Goal: Task Accomplishment & Management: Manage account settings

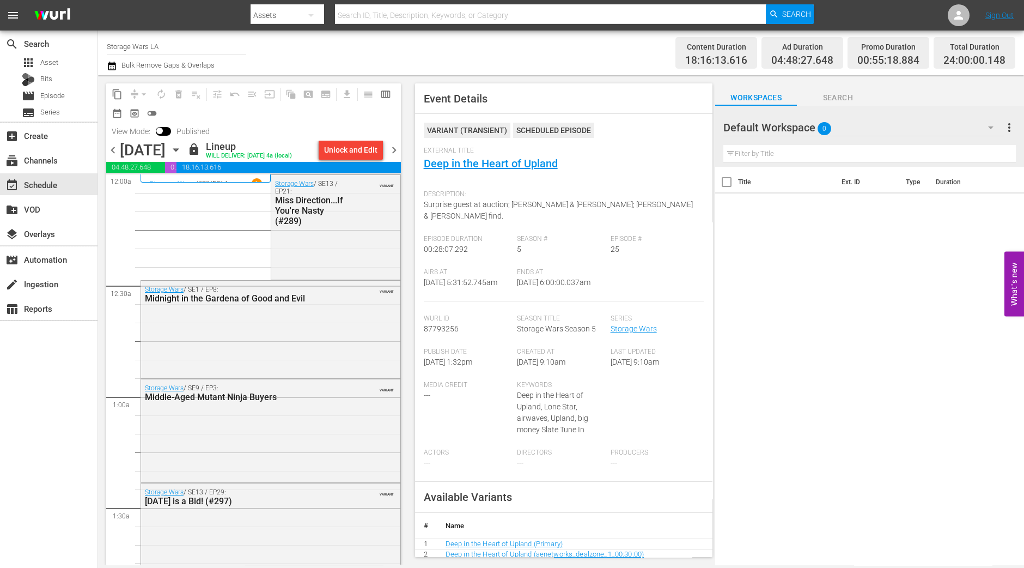
scroll to position [1306, 0]
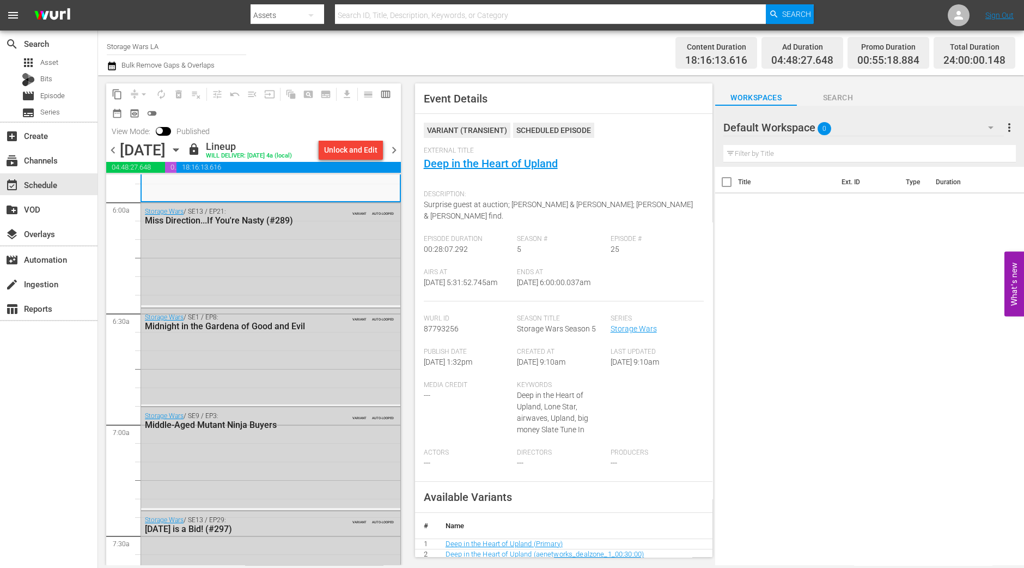
click at [390, 142] on div "chevron_left [DATE] [DATE] lock Lineup WILL DELIVER: [DATE] 4a (local) Unlock a…" at bounding box center [253, 151] width 295 height 21
click at [392, 145] on span "chevron_right" at bounding box center [394, 150] width 14 height 14
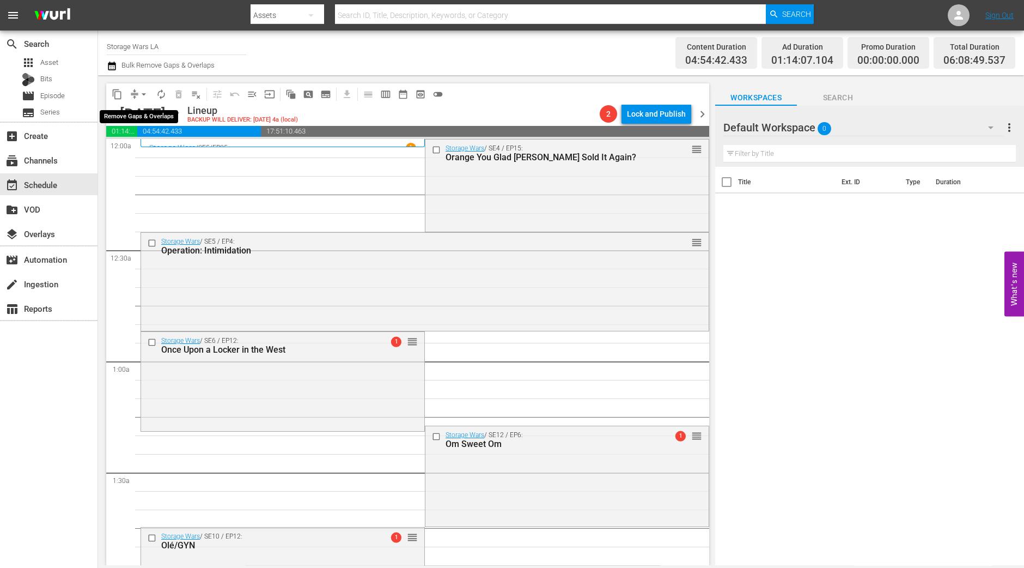
click at [148, 94] on span "arrow_drop_down" at bounding box center [143, 94] width 11 height 11
click at [144, 107] on li "Align to Midnight" at bounding box center [144, 116] width 114 height 18
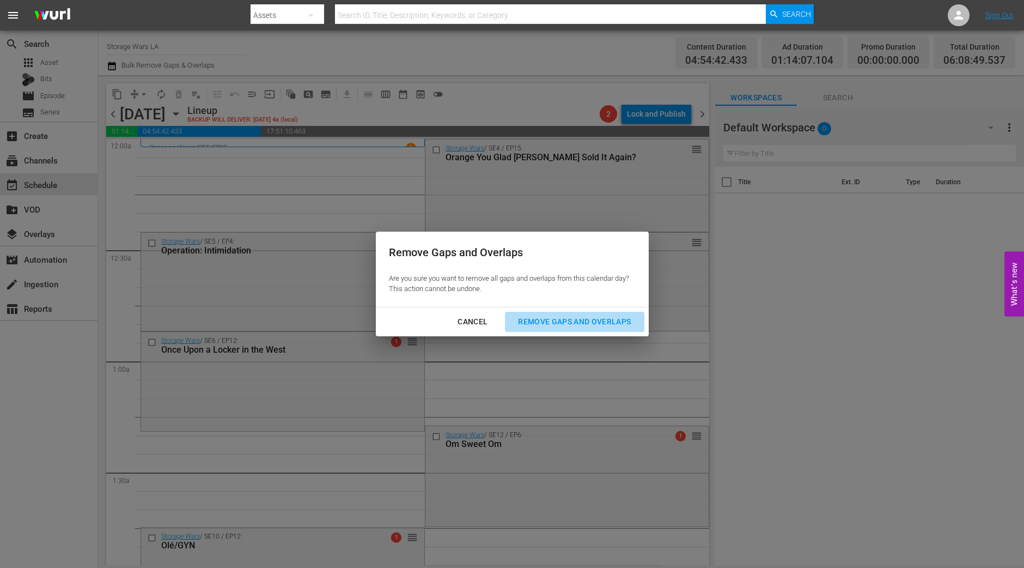
click at [567, 326] on div "Remove Gaps and Overlaps" at bounding box center [574, 322] width 130 height 14
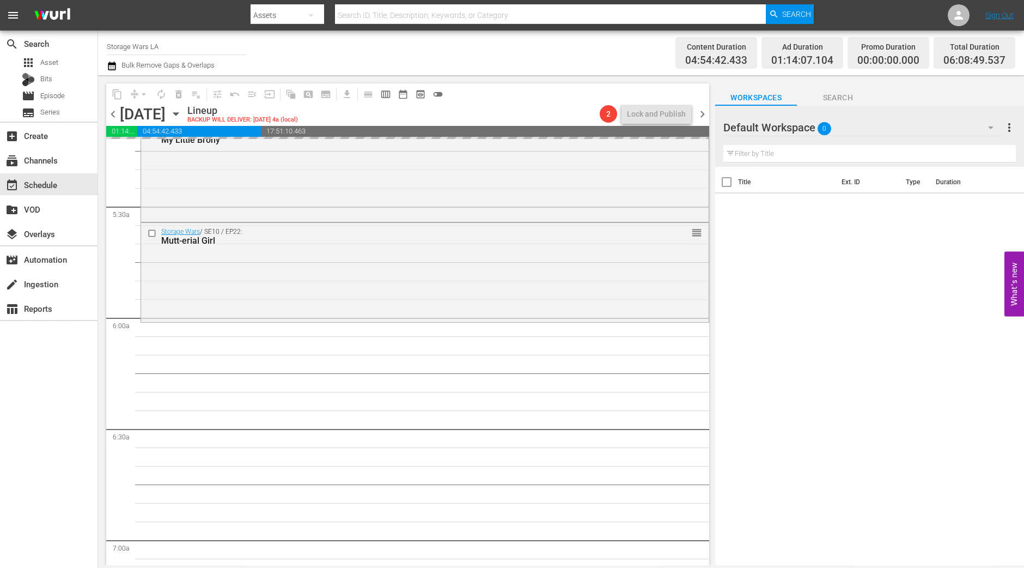
scroll to position [1158, 0]
click at [394, 265] on div "Storage Wars / SE10 / EP22: Mutt-erial Girl reorder" at bounding box center [425, 268] width 568 height 97
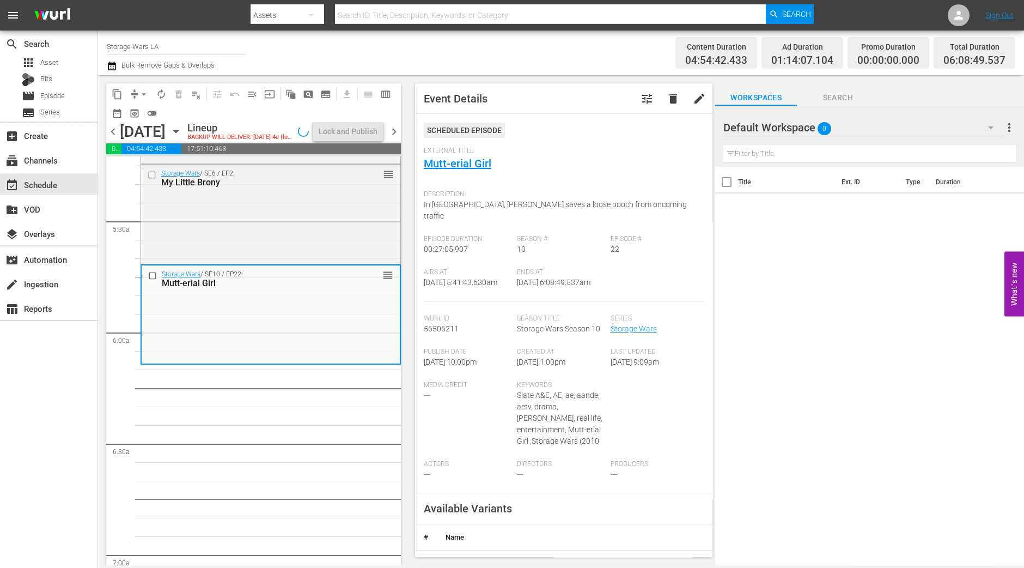
scroll to position [1231, 0]
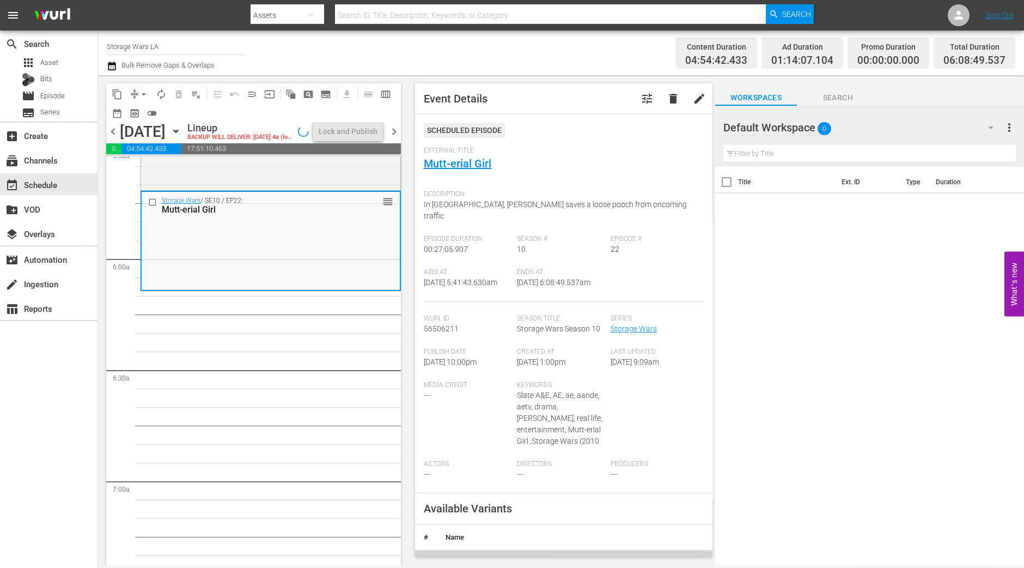
click at [101, 474] on div "content_copy compress arrow_drop_down autorenew_outlined delete_forever_outline…" at bounding box center [251, 320] width 306 height 490
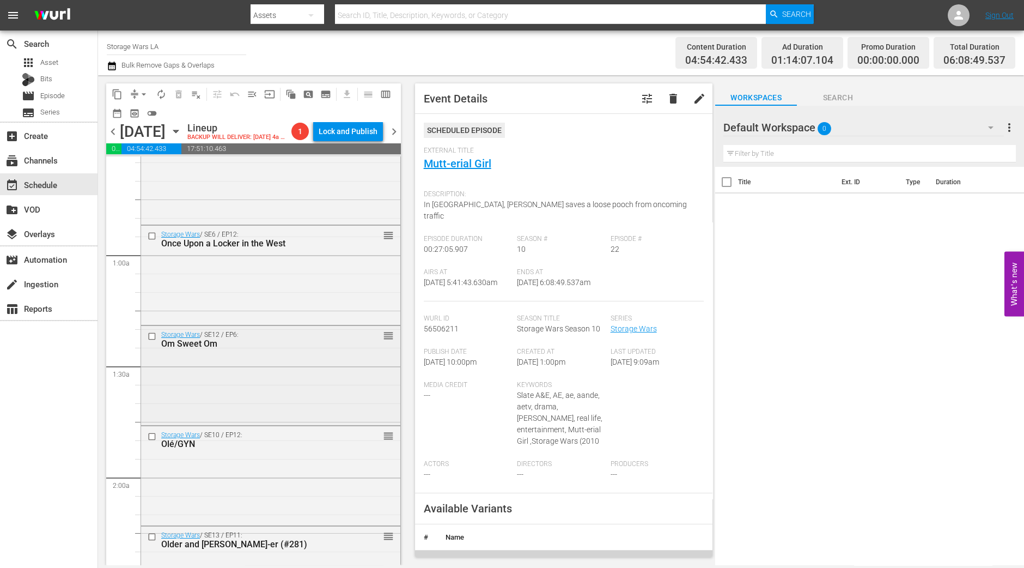
scroll to position [0, 0]
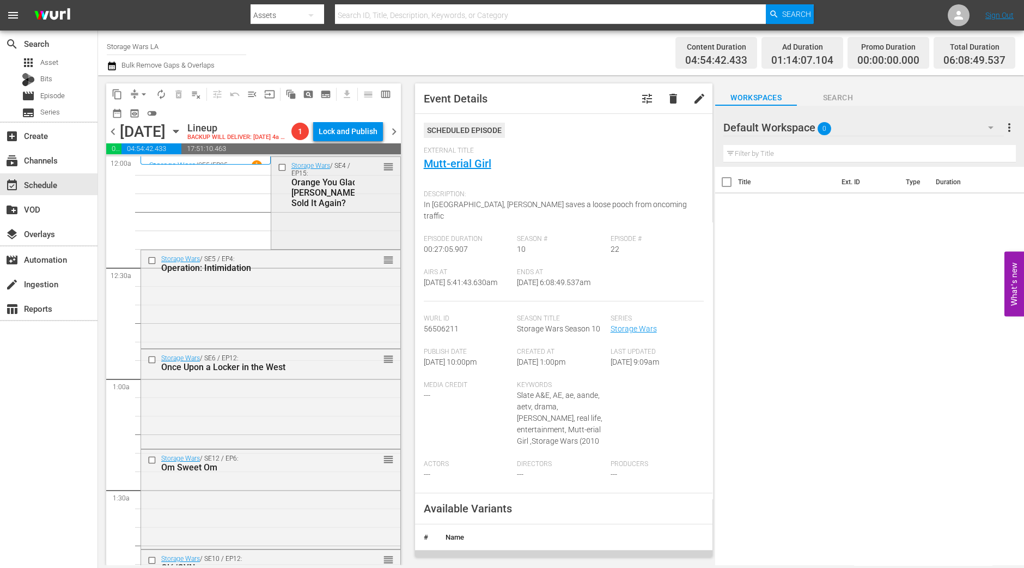
click at [348, 245] on div "Storage Wars / SE4 / EP15: Orange You Glad Dan Sold It Again? reorder" at bounding box center [335, 202] width 129 height 90
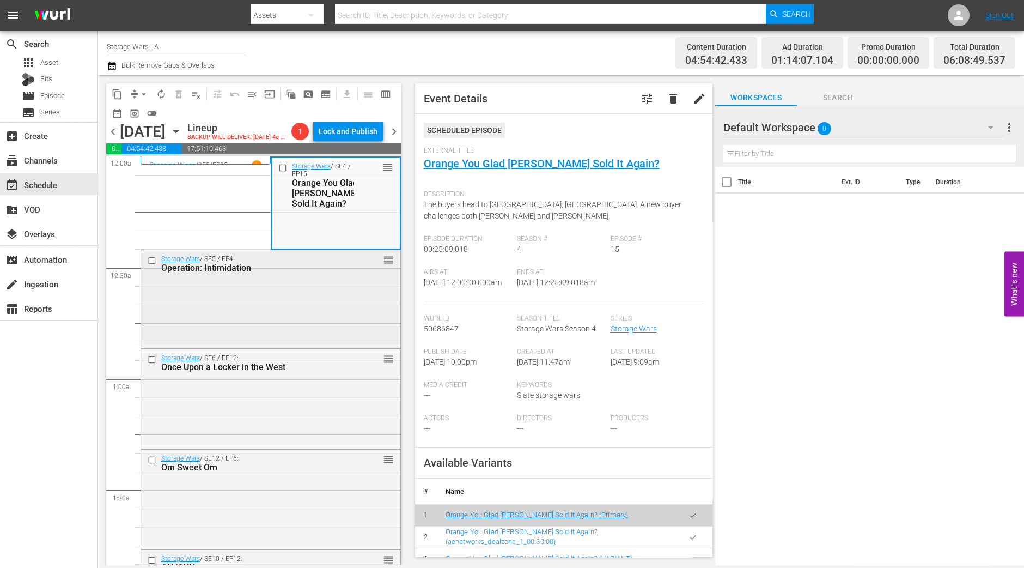
click at [349, 303] on div "Storage Wars / SE5 / EP4: Operation: Intimidation reorder" at bounding box center [270, 298] width 259 height 96
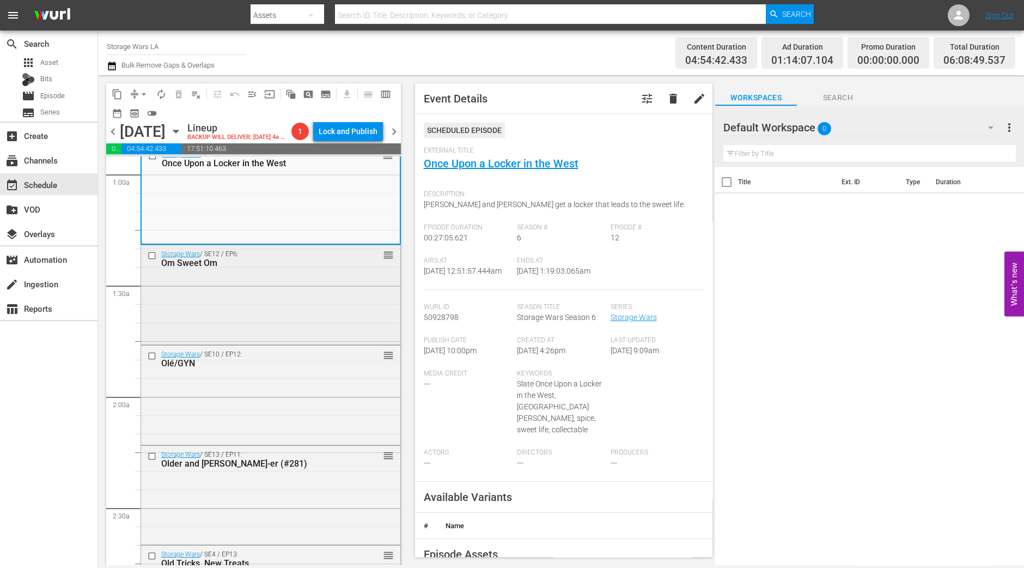
scroll to position [136, 0]
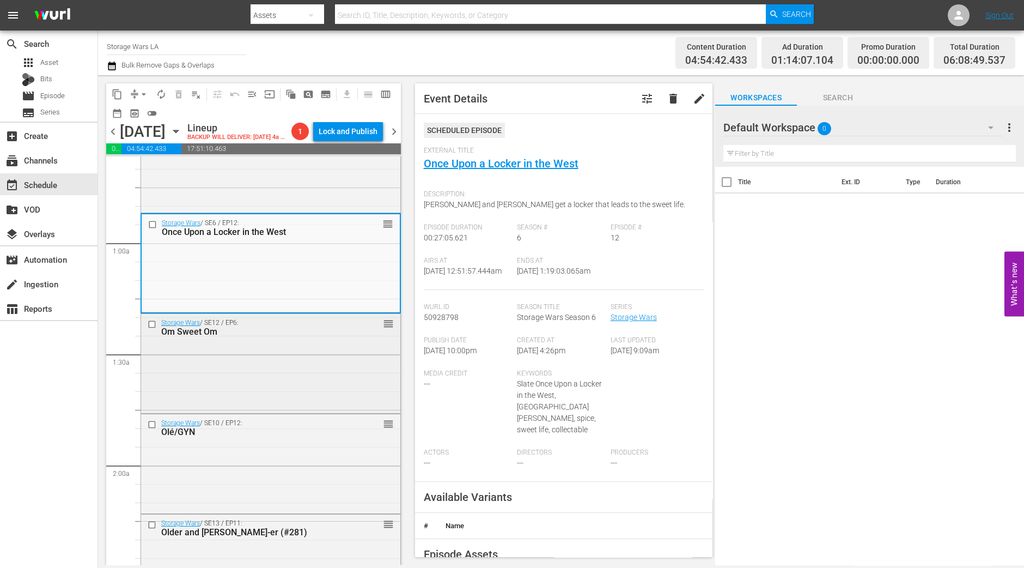
click at [238, 337] on div "Om Sweet Om" at bounding box center [253, 331] width 185 height 10
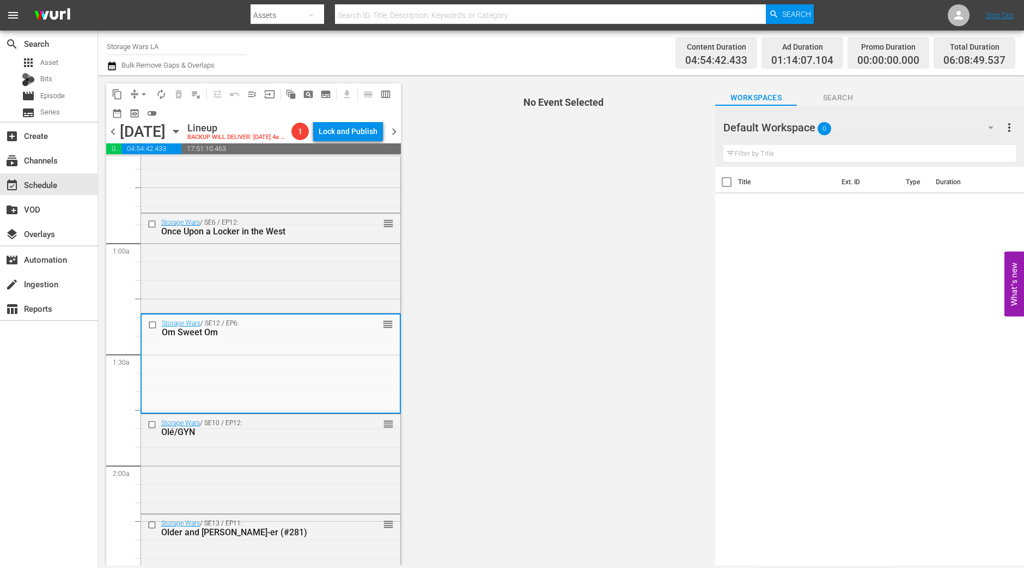
scroll to position [272, 0]
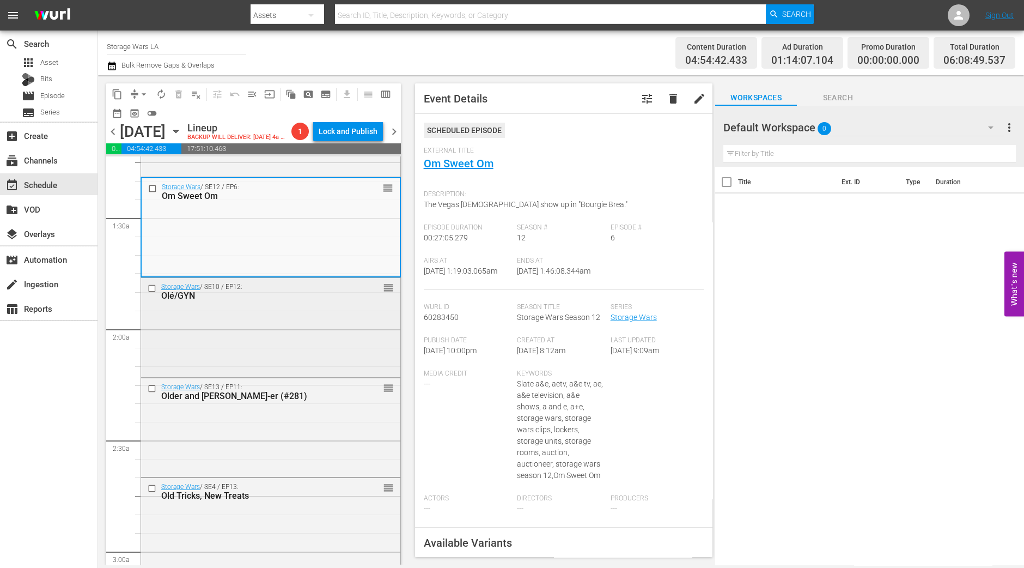
click at [335, 327] on div "Storage Wars / SE10 / EP12: Olé/GYN reorder" at bounding box center [270, 326] width 259 height 97
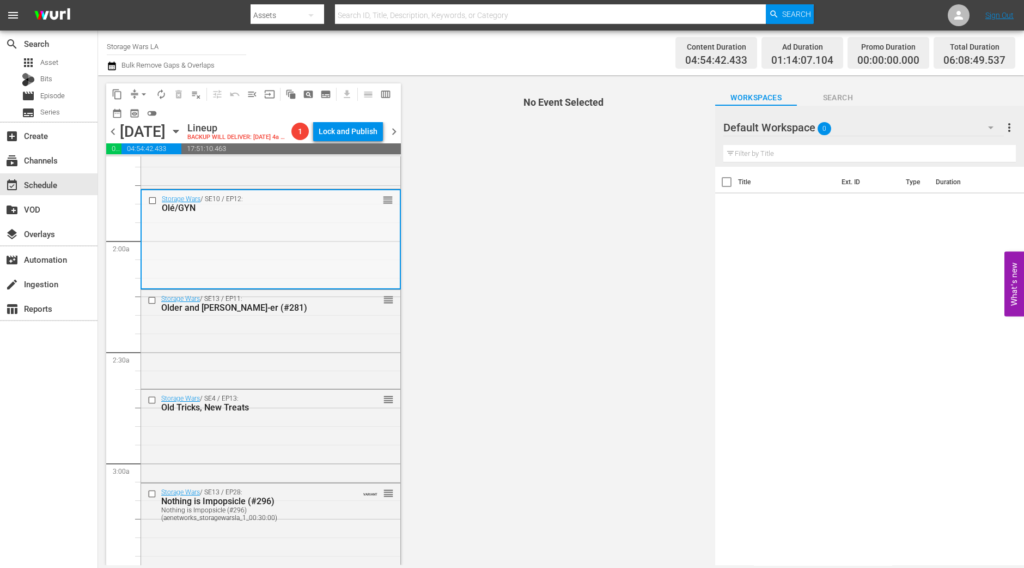
scroll to position [341, 0]
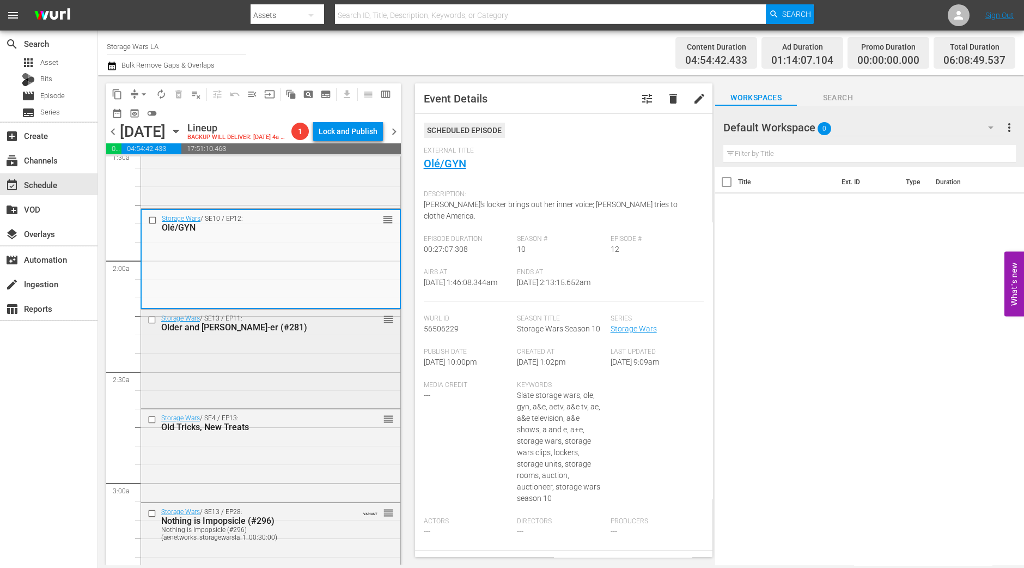
click at [306, 391] on div "Storage Wars / SE13 / EP11: Older and Weiss-er (#281) reorder" at bounding box center [270, 357] width 259 height 96
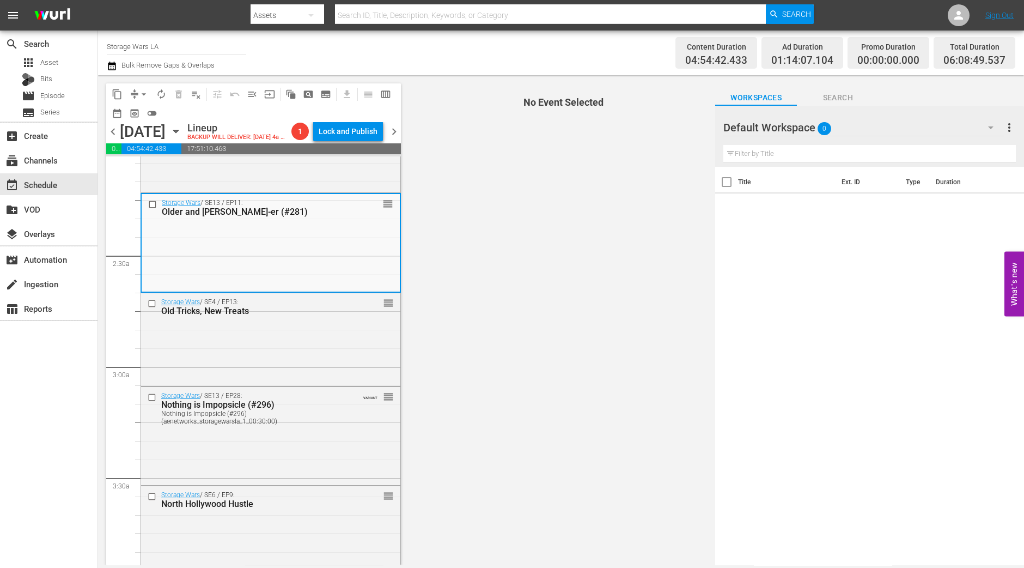
scroll to position [476, 0]
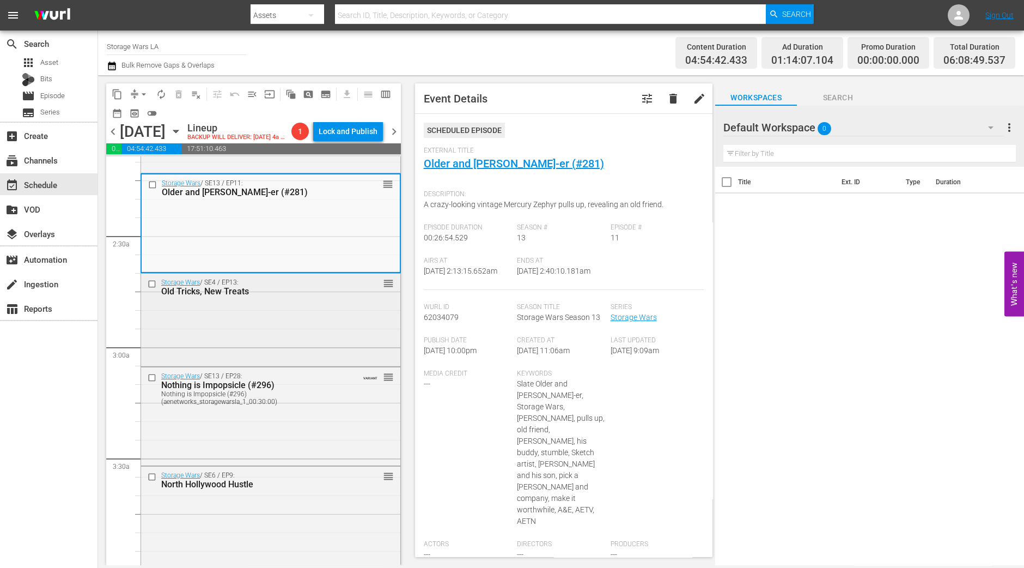
click at [366, 331] on div "Storage Wars / SE4 / EP13: Old Tricks, New Treats reorder" at bounding box center [270, 319] width 259 height 90
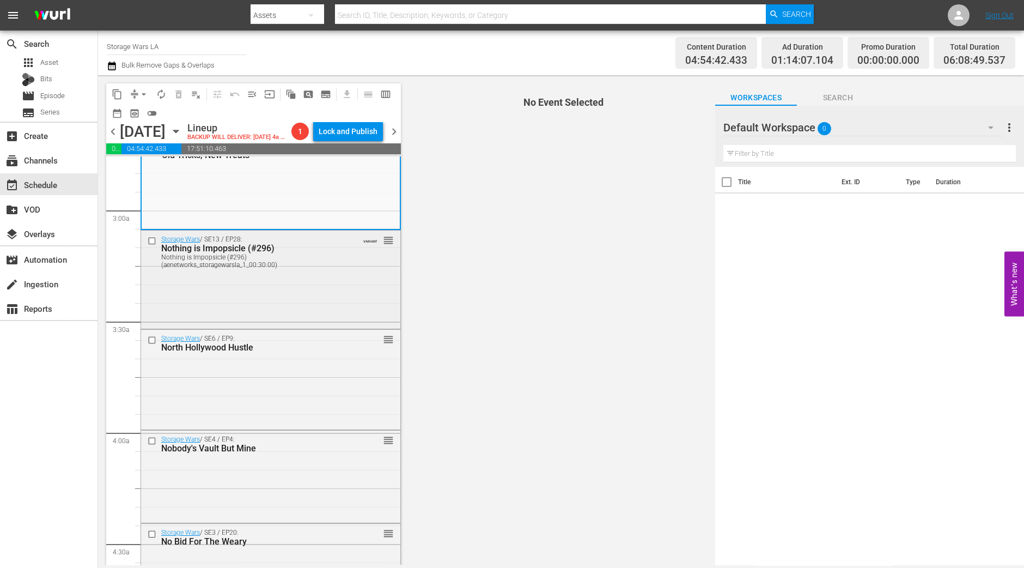
scroll to position [544, 0]
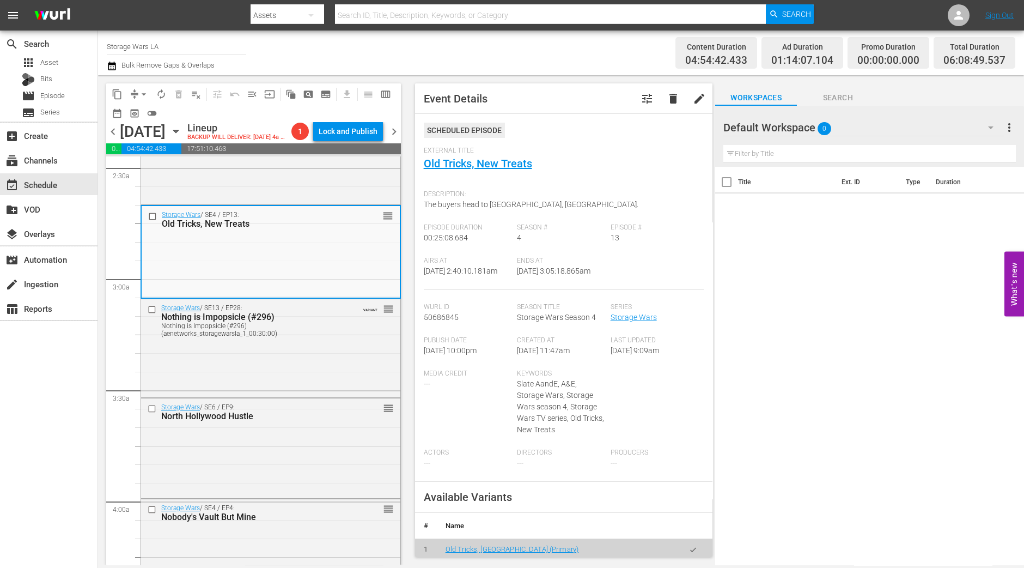
click at [104, 469] on div "content_copy compress arrow_drop_down autorenew_outlined delete_forever_outline…" at bounding box center [251, 320] width 306 height 490
click at [303, 374] on div "Storage Wars / SE13 / EP28: Nothing is Impopsicle (#296) Nothing is Impopsicle …" at bounding box center [270, 347] width 259 height 96
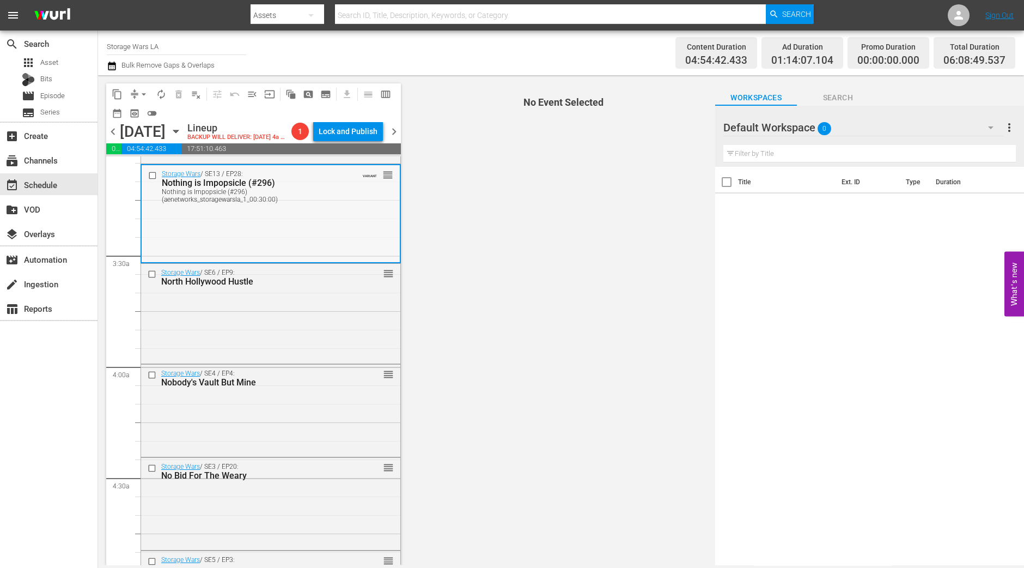
scroll to position [681, 0]
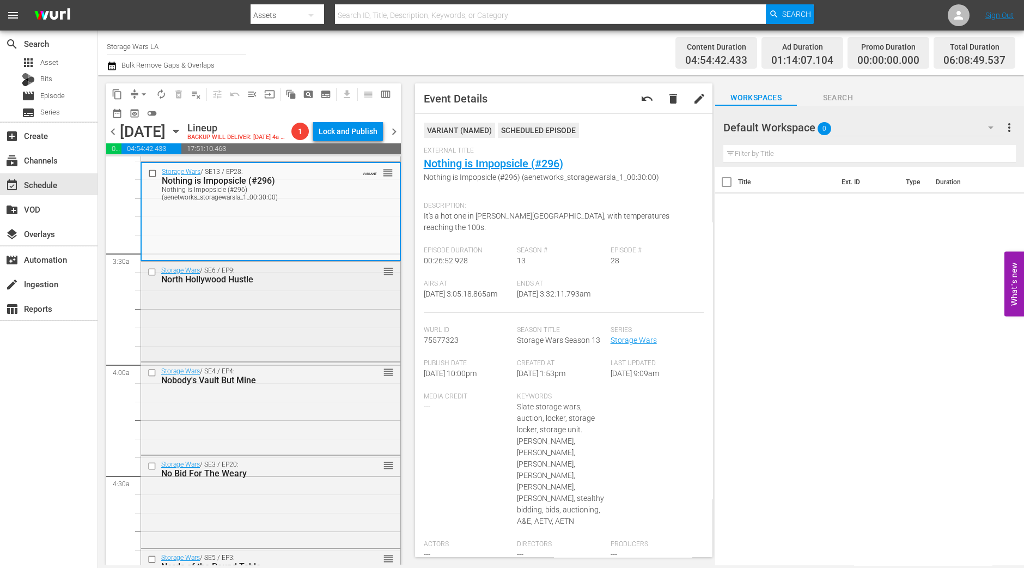
click at [327, 334] on div "Storage Wars / SE6 / EP9: North Hollywood Hustle reorder" at bounding box center [270, 310] width 259 height 97
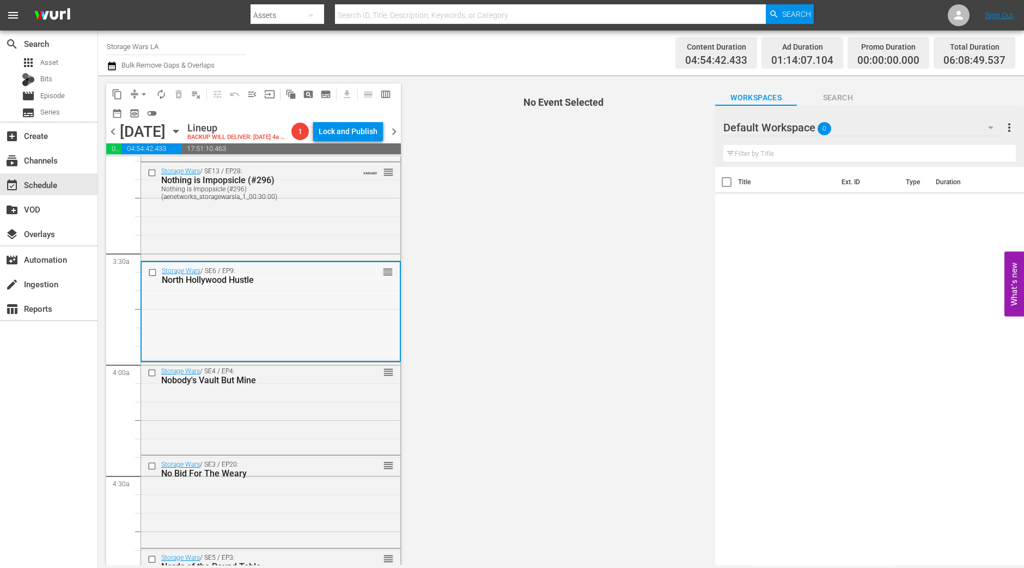
scroll to position [749, 0]
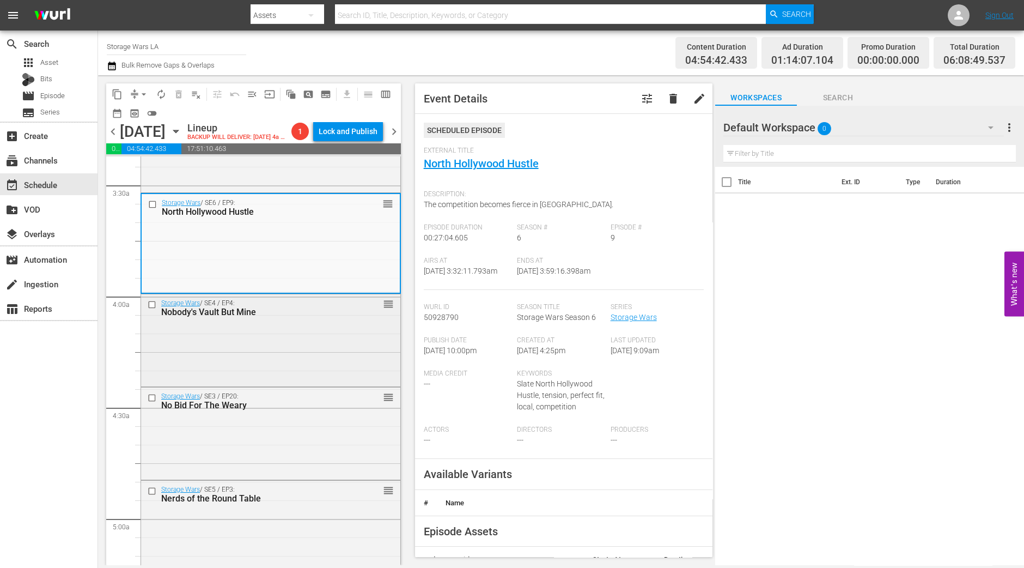
click at [301, 355] on div "Storage Wars / SE4 / EP4: Nobody's Vault But Mine reorder" at bounding box center [270, 339] width 259 height 90
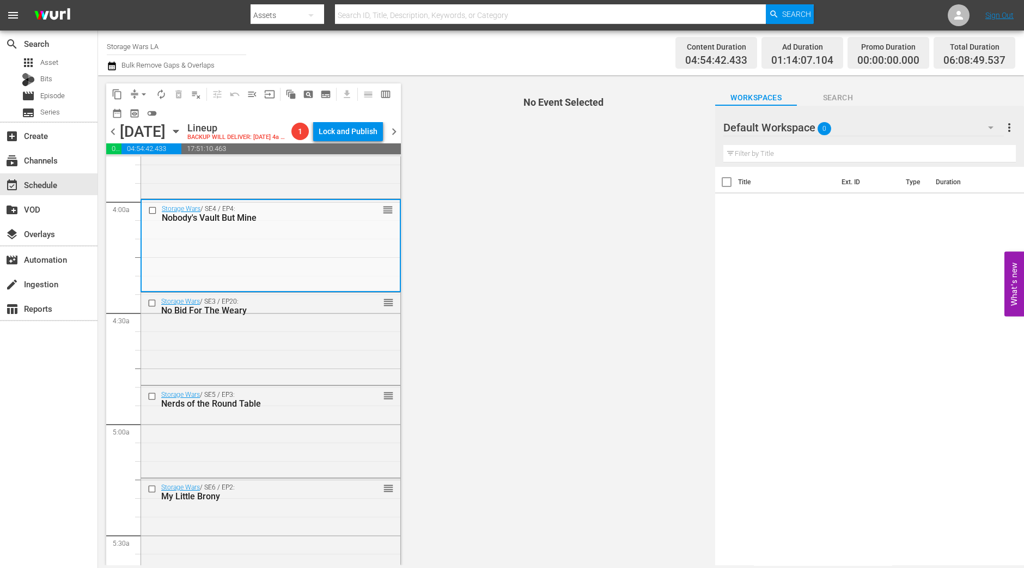
scroll to position [817, 0]
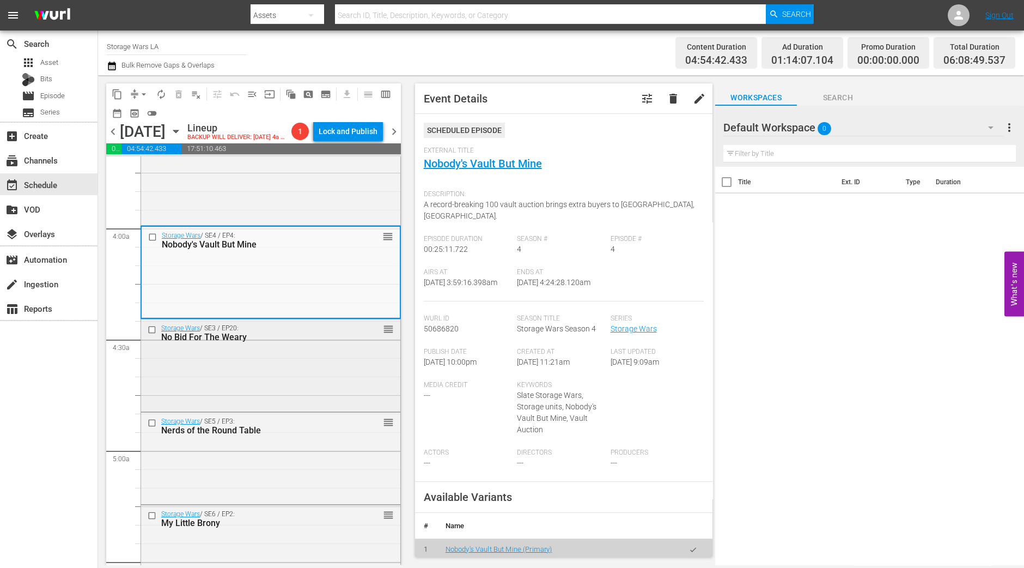
click at [324, 398] on div "Storage Wars / SE3 / EP20: No Bid For The Weary reorder" at bounding box center [270, 364] width 259 height 90
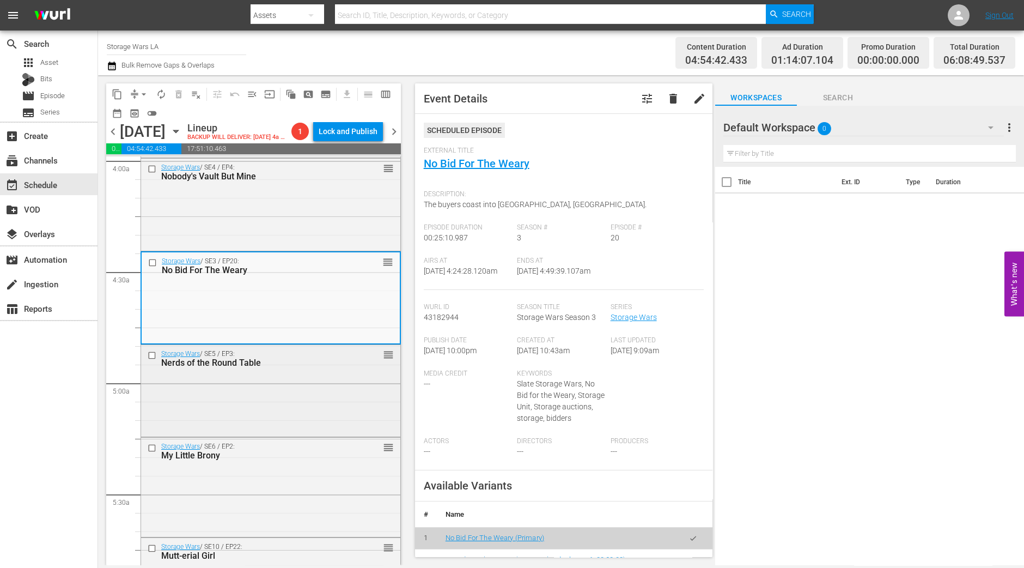
scroll to position [953, 0]
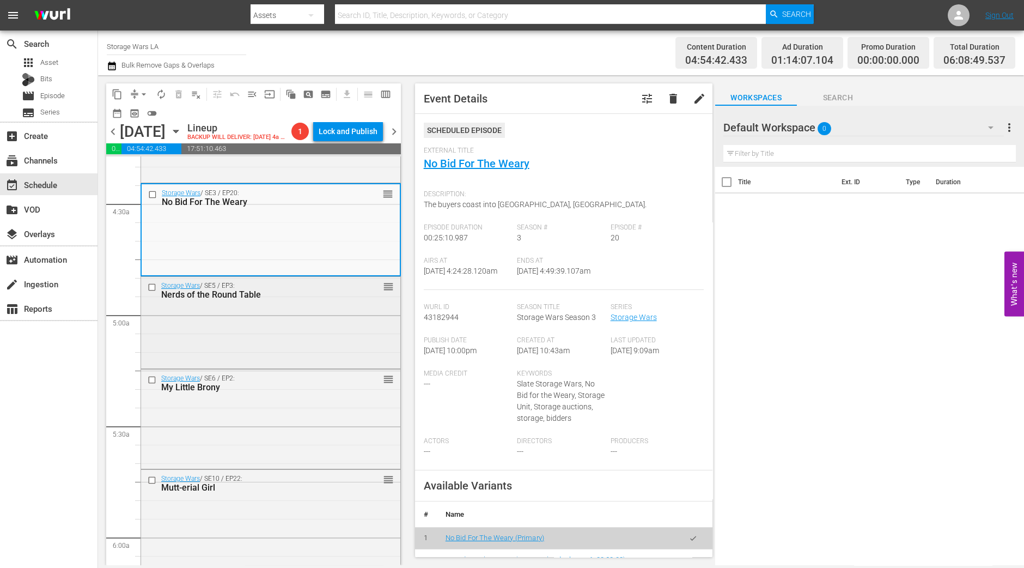
click at [332, 327] on div "Storage Wars / SE5 / EP3: Nerds of the Round Table reorder" at bounding box center [270, 321] width 259 height 89
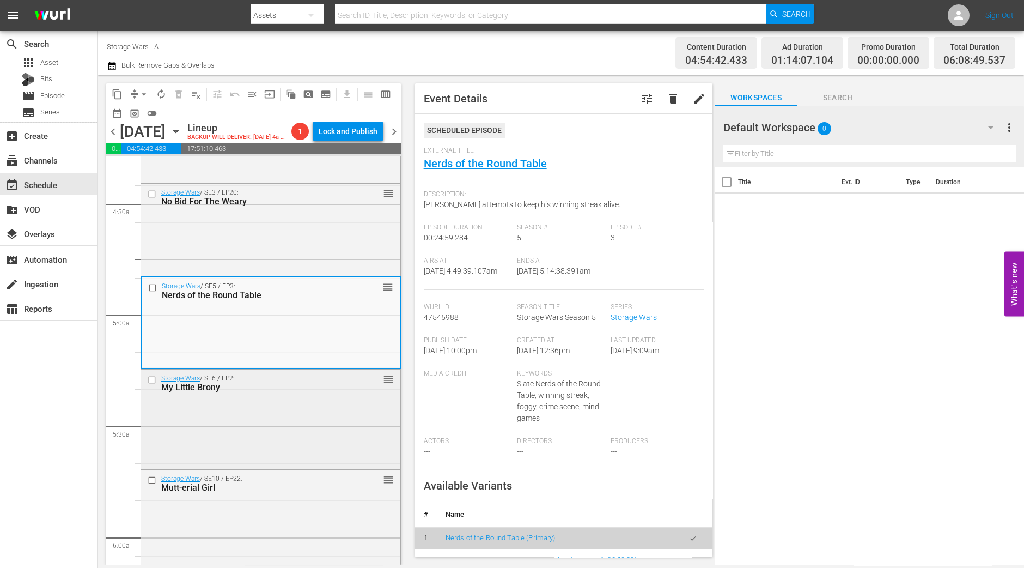
click at [285, 466] on div "Storage Wars / SE6 / EP2: My Little Brony reorder" at bounding box center [270, 417] width 259 height 97
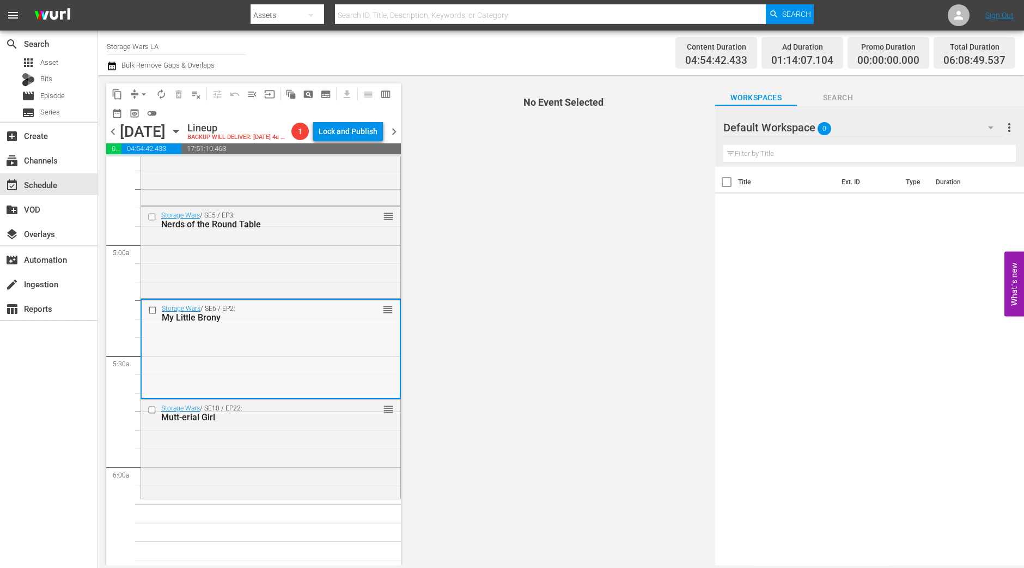
scroll to position [1089, 0]
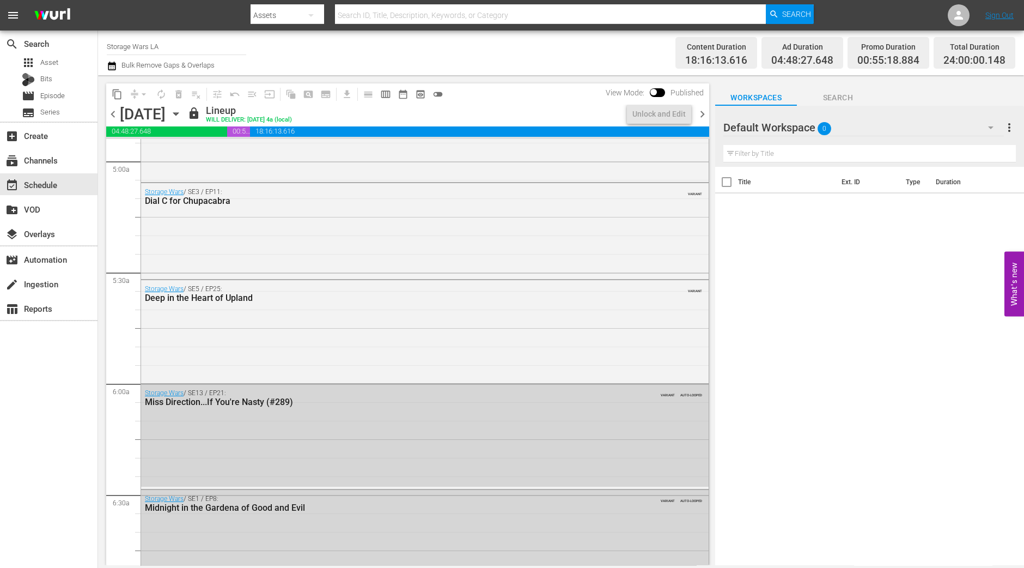
scroll to position [978, 0]
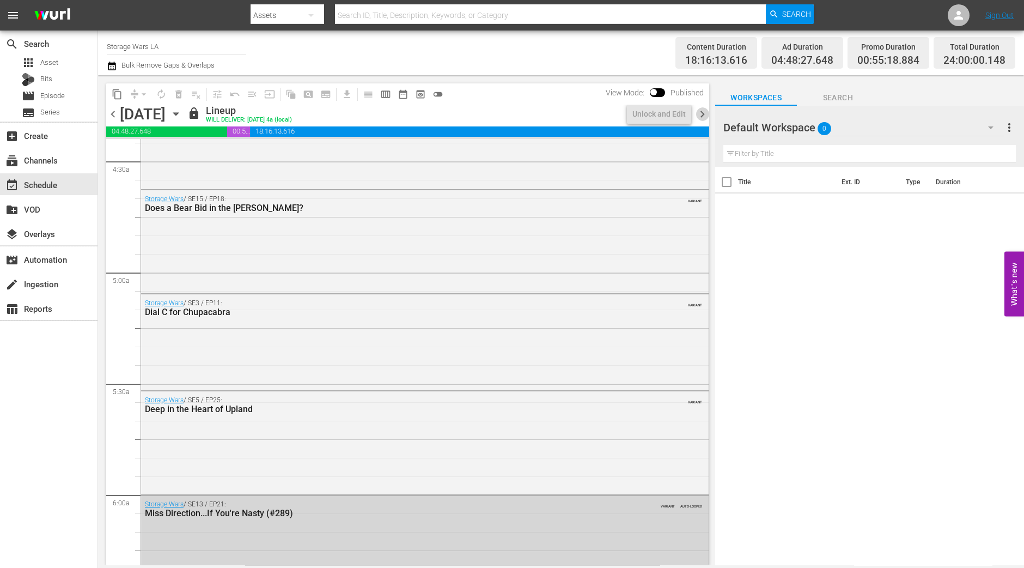
click at [702, 112] on span "chevron_right" at bounding box center [703, 114] width 14 height 14
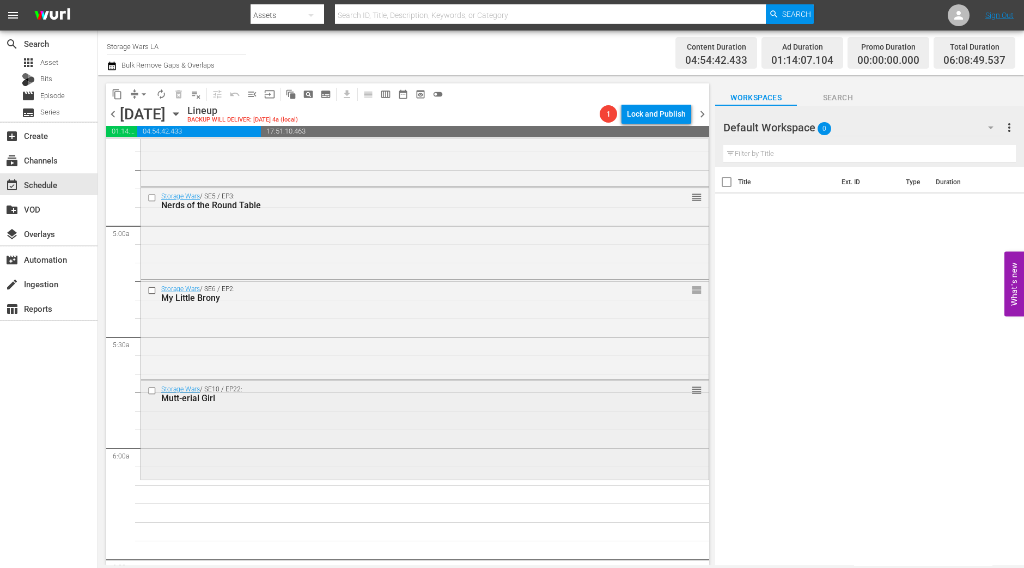
scroll to position [997, 0]
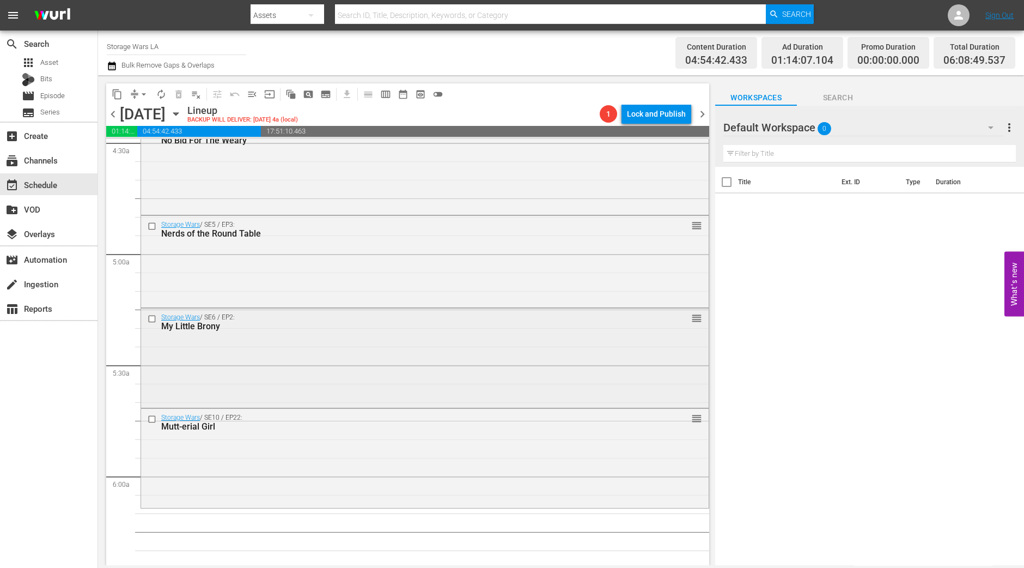
click at [383, 353] on div "Storage Wars / SE6 / EP2: My Little Brony reorder" at bounding box center [425, 356] width 568 height 97
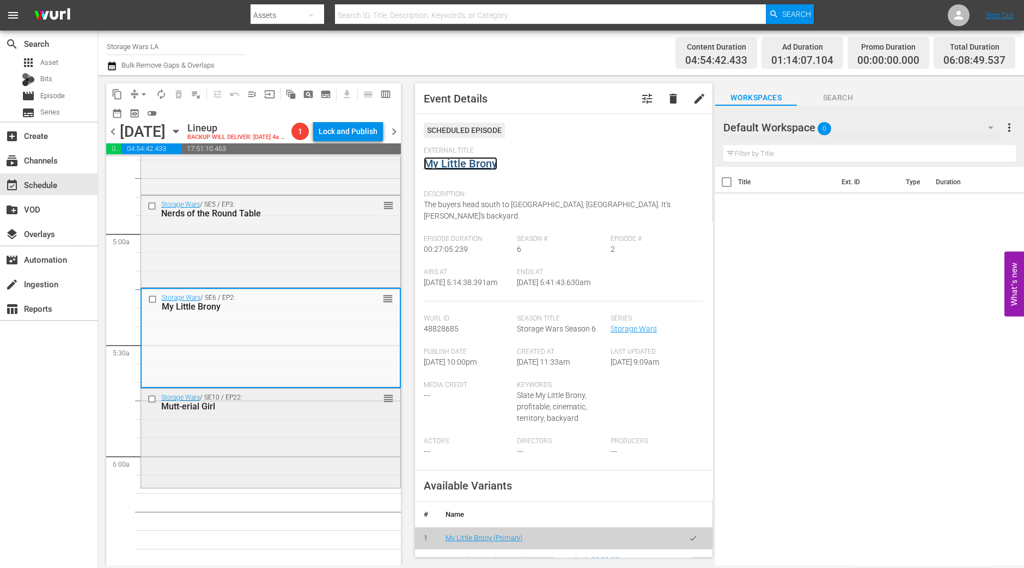
scroll to position [1065, 0]
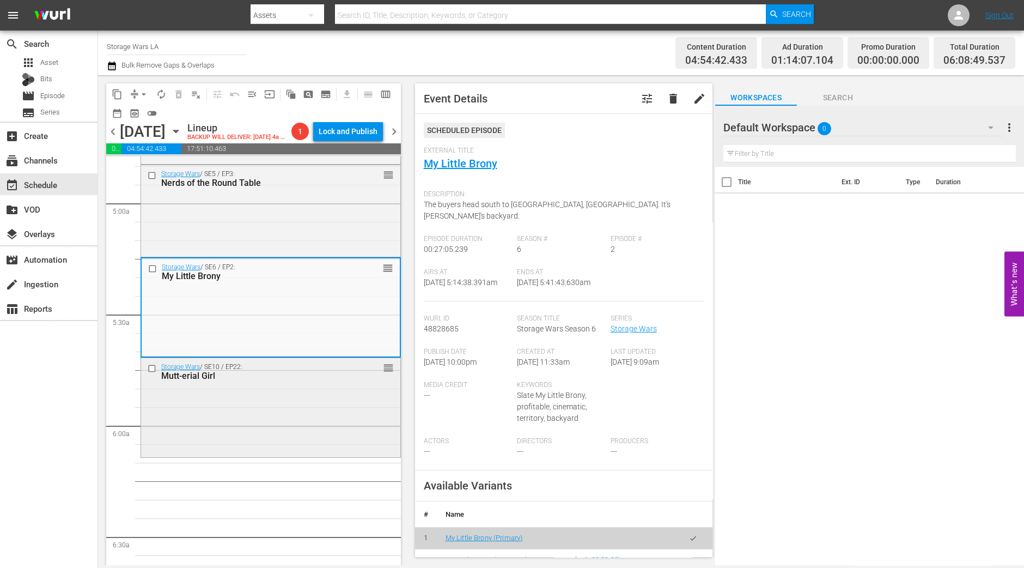
click at [290, 412] on div "Storage Wars / SE10 / EP22: Mutt-erial Girl reorder" at bounding box center [270, 406] width 259 height 97
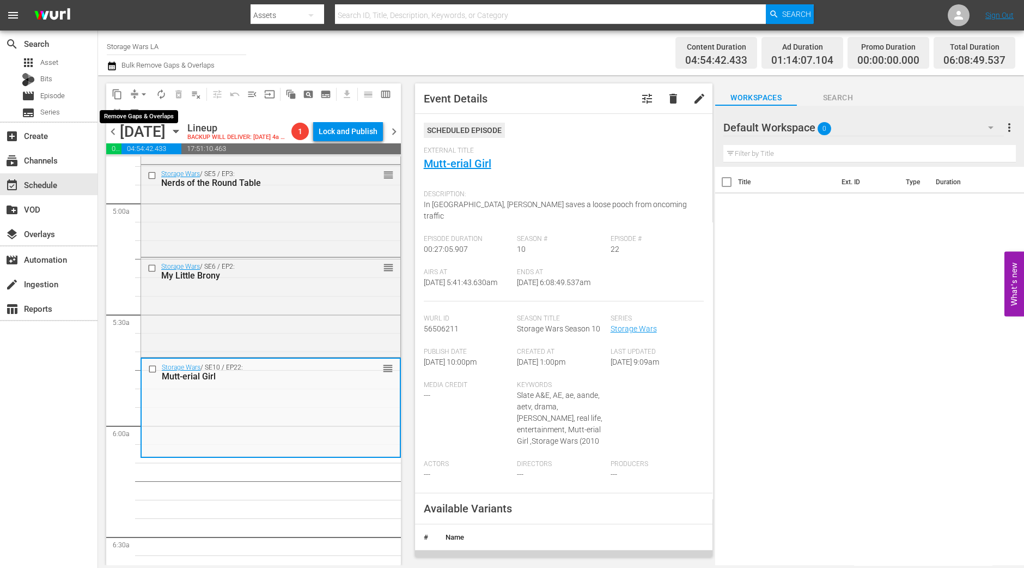
click at [141, 91] on span "arrow_drop_down" at bounding box center [143, 94] width 11 height 11
click at [138, 111] on li "Align to Midnight" at bounding box center [144, 116] width 114 height 18
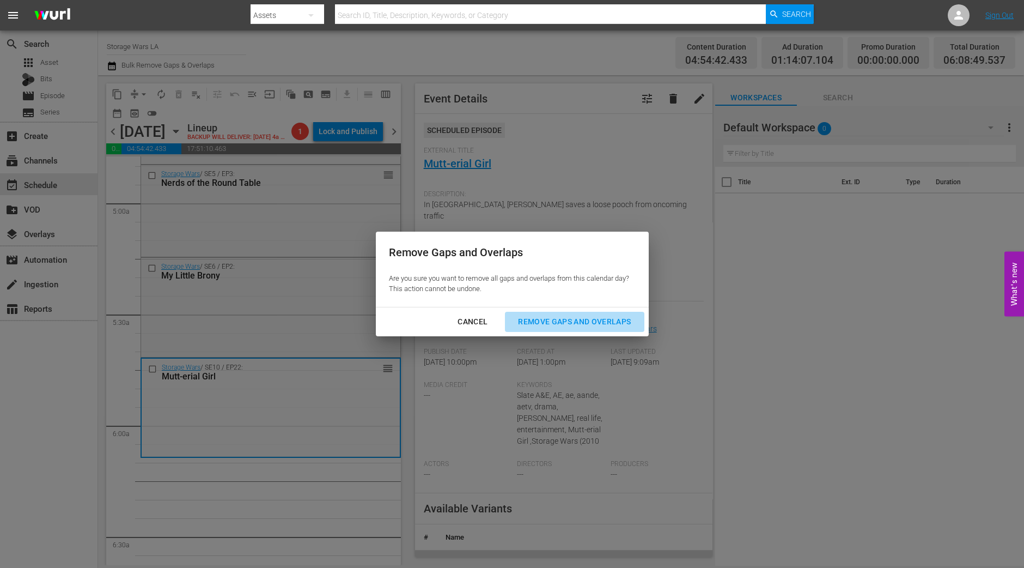
click at [608, 331] on button "Remove Gaps and Overlaps" at bounding box center [574, 322] width 139 height 20
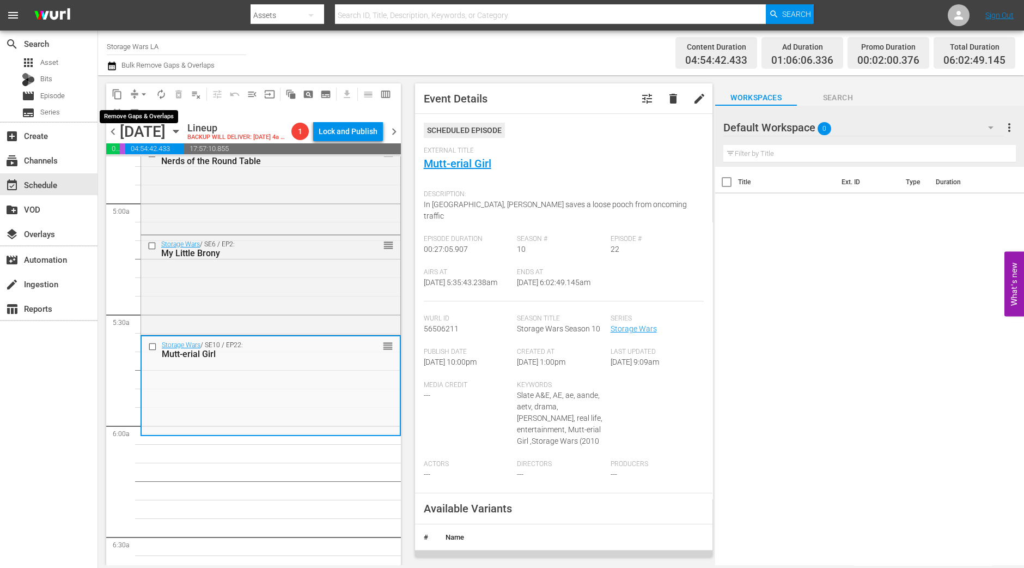
click at [138, 96] on span "arrow_drop_down" at bounding box center [143, 94] width 11 height 11
click at [140, 111] on li "Align to Midnight" at bounding box center [144, 116] width 114 height 18
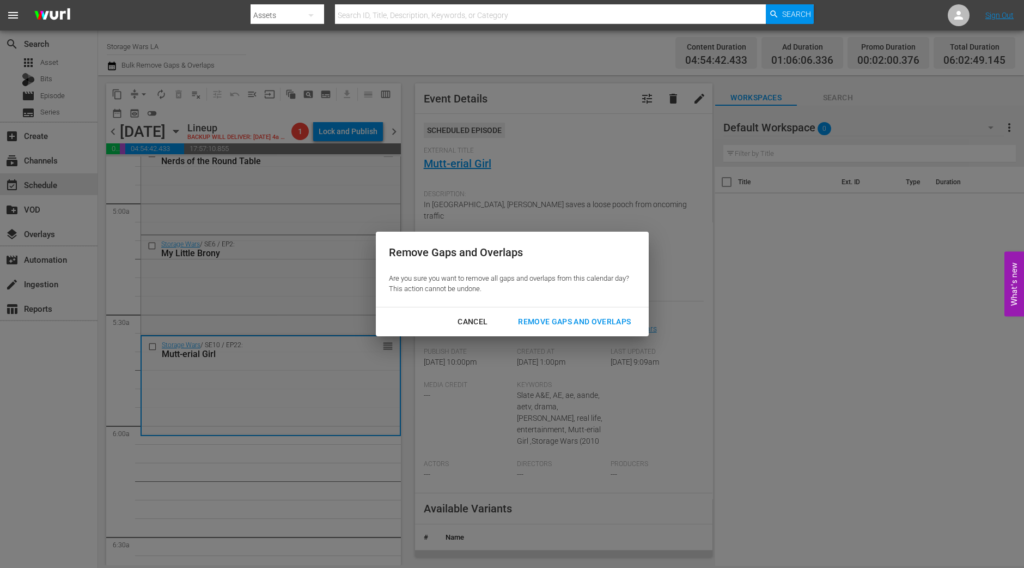
click at [554, 323] on div "Remove Gaps and Overlaps" at bounding box center [574, 322] width 130 height 14
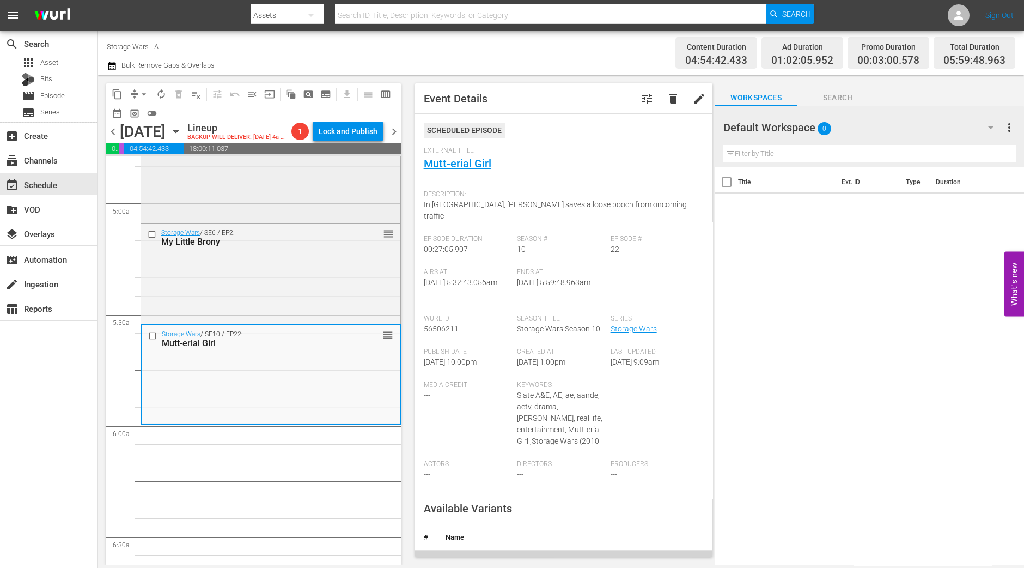
scroll to position [1083, 0]
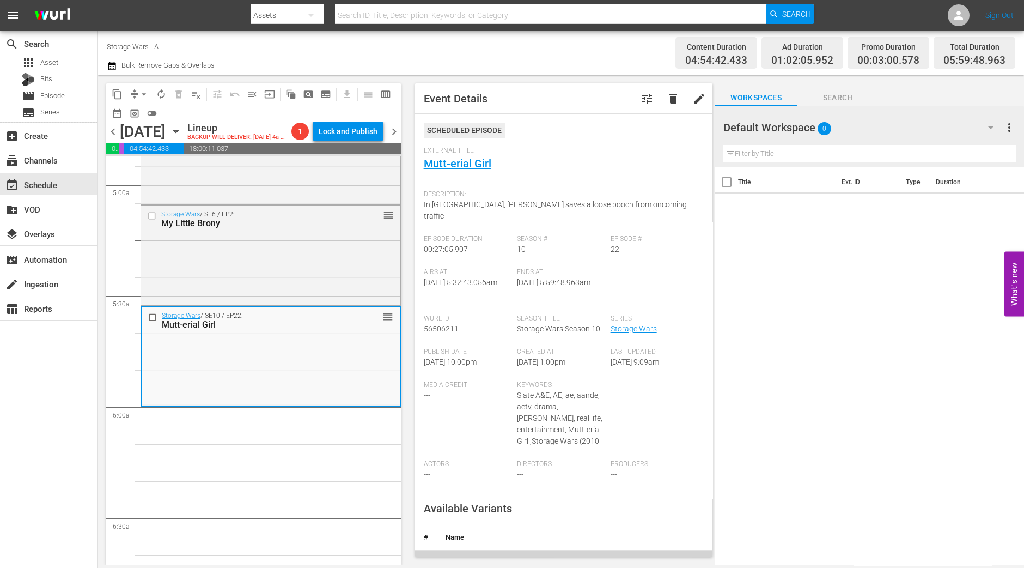
click at [142, 95] on span "arrow_drop_down" at bounding box center [143, 94] width 11 height 11
click at [137, 112] on li "Align to Midnight" at bounding box center [144, 116] width 114 height 18
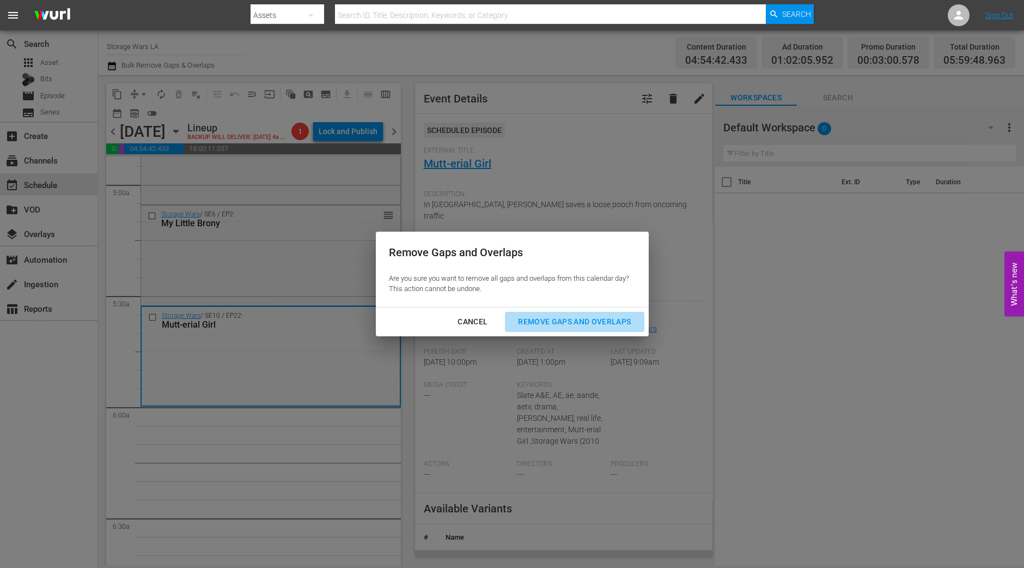
click at [575, 327] on div "Remove Gaps and Overlaps" at bounding box center [574, 322] width 130 height 14
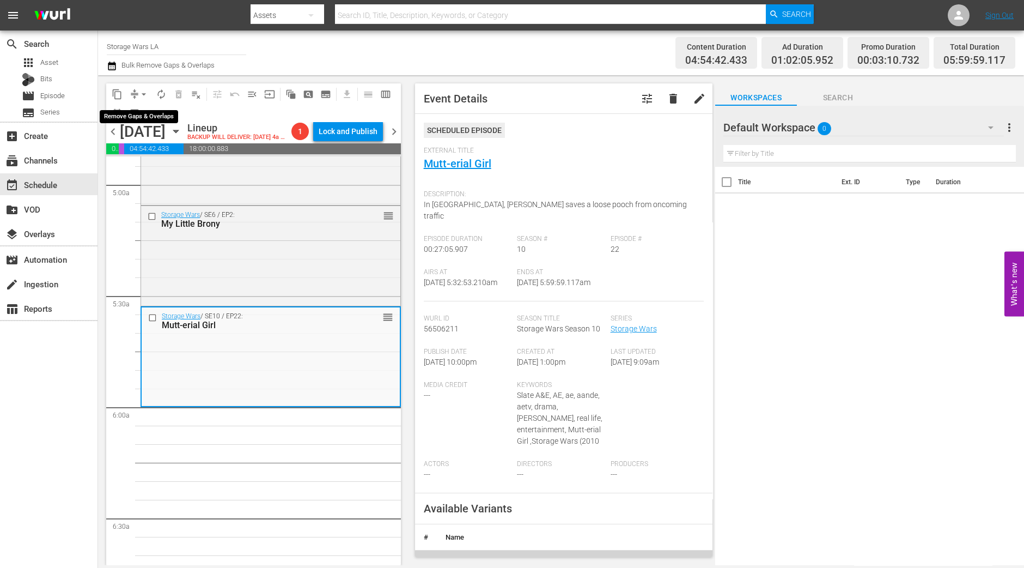
click at [139, 92] on span "arrow_drop_down" at bounding box center [143, 94] width 11 height 11
click at [136, 113] on li "Align to Midnight" at bounding box center [144, 116] width 114 height 18
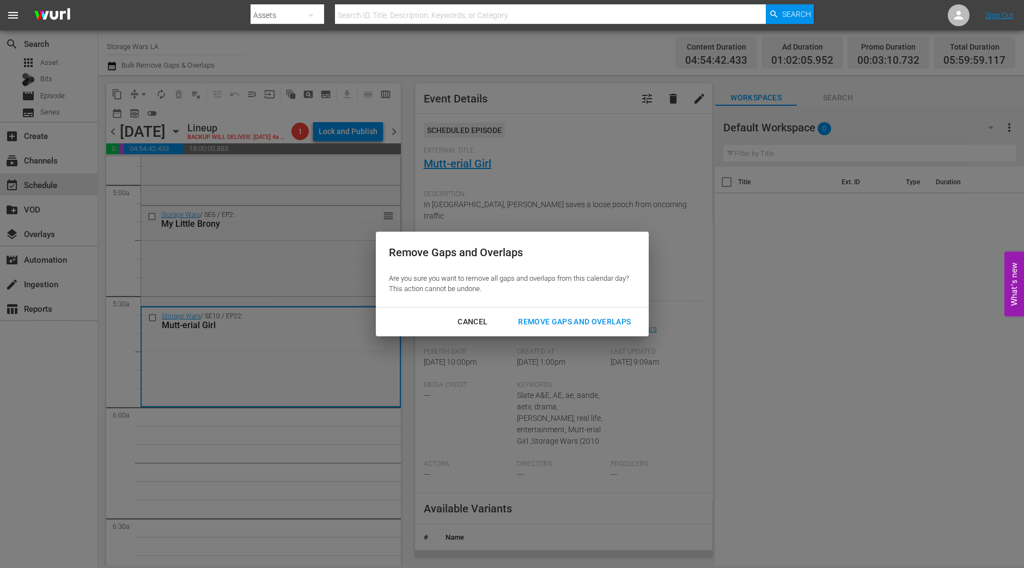
click at [611, 329] on button "Remove Gaps and Overlaps" at bounding box center [574, 322] width 139 height 20
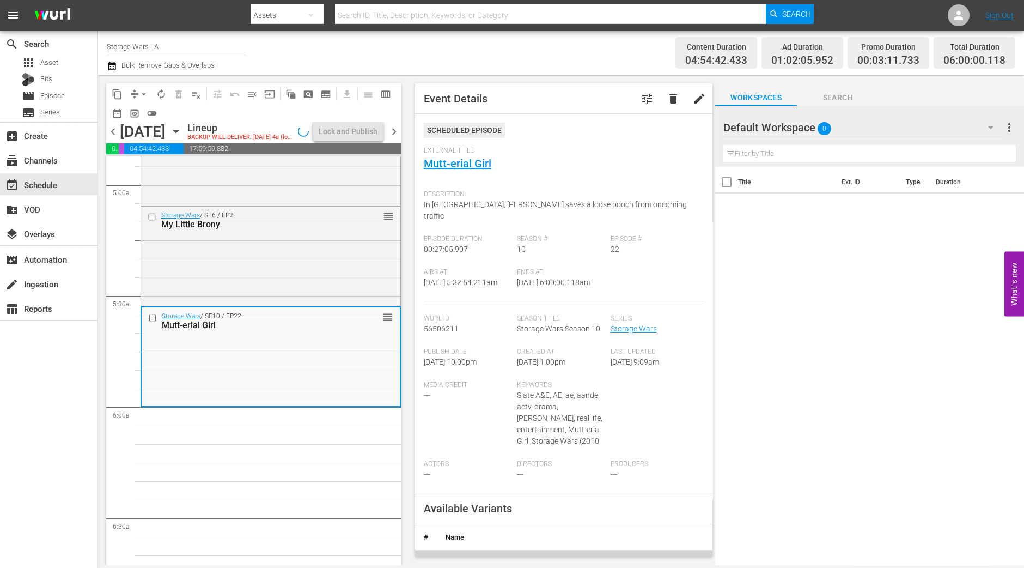
click at [157, 92] on span "autorenew_outlined" at bounding box center [161, 94] width 11 height 11
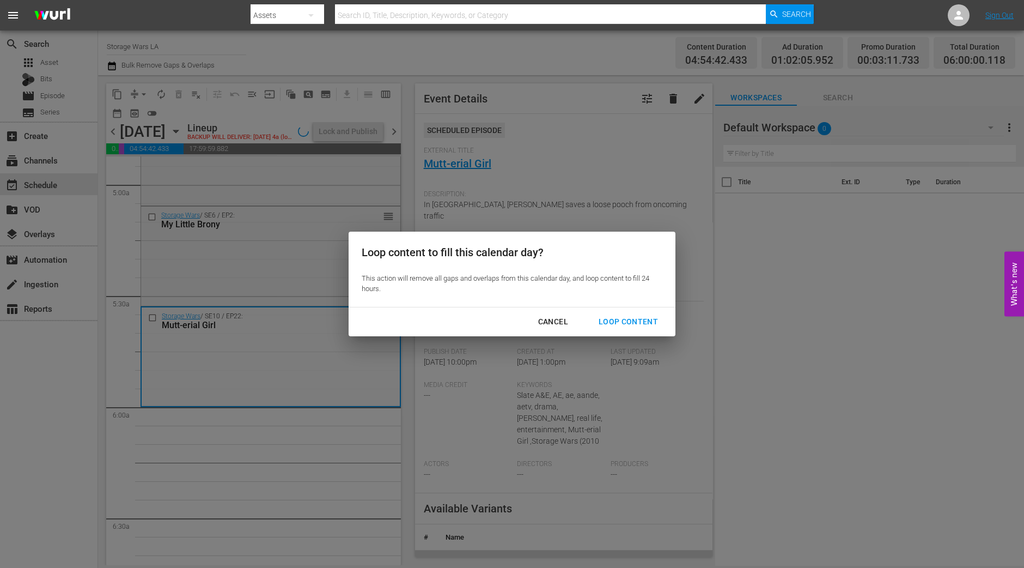
click at [633, 315] on div "Loop Content" at bounding box center [628, 322] width 77 height 14
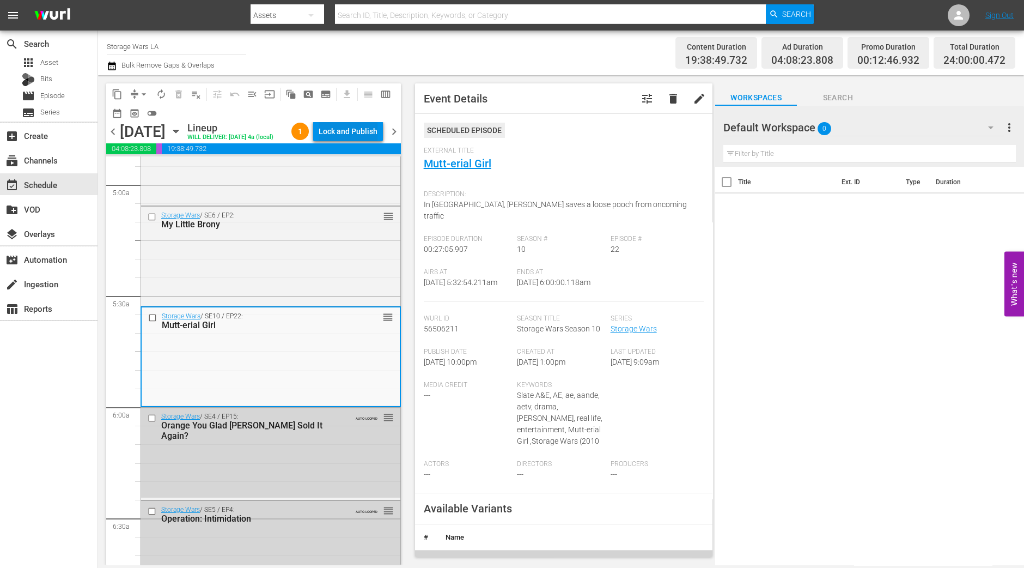
click at [346, 130] on div "Lock and Publish" at bounding box center [348, 132] width 59 height 20
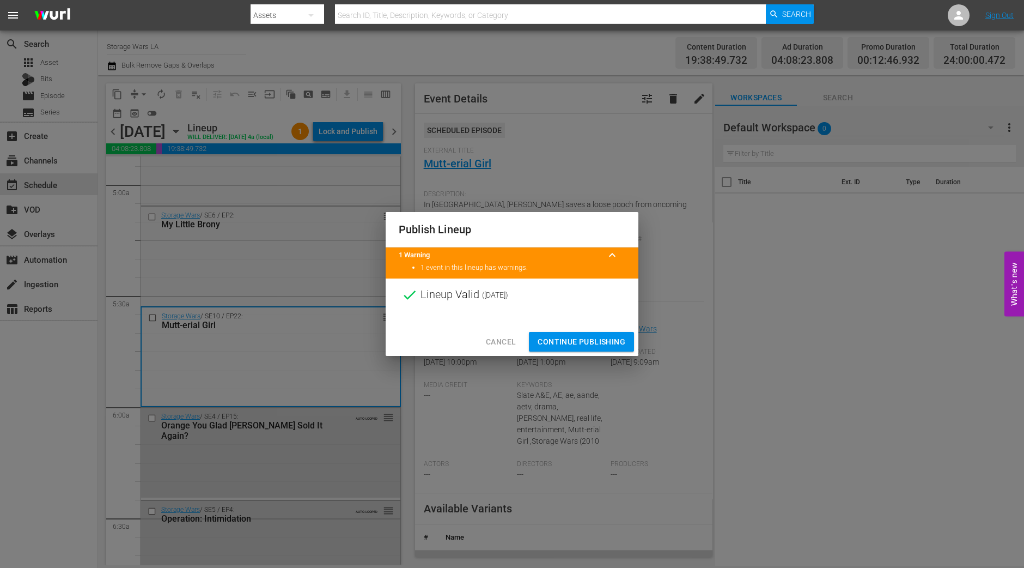
click at [543, 342] on span "Continue Publishing" at bounding box center [582, 342] width 88 height 14
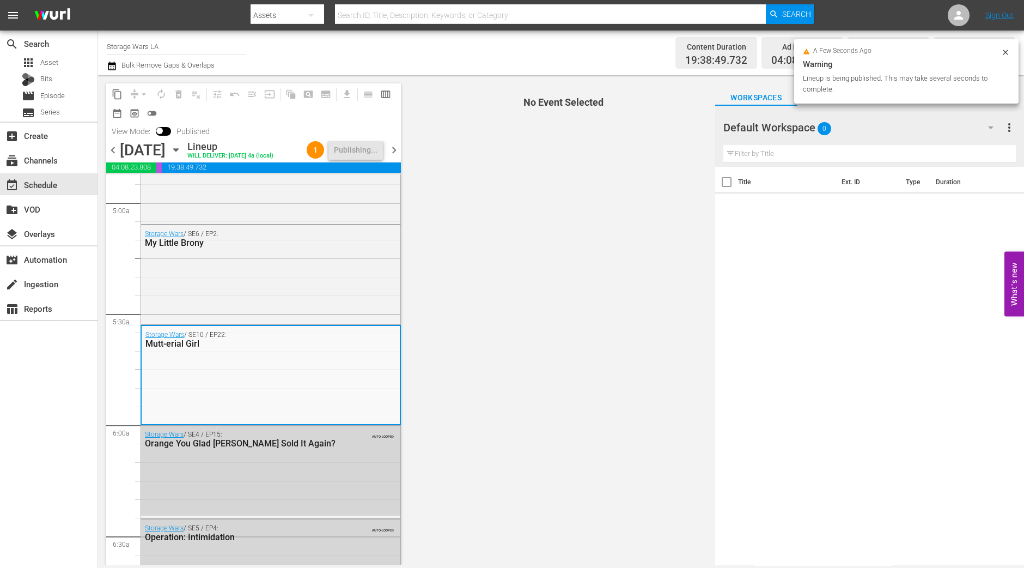
click at [396, 157] on span "chevron_right" at bounding box center [394, 150] width 14 height 14
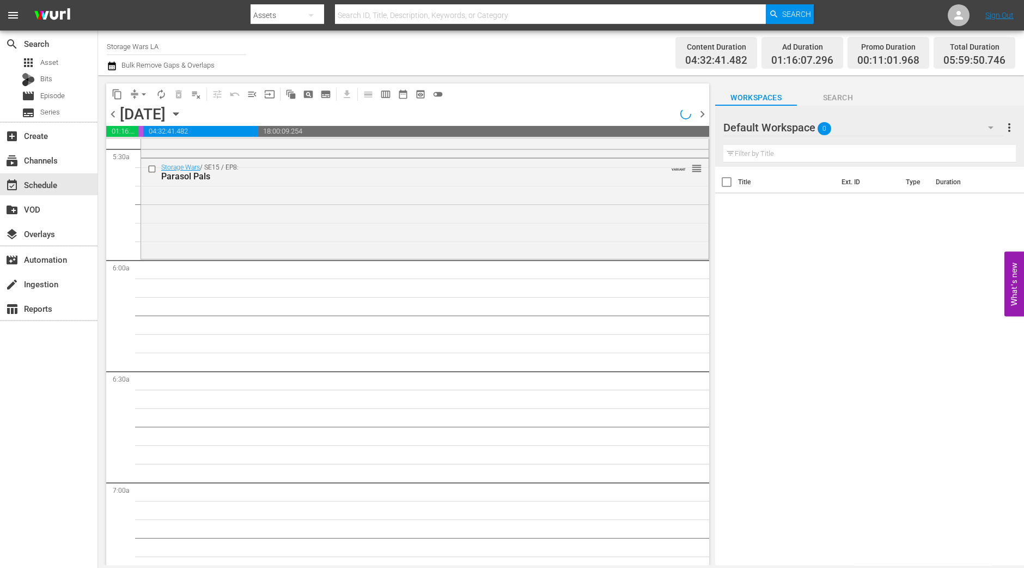
scroll to position [1083, 0]
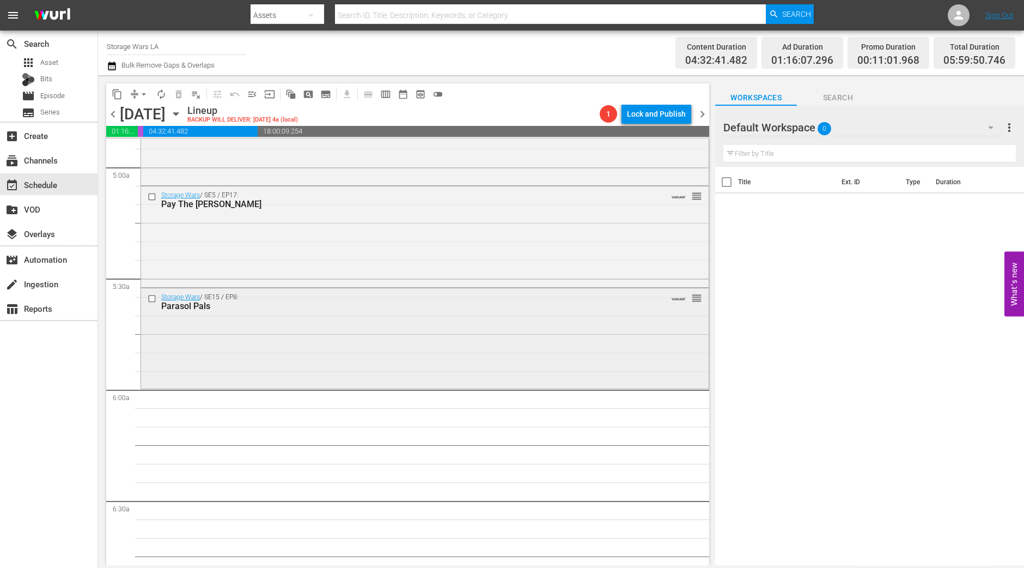
click at [275, 357] on div "Storage Wars / SE15 / EP8: Parasol Pals VARIANT reorder" at bounding box center [425, 337] width 568 height 98
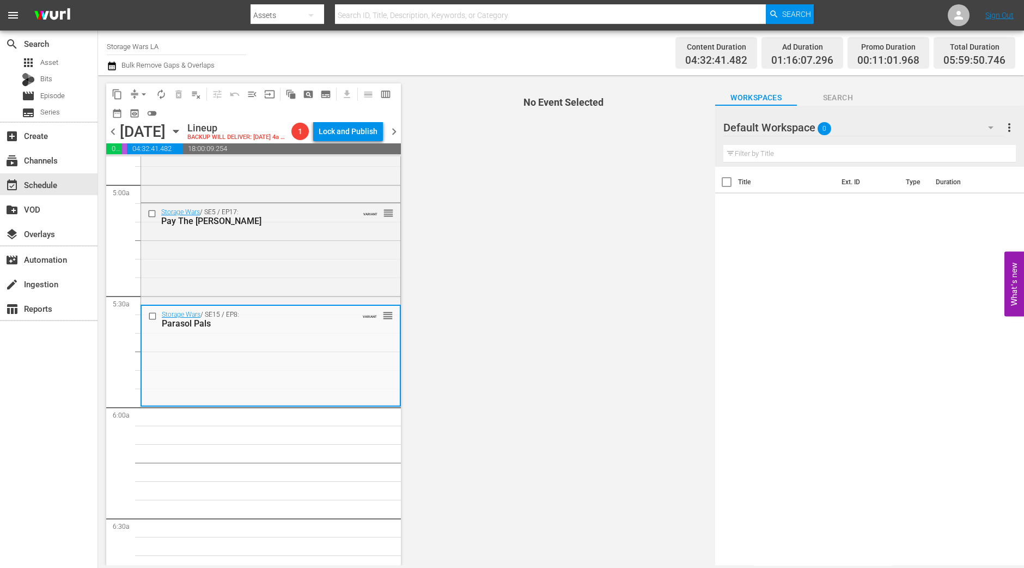
click at [141, 94] on span "arrow_drop_down" at bounding box center [143, 94] width 11 height 11
click at [155, 118] on li "Align to Midnight" at bounding box center [144, 116] width 90 height 18
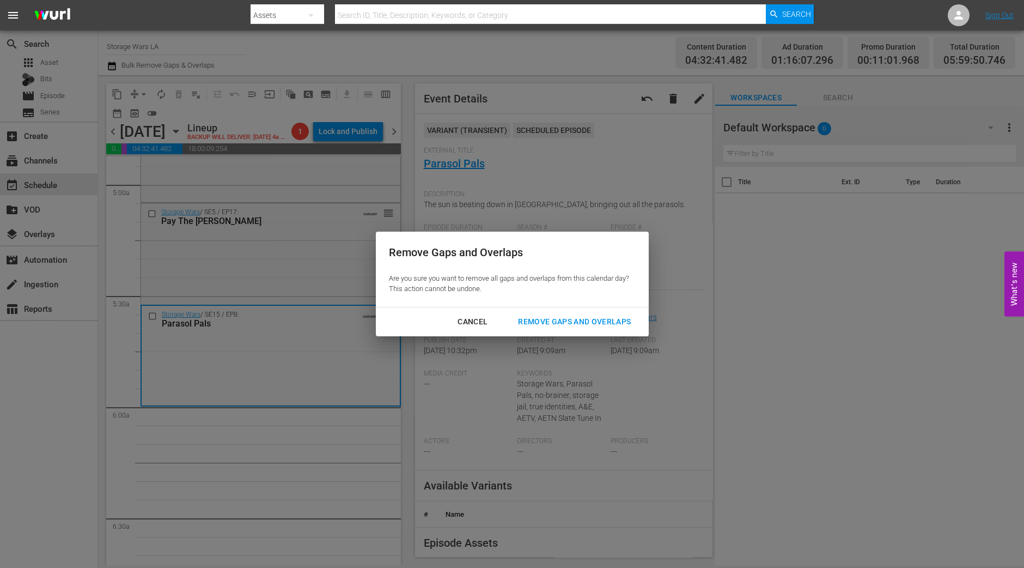
click at [550, 319] on div "Remove Gaps and Overlaps" at bounding box center [574, 322] width 130 height 14
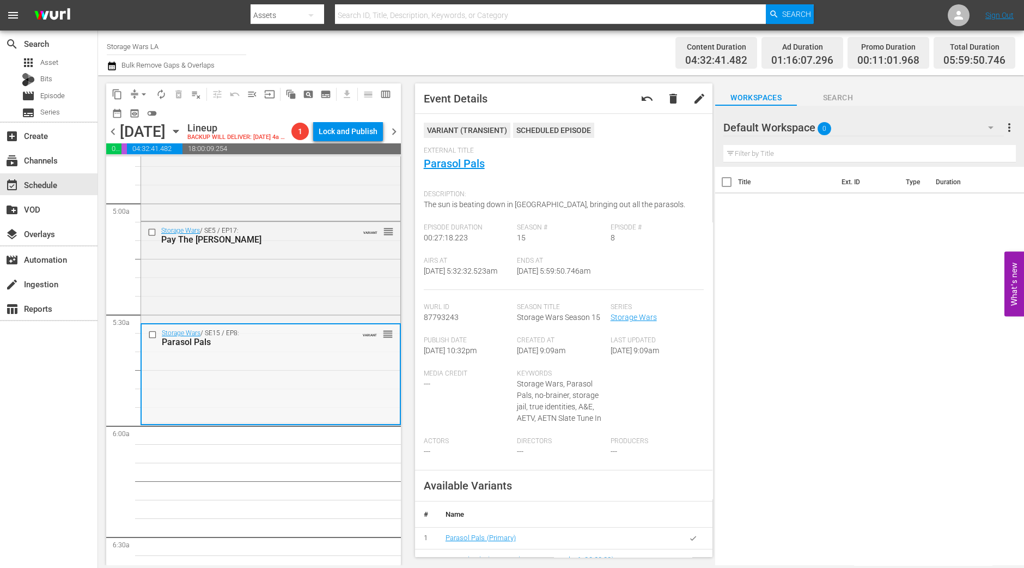
scroll to position [724, 0]
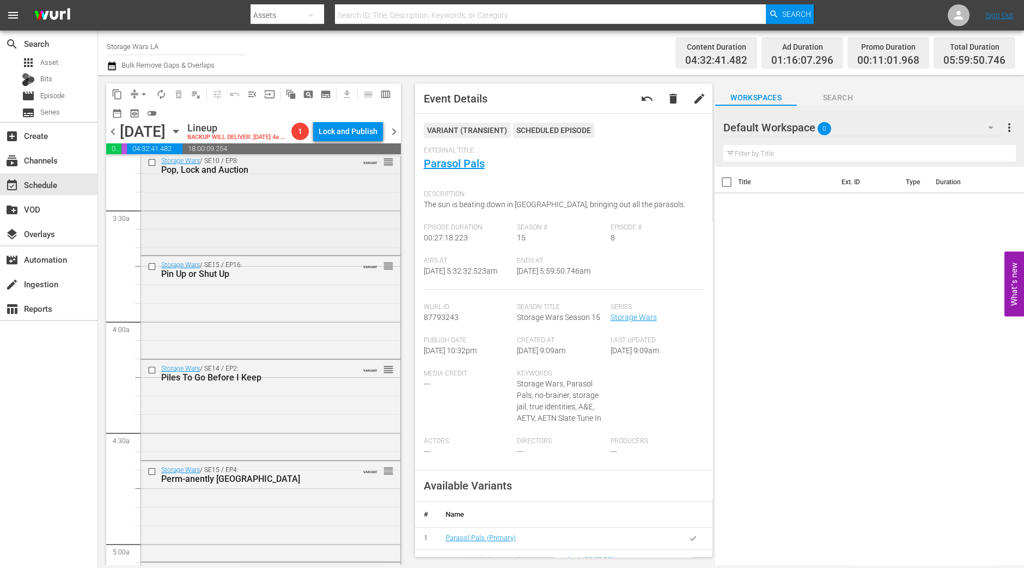
click at [311, 245] on div "Storage Wars / SE10 / EP8: Pop, Lock and Auction VARIANT reorder" at bounding box center [270, 202] width 259 height 101
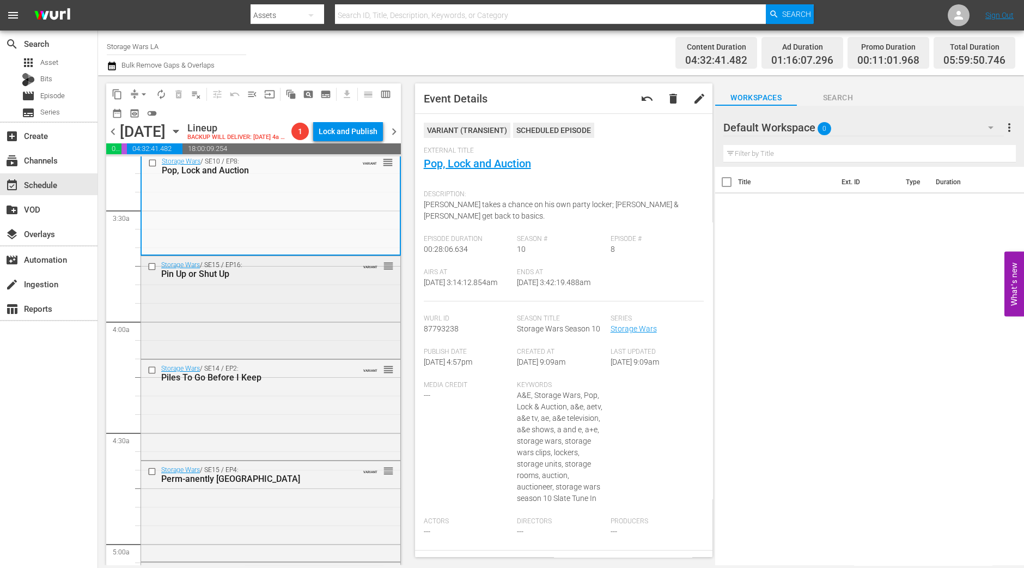
click at [335, 349] on div "Storage Wars / SE15 / EP16: Pin Up or Shut Up VARIANT reorder" at bounding box center [270, 306] width 259 height 100
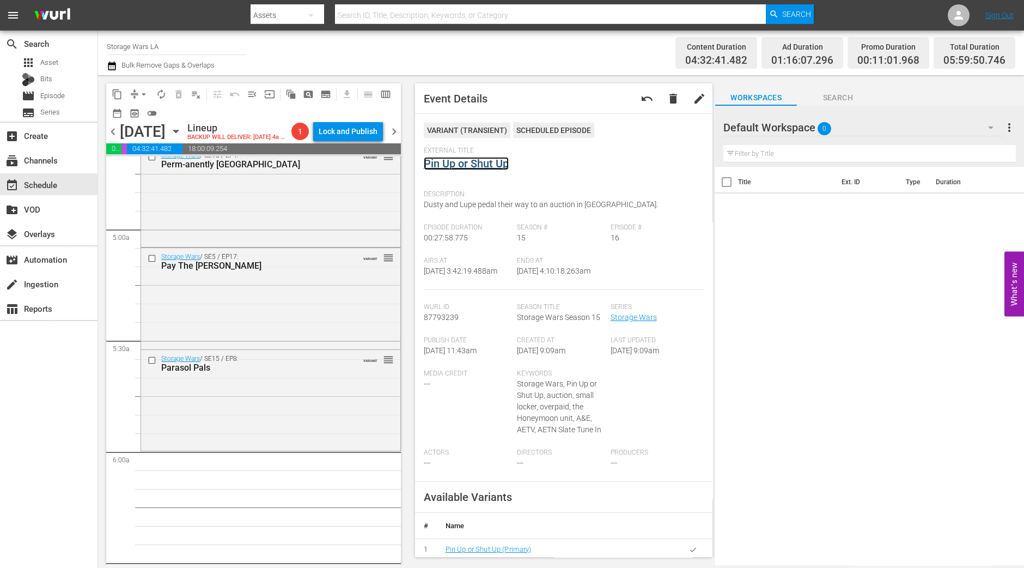
scroll to position [1133, 0]
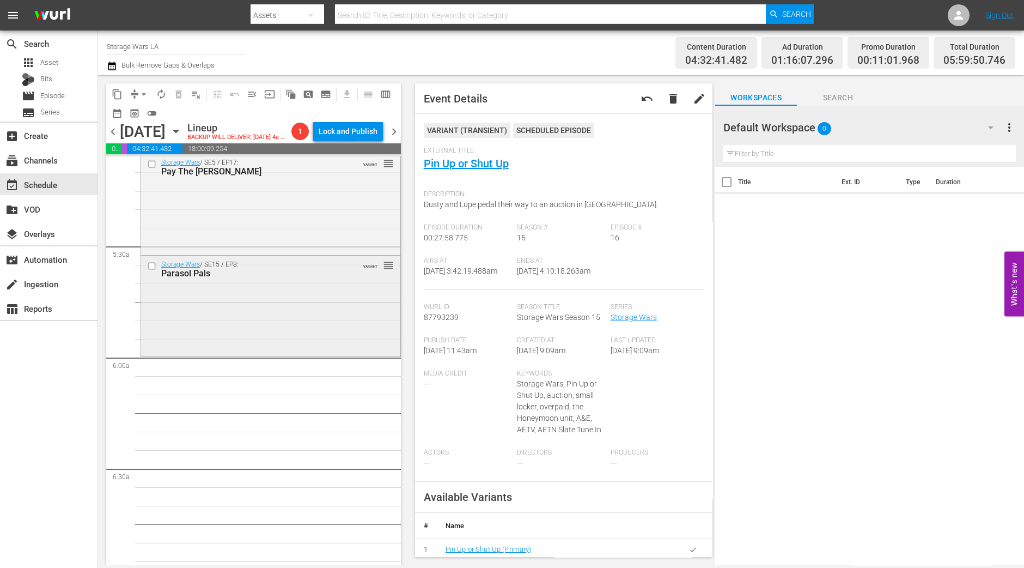
click at [302, 339] on div "Storage Wars / SE15 / EP8: Parasol Pals VARIANT reorder" at bounding box center [270, 305] width 259 height 98
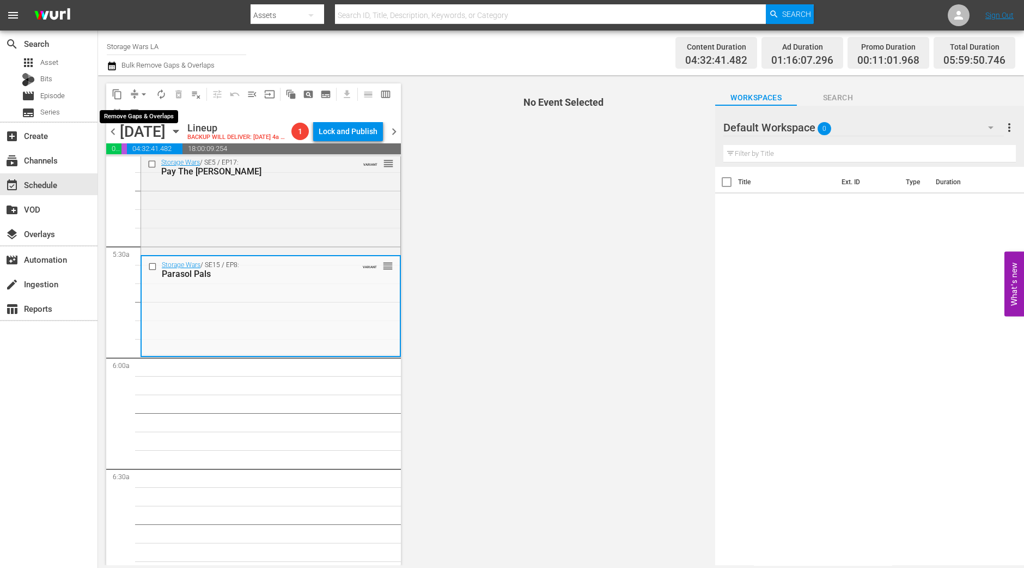
click at [142, 94] on span "arrow_drop_down" at bounding box center [143, 94] width 11 height 11
click at [140, 114] on li "Align to Midnight" at bounding box center [144, 116] width 114 height 18
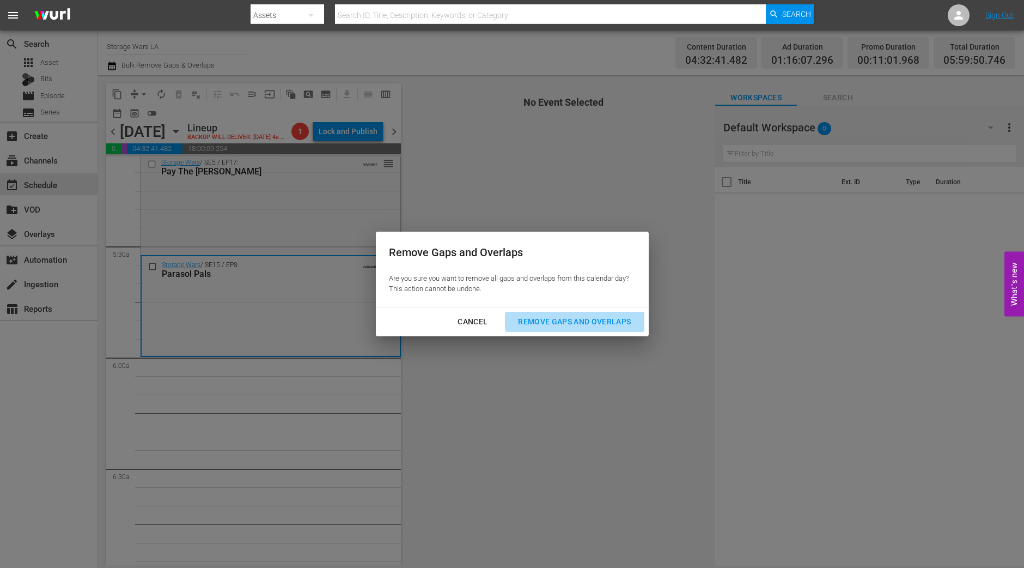
click at [568, 317] on div "Remove Gaps and Overlaps" at bounding box center [574, 322] width 130 height 14
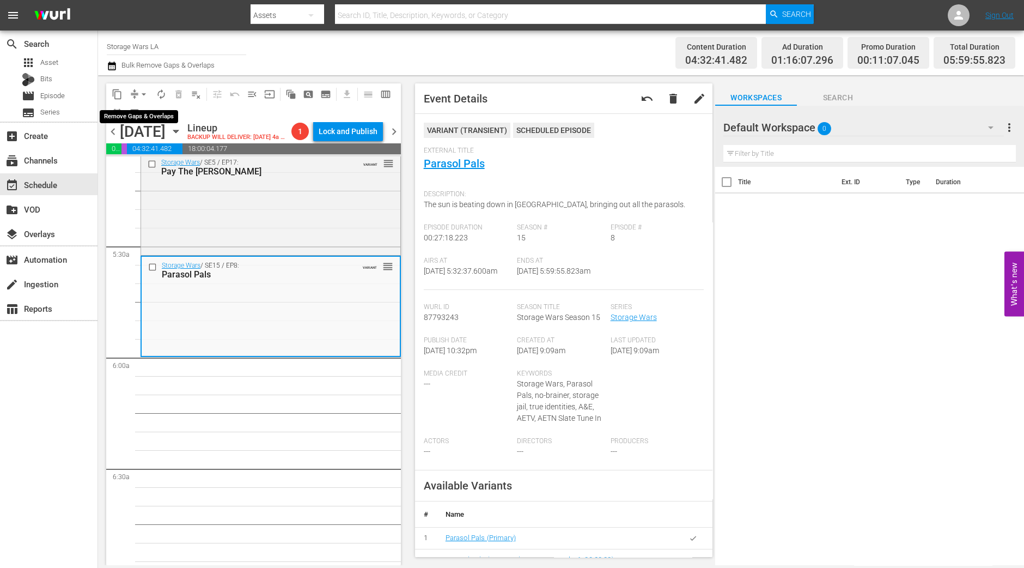
click at [141, 93] on span "arrow_drop_down" at bounding box center [143, 94] width 11 height 11
click at [140, 112] on li "Align to Midnight" at bounding box center [144, 116] width 114 height 18
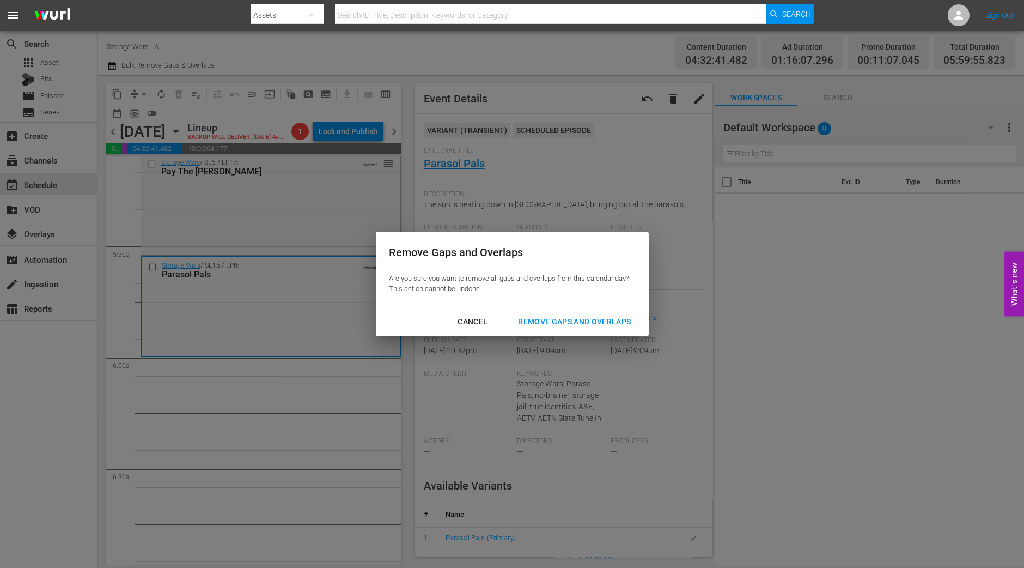
click at [550, 327] on div "Remove Gaps and Overlaps" at bounding box center [574, 322] width 130 height 14
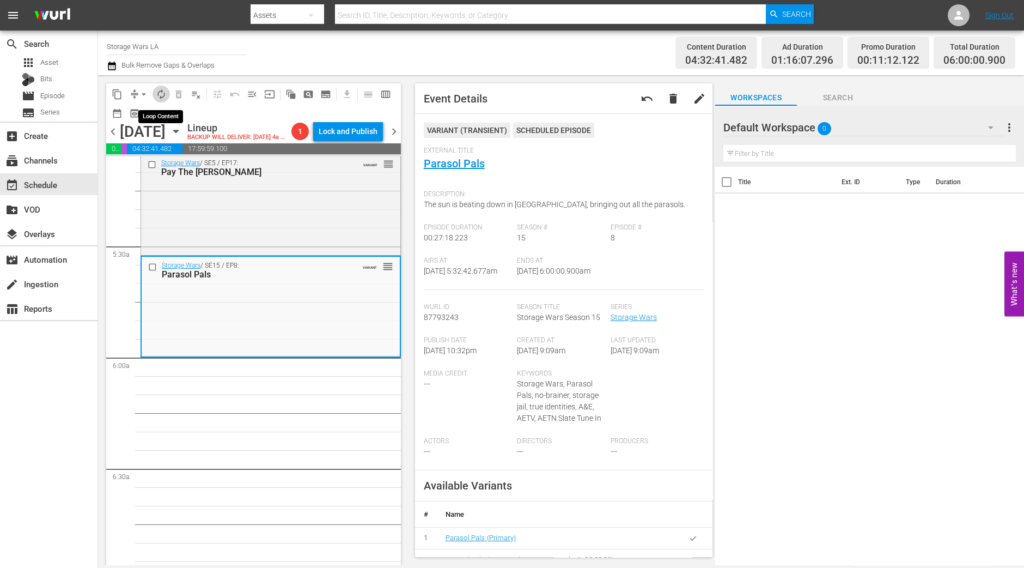
click at [166, 92] on span "autorenew_outlined" at bounding box center [161, 94] width 11 height 11
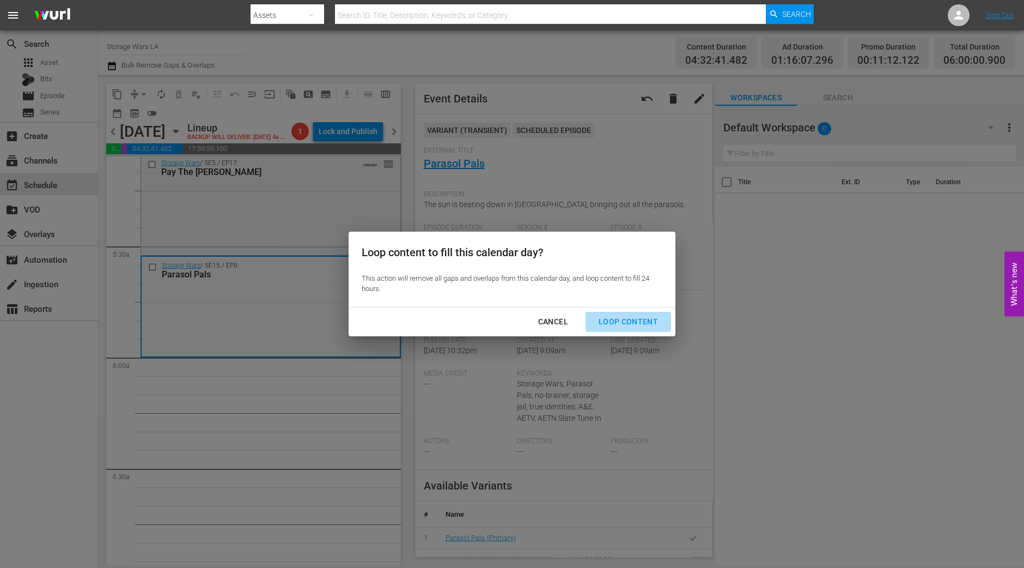
click at [638, 319] on div "Loop Content" at bounding box center [628, 322] width 77 height 14
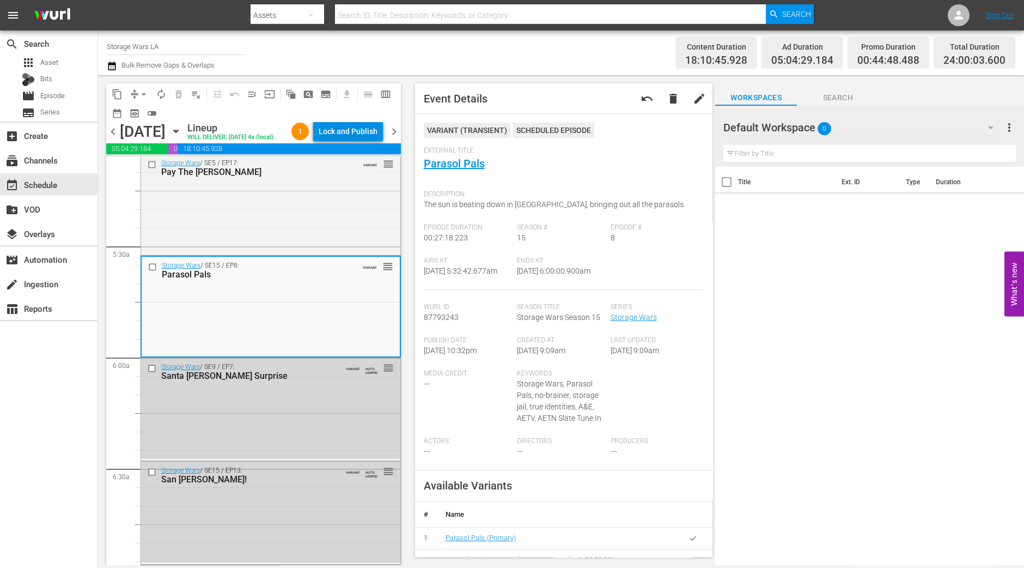
click at [372, 132] on div "Lock and Publish" at bounding box center [348, 132] width 59 height 20
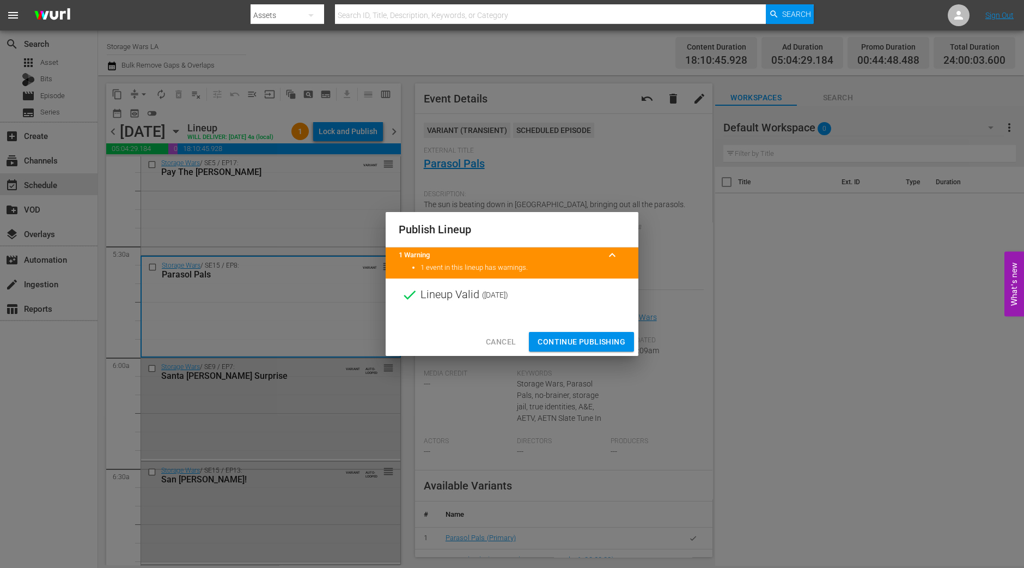
click at [566, 334] on button "Continue Publishing" at bounding box center [581, 342] width 105 height 20
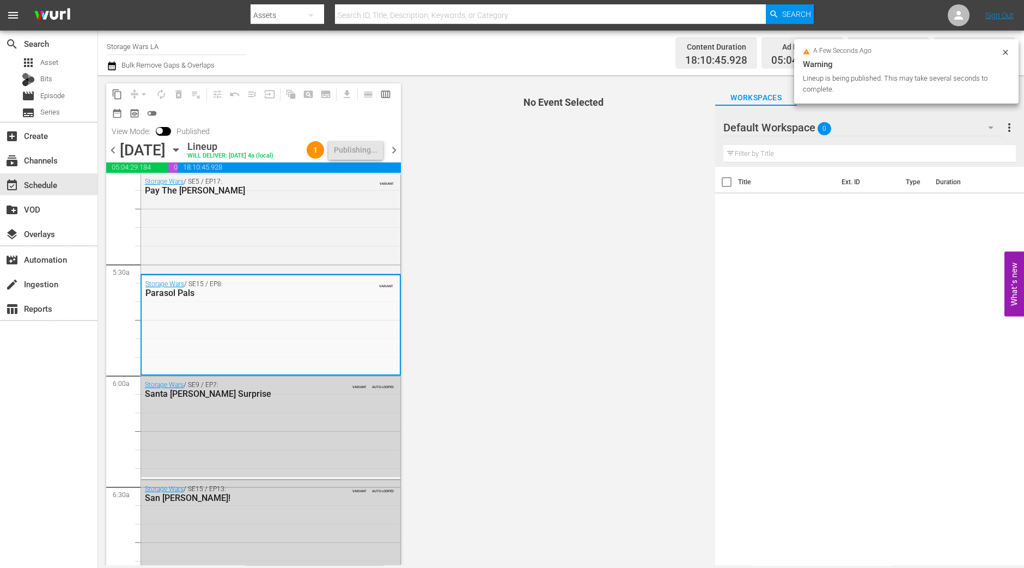
click at [399, 157] on span "chevron_right" at bounding box center [394, 150] width 14 height 14
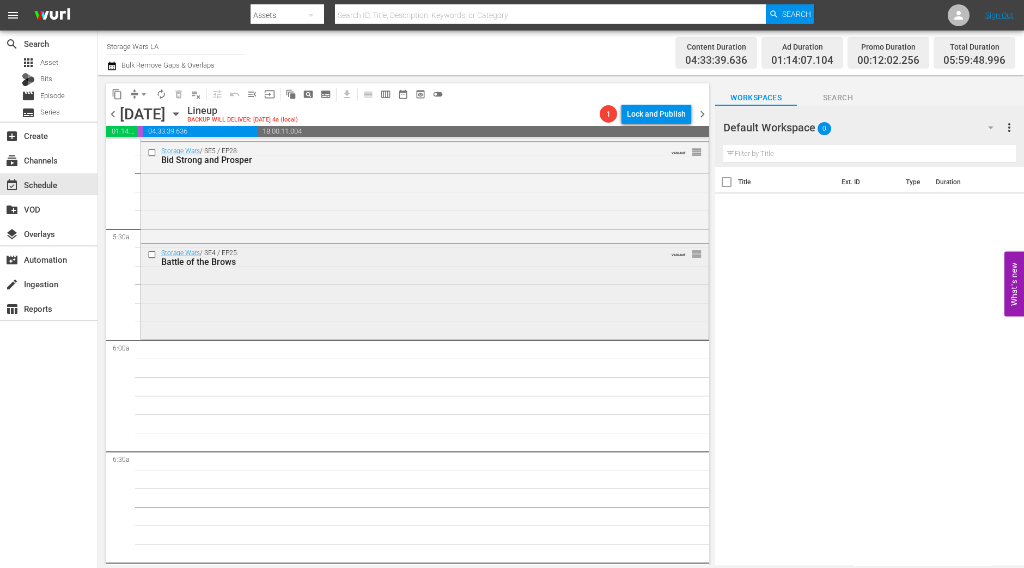
click at [421, 306] on div "Storage Wars / SE4 / EP25: Battle of the Brows VARIANT reorder" at bounding box center [425, 290] width 568 height 92
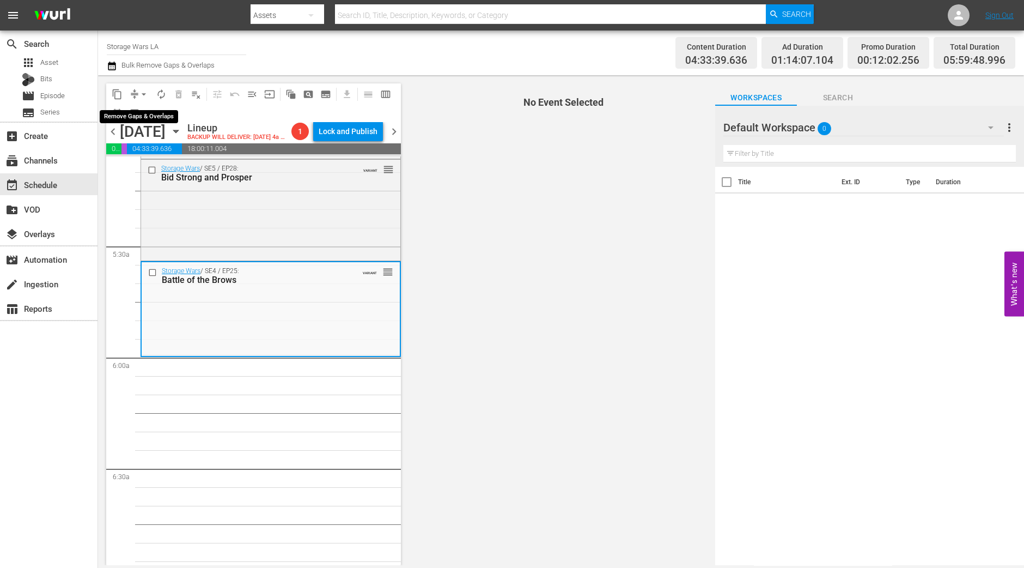
click at [145, 95] on span "arrow_drop_down" at bounding box center [143, 94] width 11 height 11
click at [138, 112] on li "Align to Midnight" at bounding box center [144, 116] width 90 height 18
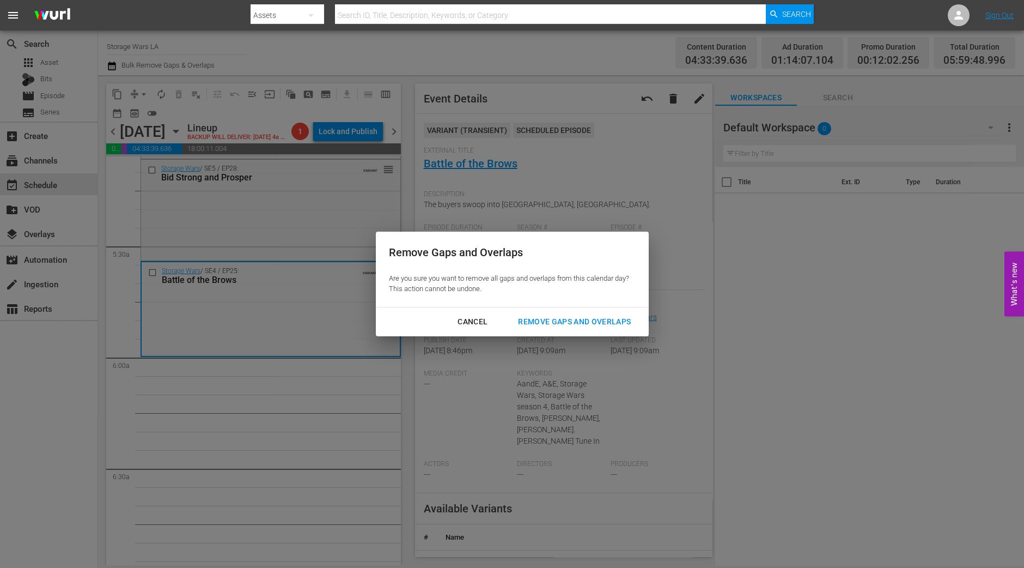
click at [574, 323] on div "Remove Gaps and Overlaps" at bounding box center [574, 322] width 130 height 14
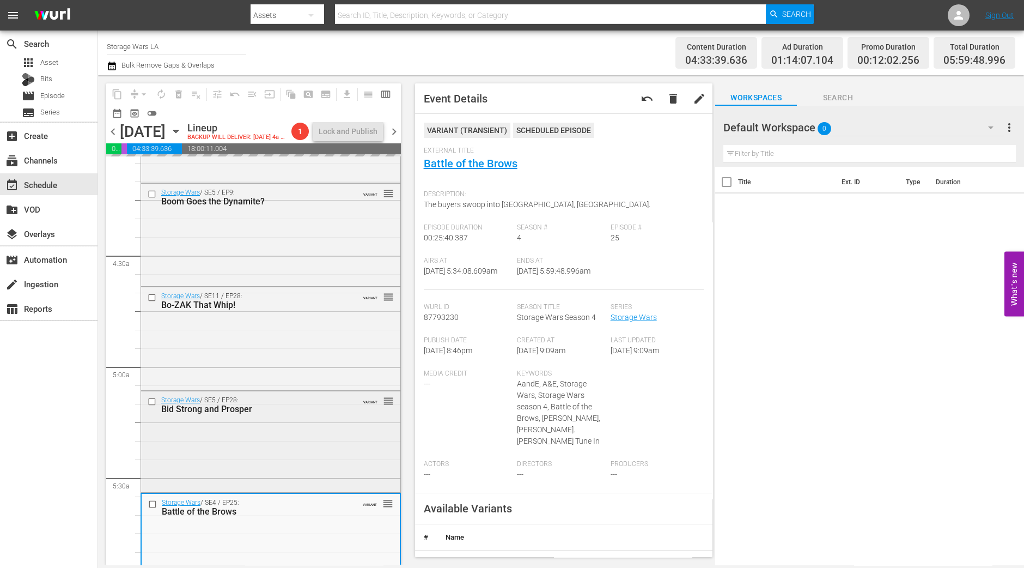
scroll to position [792, 0]
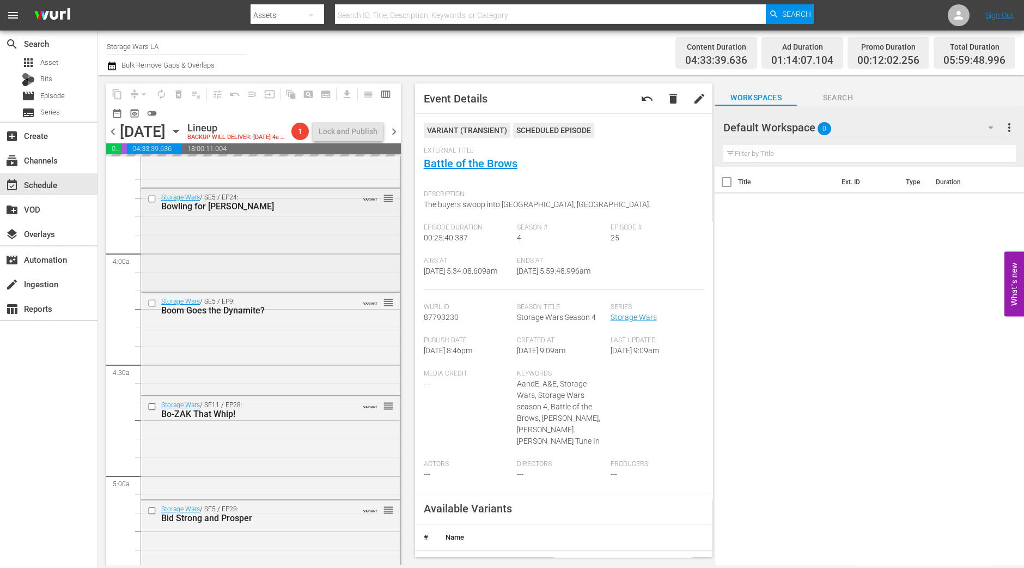
click at [280, 282] on div "Storage Wars / SE5 / EP24: Bowling for Brandi VARIANT reorder" at bounding box center [270, 239] width 259 height 101
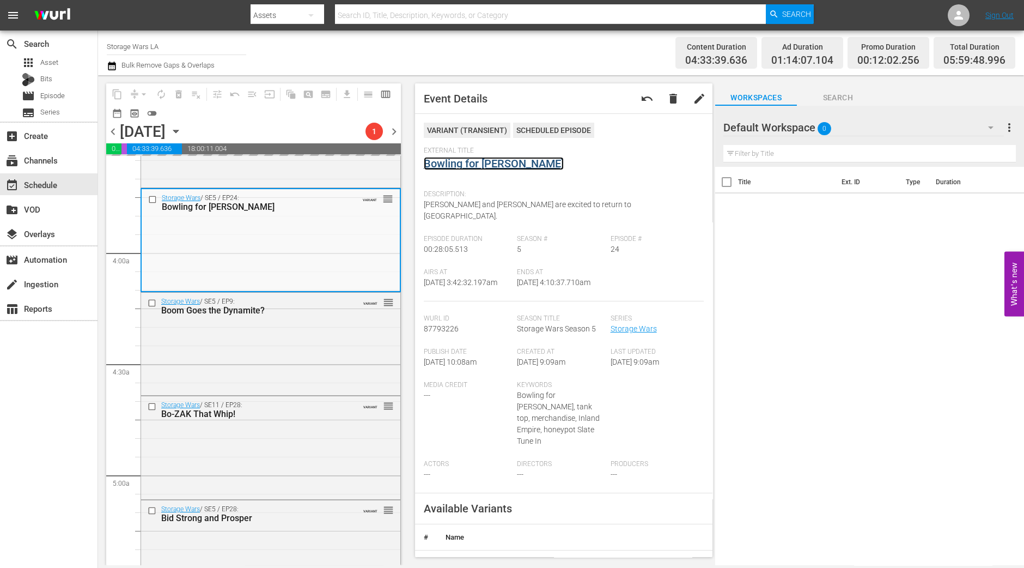
drag, startPoint x: 488, startPoint y: 175, endPoint x: 488, endPoint y: 163, distance: 12.0
click at [335, 306] on div "Boom Goes the Dynamite?" at bounding box center [253, 310] width 185 height 10
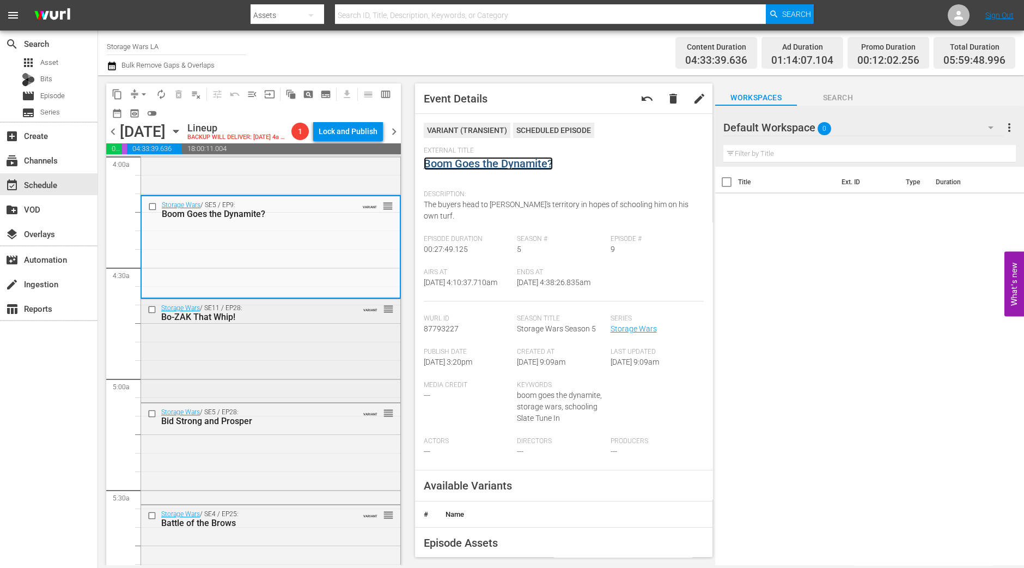
scroll to position [910, 0]
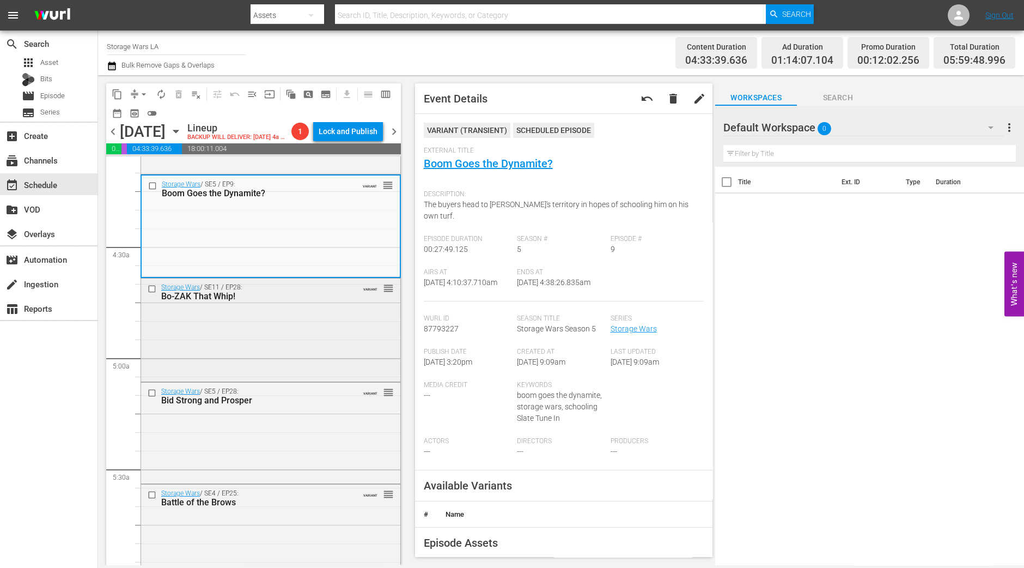
click at [286, 379] on div "Storage Wars / SE11 / EP28: Bo-ZAK That Whip! VARIANT reorder" at bounding box center [270, 328] width 259 height 101
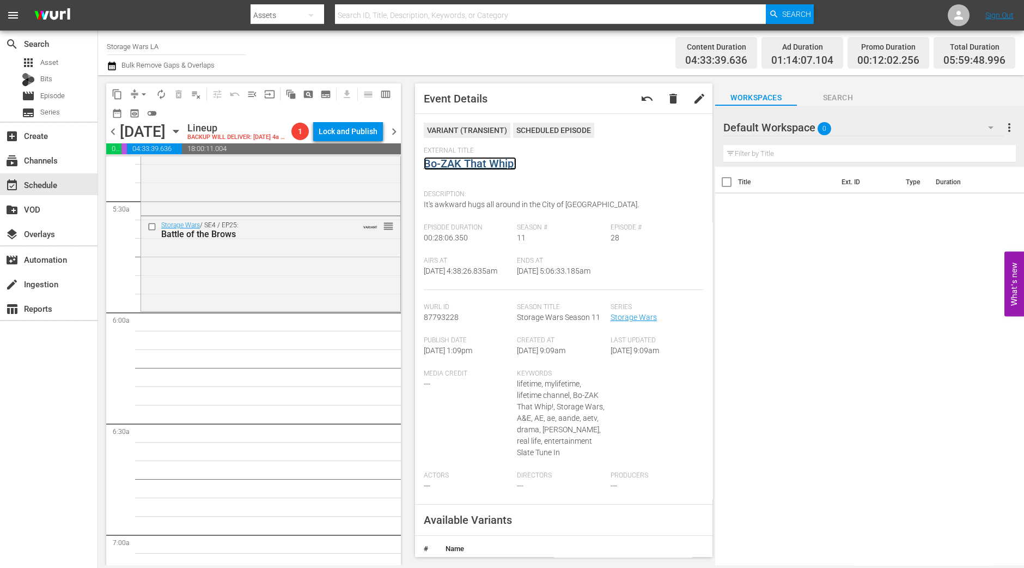
scroll to position [1250, 0]
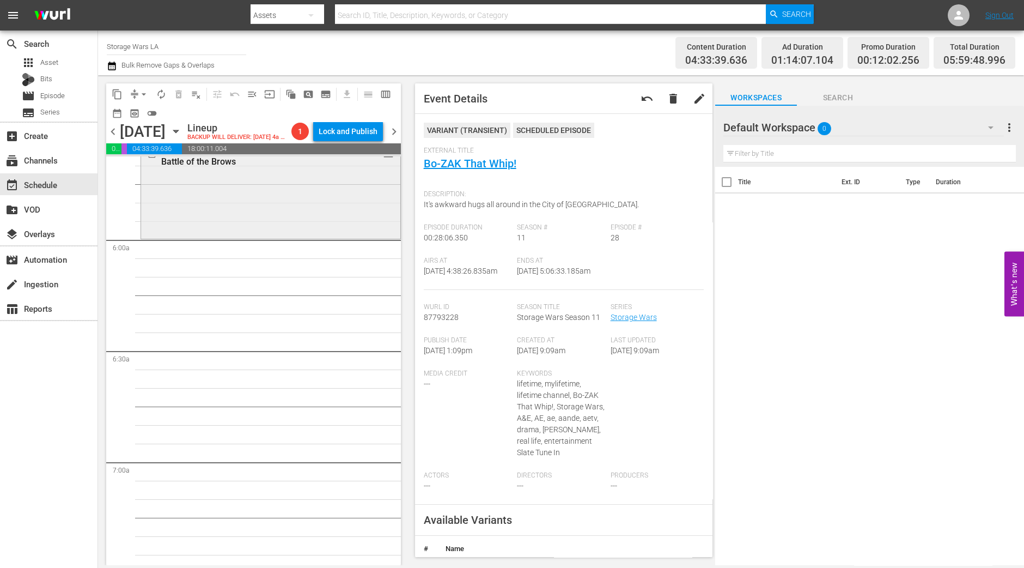
click at [294, 235] on div "Storage Wars / SE4 / EP25: Battle of the Brows VARIANT reorder" at bounding box center [270, 190] width 259 height 92
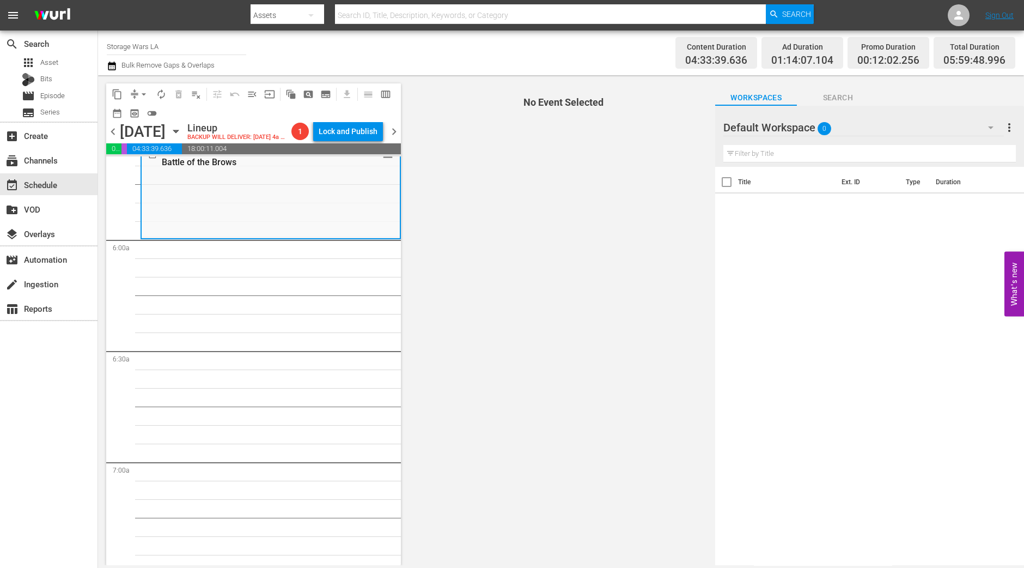
scroll to position [1182, 0]
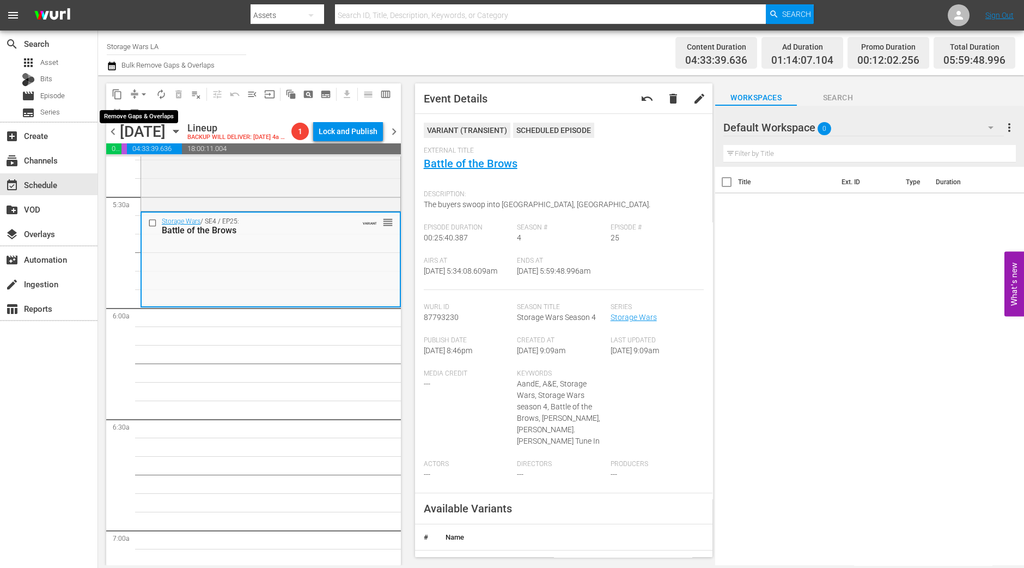
click at [142, 95] on span "arrow_drop_down" at bounding box center [143, 94] width 11 height 11
click at [142, 107] on li "Align to Midnight" at bounding box center [144, 116] width 114 height 18
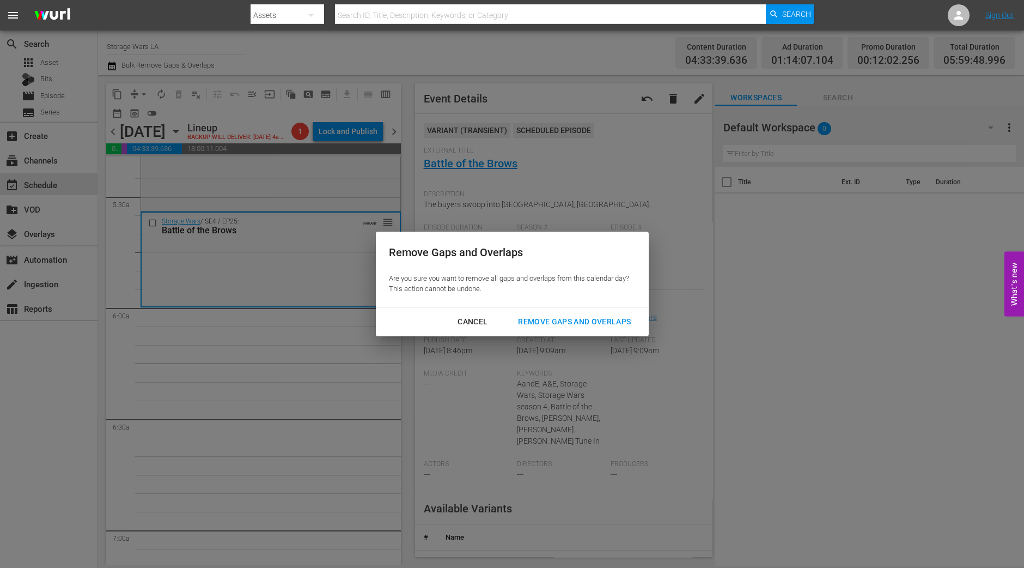
click at [564, 324] on div "Remove Gaps and Overlaps" at bounding box center [574, 322] width 130 height 14
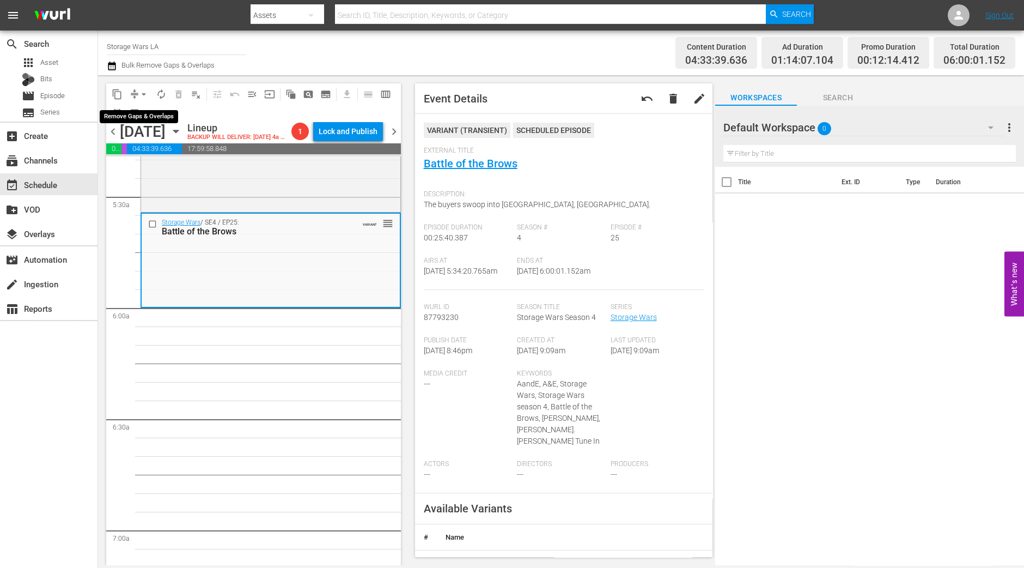
click at [142, 96] on span "arrow_drop_down" at bounding box center [143, 94] width 11 height 11
click at [143, 111] on li "Align to Midnight" at bounding box center [144, 116] width 114 height 18
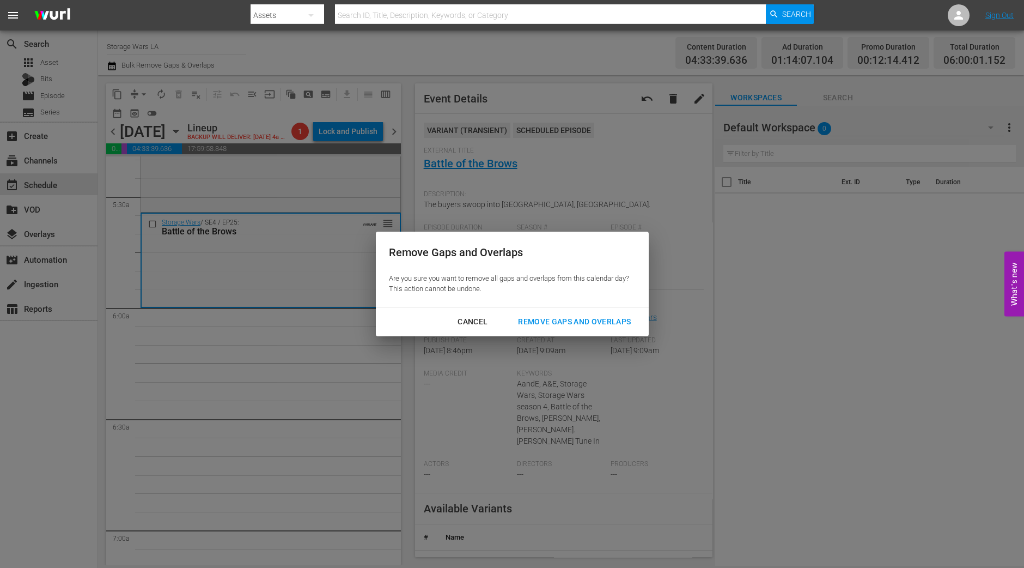
click at [558, 317] on div "Remove Gaps and Overlaps" at bounding box center [574, 322] width 130 height 14
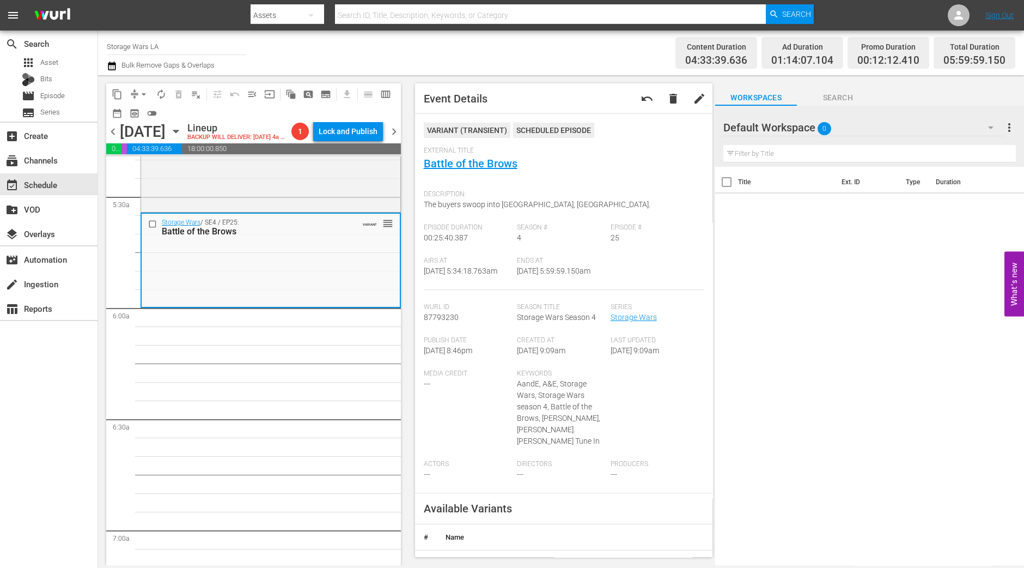
click at [141, 94] on span "arrow_drop_down" at bounding box center [143, 94] width 11 height 11
click at [148, 117] on li "Align to Midnight" at bounding box center [144, 116] width 114 height 18
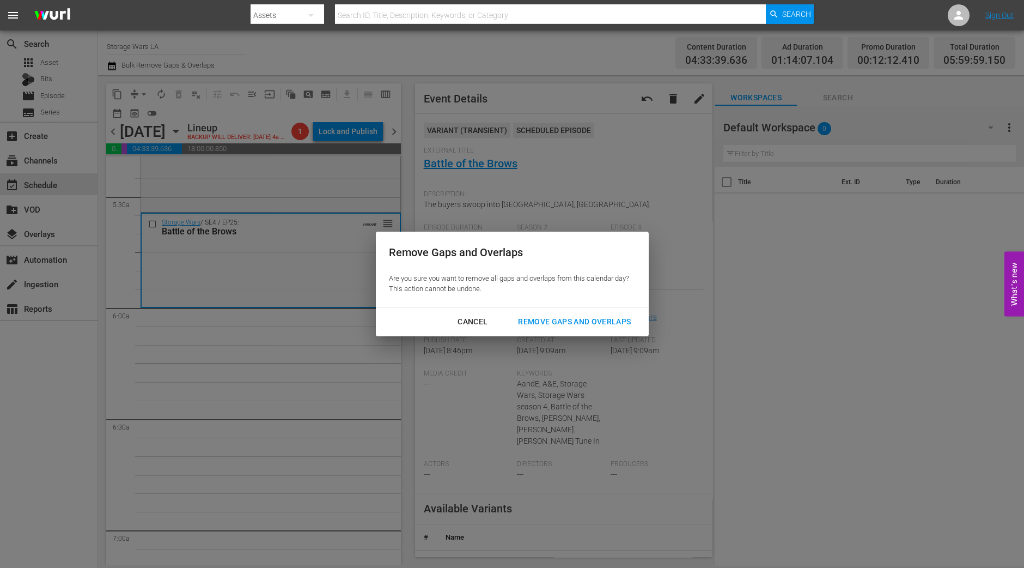
click at [599, 316] on div "Remove Gaps and Overlaps" at bounding box center [574, 322] width 130 height 14
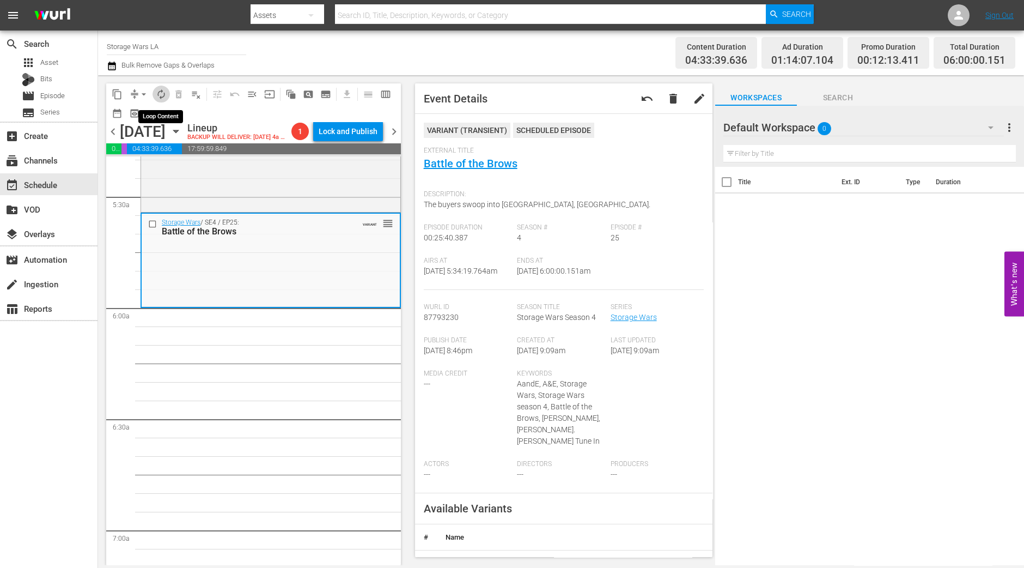
click at [163, 95] on span "autorenew_outlined" at bounding box center [161, 94] width 11 height 11
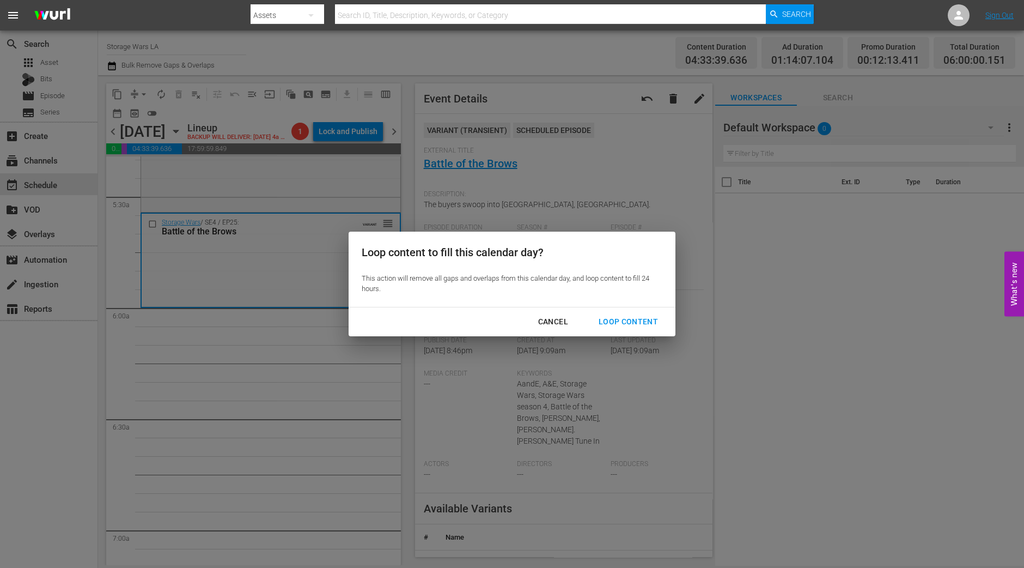
click at [638, 317] on div "Loop Content" at bounding box center [628, 322] width 77 height 14
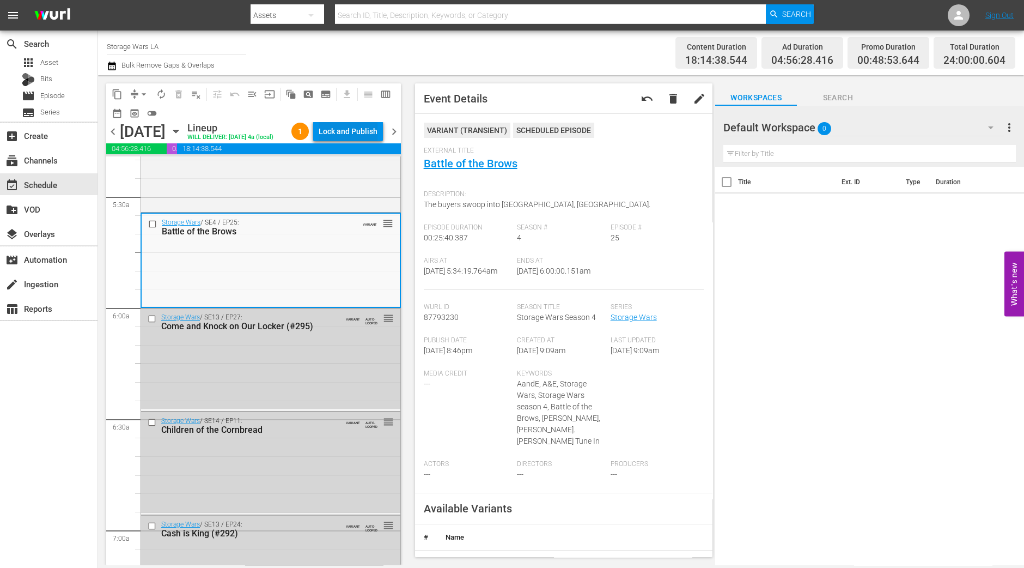
click at [357, 134] on div "Lock and Publish" at bounding box center [348, 132] width 59 height 20
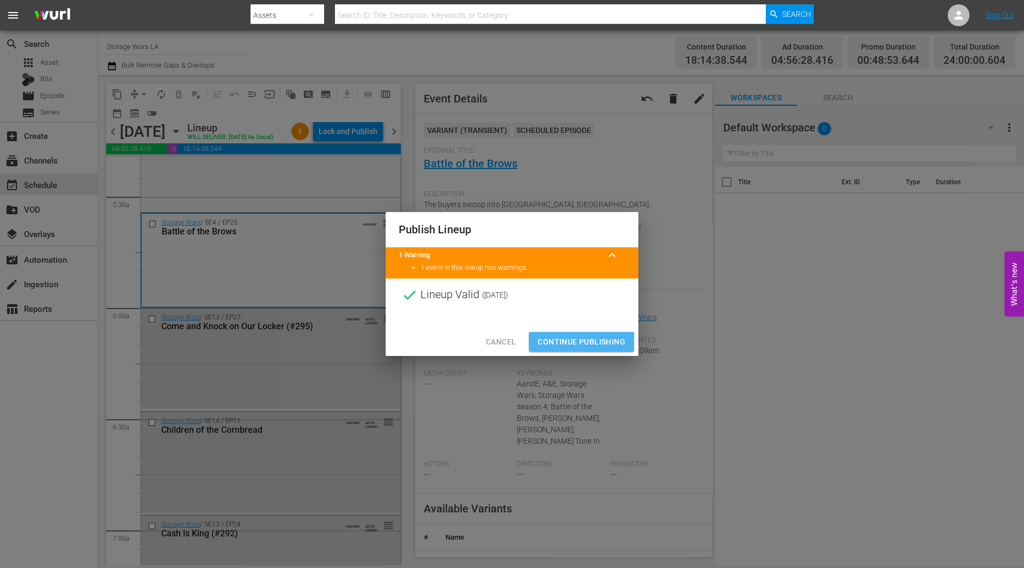
click at [574, 332] on button "Continue Publishing" at bounding box center [581, 342] width 105 height 20
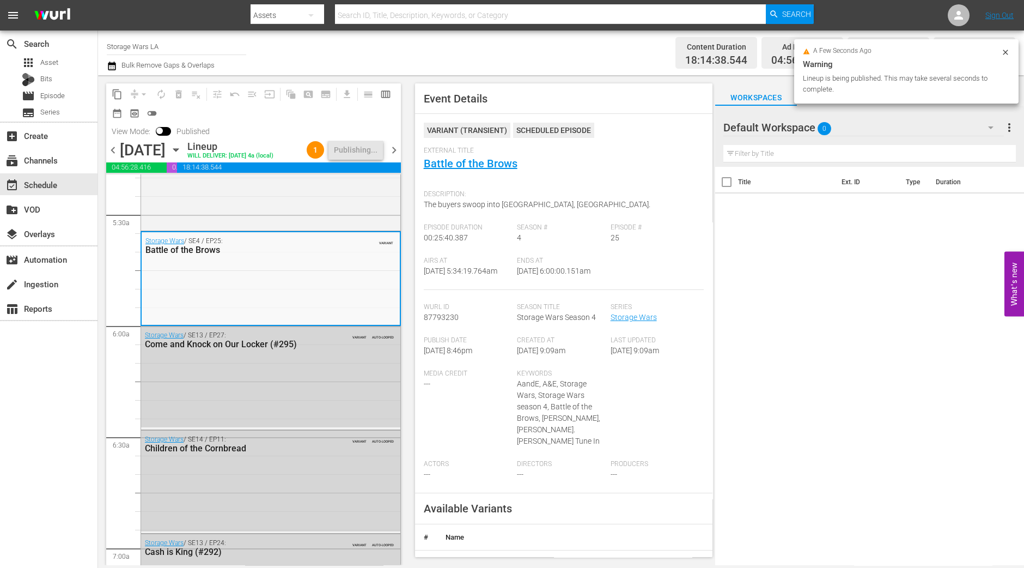
click at [393, 157] on span "chevron_right" at bounding box center [394, 150] width 14 height 14
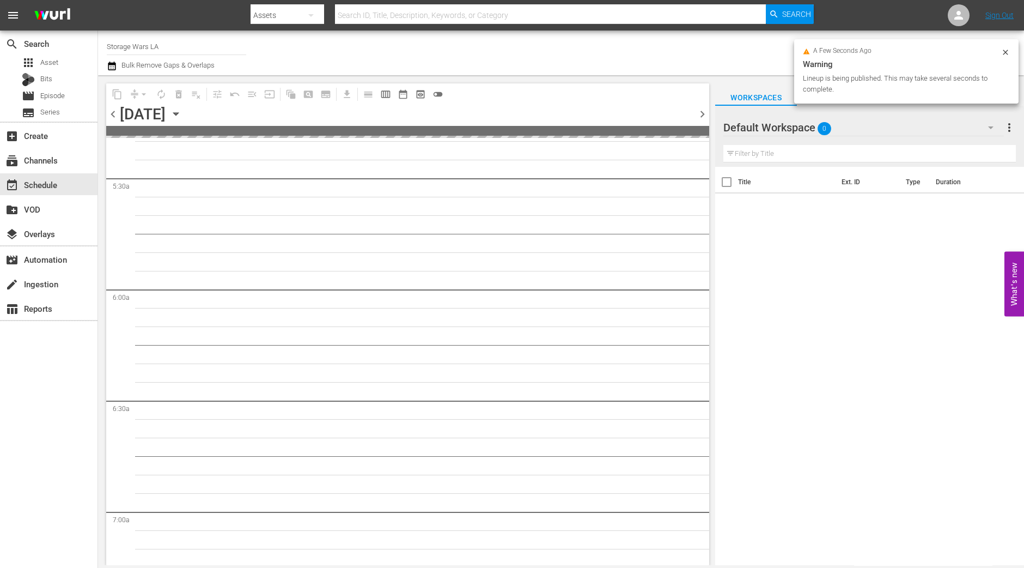
scroll to position [1349, 0]
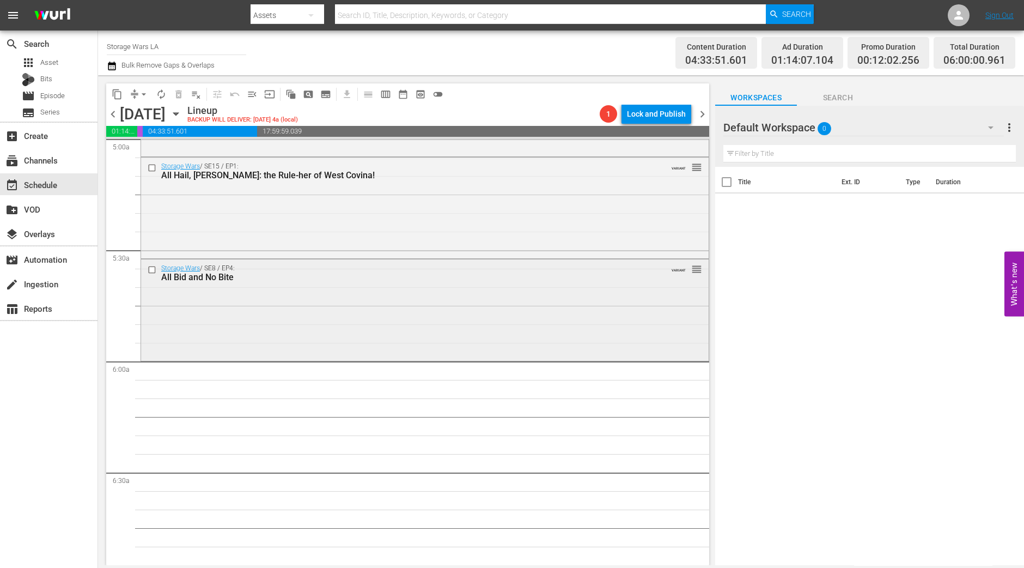
scroll to position [1116, 0]
click at [387, 297] on div "Storage Wars / SE8 / EP4: All Bid and No Bite VARIANT reorder" at bounding box center [425, 304] width 568 height 99
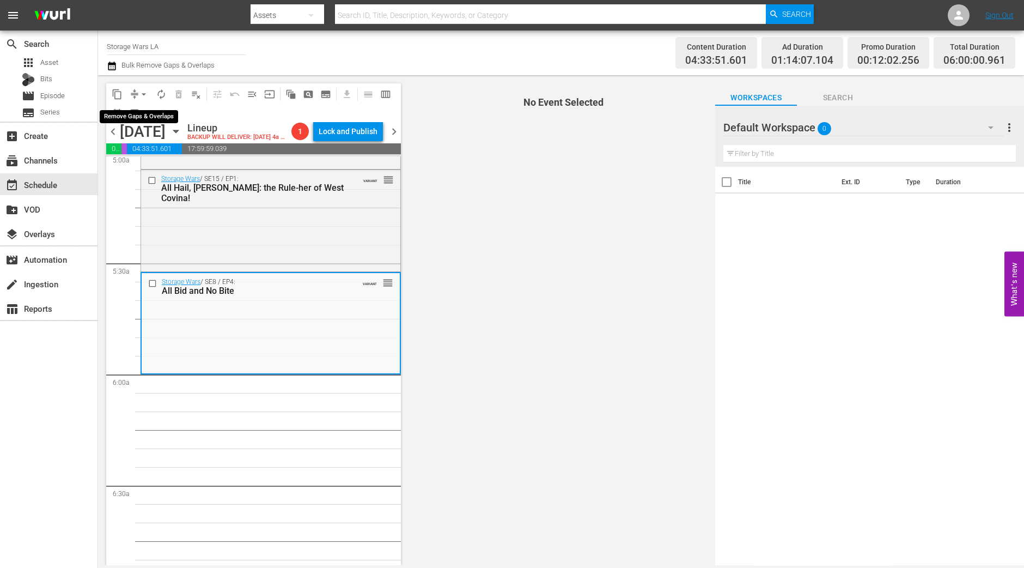
click at [141, 92] on span "arrow_drop_down" at bounding box center [143, 94] width 11 height 11
click at [153, 114] on li "Align to Midnight" at bounding box center [144, 116] width 90 height 18
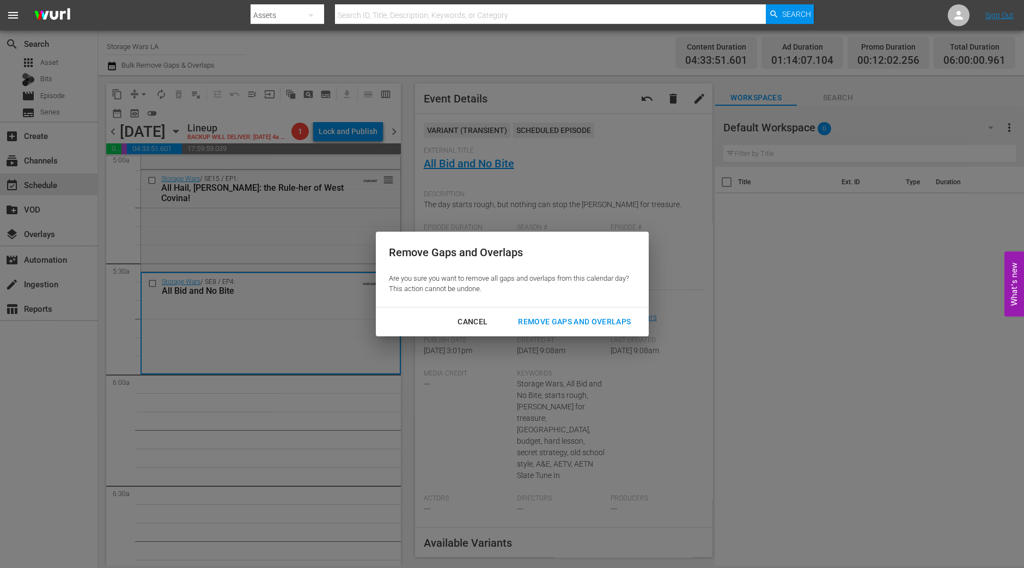
click at [539, 320] on div "Remove Gaps and Overlaps" at bounding box center [574, 322] width 130 height 14
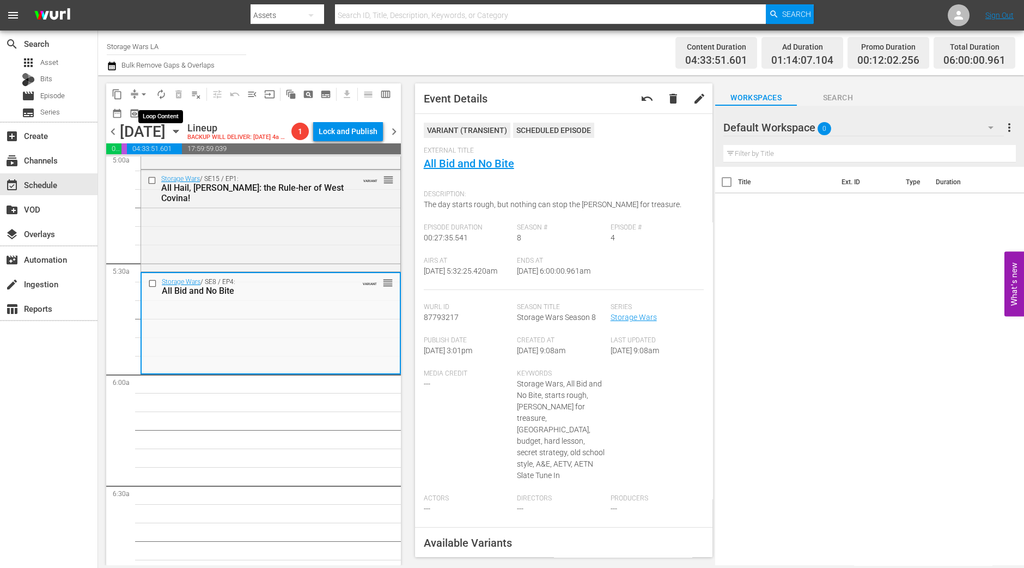
click at [161, 100] on button "autorenew_outlined" at bounding box center [161, 94] width 17 height 17
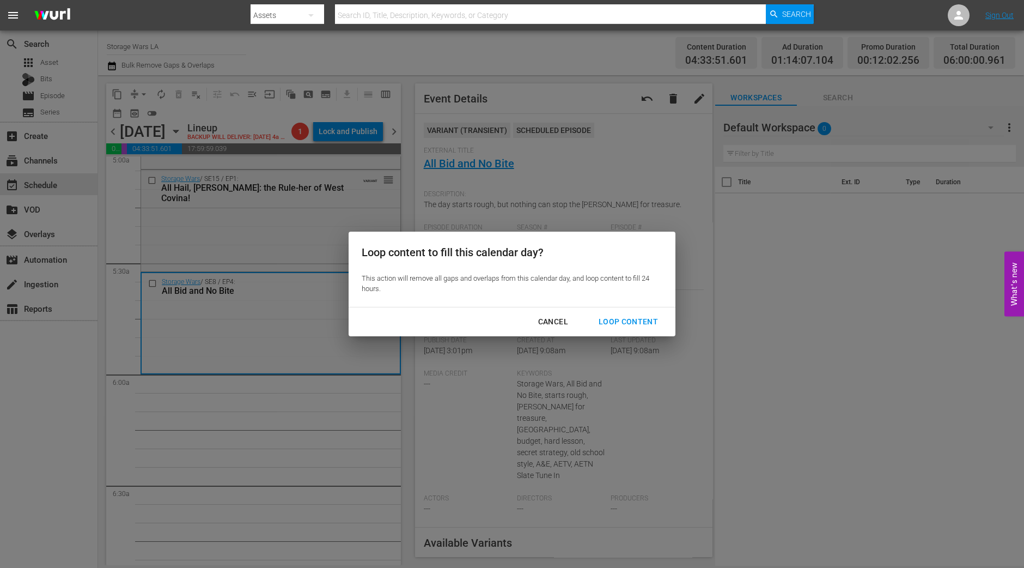
click at [633, 333] on div "Cancel Loop Content" at bounding box center [512, 321] width 327 height 29
click at [631, 325] on div "Loop Content" at bounding box center [628, 322] width 77 height 14
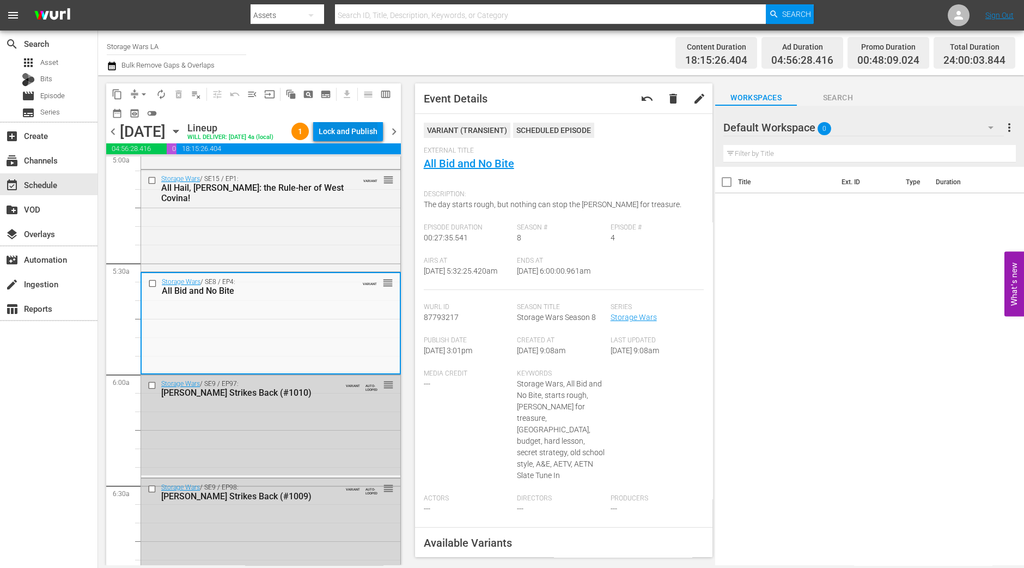
click at [354, 129] on div "Lock and Publish" at bounding box center [348, 132] width 59 height 20
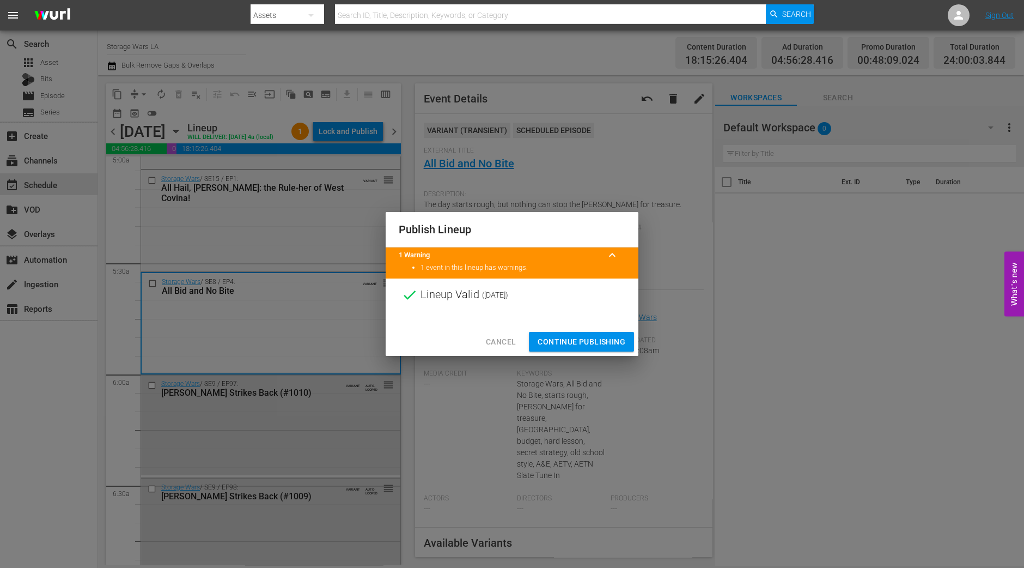
click at [586, 338] on span "Continue Publishing" at bounding box center [582, 342] width 88 height 14
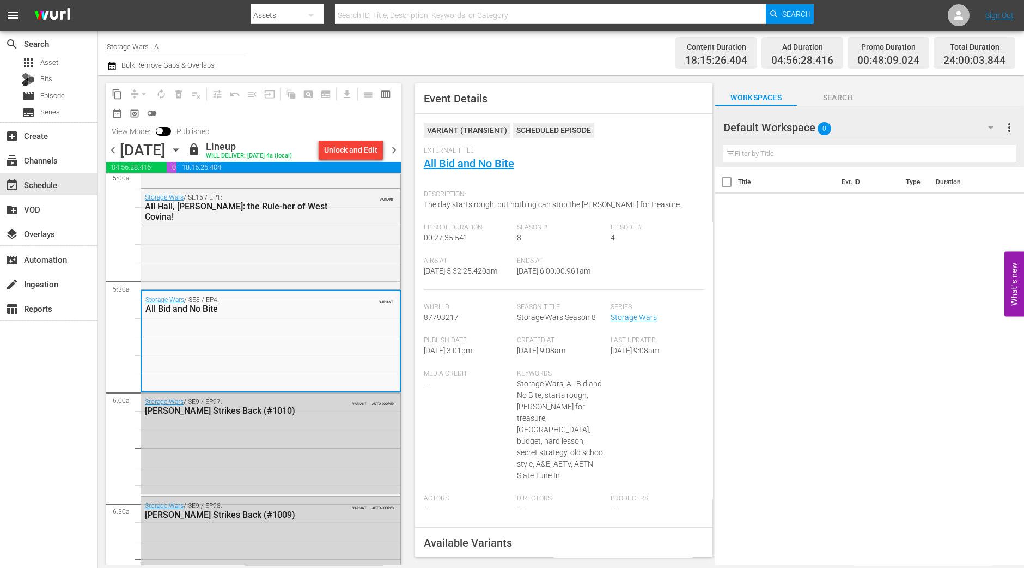
click at [393, 149] on span "chevron_right" at bounding box center [394, 150] width 14 height 14
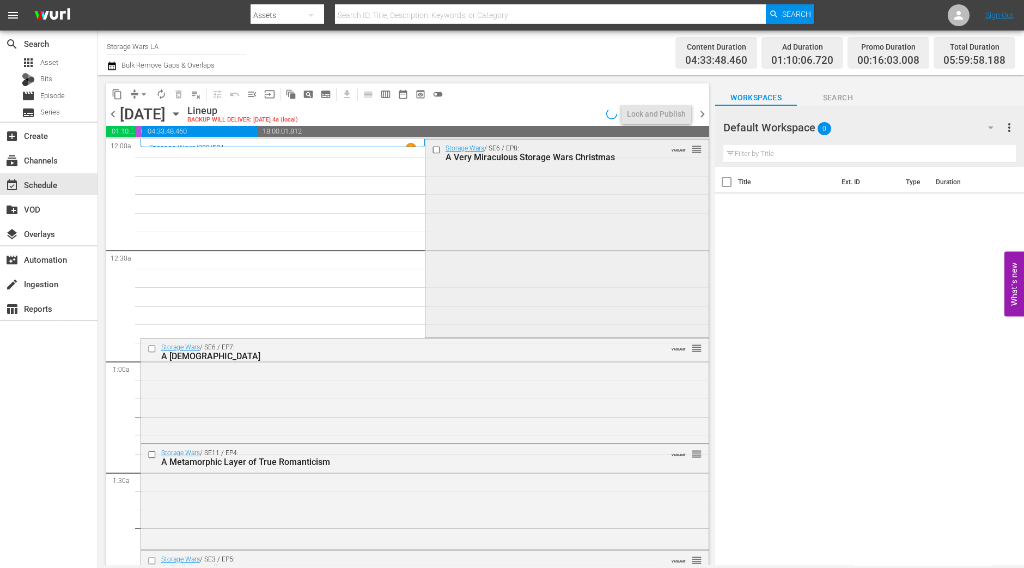
click at [451, 289] on div "Storage Wars / SE6 / EP8: A Very Miraculous Storage Wars Christmas VARIANT reor…" at bounding box center [567, 237] width 283 height 196
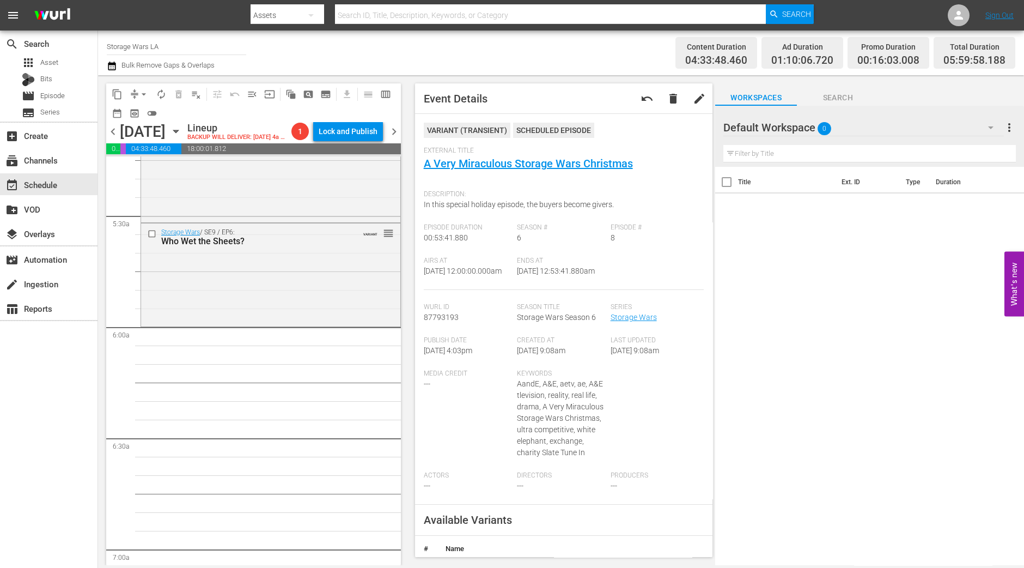
scroll to position [1167, 0]
click at [319, 307] on div "Storage Wars / SE9 / EP6: Who Wet the Sheets? VARIANT reorder" at bounding box center [270, 270] width 259 height 101
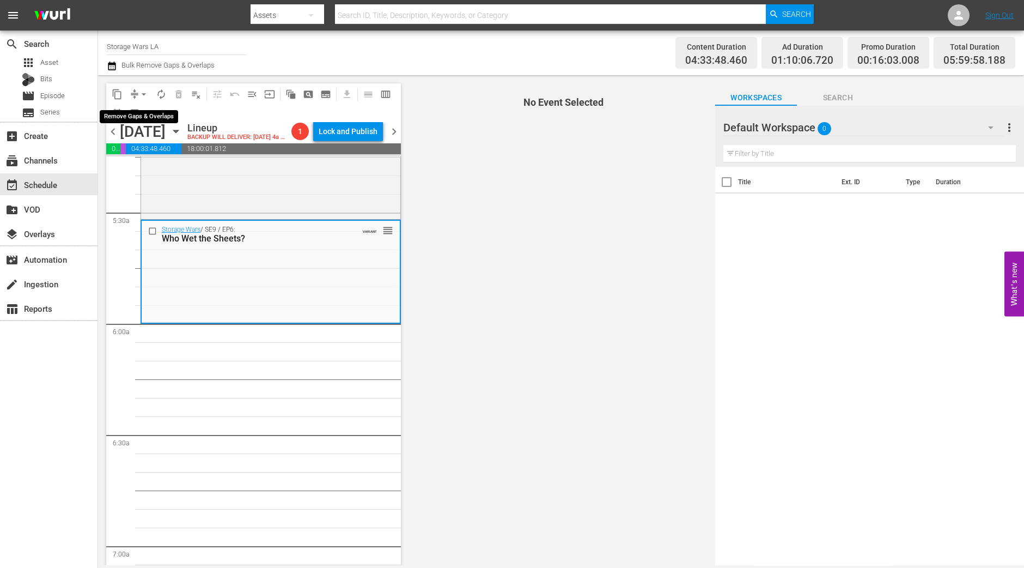
click at [144, 93] on span "arrow_drop_down" at bounding box center [143, 94] width 11 height 11
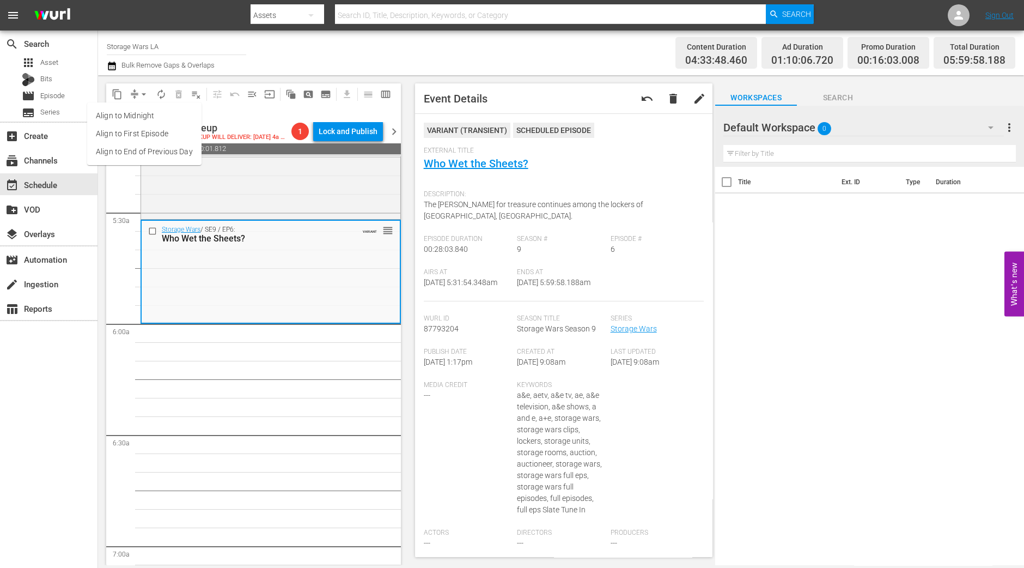
click at [161, 112] on li "Align to Midnight" at bounding box center [144, 116] width 114 height 18
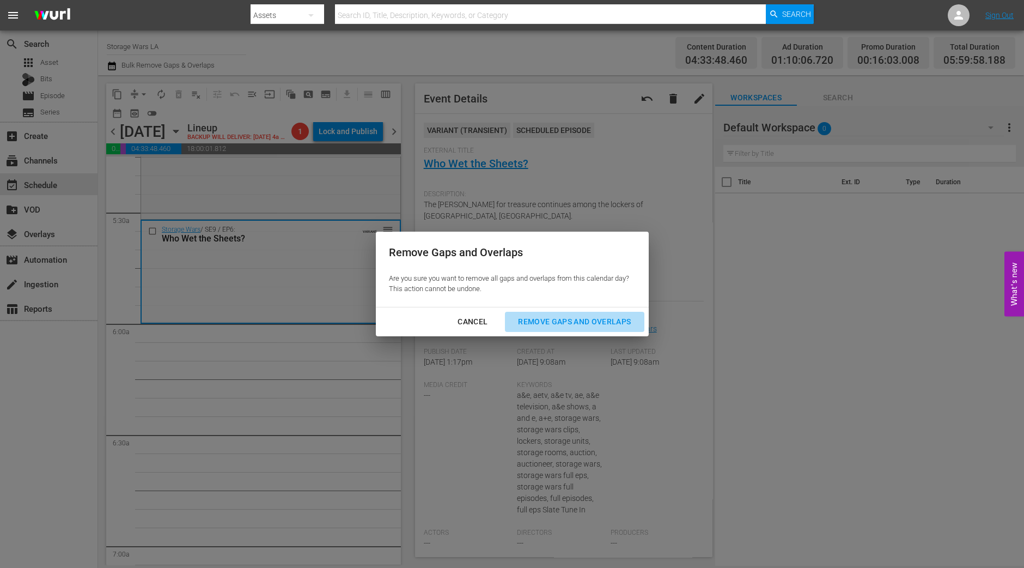
click at [564, 321] on div "Remove Gaps and Overlaps" at bounding box center [574, 322] width 130 height 14
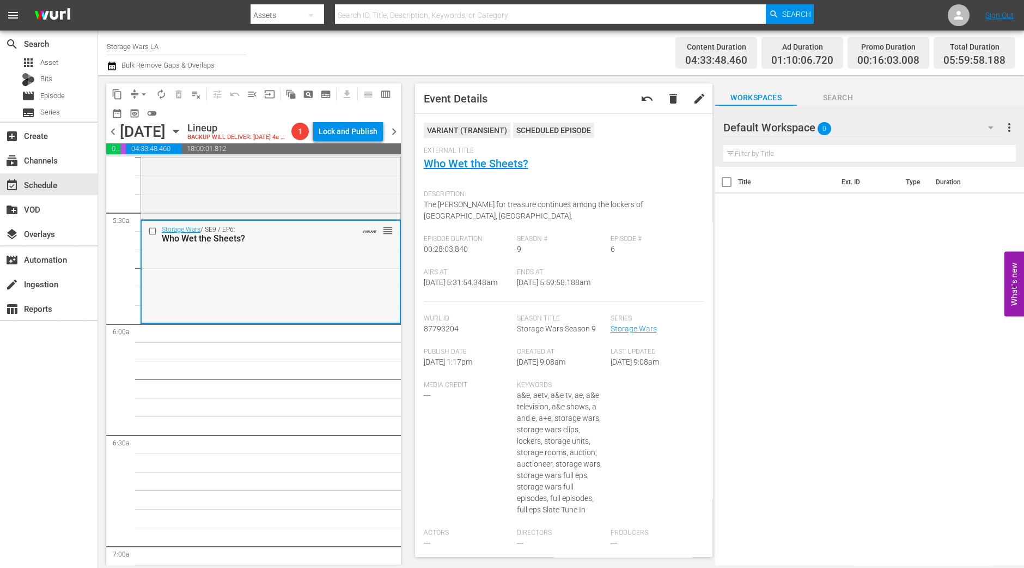
click at [363, 233] on span "VARIANT" at bounding box center [370, 228] width 14 height 9
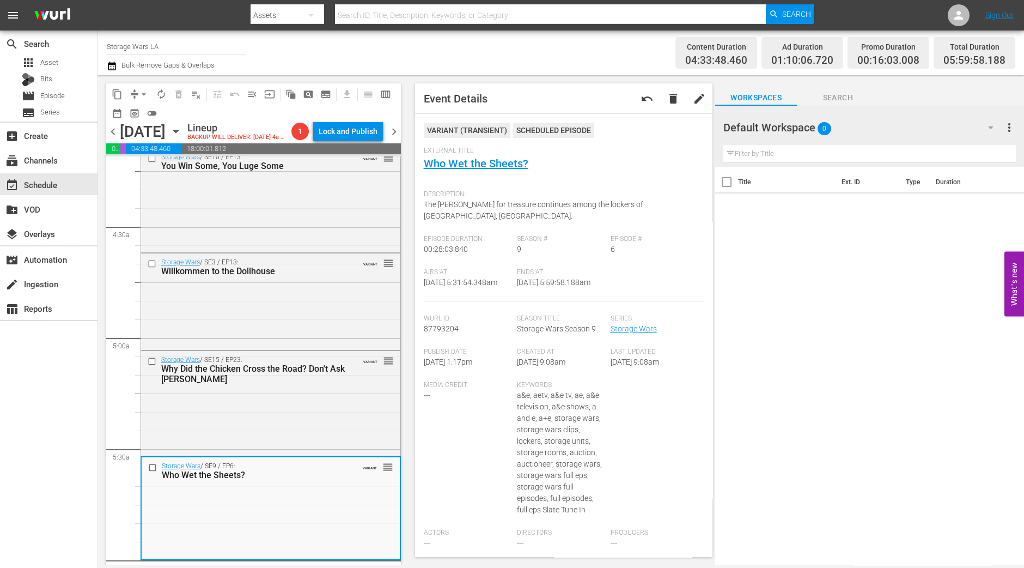
scroll to position [894, 0]
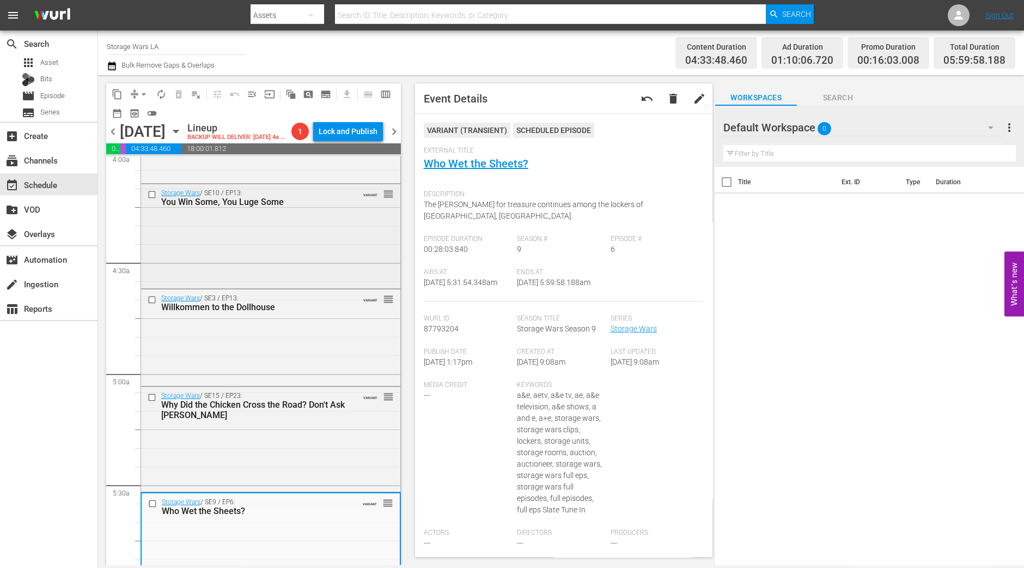
click at [313, 272] on div "Storage Wars / SE10 / EP13: You Win Some, You Luge Some VARIANT reorder" at bounding box center [270, 235] width 259 height 103
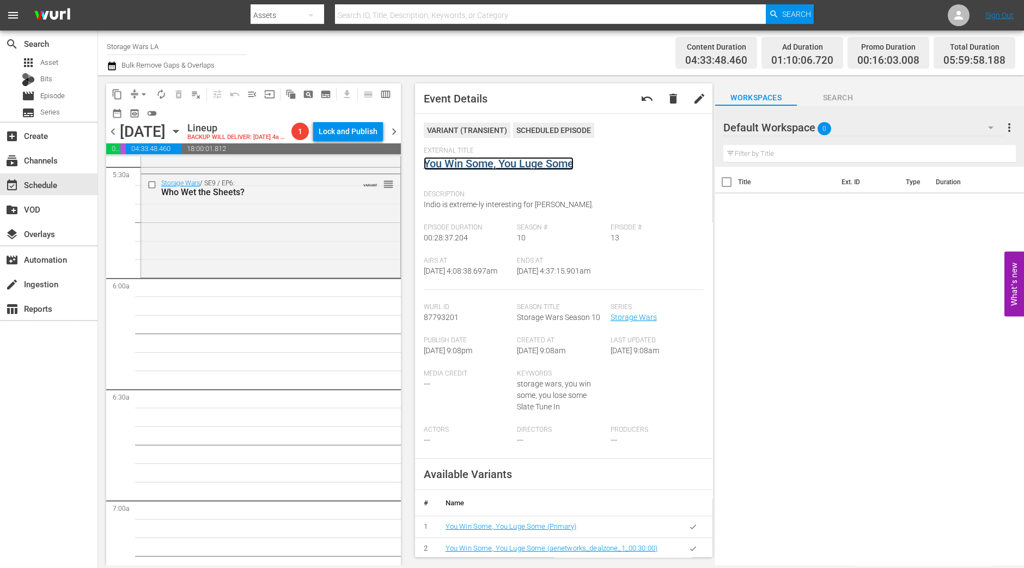
scroll to position [1218, 0]
click at [327, 270] on div "Storage Wars / SE9 / EP6: Who Wet the Sheets? VARIANT reorder" at bounding box center [270, 219] width 259 height 101
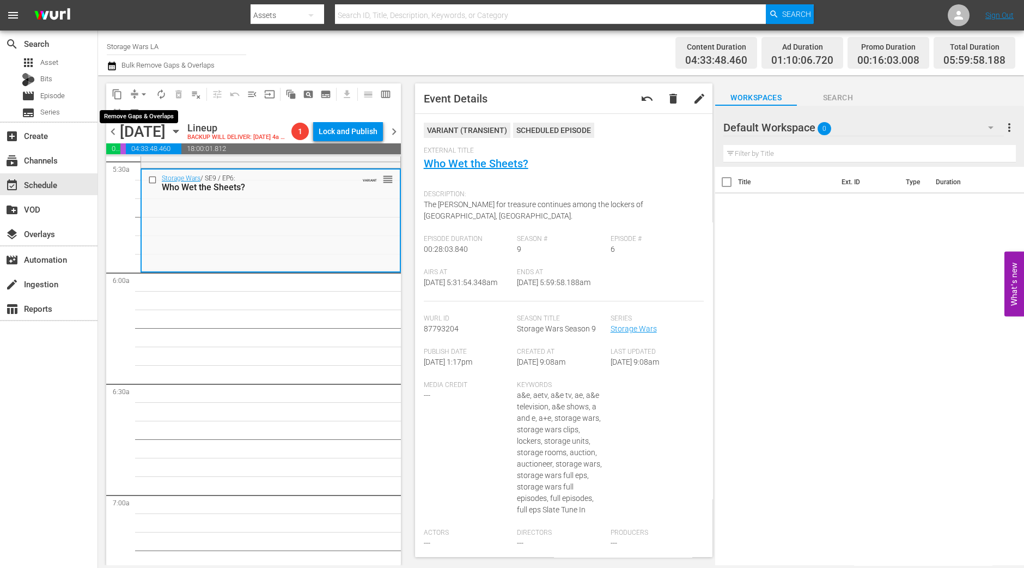
click at [147, 97] on span "arrow_drop_down" at bounding box center [143, 94] width 11 height 11
click at [132, 124] on li "Align to Midnight" at bounding box center [144, 116] width 114 height 18
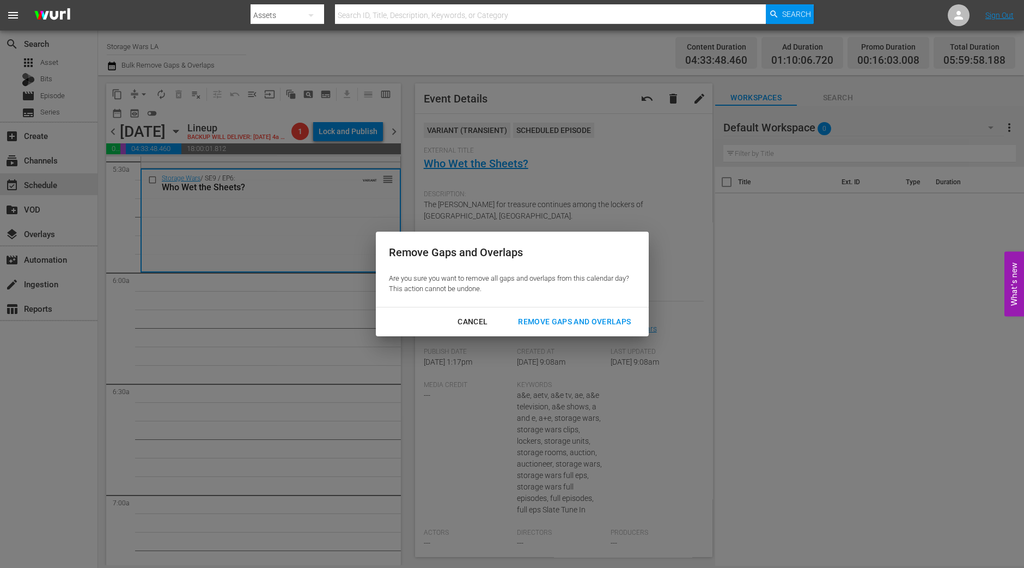
click at [548, 318] on div "Remove Gaps and Overlaps" at bounding box center [574, 322] width 130 height 14
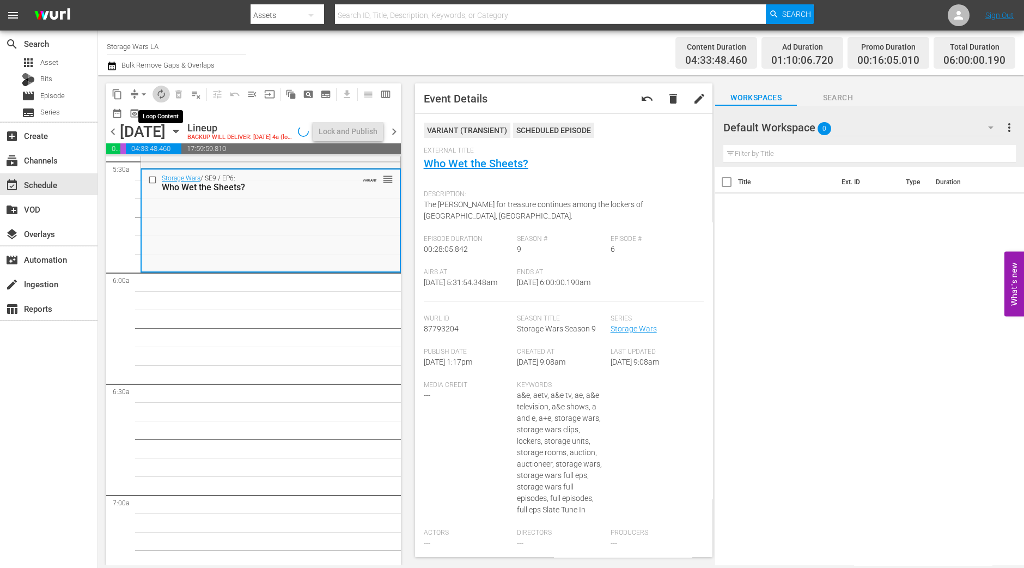
click at [158, 87] on button "autorenew_outlined" at bounding box center [161, 94] width 17 height 17
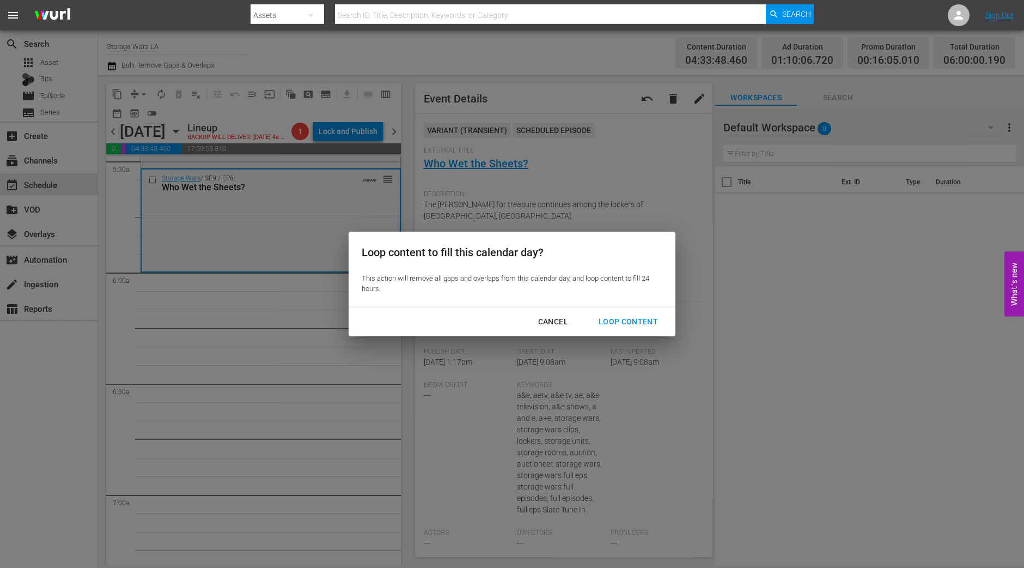
click at [604, 315] on div "Loop Content" at bounding box center [628, 322] width 77 height 14
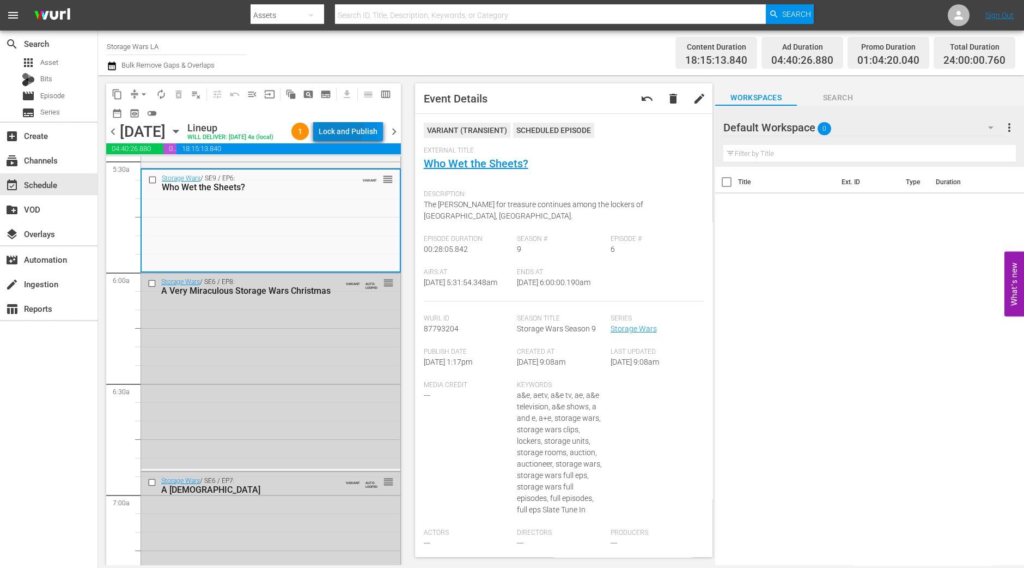
click at [343, 128] on div "Lock and Publish" at bounding box center [348, 132] width 59 height 20
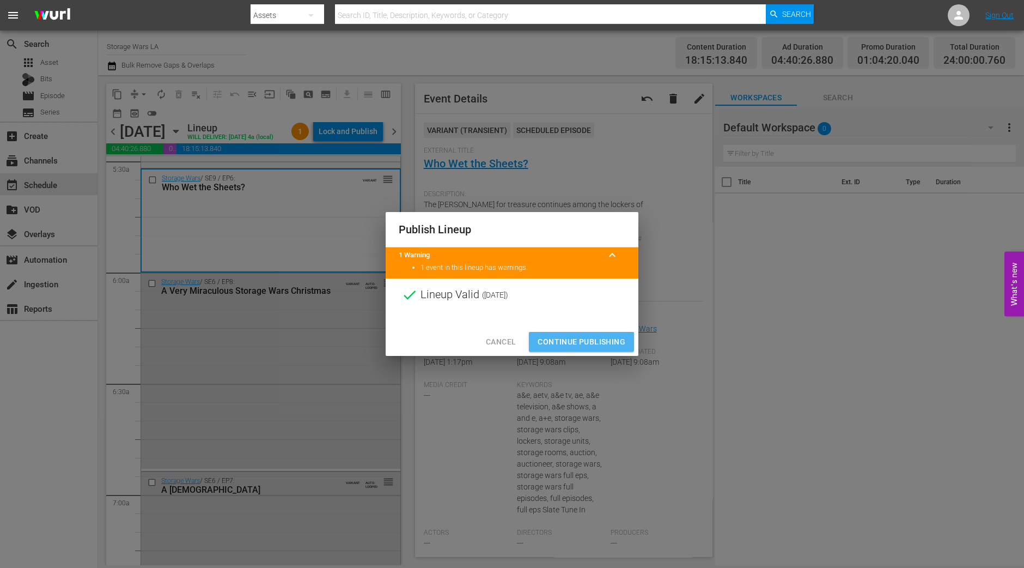
click at [578, 344] on span "Continue Publishing" at bounding box center [582, 342] width 88 height 14
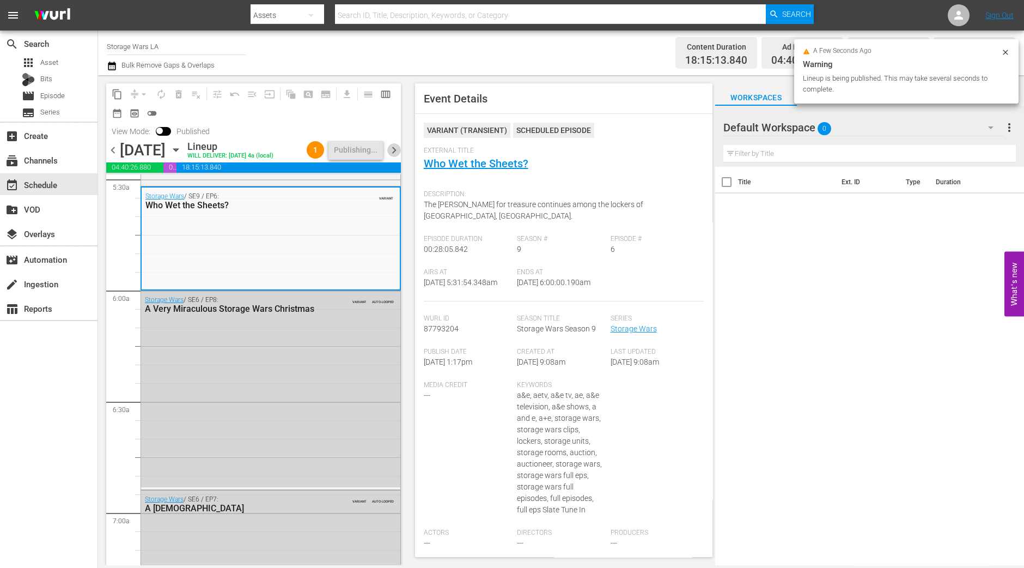
click at [394, 157] on span "chevron_right" at bounding box center [394, 150] width 14 height 14
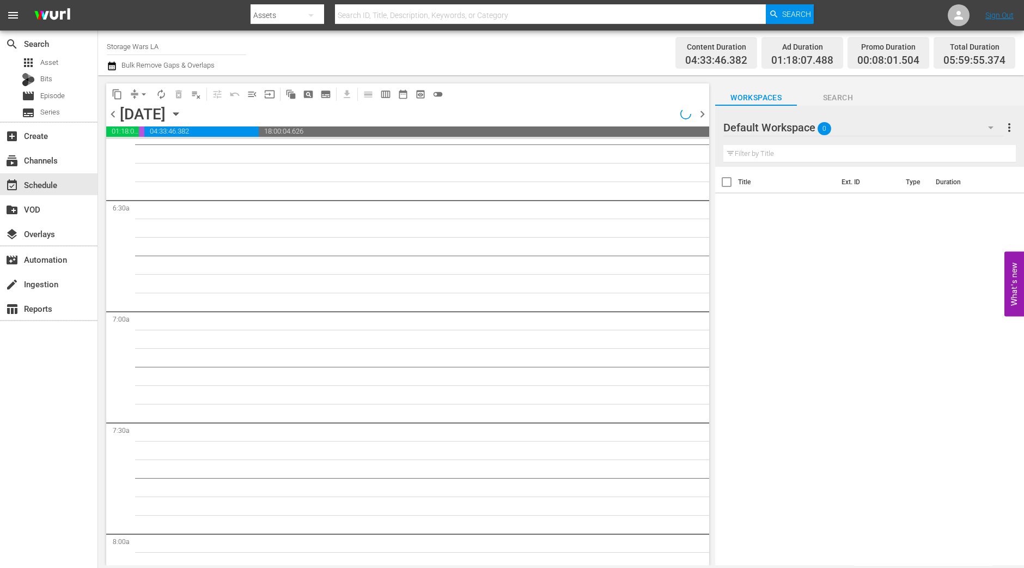
scroll to position [1254, 0]
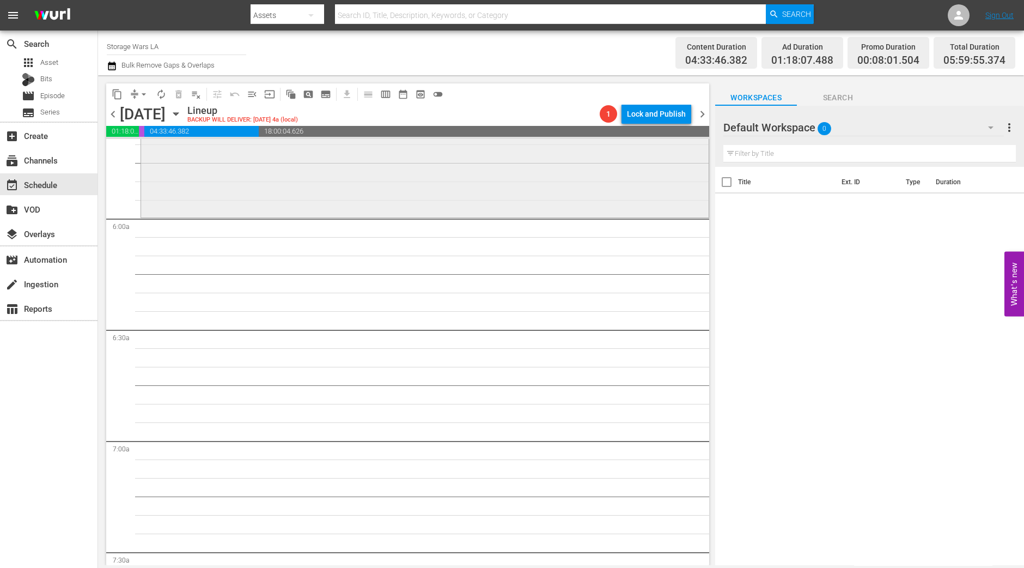
click at [339, 186] on div "Storage Wars / SE8 / EP19: There's No Business Like Snow Business VARIANT reord…" at bounding box center [425, 166] width 568 height 99
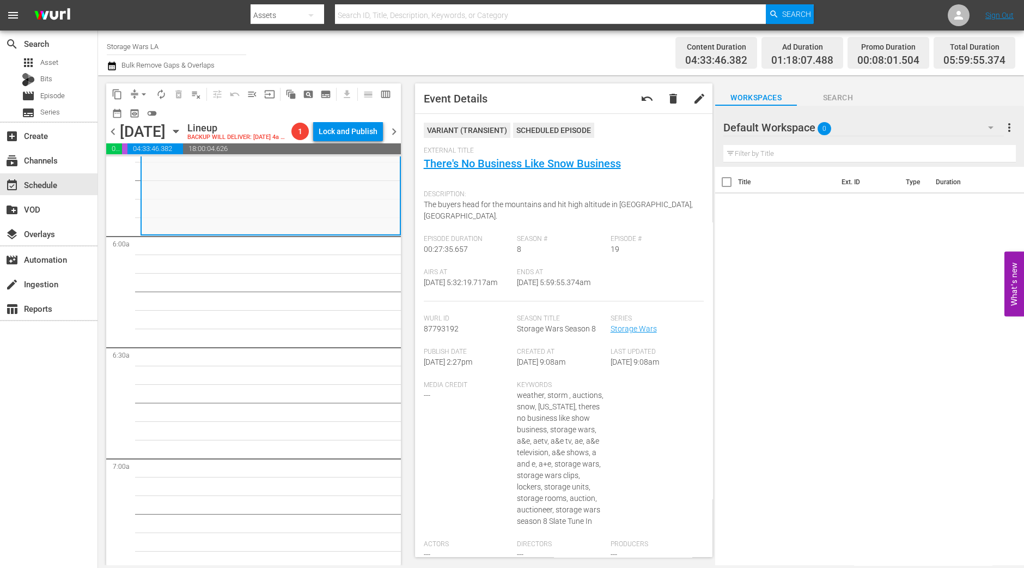
scroll to position [914, 0]
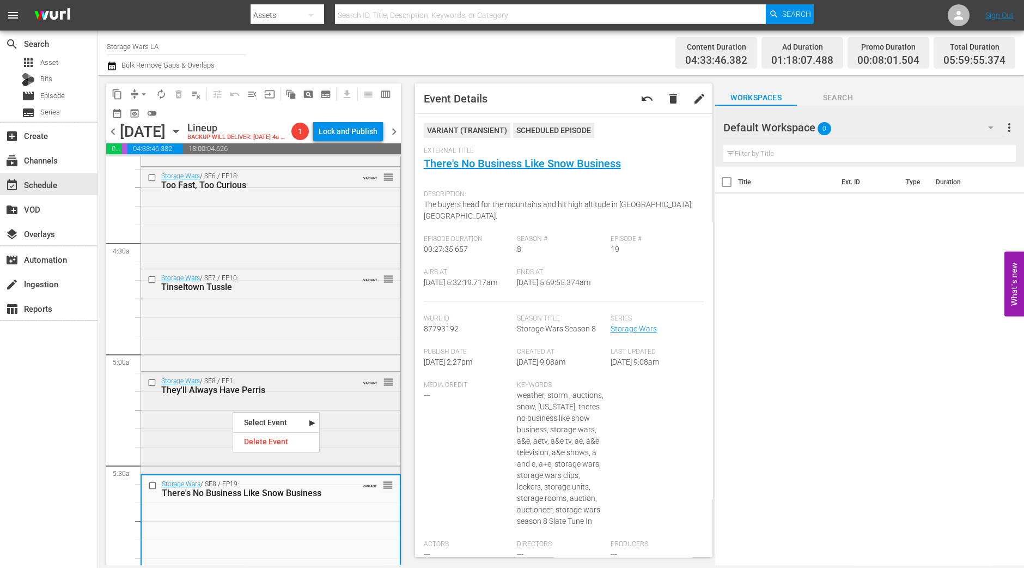
click at [208, 430] on div "Storage Wars / SE8 / EP1: They'll Always Have Perris VARIANT reorder" at bounding box center [270, 421] width 259 height 99
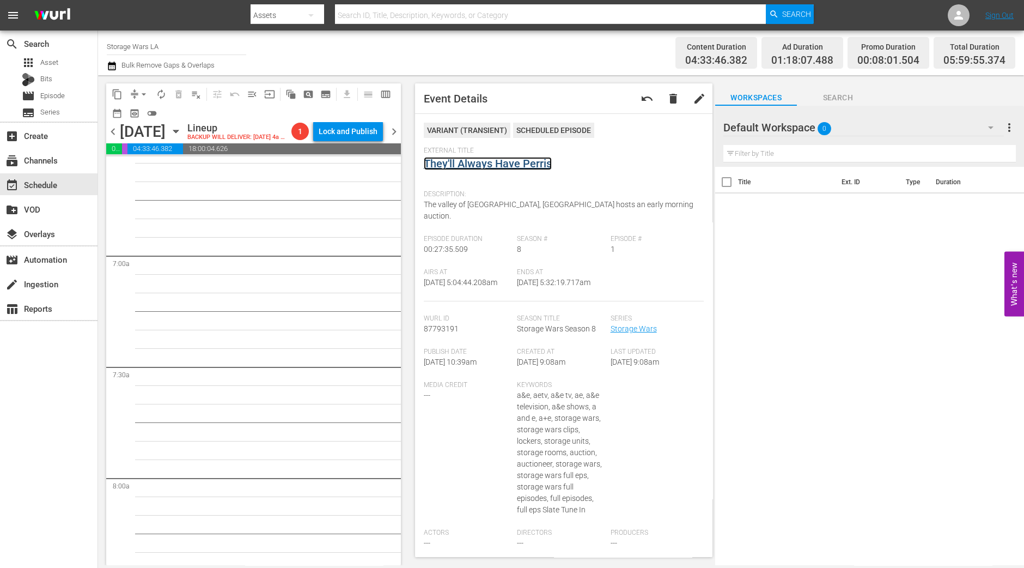
scroll to position [1254, 0]
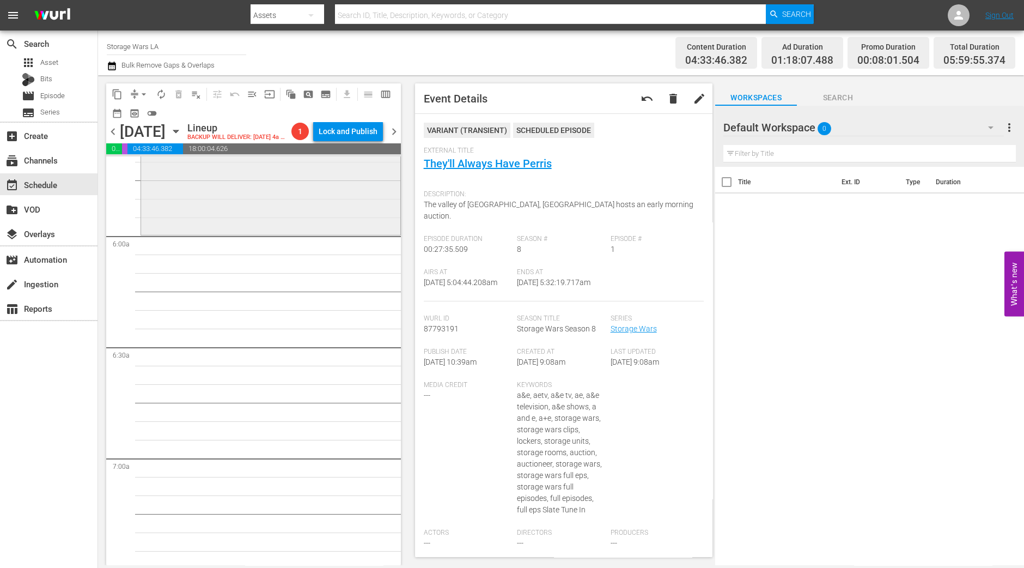
click at [330, 230] on div "Storage Wars / SE8 / EP19: There's No Business Like Snow Business VARIANT reord…" at bounding box center [270, 183] width 259 height 99
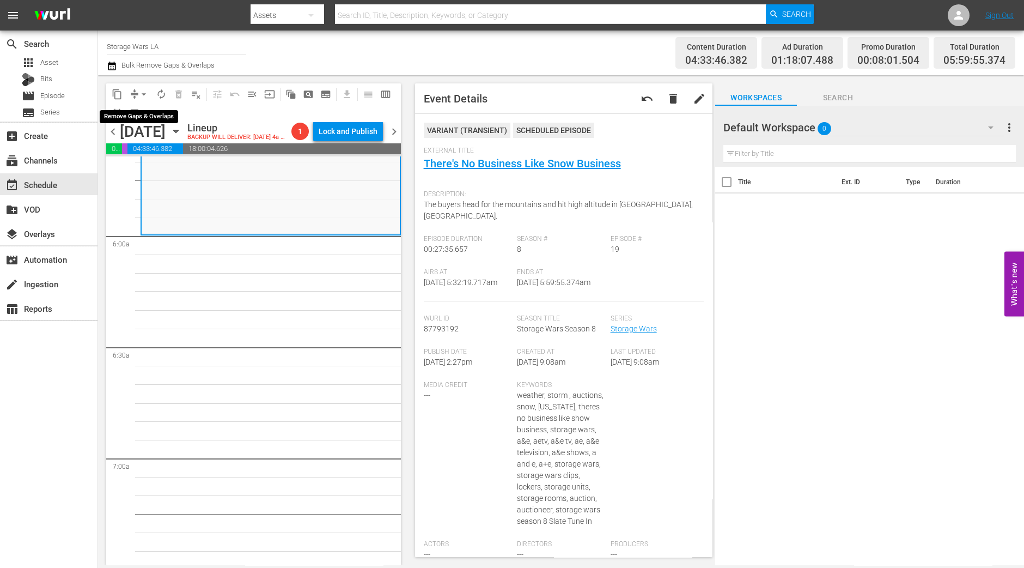
click at [144, 95] on span "arrow_drop_down" at bounding box center [143, 94] width 11 height 11
click at [147, 105] on ul "Align to Midnight Align to First Episode" at bounding box center [144, 124] width 90 height 45
click at [147, 108] on li "Align to Midnight" at bounding box center [144, 116] width 90 height 18
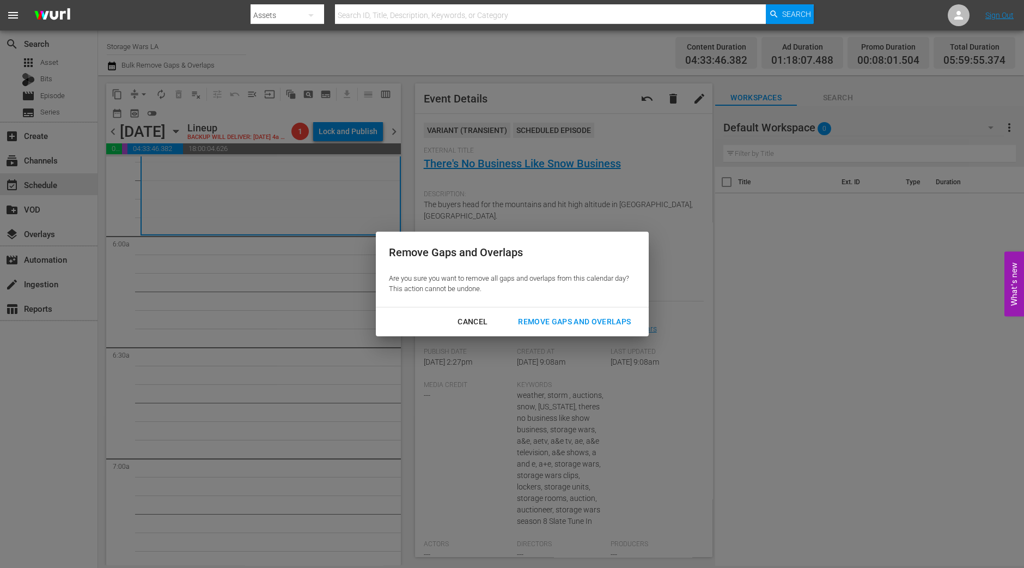
click at [541, 315] on div "Remove Gaps and Overlaps" at bounding box center [574, 322] width 130 height 14
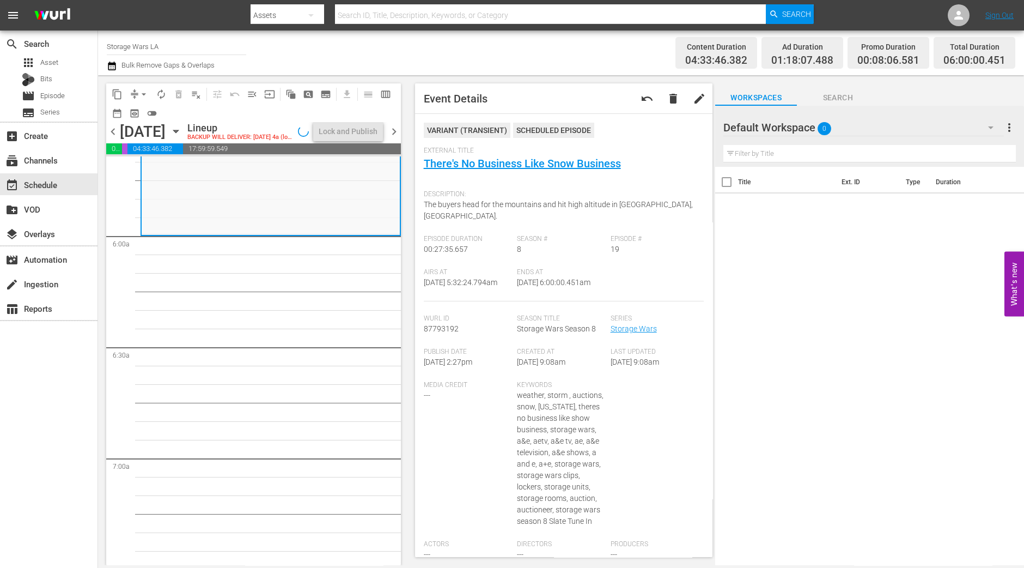
drag, startPoint x: 96, startPoint y: 433, endPoint x: 93, endPoint y: 426, distance: 7.6
click at [96, 433] on div "search Search apps Asset Bits movie Episode subtitles Series add_box Create sub…" at bounding box center [49, 315] width 98 height 568
click at [160, 89] on span "autorenew_outlined" at bounding box center [161, 94] width 11 height 11
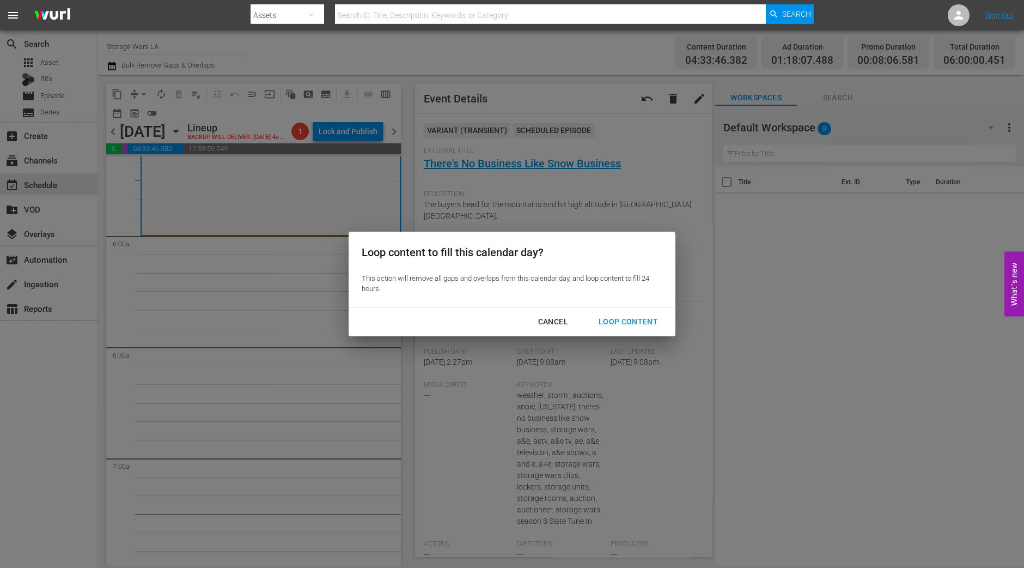
click at [644, 320] on div "Loop Content" at bounding box center [628, 322] width 77 height 14
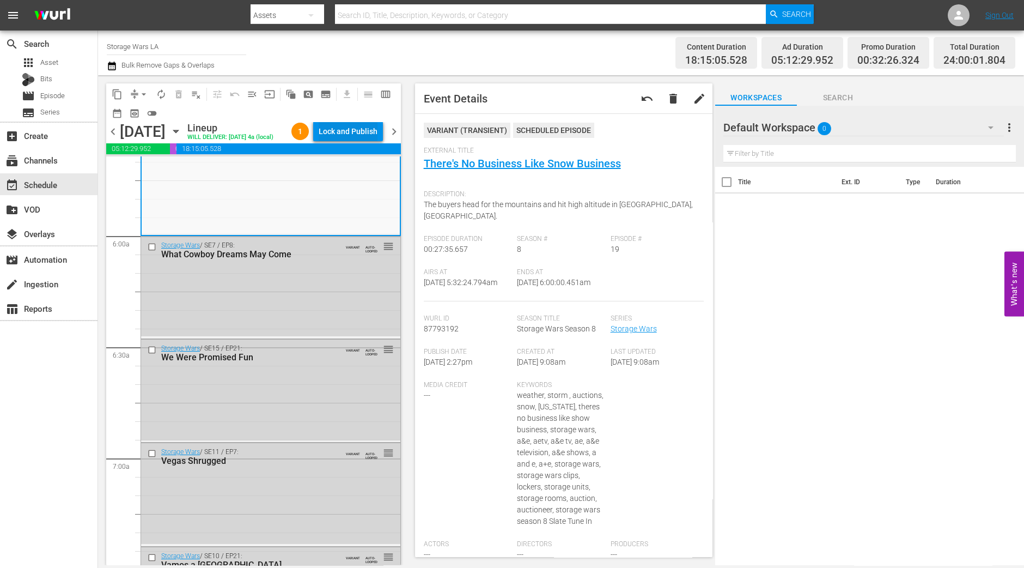
click at [362, 132] on div "Lock and Publish" at bounding box center [348, 132] width 59 height 20
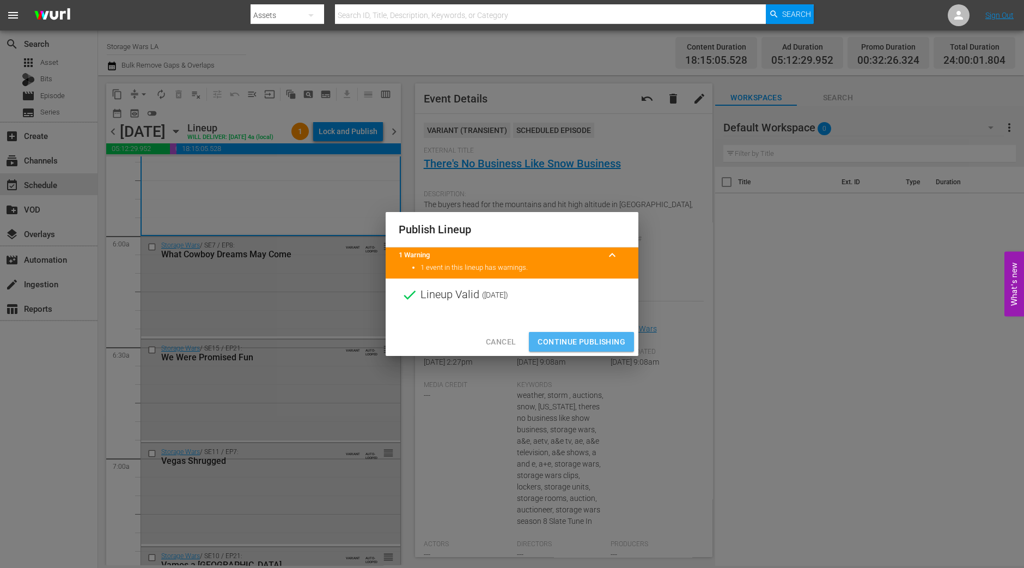
click at [592, 337] on span "Continue Publishing" at bounding box center [582, 342] width 88 height 14
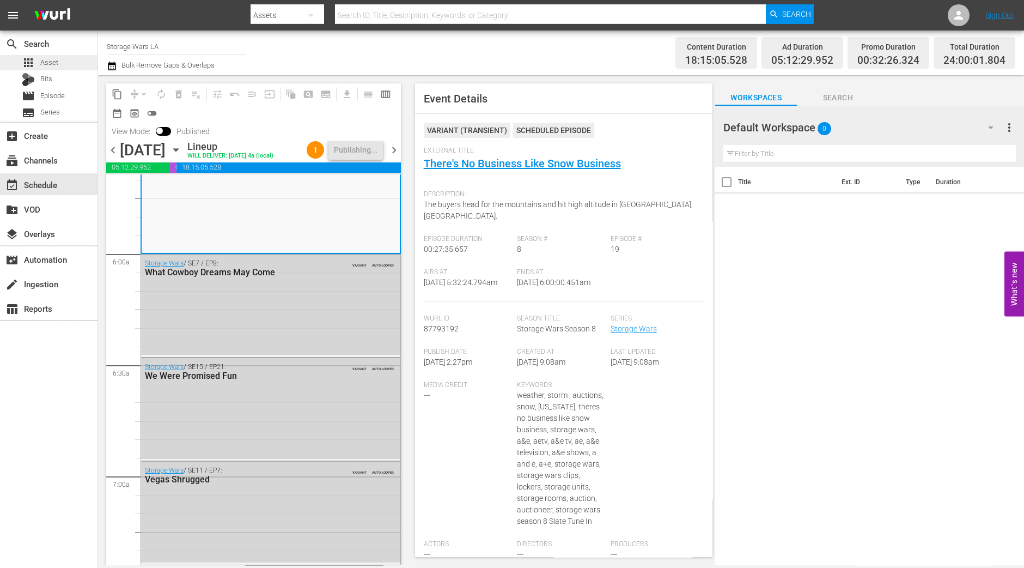
click at [54, 64] on span "Asset" at bounding box center [49, 62] width 18 height 11
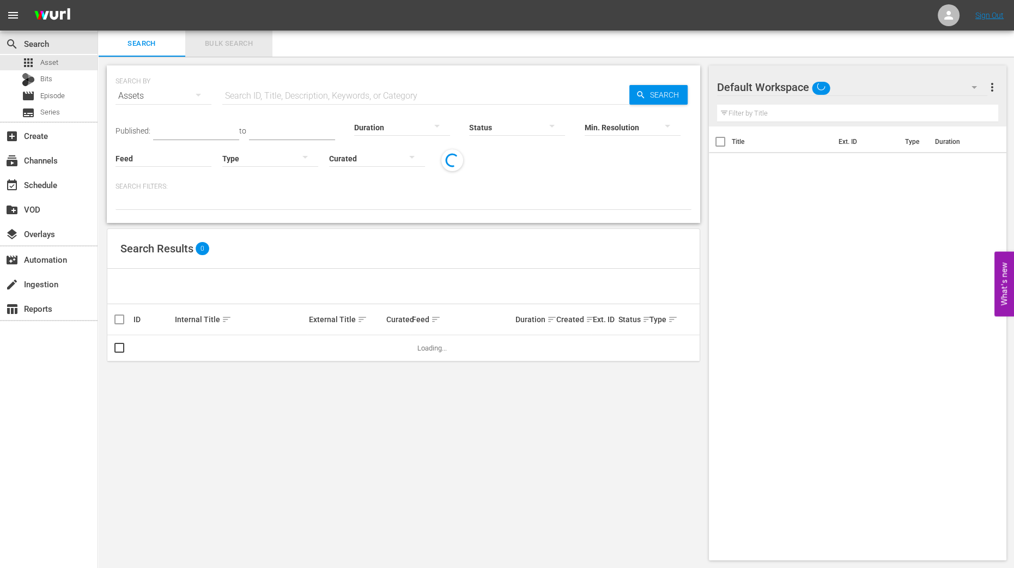
click at [250, 39] on span "Bulk Search" at bounding box center [229, 44] width 74 height 13
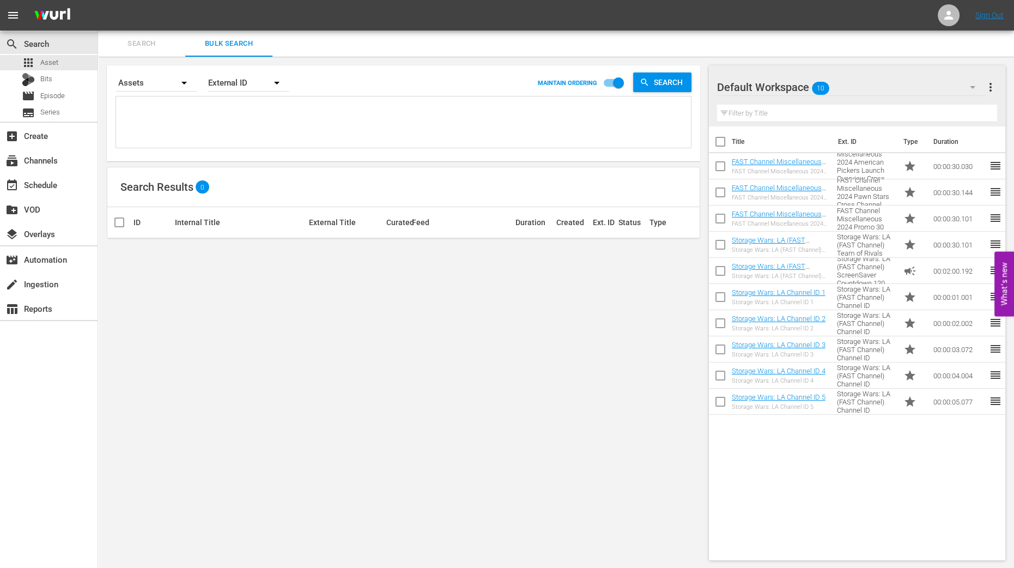
click at [717, 144] on input "checkbox" at bounding box center [720, 143] width 23 height 23
checkbox input "true"
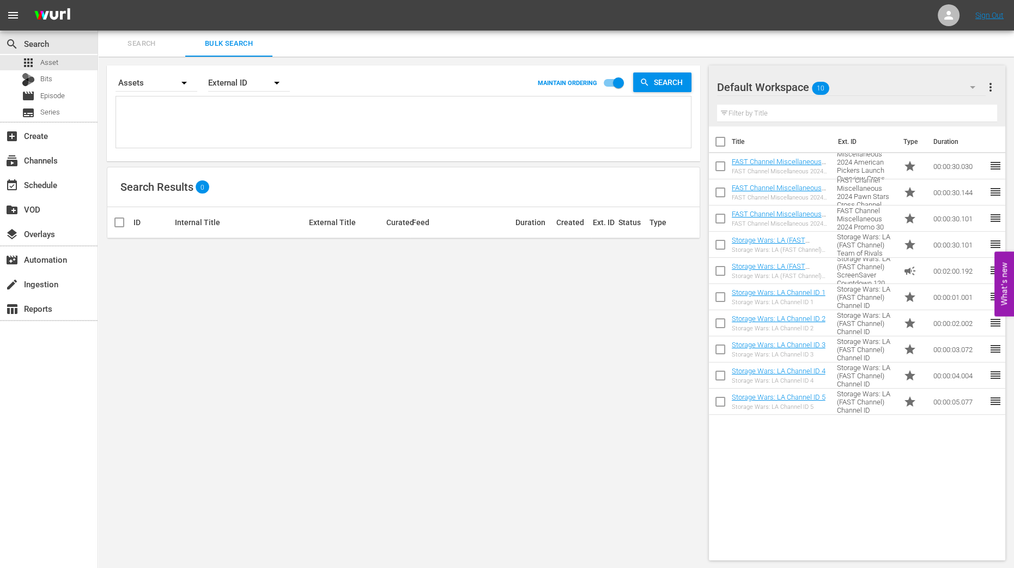
checkbox input "true"
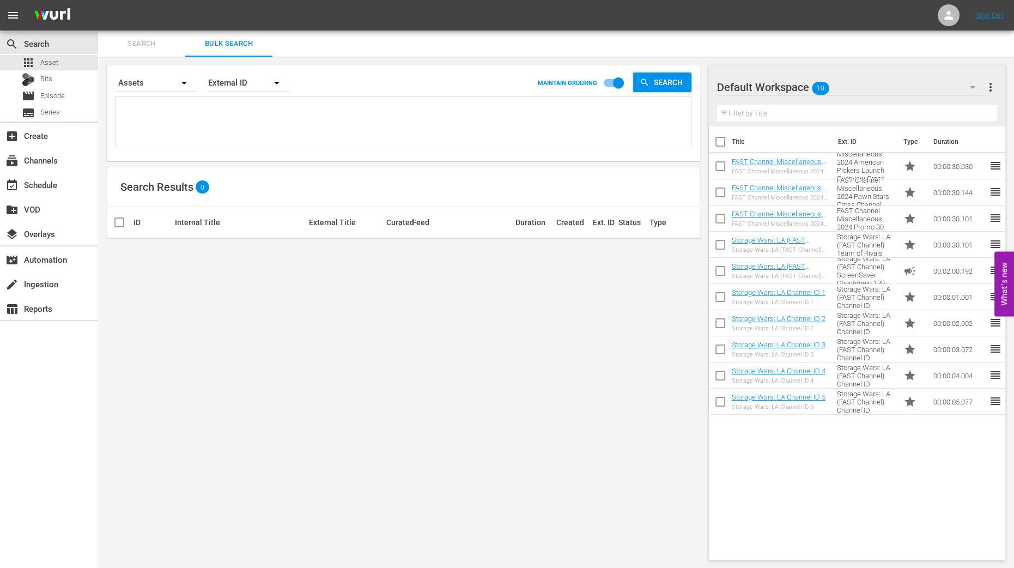
checkbox input "true"
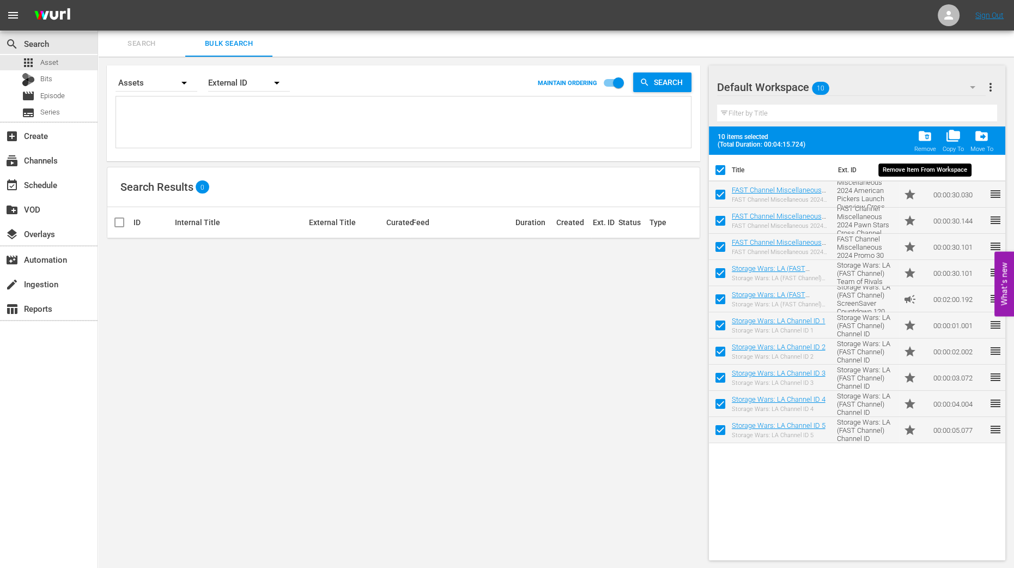
click at [920, 138] on span "folder_delete" at bounding box center [925, 136] width 15 height 15
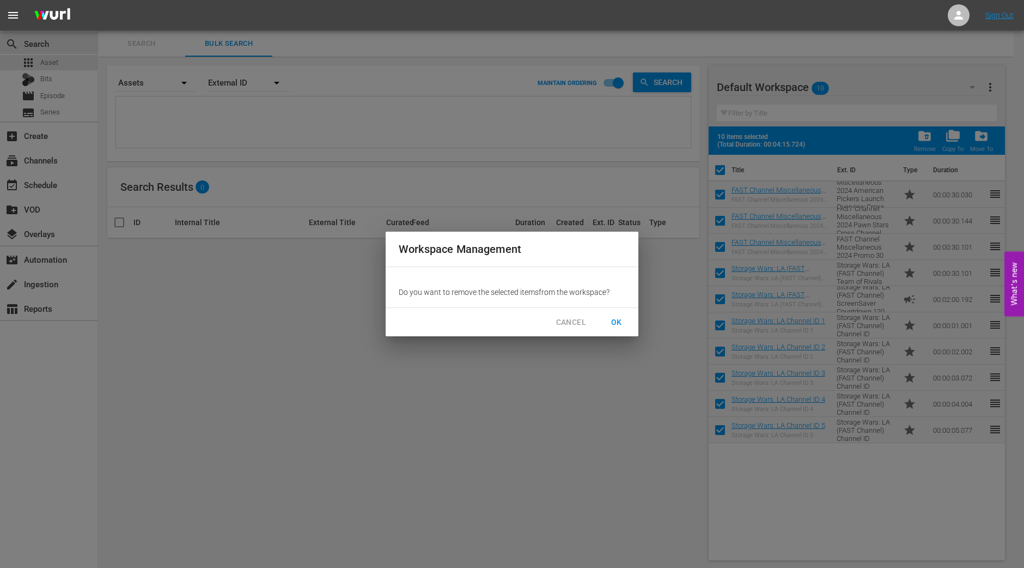
click at [622, 317] on span "OK" at bounding box center [616, 322] width 17 height 14
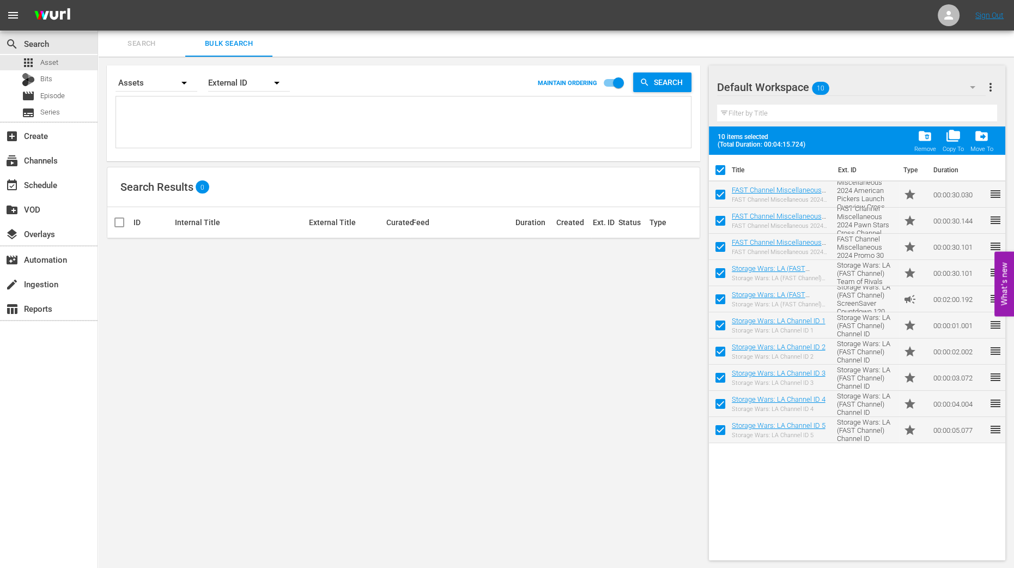
click at [968, 87] on icon "button" at bounding box center [972, 87] width 13 height 13
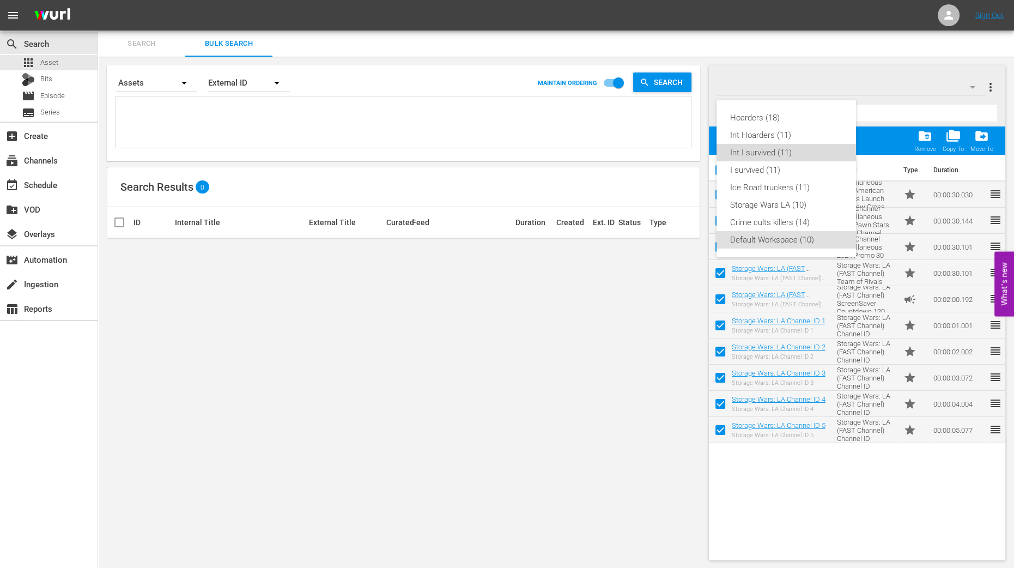
click at [796, 149] on div "Int I survived (11)" at bounding box center [786, 152] width 113 height 17
checkbox input "false"
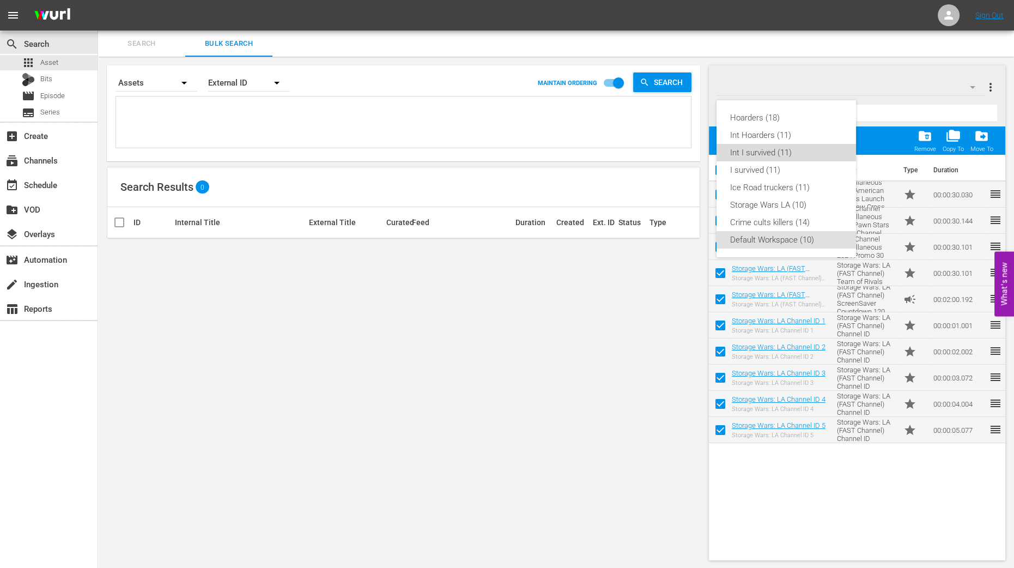
checkbox input "false"
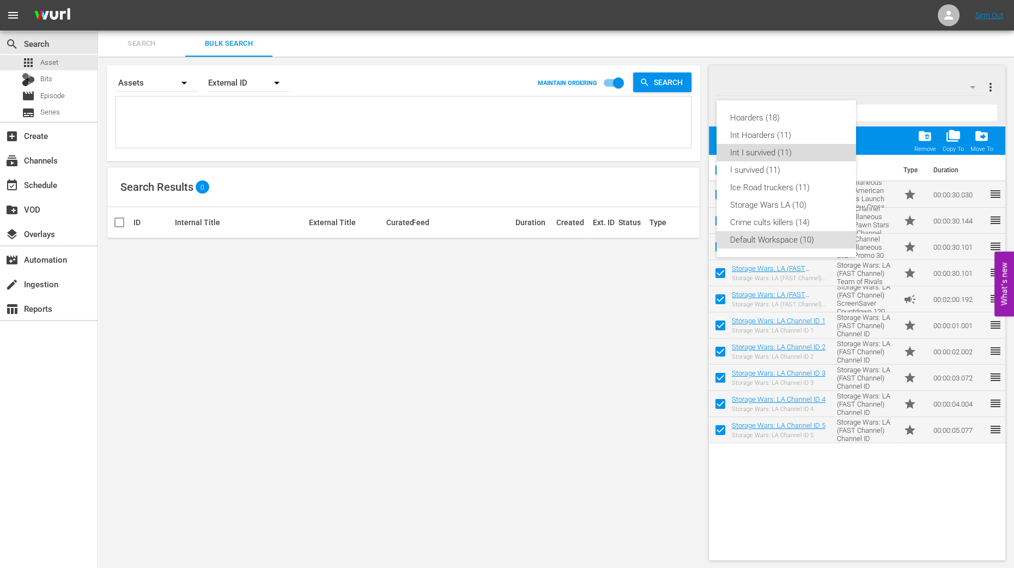
checkbox input "false"
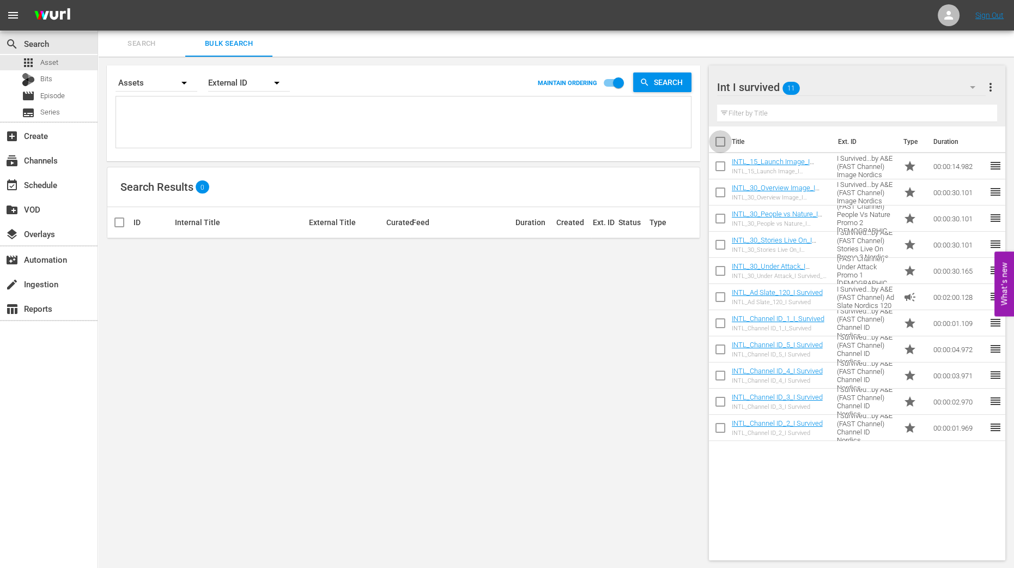
click at [719, 139] on input "checkbox" at bounding box center [720, 143] width 23 height 23
checkbox input "true"
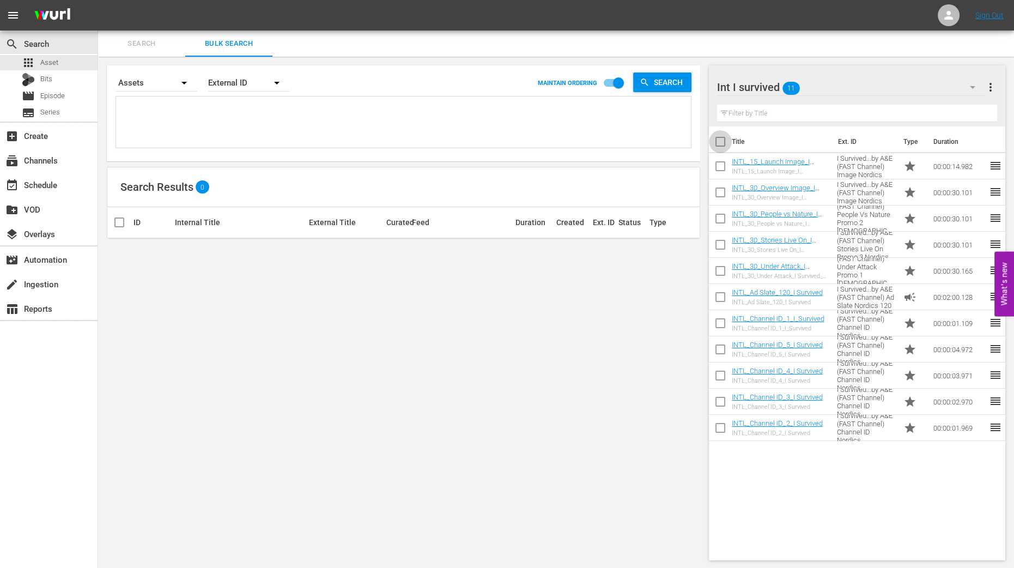
checkbox input "true"
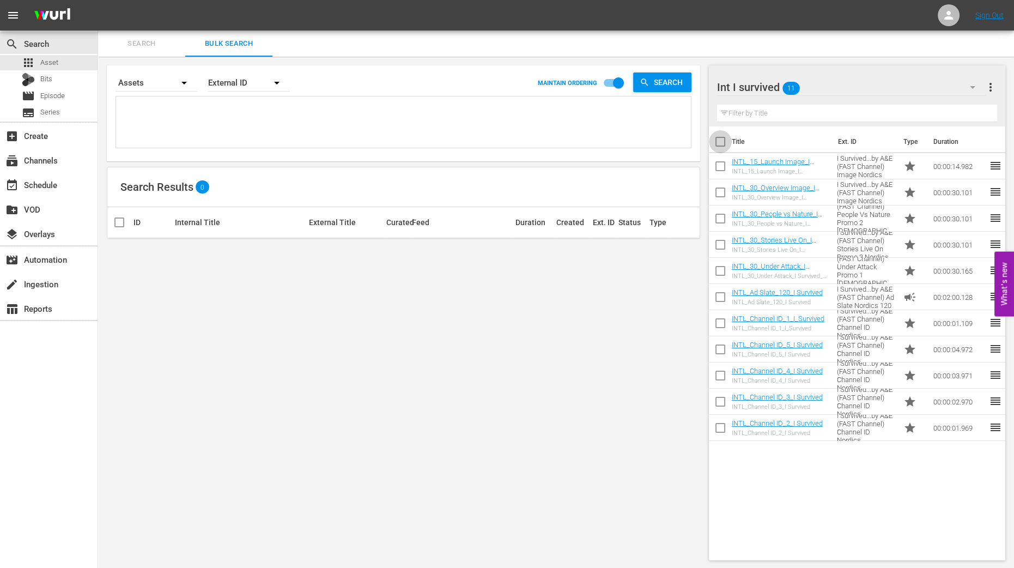
checkbox input "true"
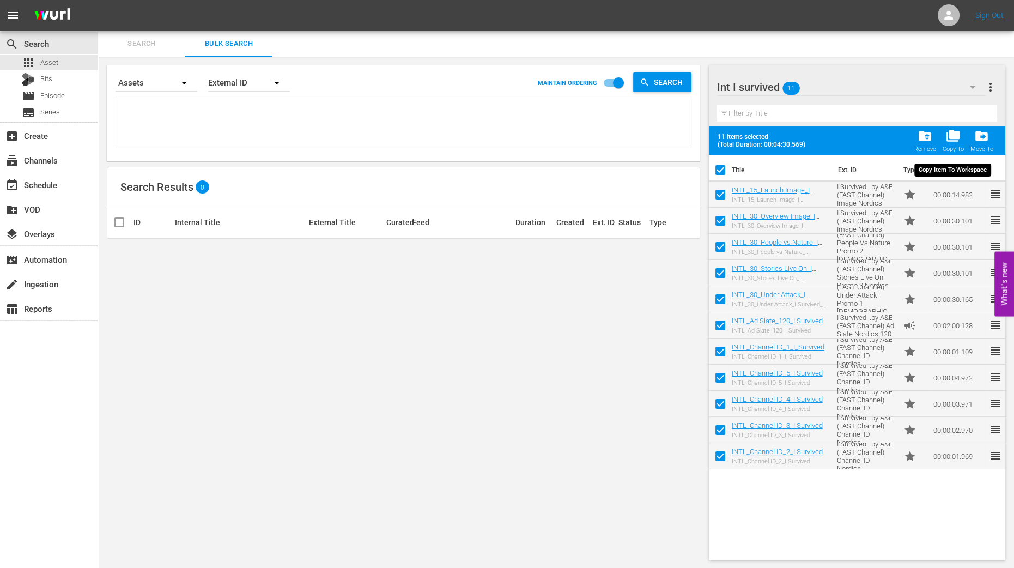
click at [956, 142] on span "folder_copy" at bounding box center [953, 136] width 15 height 15
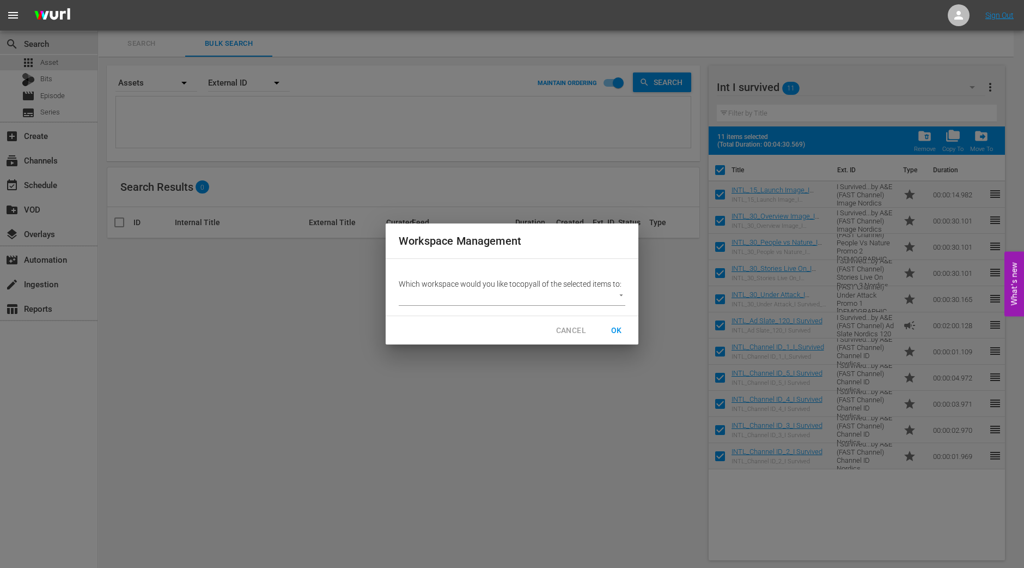
click at [616, 298] on body "menu Sign Out search Search apps Asset Bits movie Episode subtitles Series add_…" at bounding box center [512, 284] width 1024 height 568
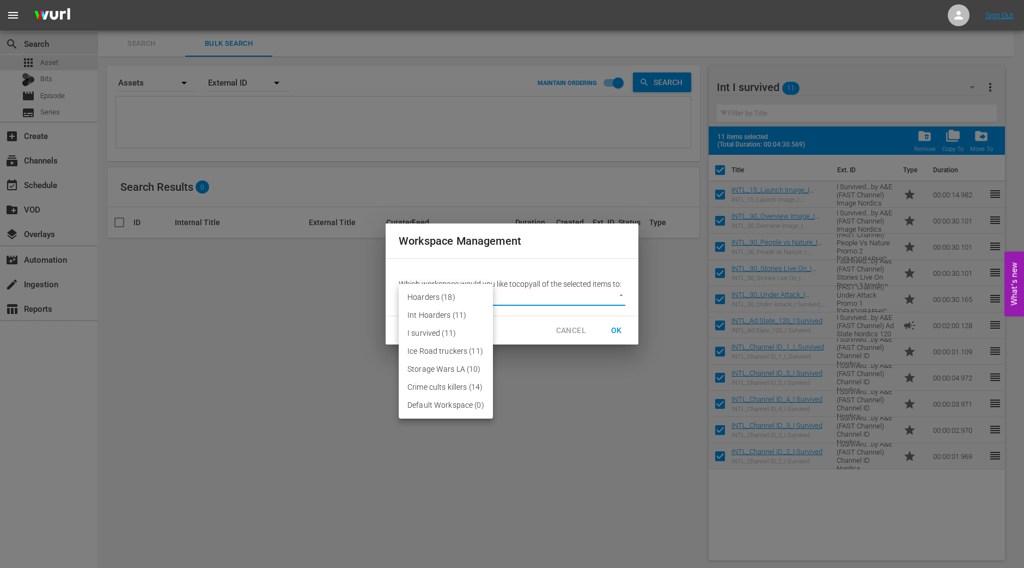
click at [447, 410] on li "Default Workspace (0)" at bounding box center [446, 405] width 94 height 18
type input "2095"
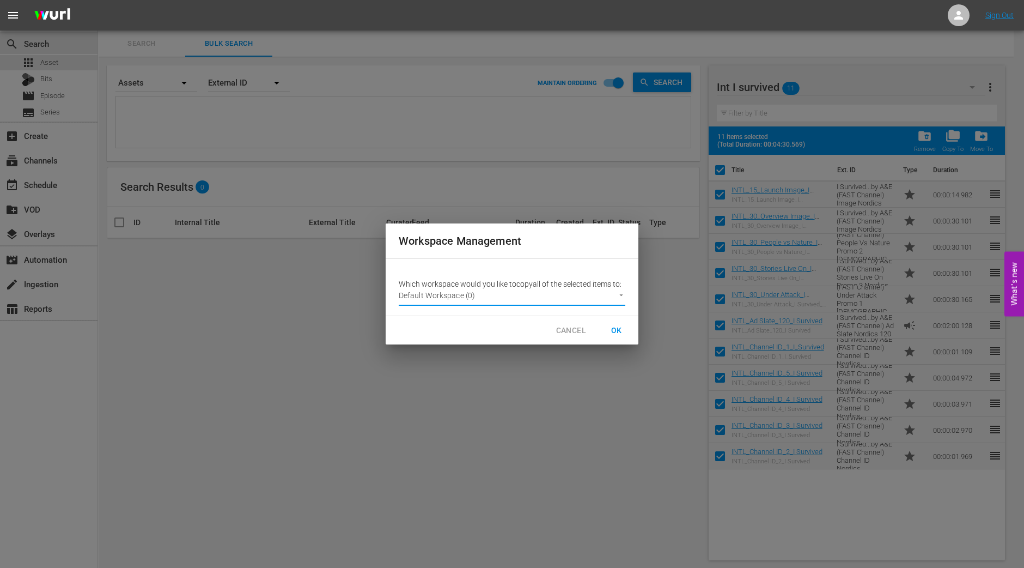
click at [622, 326] on span "OK" at bounding box center [616, 331] width 17 height 14
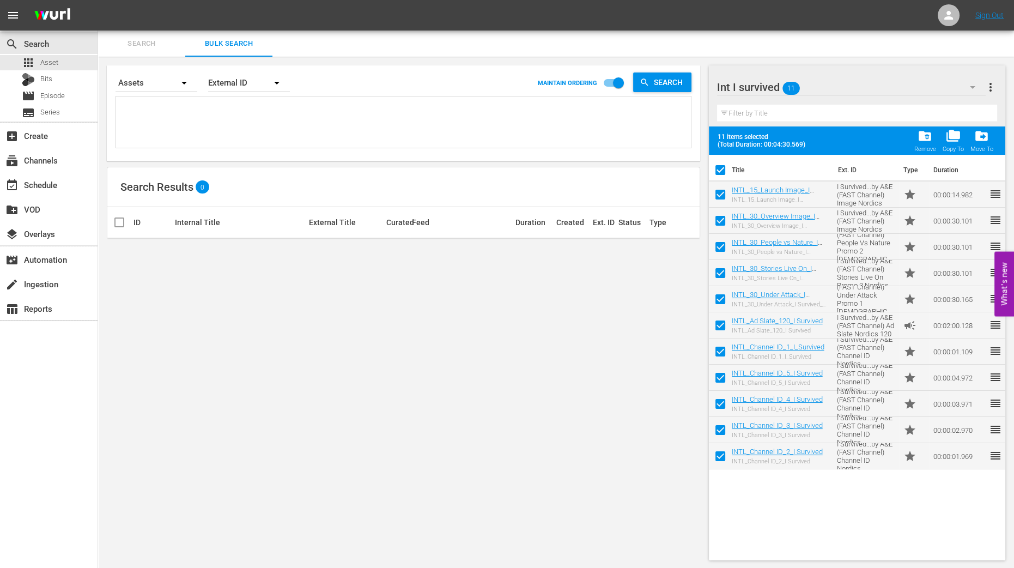
checkbox input "false"
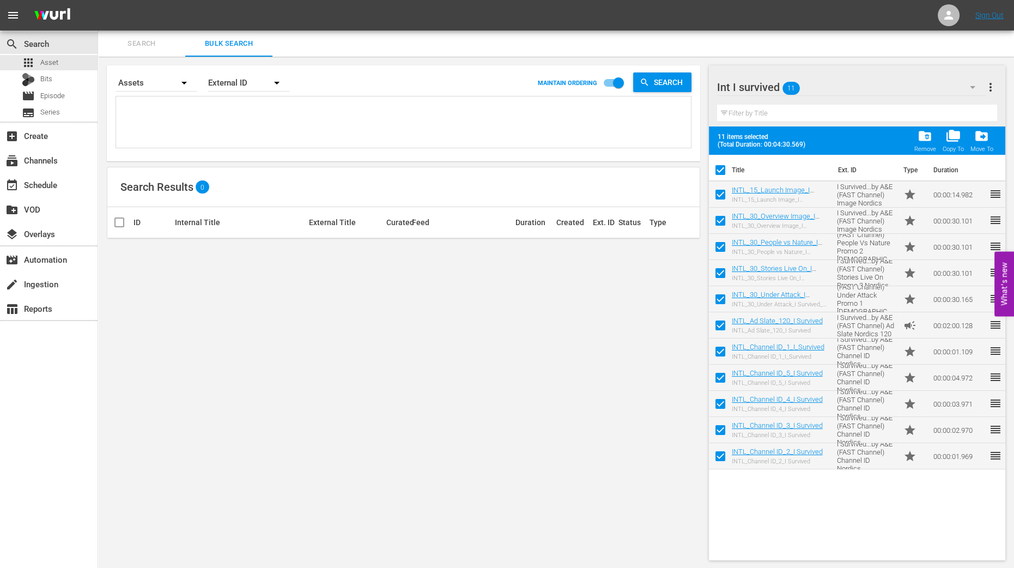
checkbox input "false"
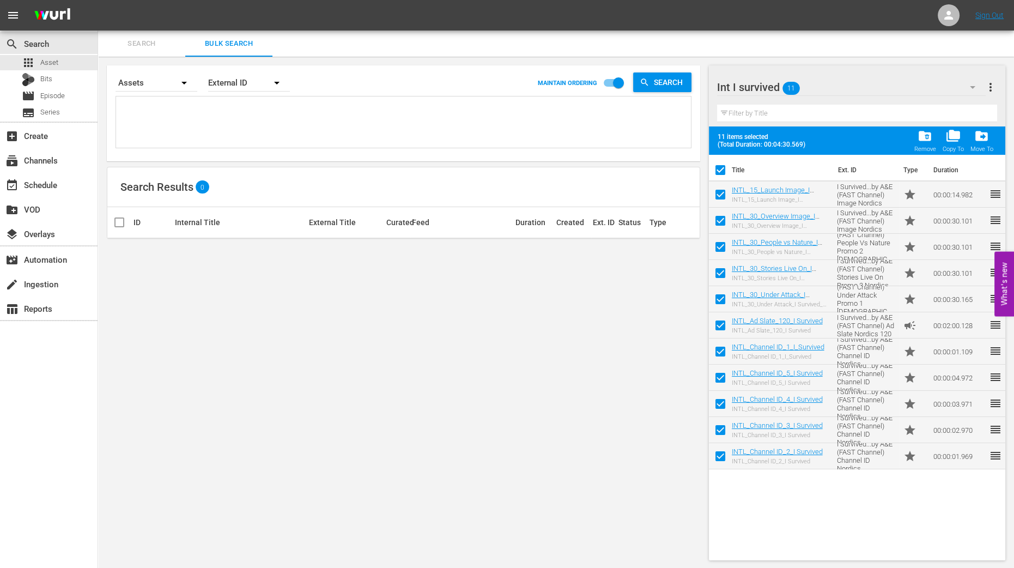
checkbox input "false"
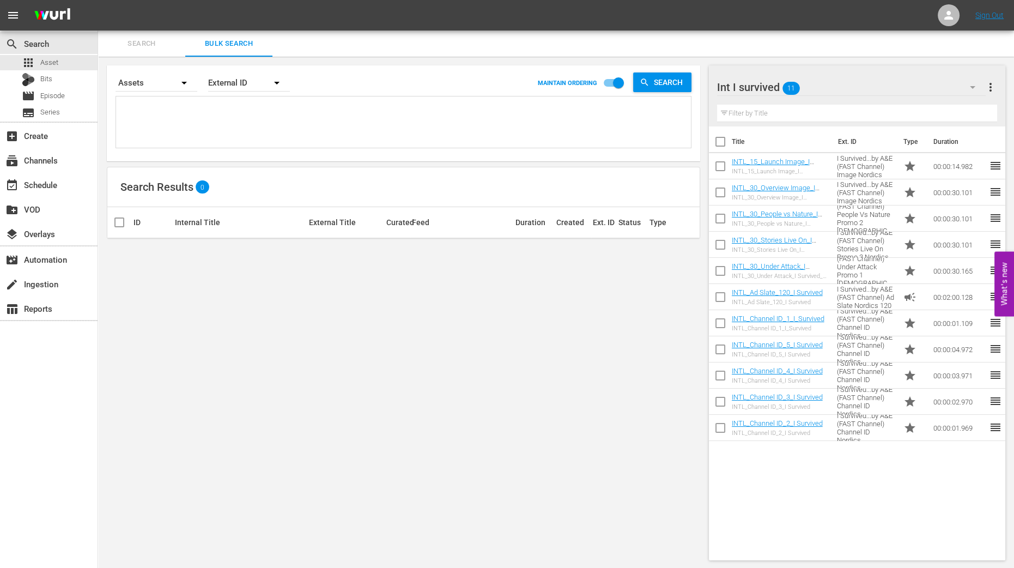
click at [526, 408] on div "Search By Assets Order By External ID MAINTAIN ORDERING Search Search Results 0…" at bounding box center [403, 313] width 611 height 512
click at [45, 186] on div "event_available Schedule" at bounding box center [30, 183] width 61 height 10
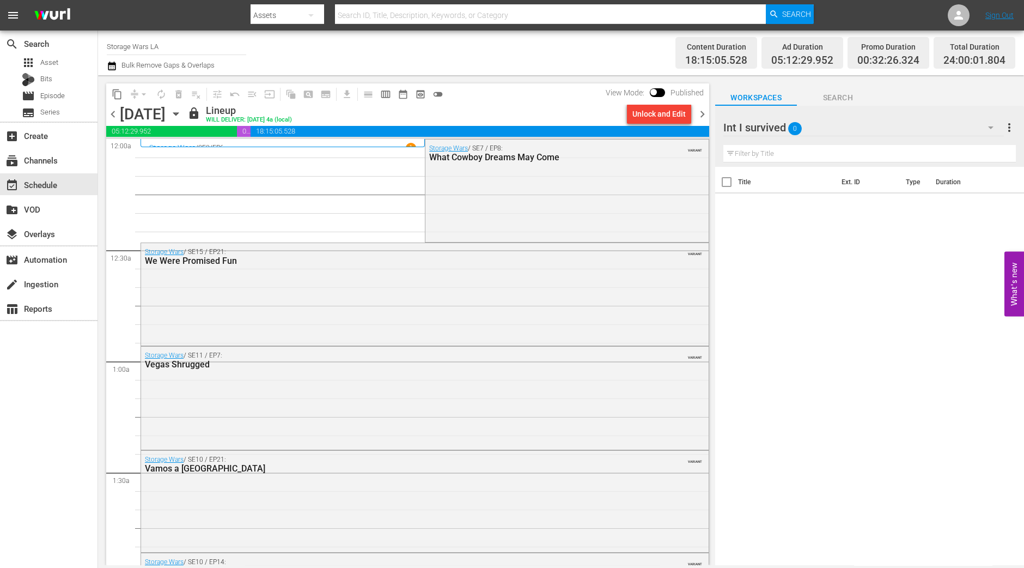
click at [105, 252] on div "content_copy compress arrow_drop_down autorenew_outlined delete_forever_outline…" at bounding box center [405, 320] width 614 height 490
drag, startPoint x: 177, startPoint y: 50, endPoint x: 90, endPoint y: 41, distance: 87.1
click at [98, 0] on div "search Search apps Asset Bits movie Episode subtitles Series add_box Create sub…" at bounding box center [561, 0] width 926 height 0
type input "i"
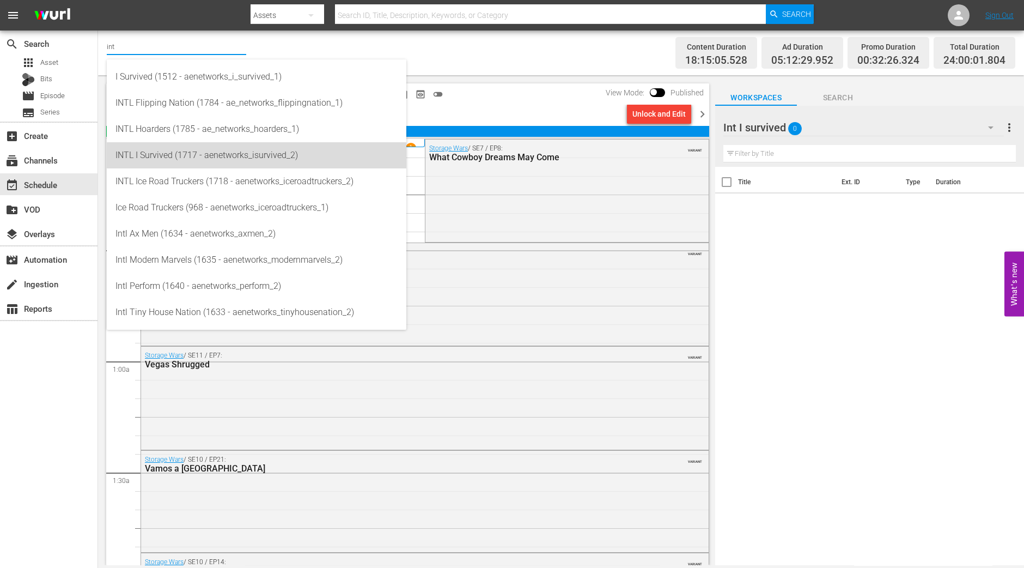
click at [147, 154] on div "INTL I Survived (1717 - aenetworks_isurvived_2)" at bounding box center [257, 155] width 282 height 26
type input "INTL I Survived (1717 - aenetworks_isurvived_2)"
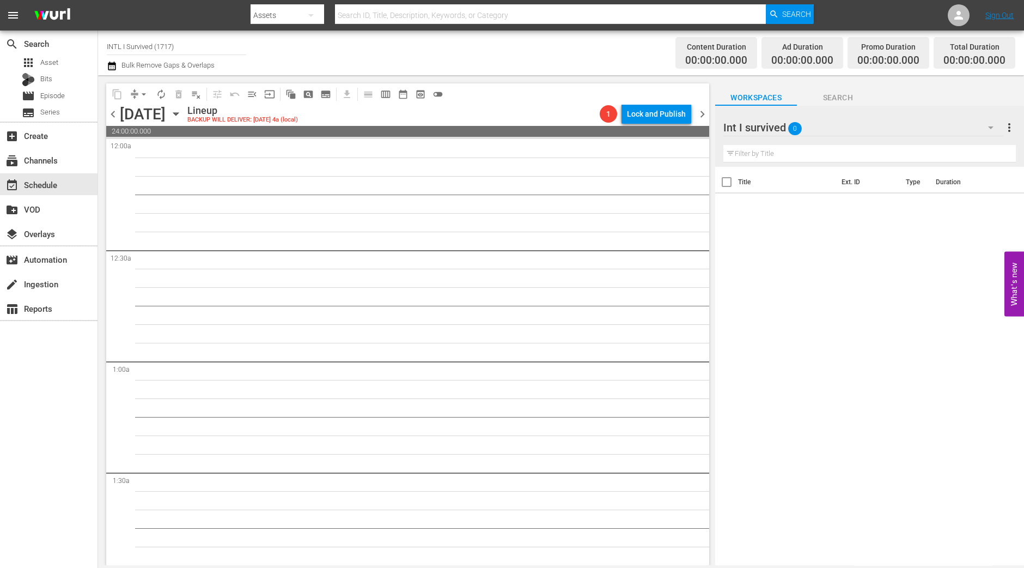
click at [178, 113] on icon "button" at bounding box center [175, 114] width 5 height 3
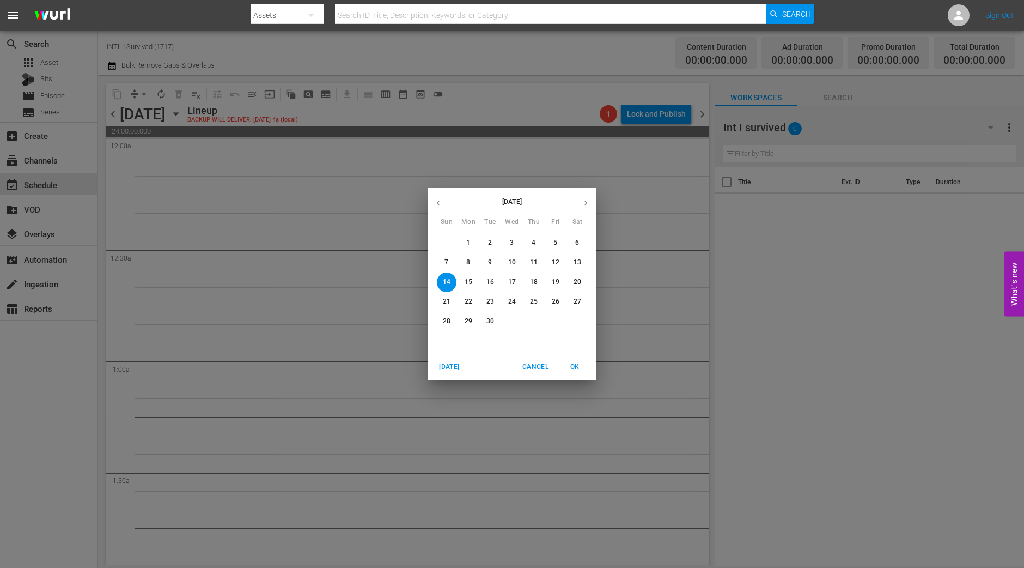
click at [469, 260] on p "8" at bounding box center [468, 262] width 4 height 9
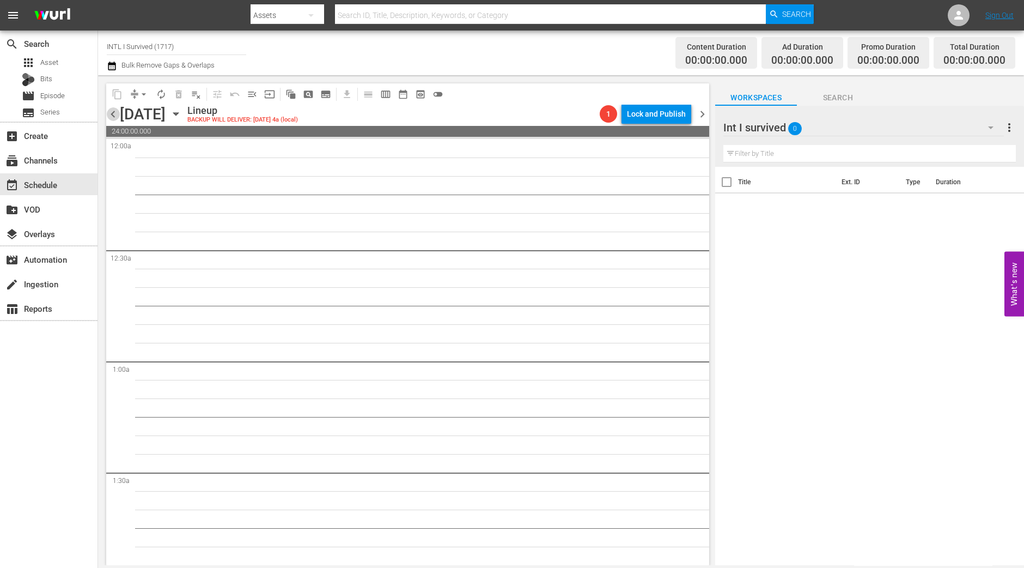
click at [115, 118] on span "chevron_left" at bounding box center [113, 114] width 14 height 14
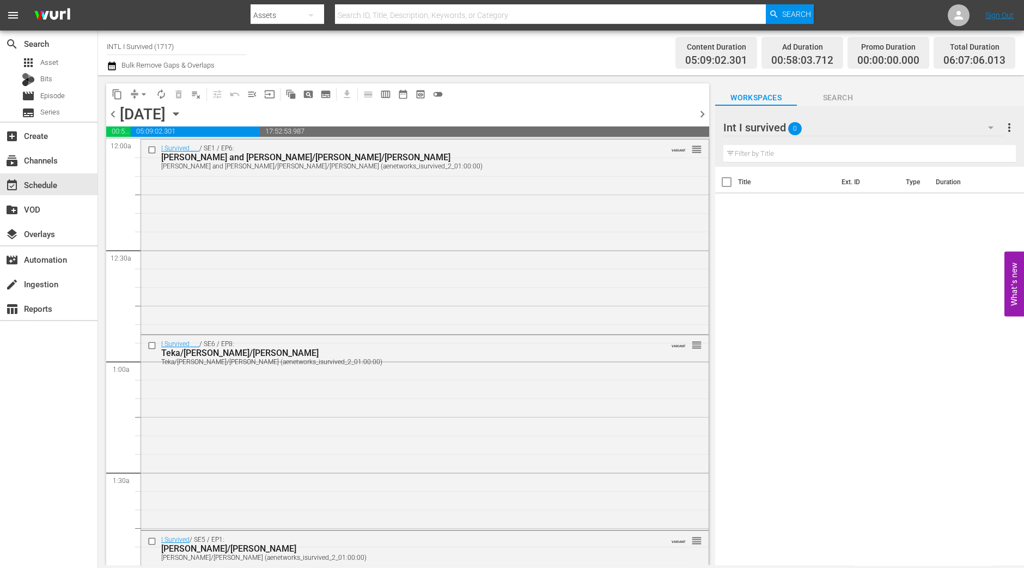
click at [700, 118] on span "chevron_right" at bounding box center [703, 114] width 14 height 14
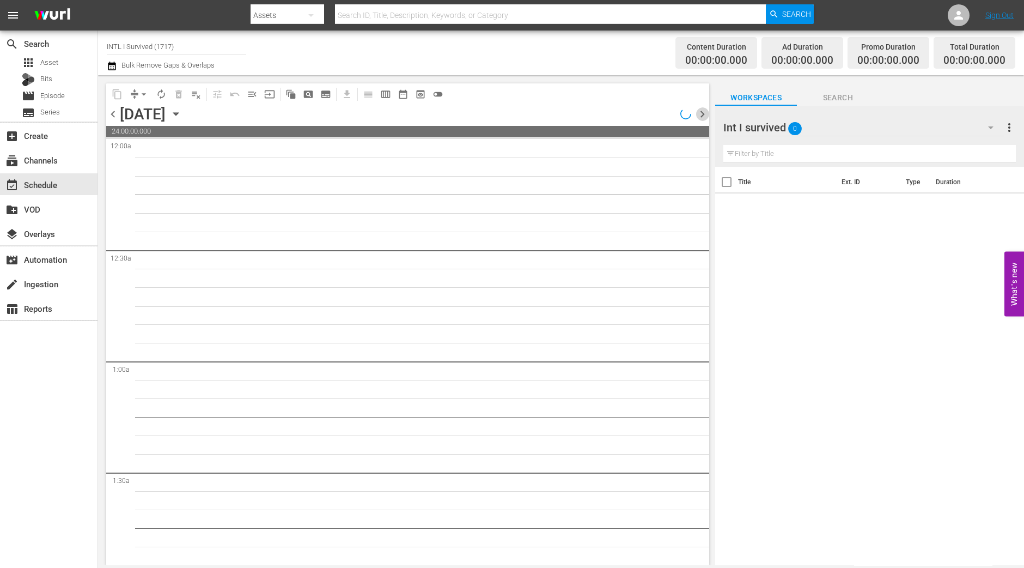
click at [700, 118] on span "chevron_right" at bounding box center [703, 114] width 14 height 14
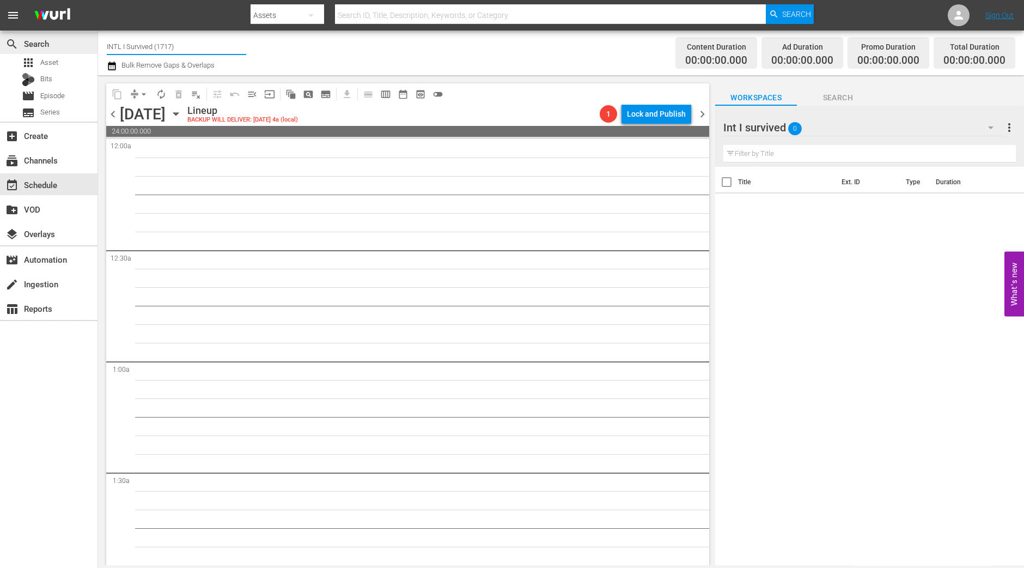
drag, startPoint x: 190, startPoint y: 45, endPoint x: 26, endPoint y: 49, distance: 164.6
click at [98, 0] on div "search Search apps Asset Bits movie Episode subtitles Series add_box Create sub…" at bounding box center [561, 0] width 926 height 0
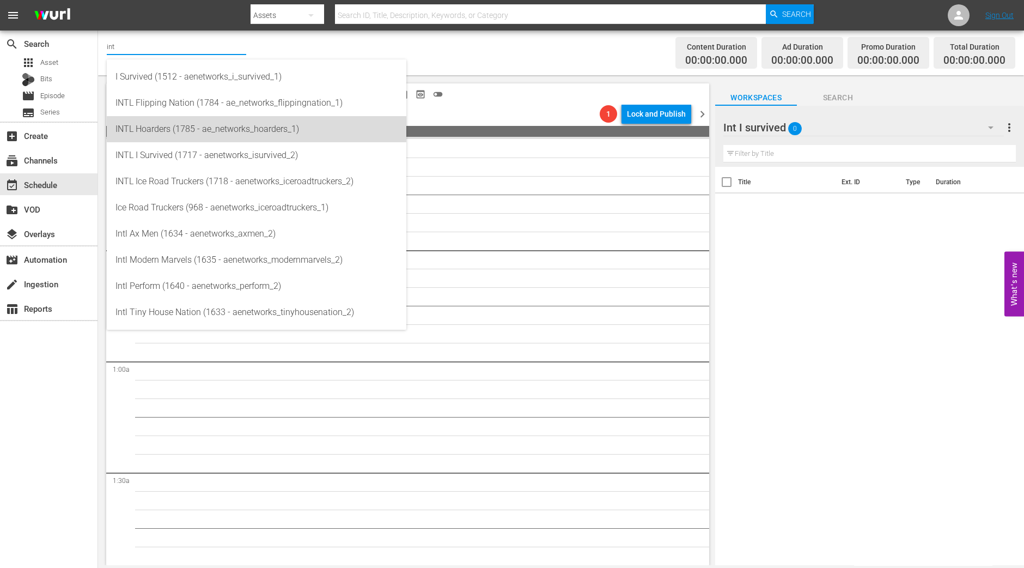
click at [173, 124] on div "INTL Hoarders (1785 - ae_networks_hoarders_1)" at bounding box center [257, 129] width 282 height 26
type input "INTL Hoarders (1785 - ae_networks_hoarders_1)"
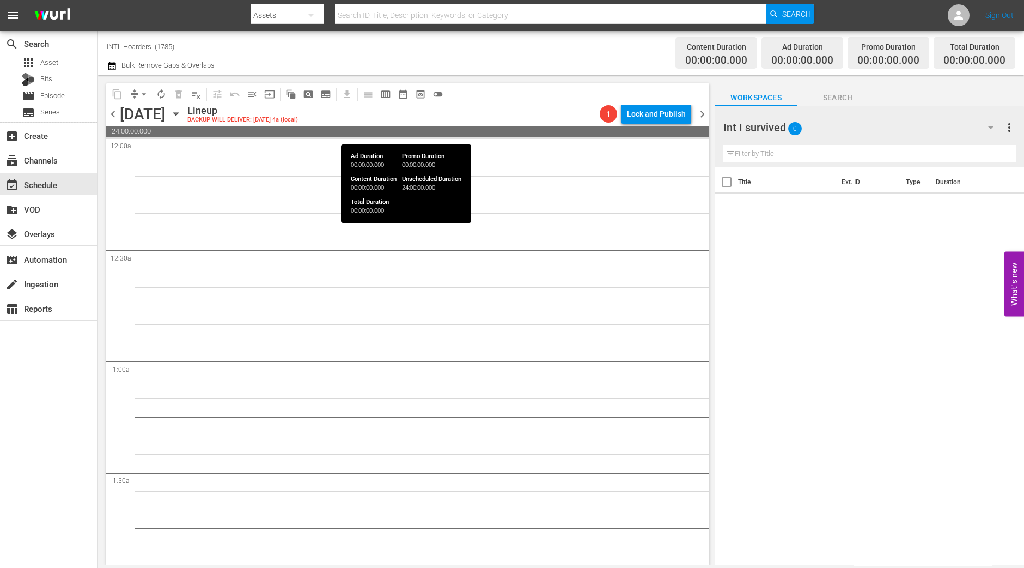
click at [489, 124] on div "chevron_left Tuesday, September 9th September 9th Lineup BACKUP WILL DELIVER: 9…" at bounding box center [407, 115] width 603 height 21
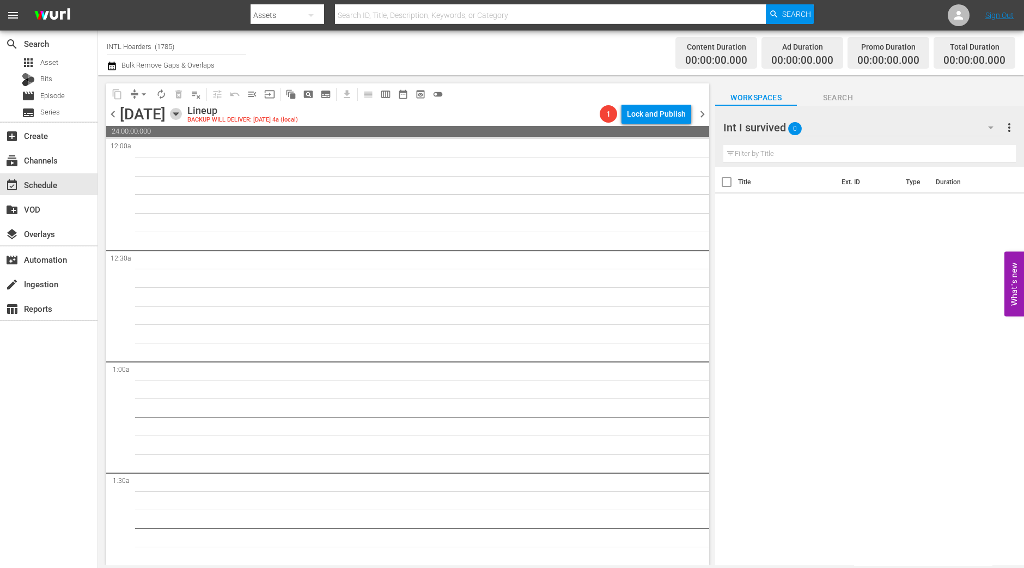
click at [182, 116] on icon "button" at bounding box center [176, 114] width 12 height 12
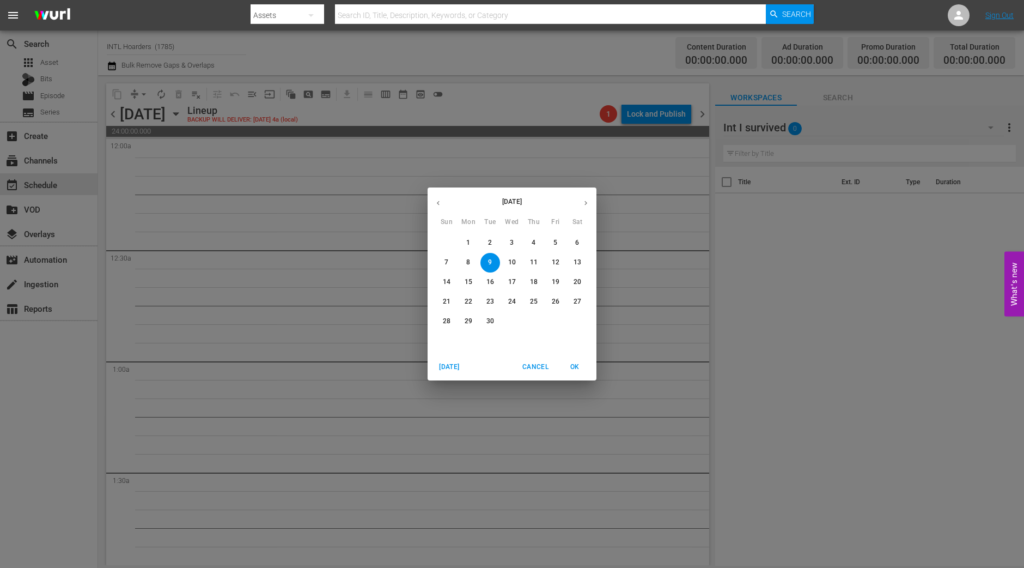
click at [469, 242] on p "1" at bounding box center [468, 242] width 4 height 9
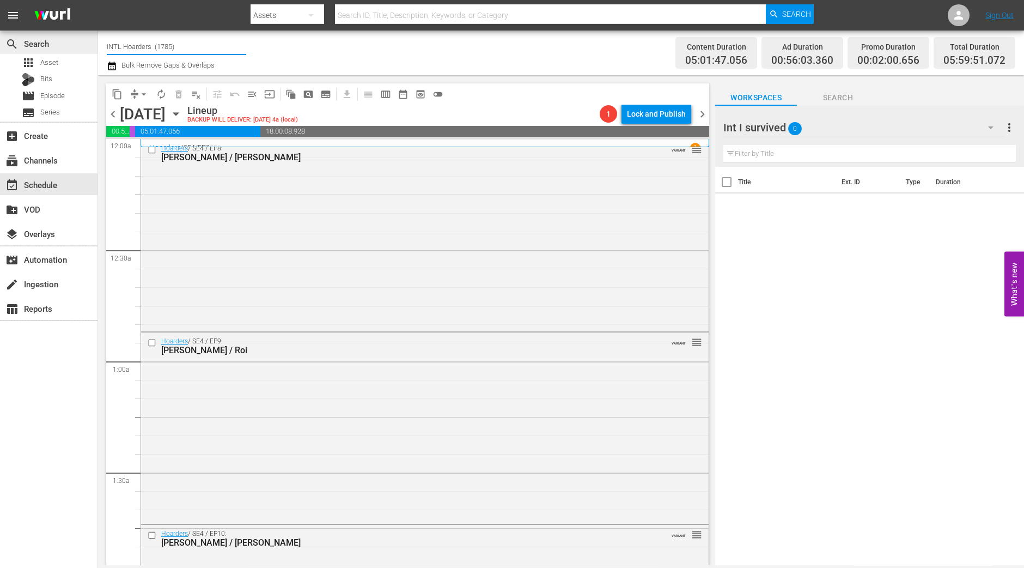
drag, startPoint x: 220, startPoint y: 49, endPoint x: 45, endPoint y: 38, distance: 175.3
click at [98, 0] on div "search Search apps Asset Bits movie Episode subtitles Series add_box Create sub…" at bounding box center [561, 0] width 926 height 0
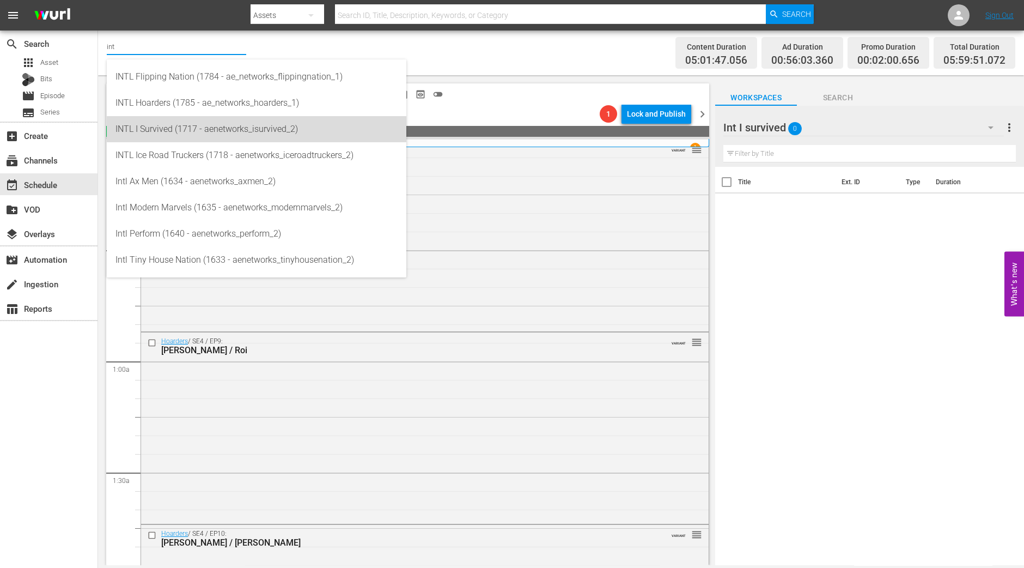
click at [170, 130] on div "INTL I Survived (1717 - aenetworks_isurvived_2)" at bounding box center [257, 129] width 282 height 26
type input "INTL I Survived (1717 - aenetworks_isurvived_2)"
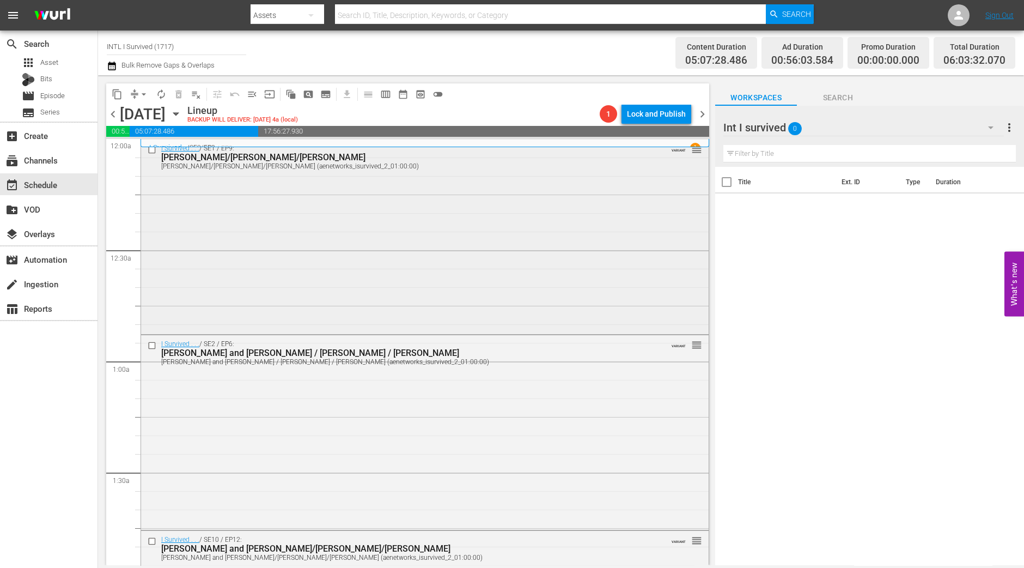
click at [234, 243] on div "I Survived . . . / SE1 / EP9: Maria/Jerry/Melissa Maria/Jerry/Melissa (aenetwor…" at bounding box center [425, 235] width 568 height 192
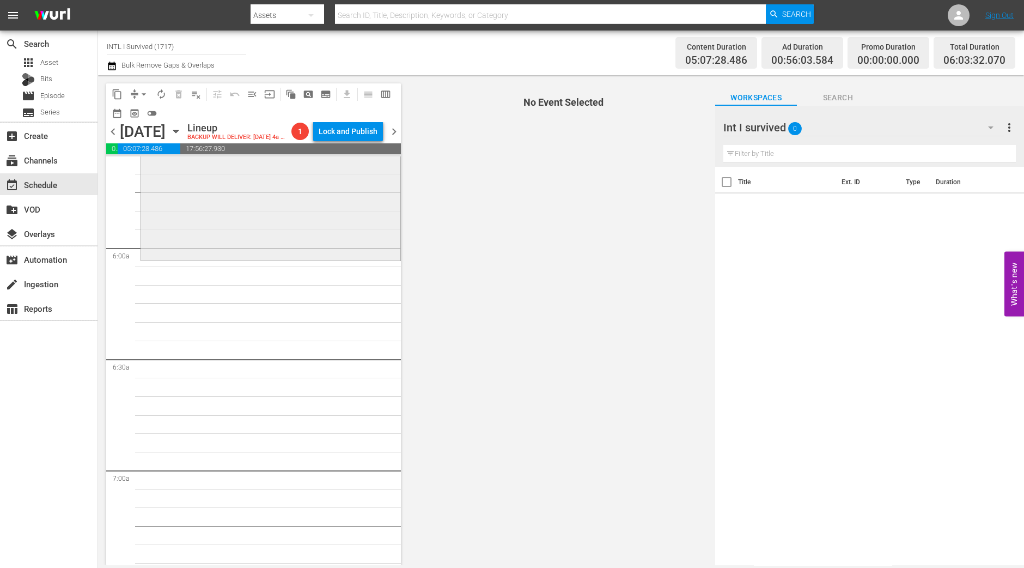
scroll to position [1294, 0]
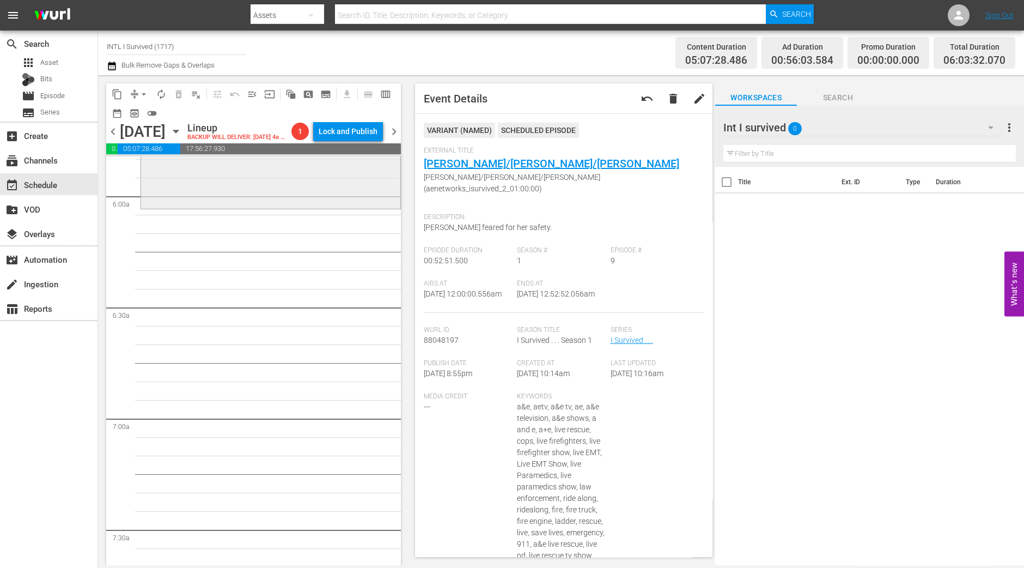
click at [257, 193] on div "I Survived . . . / SE10 / EP9: Singer/Romina and John Singer/Romina and John (a…" at bounding box center [270, 114] width 259 height 185
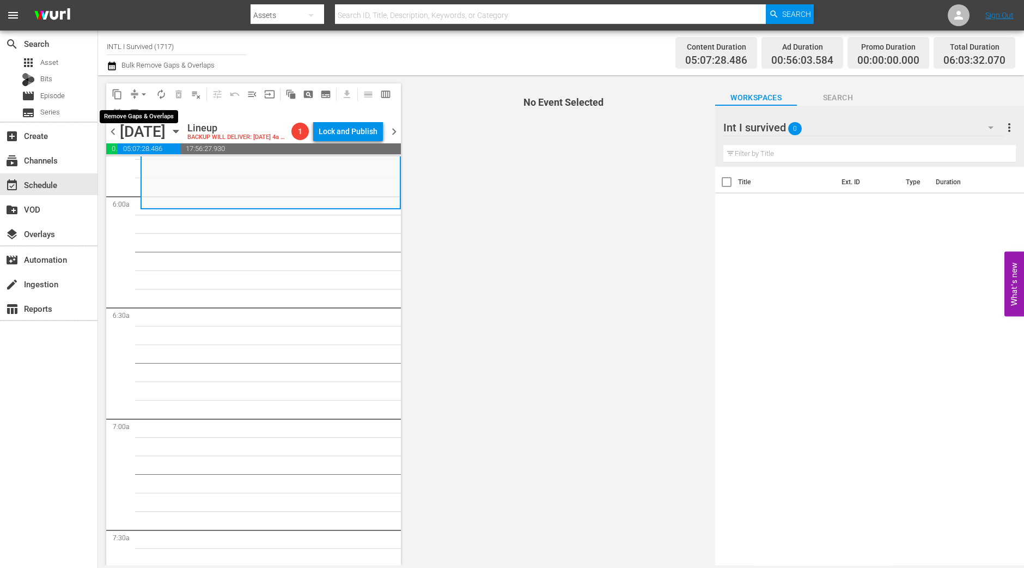
click at [144, 94] on span "arrow_drop_down" at bounding box center [143, 94] width 11 height 11
click at [159, 118] on li "Align to Midnight" at bounding box center [144, 116] width 114 height 18
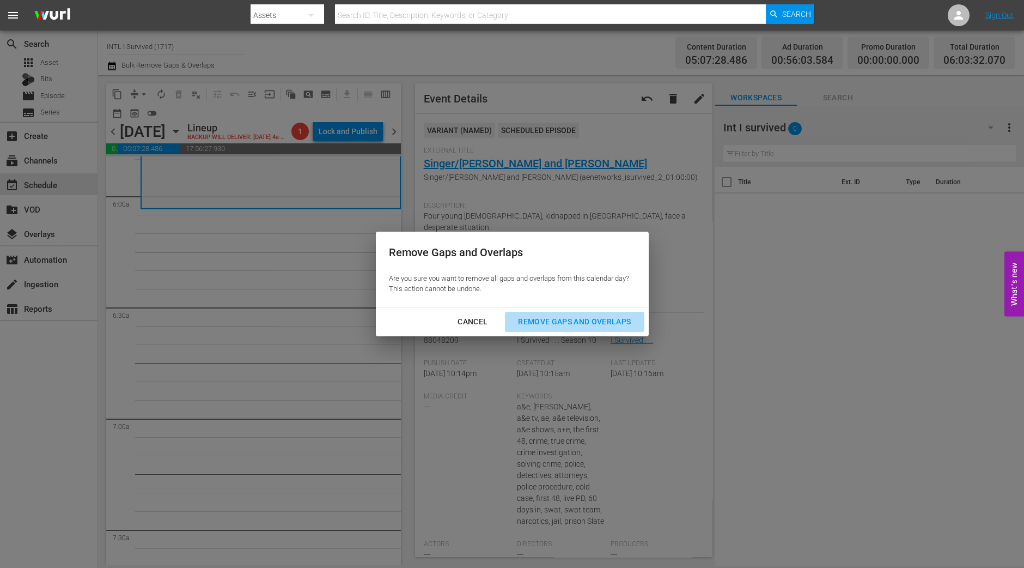
click at [608, 325] on div "Remove Gaps and Overlaps" at bounding box center [574, 322] width 130 height 14
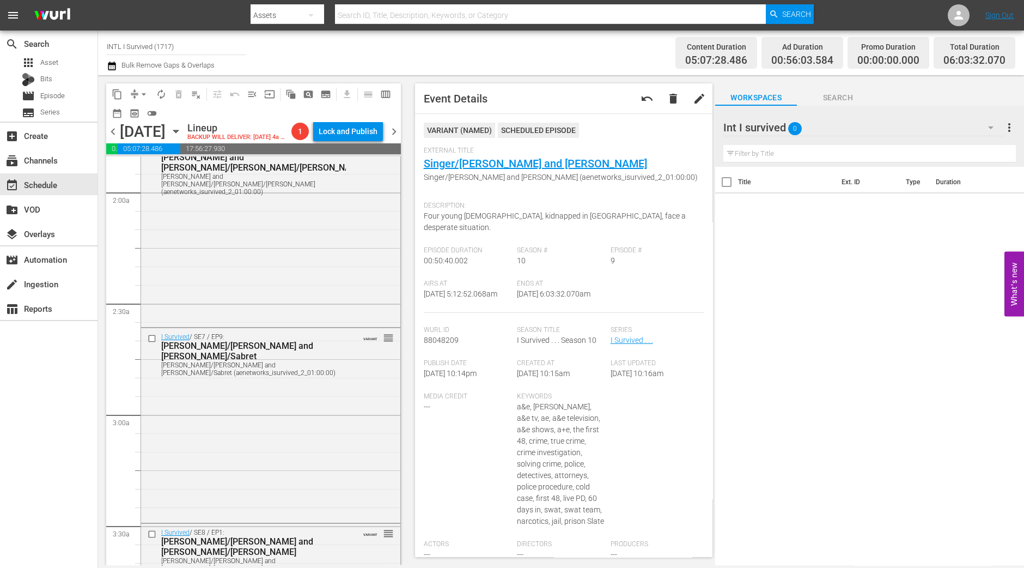
scroll to position [0, 0]
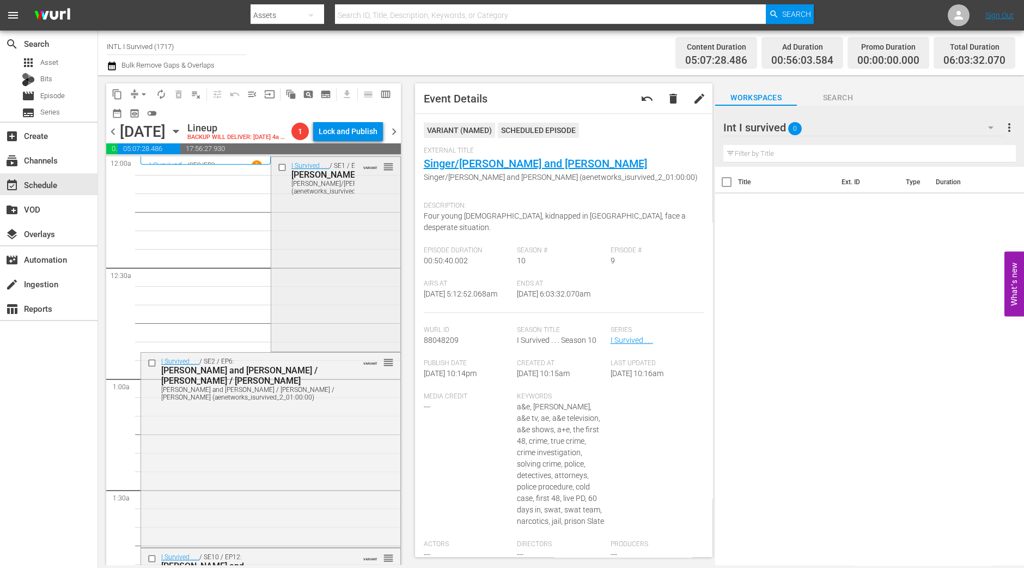
click at [282, 325] on div "I Survived . . . / SE1 / EP9: Maria/Jerry/Melissa Maria/Jerry/Melissa (aenetwor…" at bounding box center [335, 253] width 129 height 192
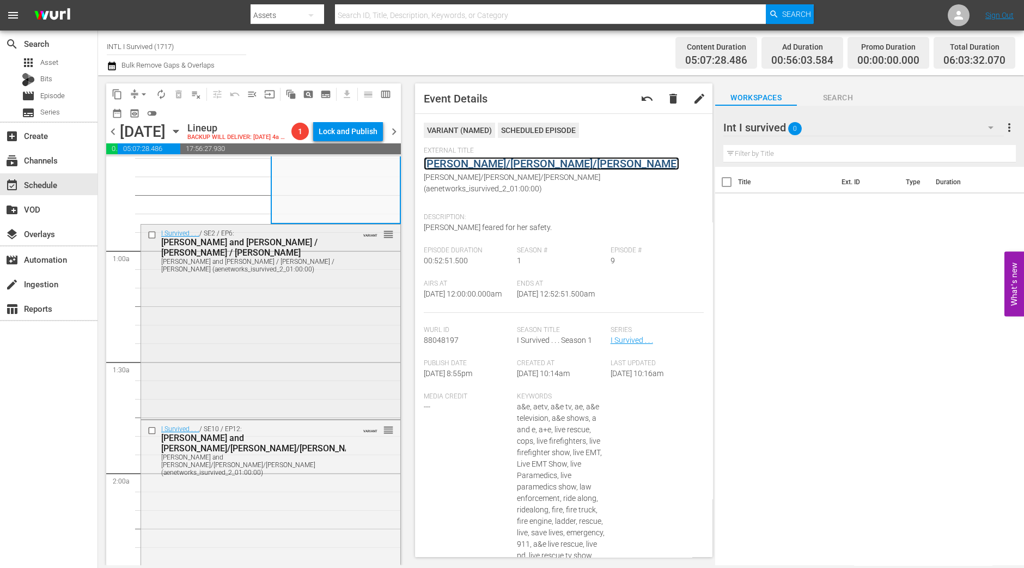
scroll to position [136, 0]
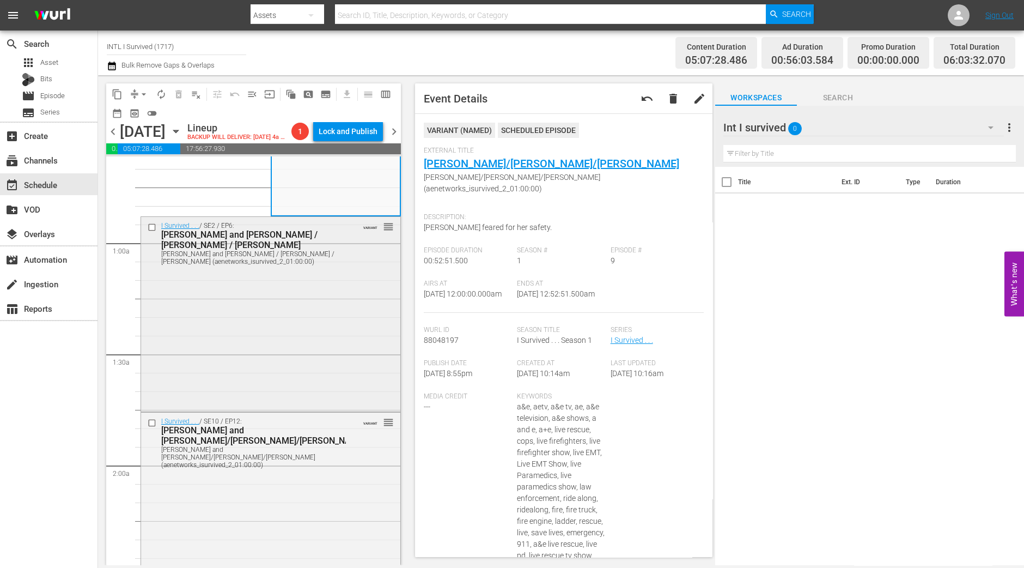
click at [213, 372] on div "I Survived . . . / SE2 / EP6: Jim and Nell / Jennifer / Tammi Jim and Nell / Je…" at bounding box center [270, 313] width 259 height 192
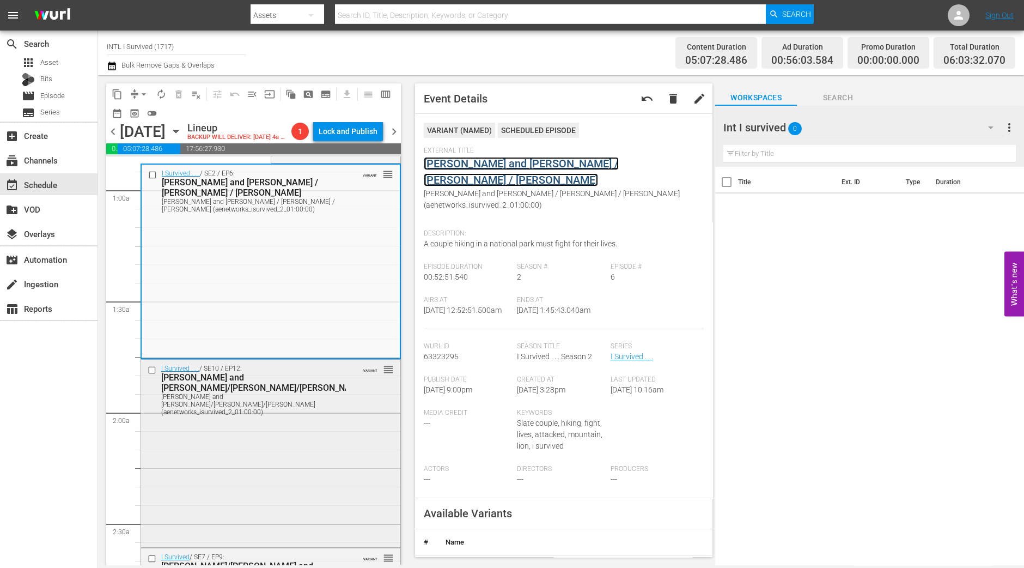
scroll to position [272, 0]
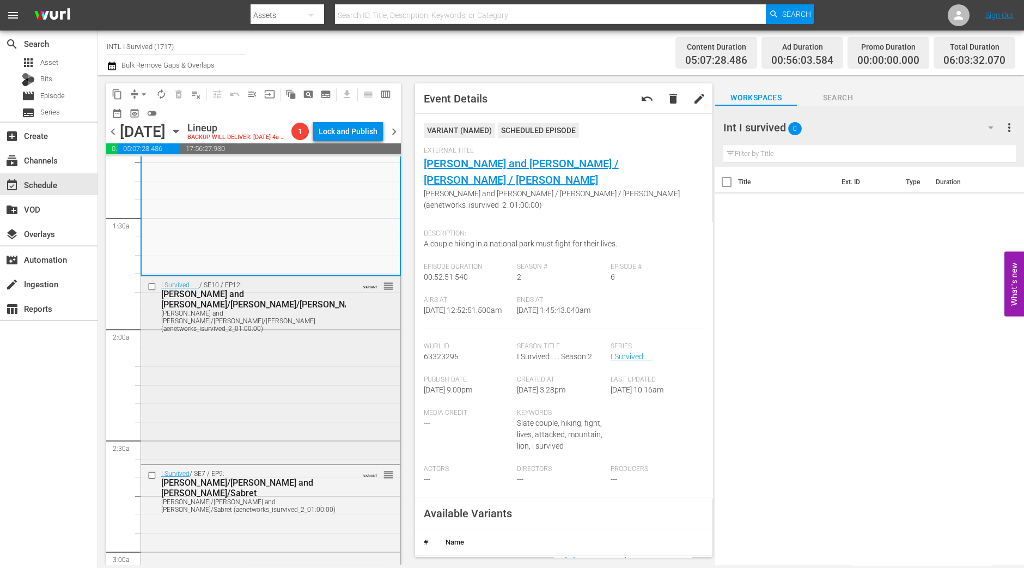
click at [232, 391] on div "I Survived . . . / SE10 / EP12: Shaunna and Brad/Lee/Emily Shaunna and Brad/Lee…" at bounding box center [270, 368] width 259 height 185
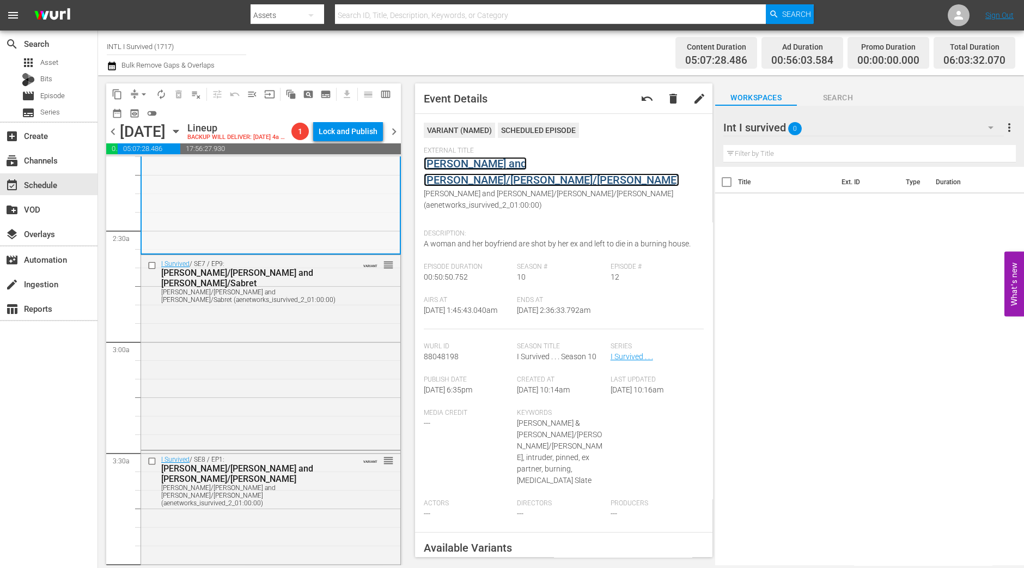
scroll to position [544, 0]
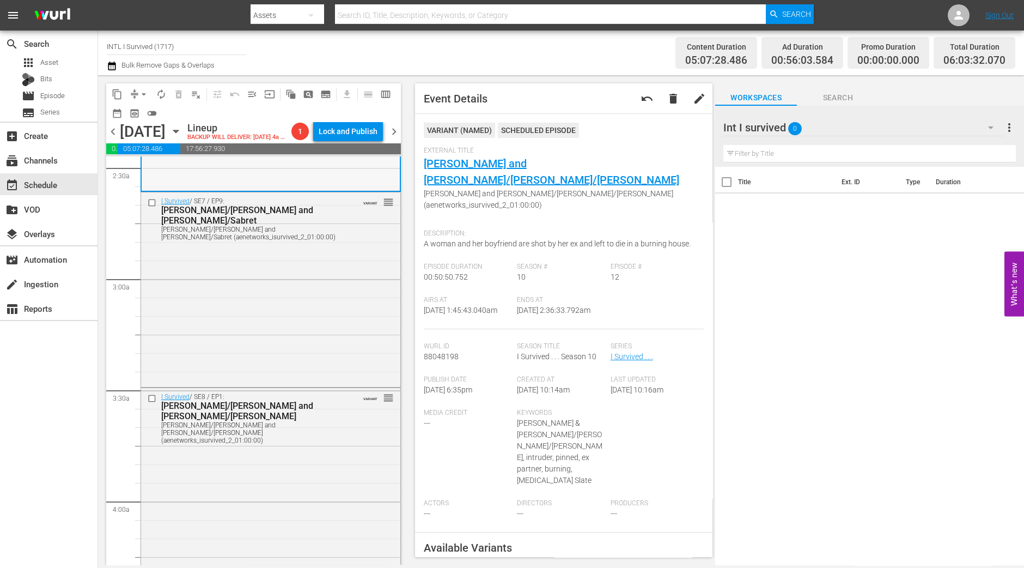
click at [213, 363] on div "I Survived / SE7 / EP9: Anita/Jim and Glen/Sabret Anita/Jim and Glen/Sabret (ae…" at bounding box center [270, 288] width 259 height 192
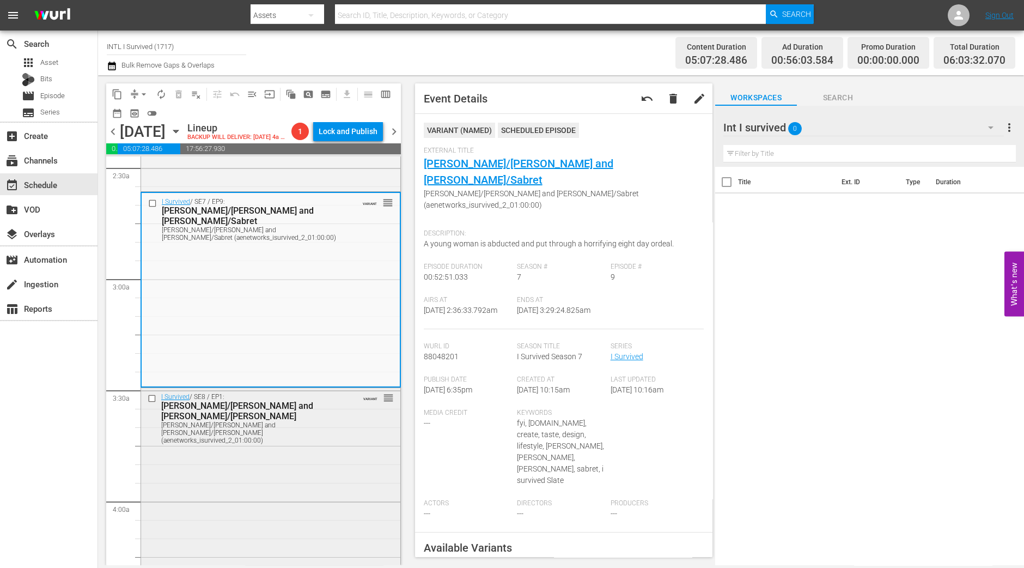
click at [241, 462] on div "I Survived / SE8 / EP1: Jessica/Jeff and Mark/Kerri Jessica/Jeff and Mark/Kerri…" at bounding box center [270, 484] width 259 height 192
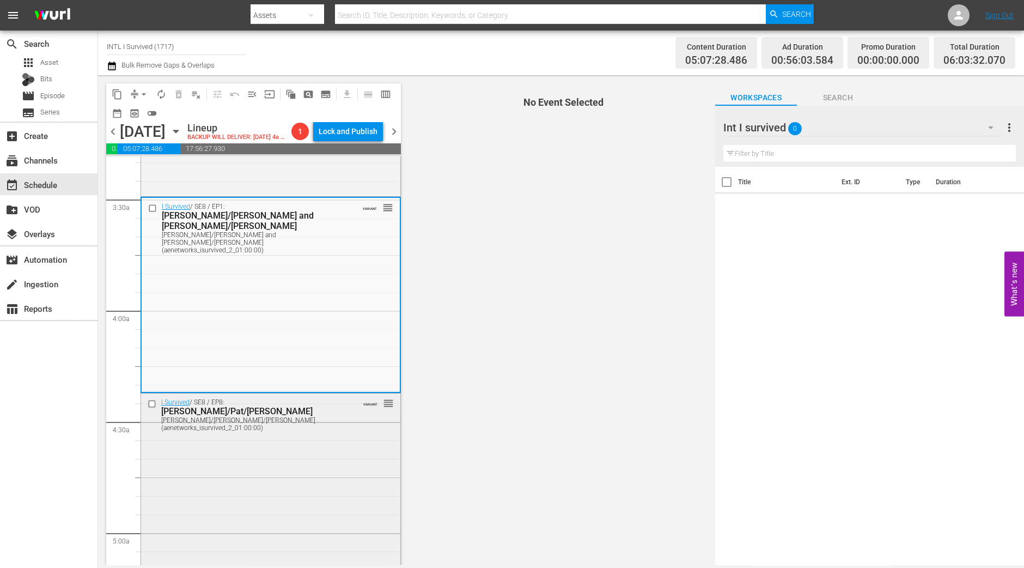
scroll to position [749, 0]
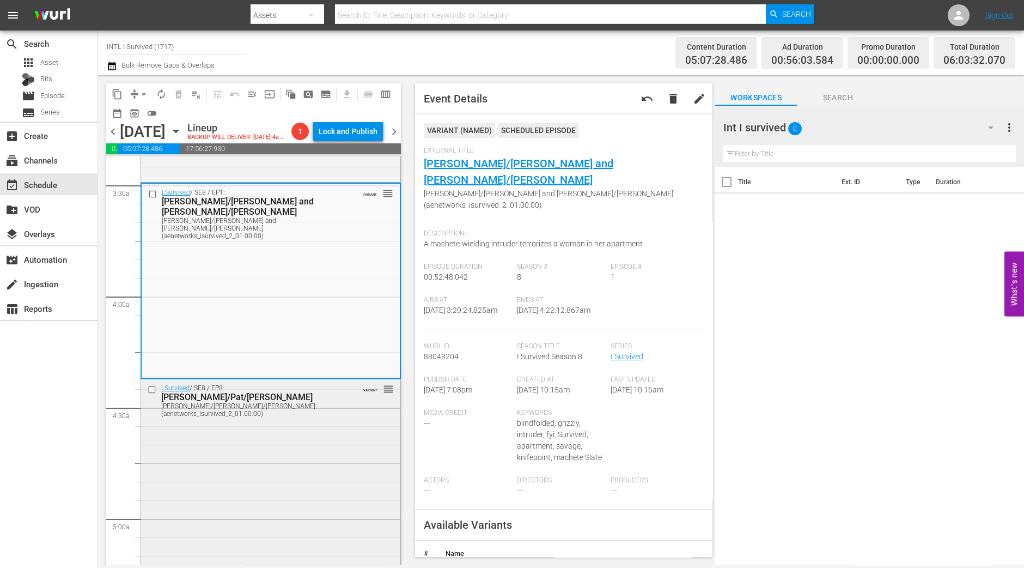
click at [227, 494] on div "I Survived / SE8 / EP8: Angela/Pat/Tricia Angela/Pat/Tricia (aenetworks_isurviv…" at bounding box center [270, 471] width 259 height 184
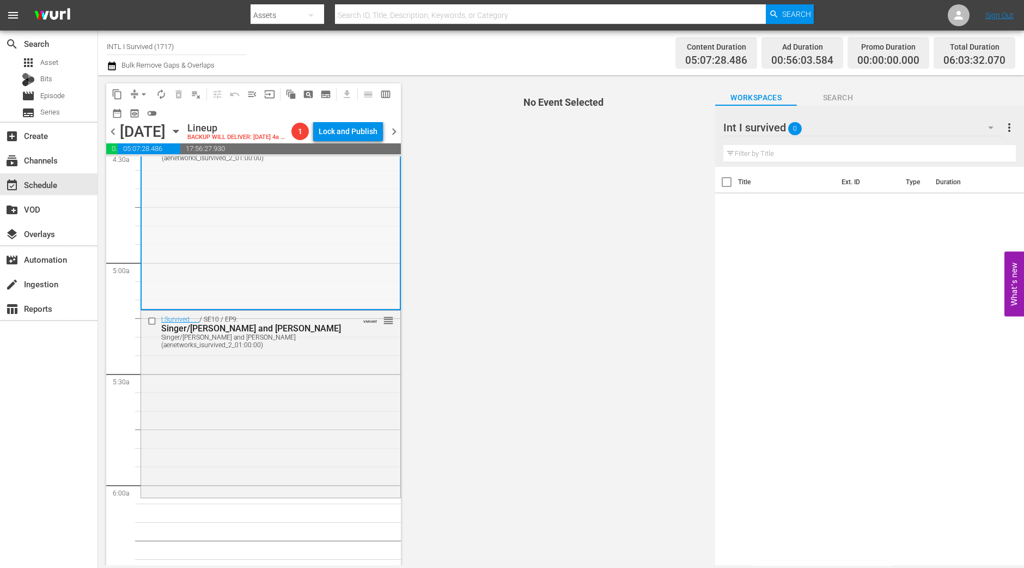
scroll to position [1021, 0]
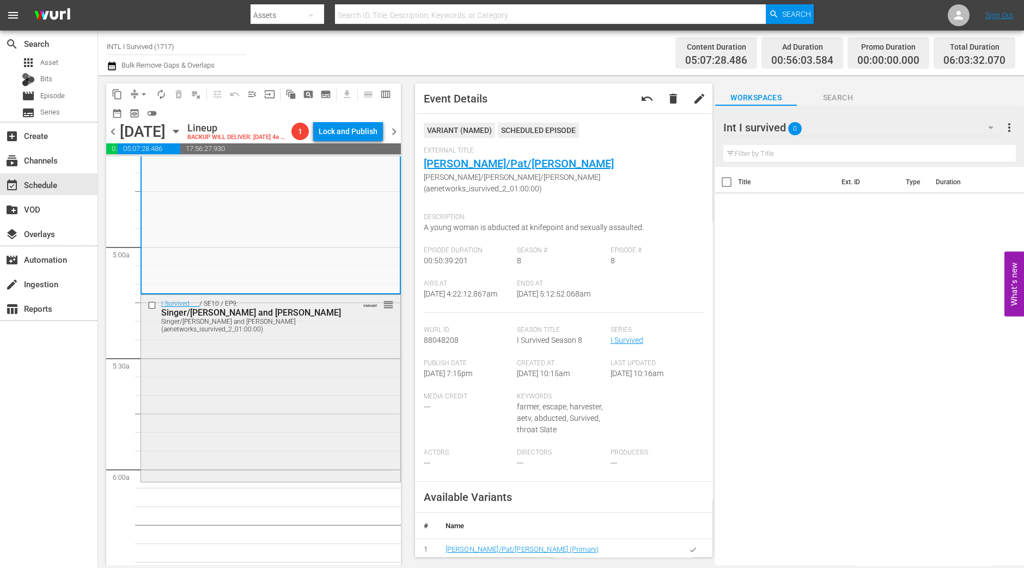
click at [365, 337] on div "I Survived . . . / SE10 / EP9: Singer/Romina and John Singer/Romina and John (a…" at bounding box center [270, 316] width 259 height 42
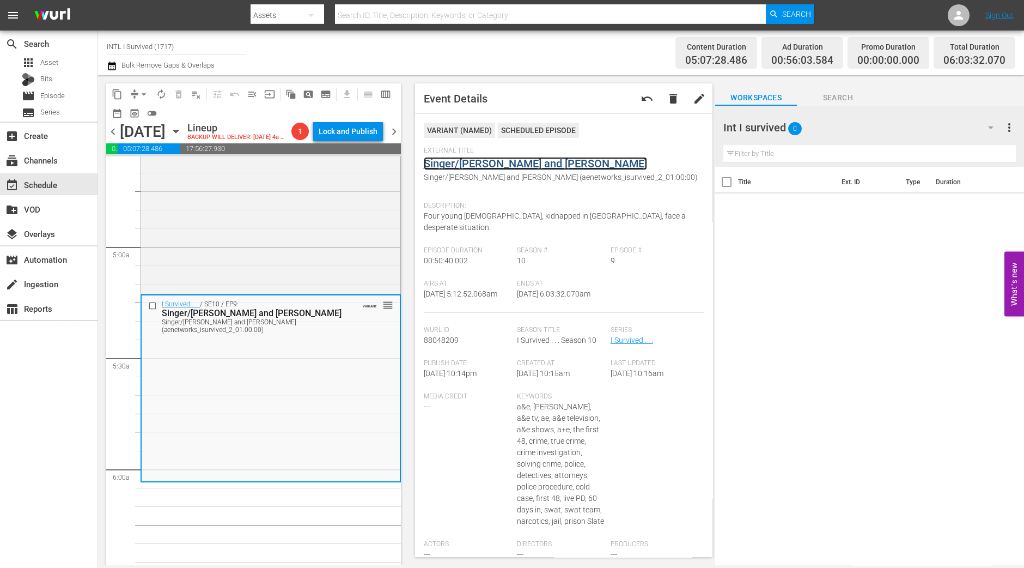
drag, startPoint x: 489, startPoint y: 171, endPoint x: 489, endPoint y: 164, distance: 6.5
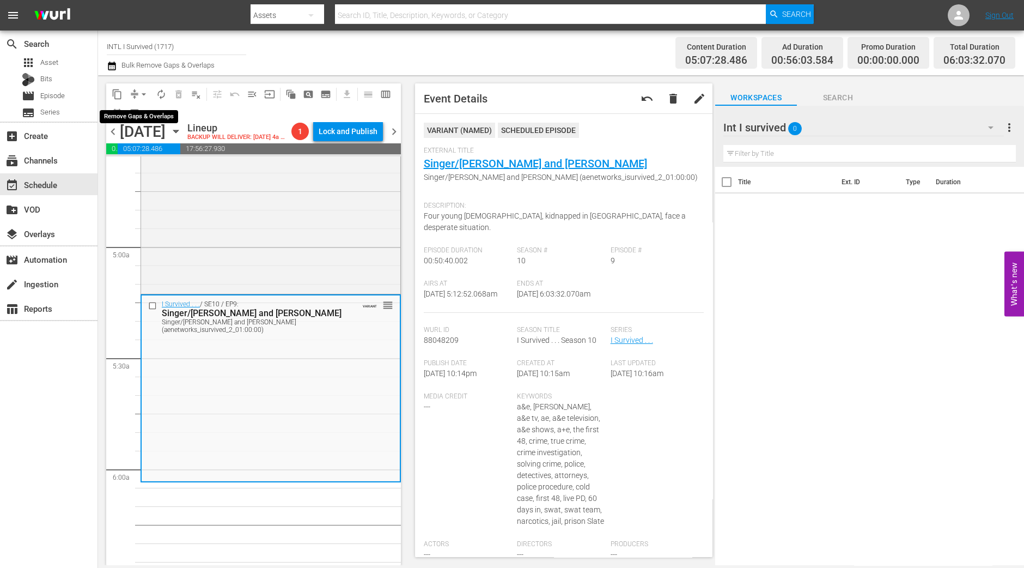
click at [138, 90] on span "arrow_drop_down" at bounding box center [143, 94] width 11 height 11
click at [144, 110] on li "Align to Midnight" at bounding box center [144, 116] width 114 height 18
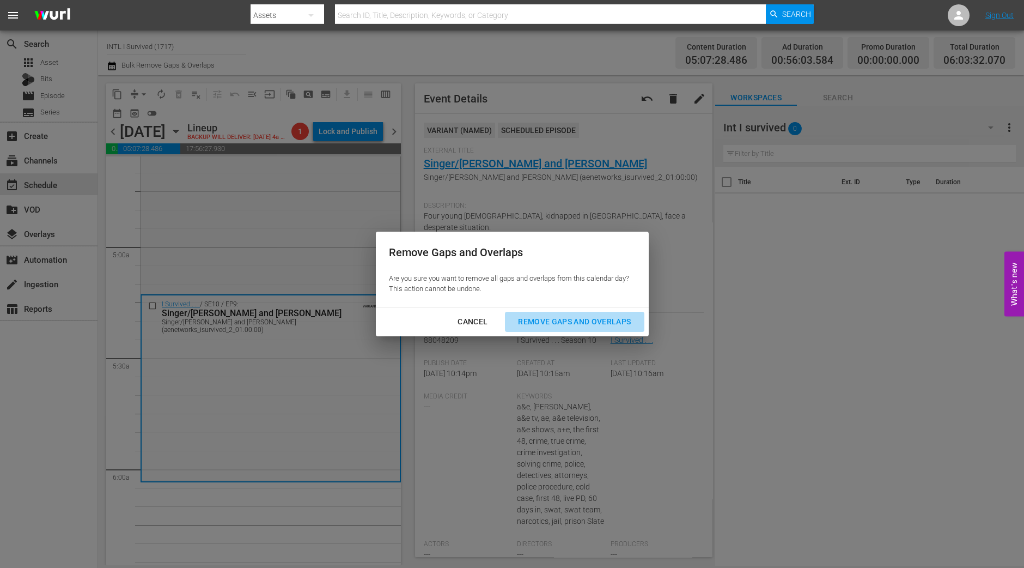
click at [558, 312] on button "Remove Gaps and Overlaps" at bounding box center [574, 322] width 139 height 20
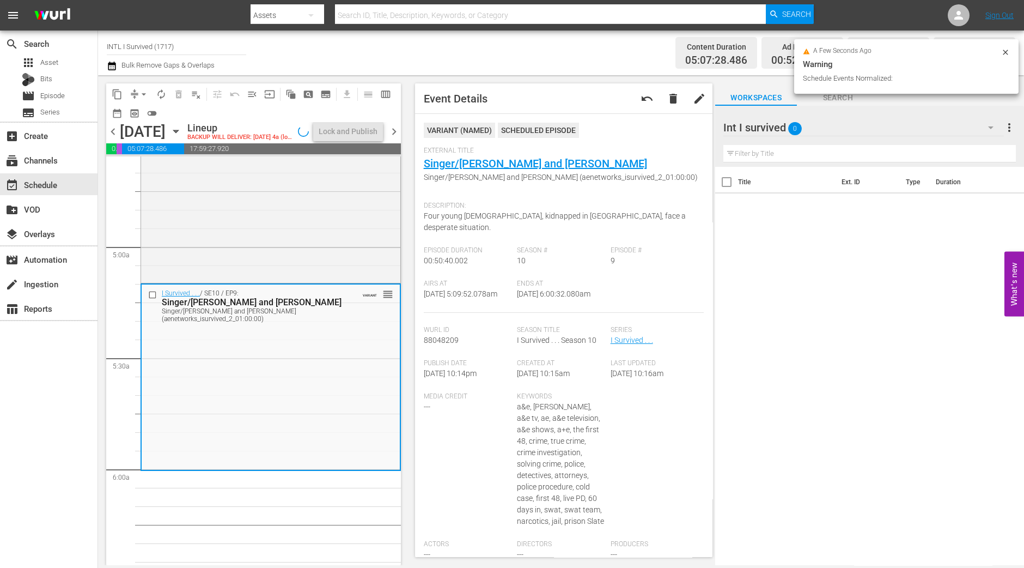
scroll to position [1040, 0]
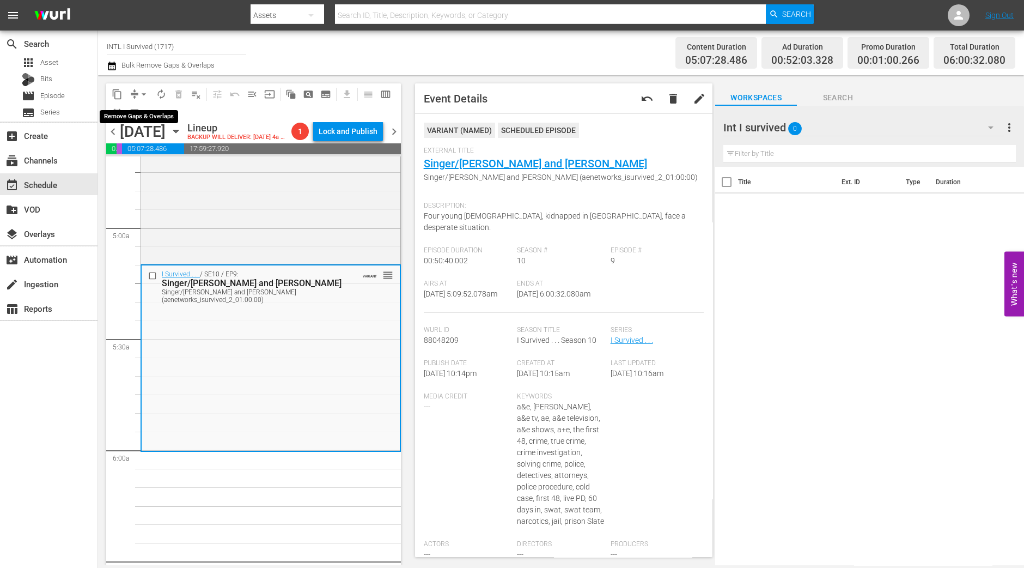
click at [138, 89] on span "arrow_drop_down" at bounding box center [143, 94] width 11 height 11
click at [150, 111] on li "Align to Midnight" at bounding box center [144, 116] width 114 height 18
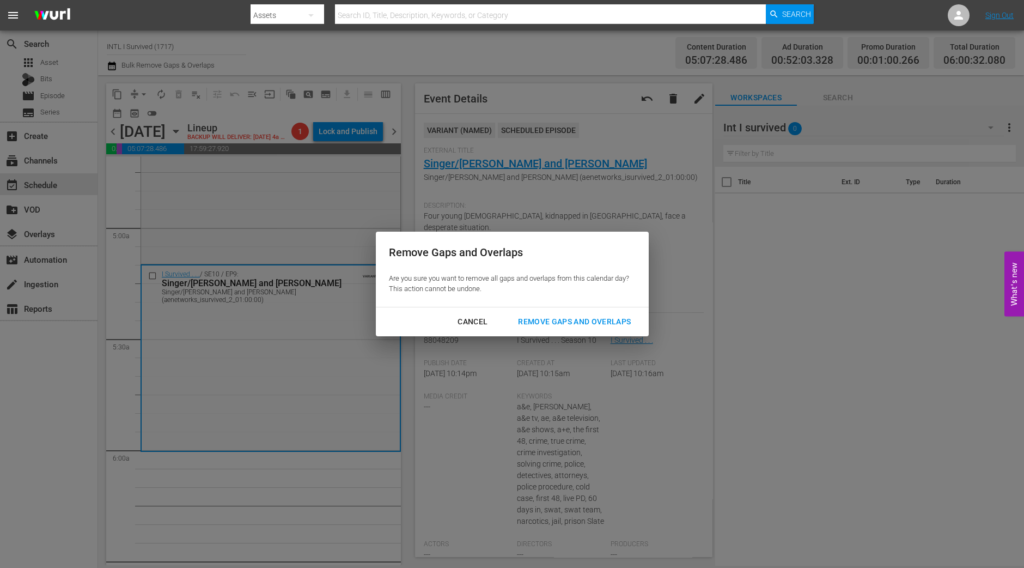
click at [583, 321] on div "Remove Gaps and Overlaps" at bounding box center [574, 322] width 130 height 14
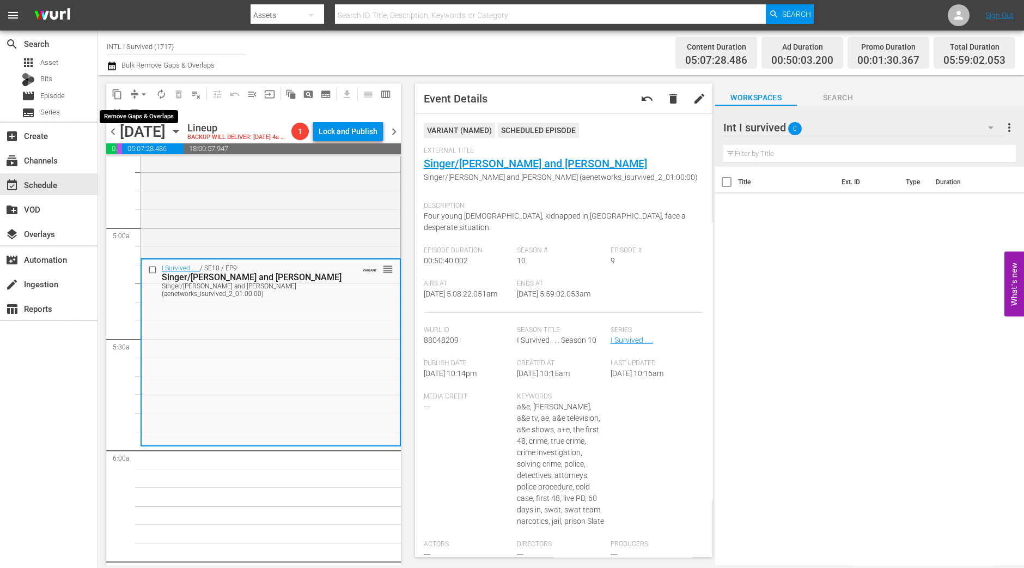
click at [145, 96] on span "arrow_drop_down" at bounding box center [143, 94] width 11 height 11
click at [147, 114] on li "Align to Midnight" at bounding box center [144, 116] width 114 height 18
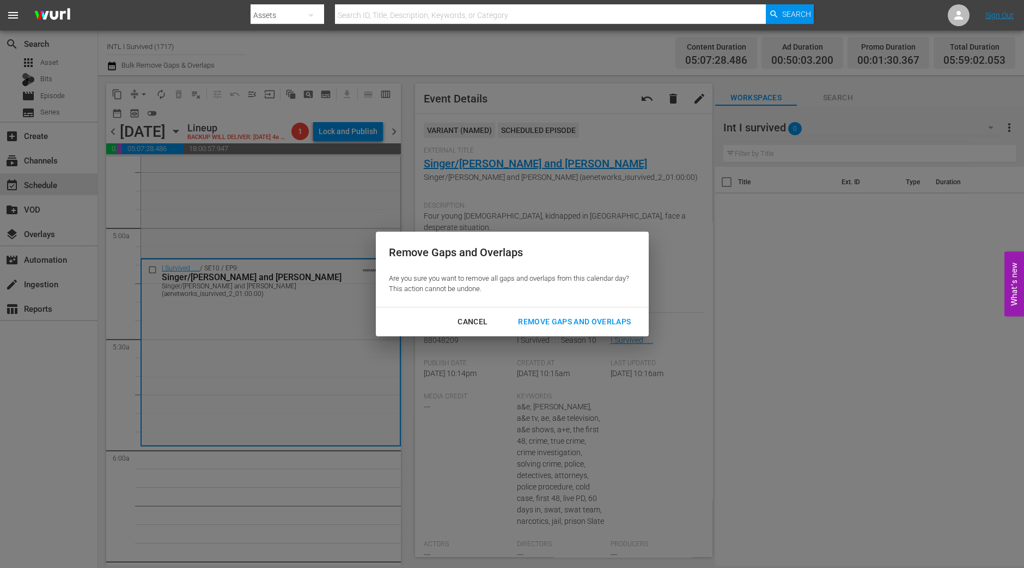
click at [586, 310] on div "Cancel Remove Gaps and Overlaps" at bounding box center [512, 321] width 273 height 29
click at [587, 320] on div "Remove Gaps and Overlaps" at bounding box center [574, 322] width 130 height 14
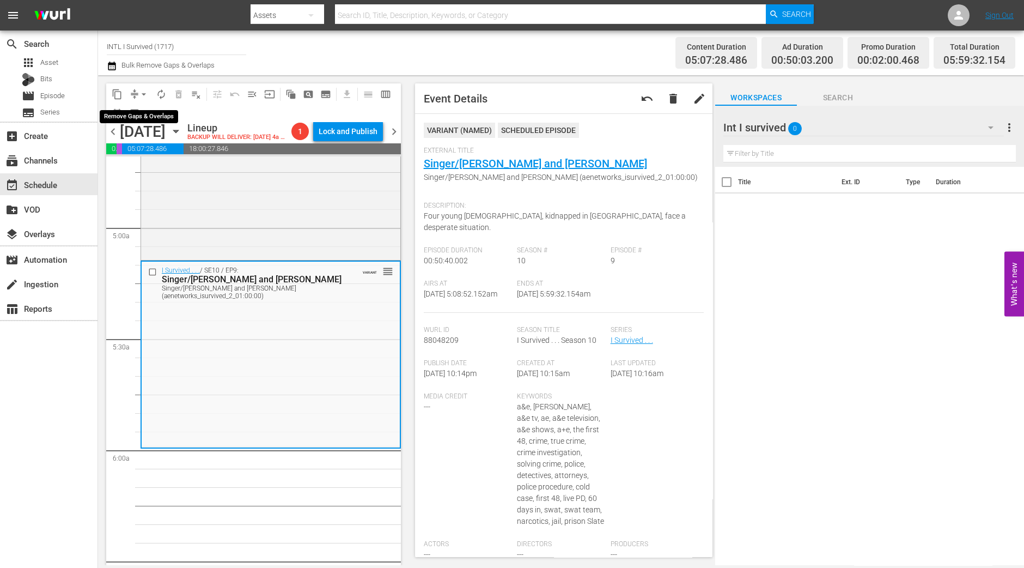
click at [138, 96] on span "arrow_drop_down" at bounding box center [143, 94] width 11 height 11
click at [139, 113] on li "Align to Midnight" at bounding box center [144, 116] width 114 height 18
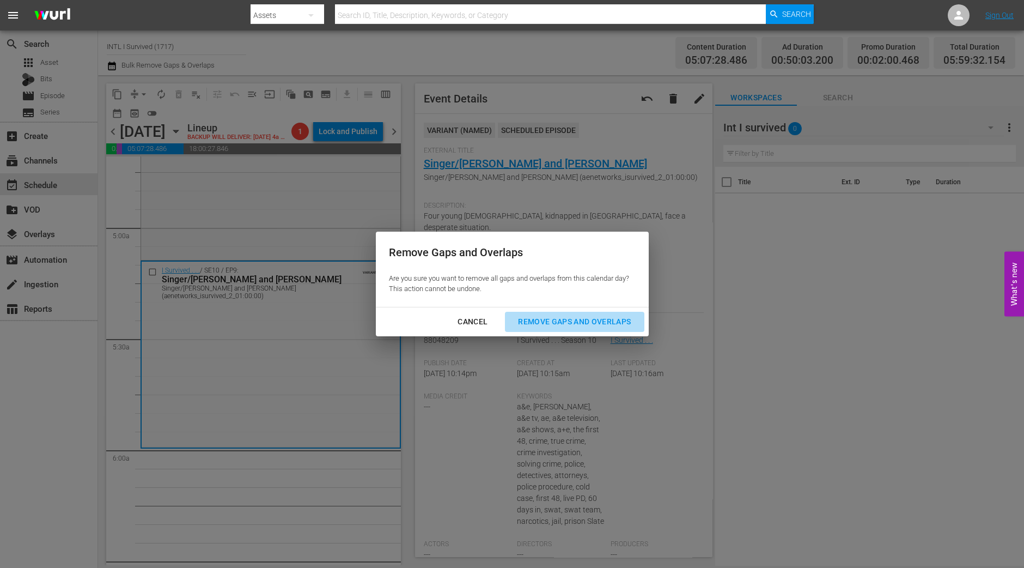
click at [547, 317] on div "Remove Gaps and Overlaps" at bounding box center [574, 322] width 130 height 14
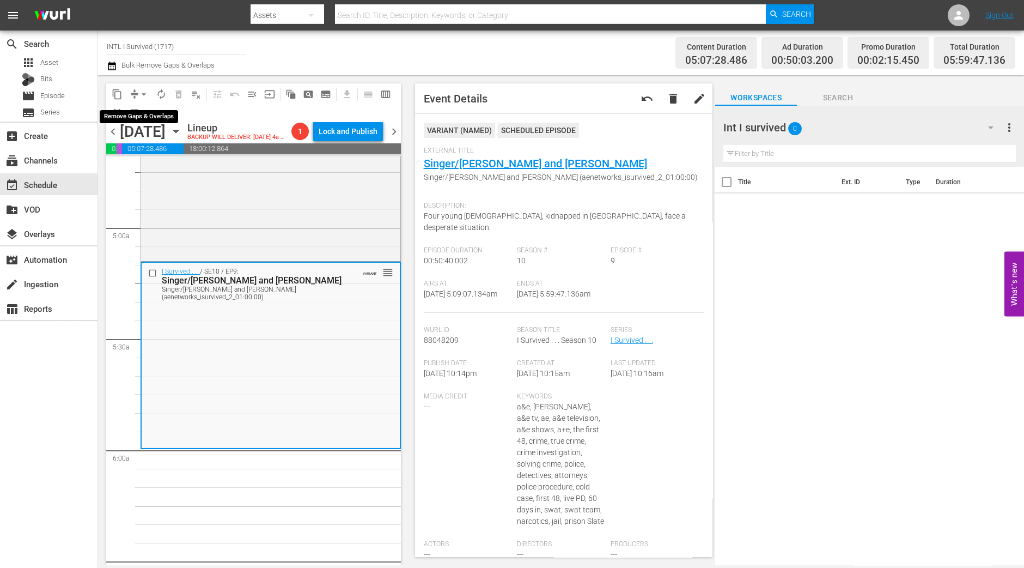
click at [141, 94] on span "arrow_drop_down" at bounding box center [143, 94] width 11 height 11
click at [143, 119] on li "Align to Midnight" at bounding box center [144, 116] width 114 height 18
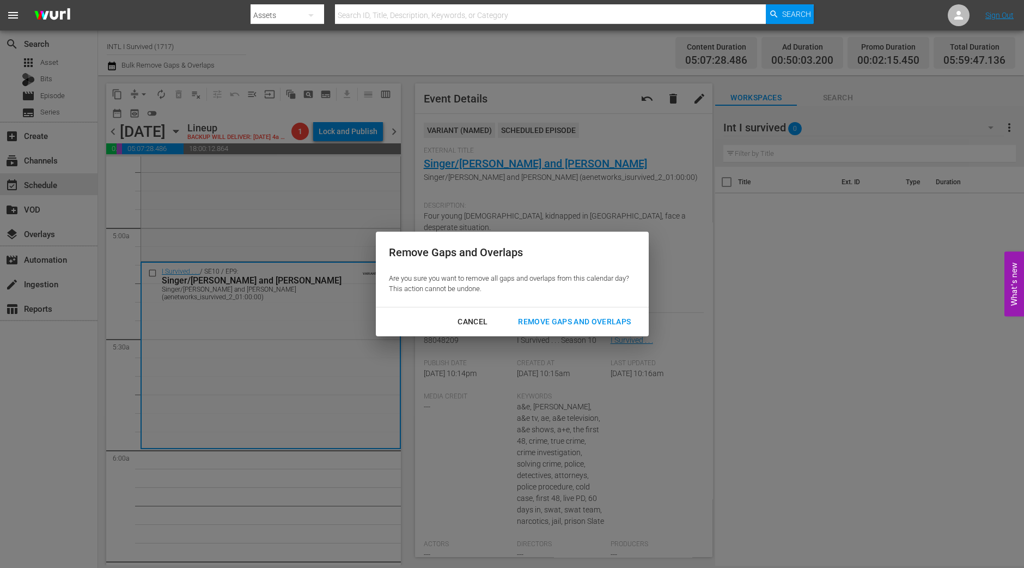
click at [591, 324] on div "Remove Gaps and Overlaps" at bounding box center [574, 322] width 130 height 14
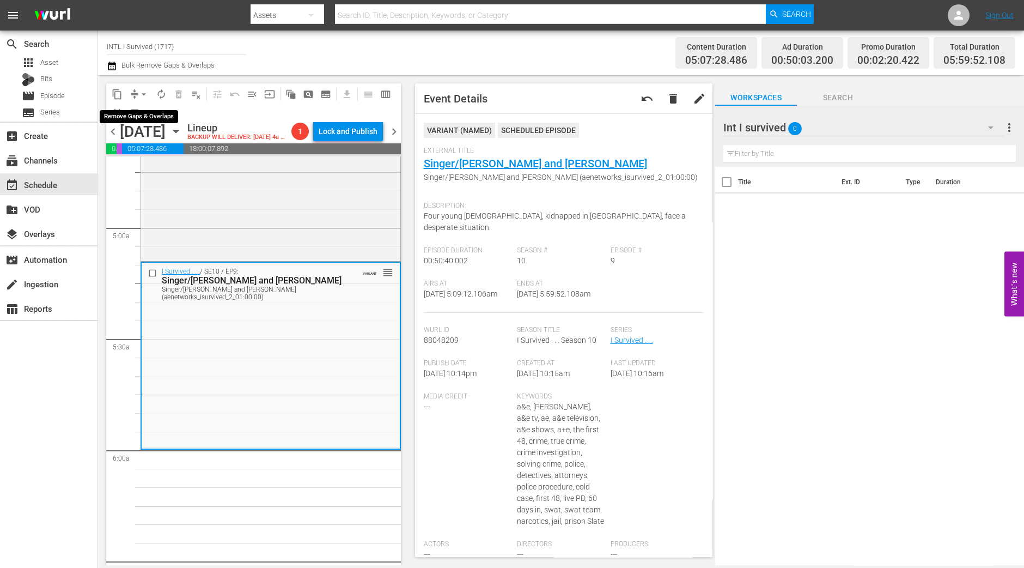
click at [138, 89] on span "arrow_drop_down" at bounding box center [143, 94] width 11 height 11
click at [139, 110] on li "Align to Midnight" at bounding box center [144, 116] width 114 height 18
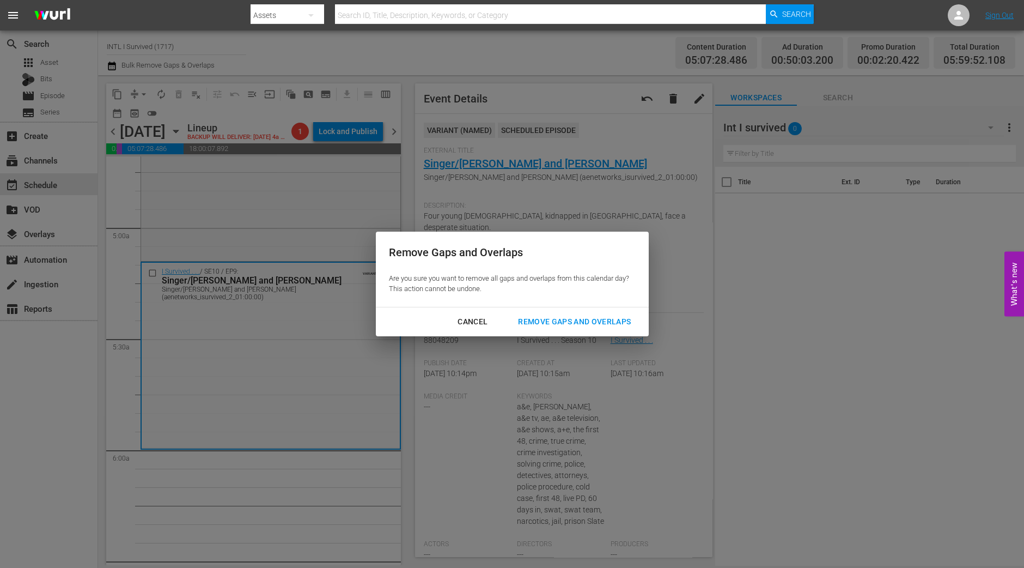
click at [592, 321] on div "Remove Gaps and Overlaps" at bounding box center [574, 322] width 130 height 14
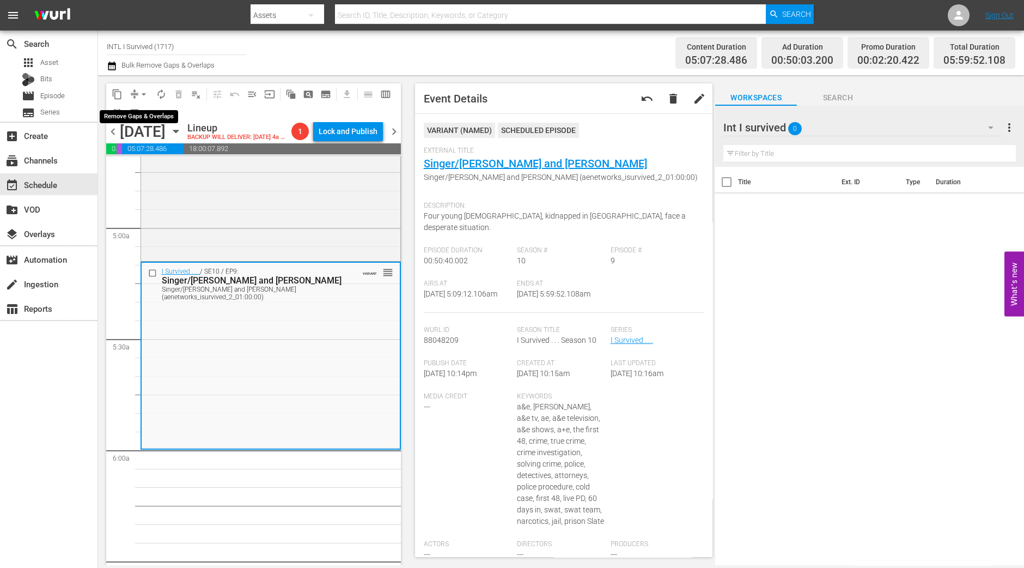
click at [144, 96] on span "arrow_drop_down" at bounding box center [143, 94] width 11 height 11
click at [142, 114] on li "Align to Midnight" at bounding box center [144, 116] width 114 height 18
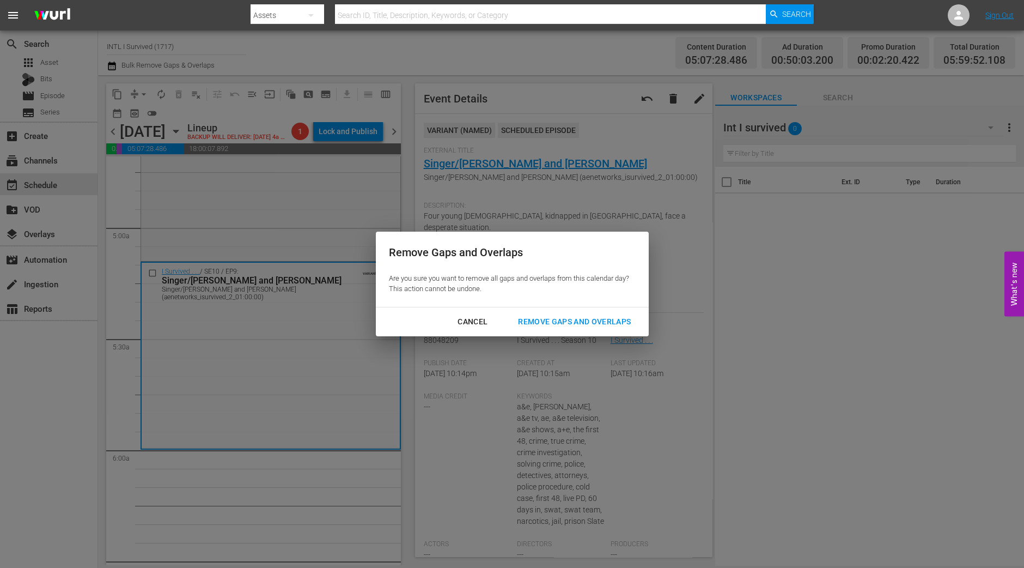
click at [600, 328] on div "Remove Gaps and Overlaps" at bounding box center [574, 322] width 130 height 14
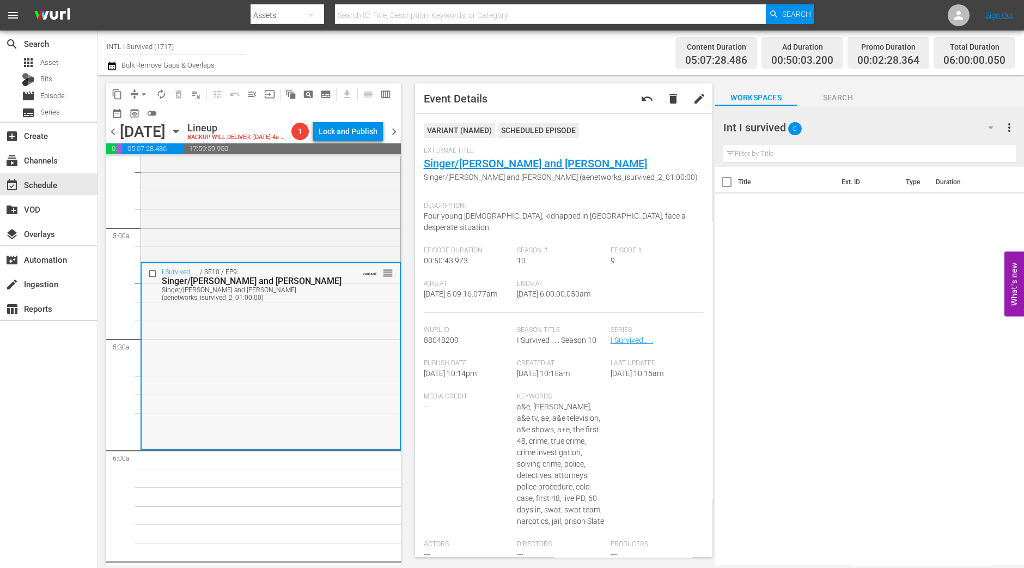
click at [159, 448] on div "I Survived . . . / SE10 / EP9: Singer/Romina and John Singer/Romina and John (a…" at bounding box center [271, 355] width 258 height 185
click at [165, 99] on button "autorenew_outlined" at bounding box center [161, 94] width 17 height 17
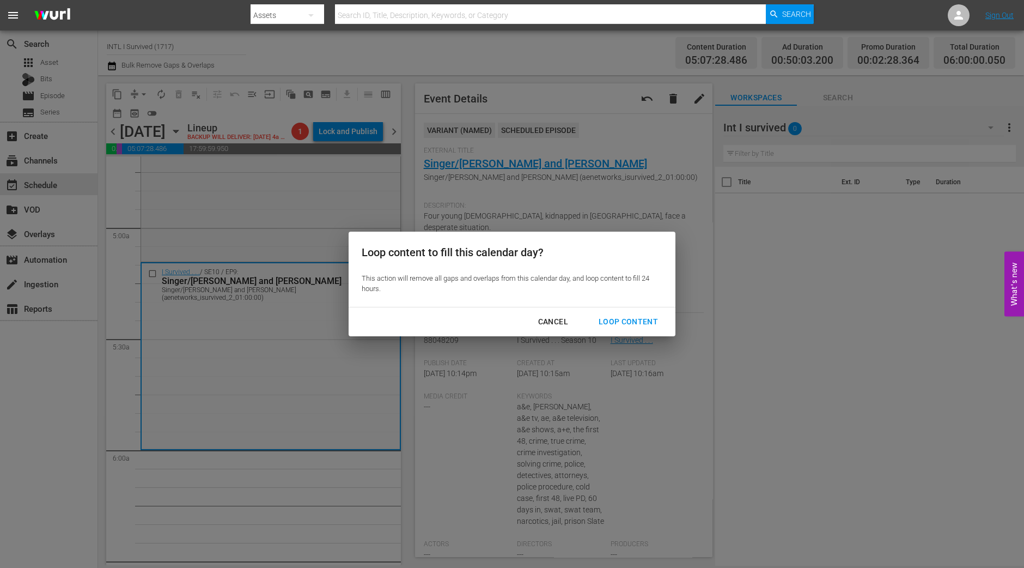
click at [648, 324] on div "Loop Content" at bounding box center [628, 322] width 77 height 14
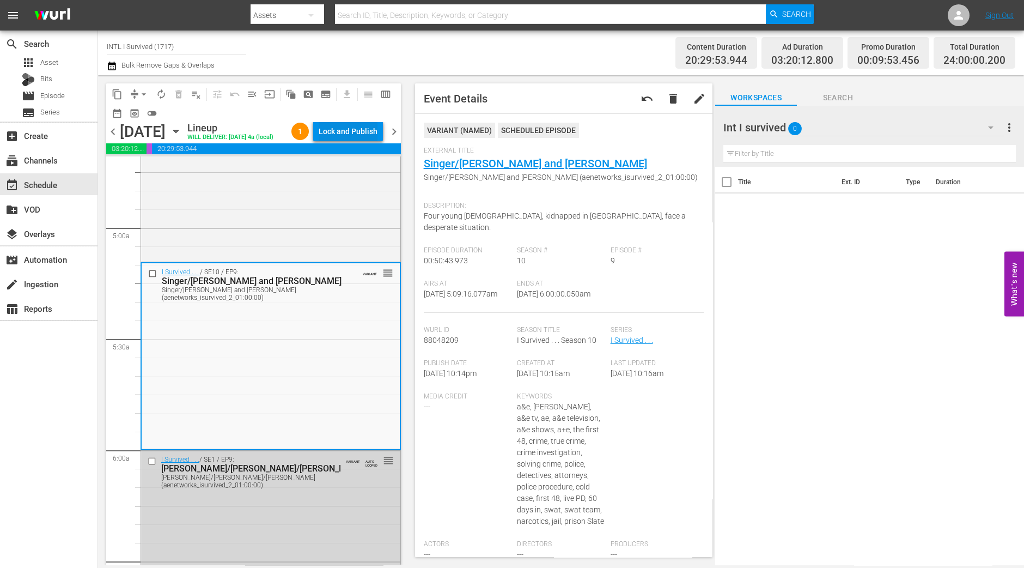
click at [356, 133] on div "Lock and Publish" at bounding box center [348, 132] width 59 height 20
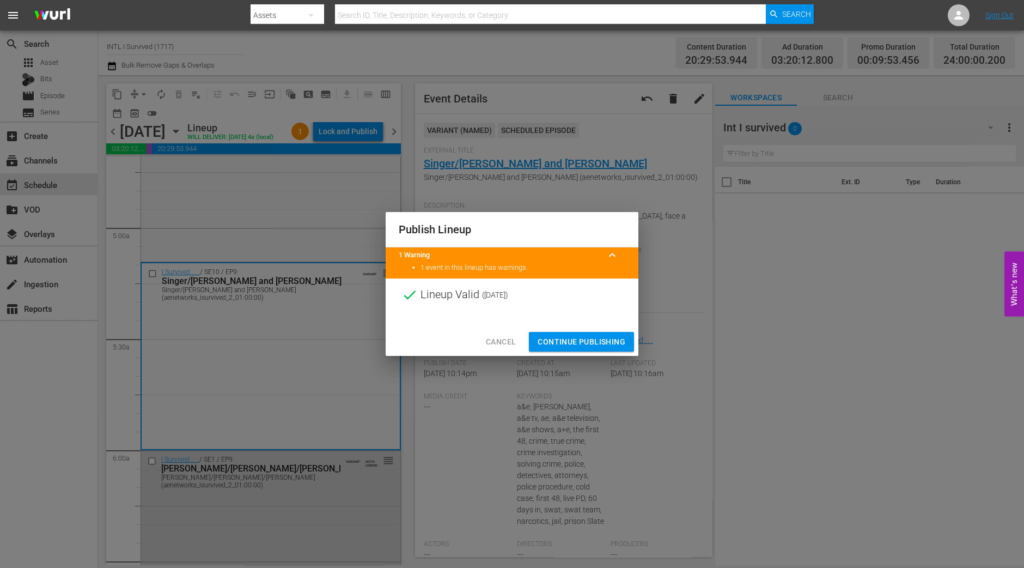
click at [591, 337] on span "Continue Publishing" at bounding box center [582, 342] width 88 height 14
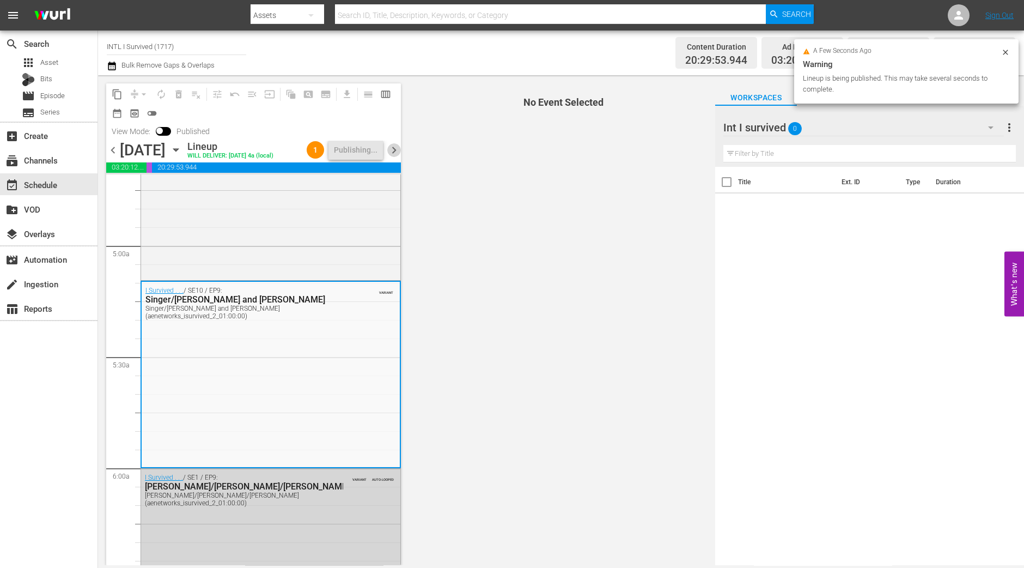
click at [393, 144] on span "chevron_right" at bounding box center [394, 150] width 14 height 14
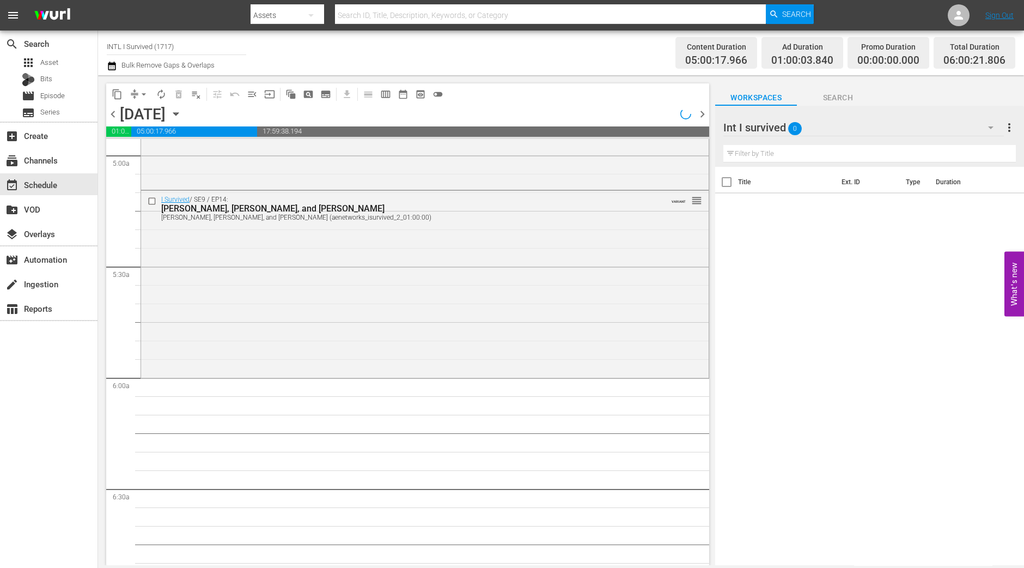
scroll to position [1040, 0]
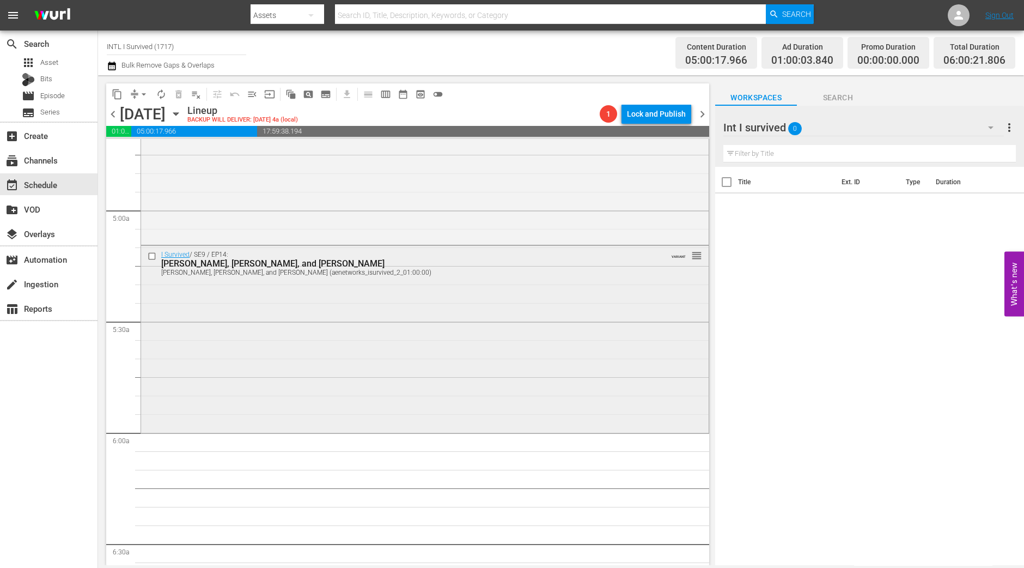
click at [452, 320] on div "I Survived / SE9 / EP14: Kim, John, and Charlene Kim, John, and Charlene (aenet…" at bounding box center [425, 338] width 568 height 185
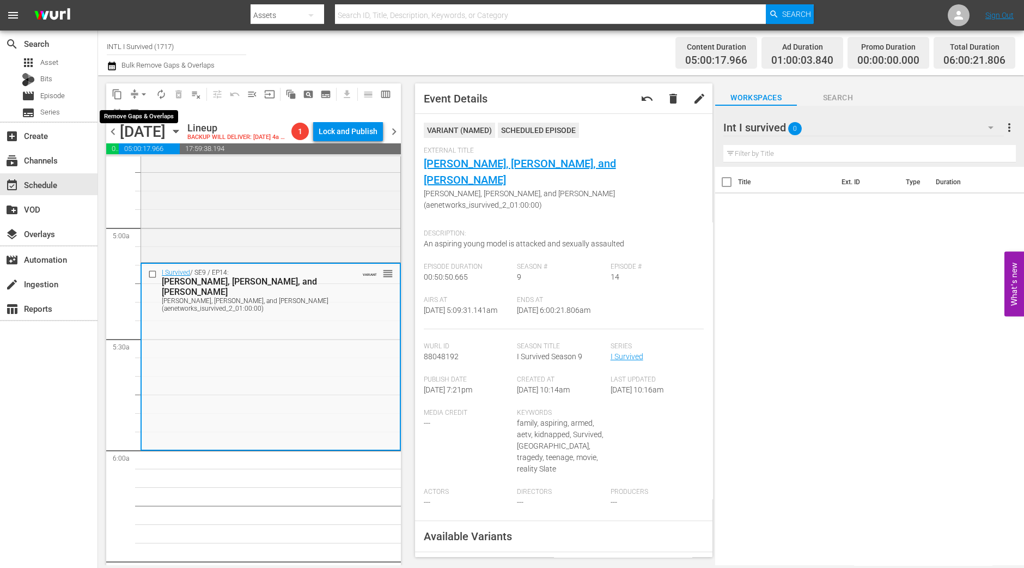
click at [144, 95] on span "arrow_drop_down" at bounding box center [143, 94] width 11 height 11
click at [148, 115] on li "Align to Midnight" at bounding box center [144, 116] width 90 height 18
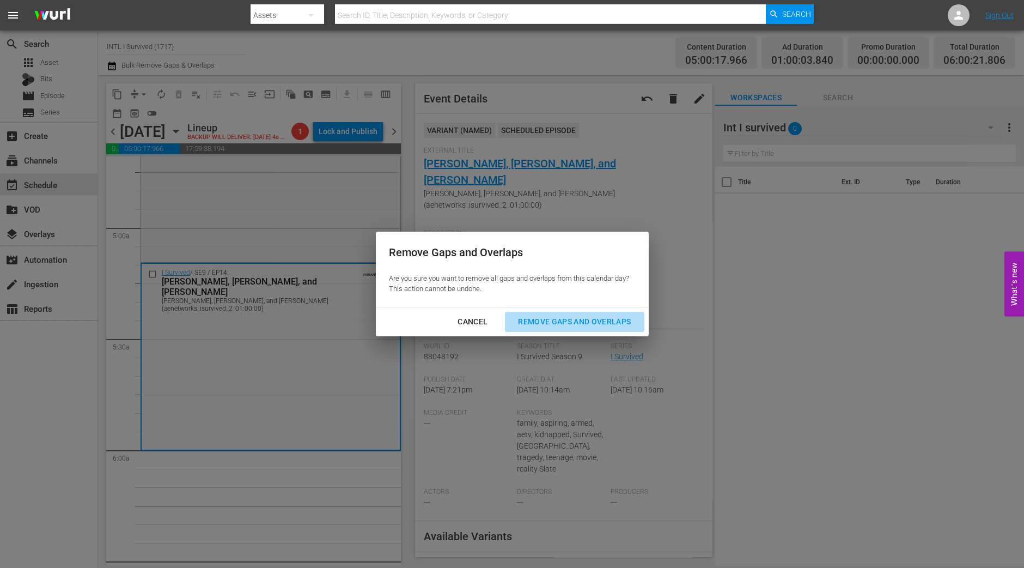
click at [572, 324] on div "Remove Gaps and Overlaps" at bounding box center [574, 322] width 130 height 14
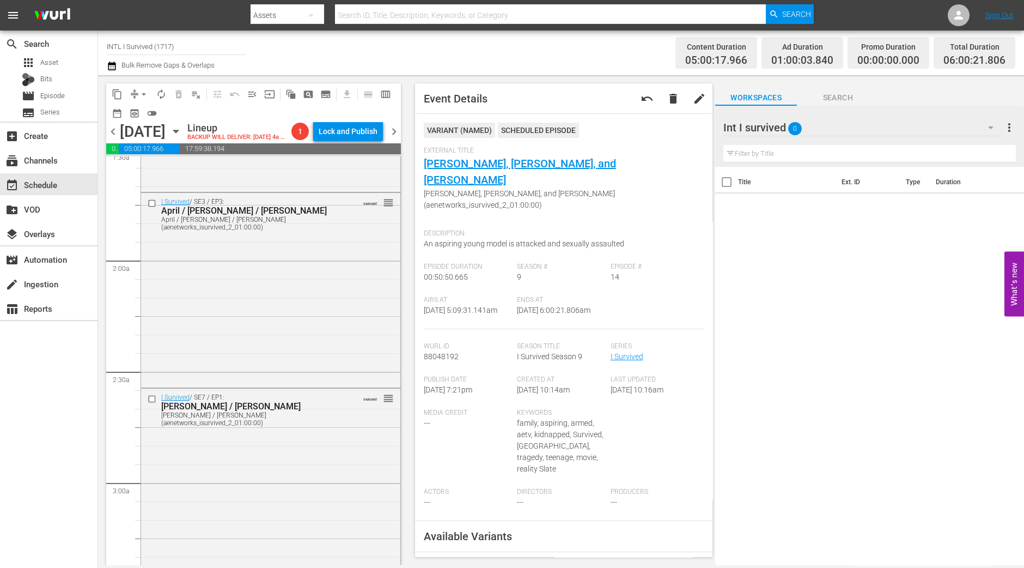
scroll to position [0, 0]
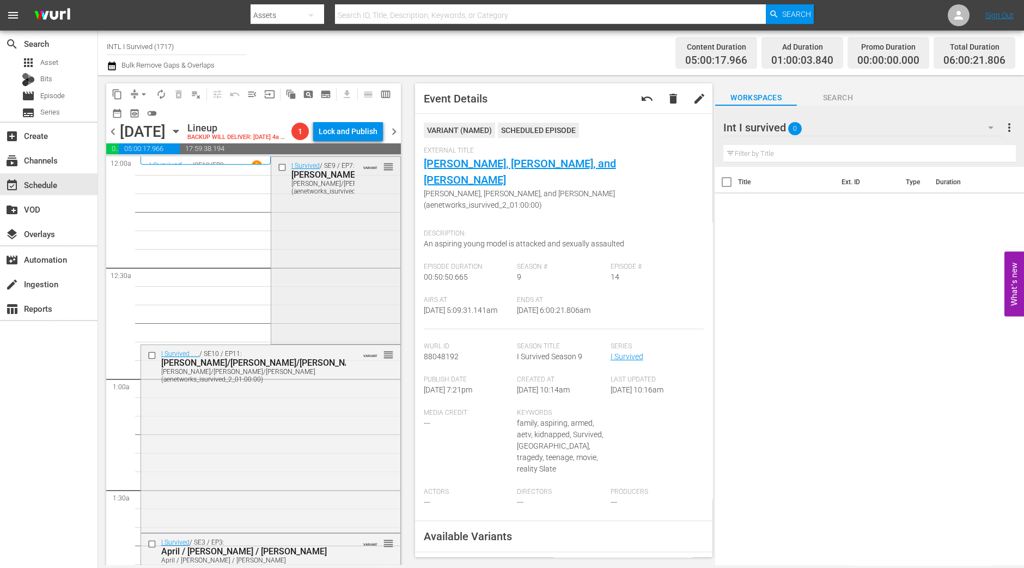
click at [340, 295] on div "I Survived / SE9 / EP7: Kirby/Suzanna/Raegan Kirby/Suzanna/Raegan (aenetworks_i…" at bounding box center [335, 249] width 129 height 185
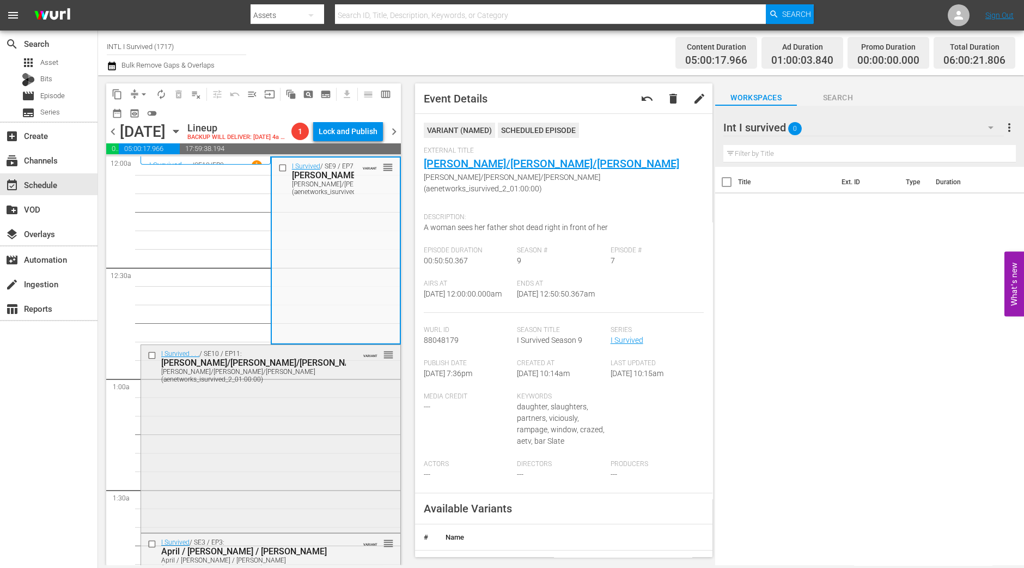
click at [335, 490] on div "I Survived . . . / SE10 / EP11: Rhonda/Jason/Patrick Rhonda/Jason/Patrick (aene…" at bounding box center [270, 437] width 259 height 185
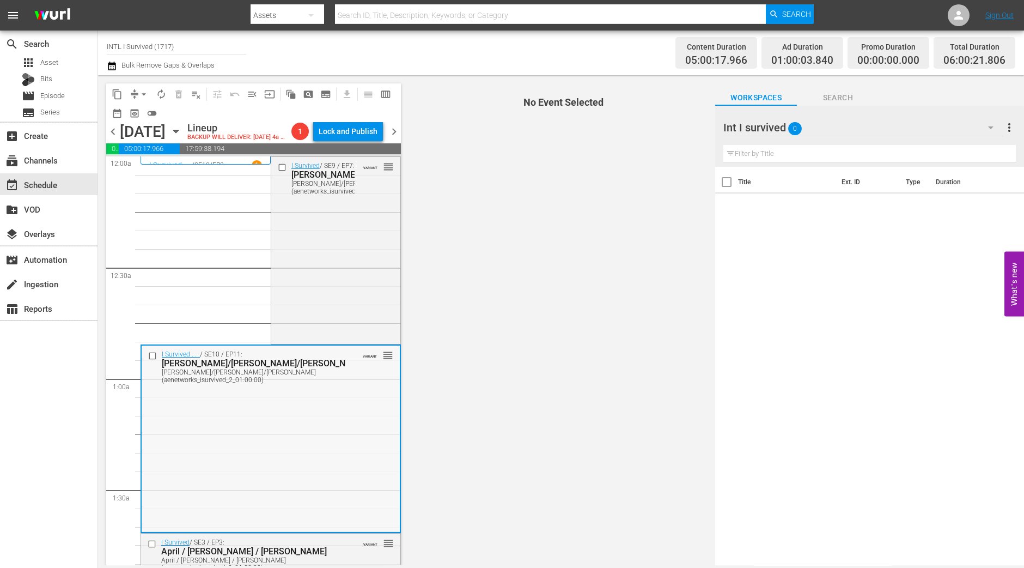
scroll to position [136, 0]
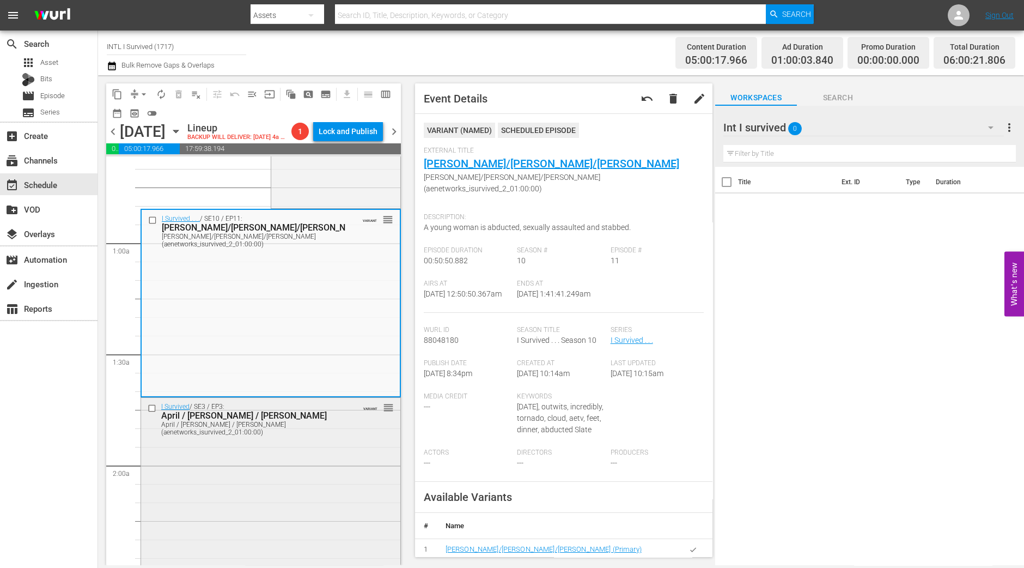
click at [237, 458] on div "I Survived / SE3 / EP3: April / Mark / Jesse April / Mark / Jesse (aenetworks_i…" at bounding box center [270, 494] width 259 height 192
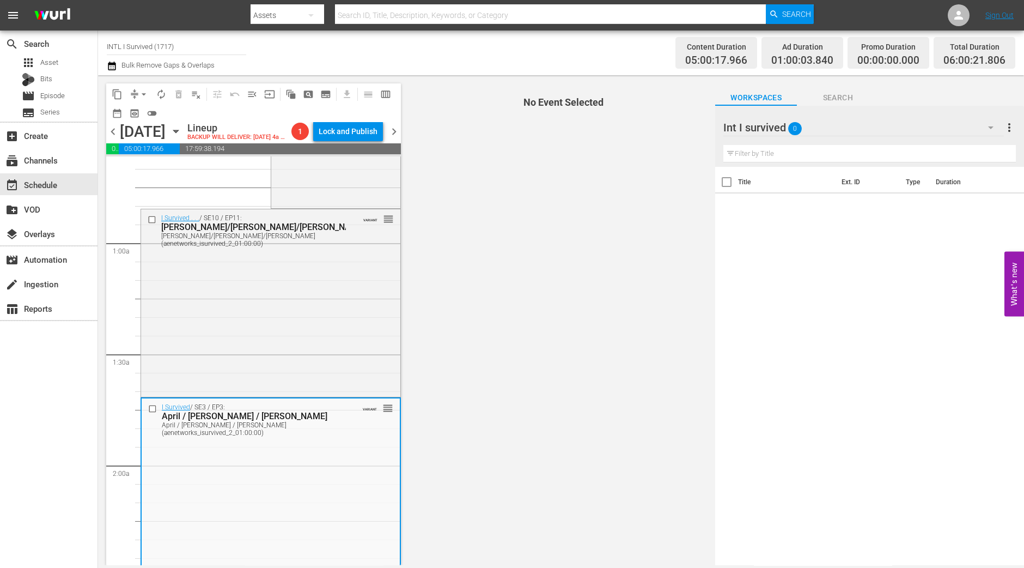
scroll to position [272, 0]
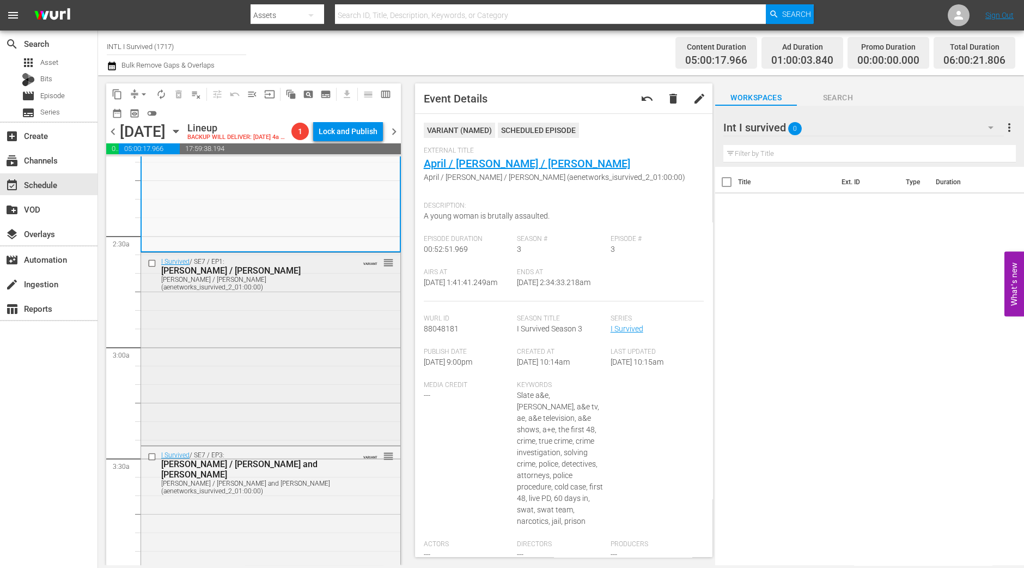
click at [281, 406] on div "I Survived / SE7 / EP1: Amanda / Erinn Amanda / Erinn (aenetworks_isurvived_2_0…" at bounding box center [270, 348] width 259 height 190
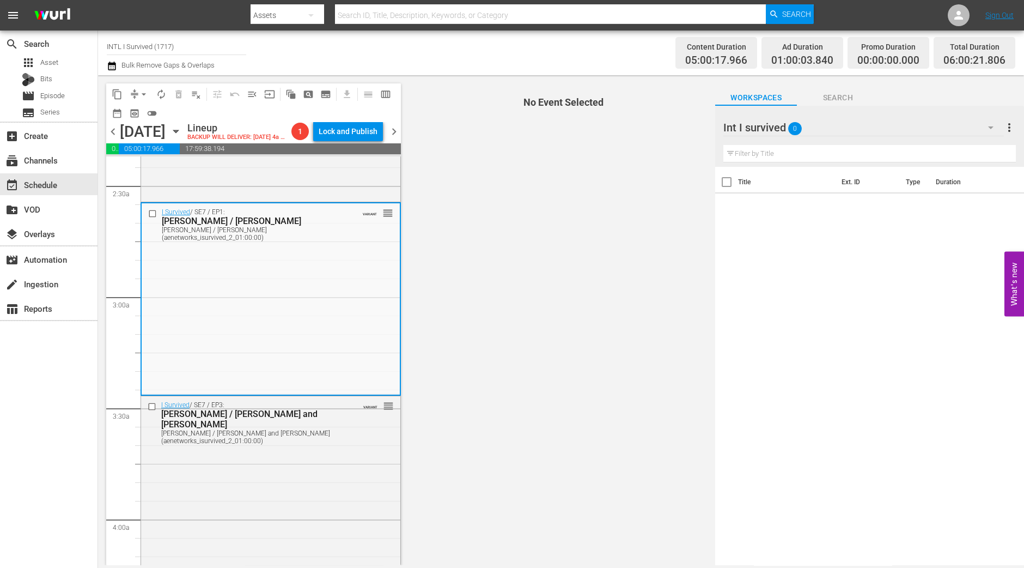
scroll to position [544, 0]
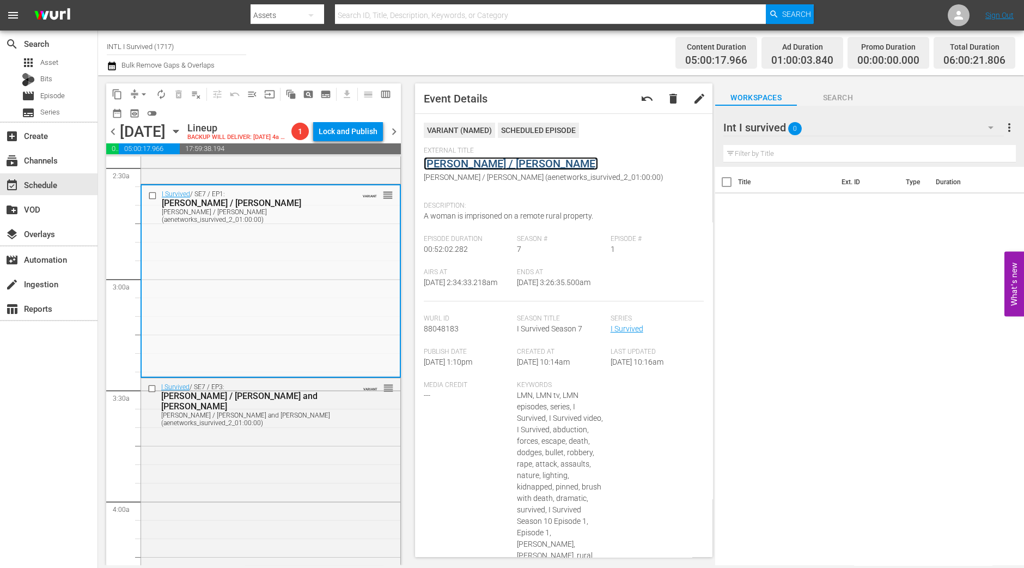
drag, startPoint x: 495, startPoint y: 171, endPoint x: 487, endPoint y: 166, distance: 9.5
click at [329, 479] on div "I Survived / SE7 / EP3: Kim / Erin and Claire Kim / Erin and Claire (aenetworks…" at bounding box center [270, 473] width 259 height 190
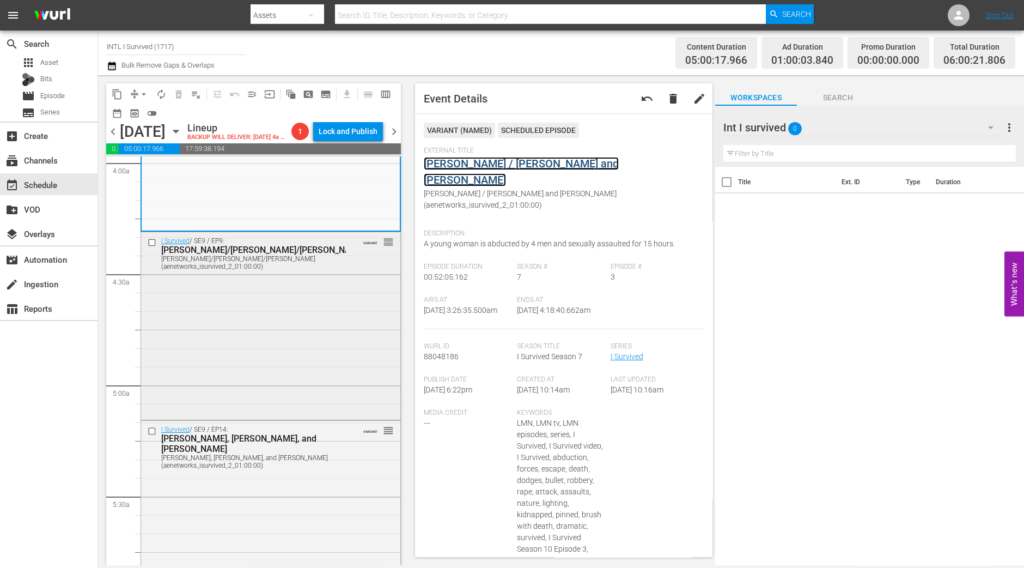
scroll to position [885, 0]
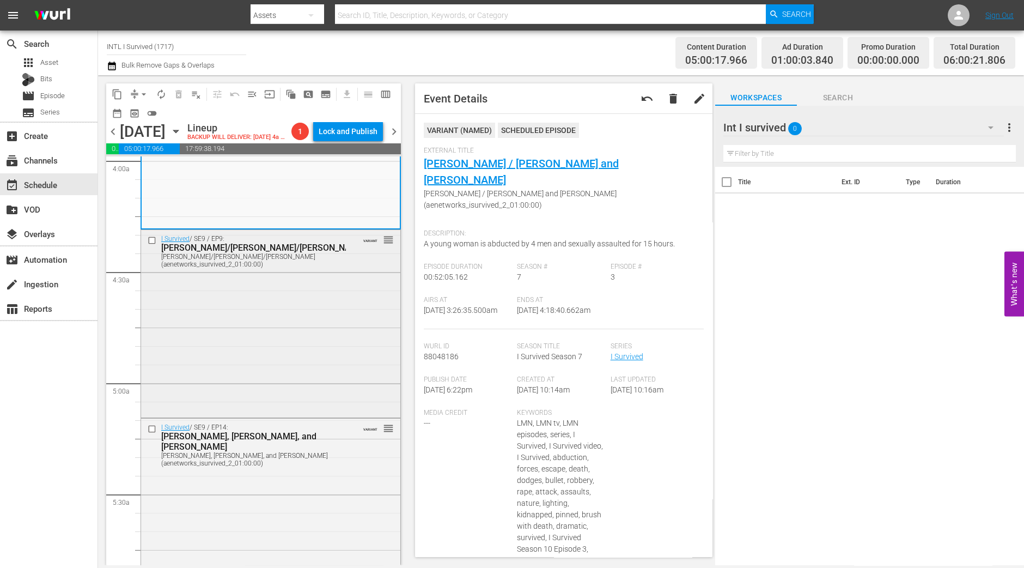
click at [192, 357] on div "I Survived / SE9 / EP9: Heather/Donna/Kim Heather/Donna/Kim (aenetworks_isurviv…" at bounding box center [270, 322] width 259 height 185
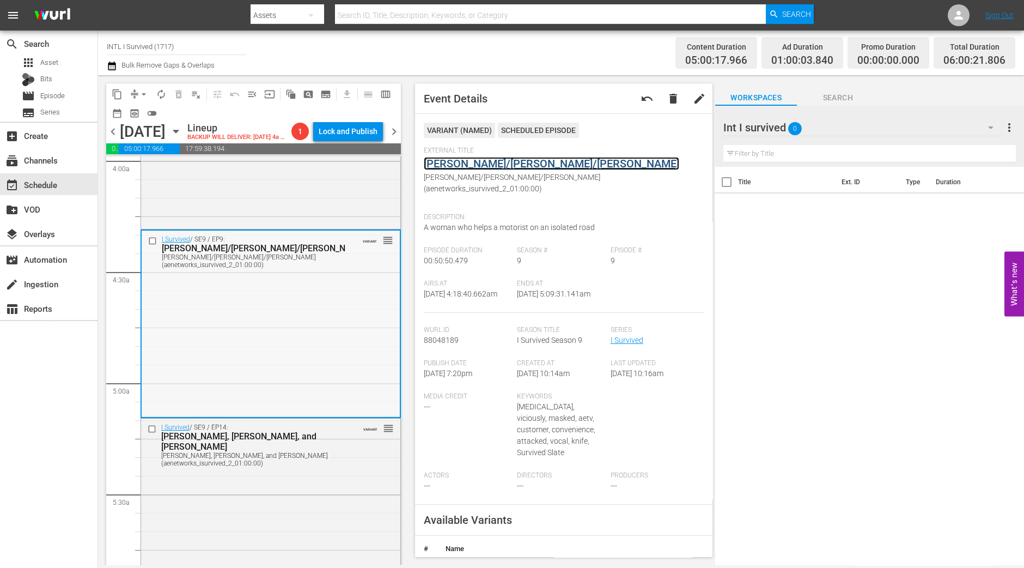
scroll to position [1021, 0]
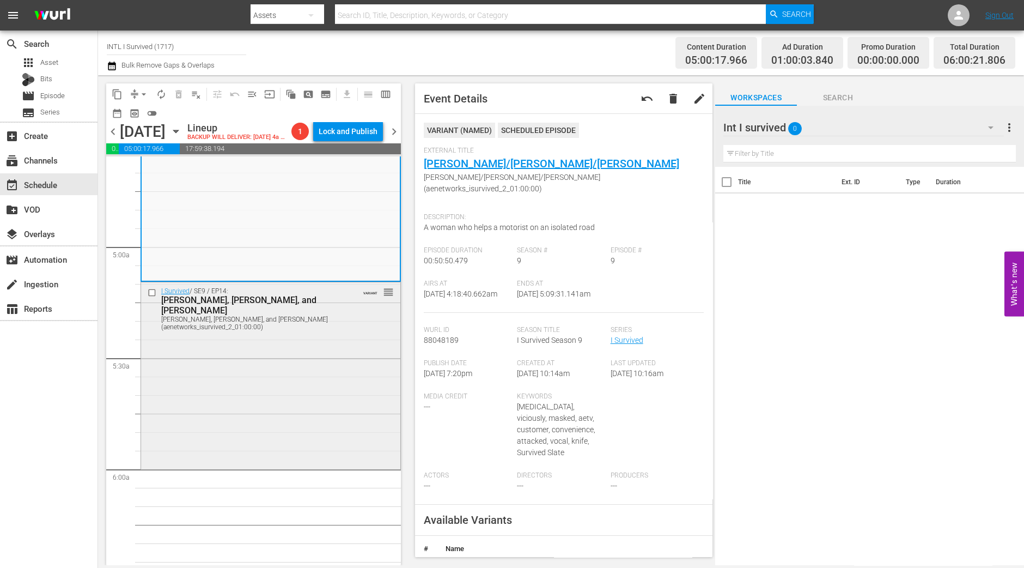
click at [295, 362] on div "I Survived / SE9 / EP14: Kim, John, and Charlene Kim, John, and Charlene (aenet…" at bounding box center [270, 374] width 259 height 185
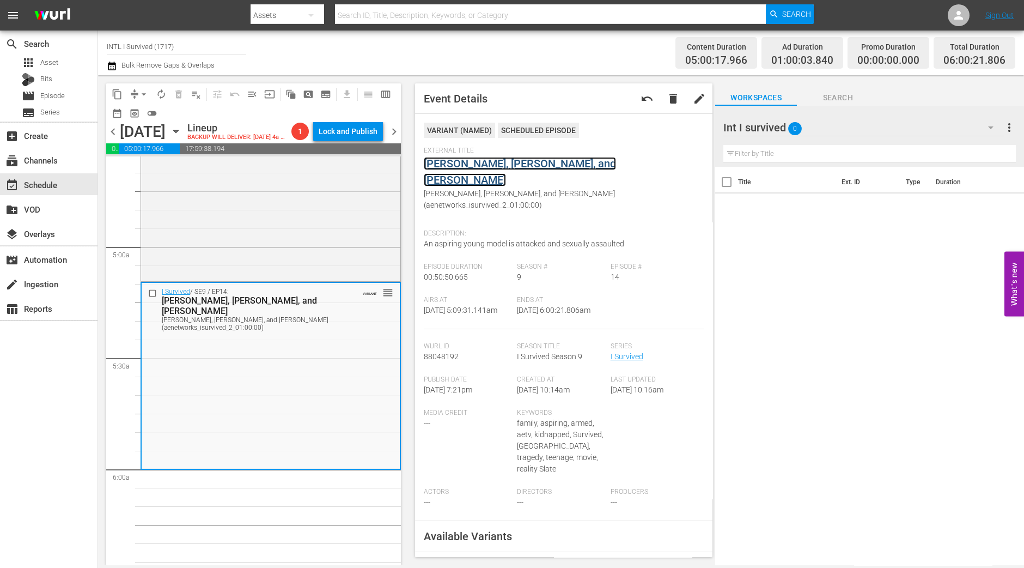
drag, startPoint x: 507, startPoint y: 156, endPoint x: 487, endPoint y: 165, distance: 22.0
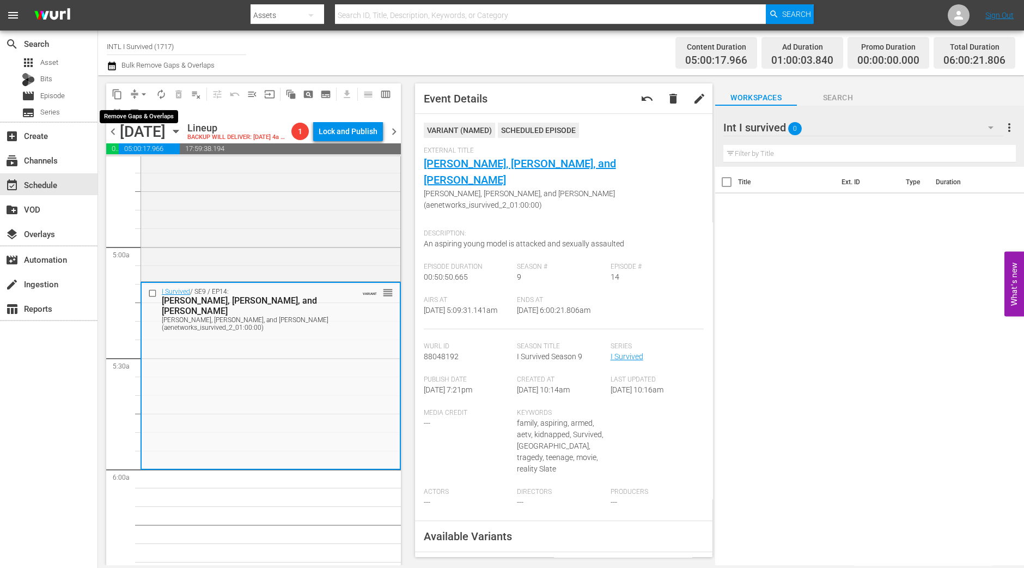
click at [136, 96] on button "arrow_drop_down" at bounding box center [143, 94] width 17 height 17
click at [139, 110] on li "Align to Midnight" at bounding box center [144, 116] width 114 height 18
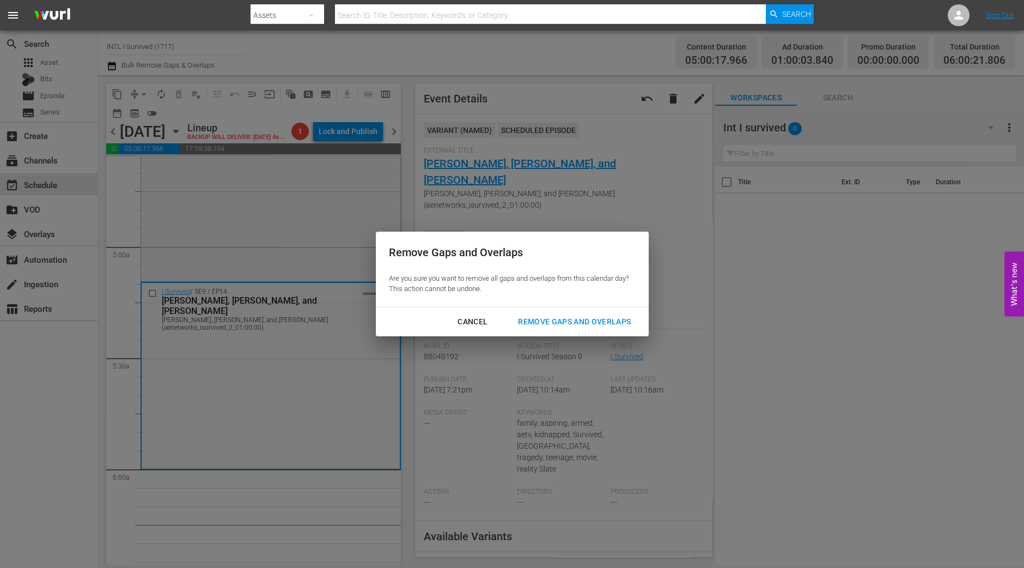
click at [579, 325] on div "Remove Gaps and Overlaps" at bounding box center [574, 322] width 130 height 14
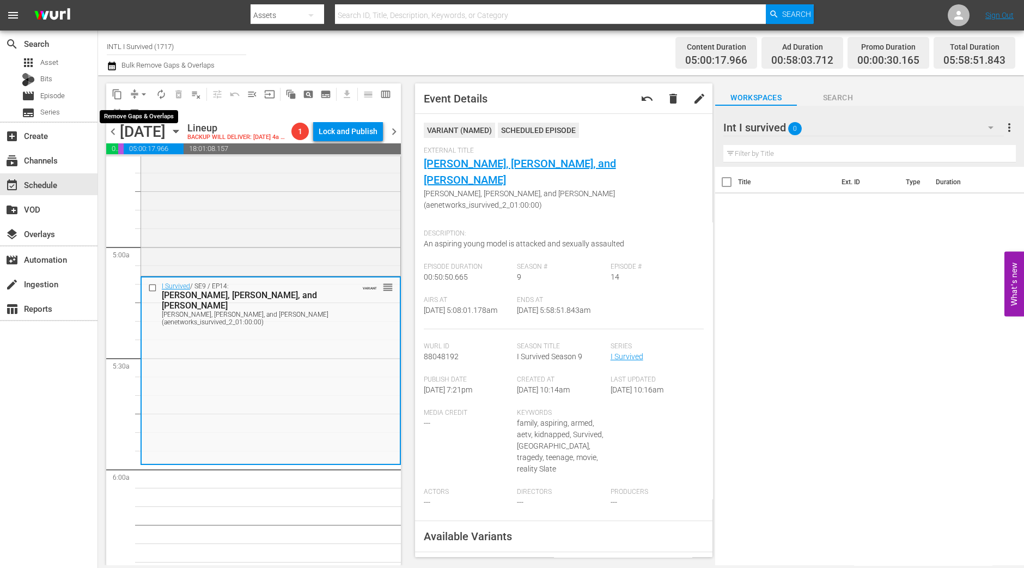
click at [142, 89] on span "arrow_drop_down" at bounding box center [143, 94] width 11 height 11
click at [144, 106] on ul "Align to Midnight Align to First Episode Align to End of Previous Day" at bounding box center [144, 133] width 114 height 63
click at [143, 113] on li "Align to Midnight" at bounding box center [144, 116] width 114 height 18
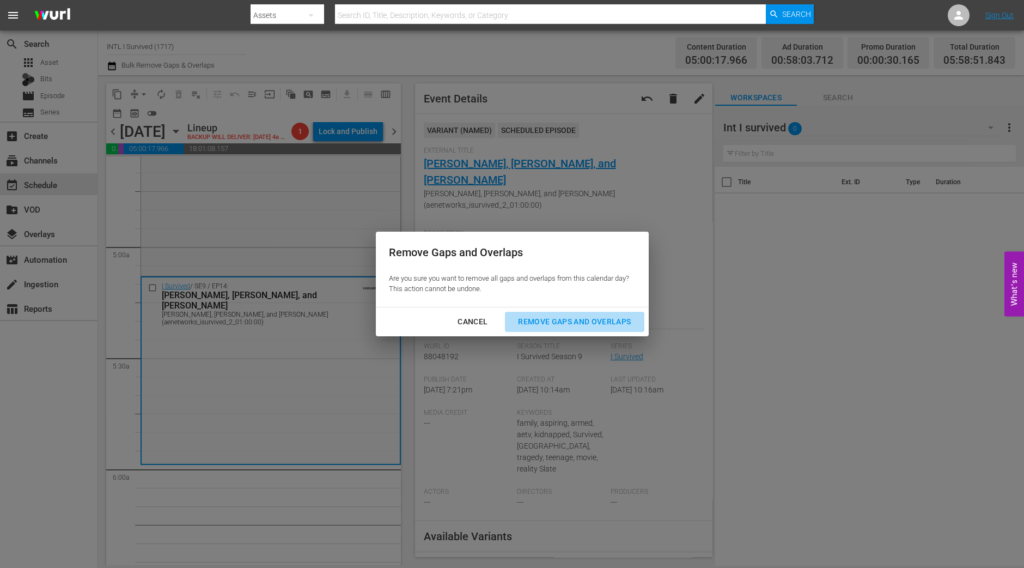
click at [609, 321] on div "Remove Gaps and Overlaps" at bounding box center [574, 322] width 130 height 14
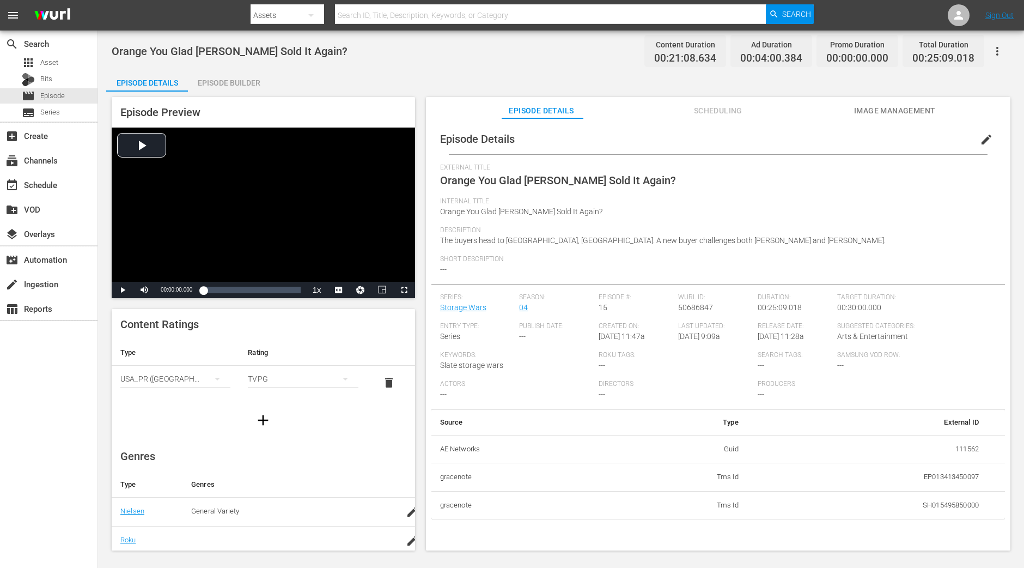
drag, startPoint x: 250, startPoint y: 80, endPoint x: 253, endPoint y: 99, distance: 19.3
click at [250, 80] on div "Episode Builder" at bounding box center [229, 83] width 82 height 26
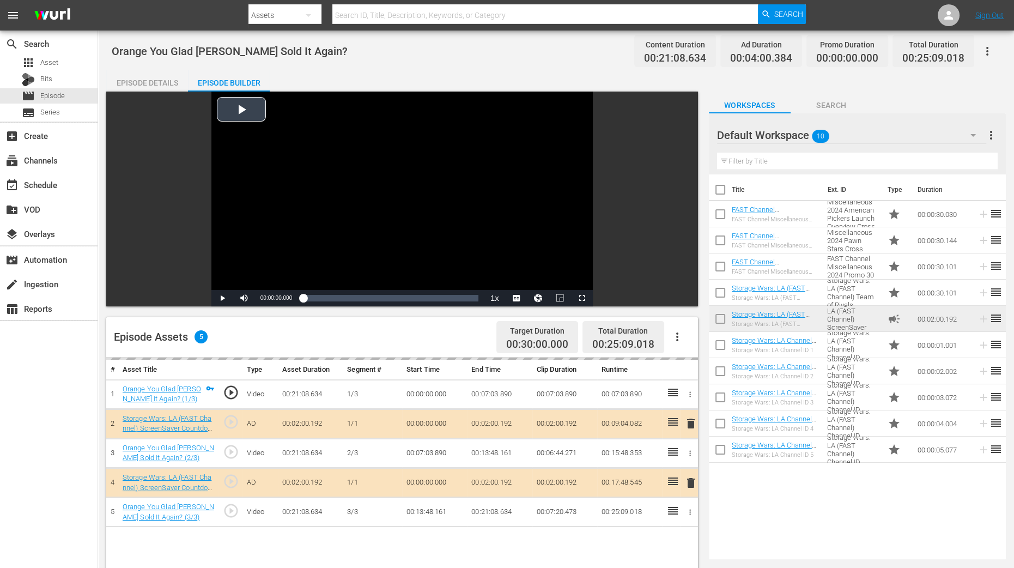
scroll to position [272, 0]
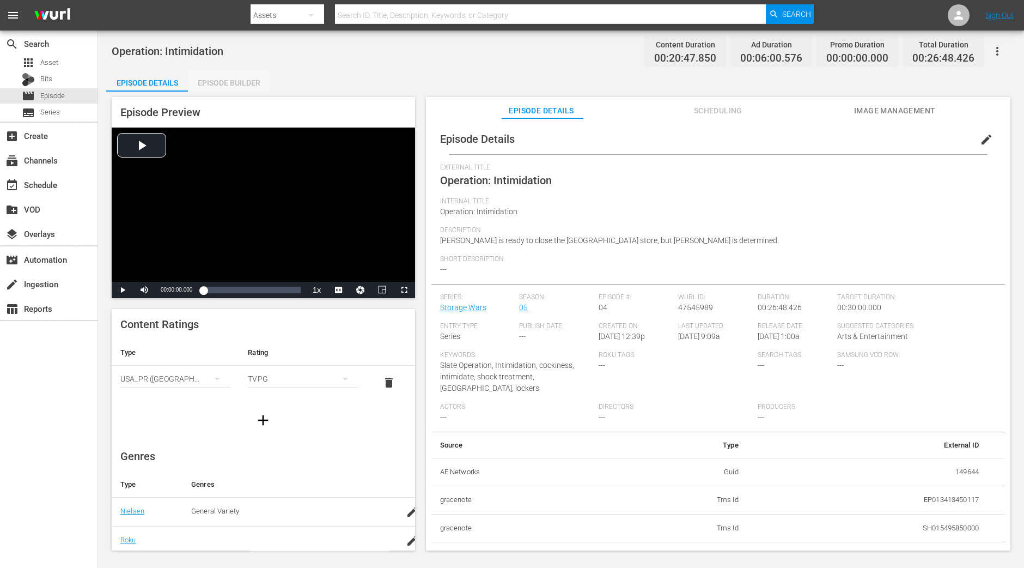
click at [224, 72] on div "Episode Builder" at bounding box center [229, 83] width 82 height 26
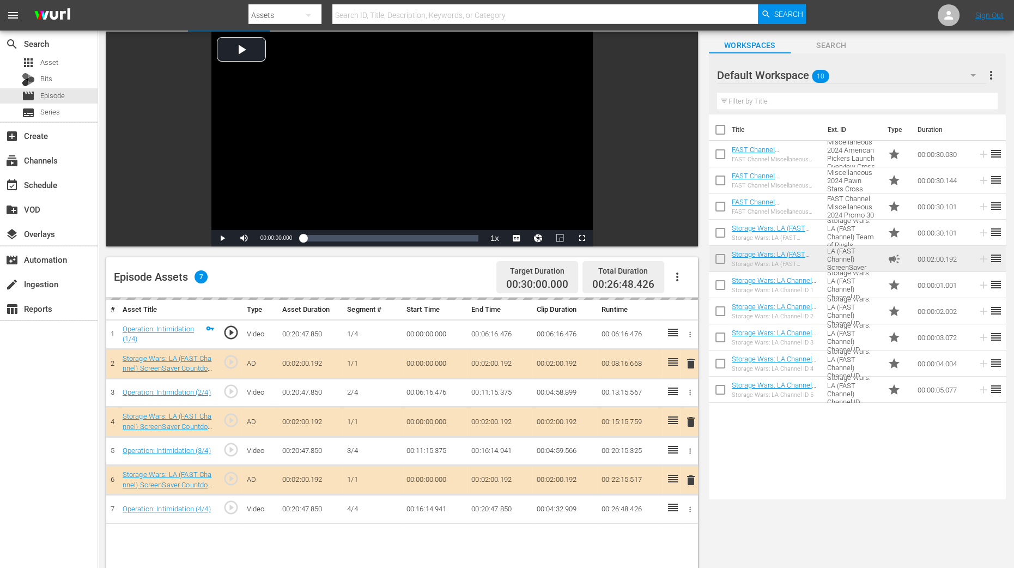
scroll to position [272, 0]
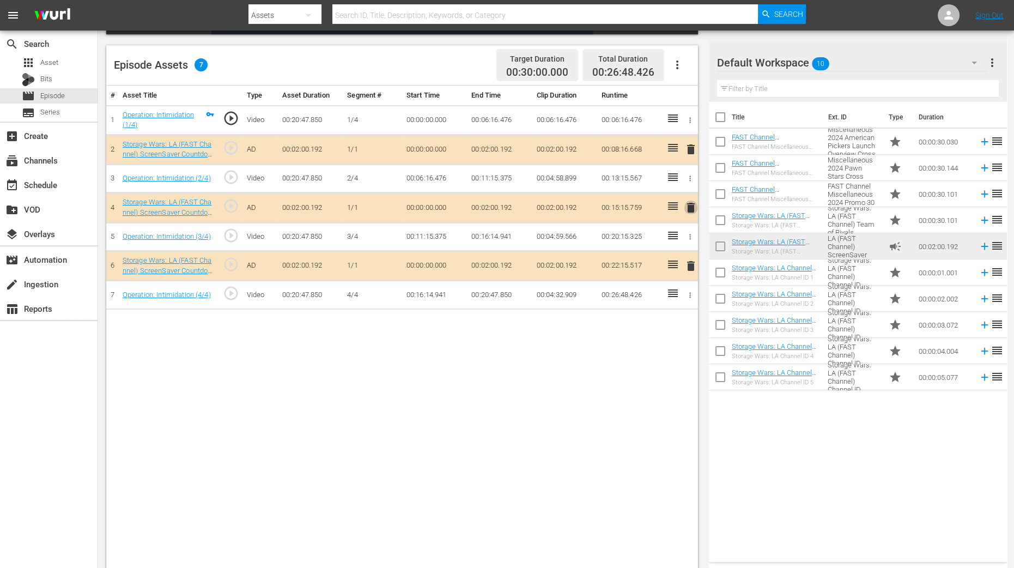
click at [691, 210] on span "delete" at bounding box center [690, 207] width 13 height 13
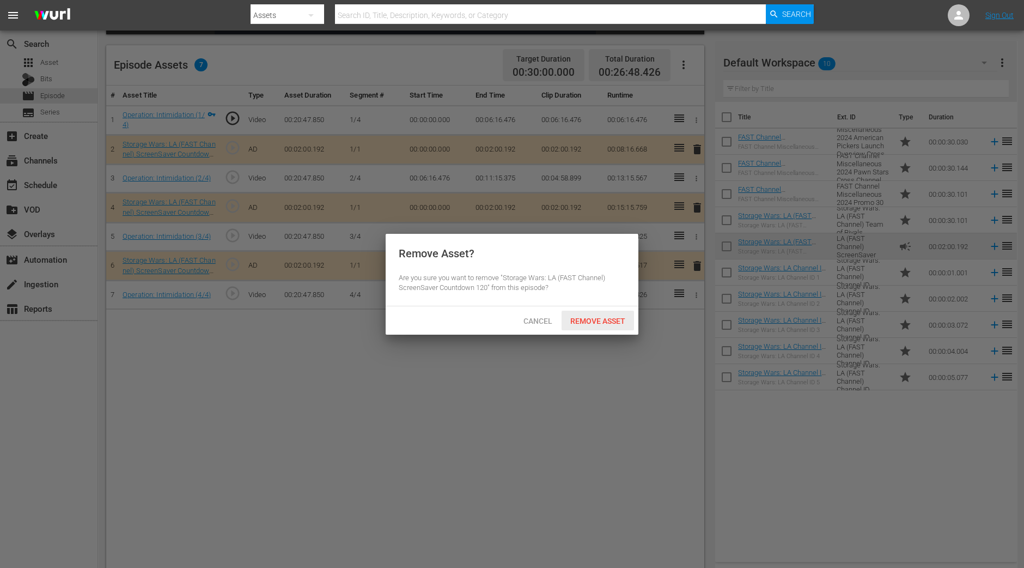
click at [580, 317] on span "Remove Asset" at bounding box center [598, 321] width 72 height 9
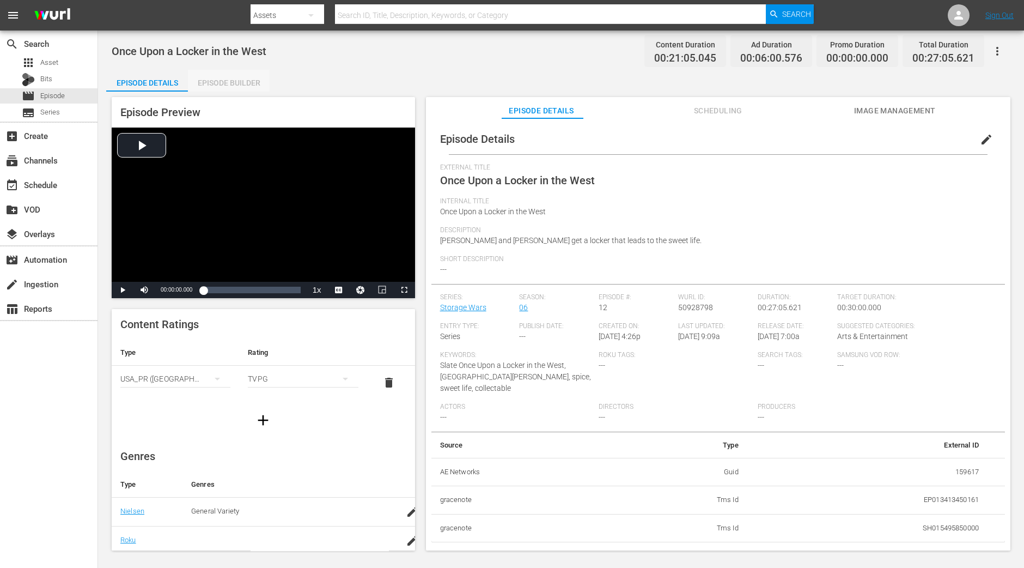
click at [228, 90] on div "Episode Builder" at bounding box center [229, 83] width 82 height 26
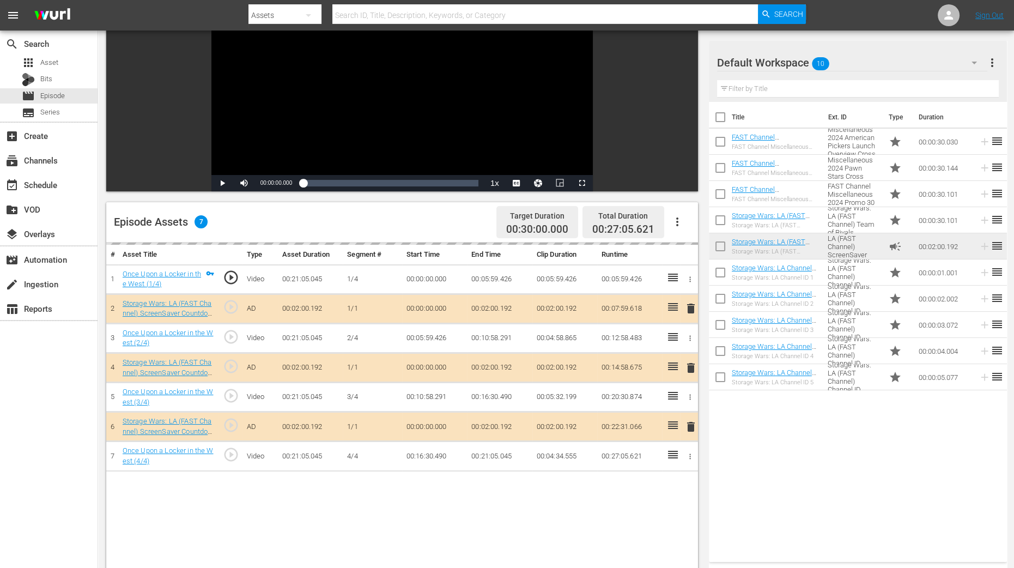
scroll to position [136, 0]
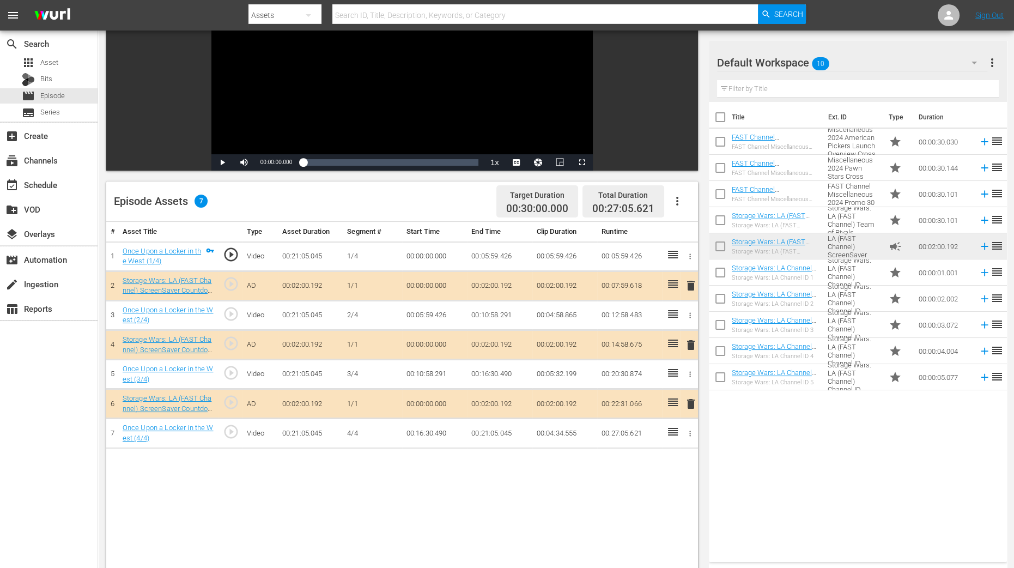
click at [690, 341] on span "delete" at bounding box center [690, 344] width 13 height 13
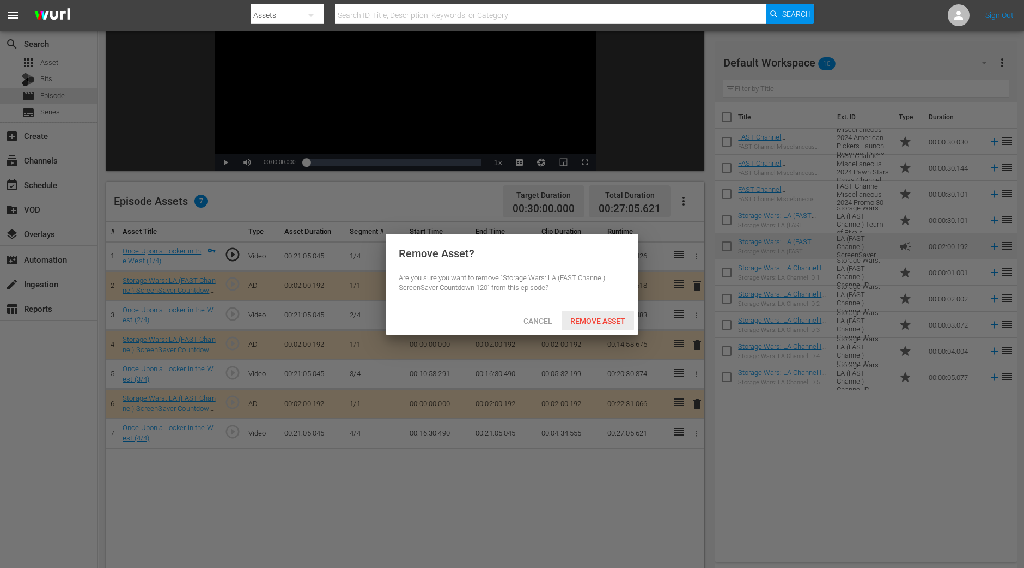
click at [603, 325] on div "Remove Asset" at bounding box center [598, 321] width 72 height 20
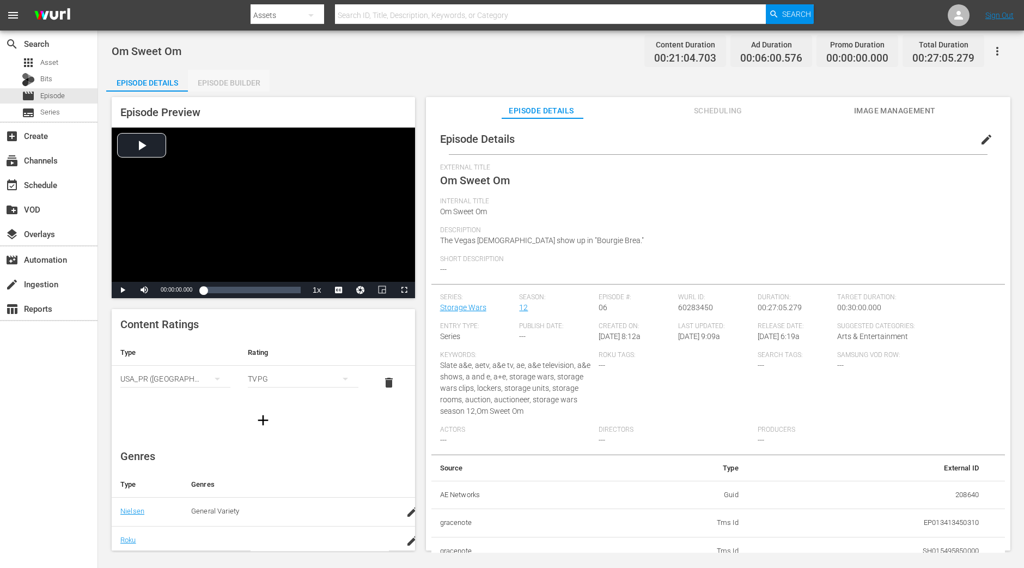
drag, startPoint x: 219, startPoint y: 80, endPoint x: 227, endPoint y: 88, distance: 11.6
click at [221, 80] on div "Episode Builder" at bounding box center [229, 83] width 82 height 26
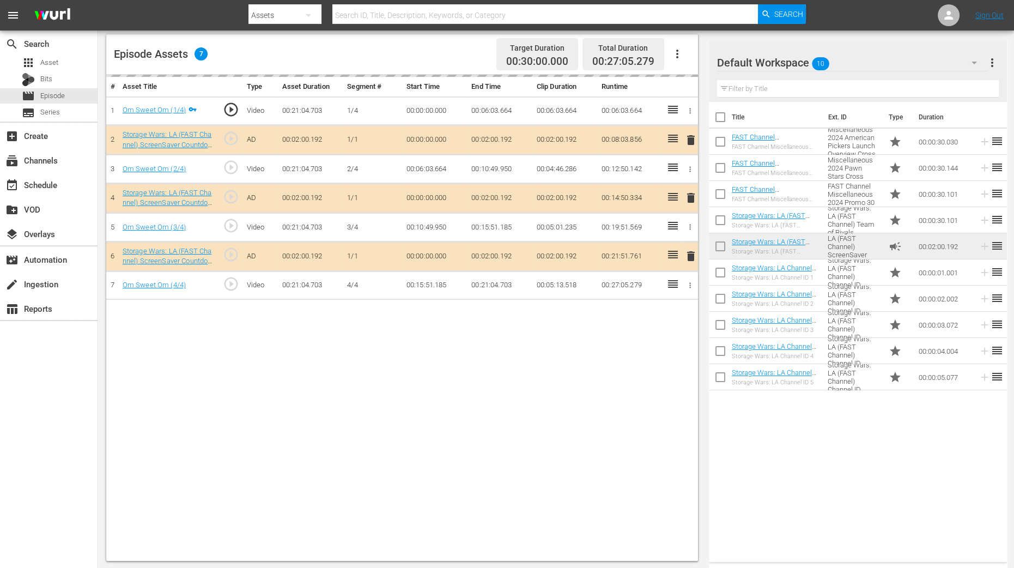
scroll to position [283, 0]
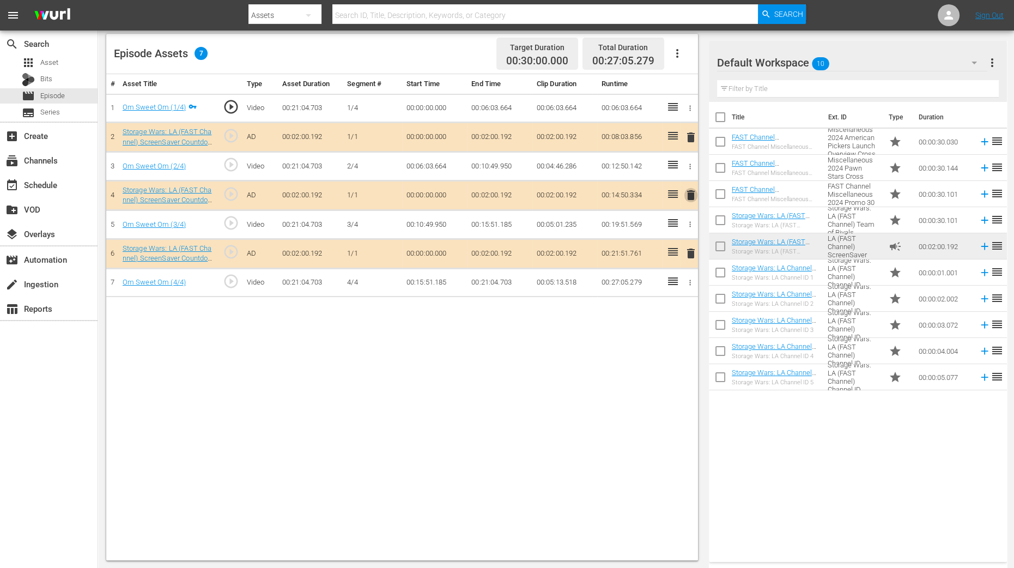
click at [691, 195] on span "delete" at bounding box center [690, 195] width 13 height 13
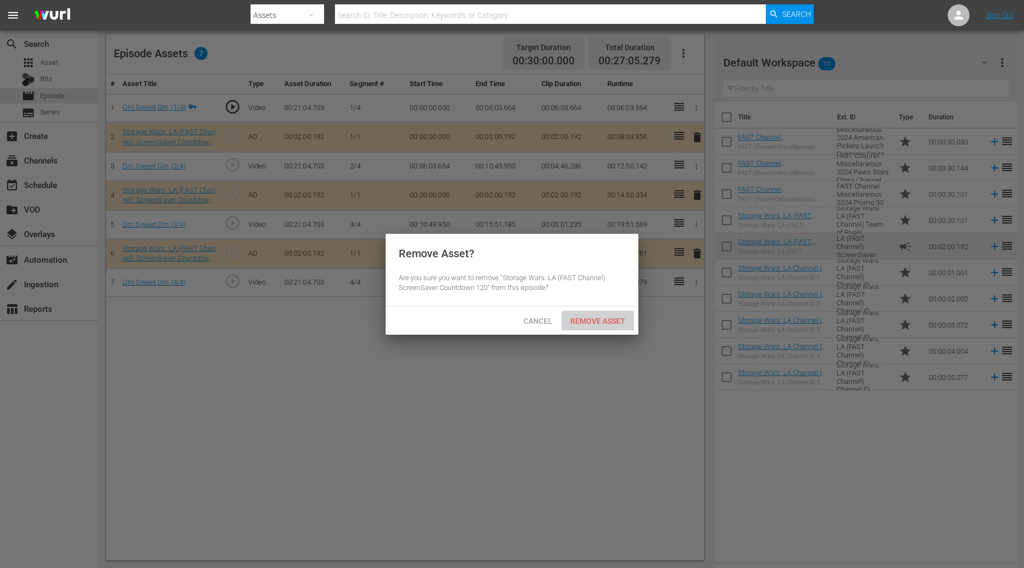
click at [623, 317] on span "Remove Asset" at bounding box center [598, 321] width 72 height 9
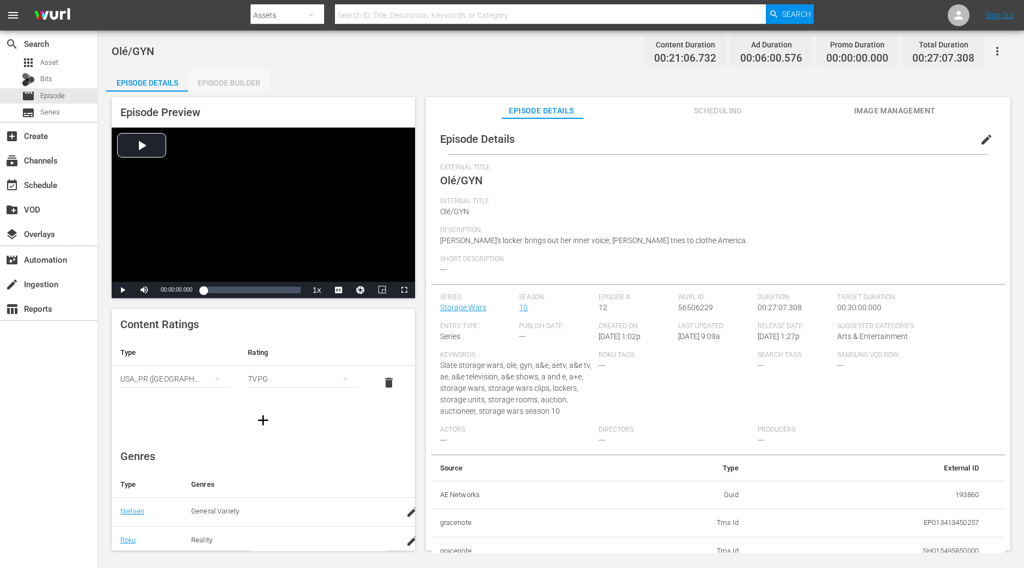
click at [228, 86] on div "Episode Builder" at bounding box center [229, 83] width 82 height 26
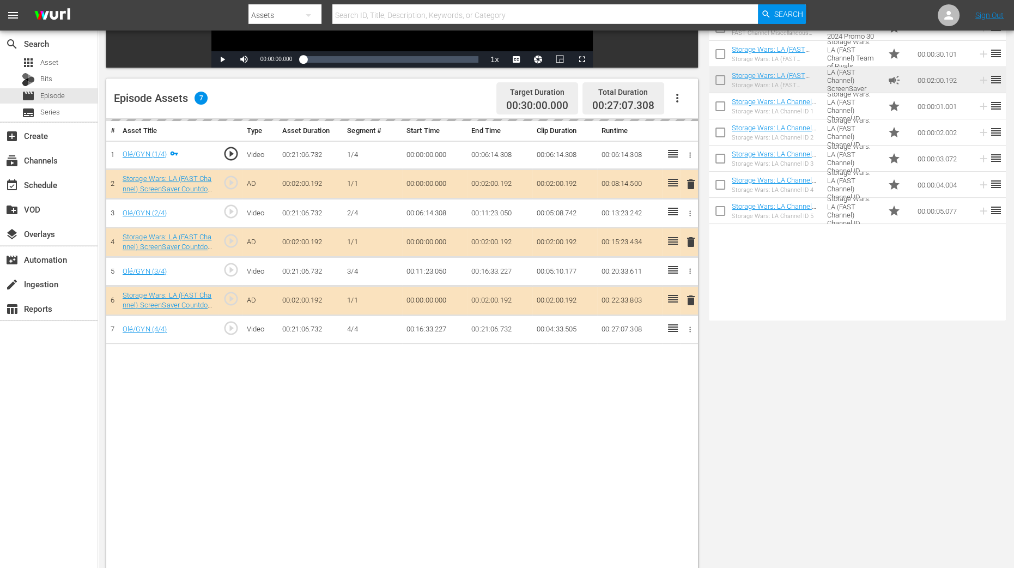
scroll to position [272, 0]
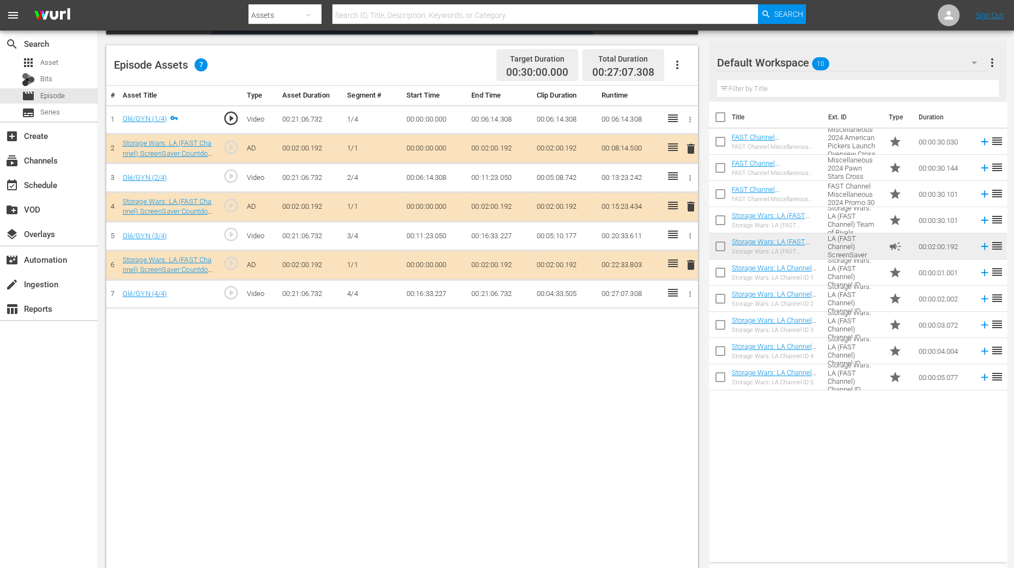
click at [689, 207] on span "delete" at bounding box center [690, 206] width 13 height 13
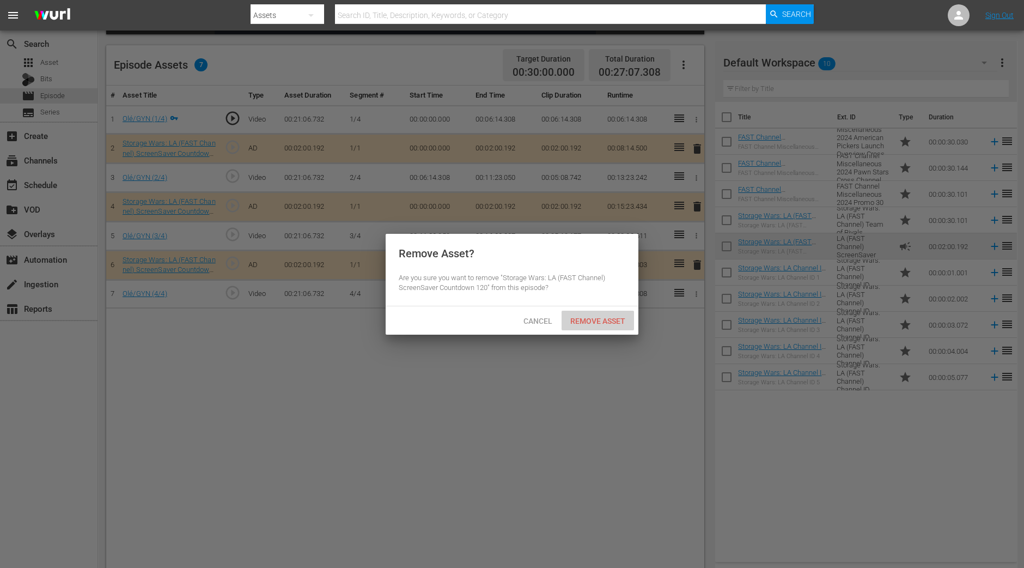
click at [610, 328] on div "Remove Asset" at bounding box center [598, 321] width 72 height 20
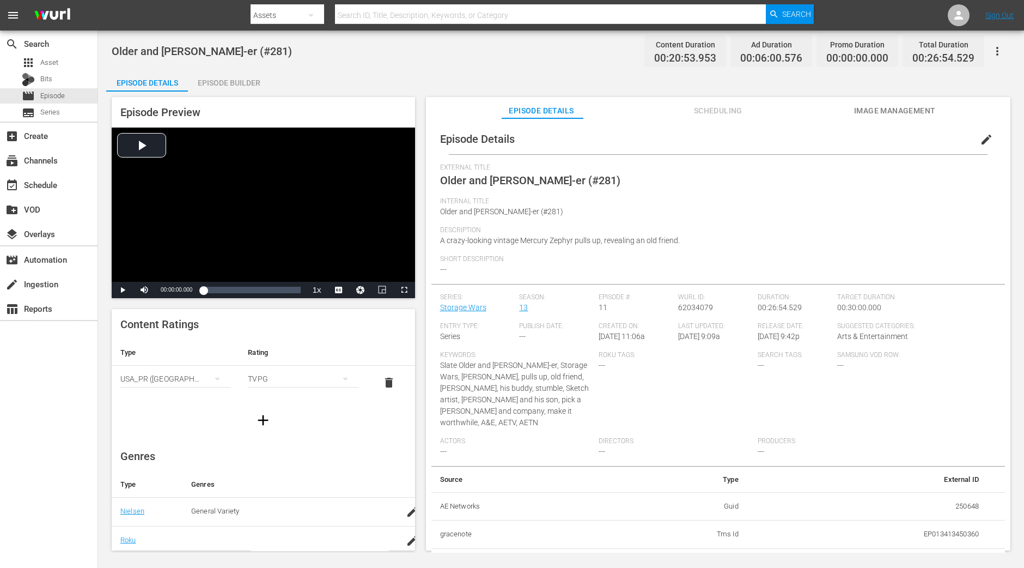
drag, startPoint x: 237, startPoint y: 80, endPoint x: 226, endPoint y: 106, distance: 27.8
click at [237, 81] on div "Episode Builder" at bounding box center [229, 83] width 82 height 26
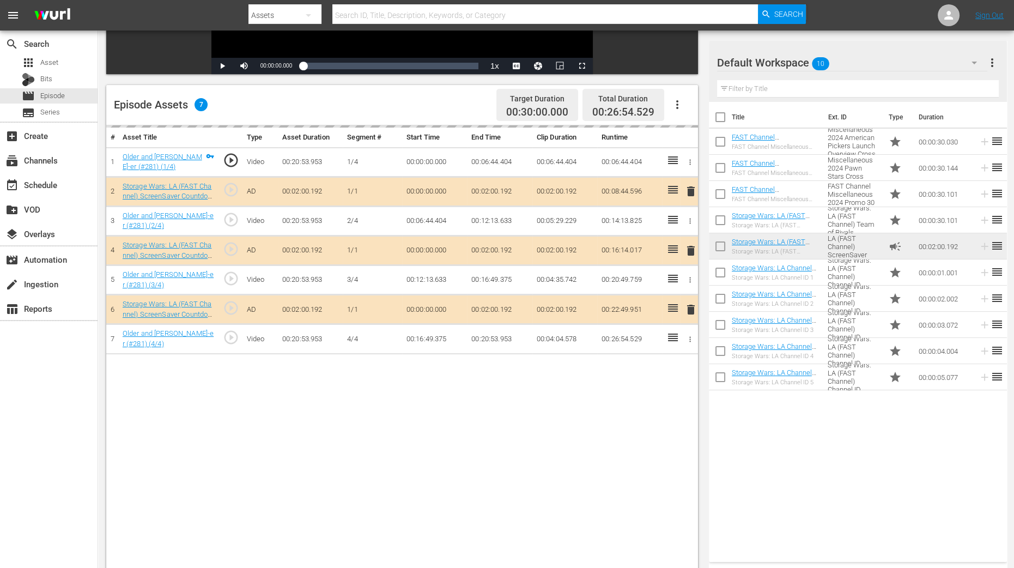
scroll to position [272, 0]
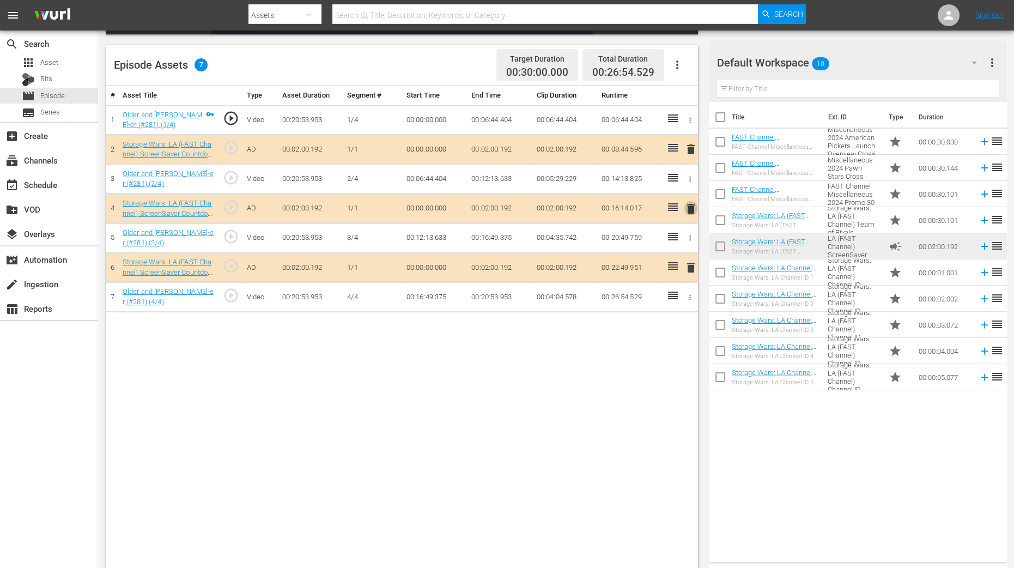
click at [692, 210] on span "delete" at bounding box center [690, 208] width 13 height 13
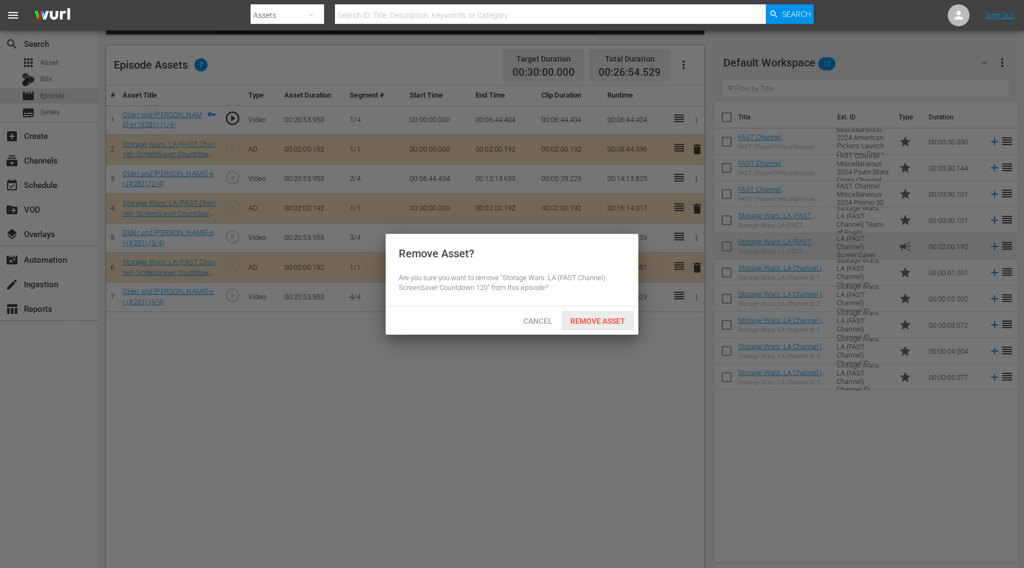
click at [618, 319] on span "Remove Asset" at bounding box center [598, 321] width 72 height 9
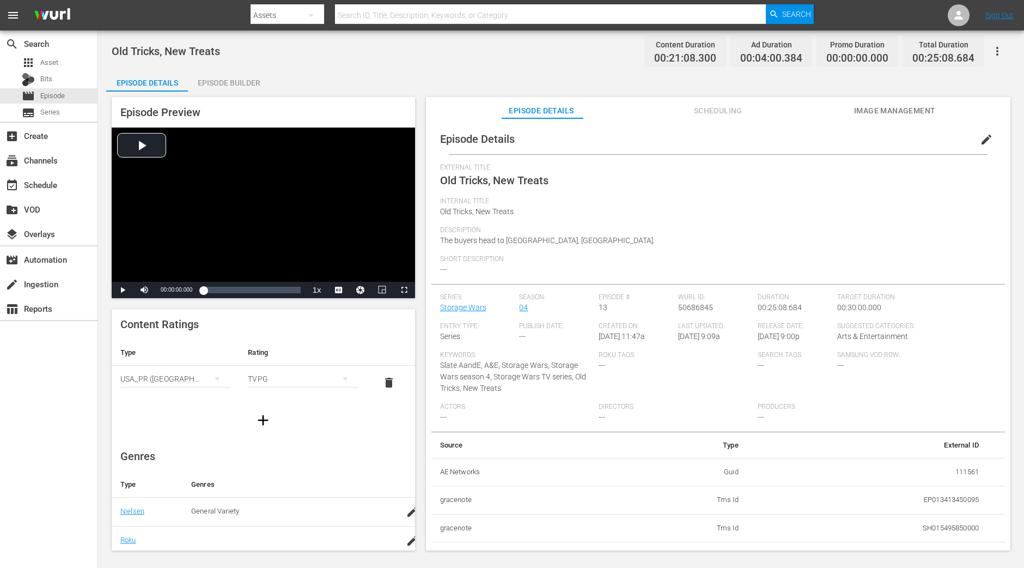
click at [228, 80] on div "Episode Builder" at bounding box center [229, 83] width 82 height 26
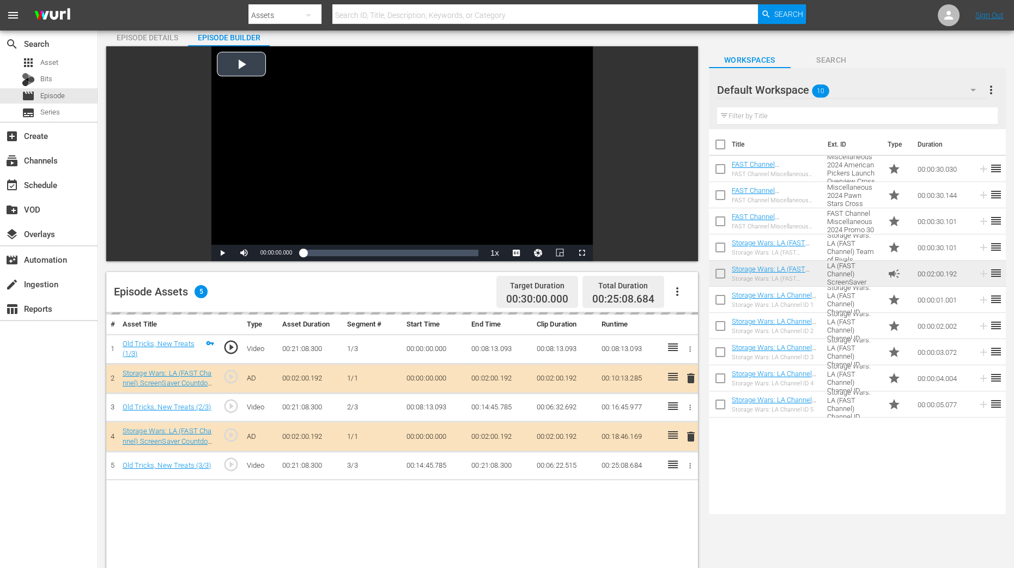
scroll to position [136, 0]
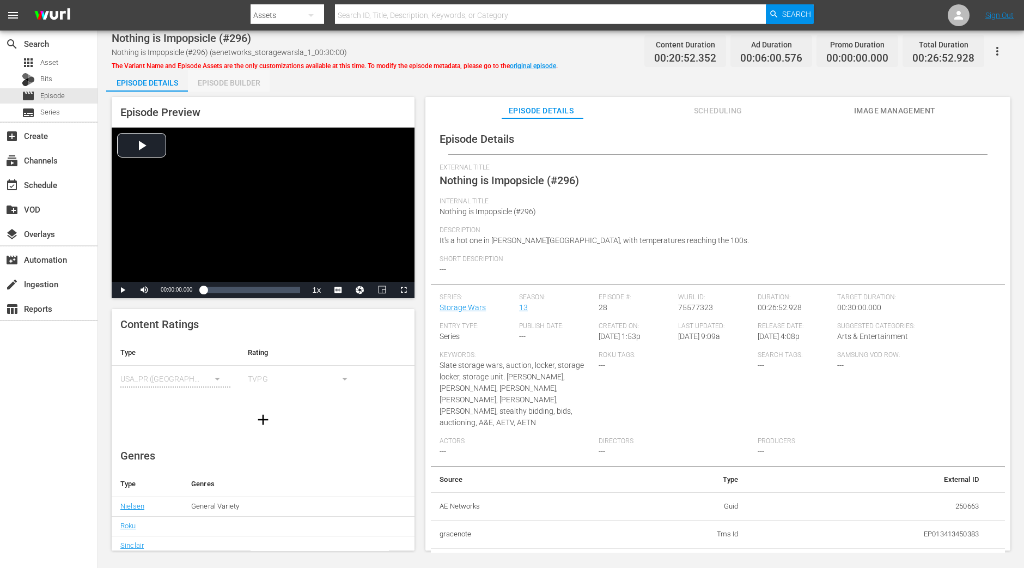
click at [234, 87] on div "Episode Builder" at bounding box center [229, 83] width 82 height 26
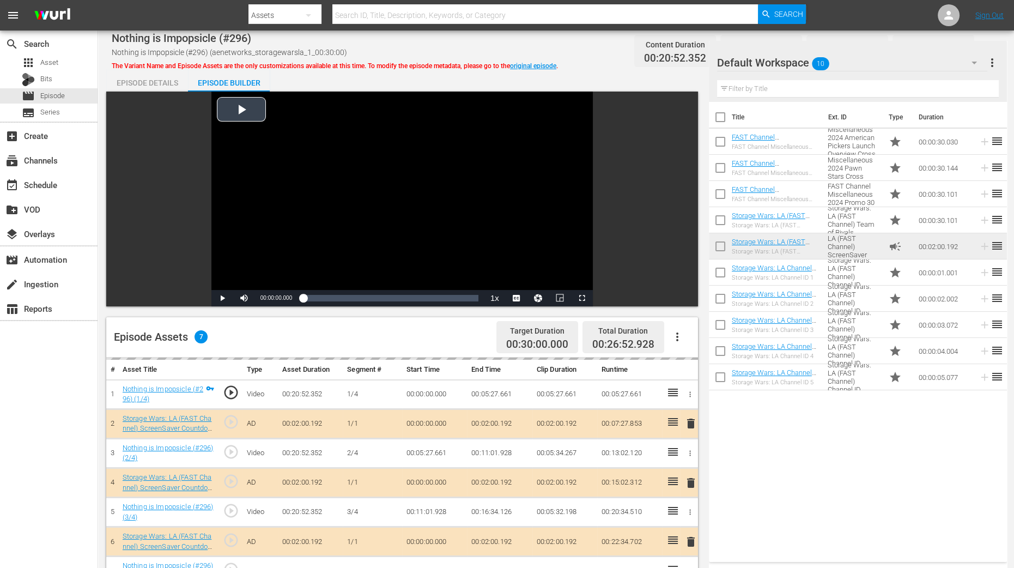
scroll to position [272, 0]
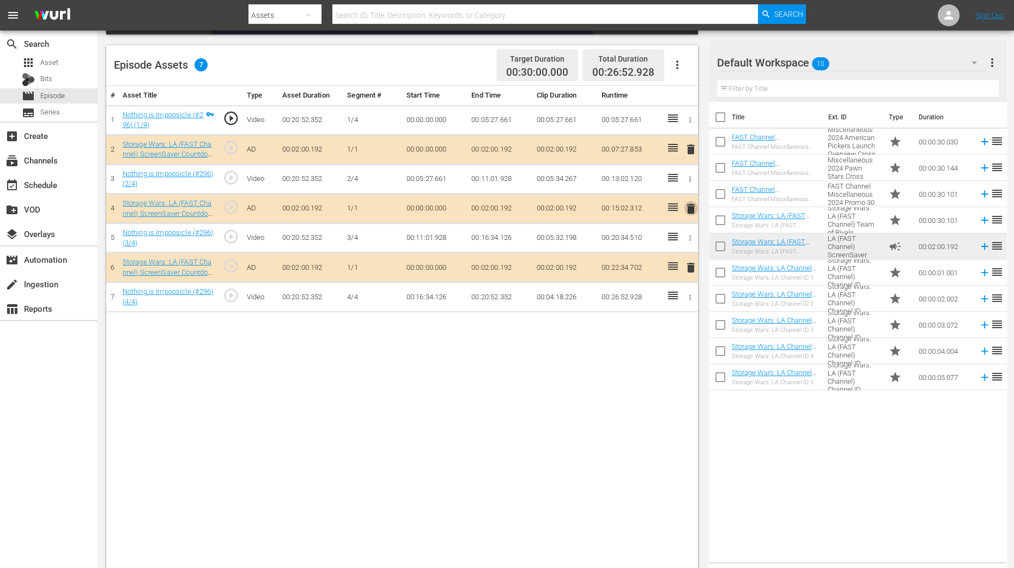
click at [690, 209] on span "delete" at bounding box center [690, 208] width 13 height 13
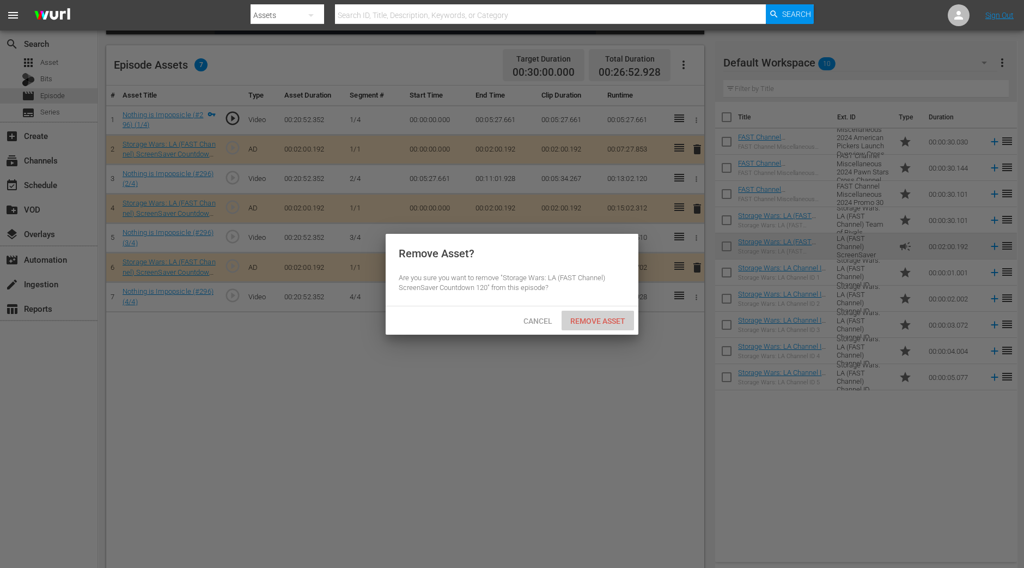
click at [580, 324] on div "Remove Asset" at bounding box center [598, 321] width 72 height 20
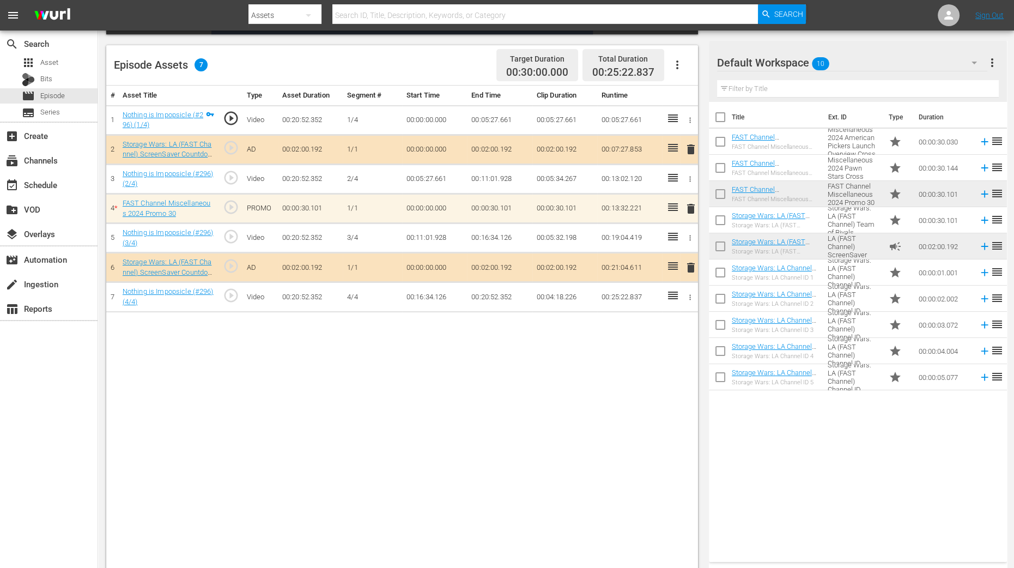
click at [358, 454] on div "# Asset Title Type Asset Duration Segment # Start Time End Time Clip Duration R…" at bounding box center [402, 329] width 592 height 486
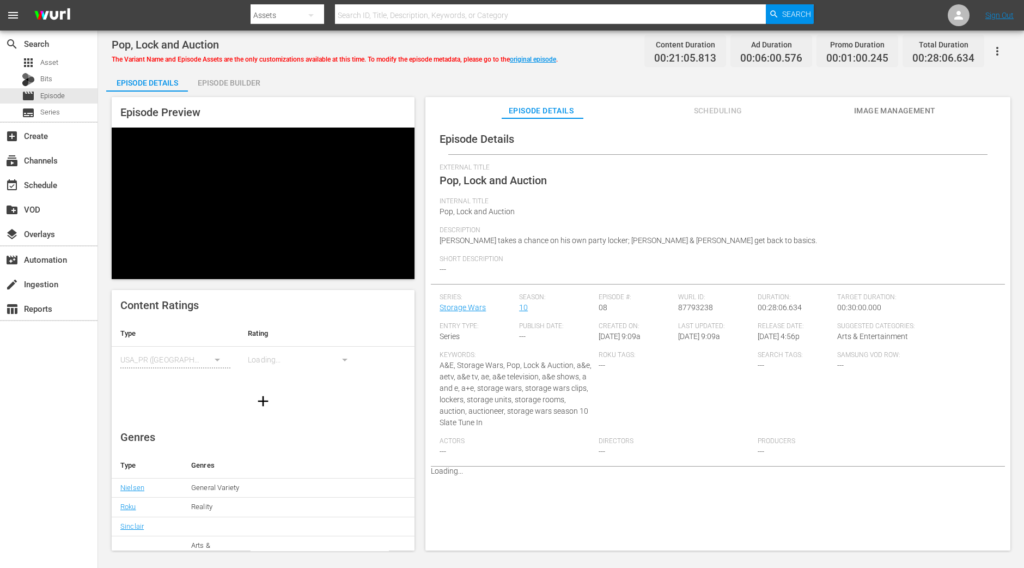
click at [241, 78] on div "Episode Builder" at bounding box center [229, 83] width 82 height 26
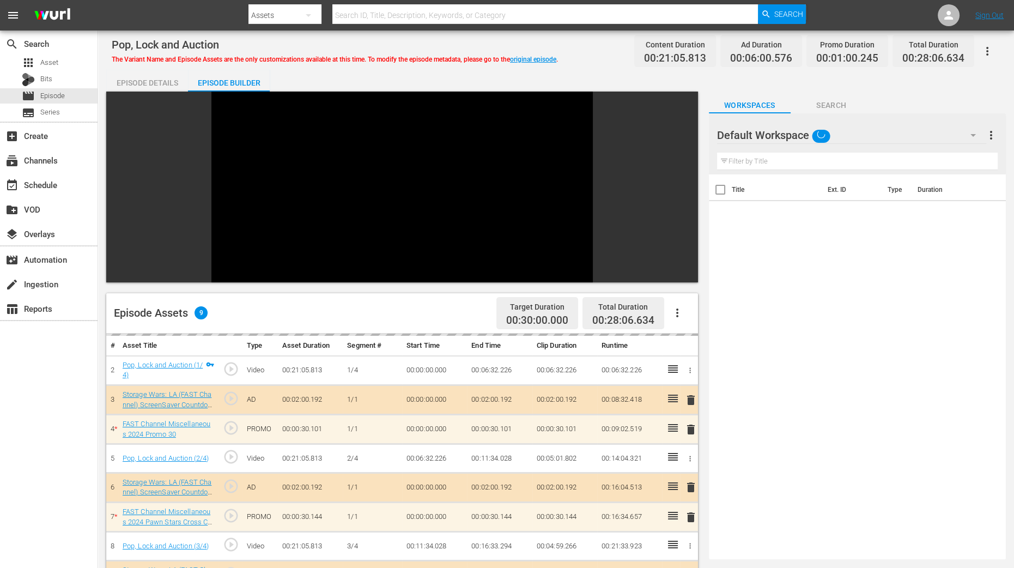
scroll to position [259, 0]
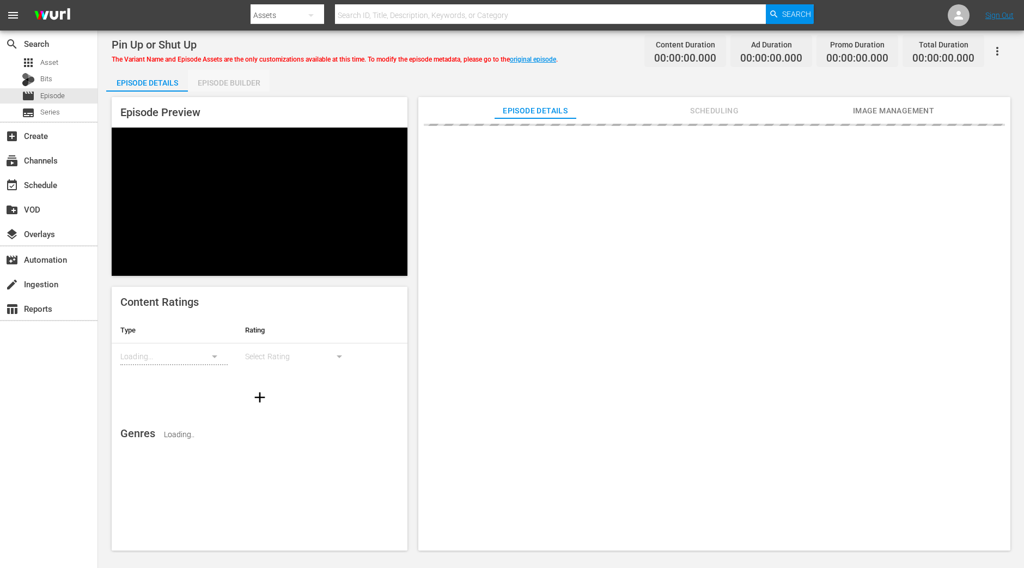
click at [245, 77] on div "Episode Builder" at bounding box center [229, 83] width 82 height 26
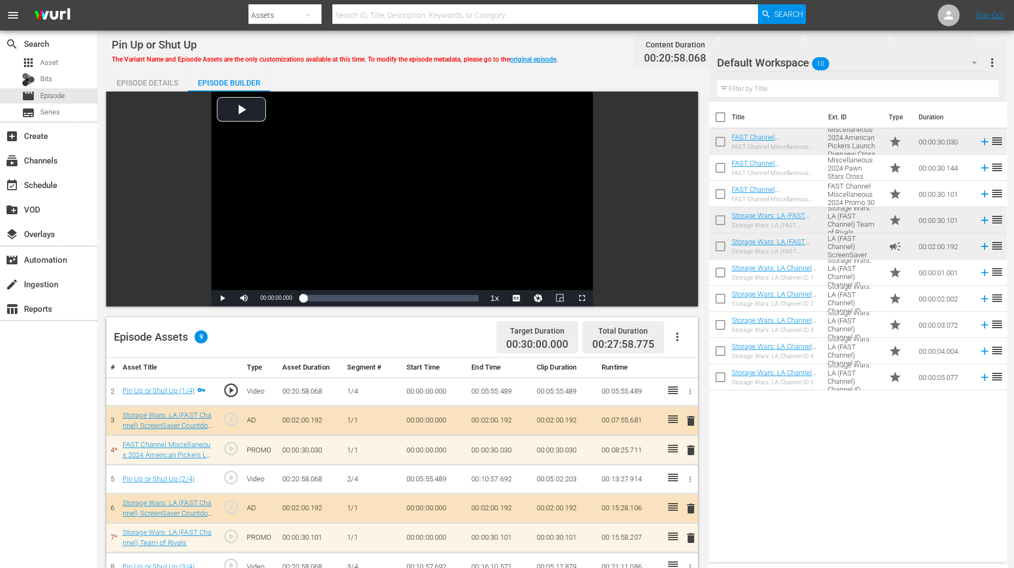
scroll to position [283, 0]
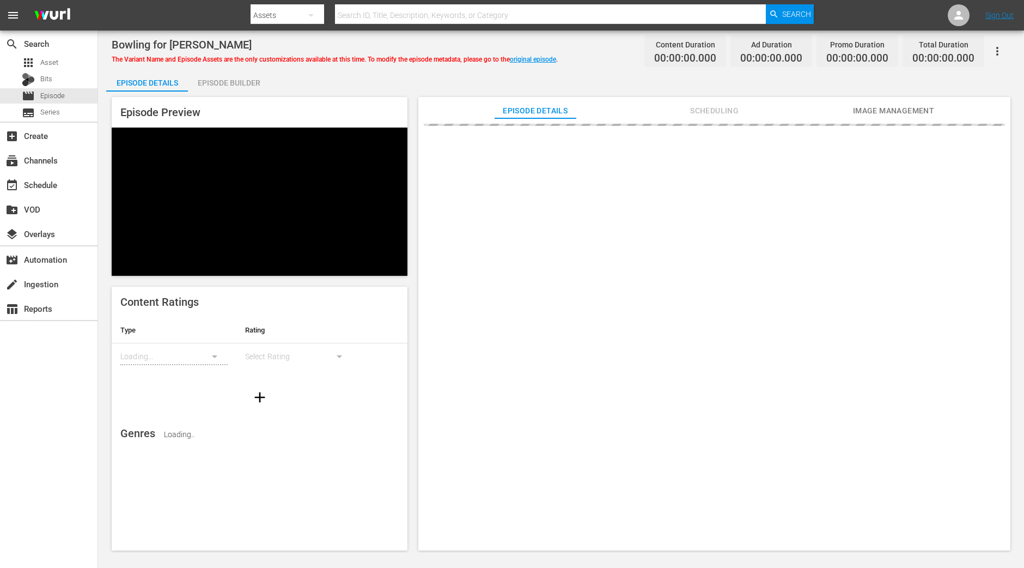
click at [226, 80] on div "Episode Builder" at bounding box center [229, 83] width 82 height 26
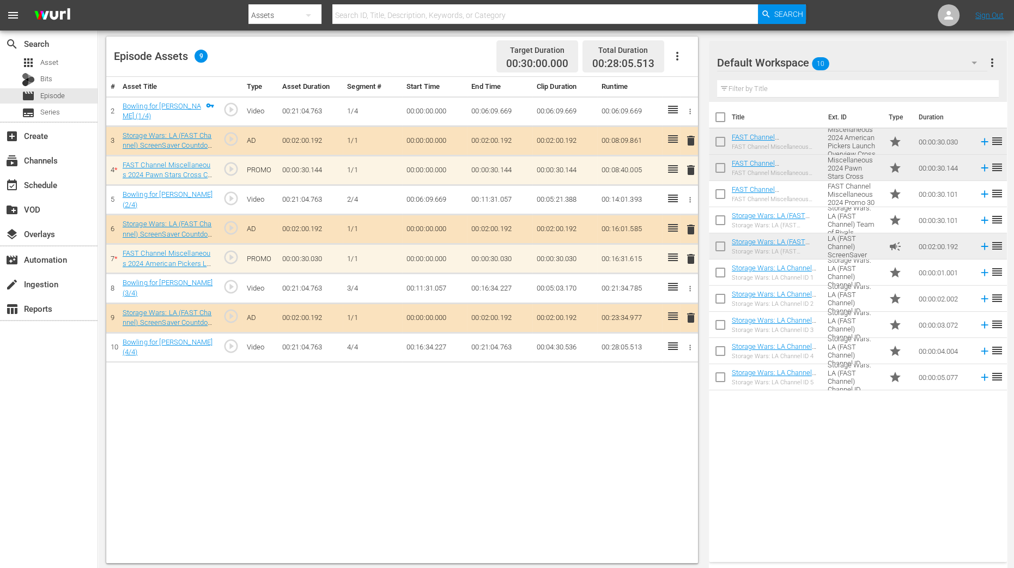
scroll to position [283, 0]
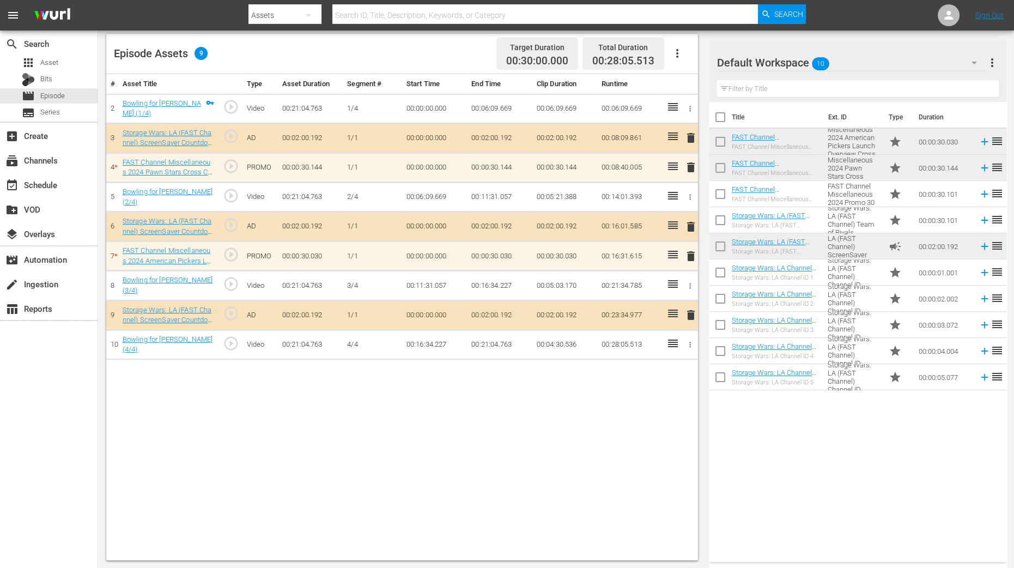
click at [774, 366] on td "Storage Wars: LA Channel ID 5 Storage Wars: LA Channel ID 5" at bounding box center [778, 377] width 92 height 26
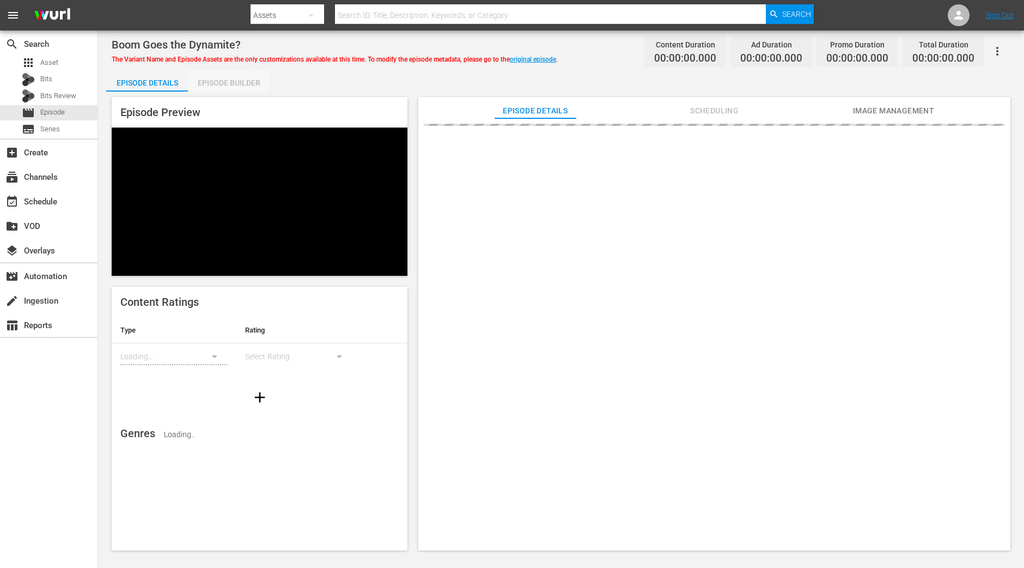
click at [251, 84] on div "Episode Builder" at bounding box center [229, 83] width 82 height 26
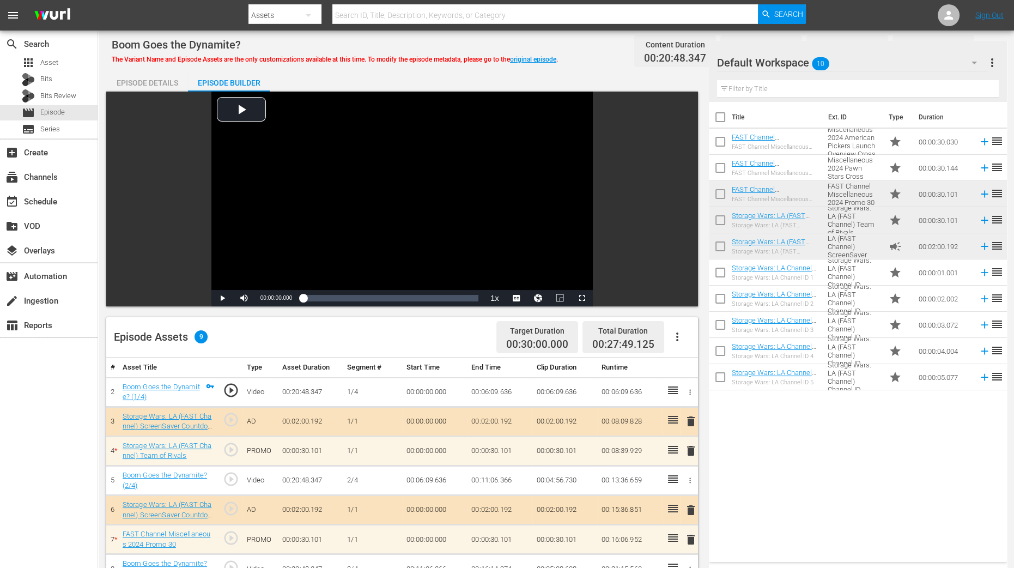
scroll to position [204, 0]
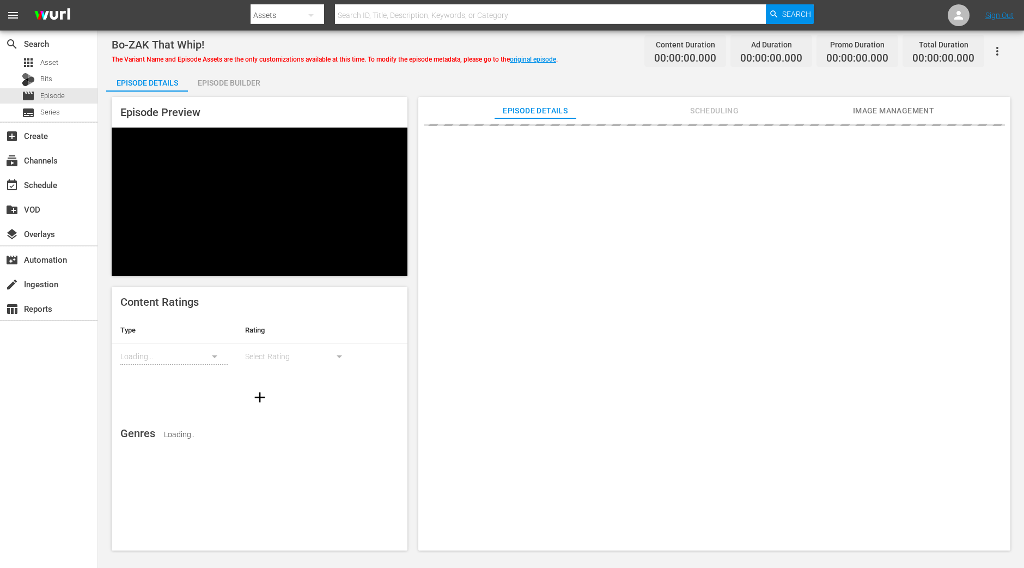
click at [263, 82] on div "Episode Builder" at bounding box center [229, 83] width 82 height 26
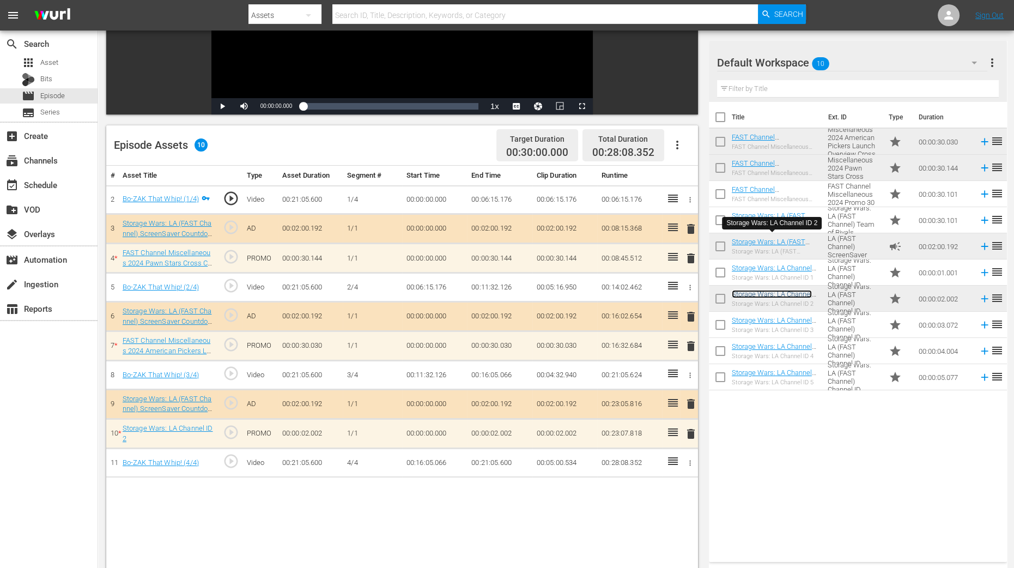
scroll to position [204, 0]
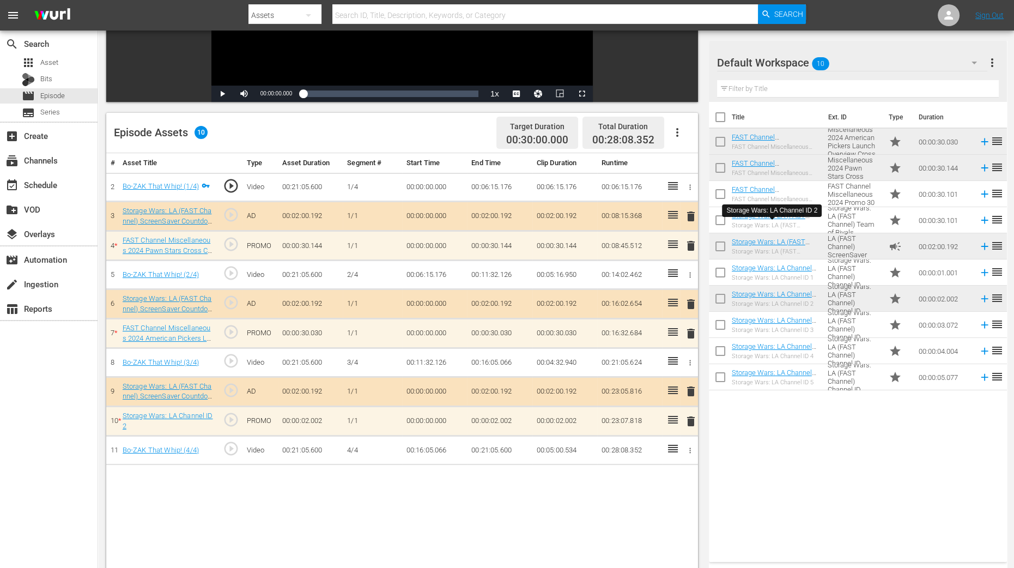
click at [692, 423] on span "delete" at bounding box center [690, 421] width 13 height 13
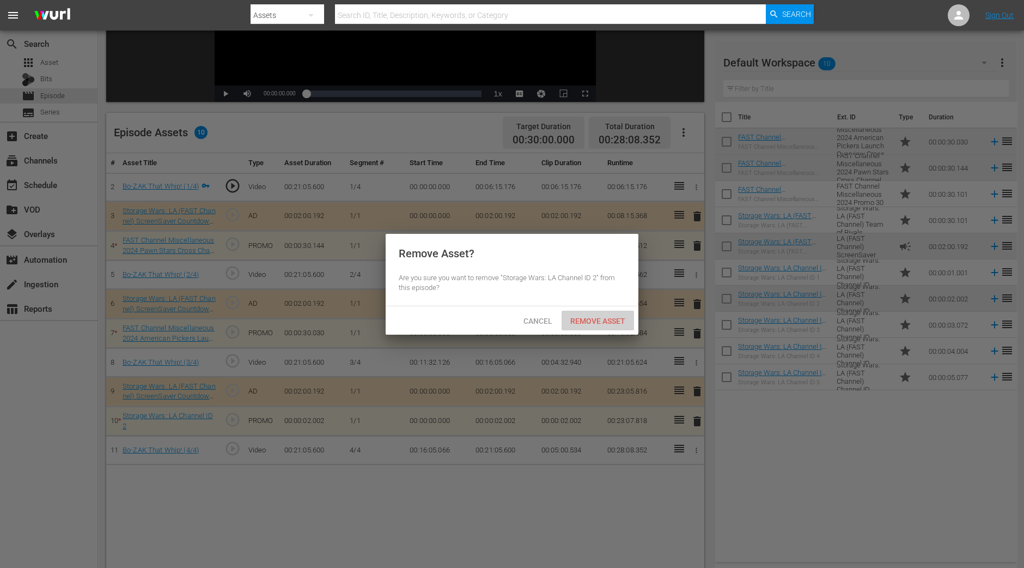
click at [595, 323] on span "Remove Asset" at bounding box center [598, 321] width 72 height 9
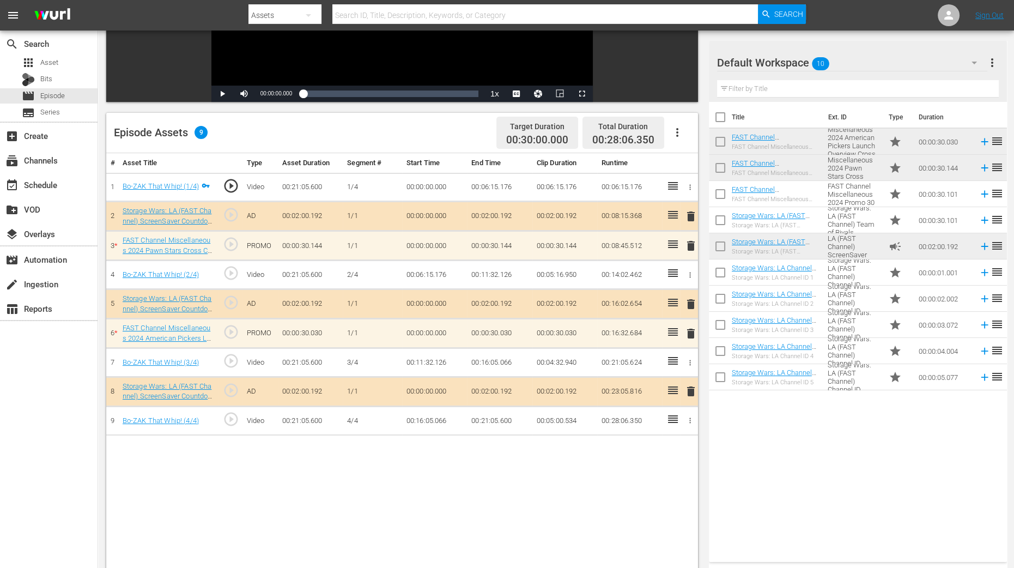
scroll to position [283, 0]
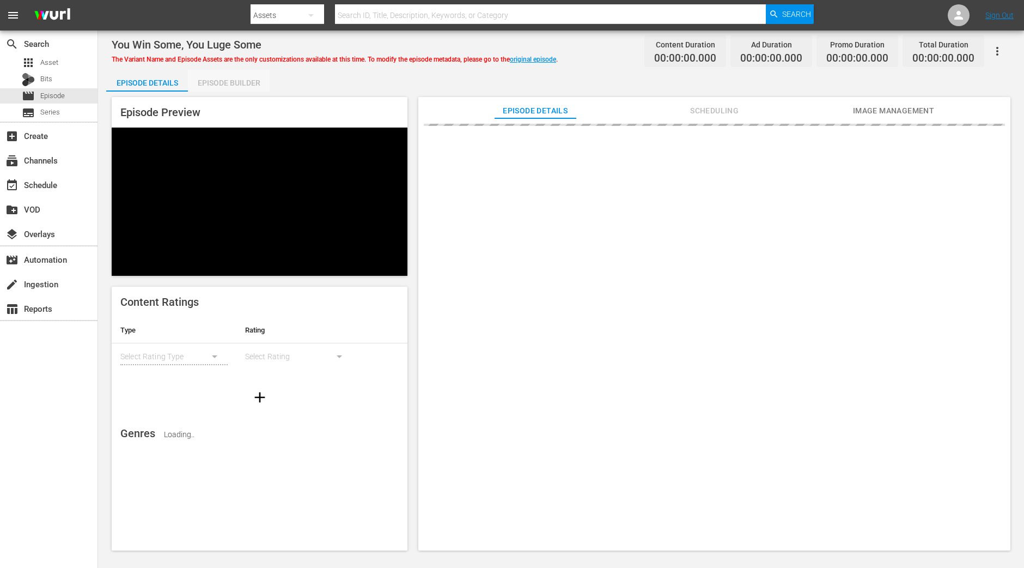
click at [242, 82] on div "Episode Builder" at bounding box center [229, 83] width 82 height 26
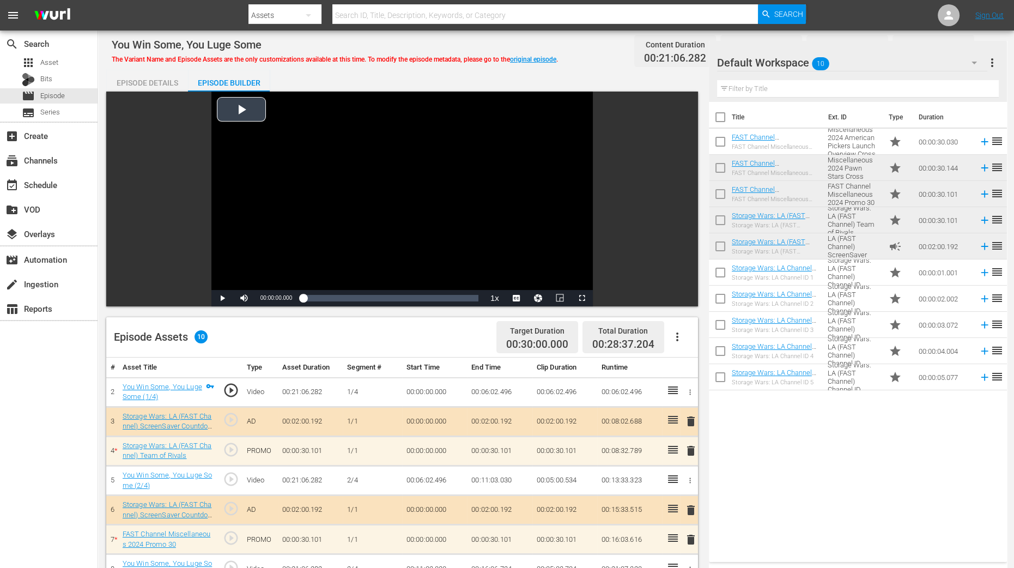
scroll to position [283, 0]
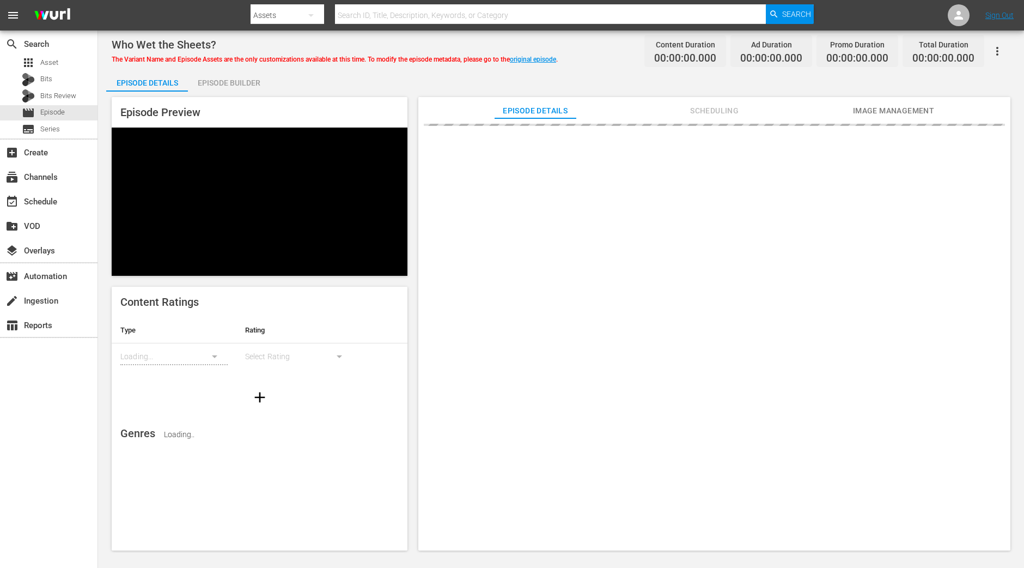
click at [254, 66] on div "Who Wet the Sheets? The Variant Name and Episode Assets are the only customizat…" at bounding box center [561, 291] width 926 height 521
click at [248, 75] on div "Episode Builder" at bounding box center [229, 83] width 82 height 26
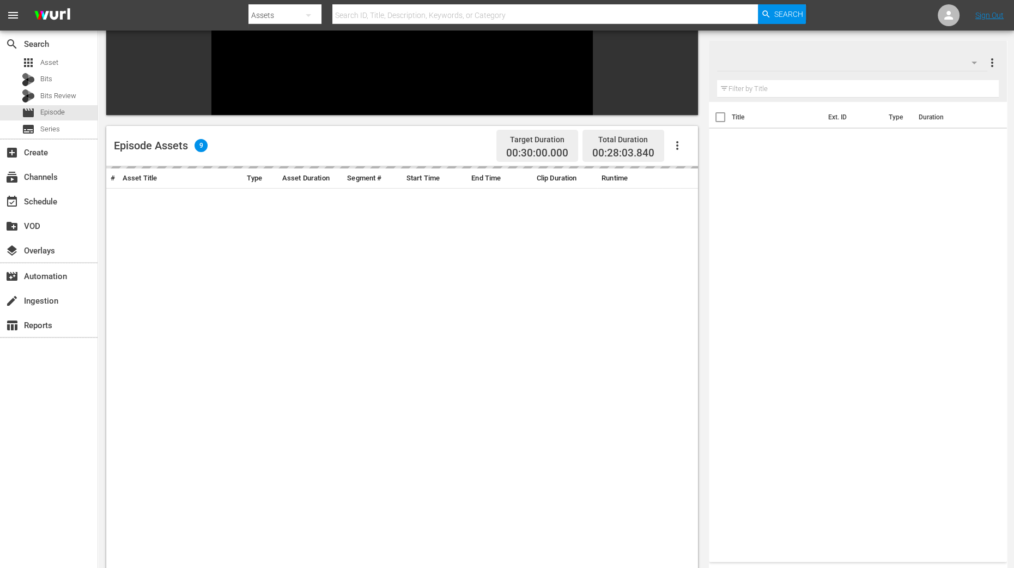
scroll to position [169, 0]
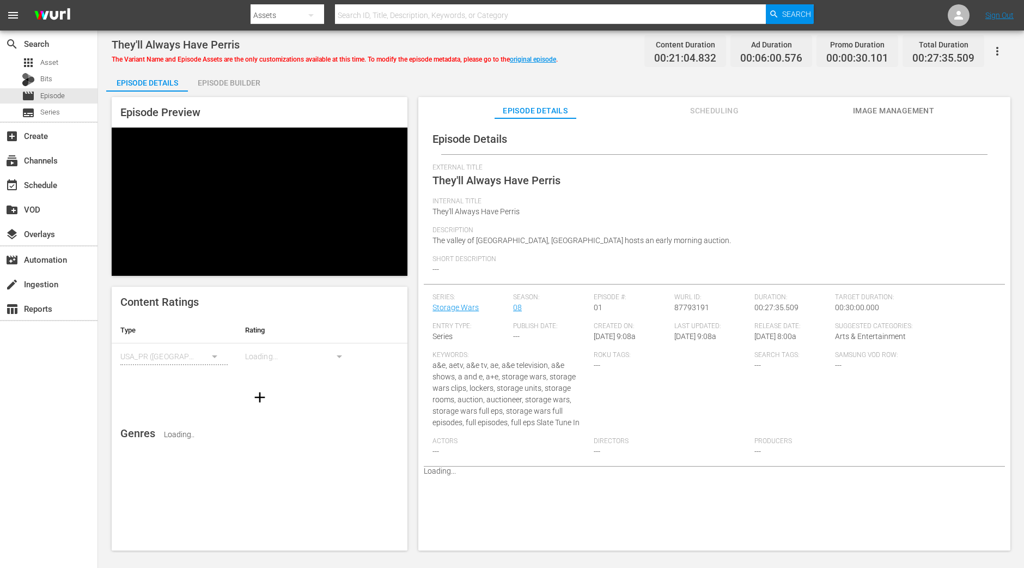
click at [220, 83] on div "Episode Builder" at bounding box center [229, 83] width 82 height 26
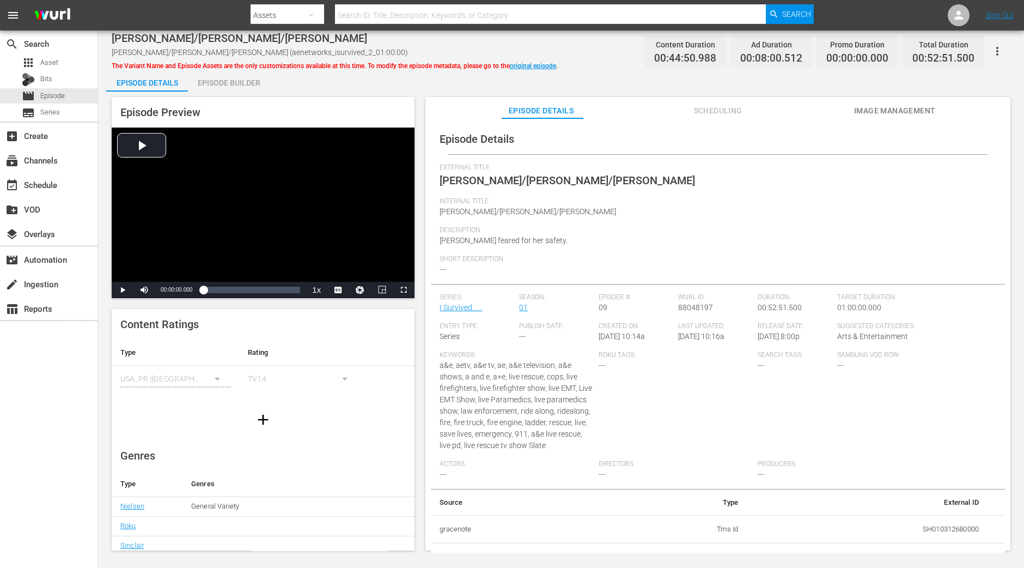
click at [233, 92] on div "Episode Preview Video Player is loading. Play Video Play Mute Current Time 00:0…" at bounding box center [561, 326] width 910 height 468
click at [235, 86] on div "Episode Builder" at bounding box center [229, 83] width 82 height 26
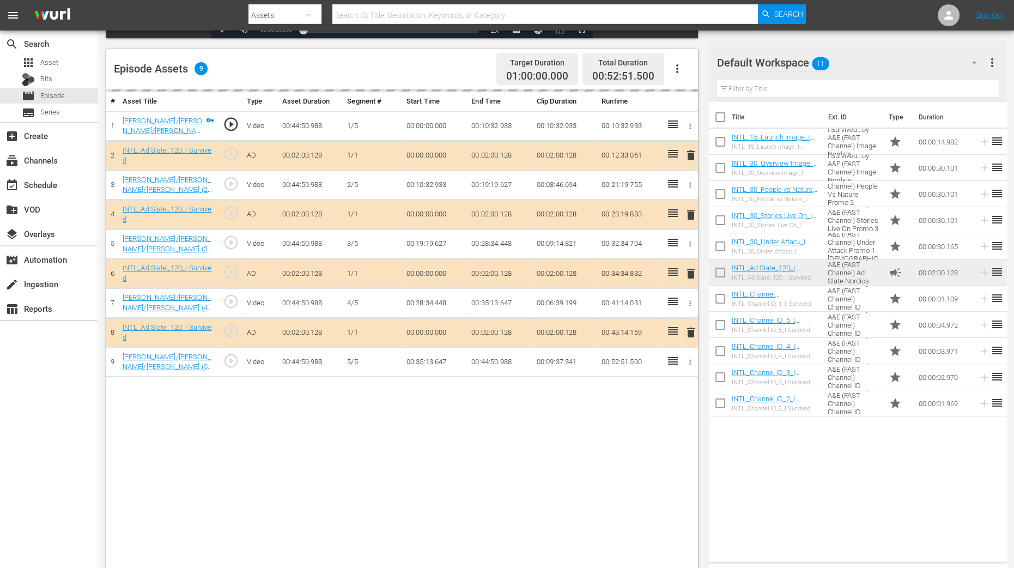
scroll to position [283, 0]
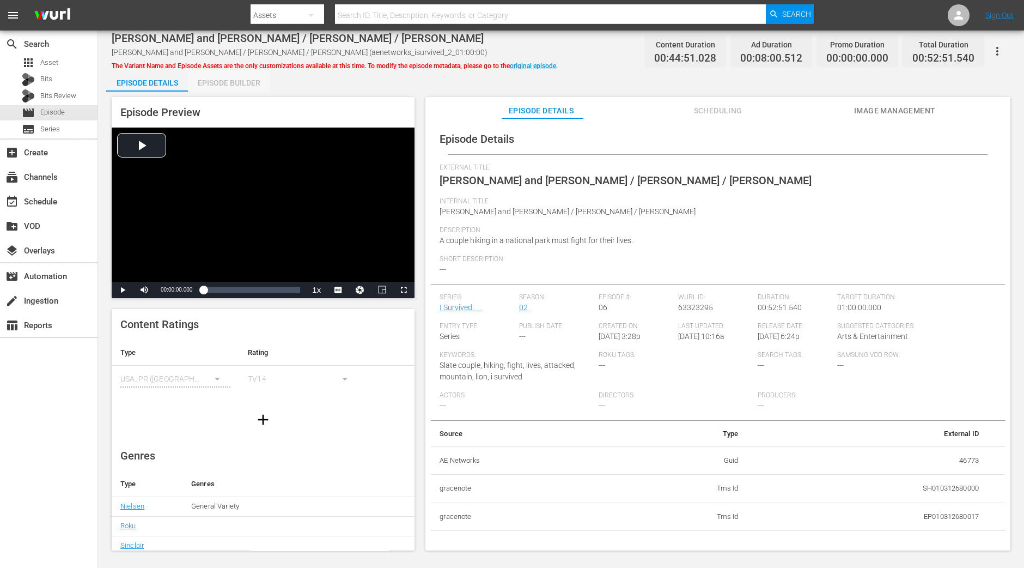
click at [251, 87] on div "Episode Builder" at bounding box center [229, 83] width 82 height 26
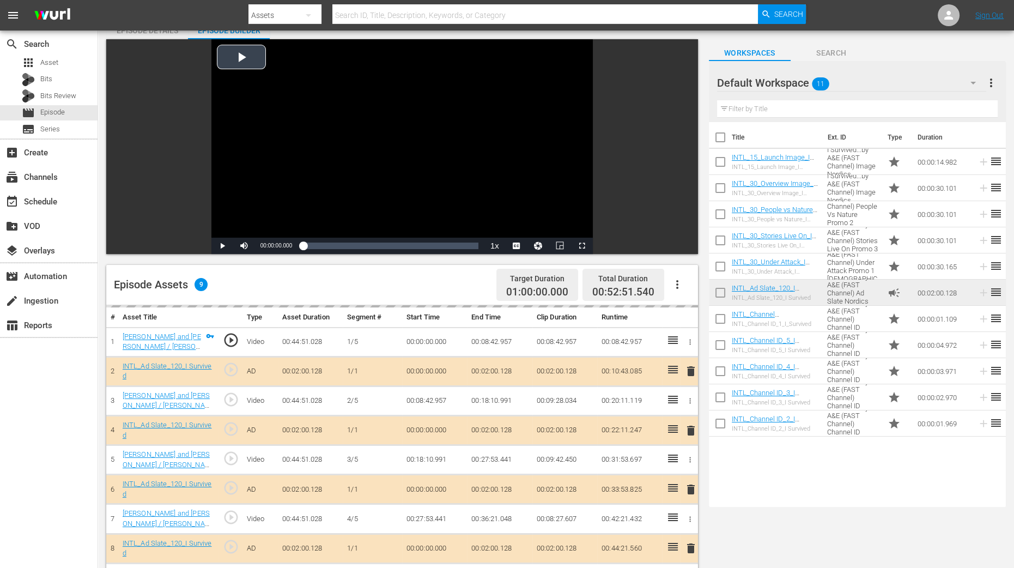
scroll to position [283, 0]
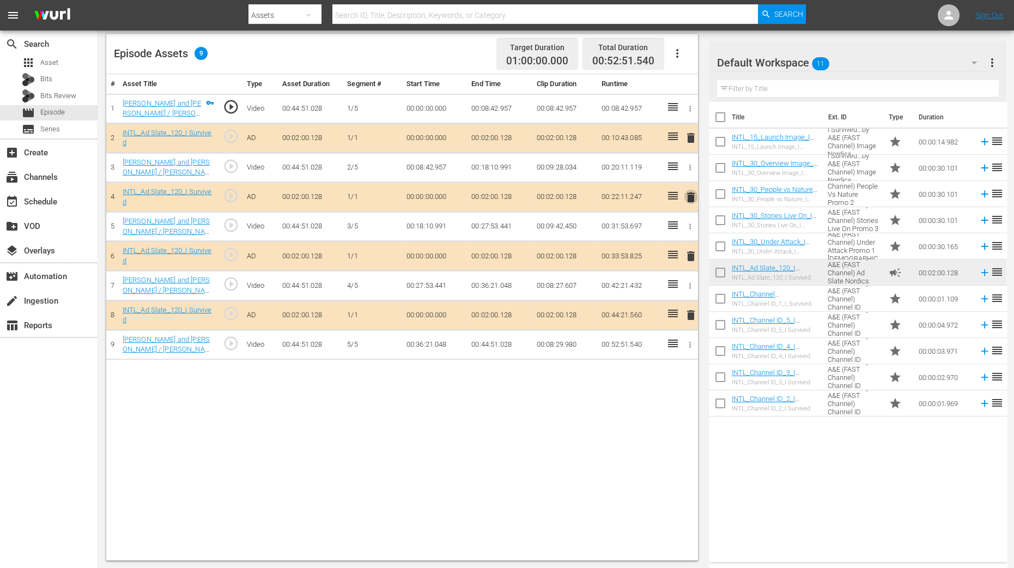
click at [692, 197] on span "delete" at bounding box center [690, 197] width 13 height 13
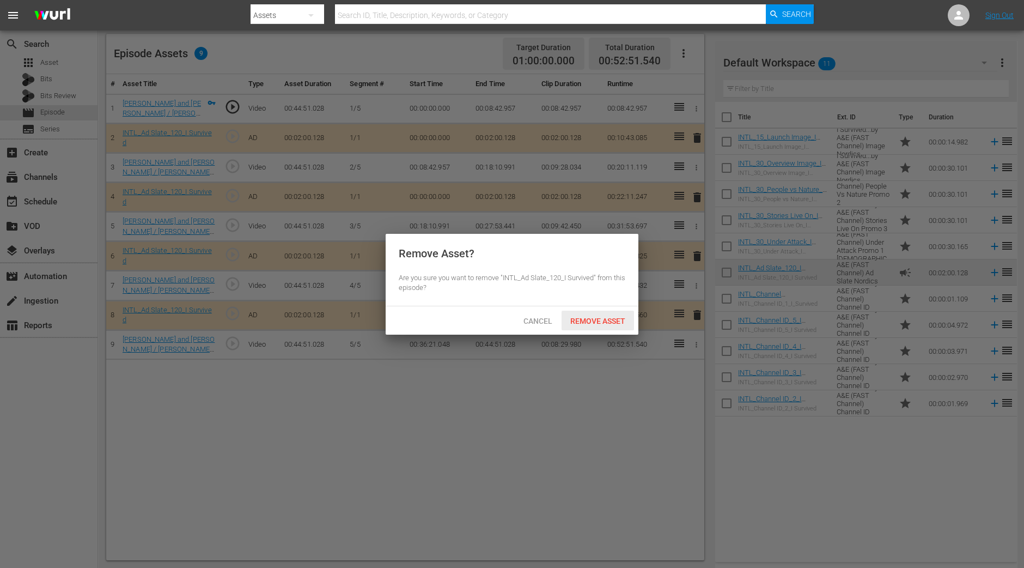
click at [600, 326] on div "Remove Asset" at bounding box center [598, 321] width 72 height 20
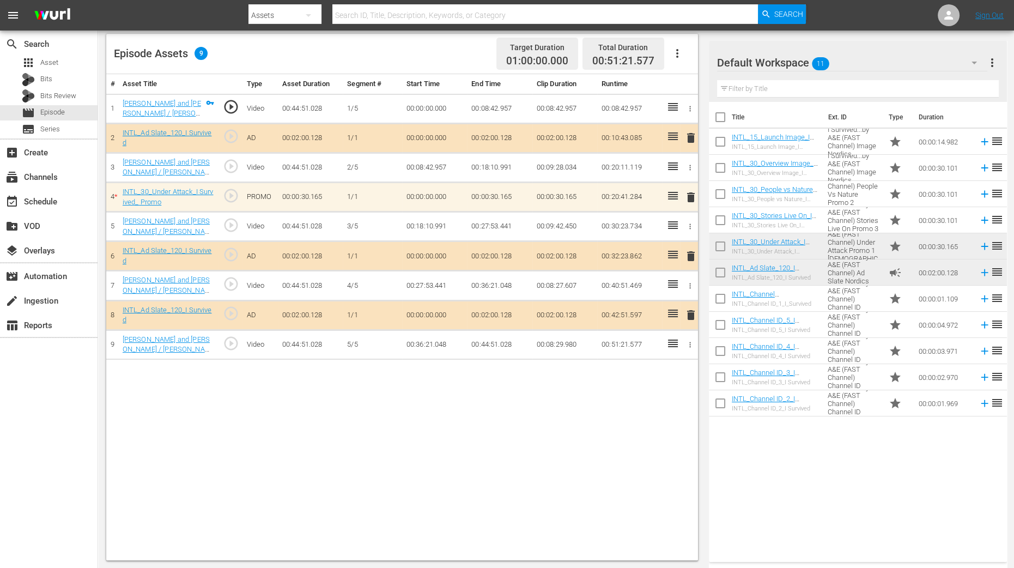
click at [620, 437] on div "# Asset Title Type Asset Duration Segment # Start Time End Time Clip Duration R…" at bounding box center [402, 317] width 592 height 486
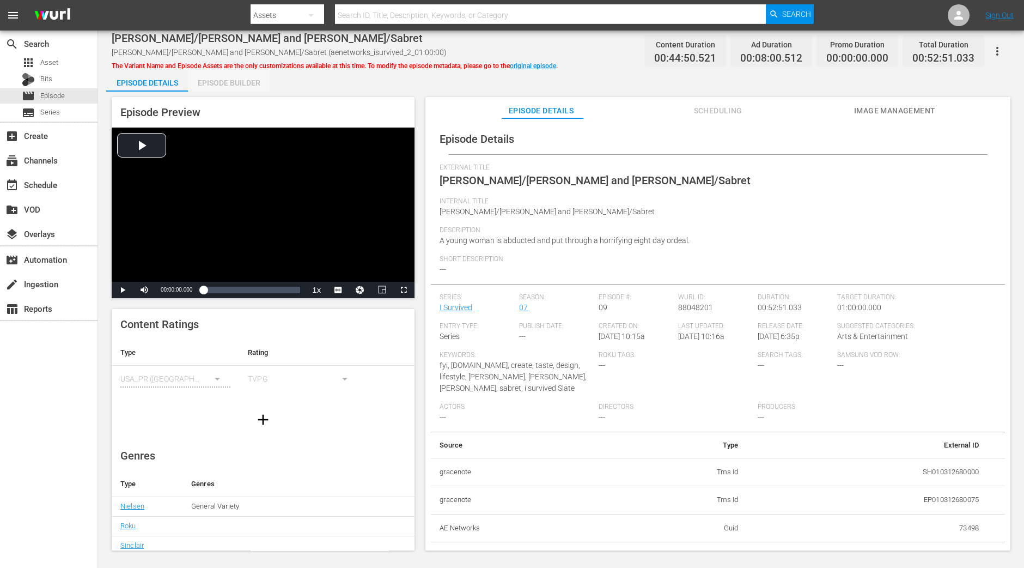
click at [253, 86] on div "Episode Builder" at bounding box center [229, 83] width 82 height 26
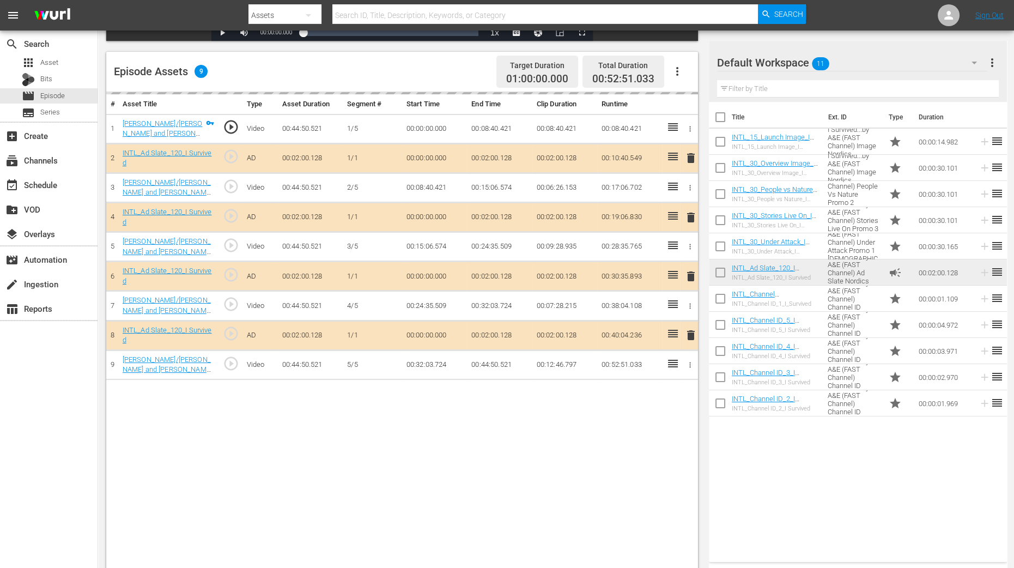
scroll to position [272, 0]
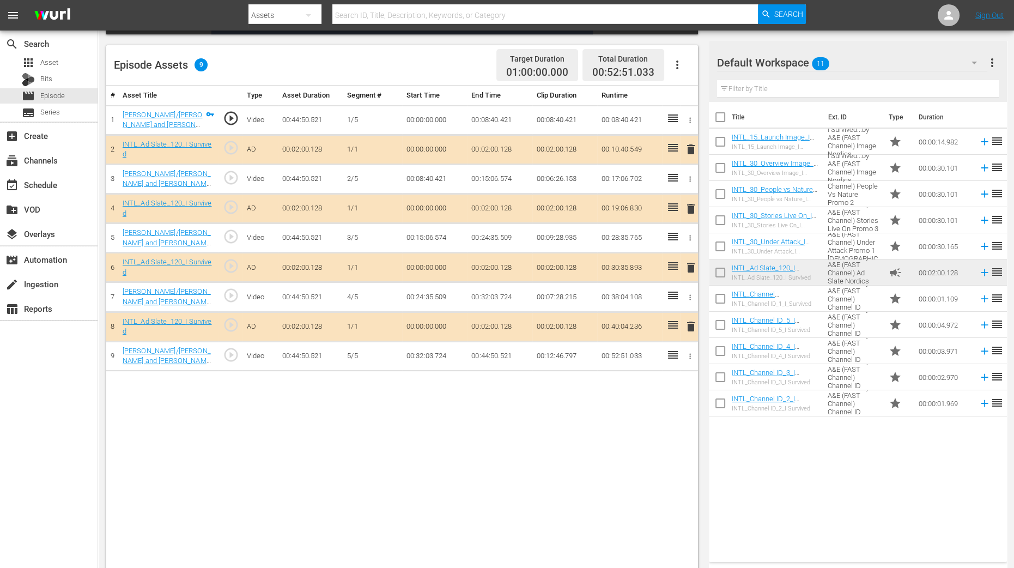
click at [690, 210] on span "delete" at bounding box center [690, 208] width 13 height 13
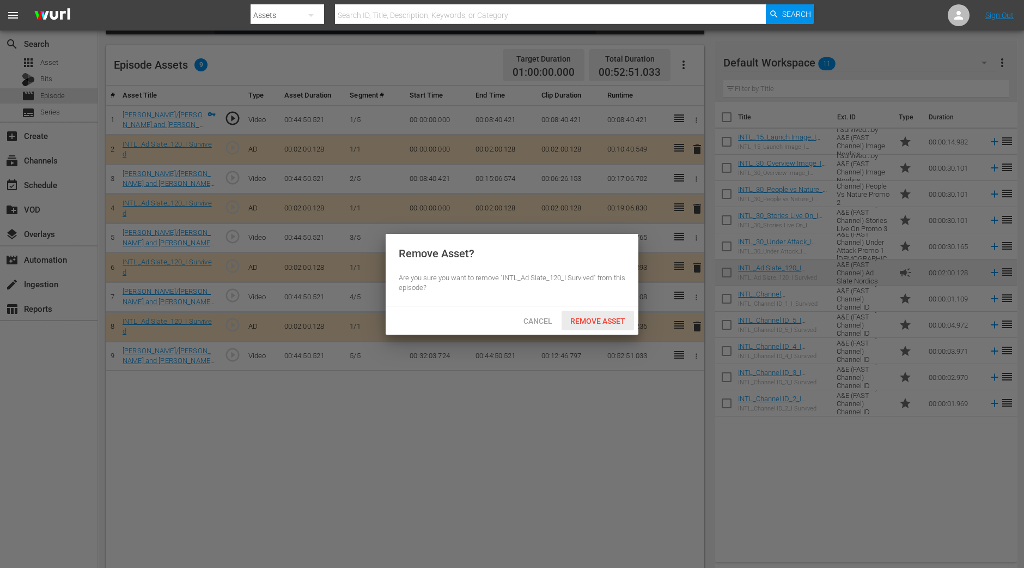
click at [629, 319] on span "Remove Asset" at bounding box center [598, 321] width 72 height 9
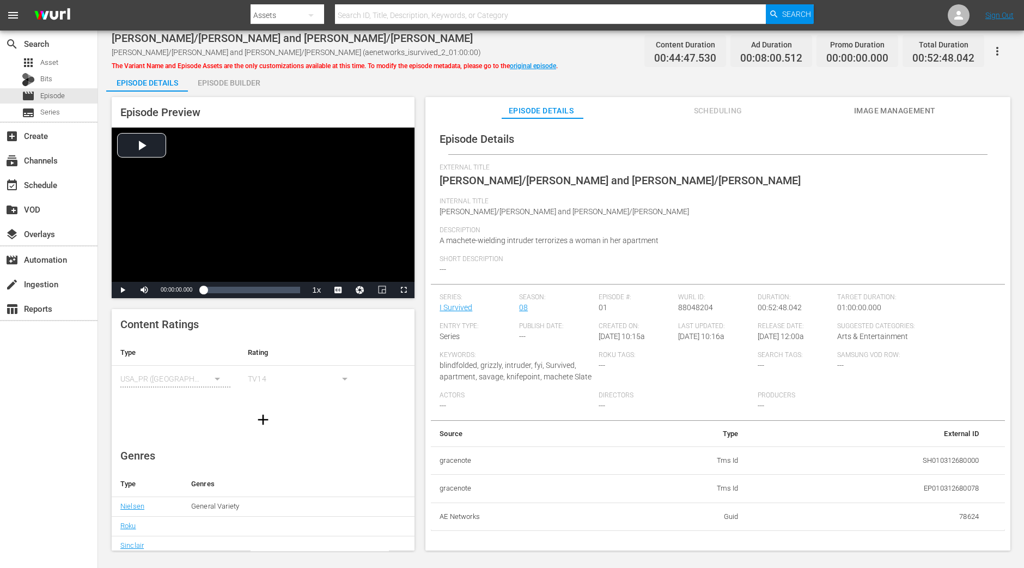
click at [242, 92] on div "Episode Preview Video Player is loading. Play Video Play Mute Current Time 00:0…" at bounding box center [561, 326] width 910 height 468
click at [242, 87] on div "Episode Builder" at bounding box center [229, 83] width 82 height 26
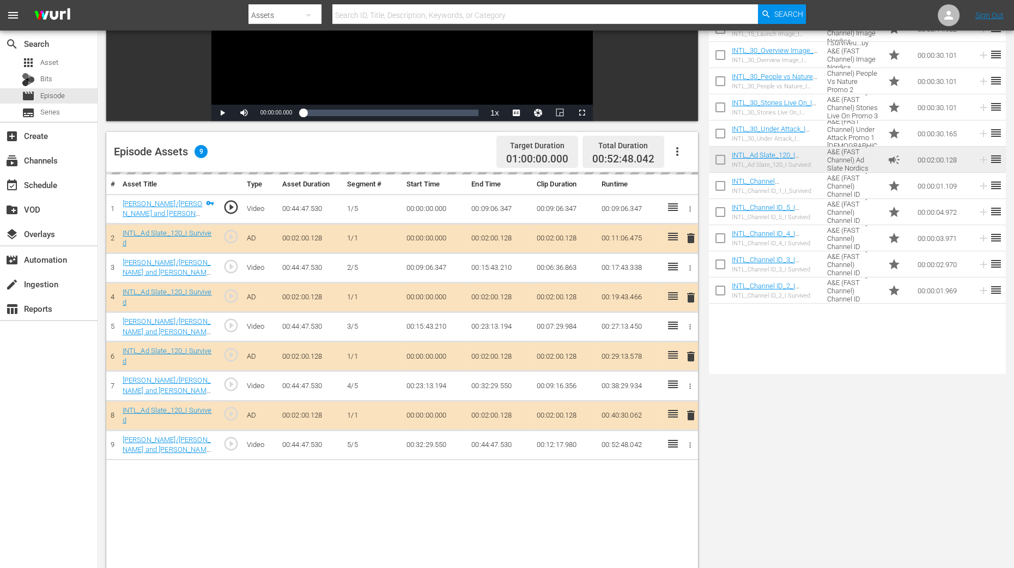
scroll to position [204, 0]
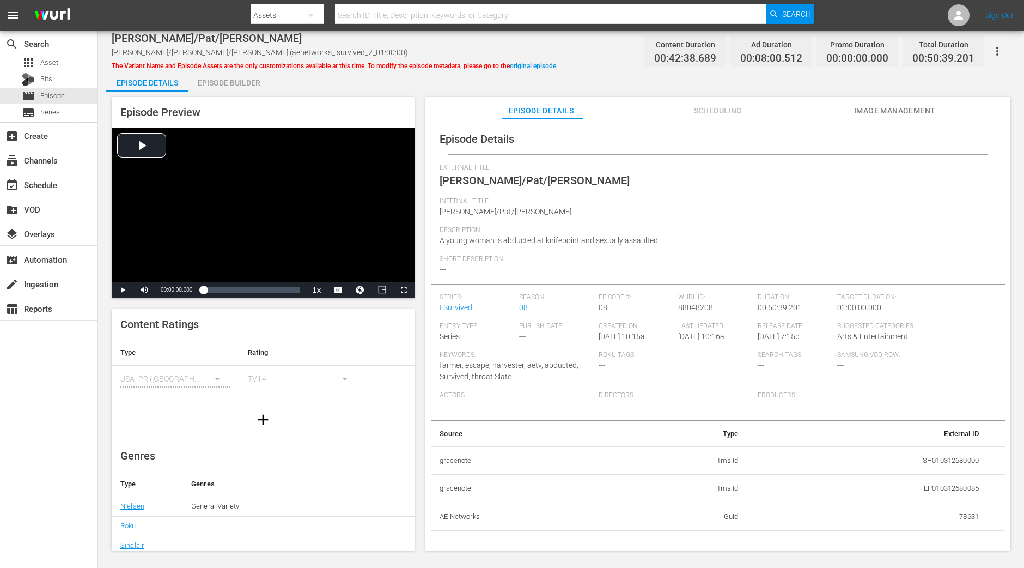
click at [246, 88] on div "Episode Builder" at bounding box center [229, 83] width 82 height 26
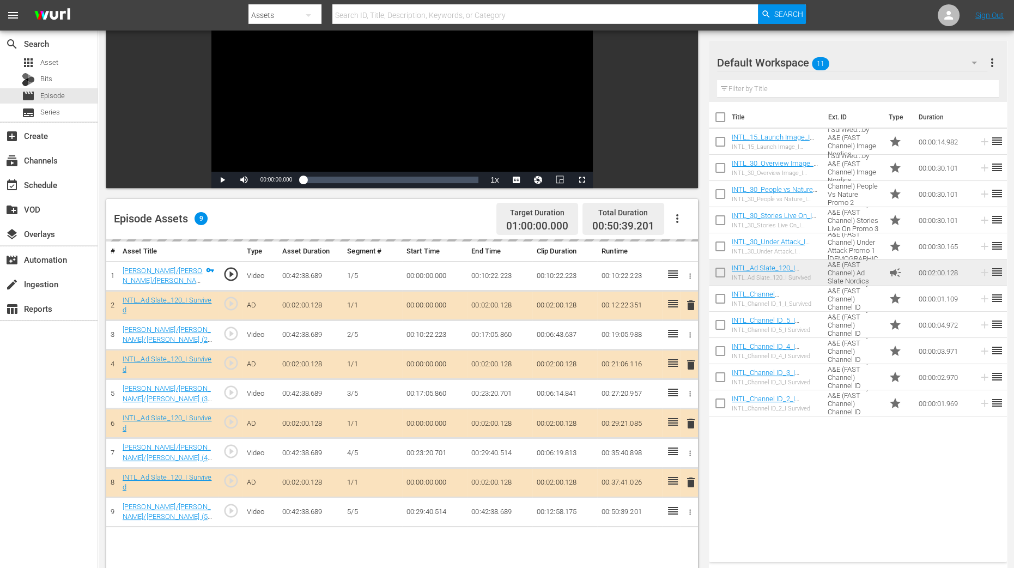
scroll to position [136, 0]
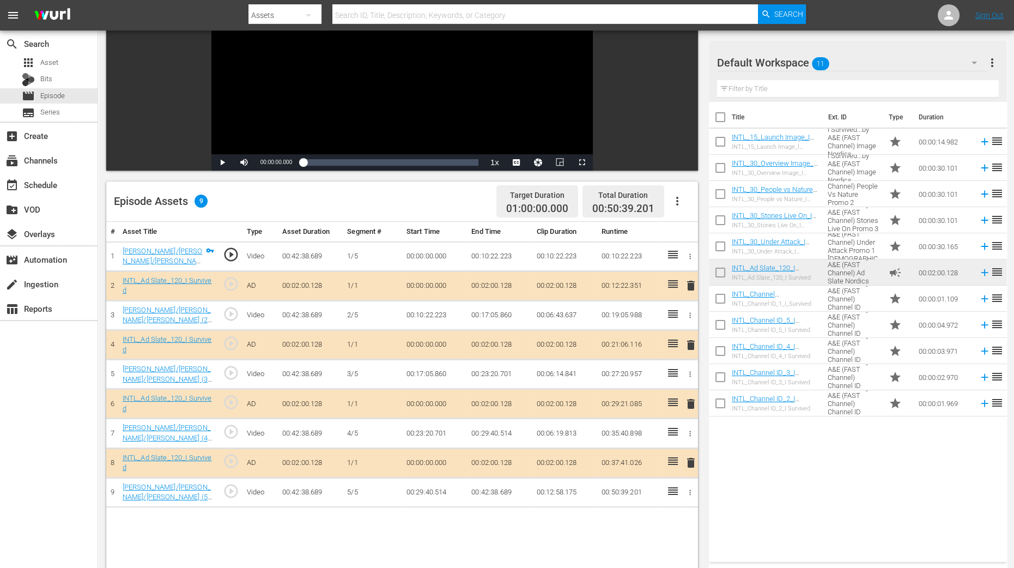
click at [689, 341] on span "delete" at bounding box center [690, 344] width 13 height 13
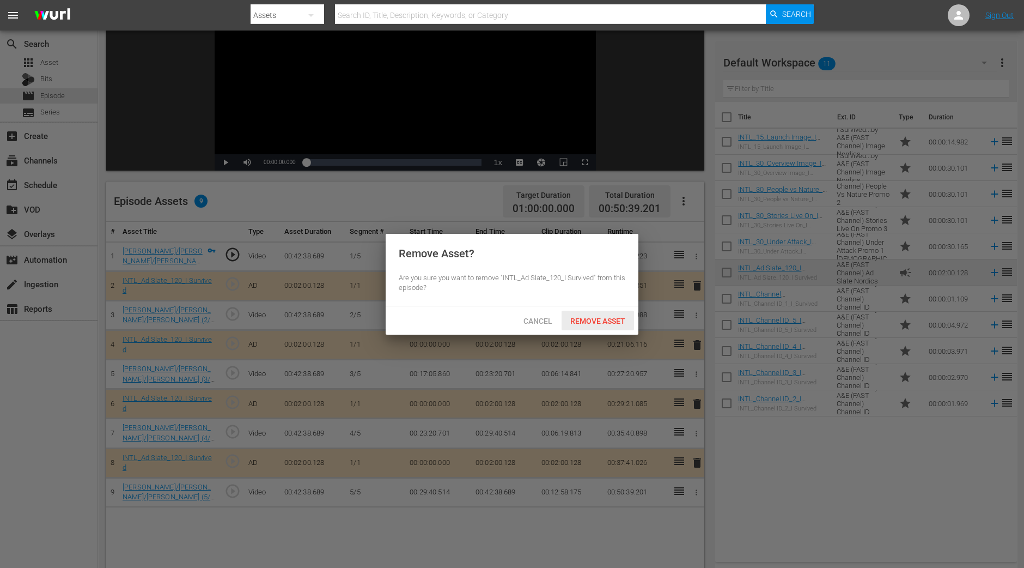
click at [618, 320] on span "Remove Asset" at bounding box center [598, 321] width 72 height 9
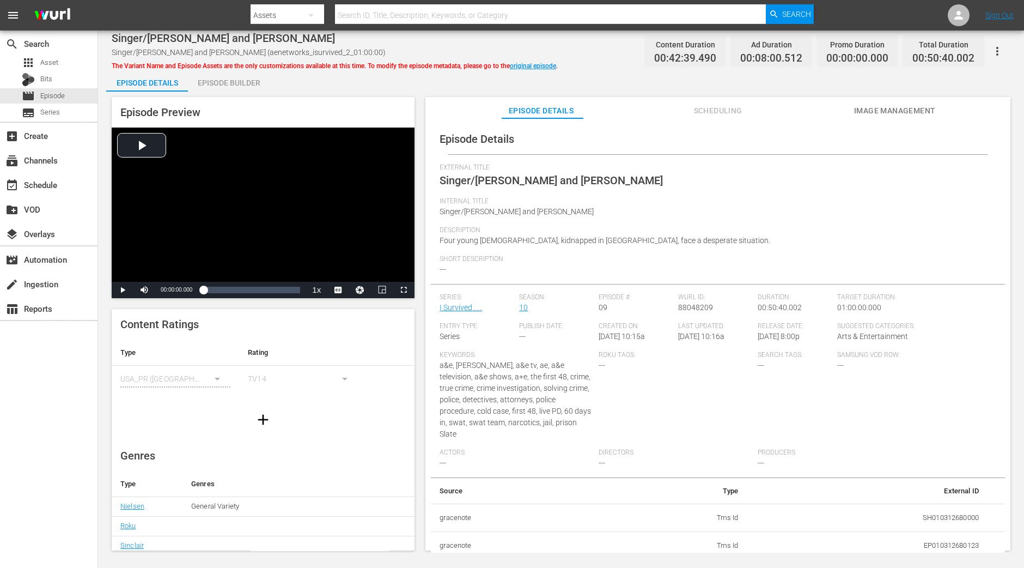
click at [238, 87] on div "Episode Builder" at bounding box center [229, 83] width 82 height 26
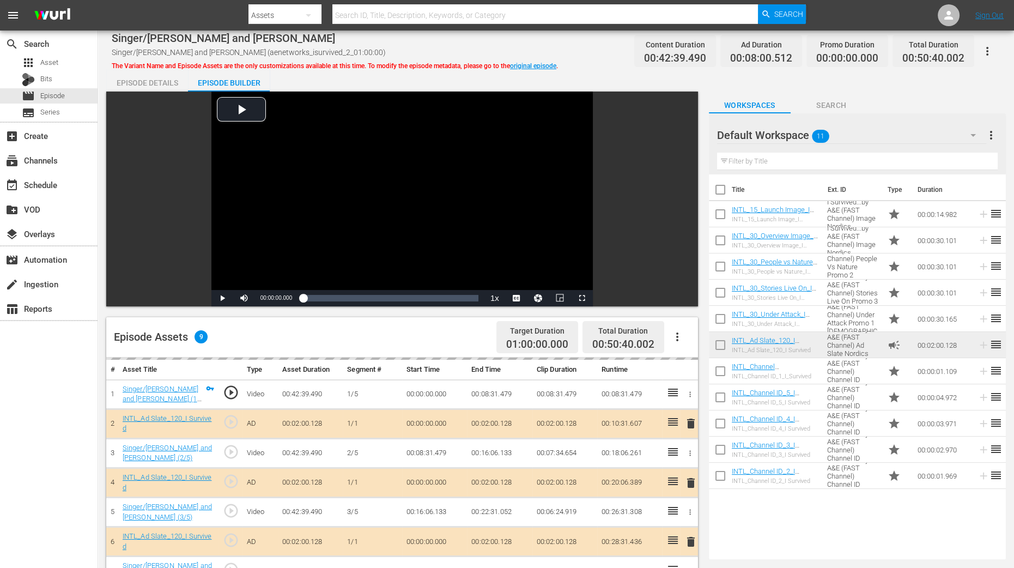
scroll to position [283, 0]
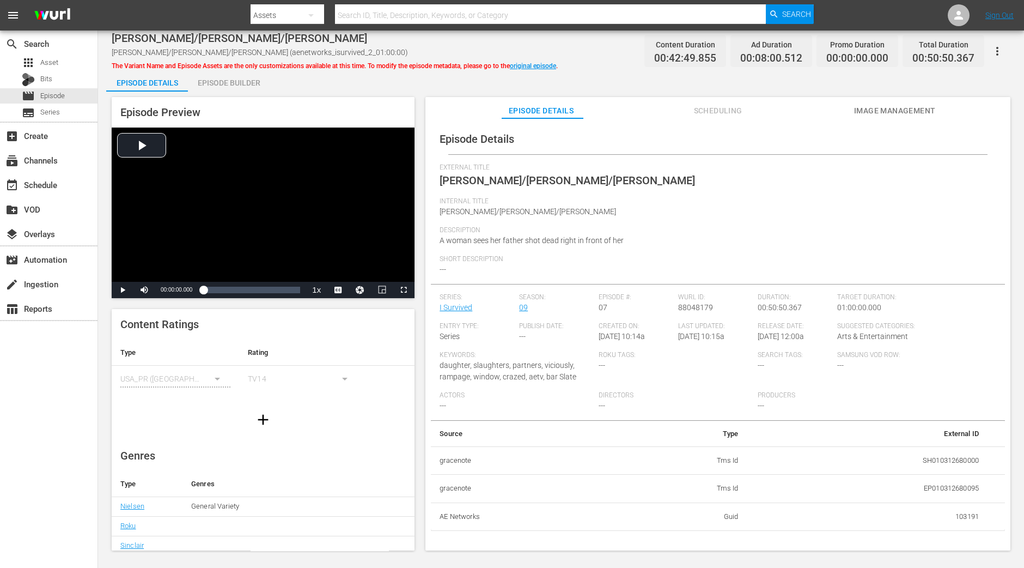
click at [260, 85] on div "Episode Builder" at bounding box center [229, 83] width 82 height 26
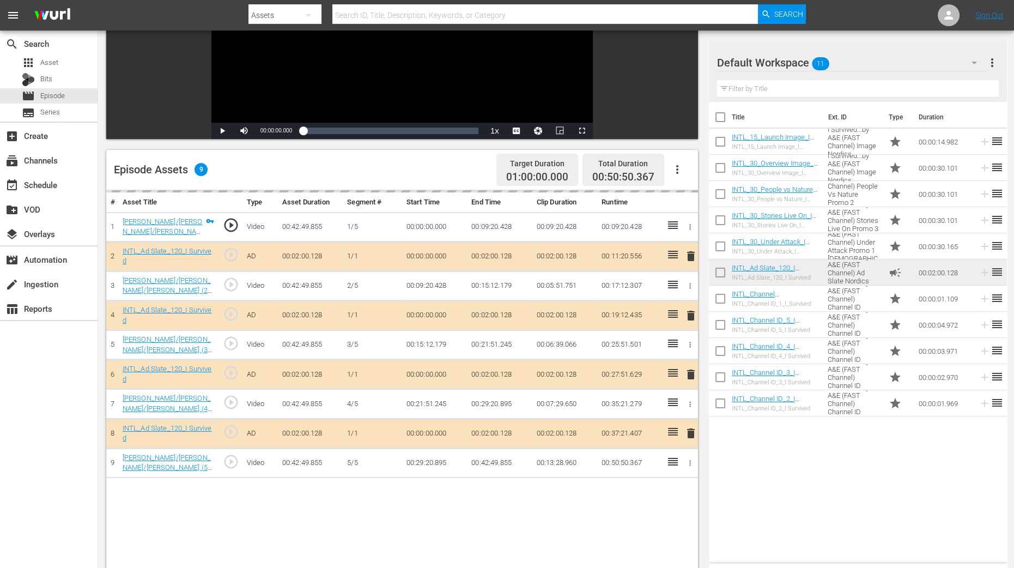
scroll to position [272, 0]
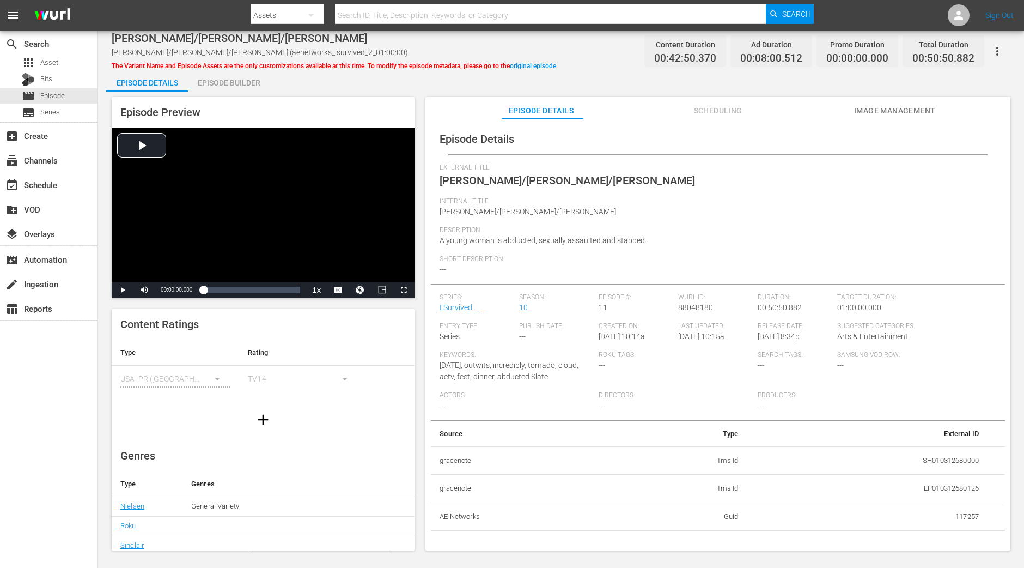
click at [245, 86] on div "Episode Builder" at bounding box center [229, 83] width 82 height 26
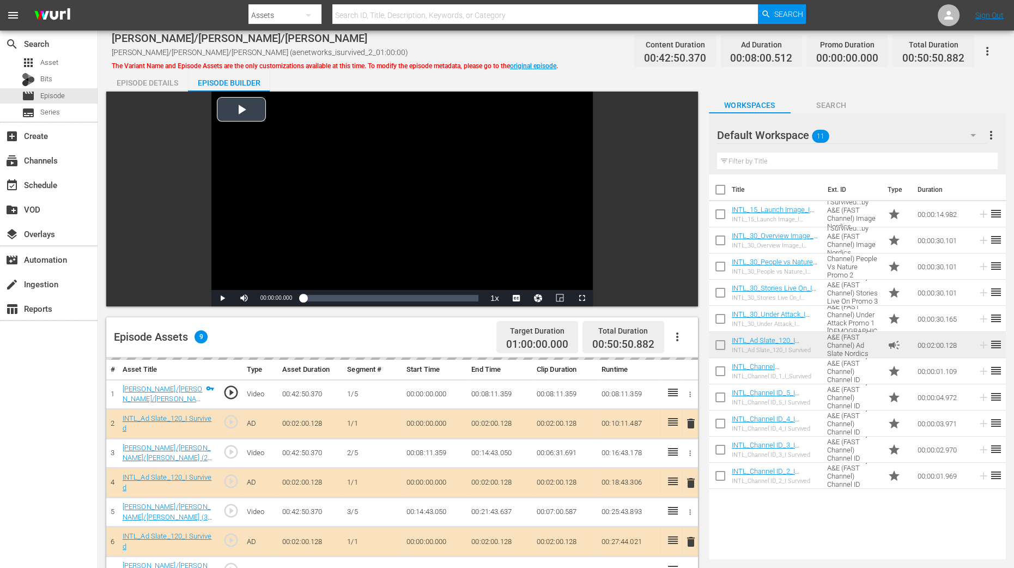
scroll to position [272, 0]
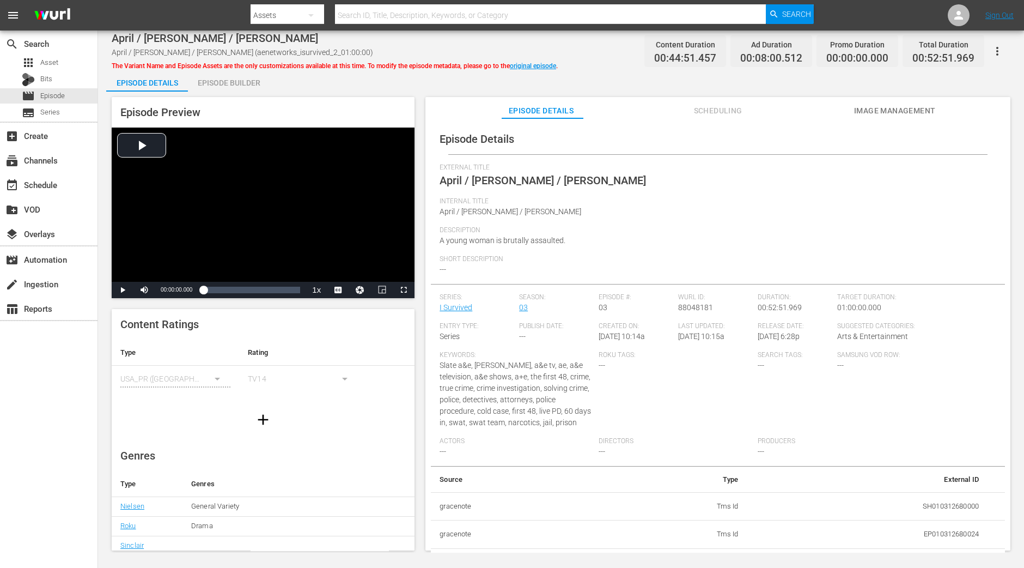
click at [245, 75] on div "Episode Builder" at bounding box center [229, 83] width 82 height 26
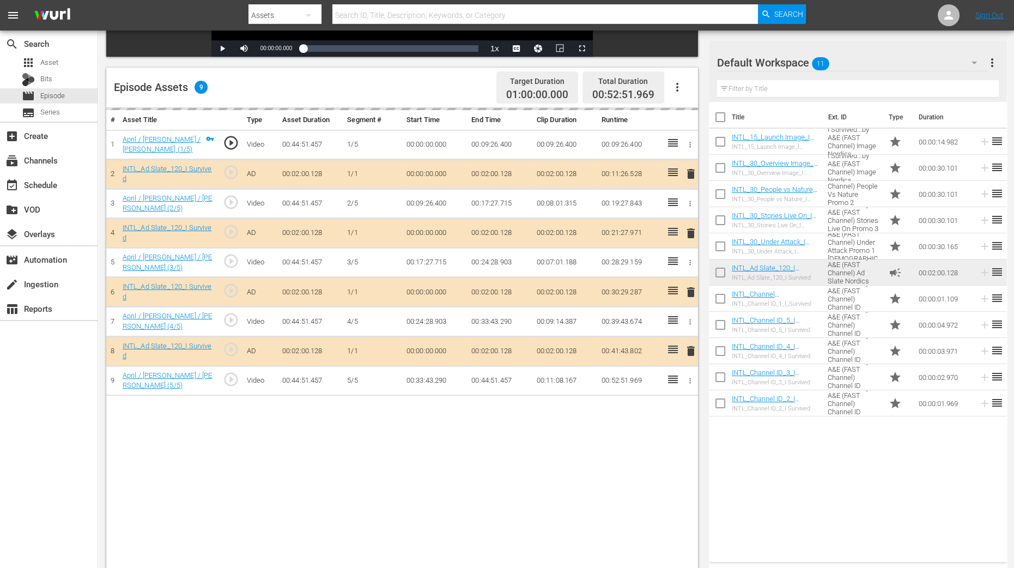
scroll to position [272, 0]
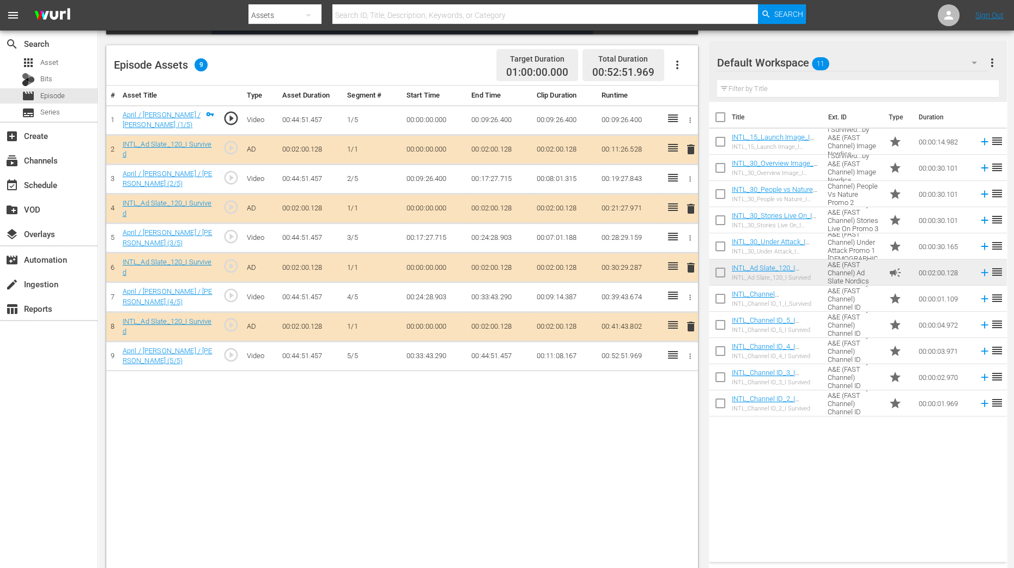
click at [693, 210] on span "delete" at bounding box center [690, 208] width 13 height 13
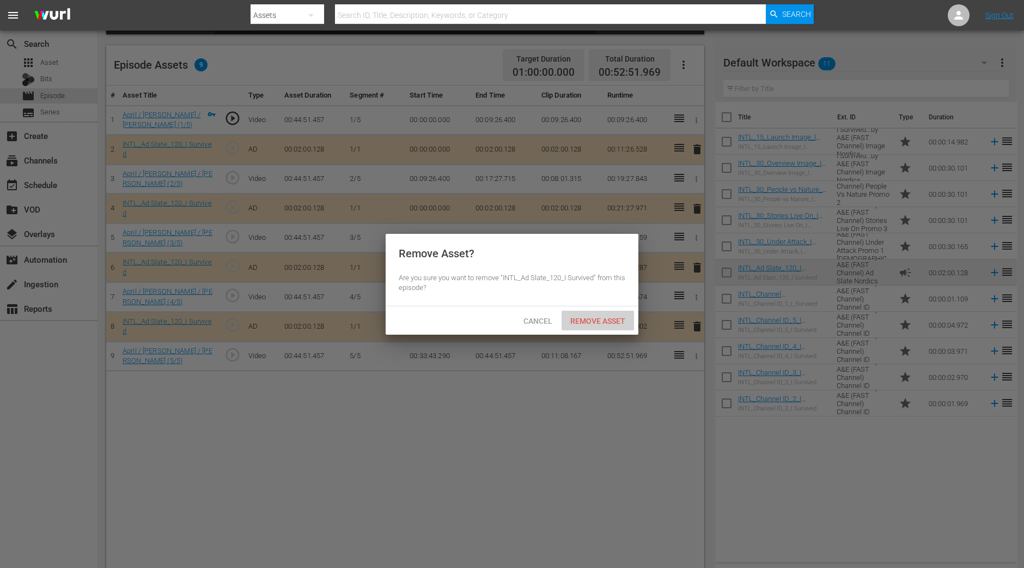
click at [603, 312] on div "Remove Asset" at bounding box center [598, 321] width 72 height 20
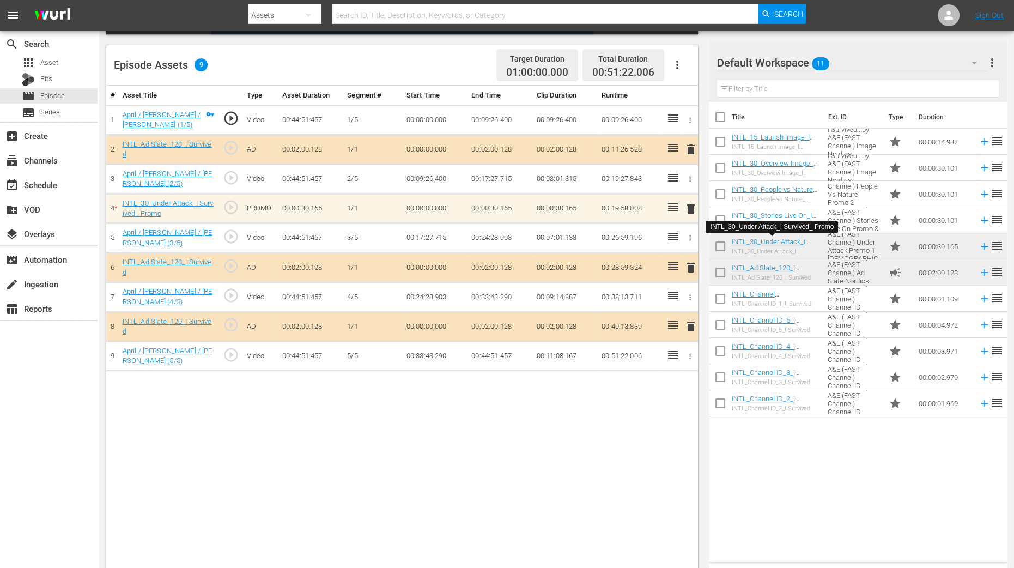
click at [566, 454] on div "# Asset Title Type Asset Duration Segment # Start Time End Time Clip Duration R…" at bounding box center [402, 329] width 592 height 486
drag, startPoint x: 752, startPoint y: 209, endPoint x: 689, endPoint y: 305, distance: 114.6
click at [677, 428] on div "Video Player is loading. Play Video Play Mute Current Time 00:00:00.000 / Durat…" at bounding box center [556, 196] width 900 height 752
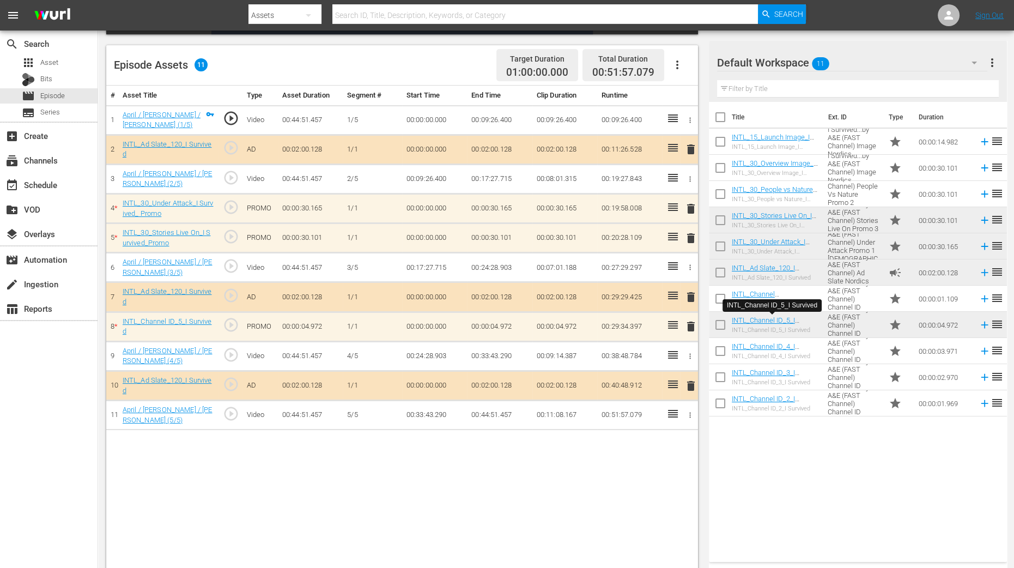
click at [689, 321] on span "delete" at bounding box center [690, 326] width 13 height 13
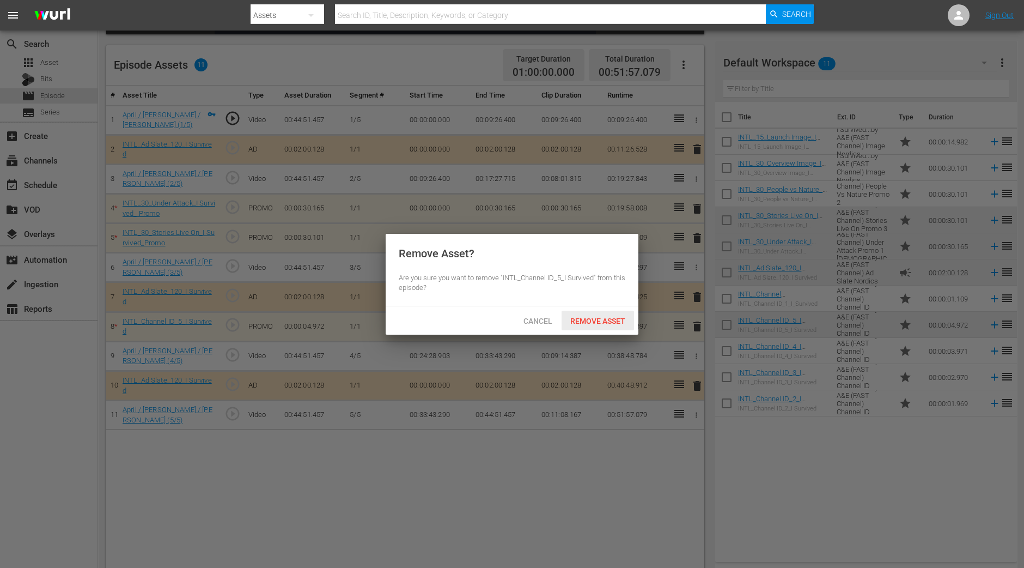
click at [596, 321] on span "Remove Asset" at bounding box center [598, 321] width 72 height 9
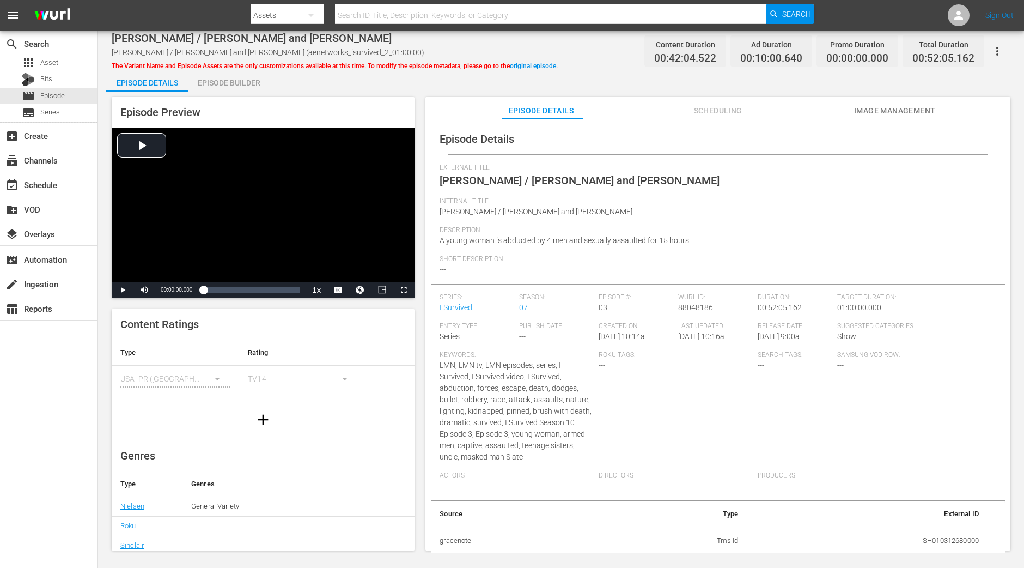
click at [259, 82] on div "Episode Builder" at bounding box center [229, 83] width 82 height 26
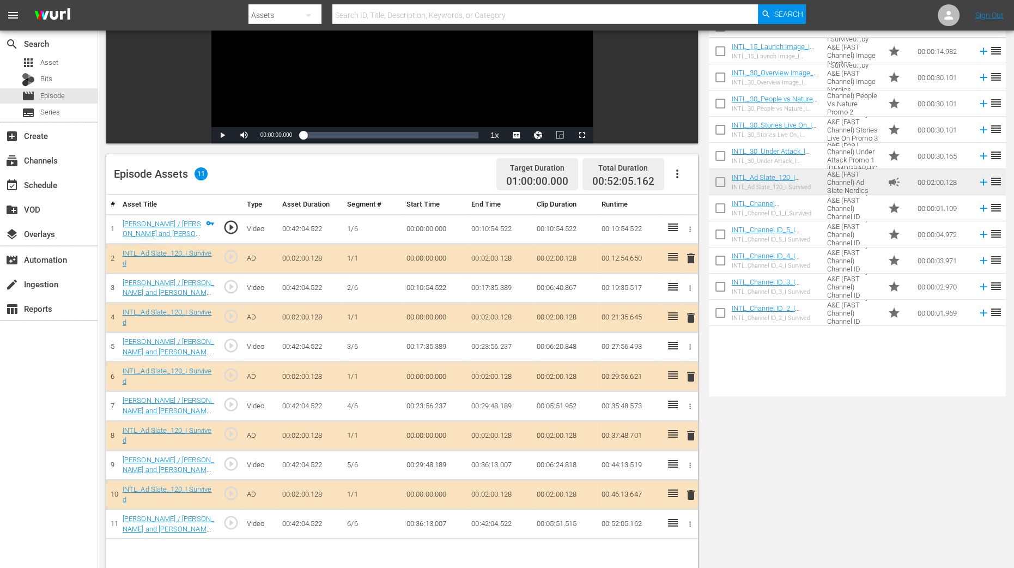
scroll to position [204, 0]
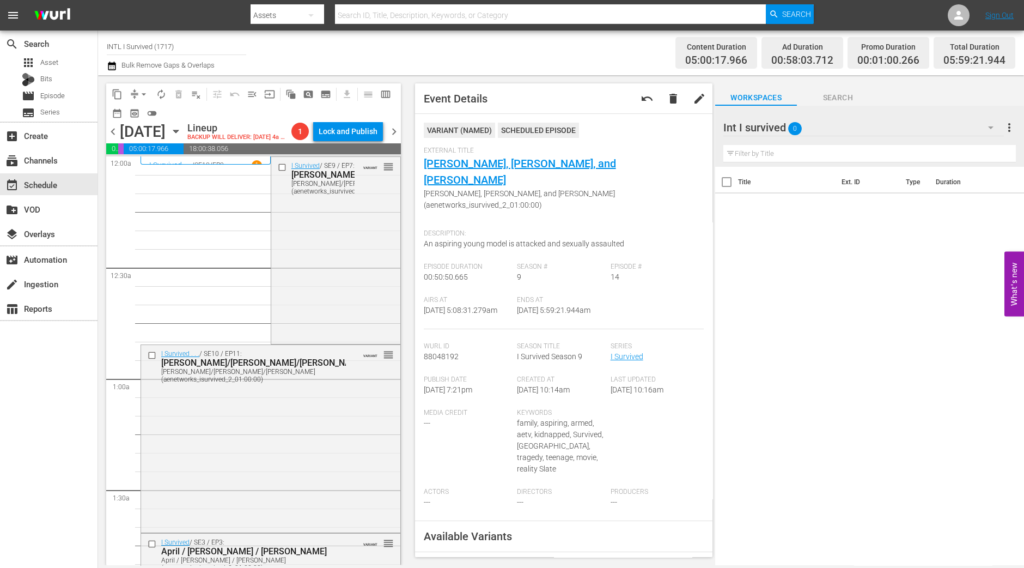
scroll to position [1021, 0]
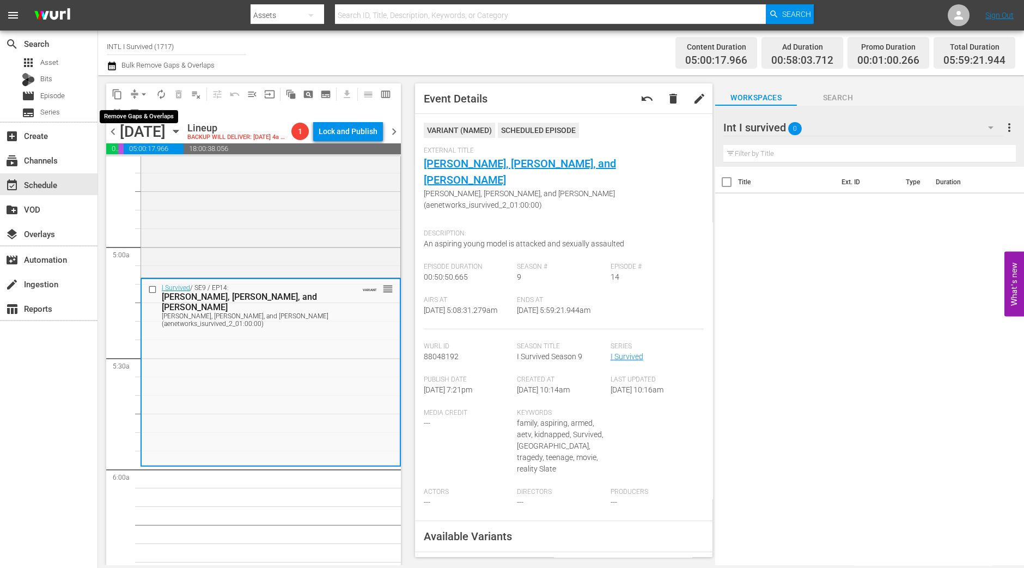
click at [144, 91] on span "arrow_drop_down" at bounding box center [143, 94] width 11 height 11
click at [147, 114] on li "Align to Midnight" at bounding box center [144, 116] width 114 height 18
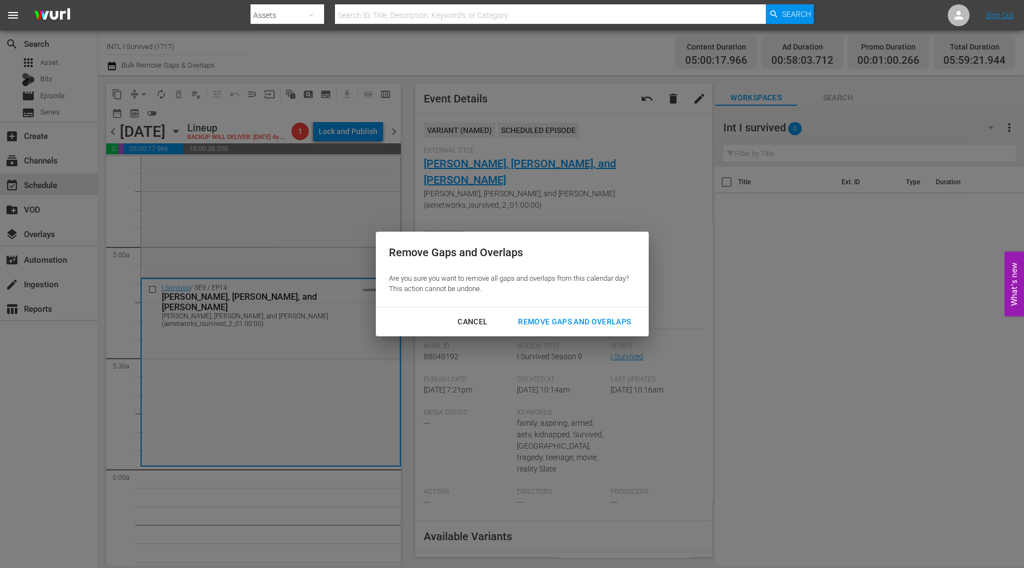
click at [617, 328] on button "Remove Gaps and Overlaps" at bounding box center [574, 322] width 139 height 20
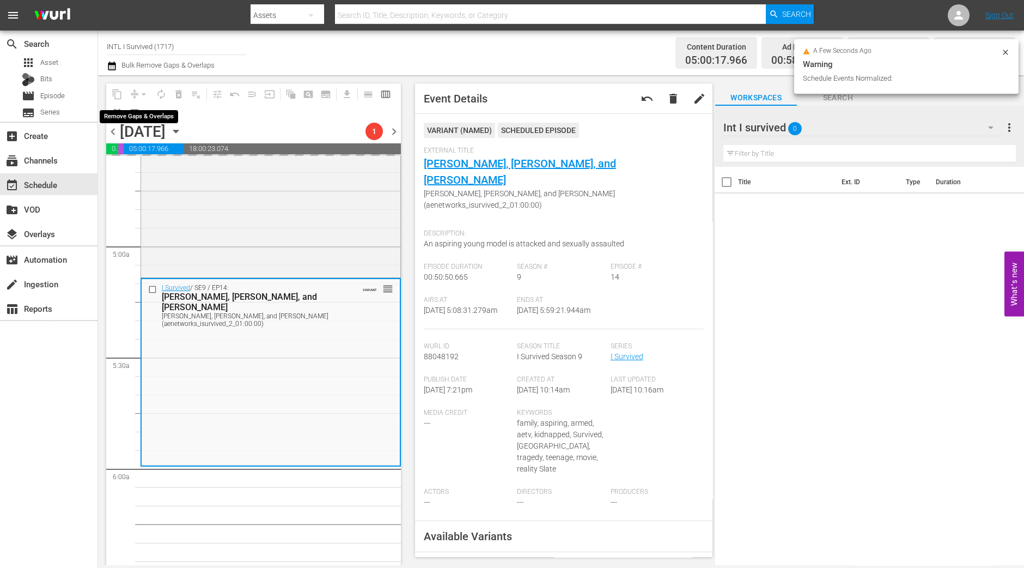
click at [143, 95] on div "arrow_drop_down" at bounding box center [143, 94] width 17 height 17
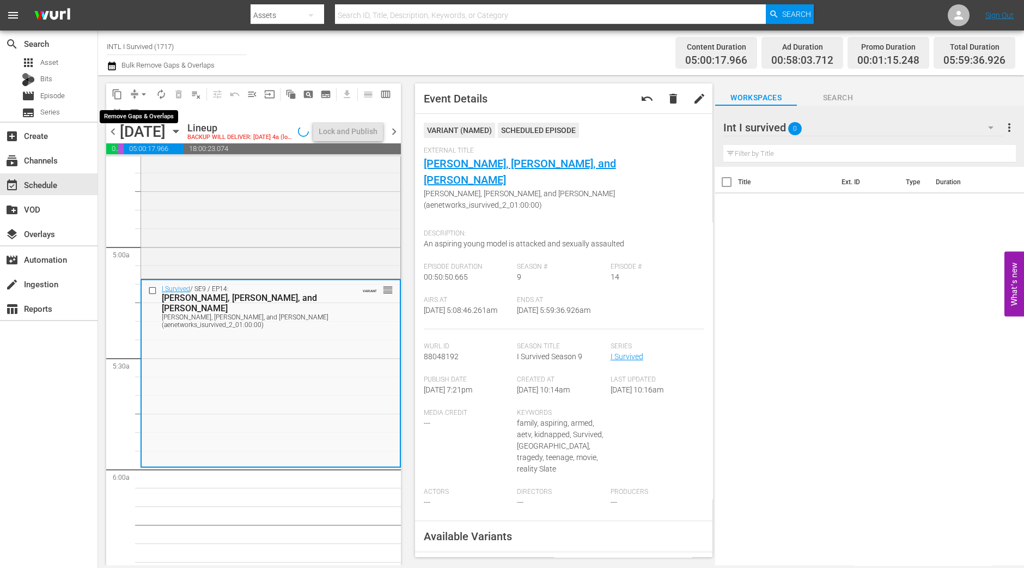
click at [144, 96] on span "arrow_drop_down" at bounding box center [143, 94] width 11 height 11
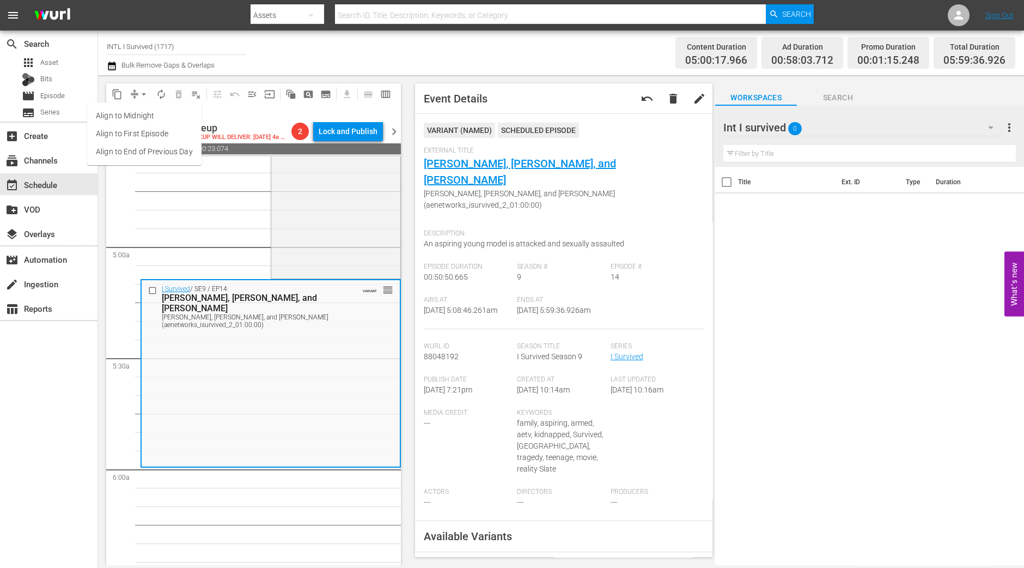
click at [149, 110] on li "Align to Midnight" at bounding box center [144, 116] width 114 height 18
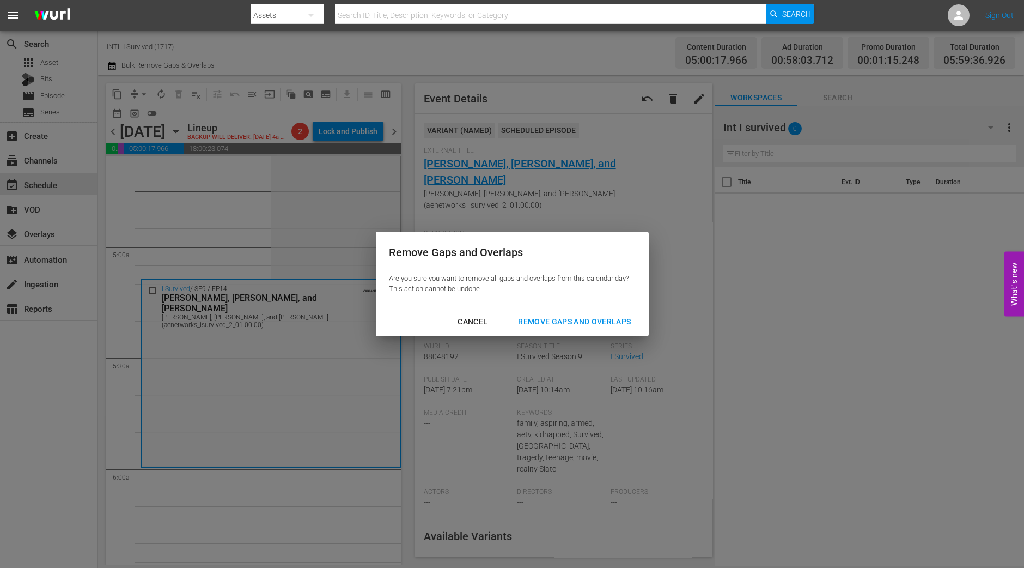
click at [587, 320] on div "Remove Gaps and Overlaps" at bounding box center [574, 322] width 130 height 14
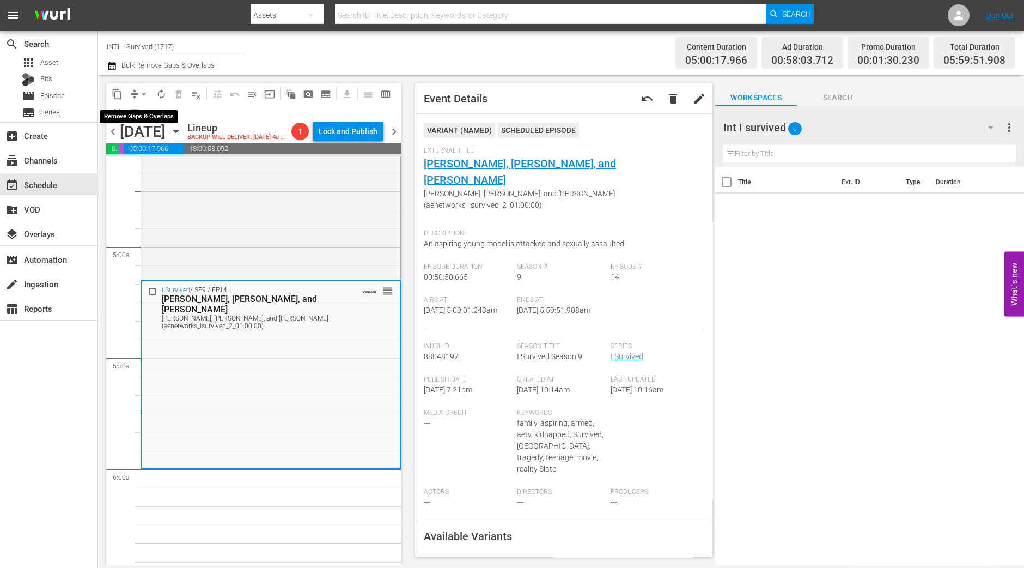
click at [140, 92] on span "arrow_drop_down" at bounding box center [143, 94] width 11 height 11
click at [146, 116] on li "Align to Midnight" at bounding box center [144, 116] width 114 height 18
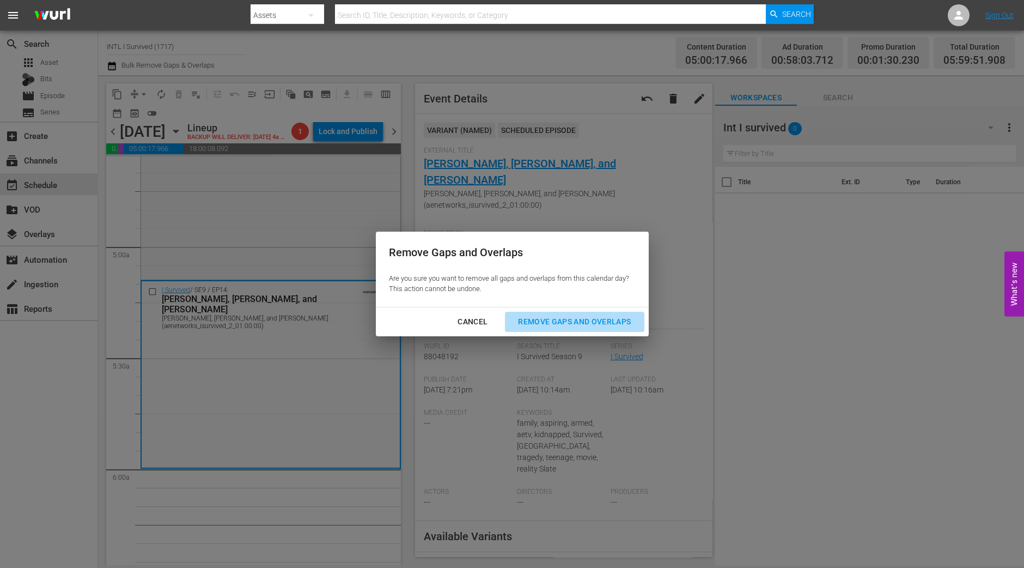
click at [626, 321] on div "Remove Gaps and Overlaps" at bounding box center [574, 322] width 130 height 14
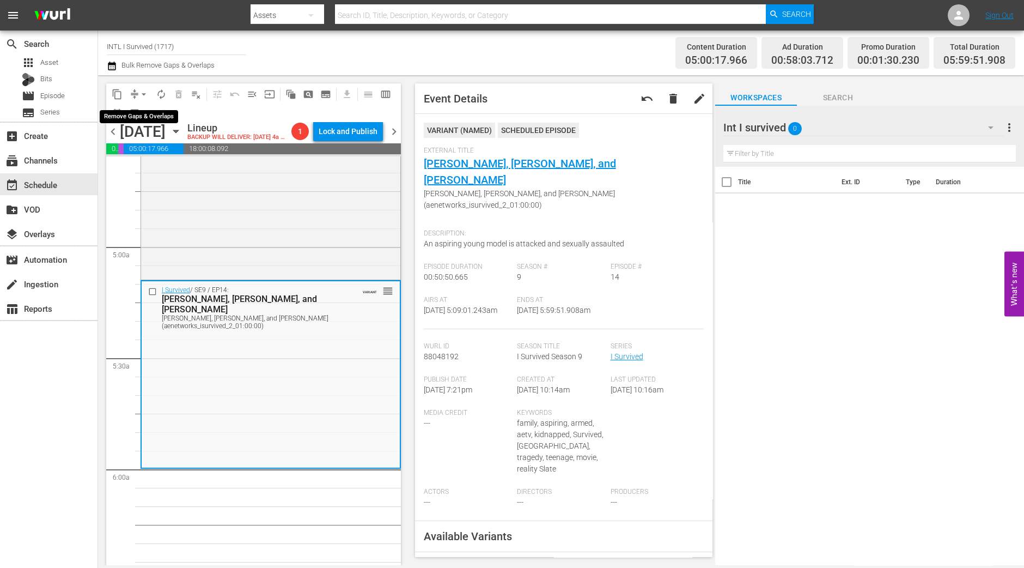
click at [146, 94] on span "arrow_drop_down" at bounding box center [143, 94] width 11 height 11
click at [148, 119] on li "Align to Midnight" at bounding box center [144, 116] width 114 height 18
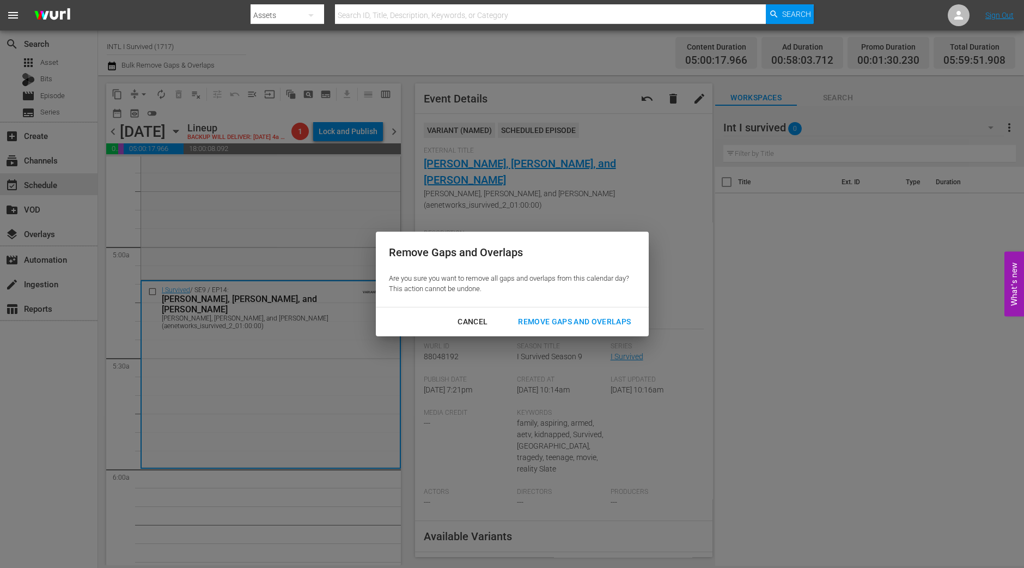
click at [576, 334] on div "Cancel Remove Gaps and Overlaps" at bounding box center [512, 321] width 273 height 29
click at [569, 325] on div "Remove Gaps and Overlaps" at bounding box center [574, 322] width 130 height 14
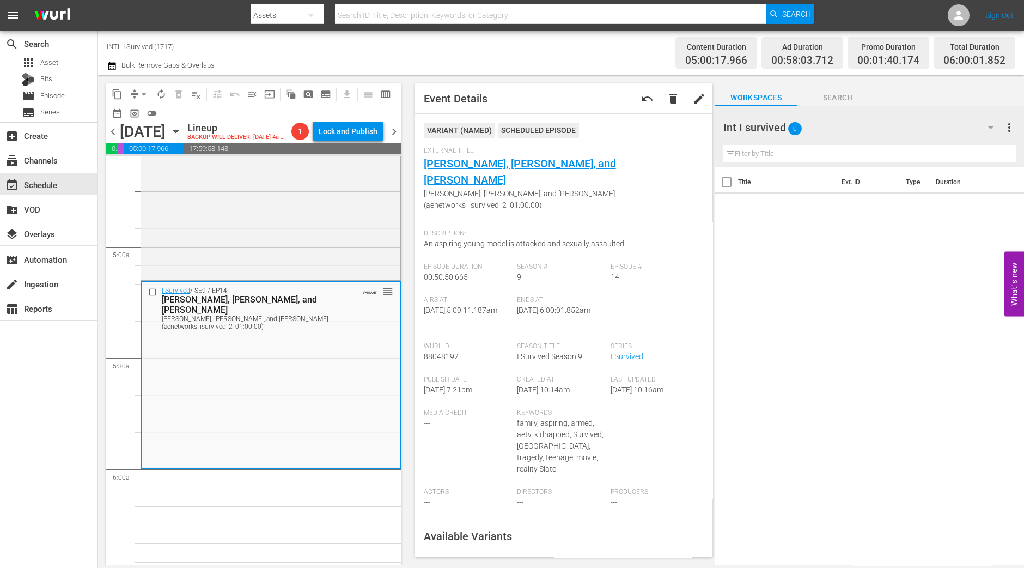
click at [144, 94] on span "arrow_drop_down" at bounding box center [143, 94] width 11 height 11
drag, startPoint x: 152, startPoint y: 126, endPoint x: 153, endPoint y: 117, distance: 9.3
click at [153, 117] on ul "Align to Midnight Align to First Episode Align to End of Previous Day" at bounding box center [144, 133] width 114 height 63
click at [153, 117] on li "Align to Midnight" at bounding box center [144, 116] width 114 height 18
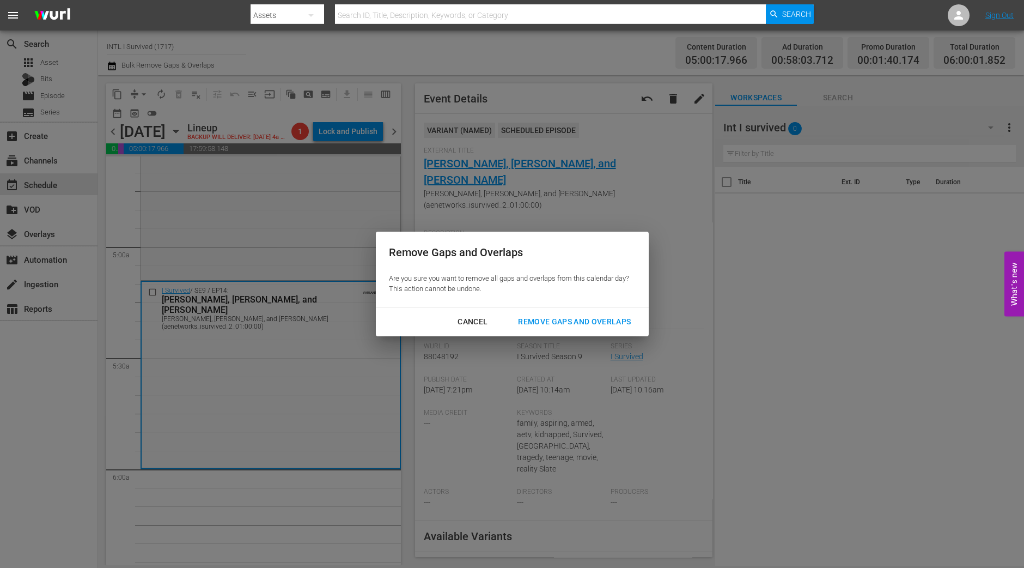
click at [587, 321] on div "Remove Gaps and Overlaps" at bounding box center [574, 322] width 130 height 14
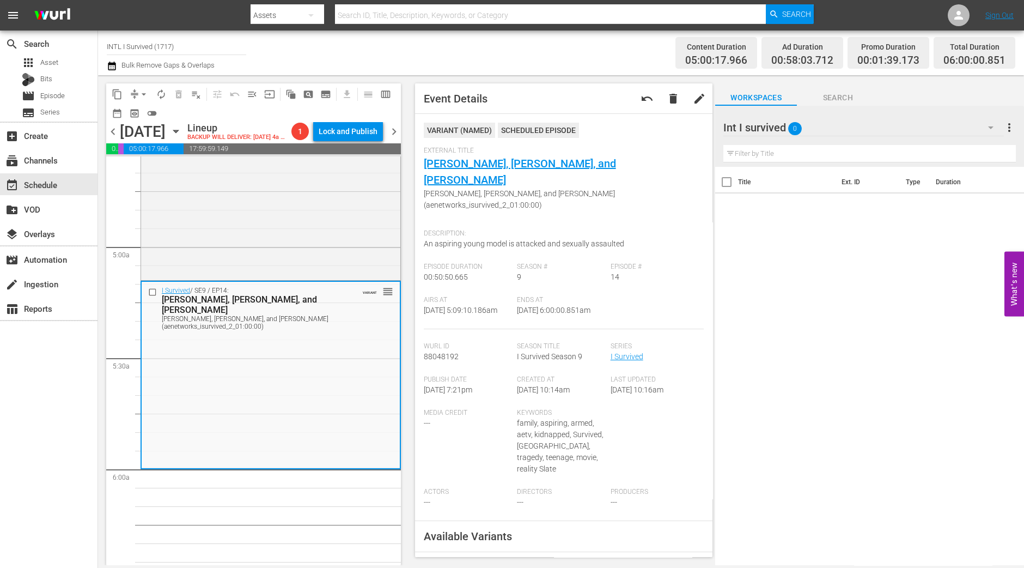
click at [163, 89] on span "autorenew_outlined" at bounding box center [161, 94] width 11 height 11
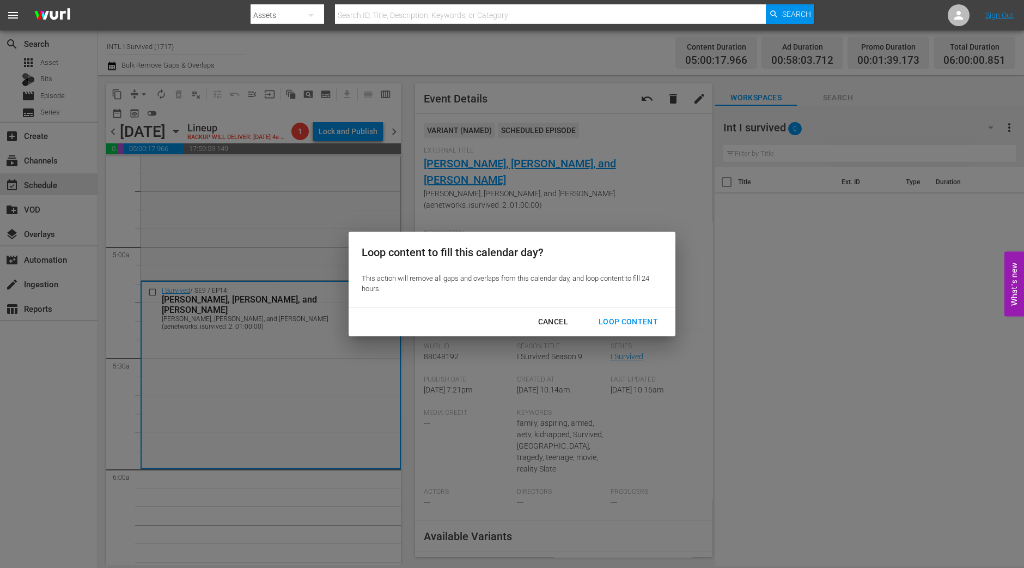
click at [608, 321] on div "Loop Content" at bounding box center [628, 322] width 77 height 14
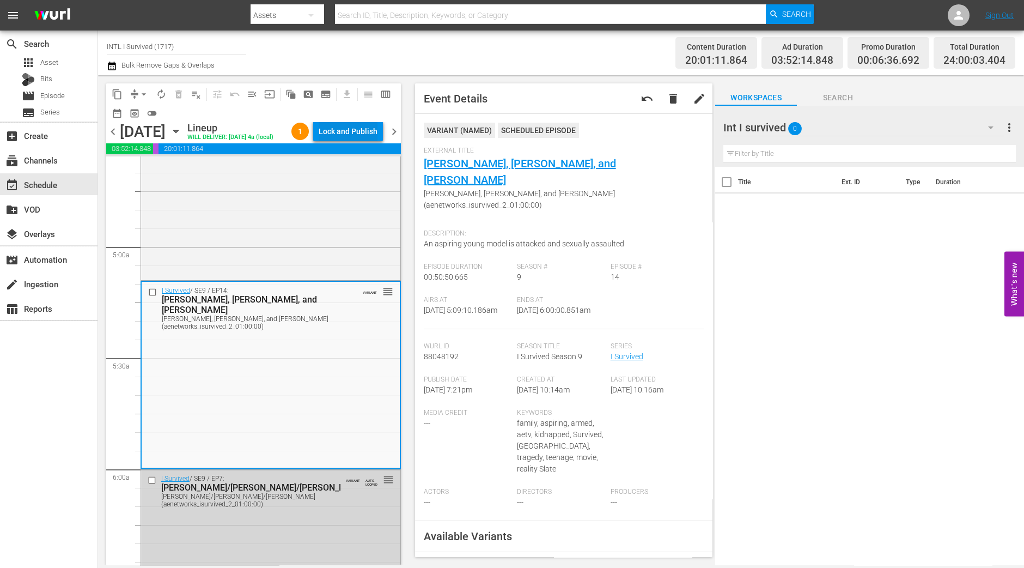
click at [366, 131] on div "Lock and Publish" at bounding box center [348, 132] width 59 height 20
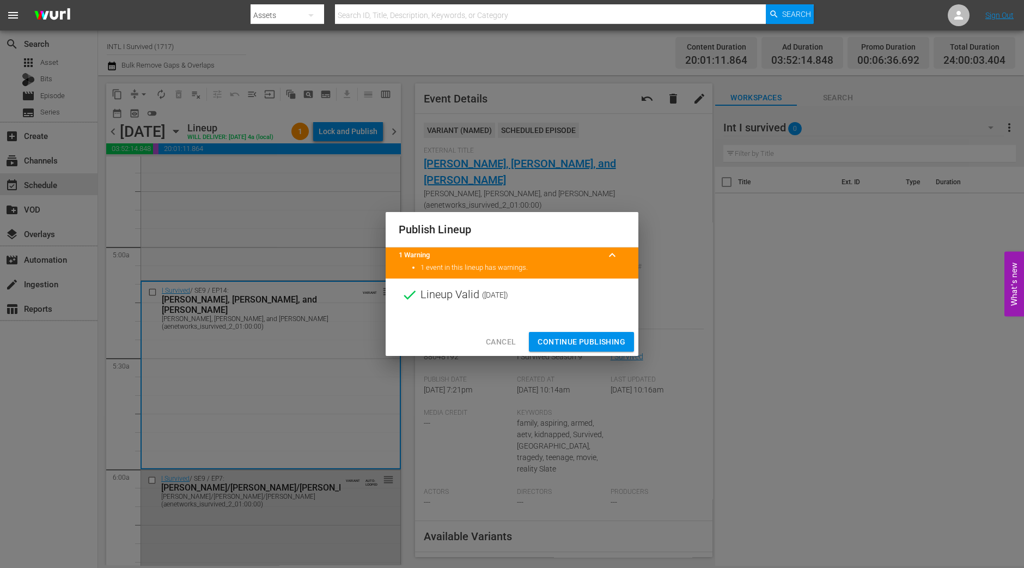
click at [579, 337] on span "Continue Publishing" at bounding box center [582, 342] width 88 height 14
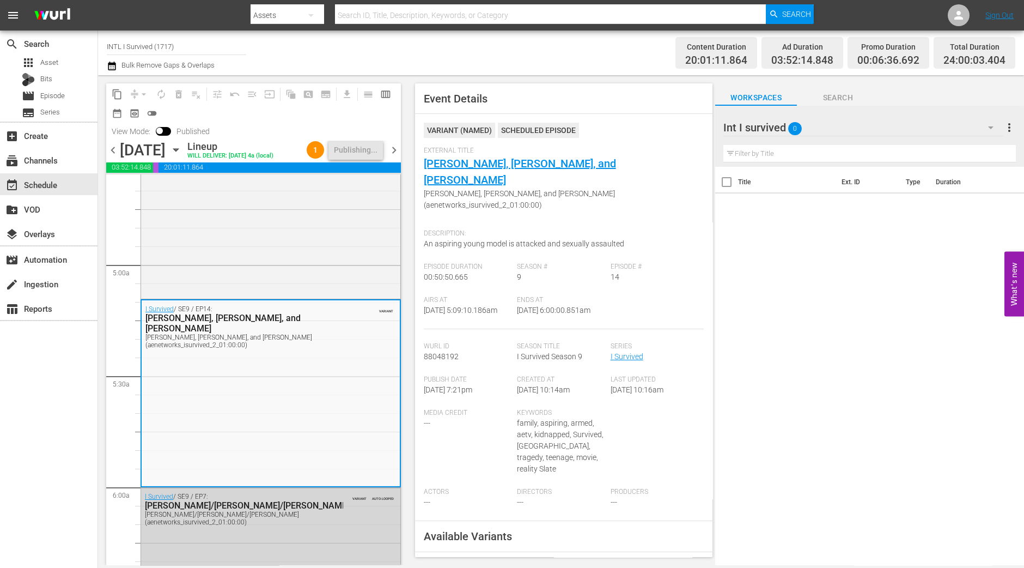
click at [395, 154] on span "chevron_right" at bounding box center [394, 150] width 14 height 14
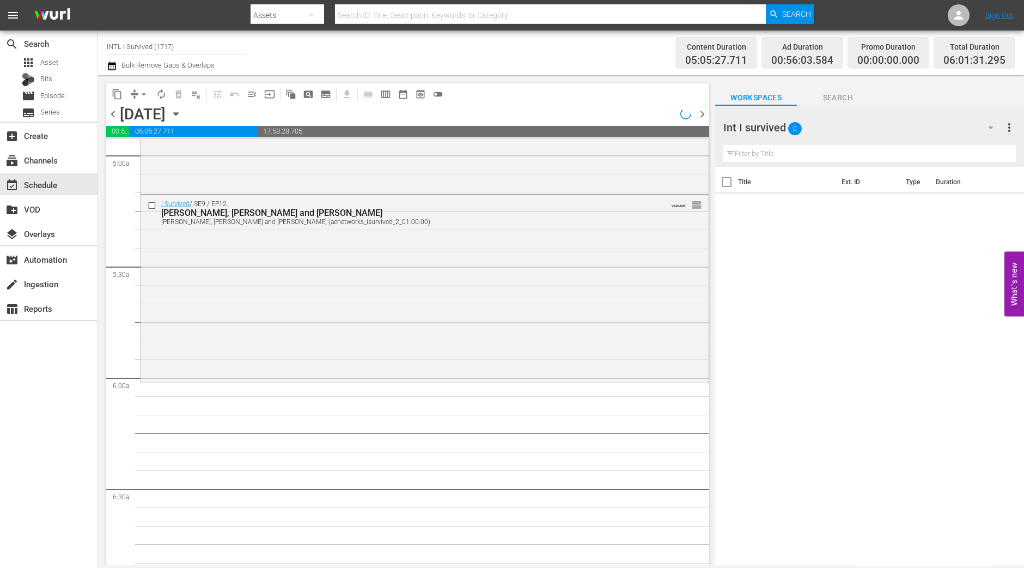
scroll to position [1021, 0]
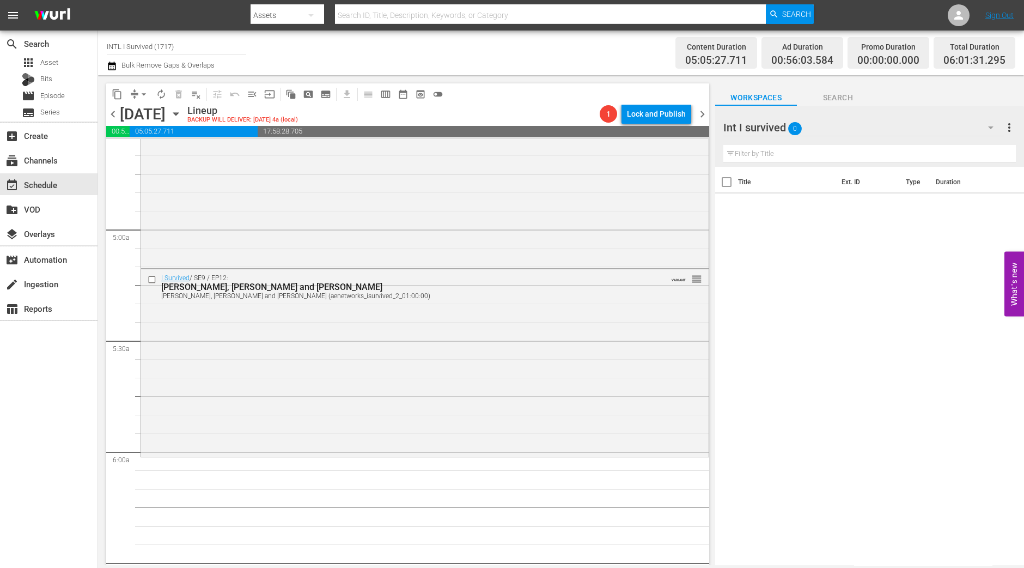
click at [136, 102] on div "content_copy compress arrow_drop_down autorenew_outlined delete_forever_outline…" at bounding box center [277, 93] width 343 height 21
click at [136, 95] on button "arrow_drop_down" at bounding box center [143, 94] width 17 height 17
click at [139, 105] on ul "Align to Midnight Align to First Episode Align to End of Previous Day" at bounding box center [144, 133] width 114 height 63
click at [138, 107] on li "Align to Midnight" at bounding box center [144, 116] width 114 height 18
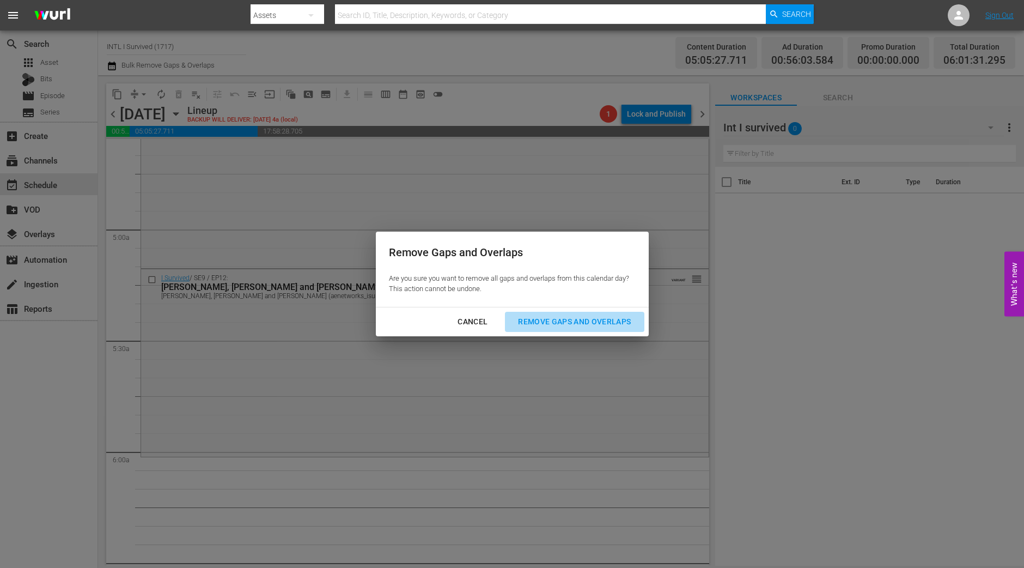
click at [573, 326] on div "Remove Gaps and Overlaps" at bounding box center [574, 322] width 130 height 14
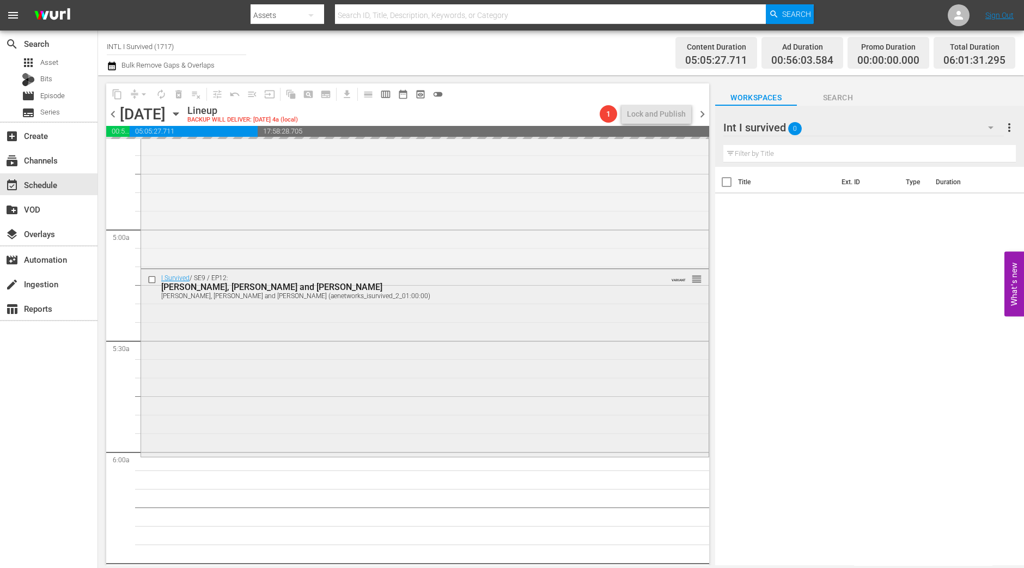
click at [503, 374] on div "I Survived / SE9 / EP12: Debbie, Ray and Jasmine Debbie, Ray and Jasmine (aenet…" at bounding box center [425, 361] width 568 height 185
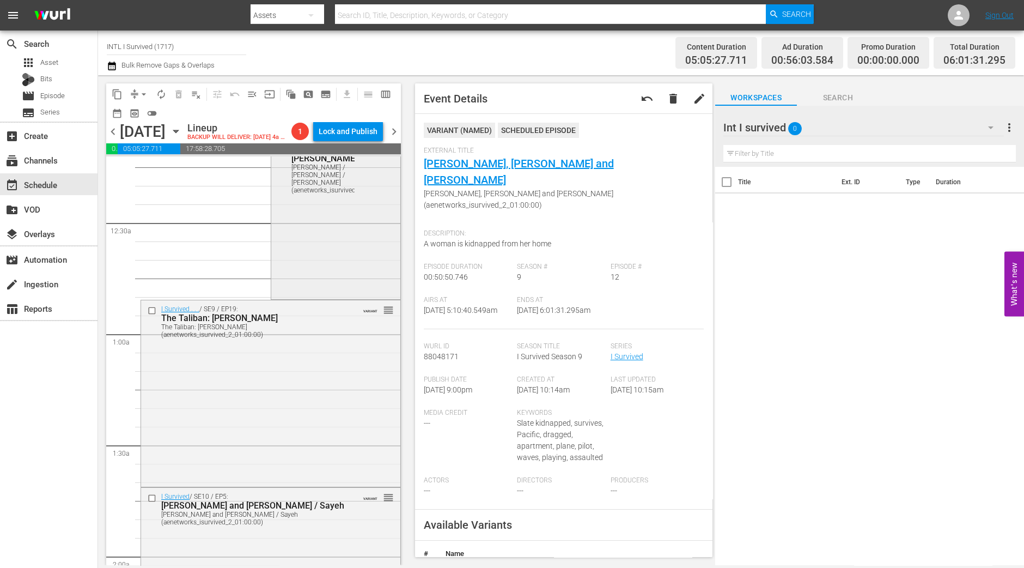
scroll to position [0, 0]
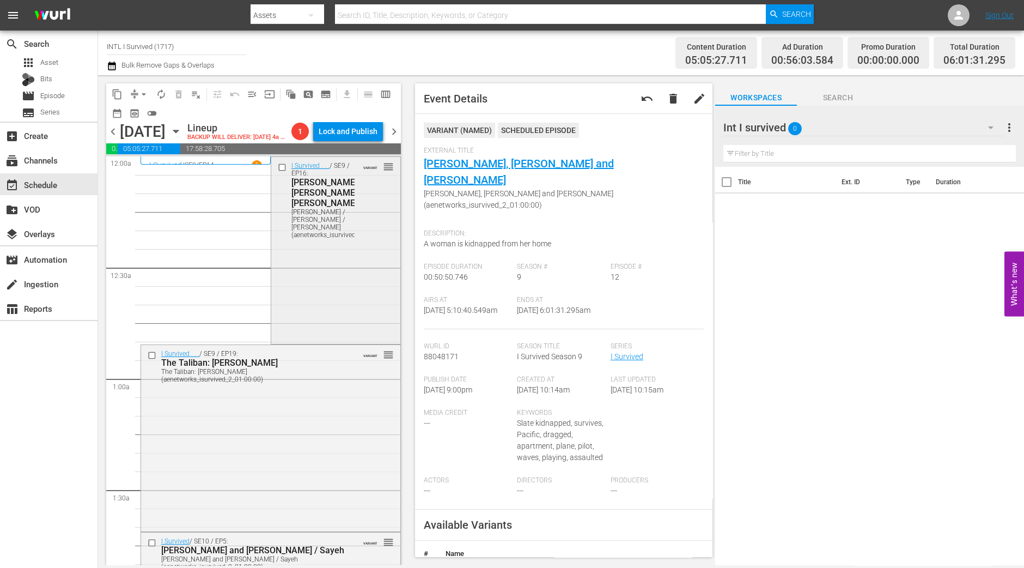
click at [356, 281] on div "I Survived . . . / SE9 / EP16: Natasha / Tim / Kellie Natasha / Tim / Kellie (a…" at bounding box center [335, 249] width 129 height 185
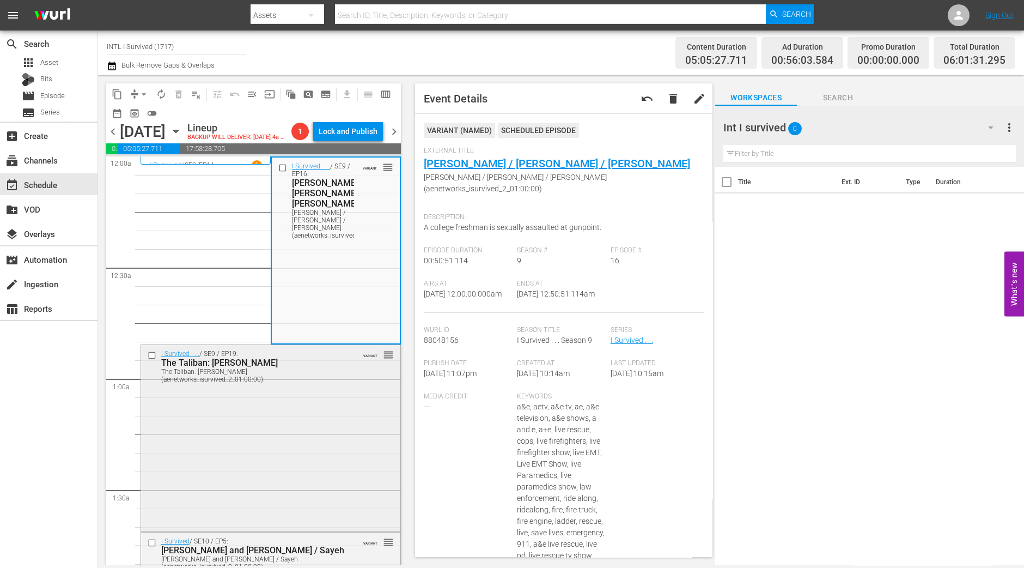
click at [321, 441] on div "I Survived . . . / SE9 / EP19: The Taliban: Jere The Taliban: Jere (aenetworks_…" at bounding box center [270, 437] width 259 height 184
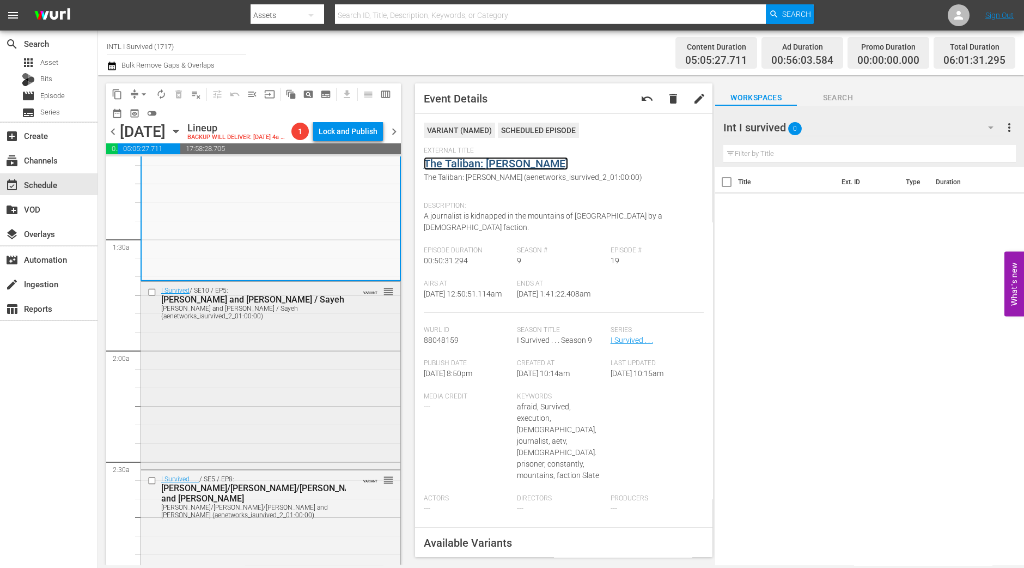
scroll to position [272, 0]
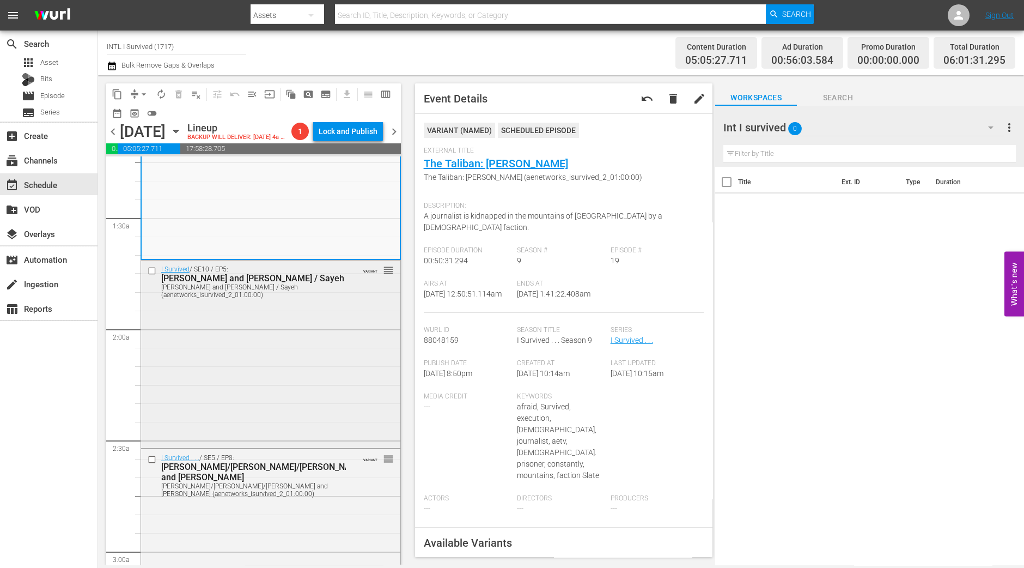
click at [289, 374] on div "I Survived / SE10 / EP5: Louie and Wade / Sayeh Louie and Wade / Sayeh (aenetwo…" at bounding box center [270, 352] width 259 height 185
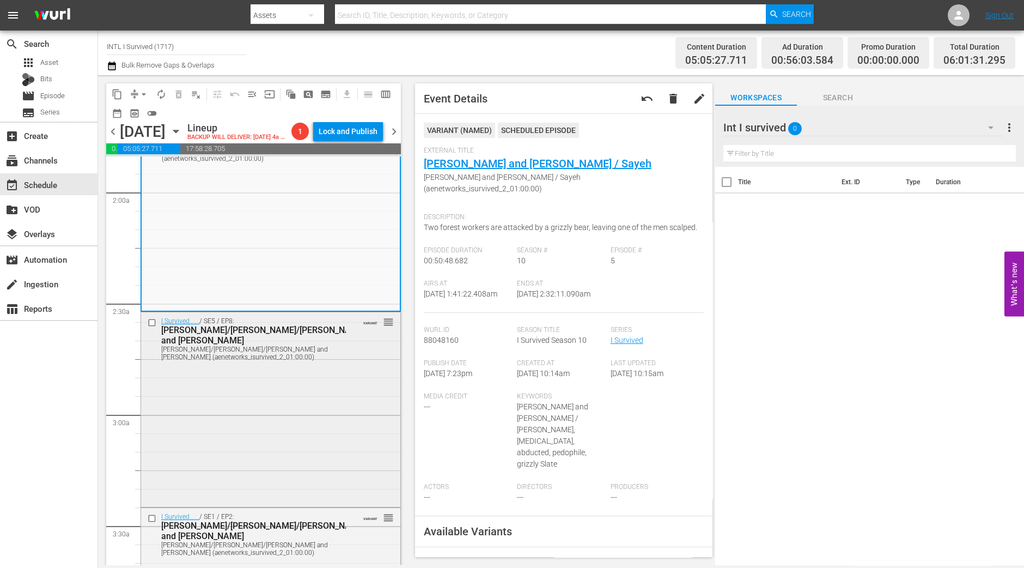
click at [283, 403] on div "I Survived . . . / SE5 / EP8: Danielle/Deborah/Gordy and Betty Danielle/Deborah…" at bounding box center [270, 408] width 259 height 192
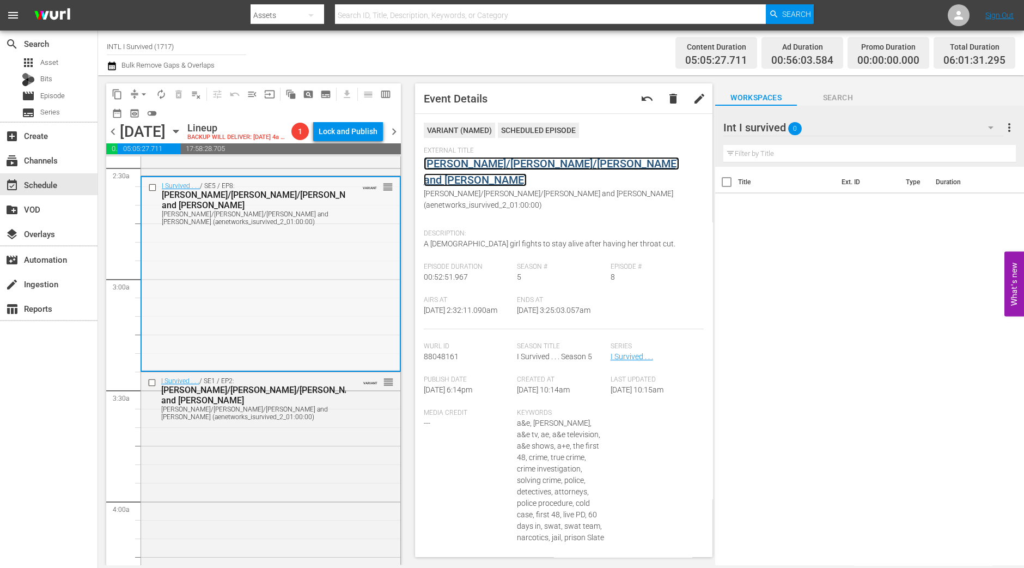
scroll to position [749, 0]
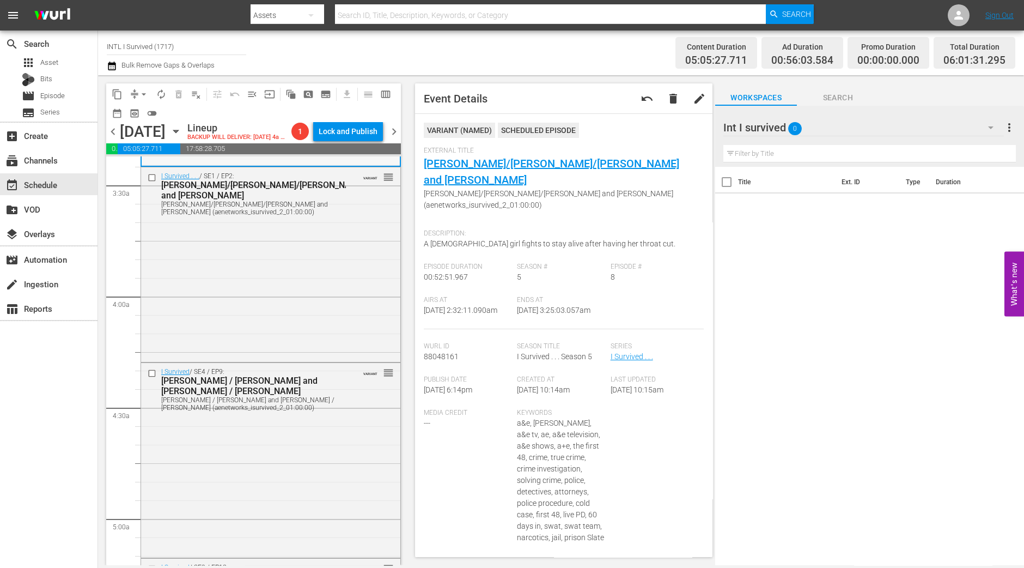
click at [330, 220] on div "I Survived . . . / SE1 / EP2: Brandi/Joseph/Sam and Suzanne Brandi/Joseph/Sam a…" at bounding box center [270, 193] width 259 height 52
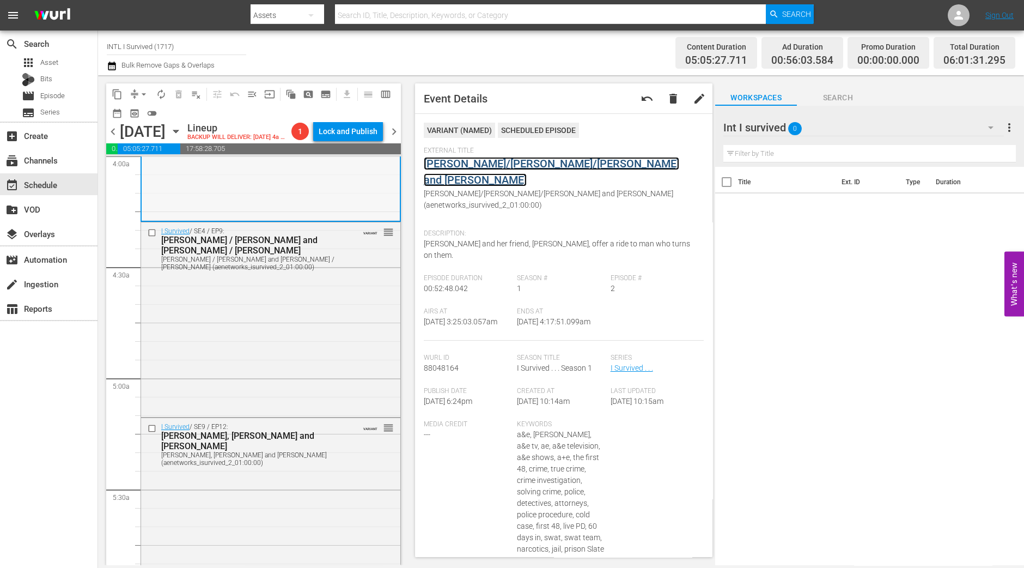
scroll to position [953, 0]
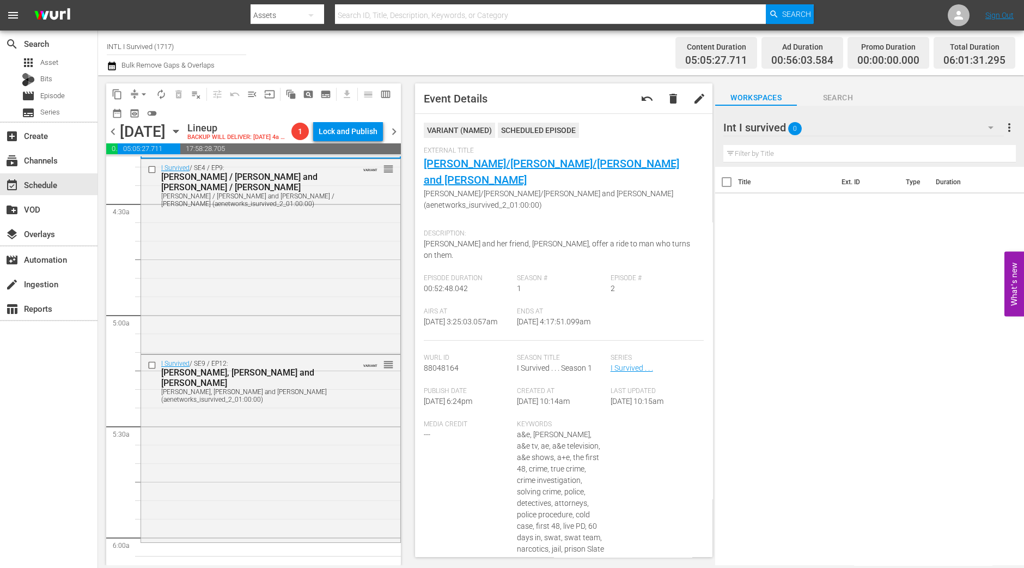
click at [294, 284] on div "I Survived / SE4 / EP9: Franklin / Jeff and Frank / Connie Franklin / Jeff and …" at bounding box center [270, 255] width 259 height 192
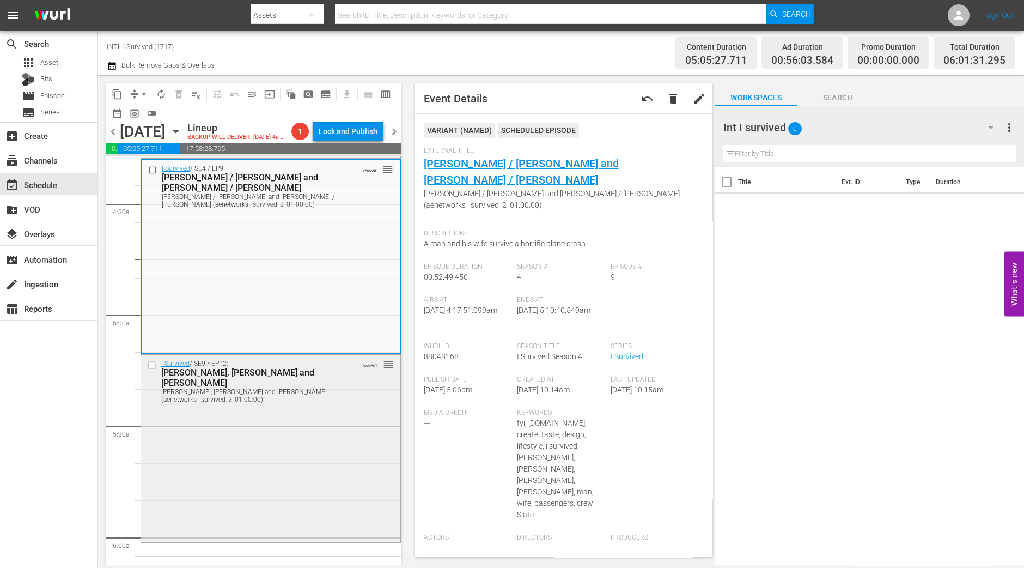
click at [262, 464] on div "I Survived / SE9 / EP12: Debbie, Ray and Jasmine Debbie, Ray and Jasmine (aenet…" at bounding box center [270, 447] width 259 height 185
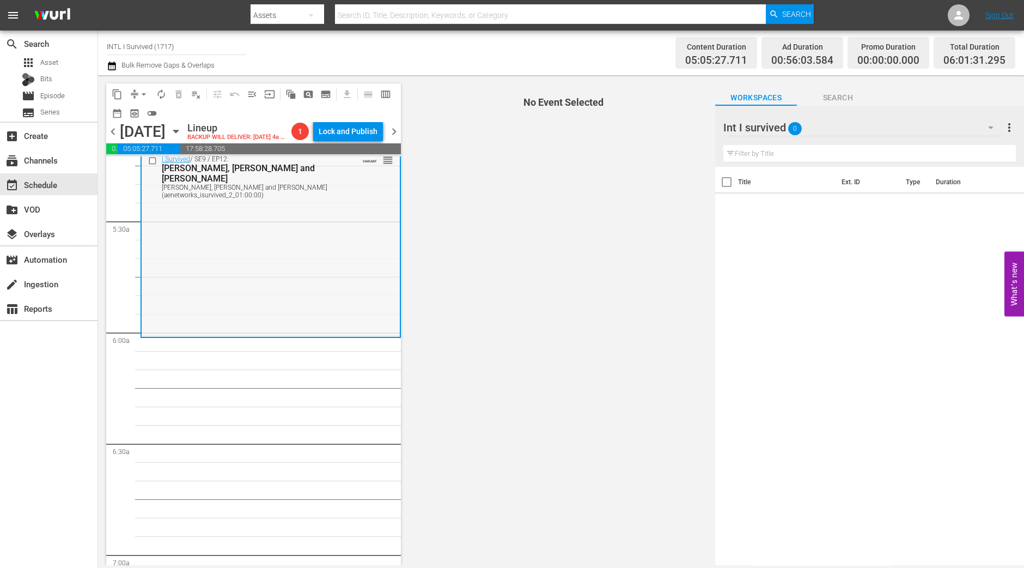
scroll to position [1089, 0]
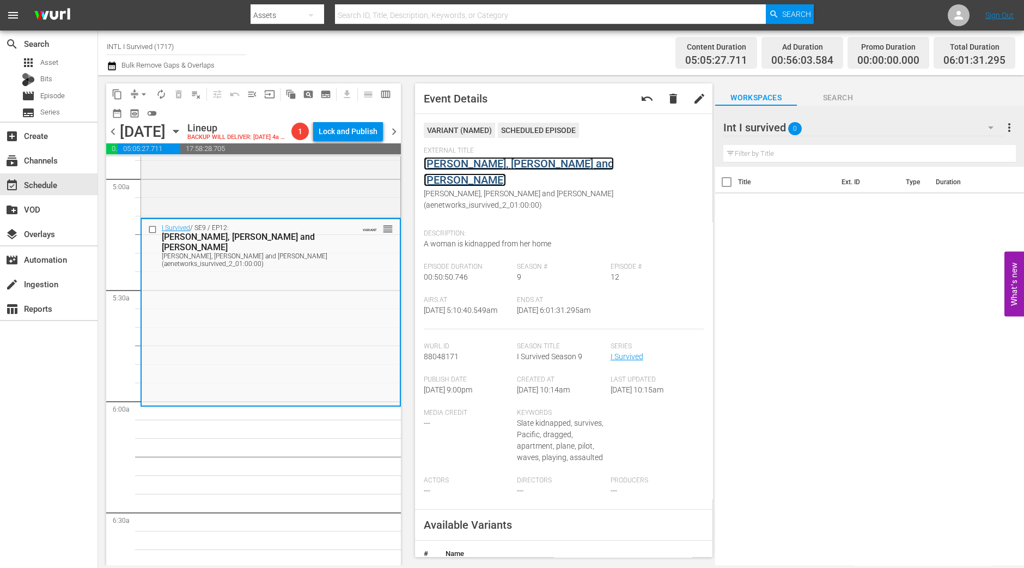
drag, startPoint x: 536, startPoint y: 173, endPoint x: 535, endPoint y: 167, distance: 6.2
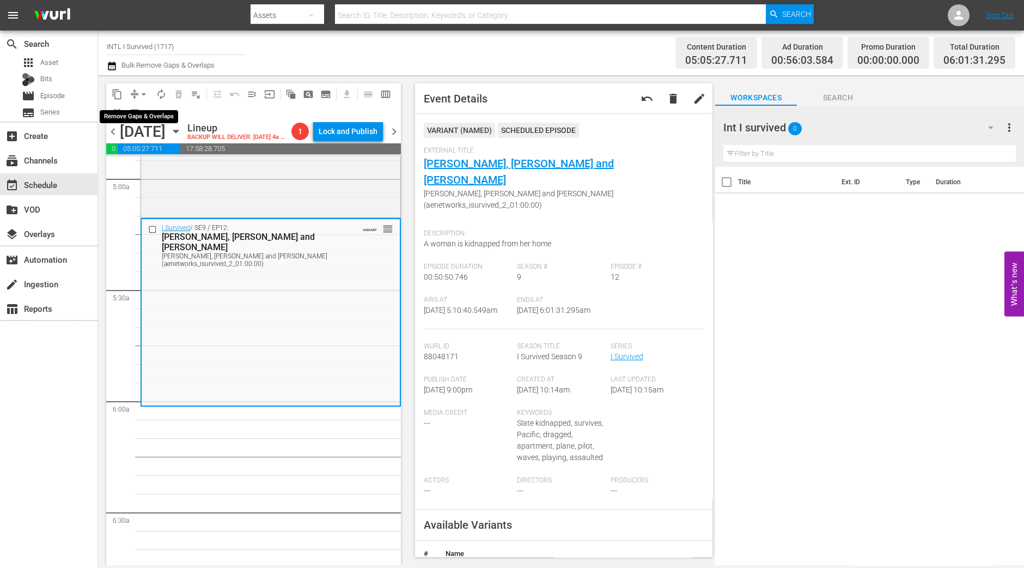
click at [144, 91] on span "arrow_drop_down" at bounding box center [143, 94] width 11 height 11
click at [144, 111] on li "Align to Midnight" at bounding box center [144, 116] width 114 height 18
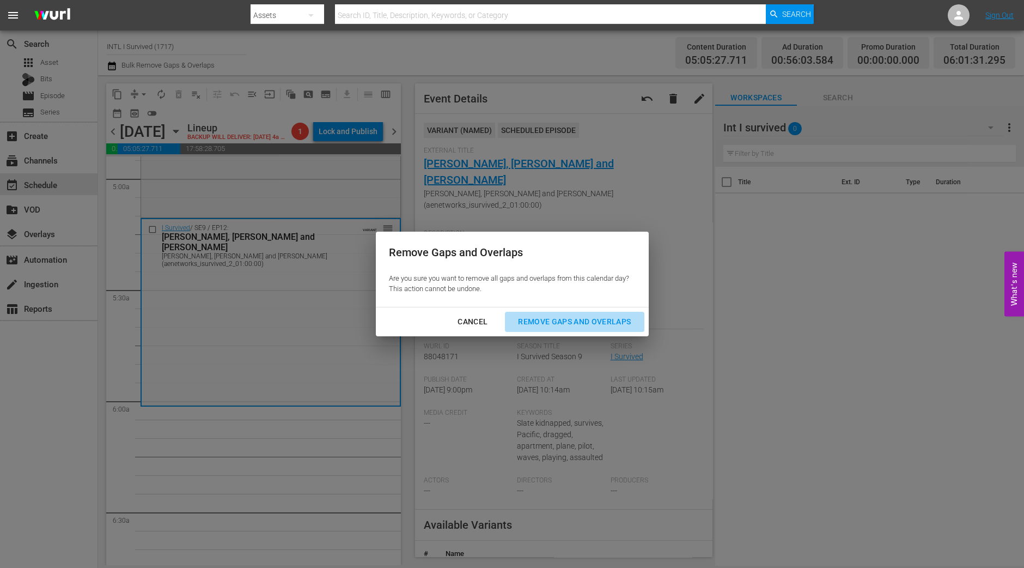
click at [584, 315] on div "Remove Gaps and Overlaps" at bounding box center [574, 322] width 130 height 14
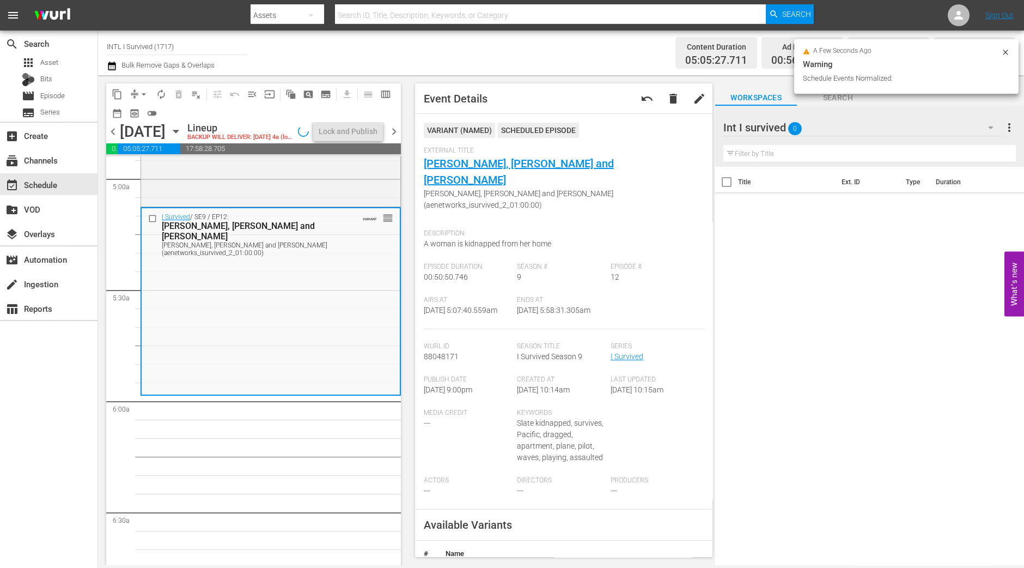
scroll to position [1127, 0]
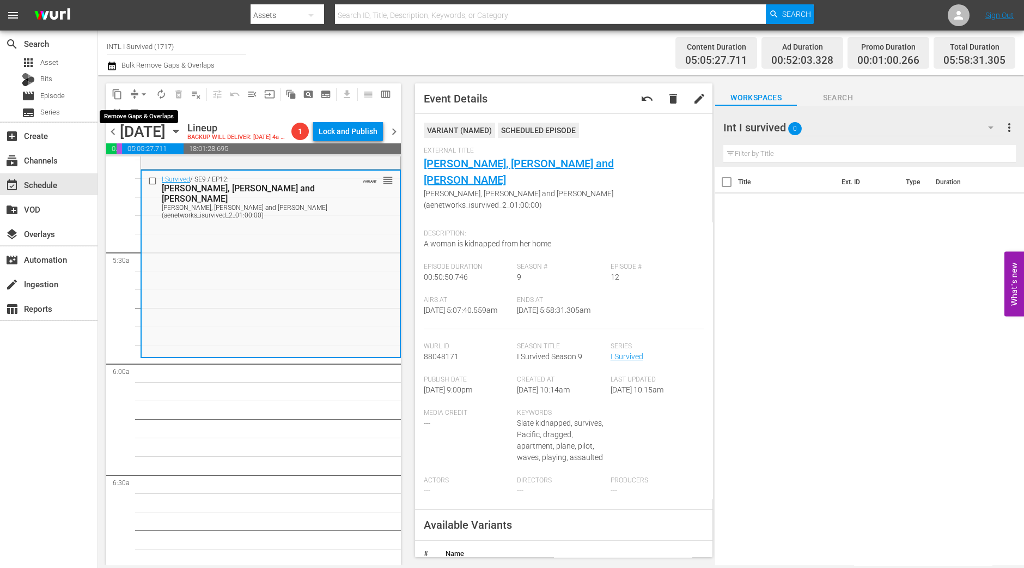
click at [143, 95] on span "arrow_drop_down" at bounding box center [143, 94] width 11 height 11
click at [146, 110] on li "Align to Midnight" at bounding box center [144, 116] width 114 height 18
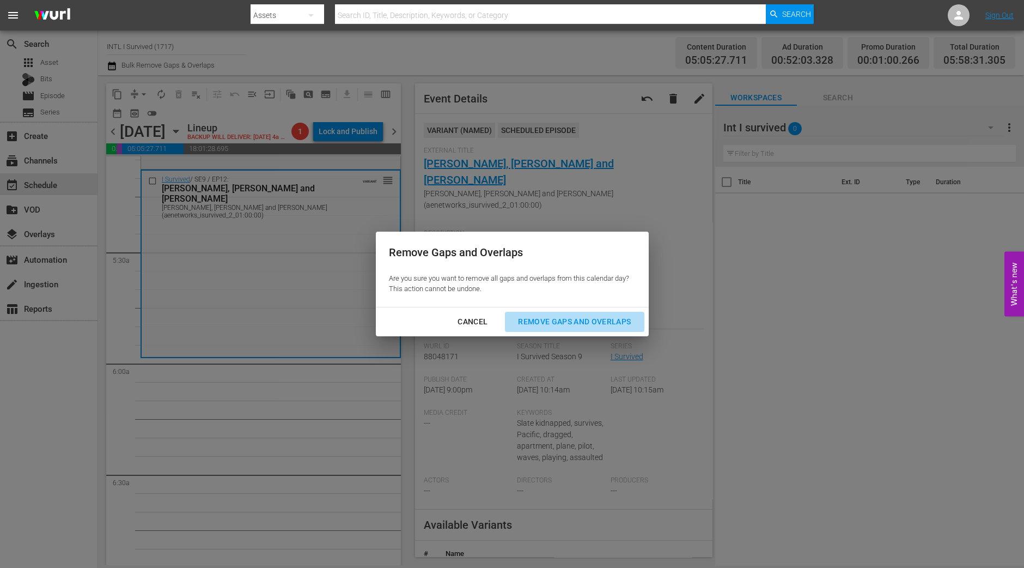
click at [593, 323] on div "Remove Gaps and Overlaps" at bounding box center [574, 322] width 130 height 14
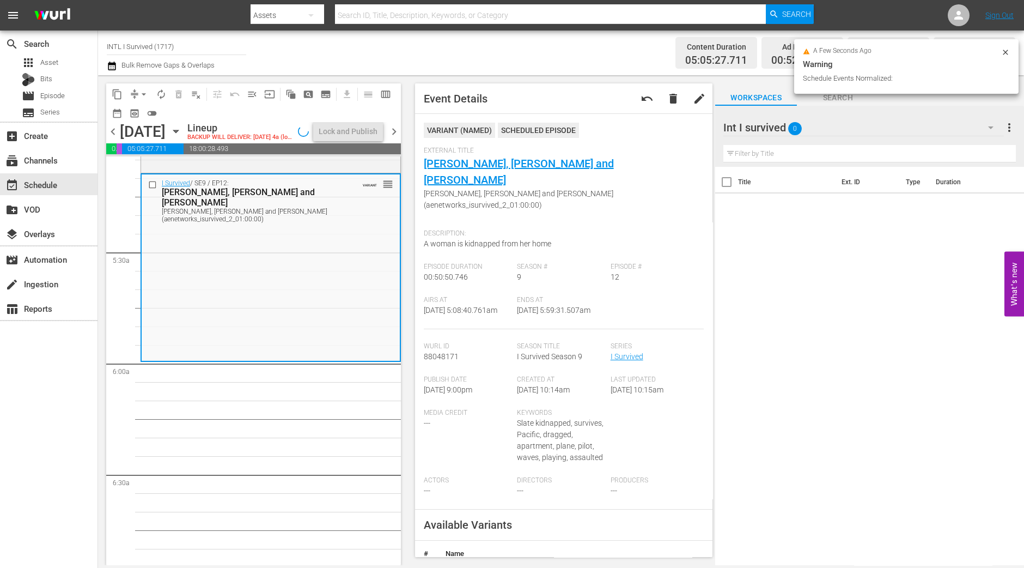
scroll to position [1108, 0]
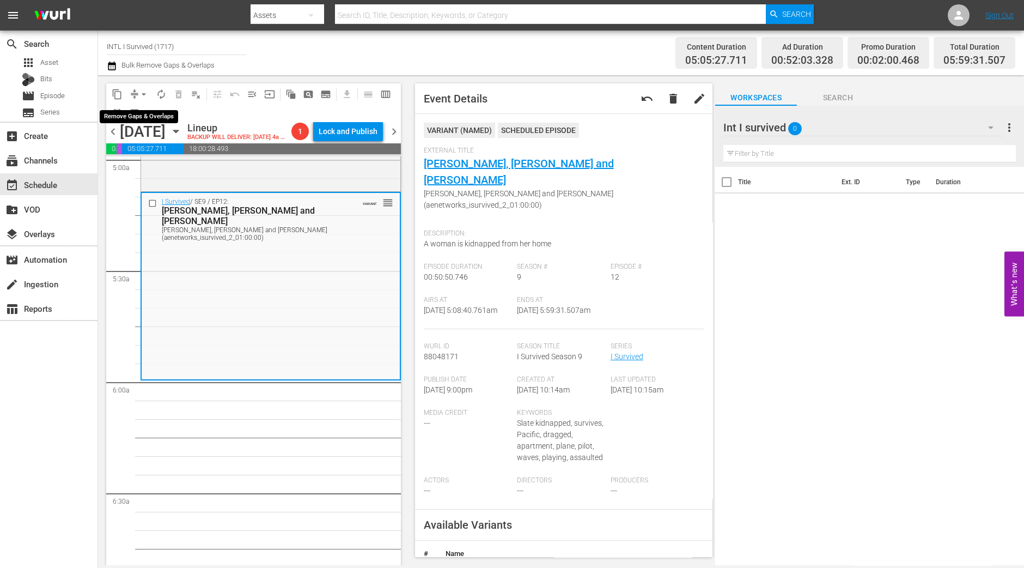
click at [142, 95] on span "arrow_drop_down" at bounding box center [143, 94] width 11 height 11
click at [142, 114] on li "Align to Midnight" at bounding box center [144, 116] width 114 height 18
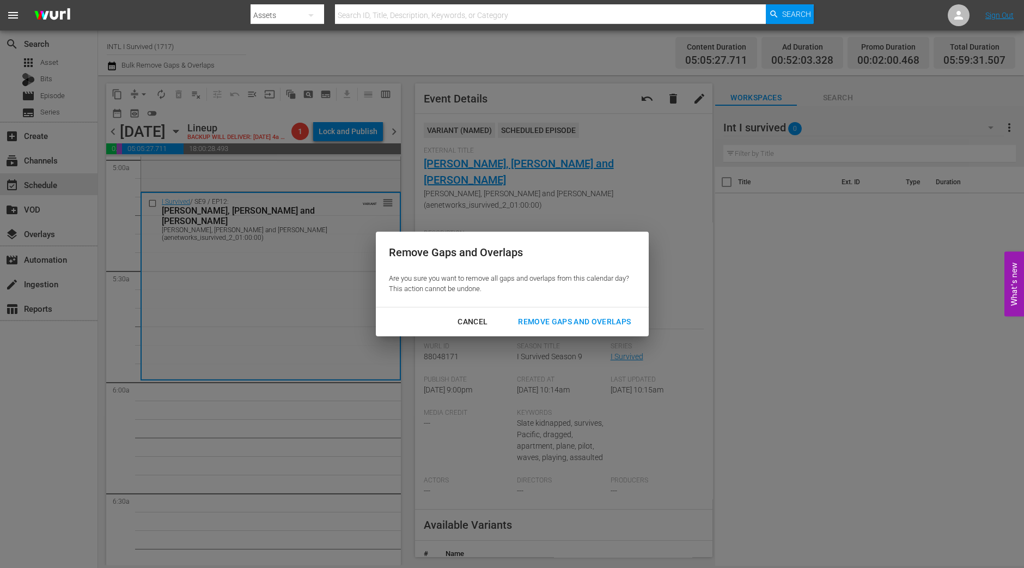
click at [558, 320] on div "Remove Gaps and Overlaps" at bounding box center [574, 322] width 130 height 14
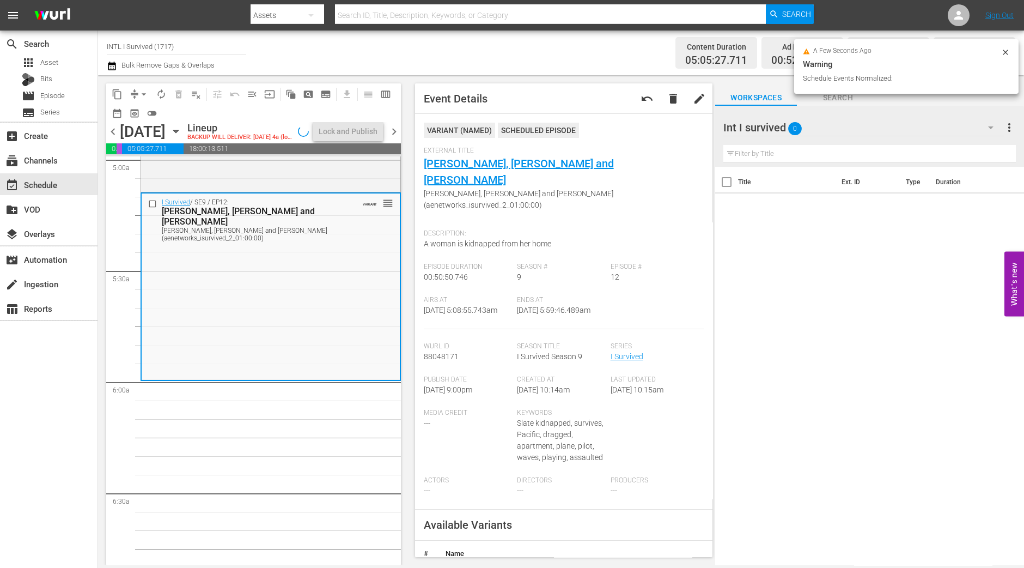
scroll to position [1089, 0]
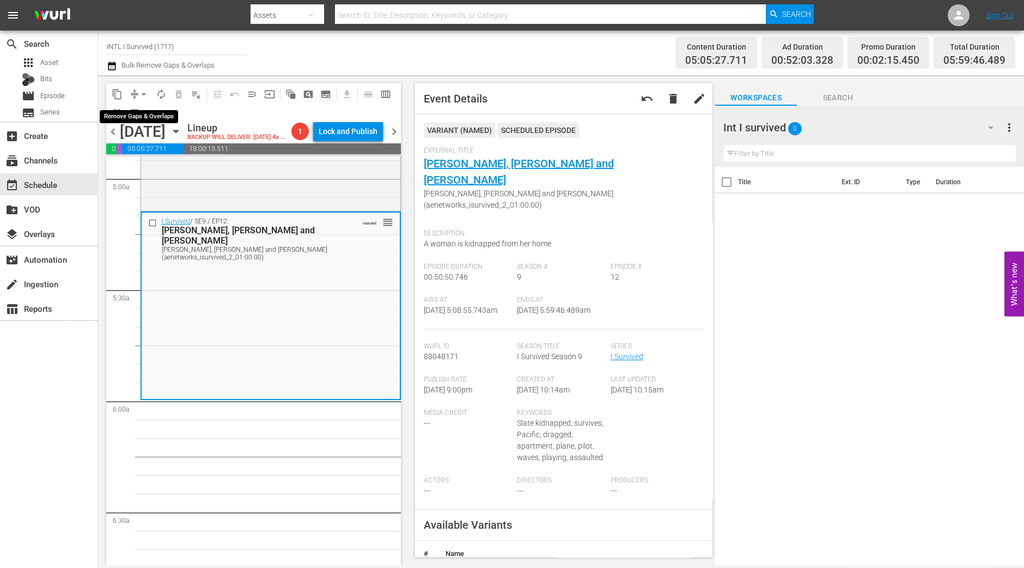
click at [143, 91] on span "arrow_drop_down" at bounding box center [143, 94] width 11 height 11
click at [145, 112] on li "Align to Midnight" at bounding box center [144, 116] width 114 height 18
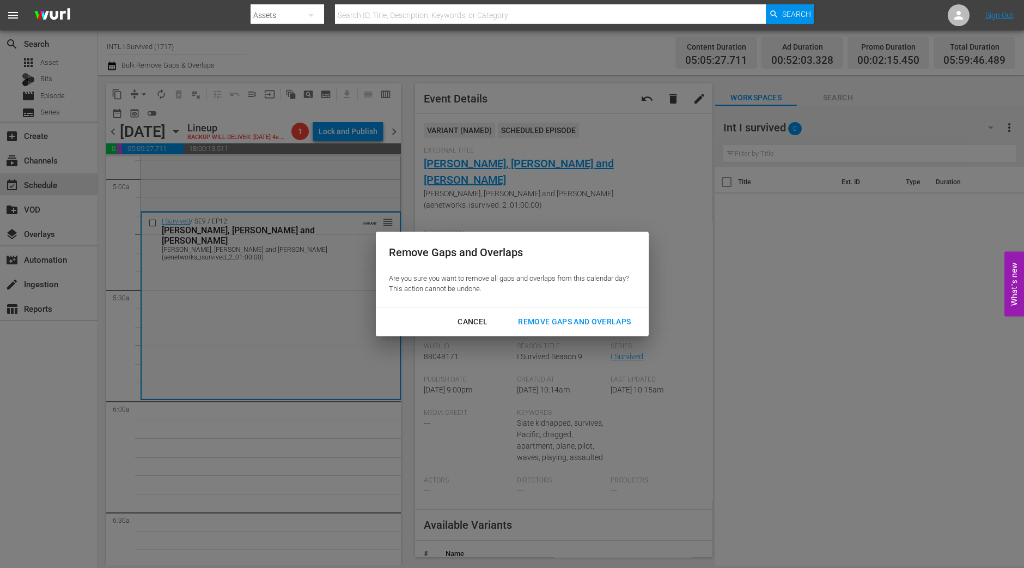
click at [621, 318] on div "Remove Gaps and Overlaps" at bounding box center [574, 322] width 130 height 14
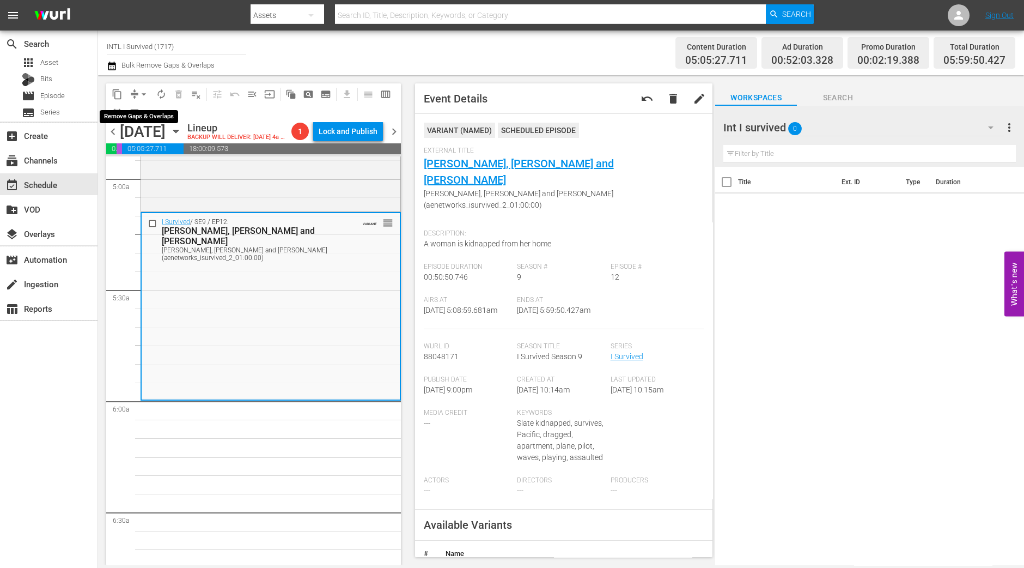
click at [145, 96] on span "arrow_drop_down" at bounding box center [143, 94] width 11 height 11
click at [142, 116] on li "Align to Midnight" at bounding box center [144, 116] width 114 height 18
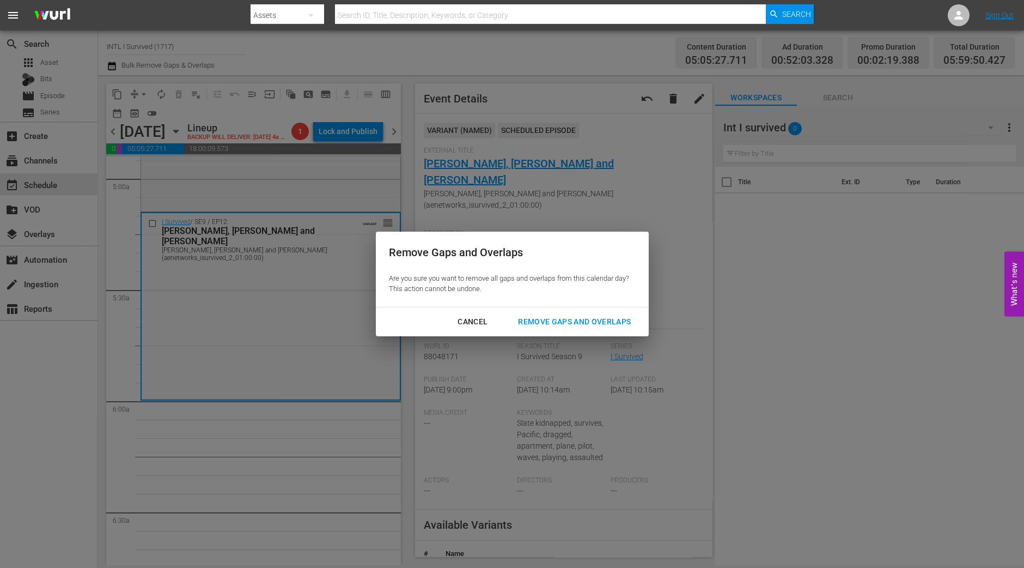
click at [580, 327] on div "Remove Gaps and Overlaps" at bounding box center [574, 322] width 130 height 14
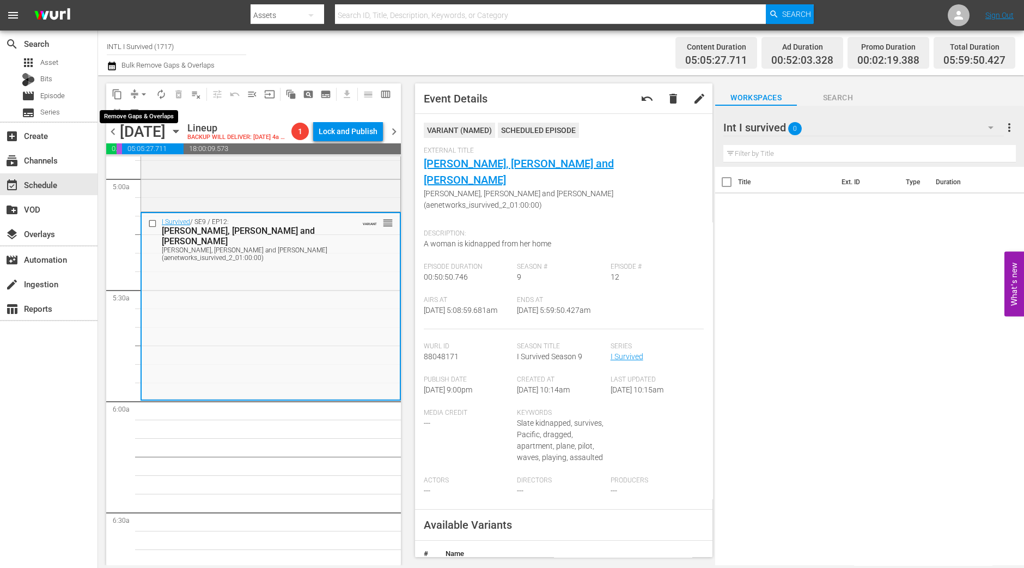
click at [144, 93] on span "arrow_drop_down" at bounding box center [143, 94] width 11 height 11
click at [153, 120] on li "Align to Midnight" at bounding box center [144, 116] width 114 height 18
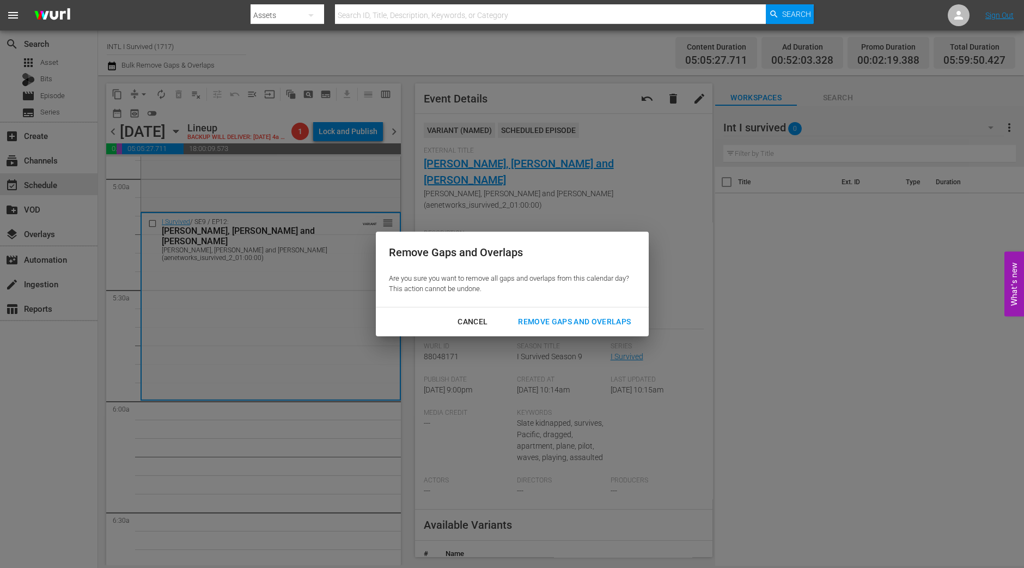
click at [550, 323] on div "Remove Gaps and Overlaps" at bounding box center [574, 322] width 130 height 14
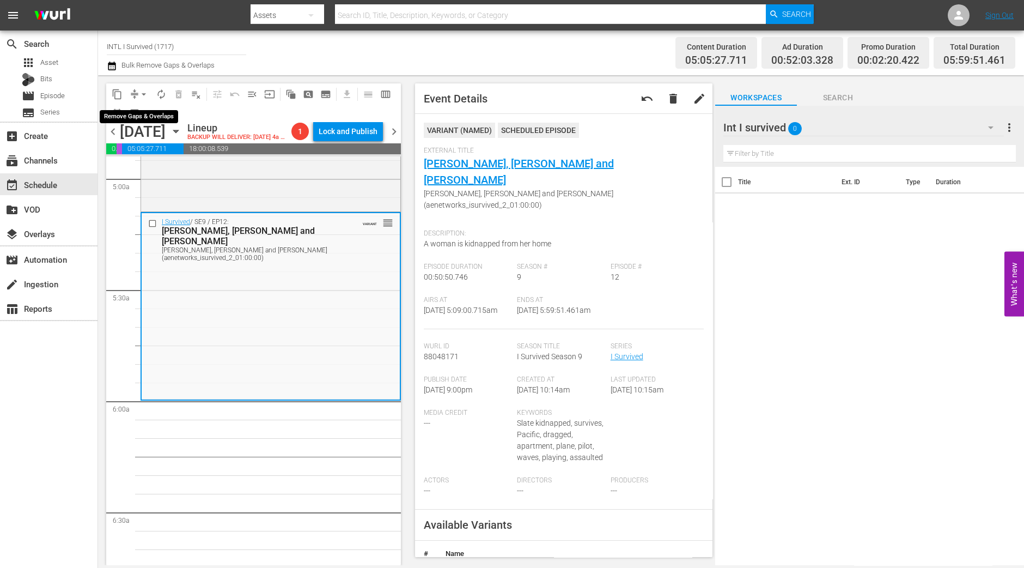
click at [142, 90] on span "arrow_drop_down" at bounding box center [143, 94] width 11 height 11
click at [153, 110] on li "Align to Midnight" at bounding box center [144, 116] width 114 height 18
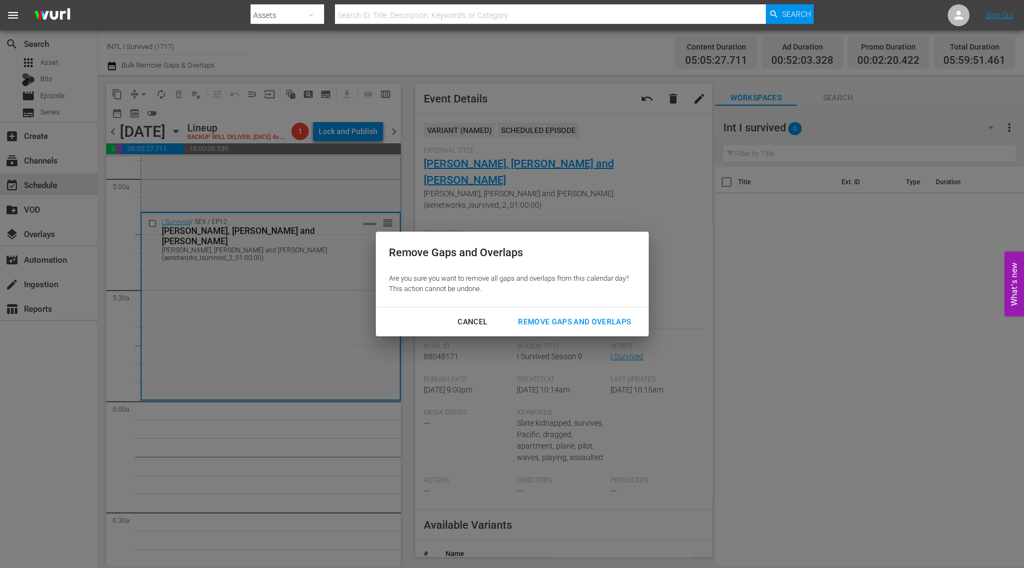
click at [608, 320] on div "Remove Gaps and Overlaps" at bounding box center [574, 322] width 130 height 14
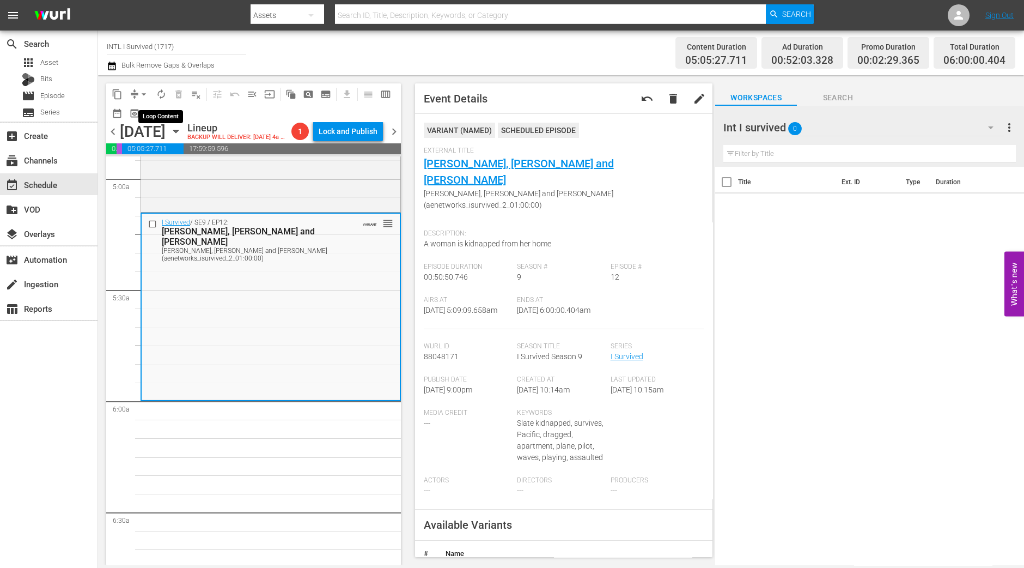
click at [161, 93] on span "autorenew_outlined" at bounding box center [161, 94] width 11 height 11
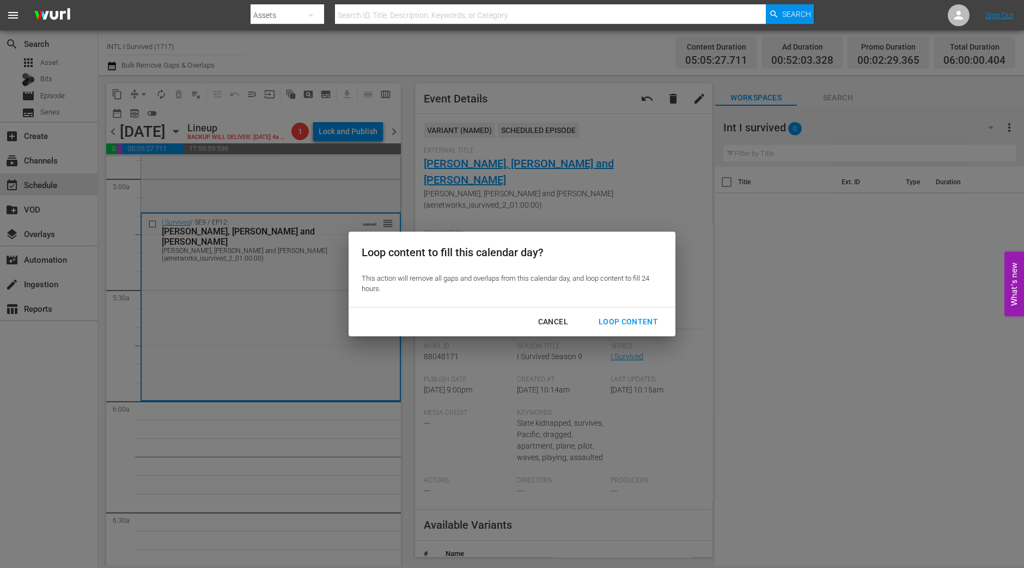
click at [643, 325] on div "Loop Content" at bounding box center [628, 322] width 77 height 14
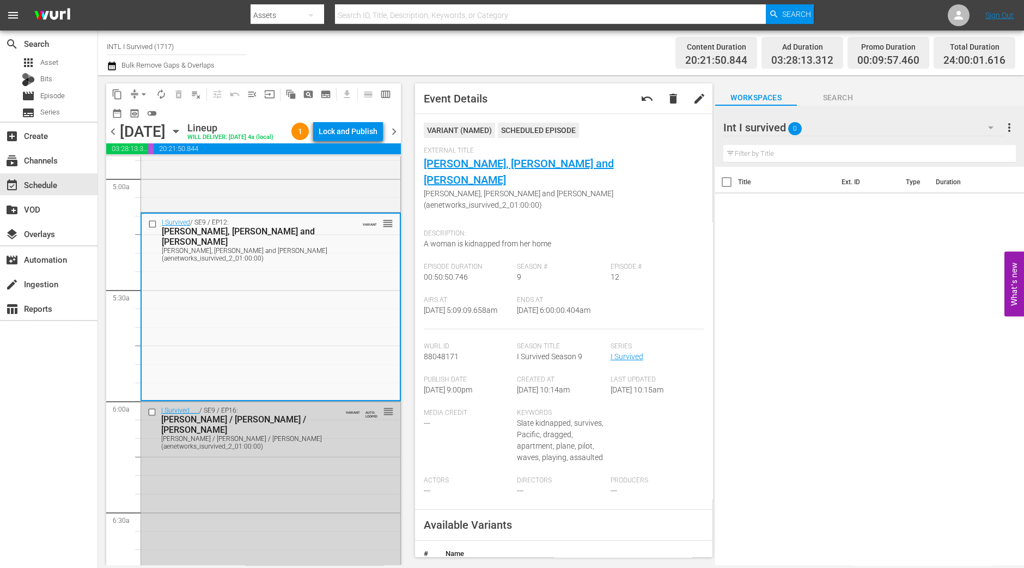
click at [363, 126] on div "Lock and Publish" at bounding box center [348, 132] width 59 height 20
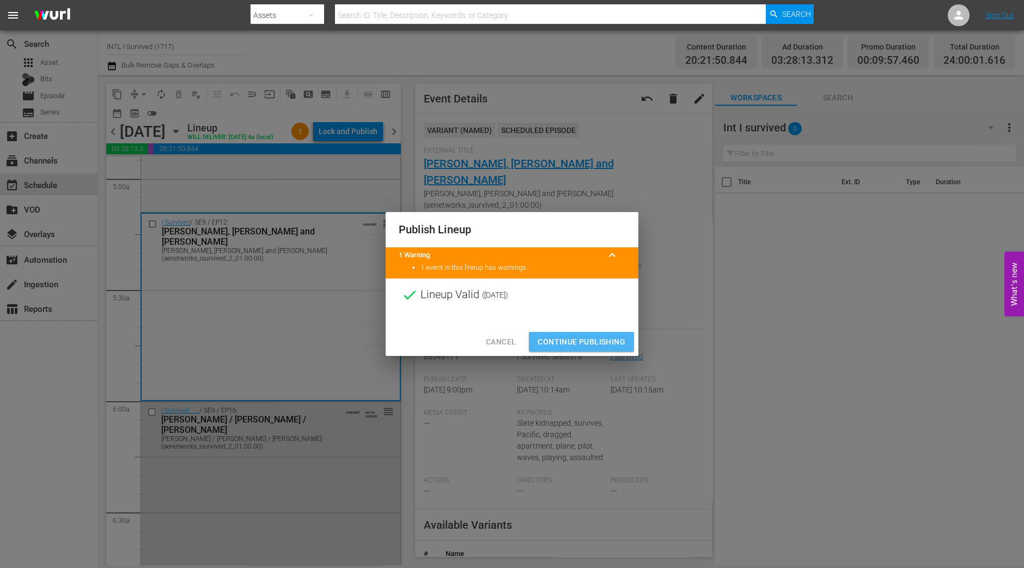
click at [587, 338] on span "Continue Publishing" at bounding box center [582, 342] width 88 height 14
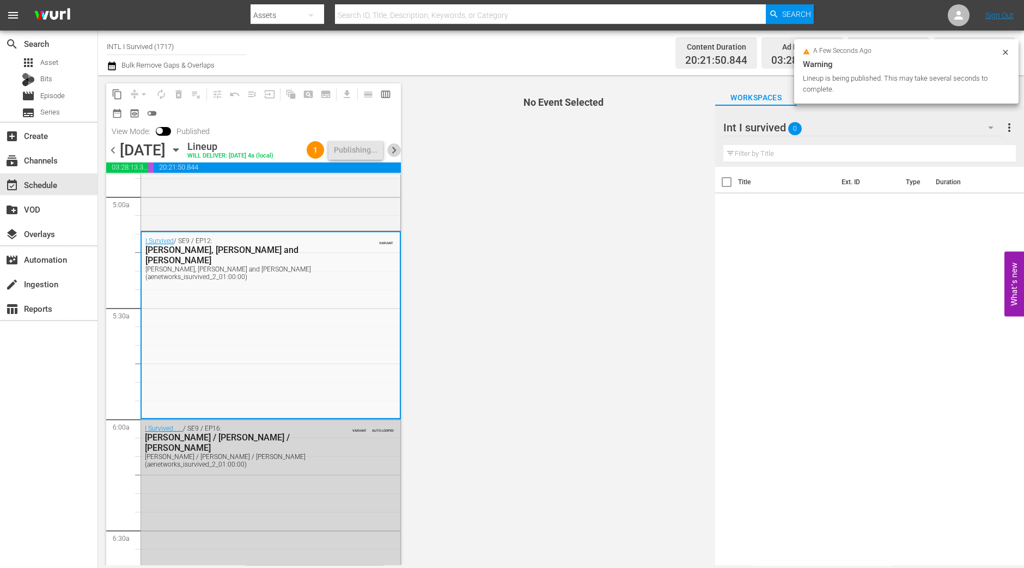
click at [399, 157] on span "chevron_right" at bounding box center [394, 150] width 14 height 14
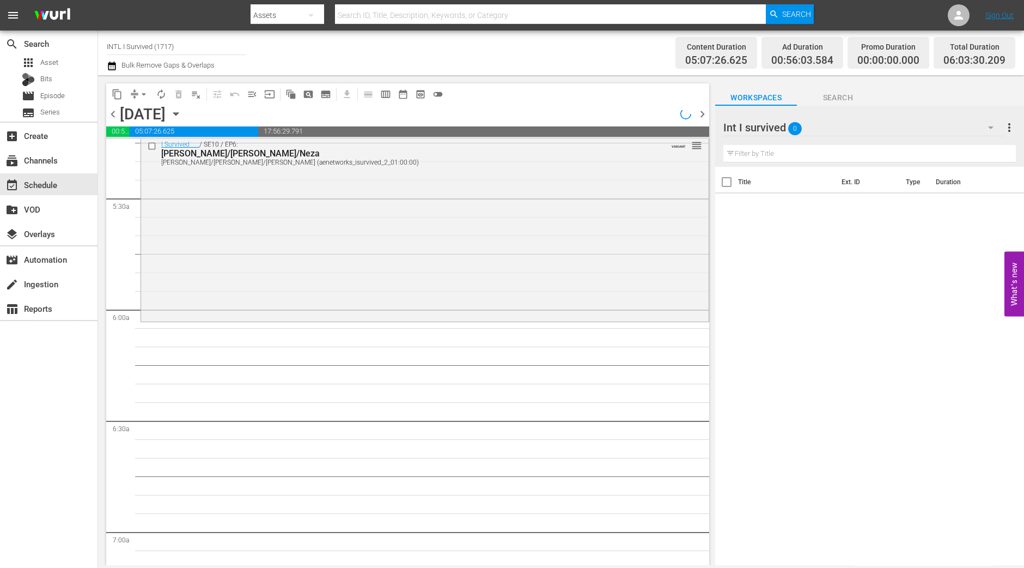
scroll to position [1108, 0]
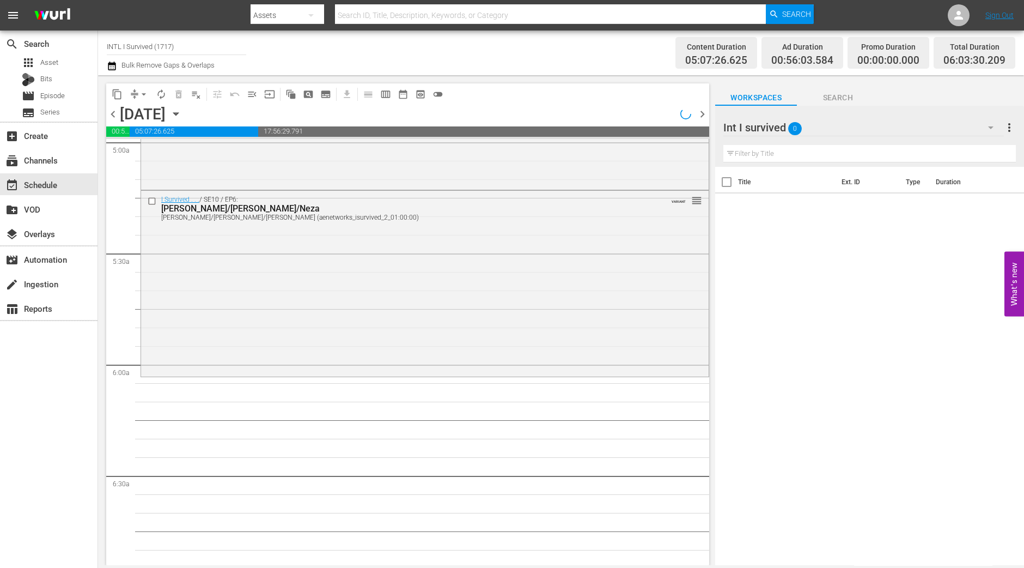
click at [420, 290] on div "I Survived . . . / SE10 / EP6: Mike/Chris/Neza Mike/Chris/Neza (aenetworks_isur…" at bounding box center [425, 283] width 568 height 184
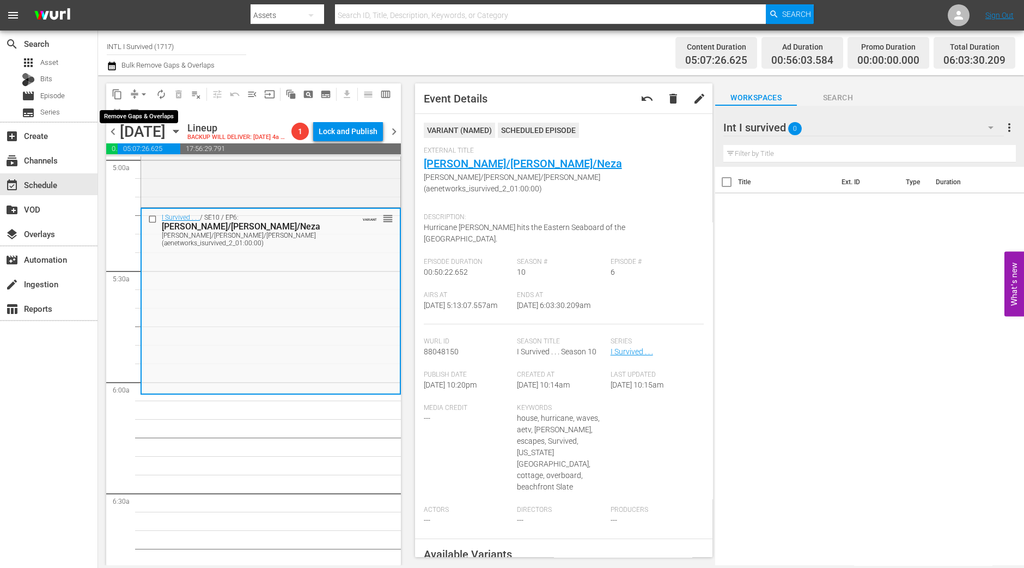
click at [142, 95] on span "arrow_drop_down" at bounding box center [143, 94] width 11 height 11
click at [139, 119] on li "Align to Midnight" at bounding box center [144, 116] width 90 height 18
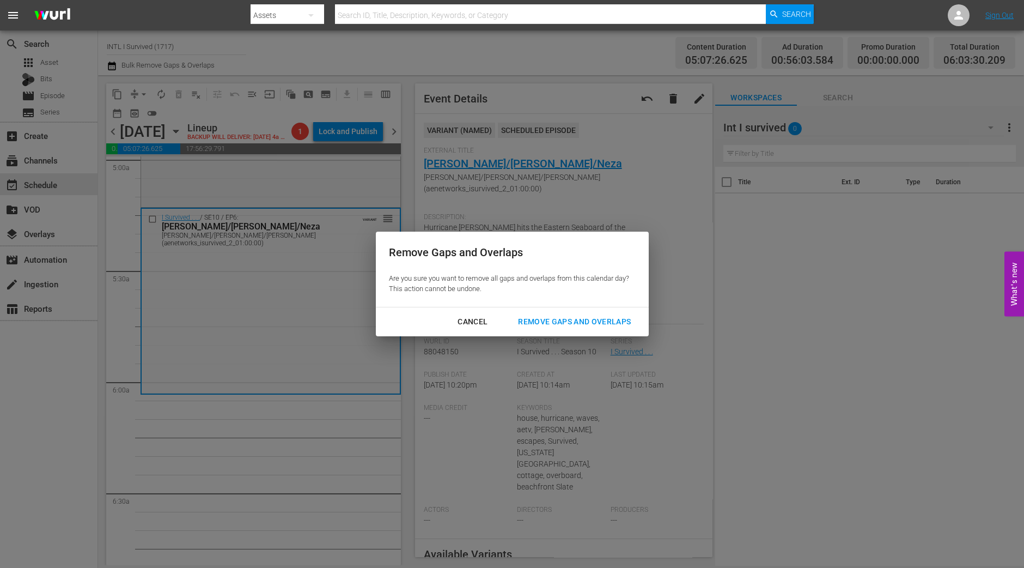
click at [594, 317] on div "Remove Gaps and Overlaps" at bounding box center [574, 322] width 130 height 14
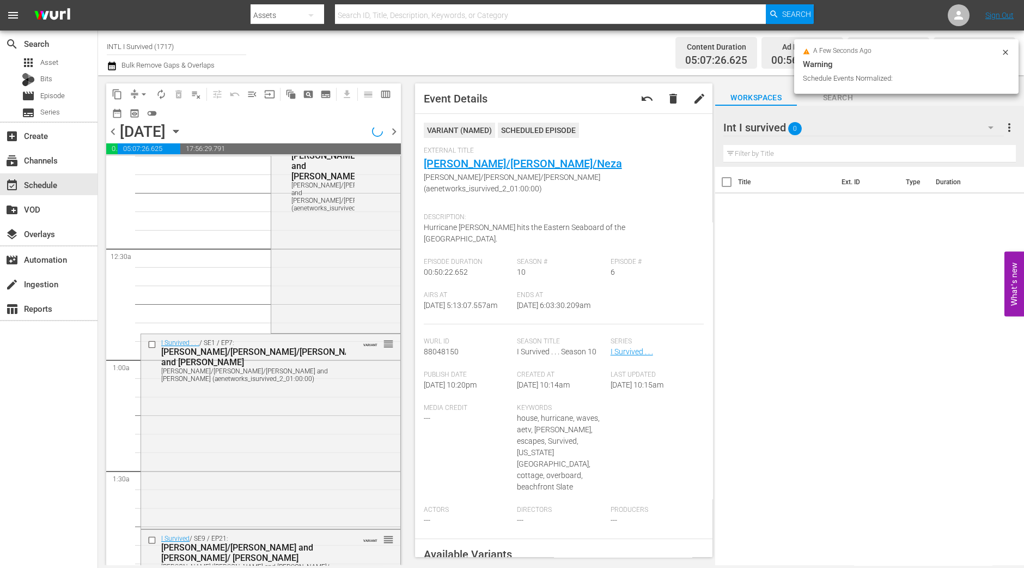
scroll to position [0, 0]
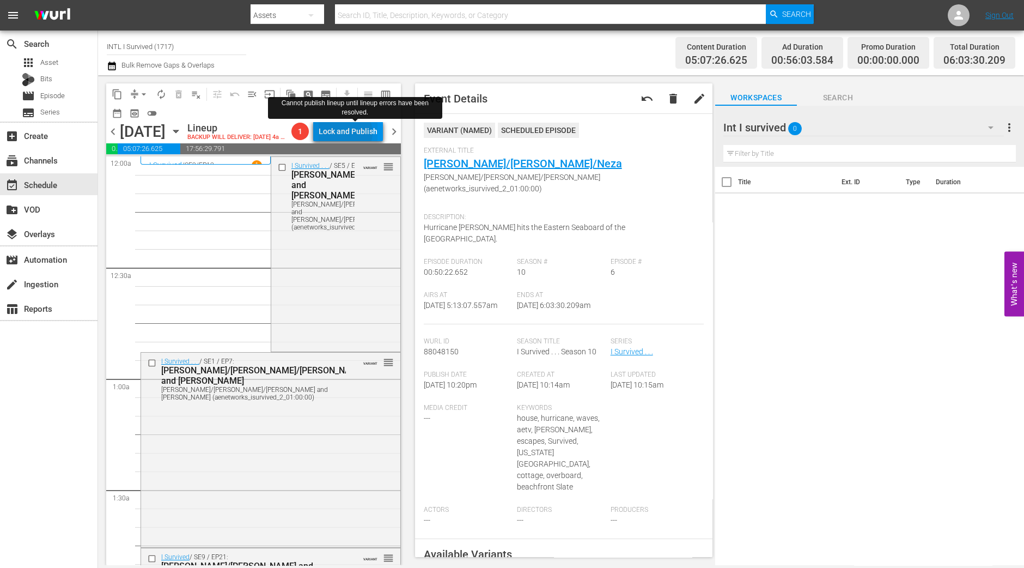
click at [359, 135] on div "Lock and Publish" at bounding box center [348, 132] width 59 height 20
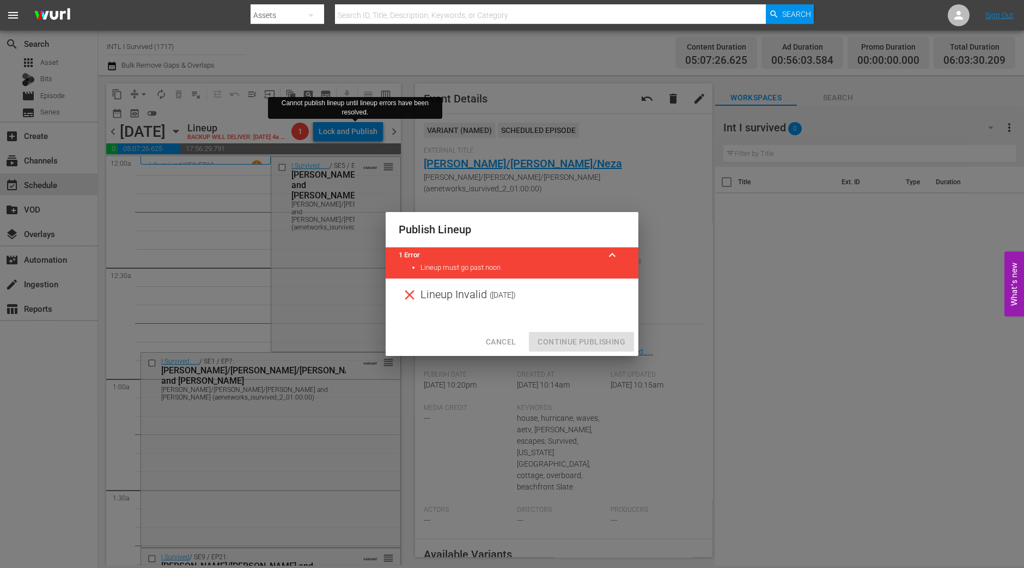
click at [499, 342] on span "Cancel" at bounding box center [501, 342] width 30 height 14
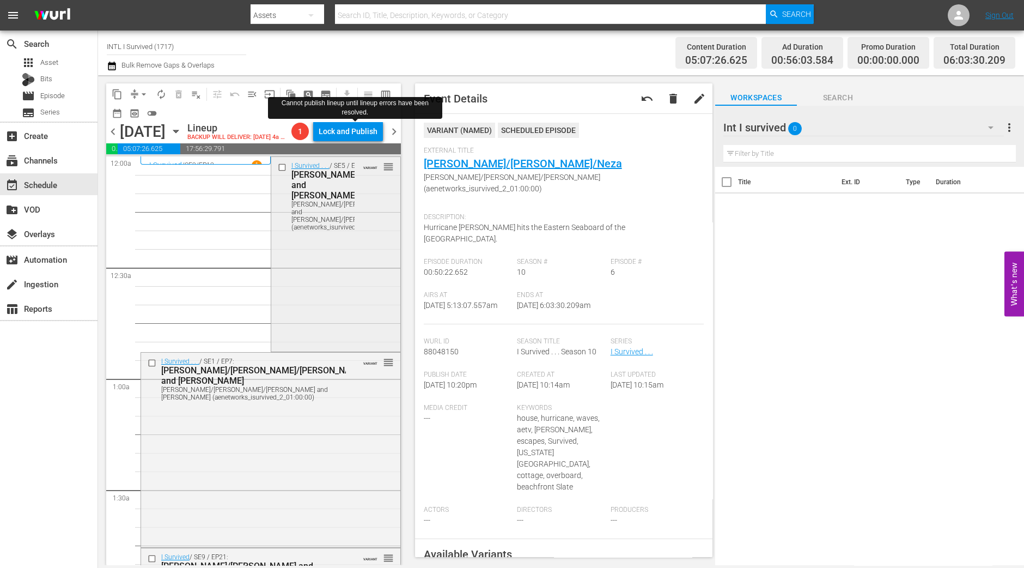
click at [313, 231] on div "Sharon/Al and Linda/Misty (aenetworks_isurvived_2_01:00:00)" at bounding box center [330, 216] width 77 height 31
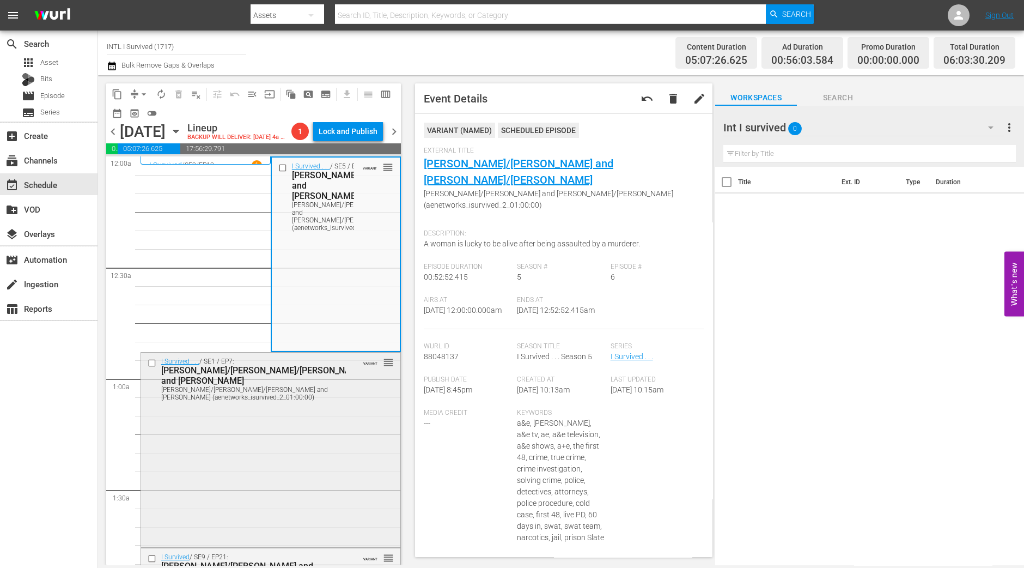
click at [269, 429] on div "I Survived . . . / SE1 / EP7: Cari/Kevin/Joe and Katherine Cari/Kevin/Joe and K…" at bounding box center [270, 449] width 259 height 192
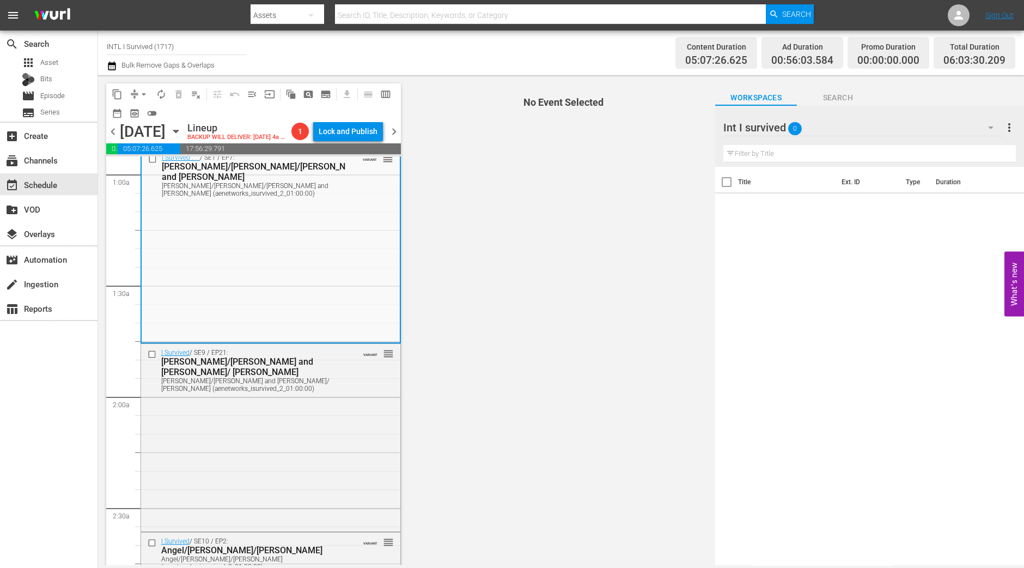
scroll to position [136, 0]
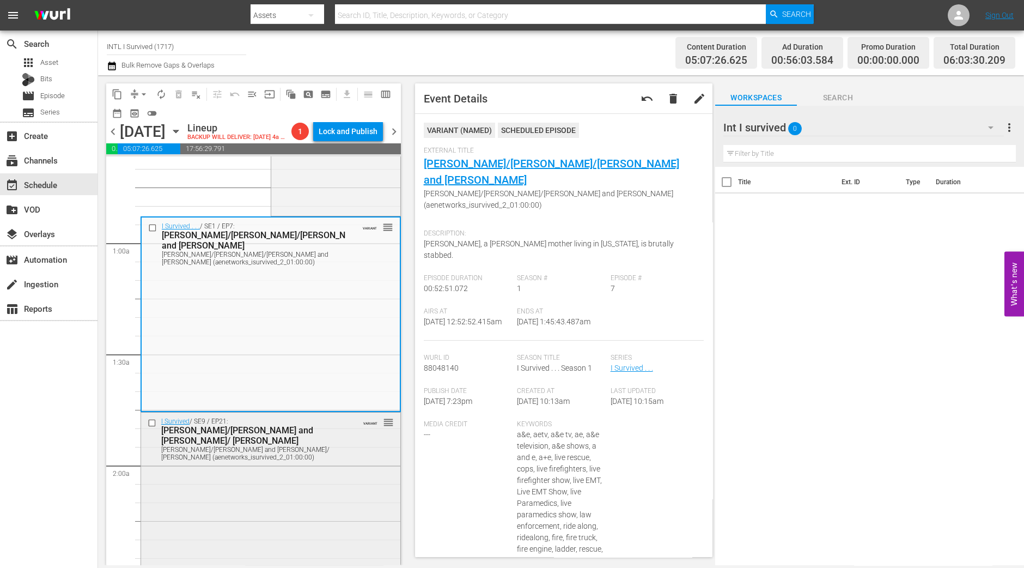
click at [276, 485] on div "I Survived / SE9 / EP21: Brent/Hanna and Miranda/ Karen Brent/Hanna and Miranda…" at bounding box center [270, 504] width 259 height 185
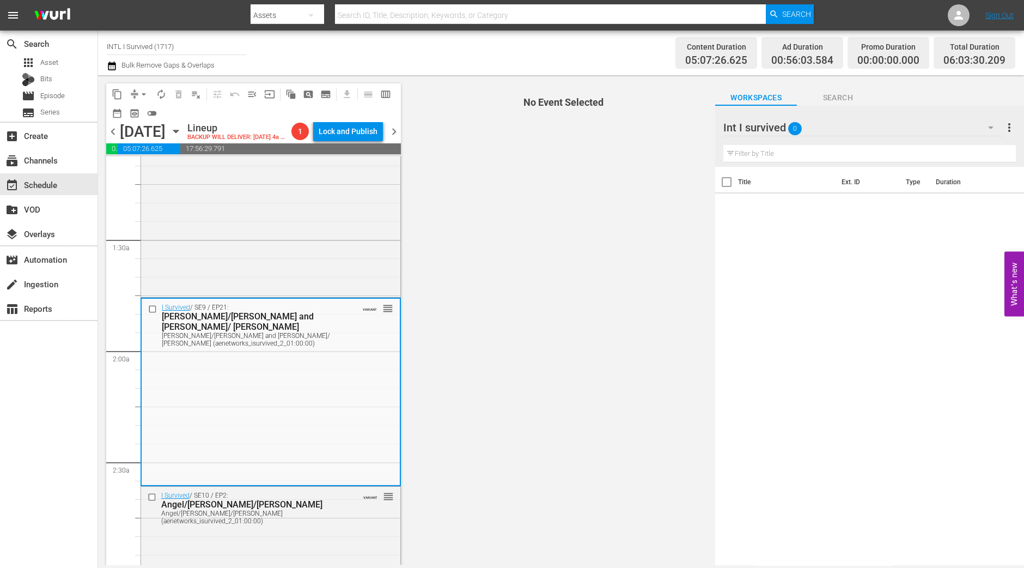
scroll to position [272, 0]
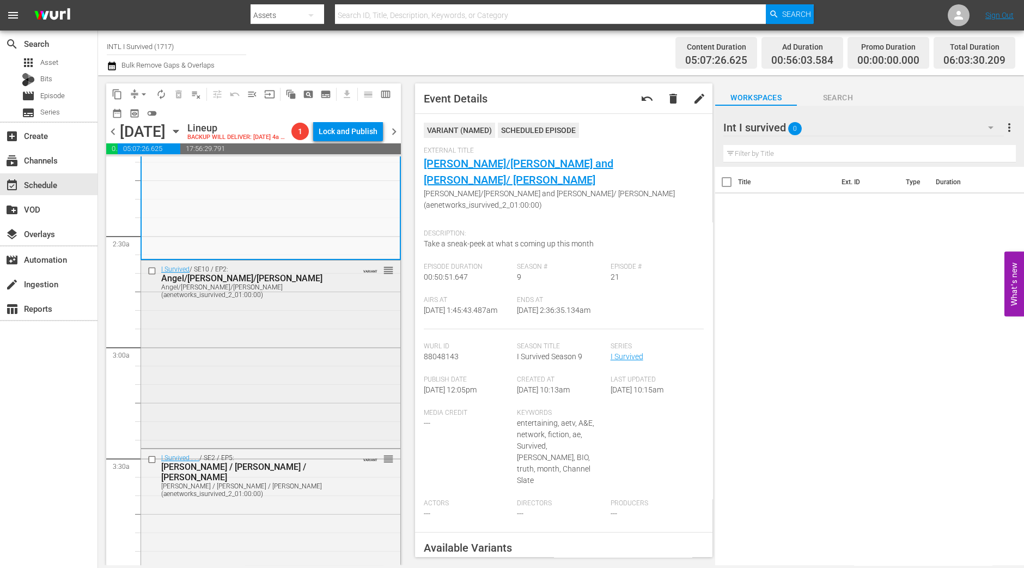
click at [319, 365] on div "I Survived / SE10 / EP2: Angel/Elyse/Richard Angel/Elyse/Richard (aenetworks_is…" at bounding box center [270, 352] width 259 height 185
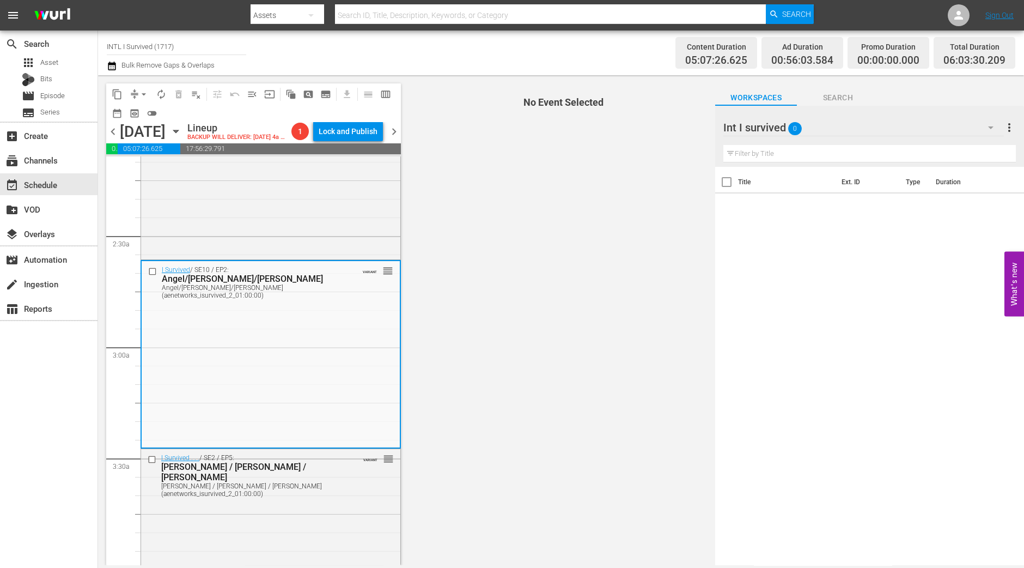
scroll to position [544, 0]
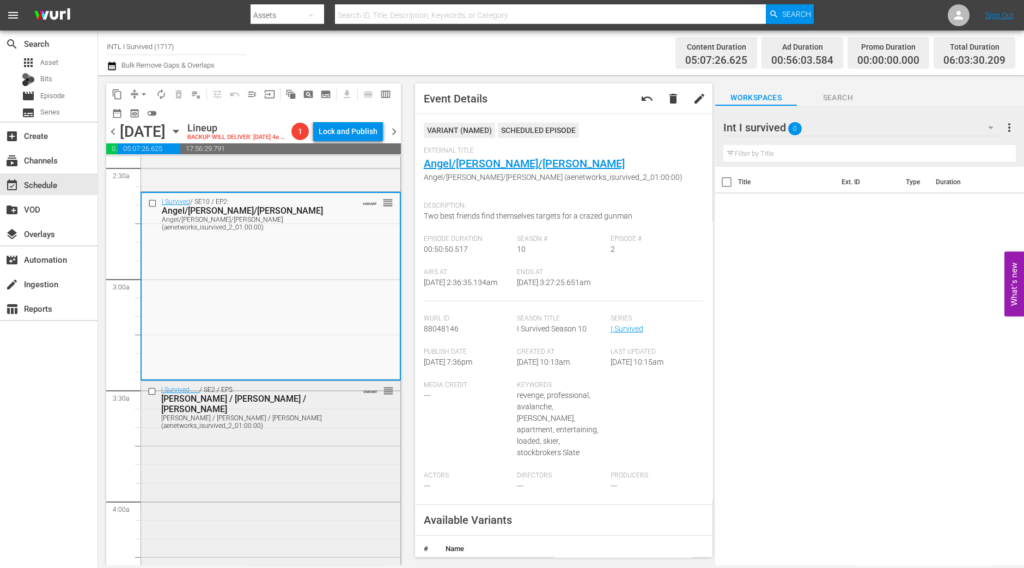
click at [248, 475] on div "I Survived . . . / SE2 / EP5: Jackie / Todd / Stephanie Jackie / Todd / Stephan…" at bounding box center [270, 477] width 259 height 192
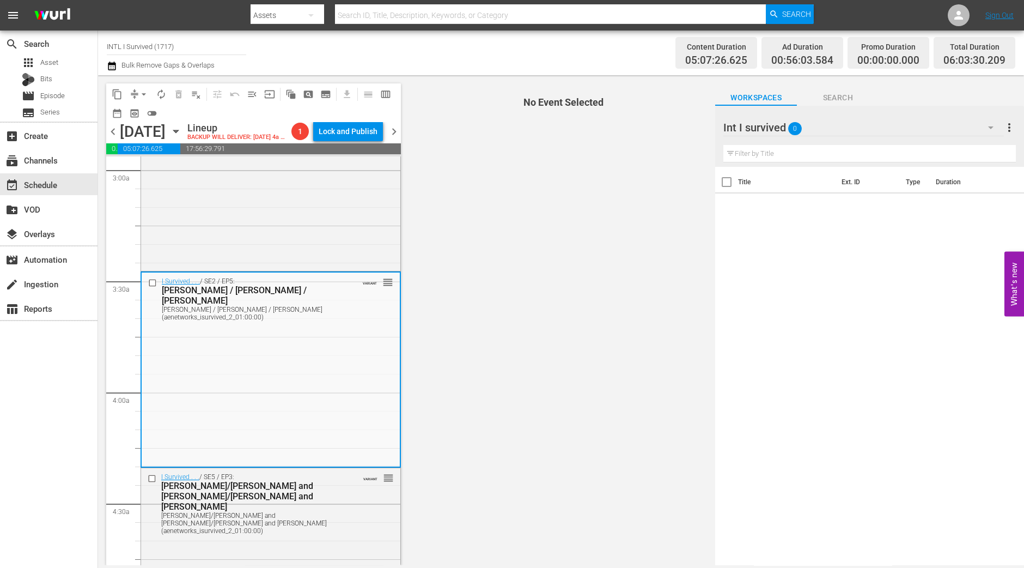
scroll to position [749, 0]
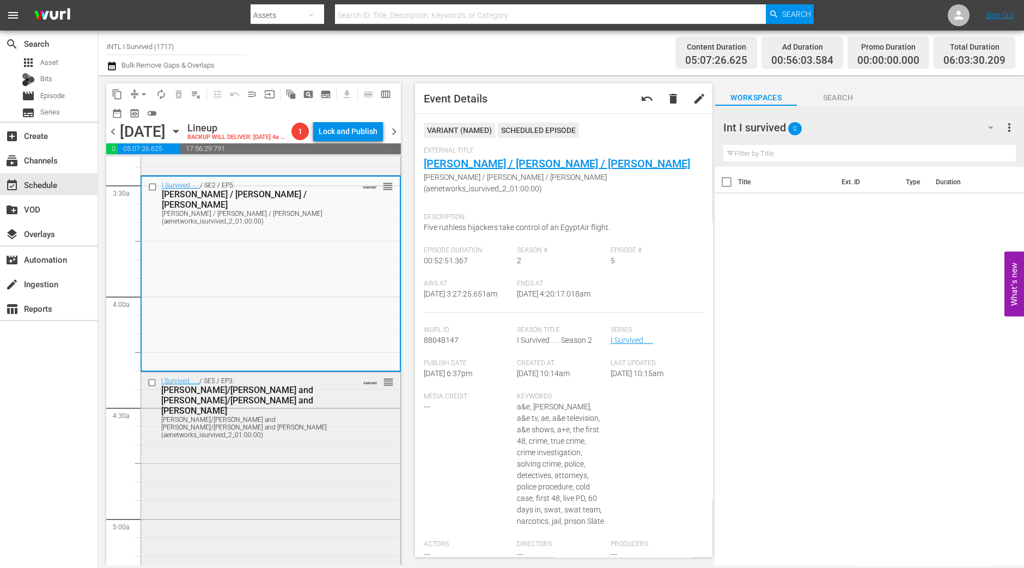
click at [268, 486] on div "I Survived . . . / SE5 / EP3: Stephanie/Rich and Laura/Craig and Crystal Stepha…" at bounding box center [270, 468] width 259 height 192
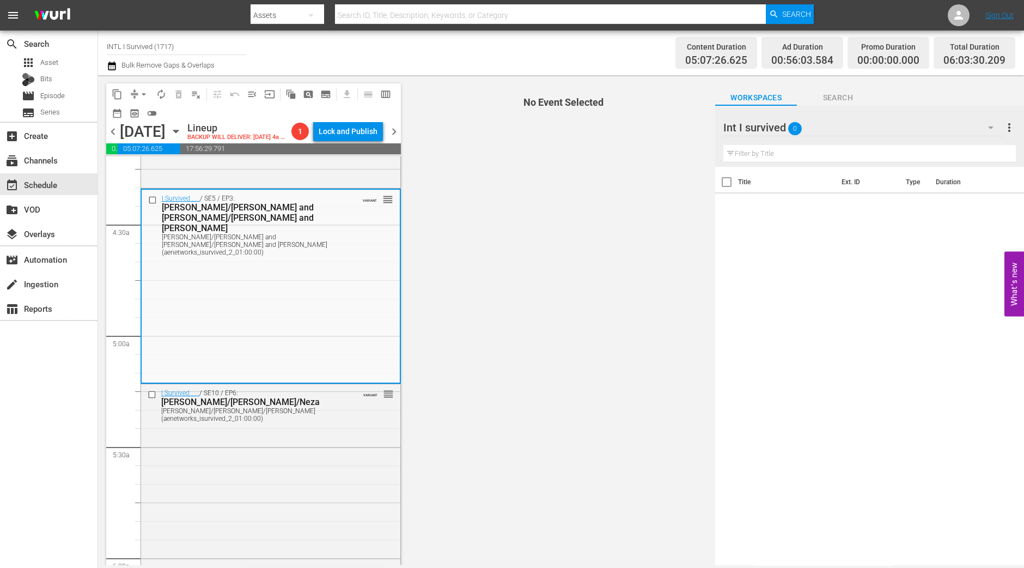
scroll to position [953, 0]
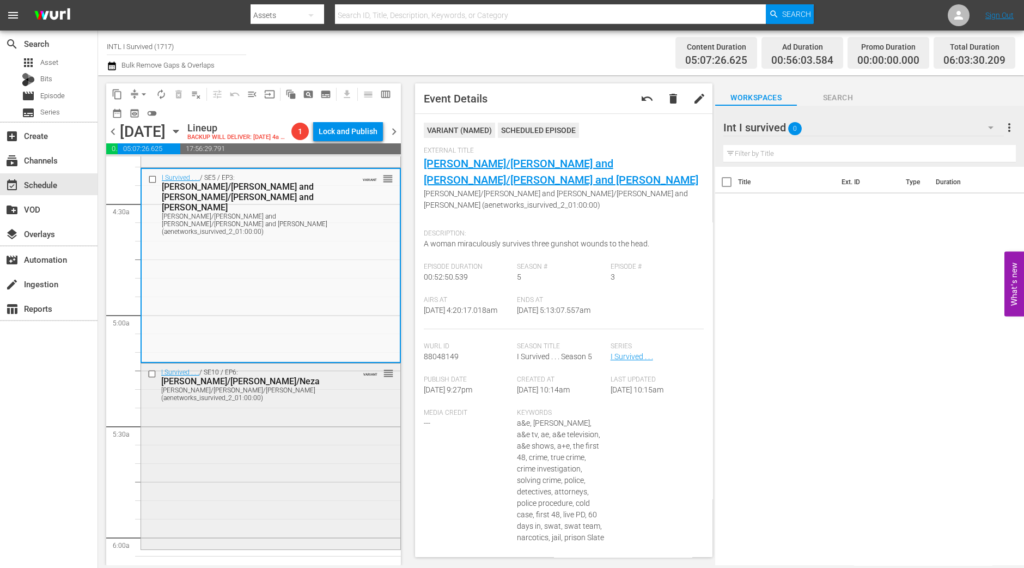
click at [332, 447] on div "I Survived . . . / SE10 / EP6: Mike/Chris/Neza Mike/Chris/Neza (aenetworks_isur…" at bounding box center [270, 455] width 259 height 184
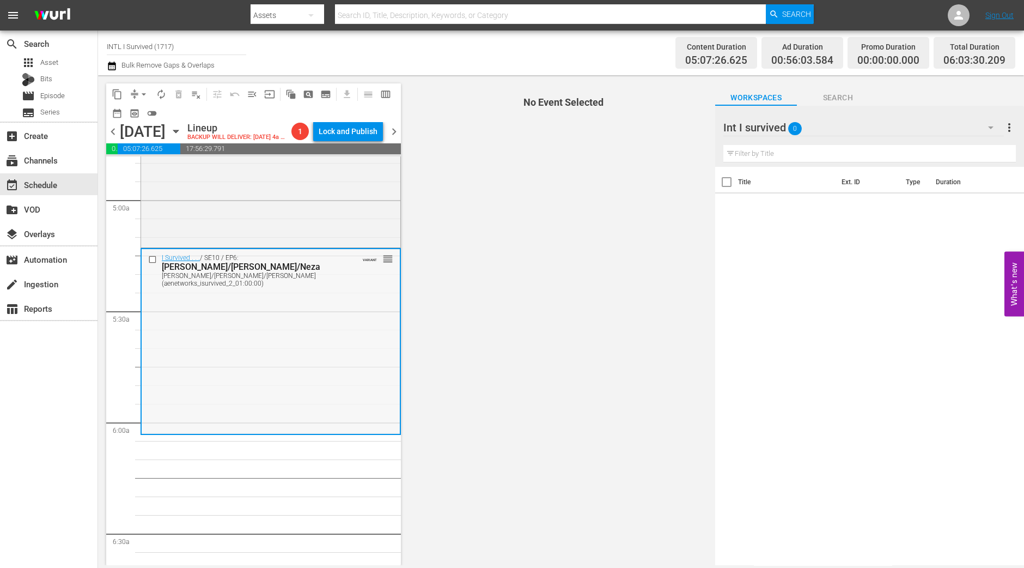
scroll to position [1089, 0]
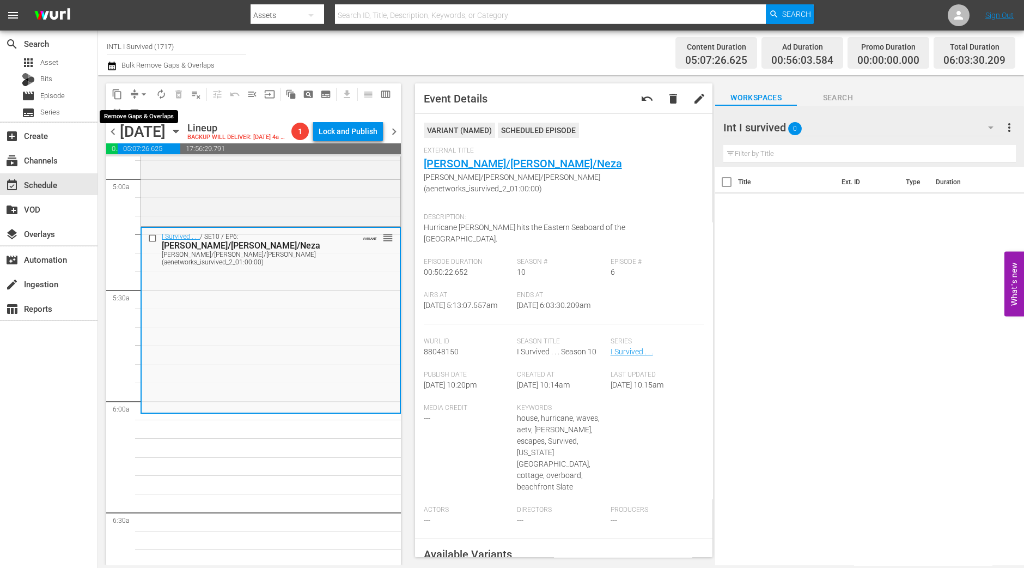
click at [147, 96] on span "arrow_drop_down" at bounding box center [143, 94] width 11 height 11
click at [139, 111] on li "Align to Midnight" at bounding box center [144, 116] width 114 height 18
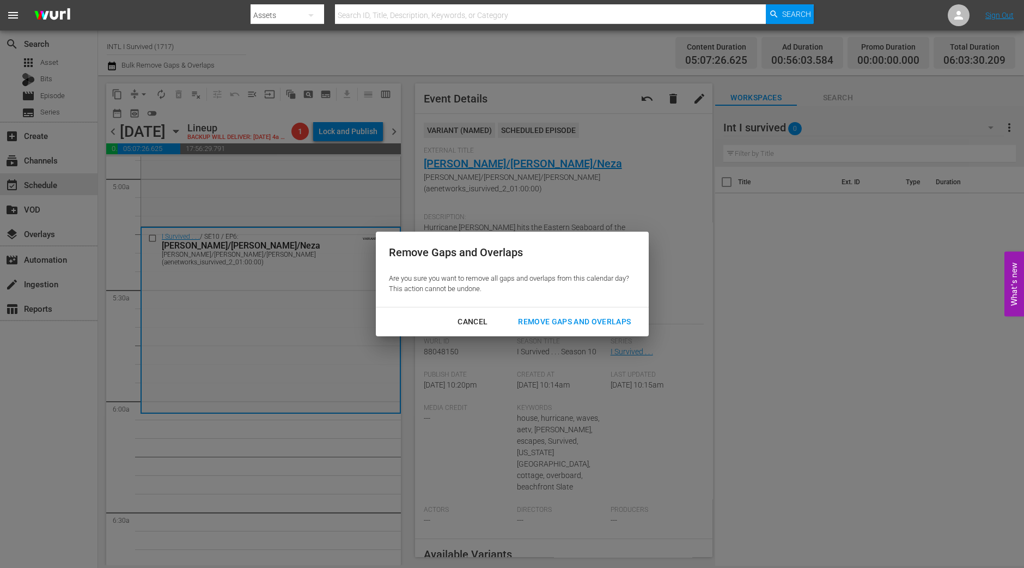
click at [561, 325] on div "Remove Gaps and Overlaps" at bounding box center [574, 322] width 130 height 14
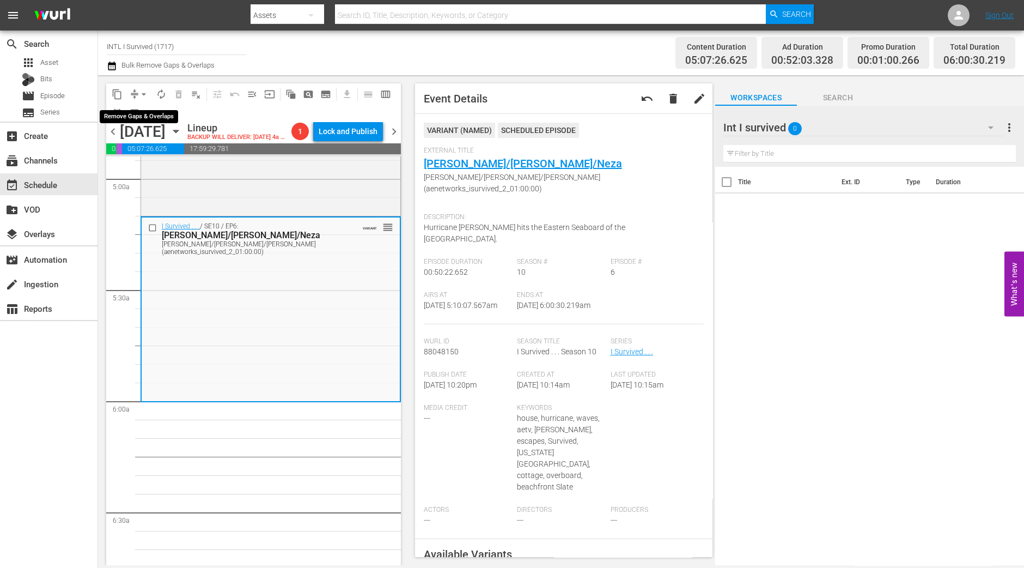
click at [146, 96] on span "arrow_drop_down" at bounding box center [143, 94] width 11 height 11
click at [146, 109] on li "Align to Midnight" at bounding box center [144, 116] width 114 height 18
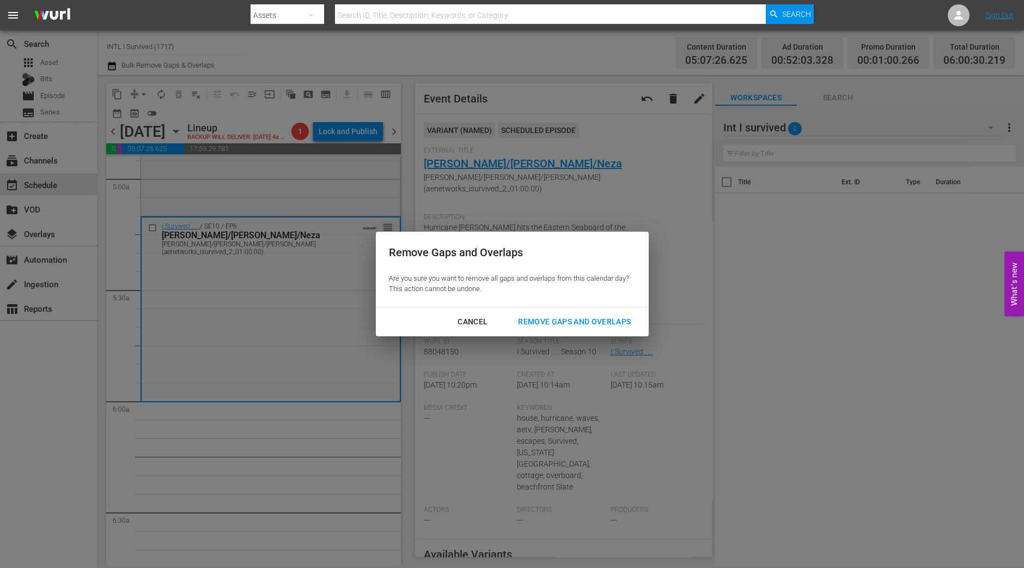
click at [564, 316] on div "Remove Gaps and Overlaps" at bounding box center [574, 322] width 130 height 14
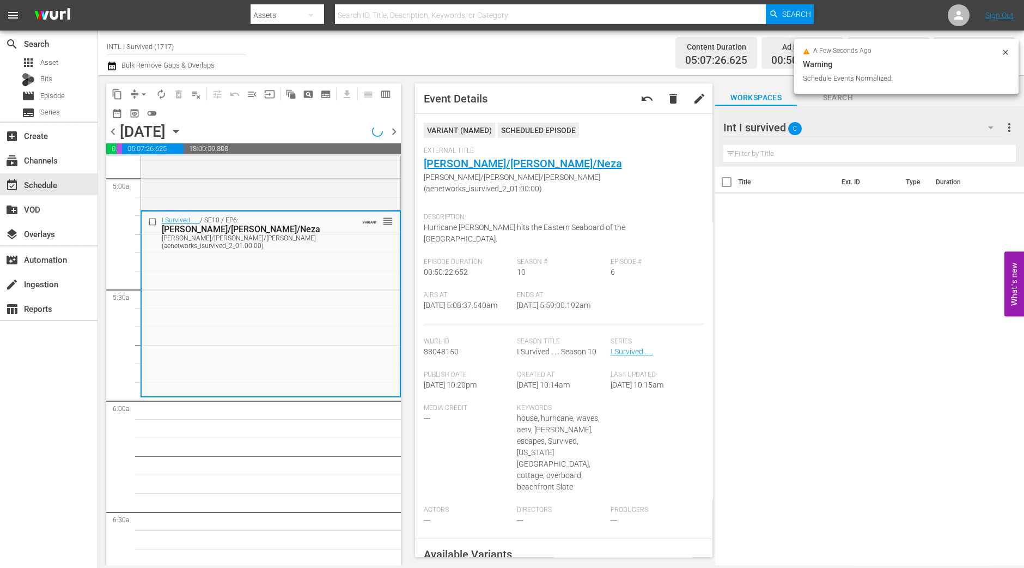
scroll to position [1108, 0]
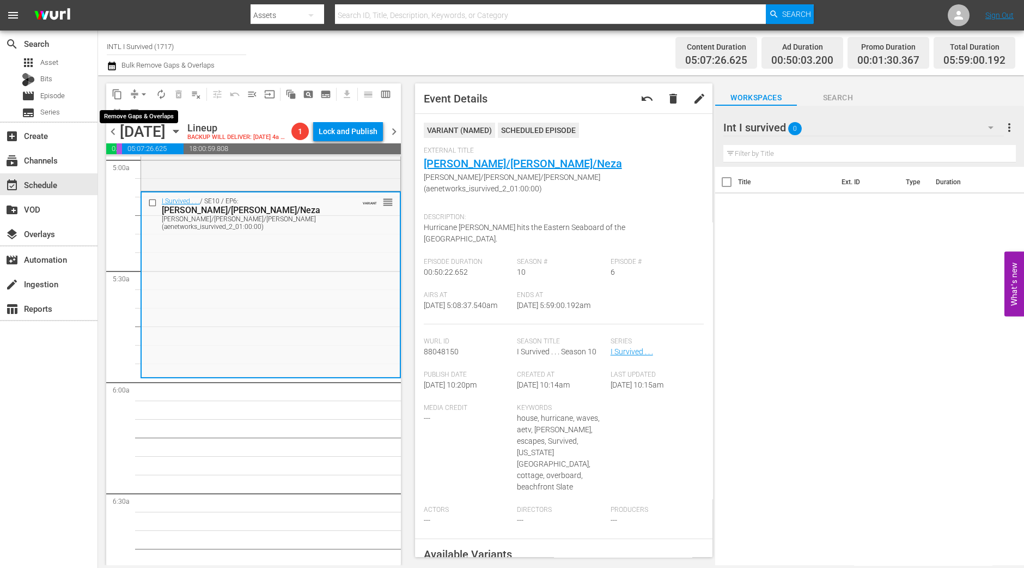
click at [139, 89] on span "arrow_drop_down" at bounding box center [143, 94] width 11 height 11
click at [150, 111] on li "Align to Midnight" at bounding box center [144, 116] width 114 height 18
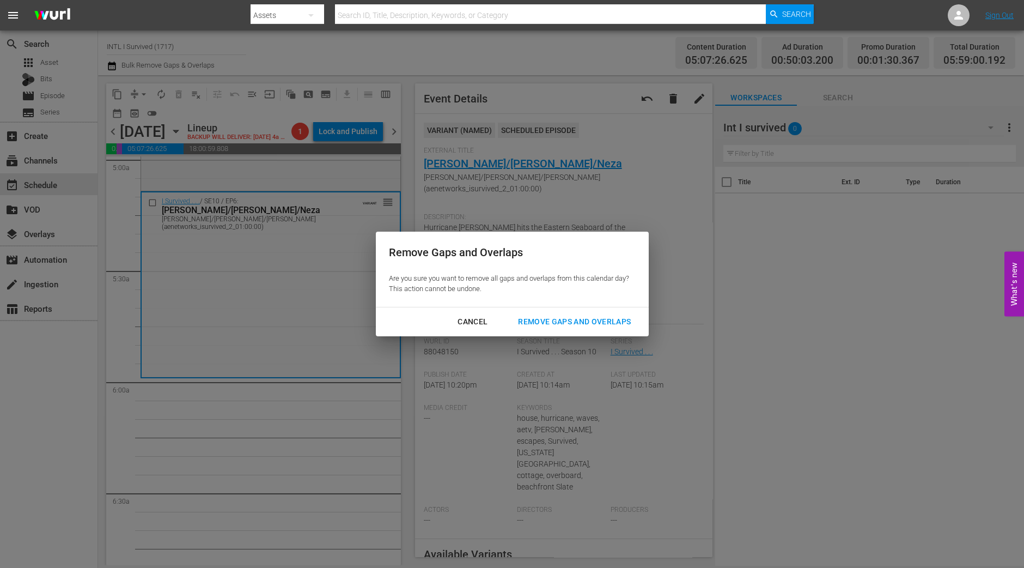
click at [628, 309] on div "Cancel Remove Gaps and Overlaps" at bounding box center [512, 321] width 273 height 29
click at [620, 321] on div "Remove Gaps and Overlaps" at bounding box center [574, 322] width 130 height 14
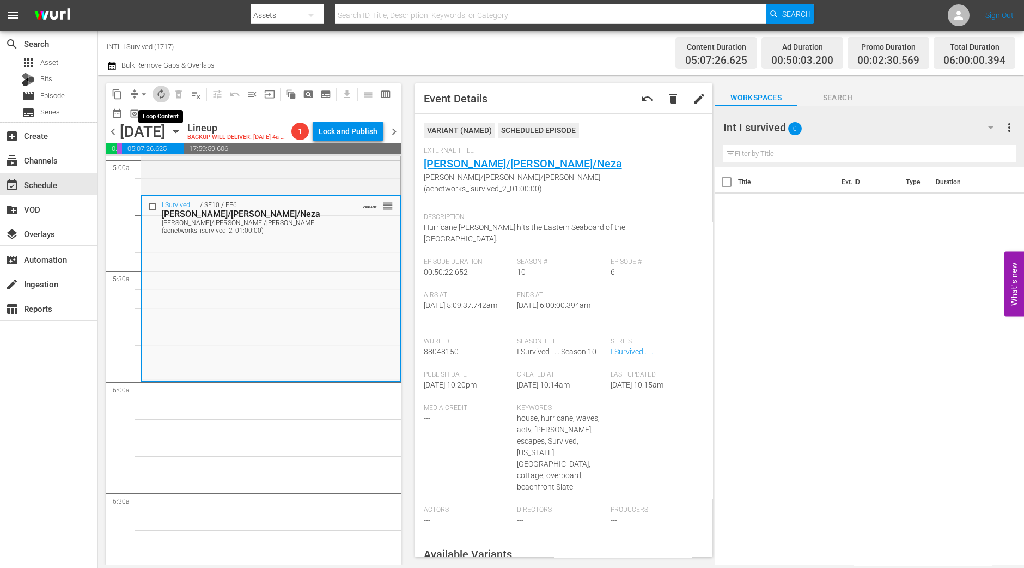
click at [162, 90] on span "autorenew_outlined" at bounding box center [161, 94] width 11 height 11
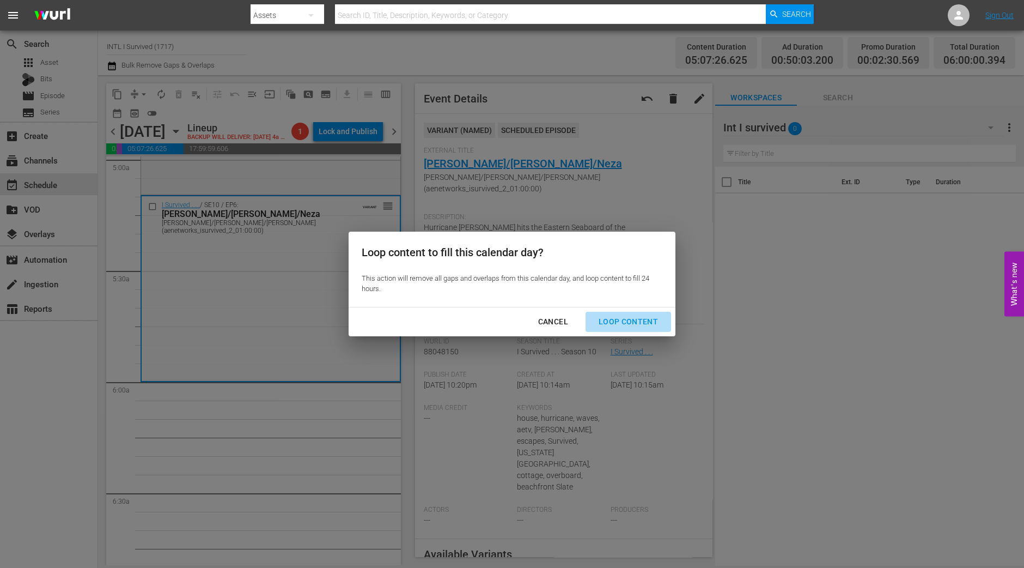
click at [648, 325] on div "Loop Content" at bounding box center [628, 322] width 77 height 14
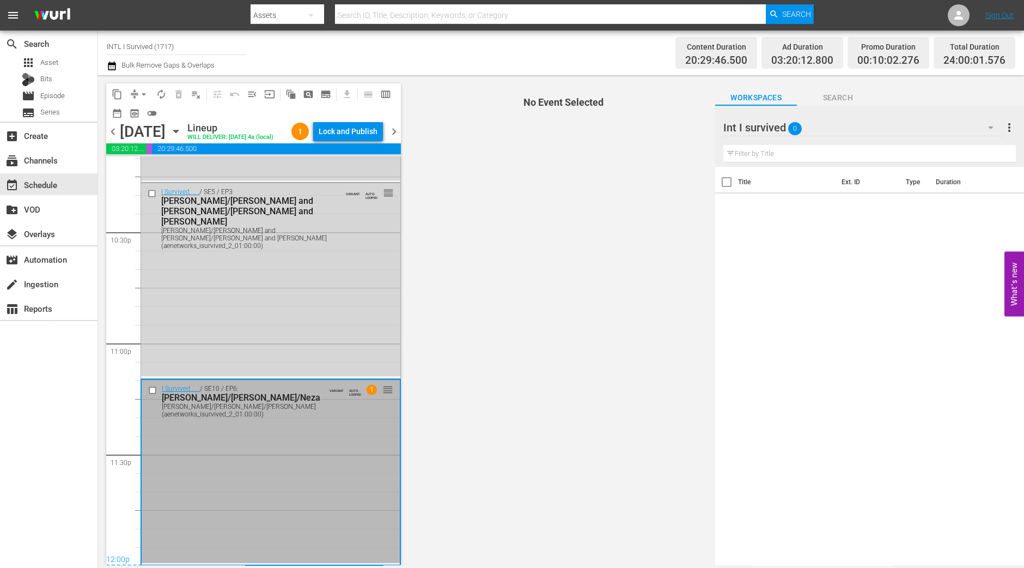
scroll to position [4944, 0]
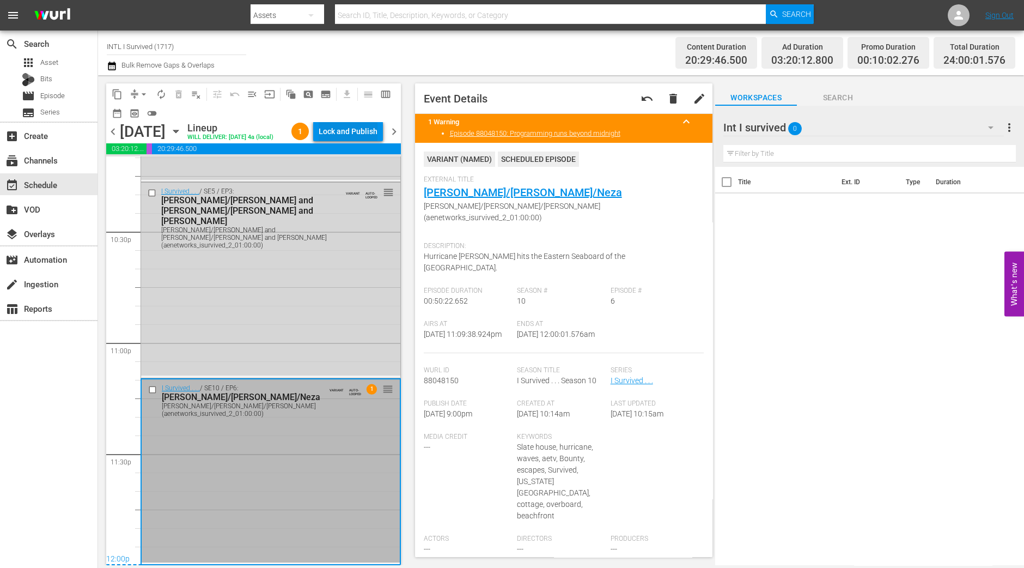
click at [356, 132] on div "Lock and Publish" at bounding box center [348, 132] width 59 height 20
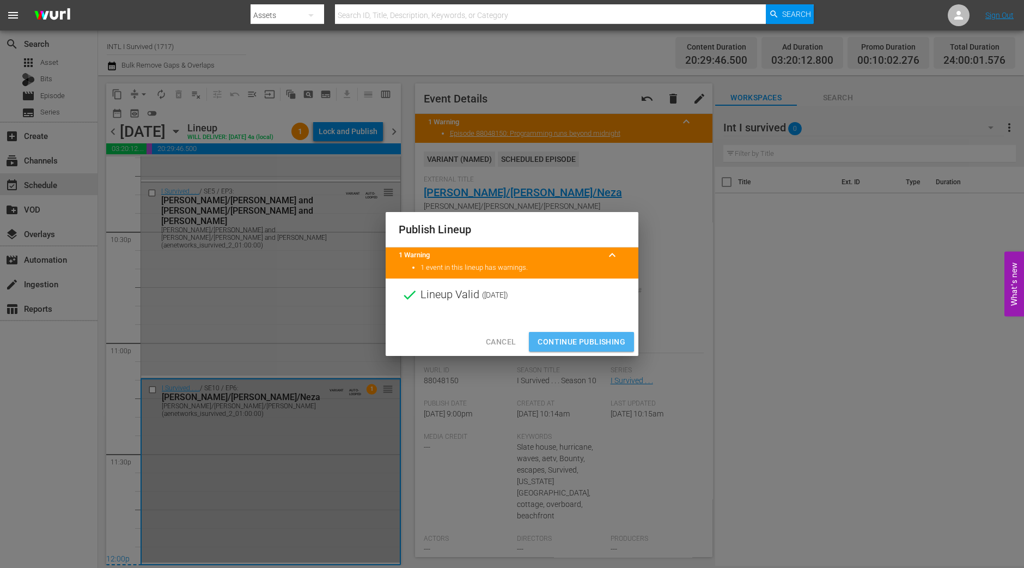
click at [558, 341] on span "Continue Publishing" at bounding box center [582, 342] width 88 height 14
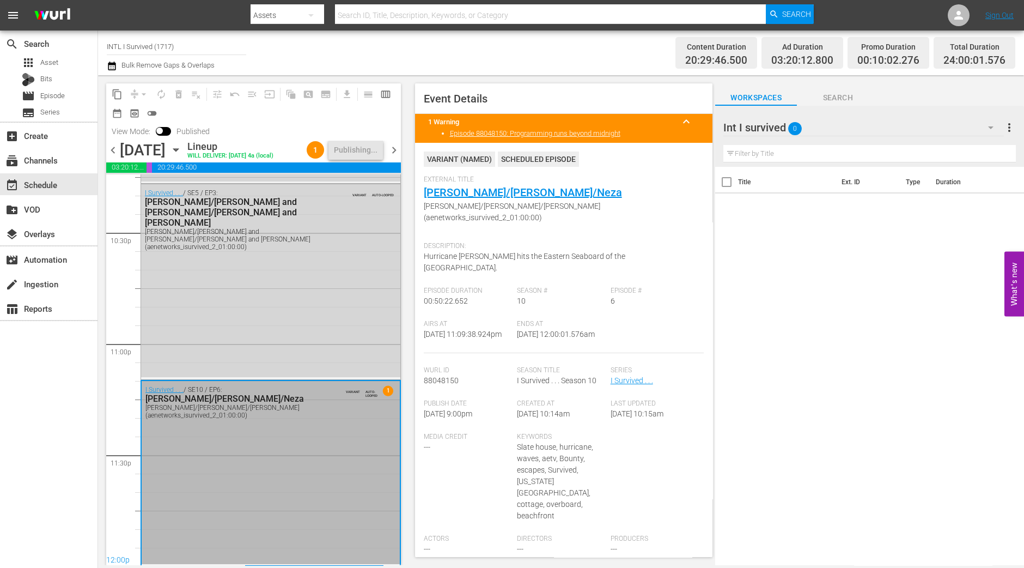
click at [395, 157] on span "chevron_right" at bounding box center [394, 150] width 14 height 14
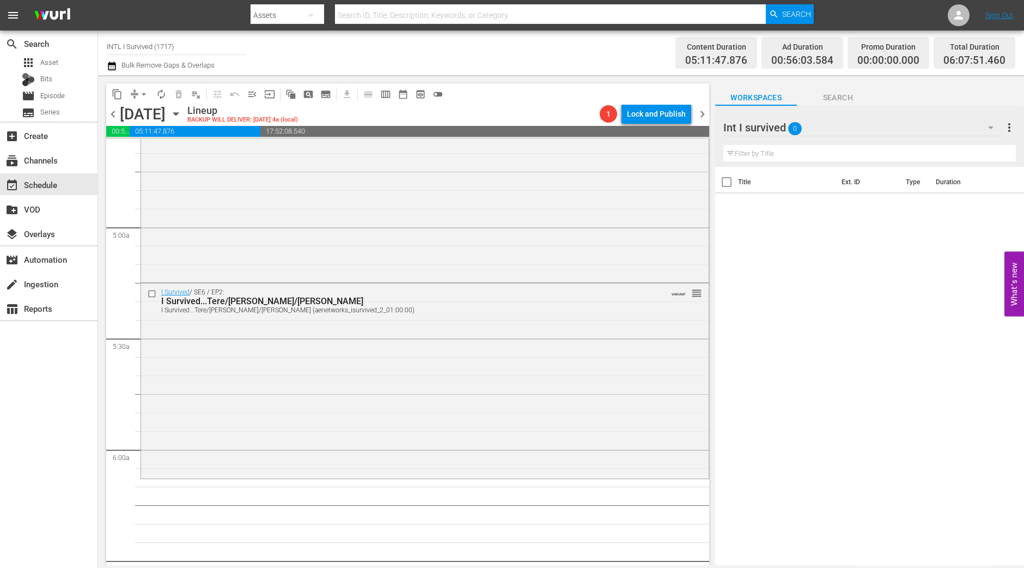
scroll to position [1059, 0]
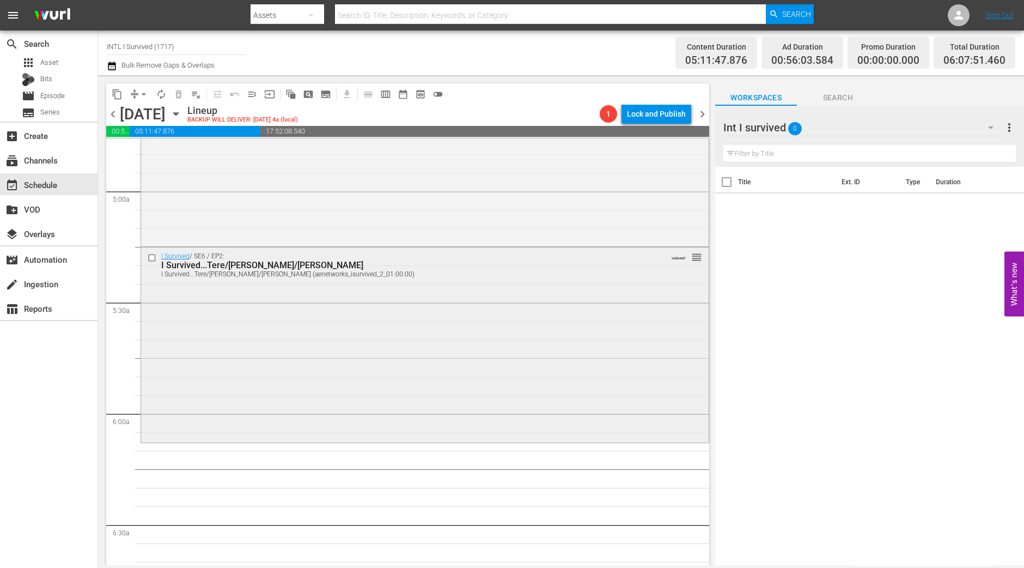
click at [493, 263] on div "I Survived...Tere/Christa/Brian" at bounding box center [404, 265] width 487 height 10
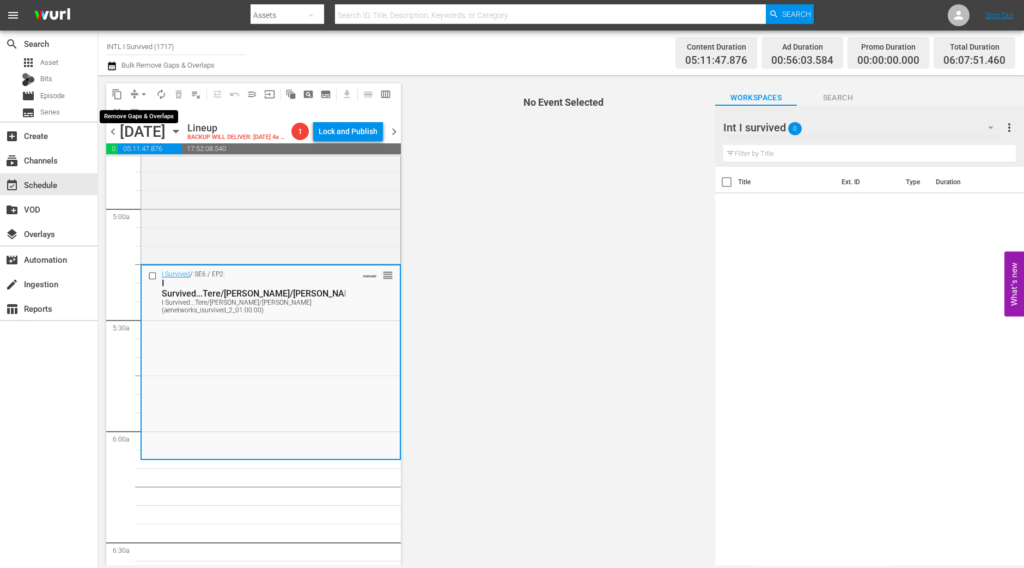
click at [141, 92] on span "arrow_drop_down" at bounding box center [143, 94] width 11 height 11
click at [151, 118] on li "Align to Midnight" at bounding box center [144, 116] width 90 height 18
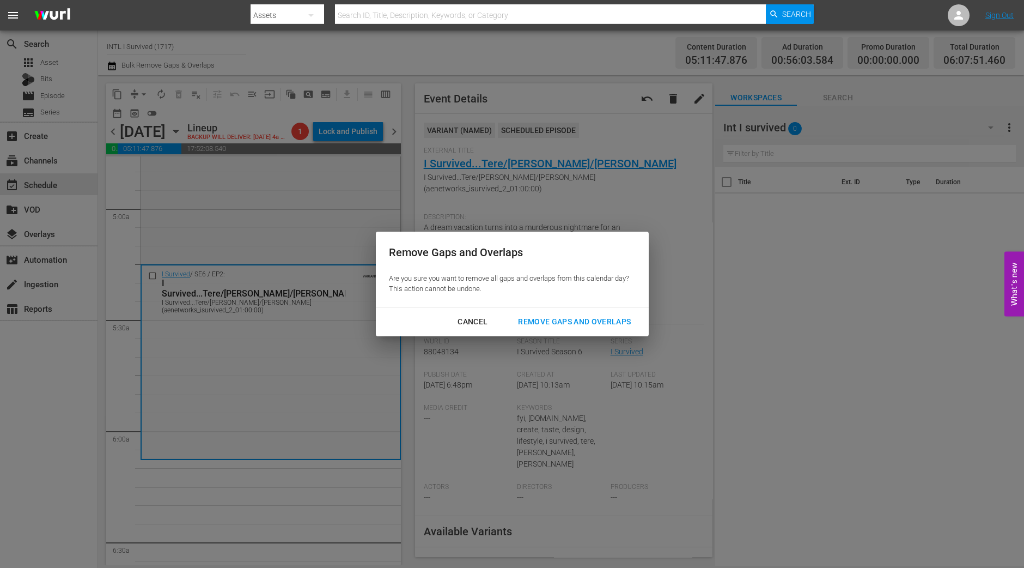
click at [594, 322] on div "Remove Gaps and Overlaps" at bounding box center [574, 322] width 130 height 14
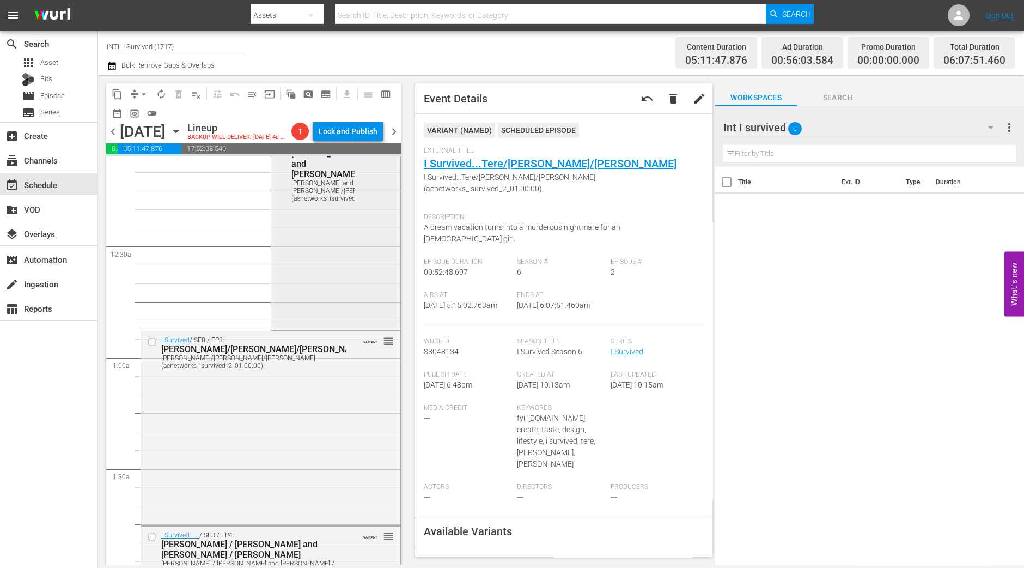
scroll to position [0, 0]
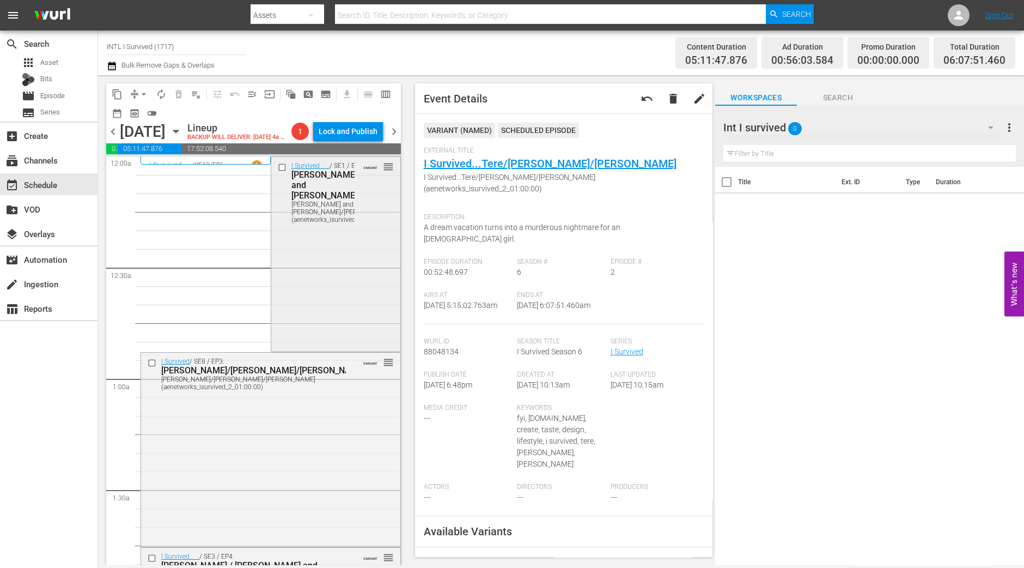
click at [306, 282] on div "I Survived . . . / SE1 / EP3: Christine and Heidi/Debbie/Jim Christine and Heid…" at bounding box center [335, 253] width 129 height 193
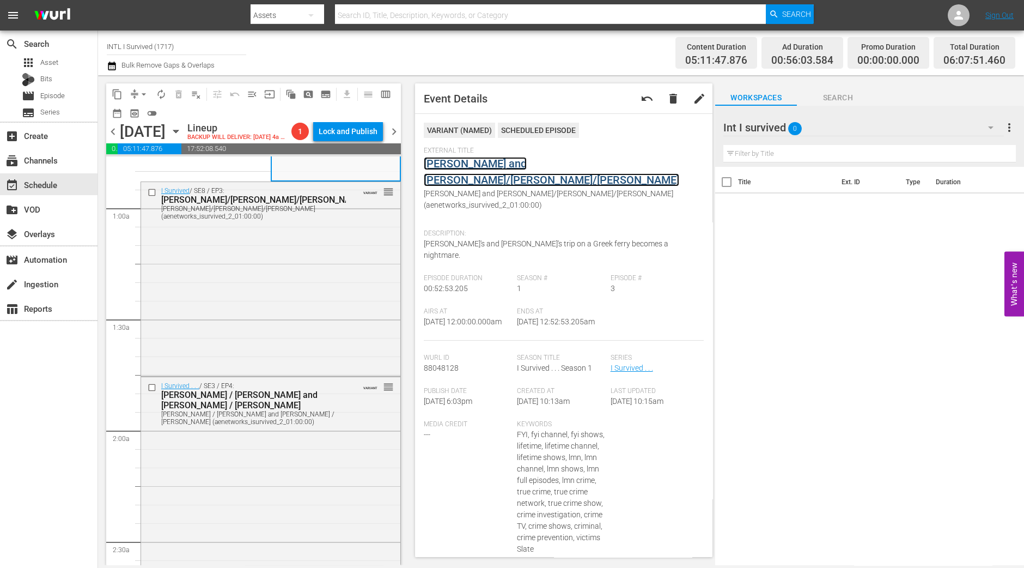
scroll to position [17, 0]
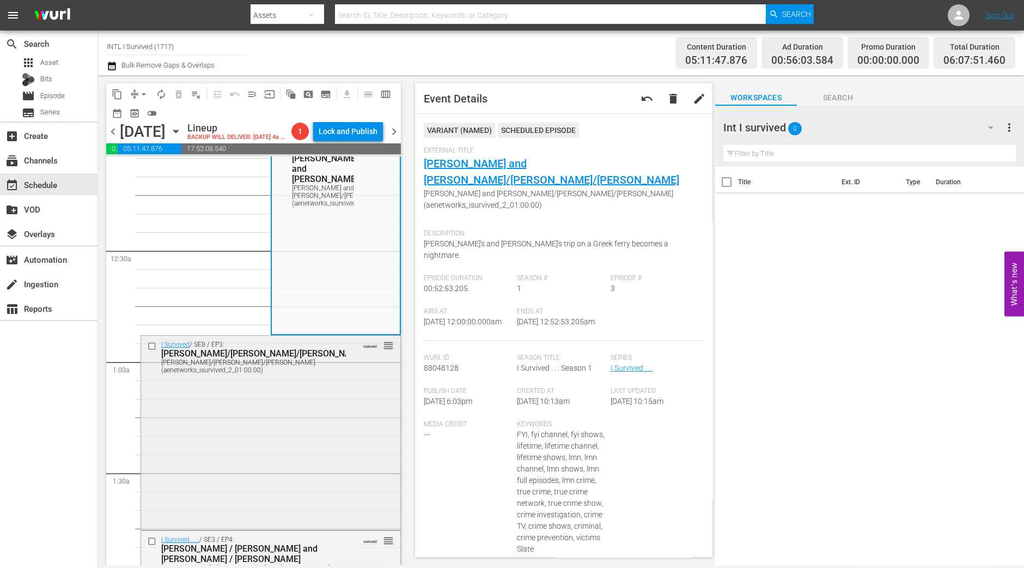
click at [307, 399] on div "I Survived / SE8 / EP3: Kaye/Johnny/Scott Kaye/Johnny/Scott (aenetworks_isurviv…" at bounding box center [270, 432] width 259 height 192
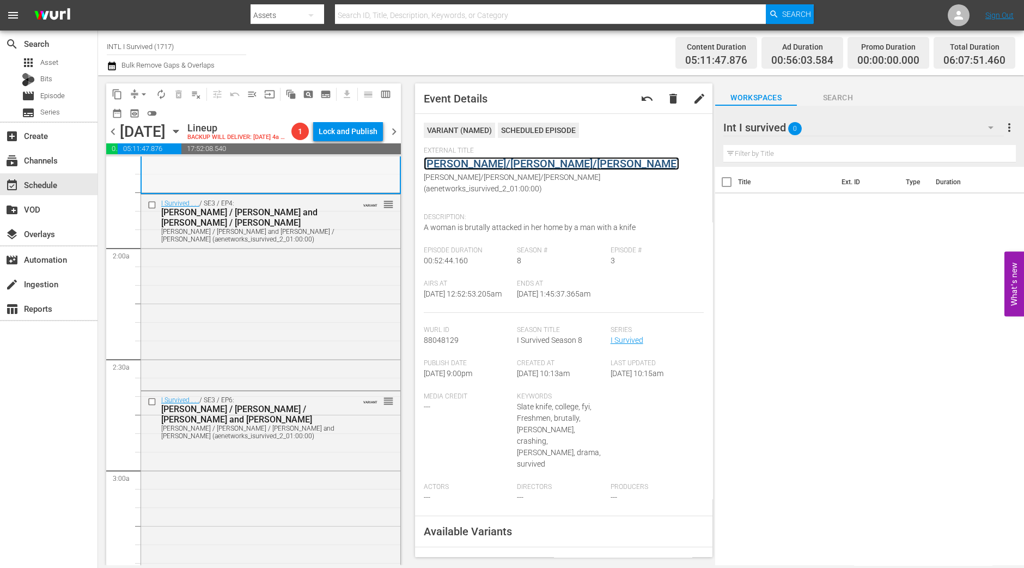
scroll to position [357, 0]
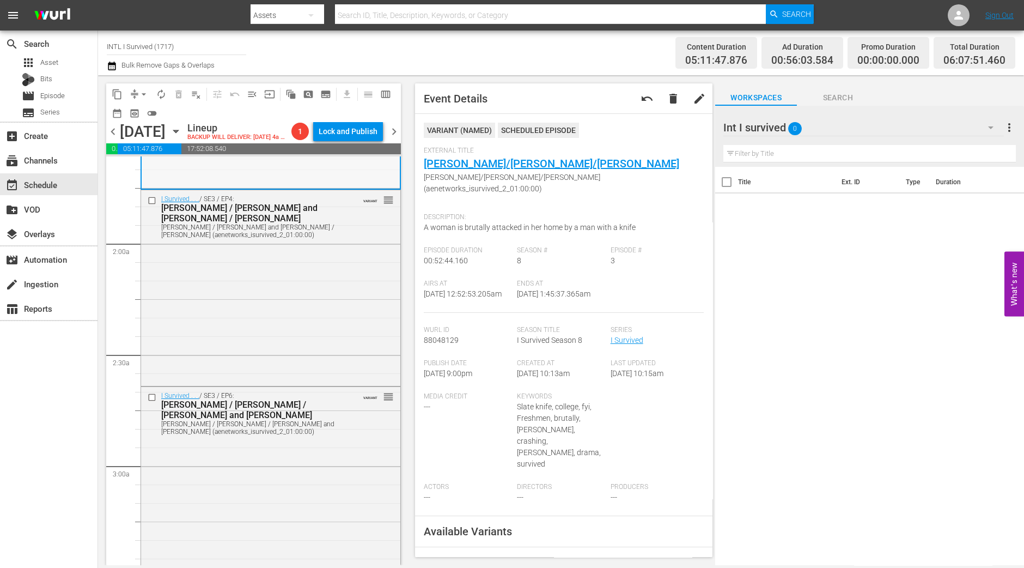
click at [325, 306] on div "I Survived . . . / SE3 / EP4: Dawn / Jens and Jim / Agnes Dawn / Jens and Jim /…" at bounding box center [270, 286] width 259 height 193
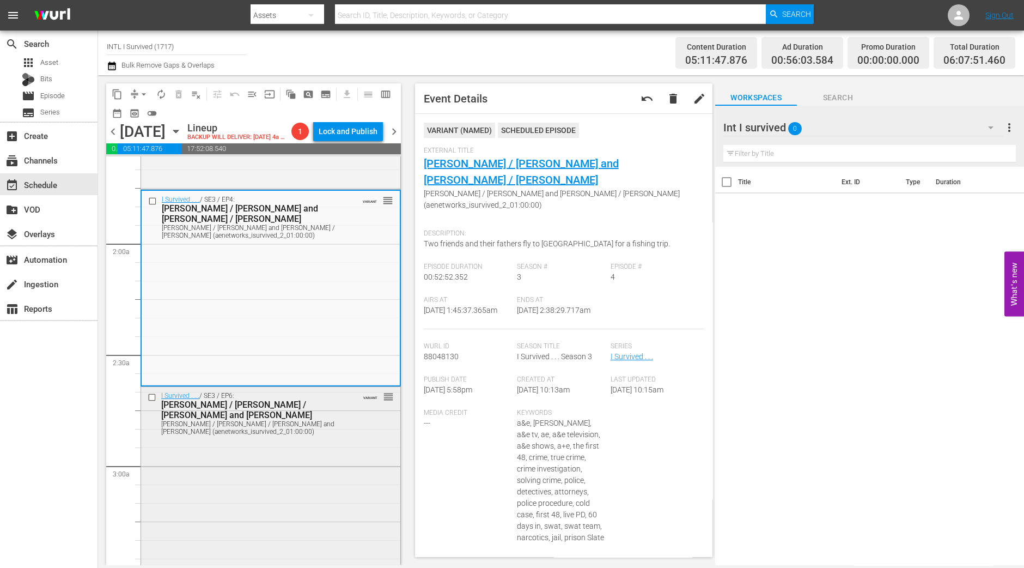
click at [251, 493] on div "I Survived . . . / SE3 / EP6: Sharon / Patrick / Anne and Ian Sharon / Patrick …" at bounding box center [270, 483] width 259 height 192
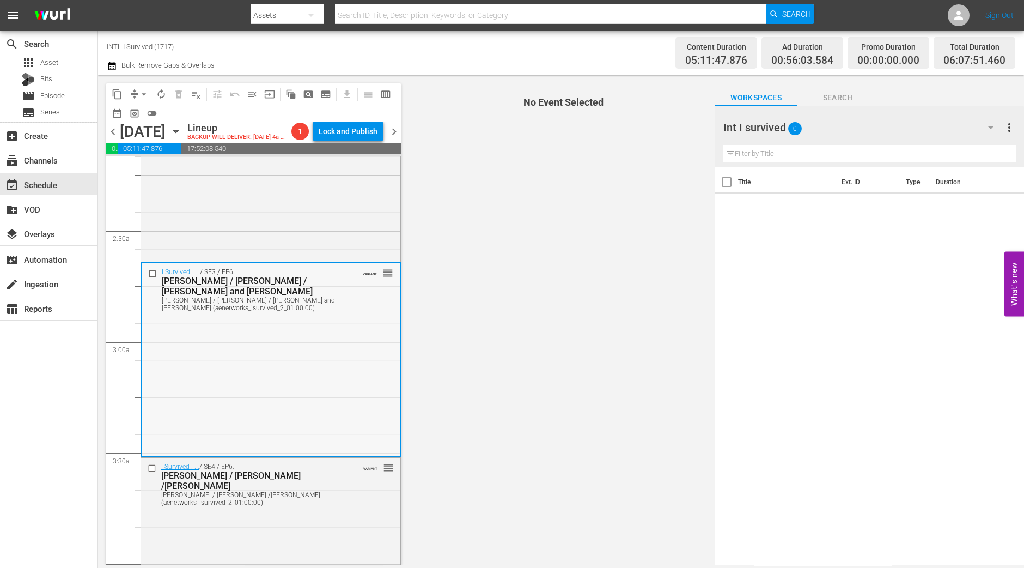
scroll to position [562, 0]
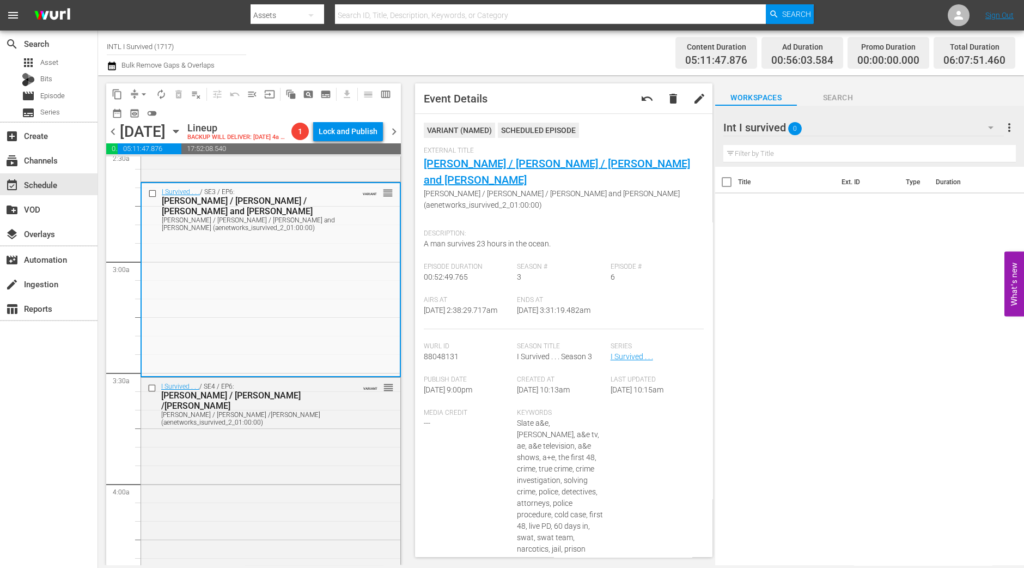
click at [342, 478] on div "I Survived . . . / SE4 / EP6: Rudrani / Tracey /Teresa Rudrani / Tracey /Teresa…" at bounding box center [270, 474] width 259 height 193
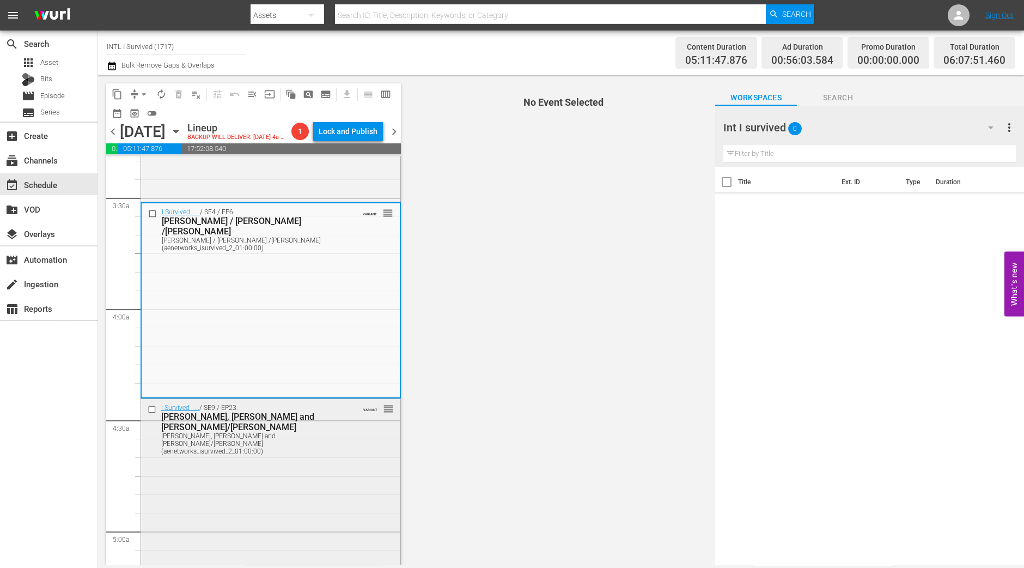
scroll to position [766, 0]
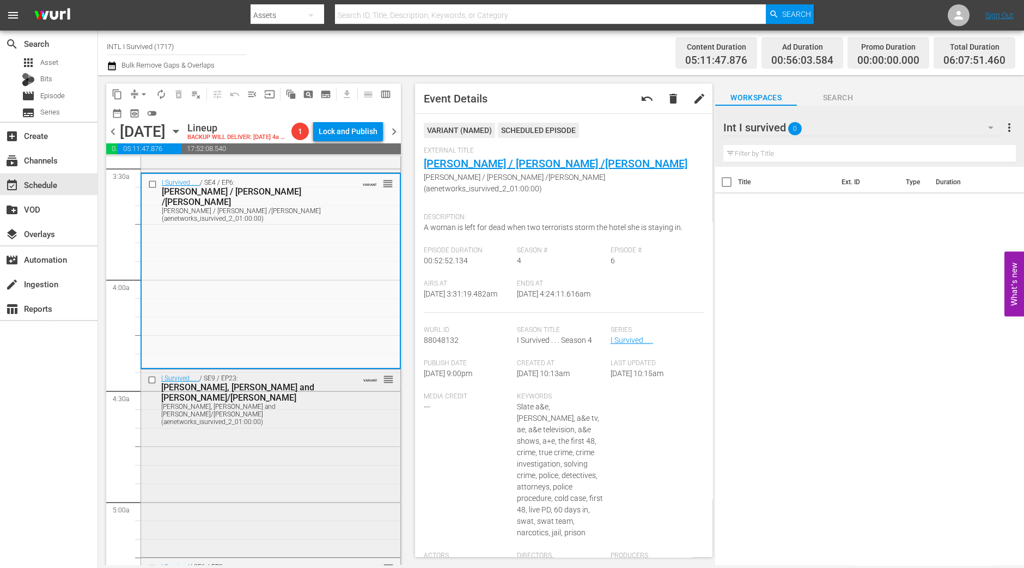
click at [297, 444] on div "I Survived . . . / SE9 / EP23: Bill, Mike and Ginger/Wanda Bill, Mike and Ginge…" at bounding box center [270, 461] width 259 height 185
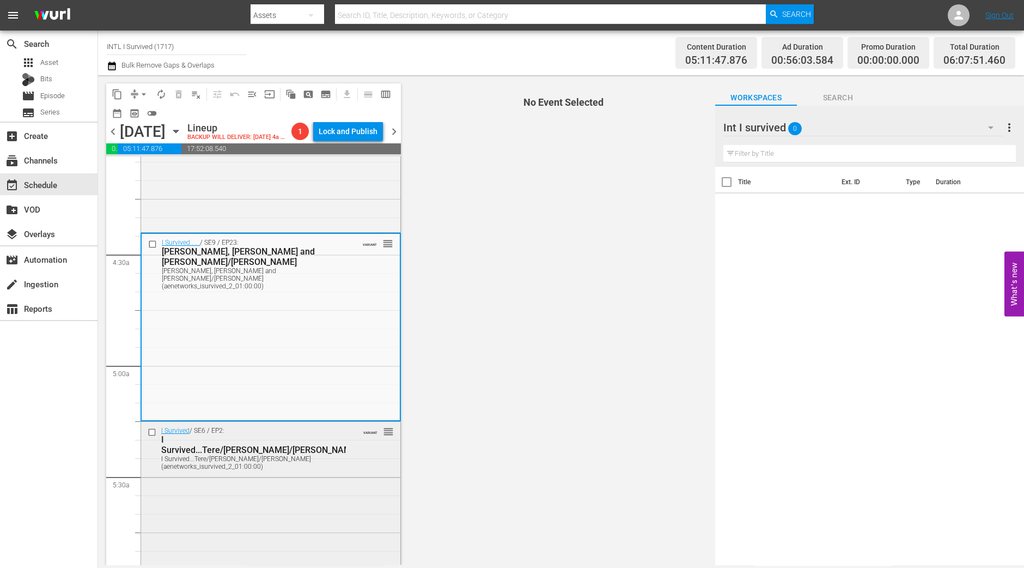
scroll to position [970, 0]
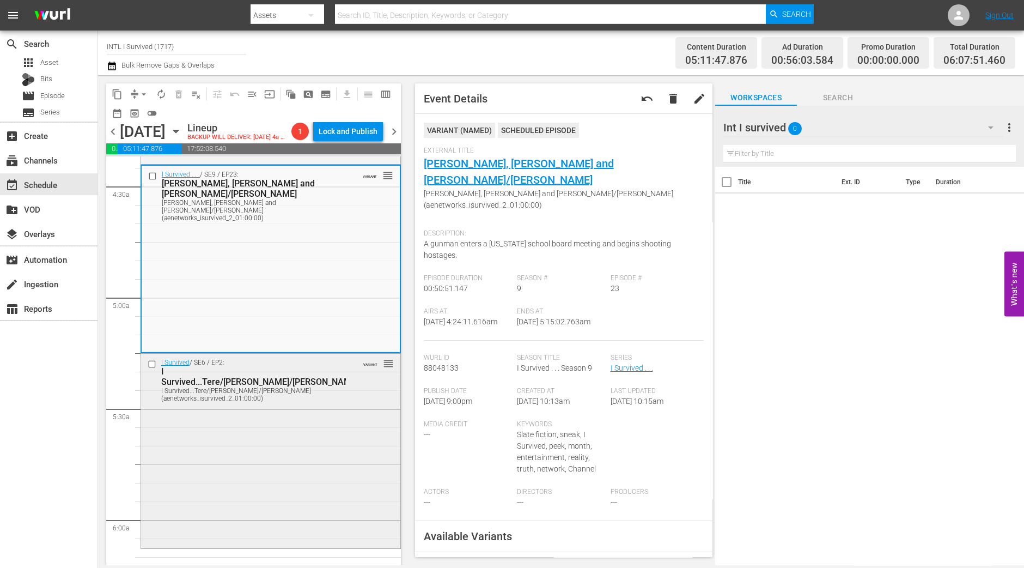
click at [234, 470] on div "I Survived / SE6 / EP2: I Survived...Tere/Christa/Brian I Survived...Tere/Chris…" at bounding box center [270, 450] width 259 height 192
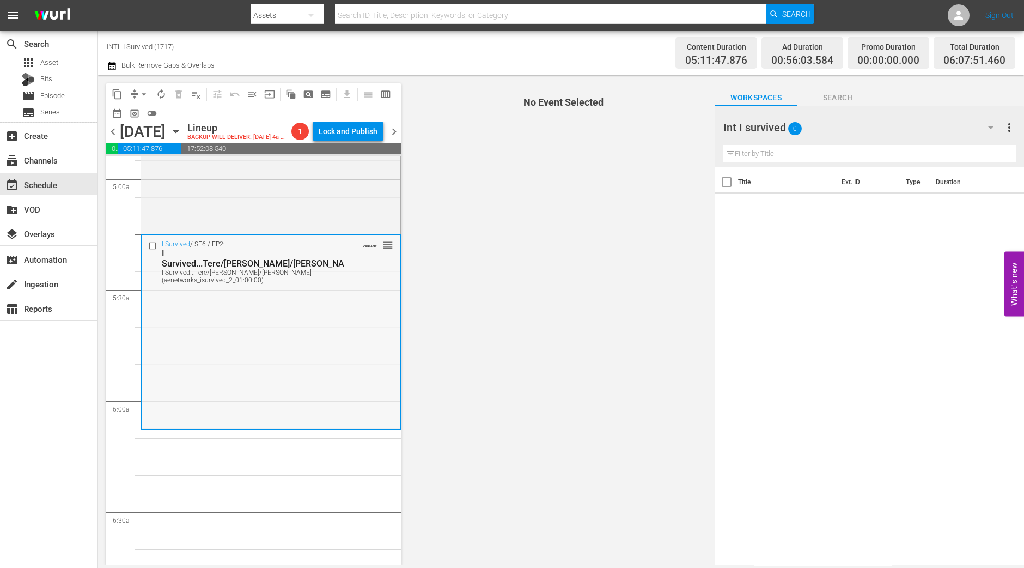
scroll to position [1107, 0]
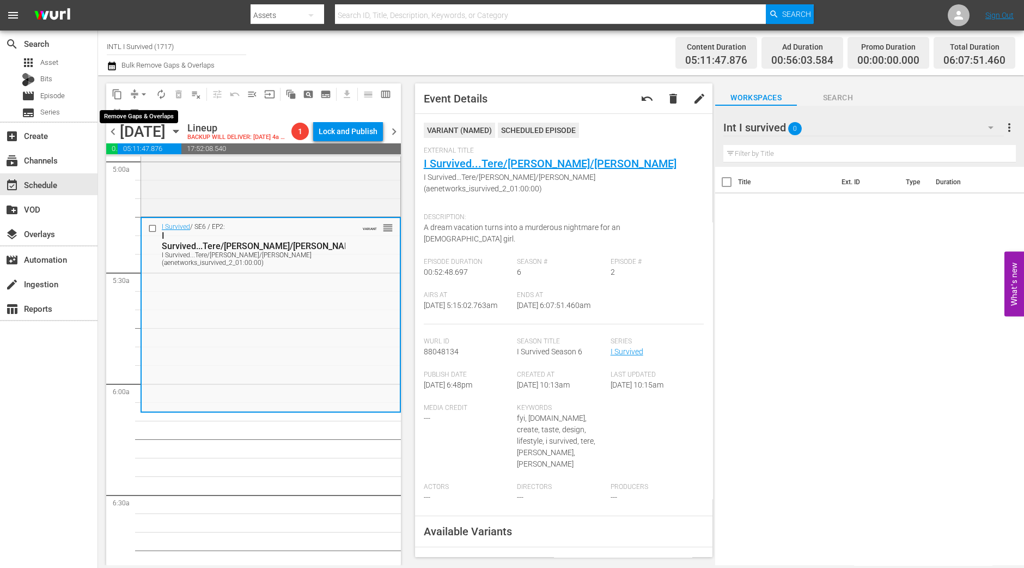
click at [143, 97] on span "arrow_drop_down" at bounding box center [143, 94] width 11 height 11
click at [143, 107] on li "Align to Midnight" at bounding box center [144, 116] width 114 height 18
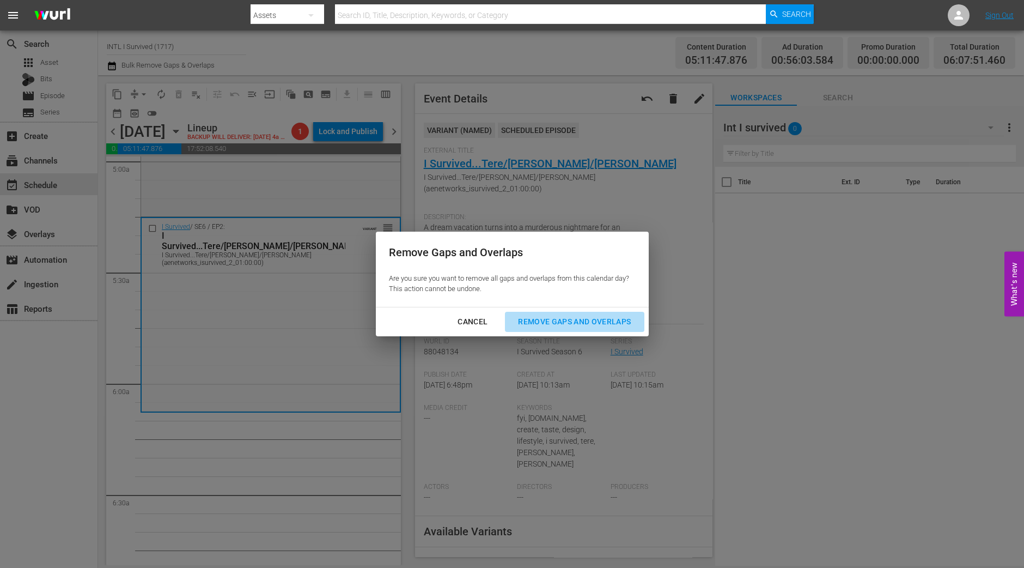
click at [543, 313] on button "Remove Gaps and Overlaps" at bounding box center [574, 322] width 139 height 20
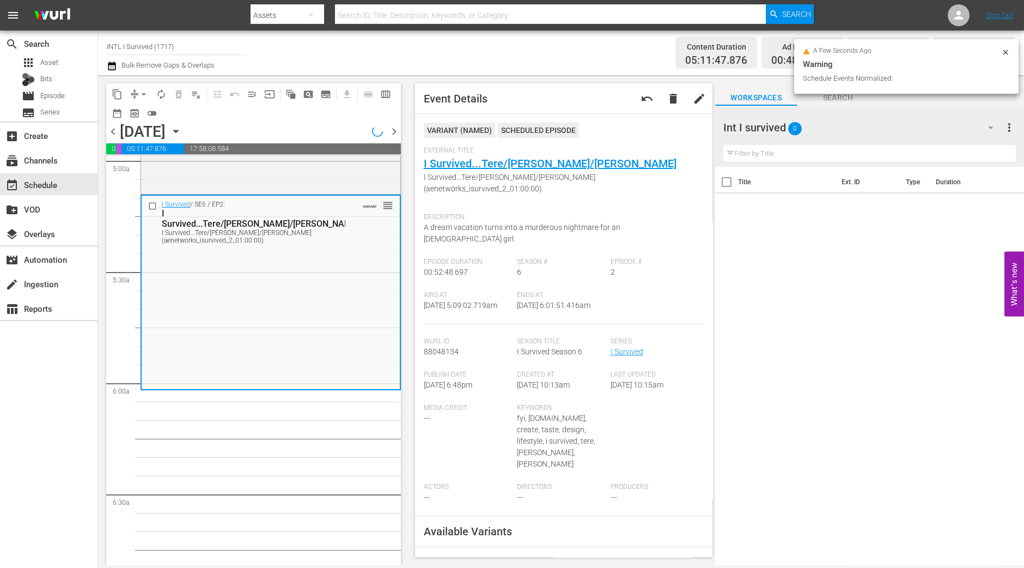
scroll to position [1088, 0]
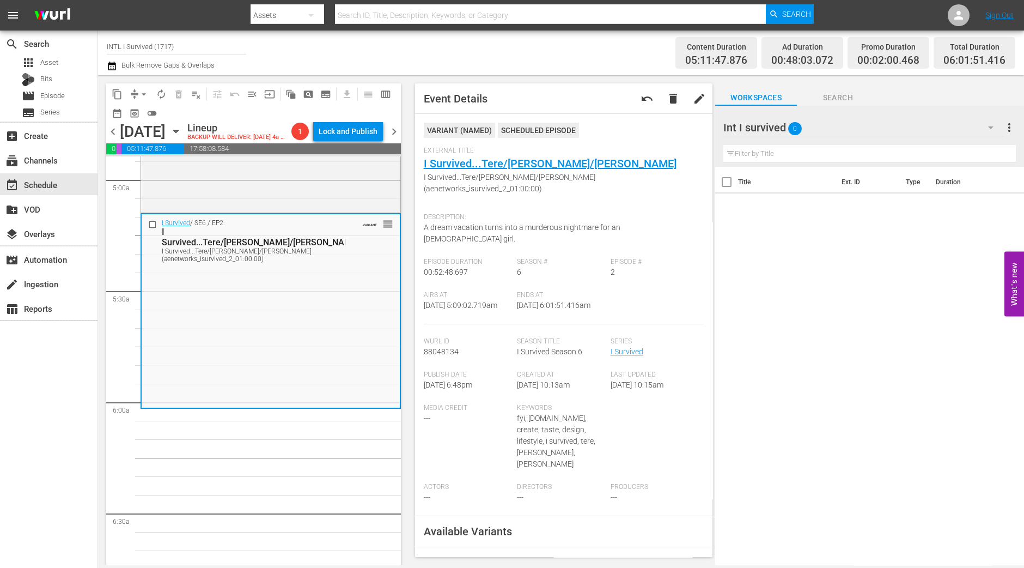
click at [141, 99] on button "arrow_drop_down" at bounding box center [143, 94] width 17 height 17
click at [141, 118] on li "Align to Midnight" at bounding box center [144, 116] width 114 height 18
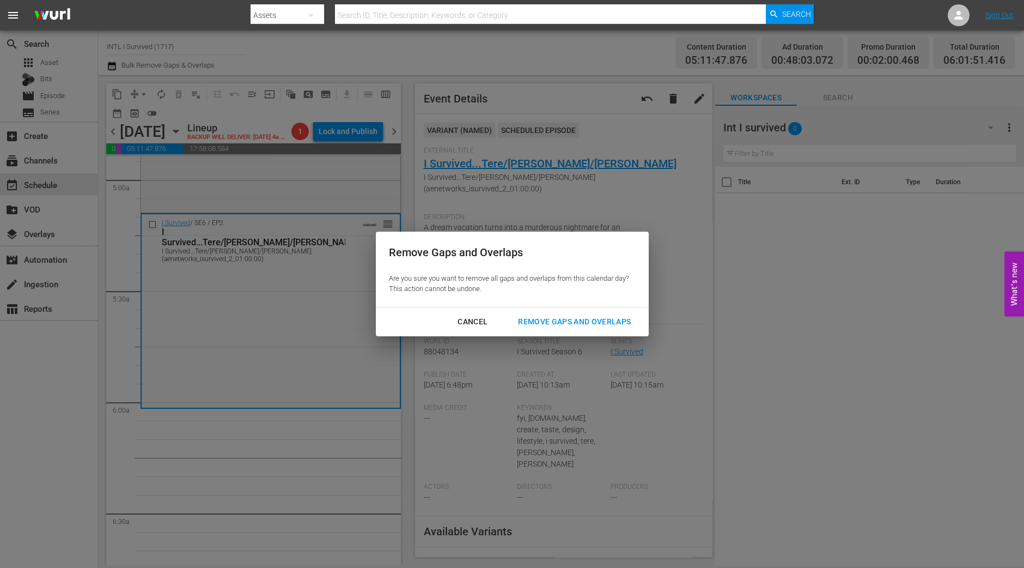
click at [563, 338] on div "Remove Gaps and Overlaps Are you sure you want to remove all gaps and overlaps …" at bounding box center [512, 284] width 1024 height 568
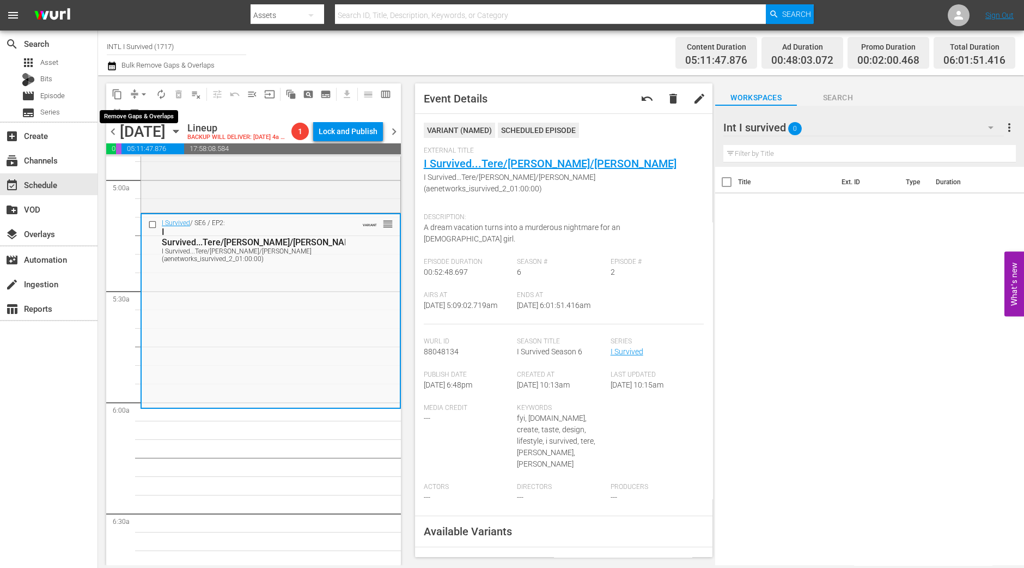
click at [141, 89] on span "arrow_drop_down" at bounding box center [143, 94] width 11 height 11
click at [170, 118] on li "Align to Midnight" at bounding box center [144, 116] width 114 height 18
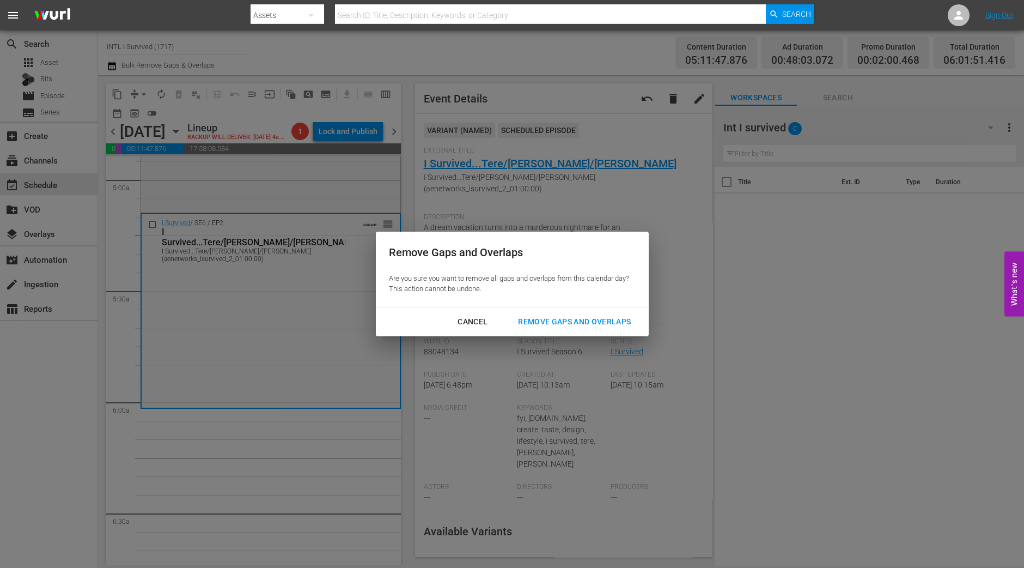
click at [579, 326] on div "Remove Gaps and Overlaps" at bounding box center [574, 322] width 130 height 14
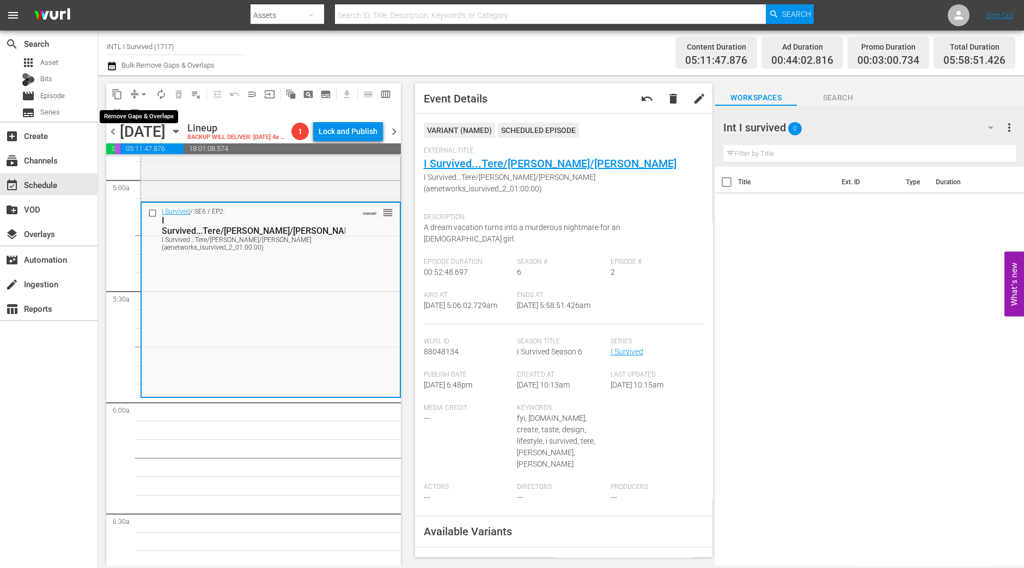
click at [139, 89] on span "arrow_drop_down" at bounding box center [143, 94] width 11 height 11
click at [148, 107] on li "Align to Midnight" at bounding box center [144, 116] width 114 height 18
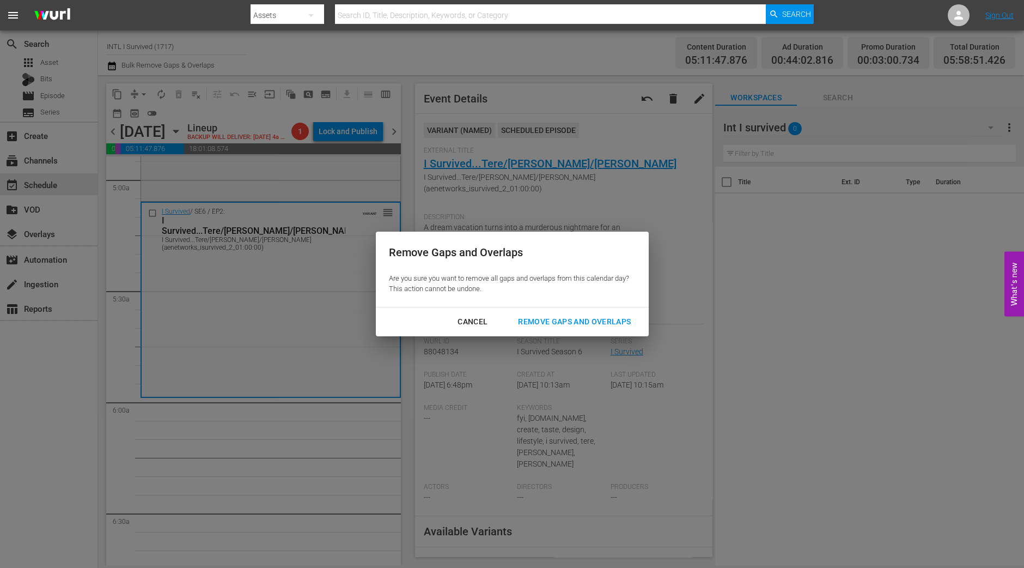
click at [570, 307] on div "Cancel Remove Gaps and Overlaps" at bounding box center [512, 321] width 273 height 29
click at [570, 318] on div "Remove Gaps and Overlaps" at bounding box center [574, 322] width 130 height 14
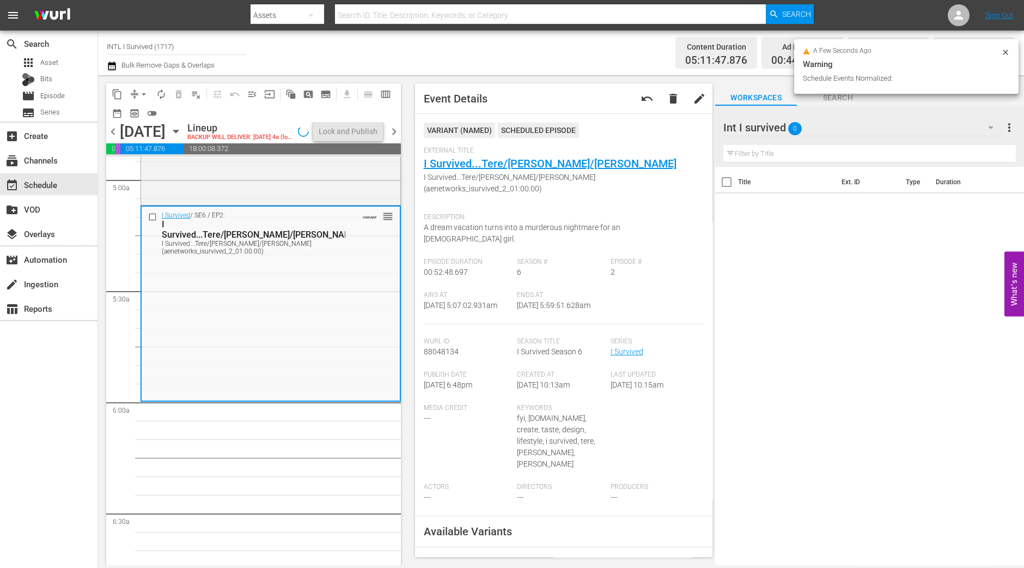
scroll to position [1107, 0]
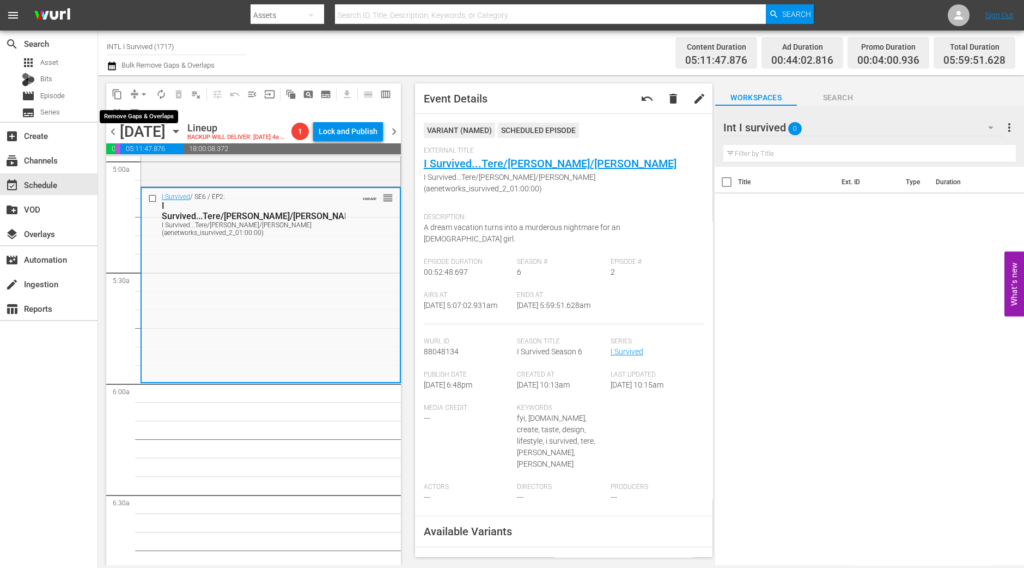
click at [140, 94] on span "arrow_drop_down" at bounding box center [143, 94] width 11 height 11
click at [145, 117] on li "Align to Midnight" at bounding box center [144, 116] width 114 height 18
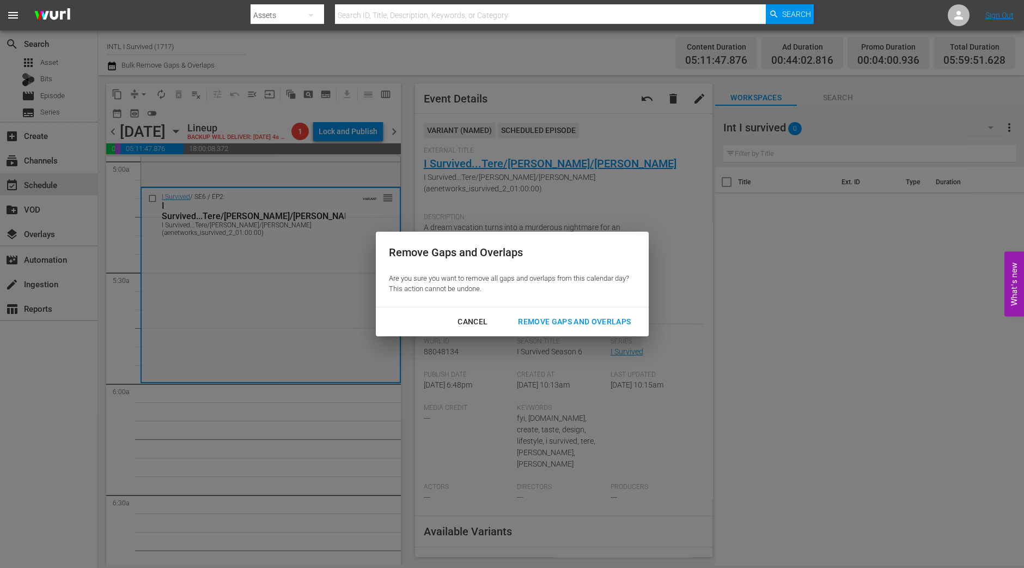
click at [578, 323] on div "Remove Gaps and Overlaps" at bounding box center [574, 322] width 130 height 14
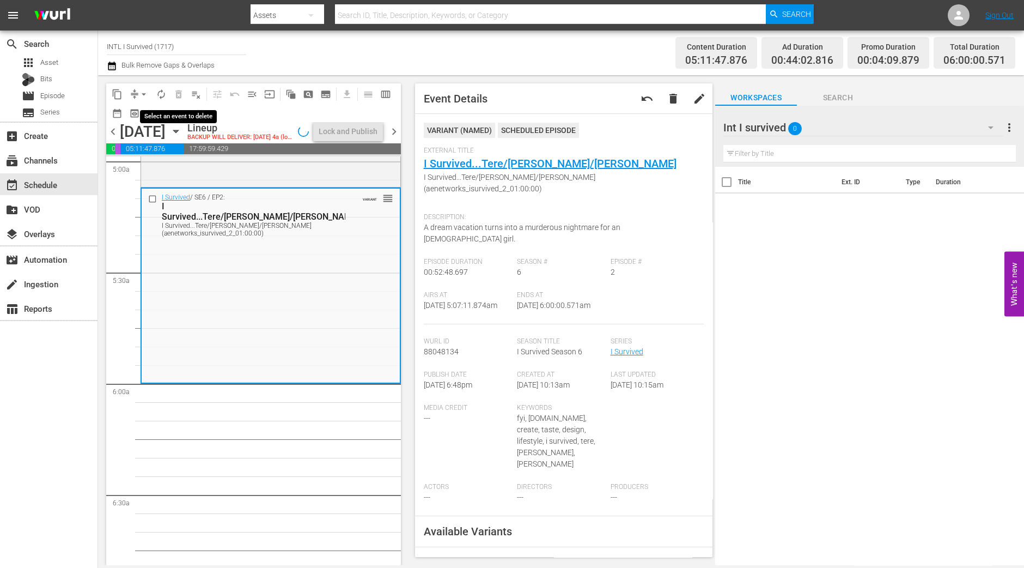
click at [159, 94] on span "autorenew_outlined" at bounding box center [161, 94] width 11 height 11
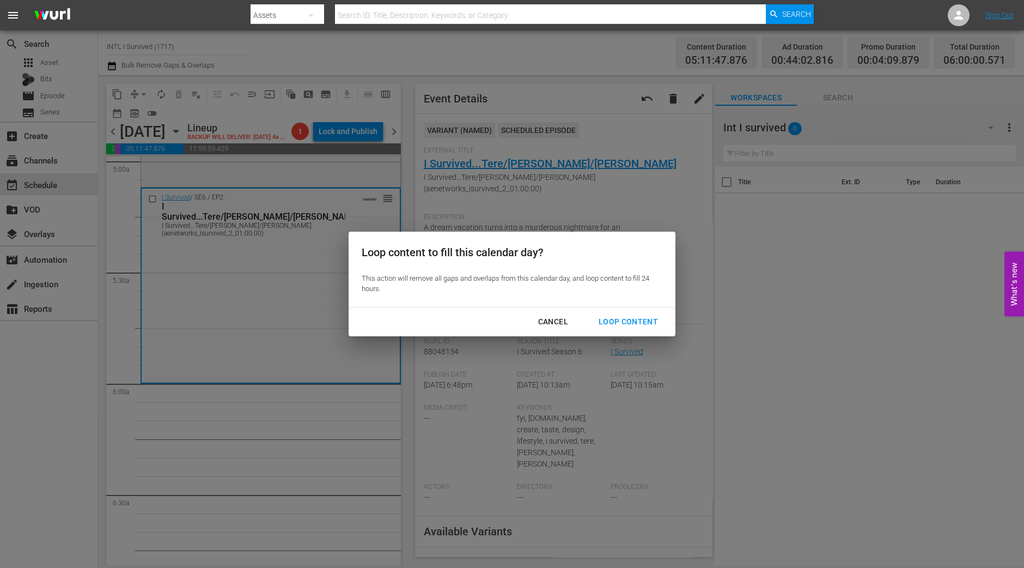
click at [659, 323] on div "Loop Content" at bounding box center [628, 322] width 77 height 14
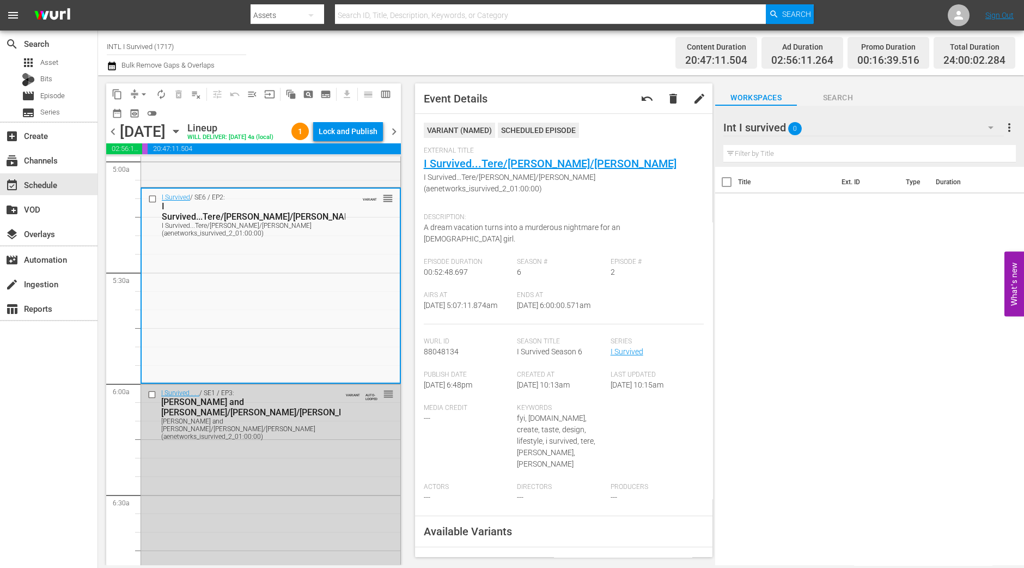
click at [354, 130] on div "Lock and Publish" at bounding box center [348, 132] width 59 height 20
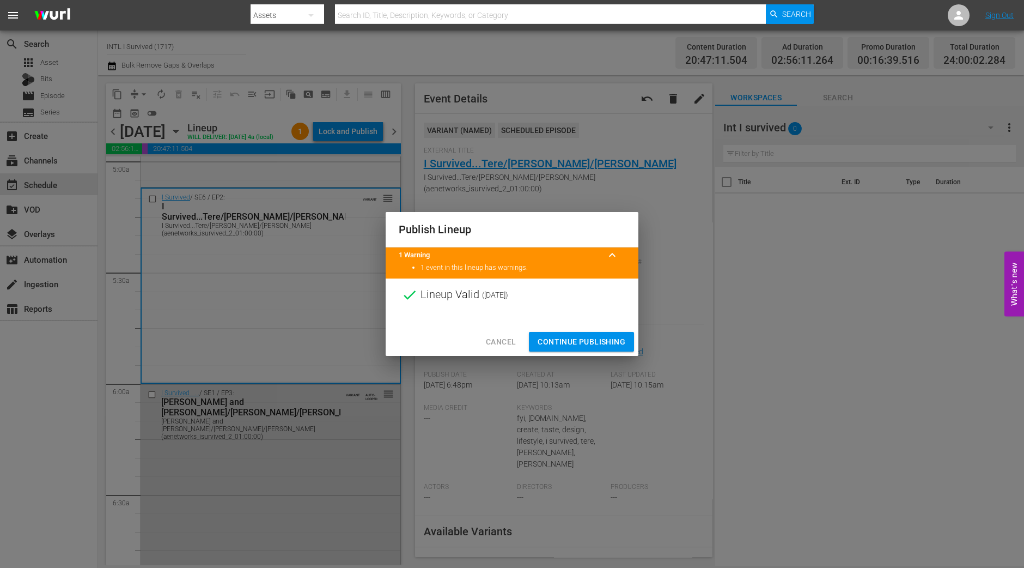
click at [564, 337] on span "Continue Publishing" at bounding box center [582, 342] width 88 height 14
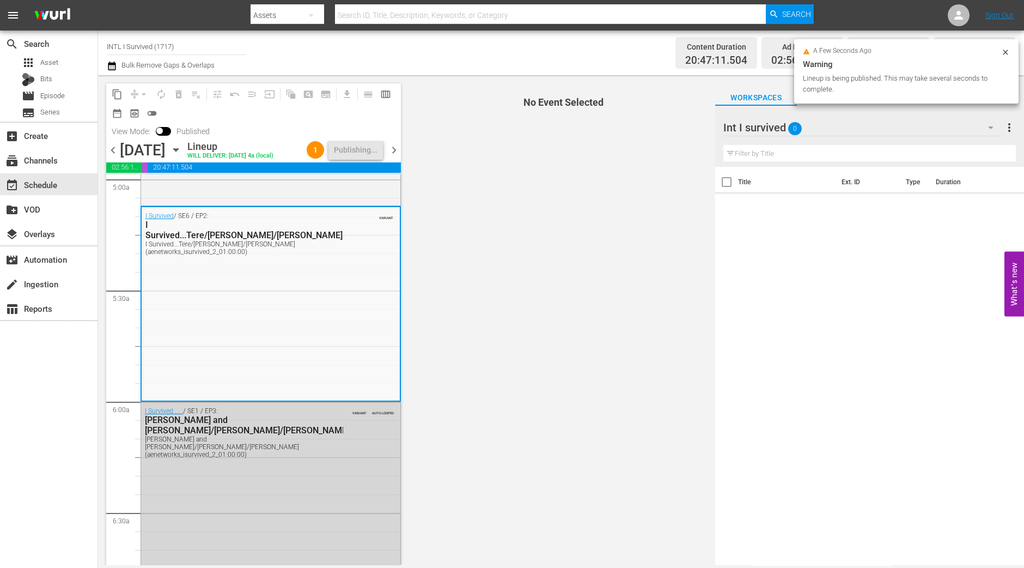
click at [396, 148] on span "chevron_right" at bounding box center [394, 150] width 14 height 14
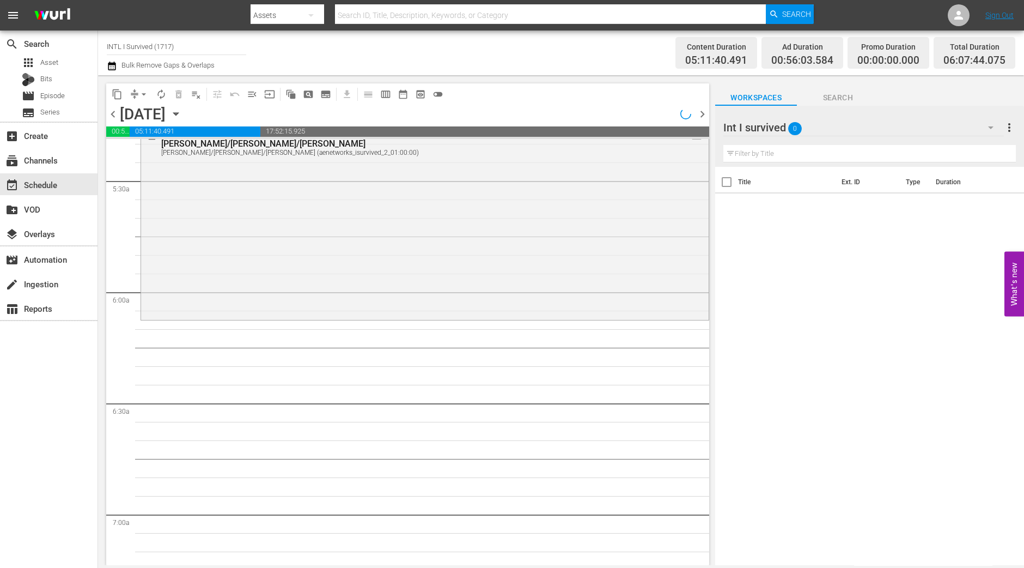
scroll to position [1107, 0]
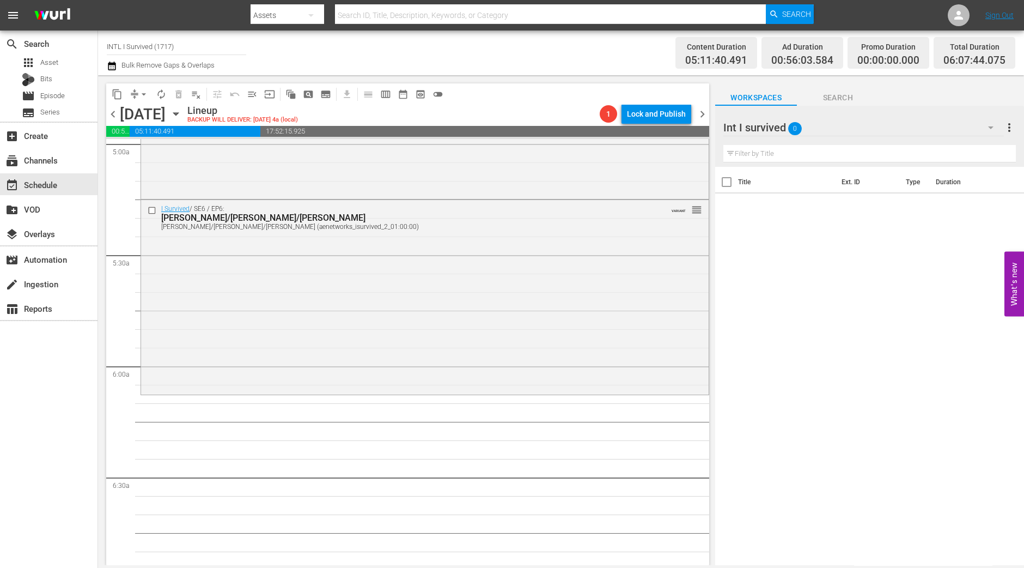
click at [144, 100] on button "arrow_drop_down" at bounding box center [143, 94] width 17 height 17
click at [144, 112] on li "Align to Midnight" at bounding box center [144, 116] width 90 height 18
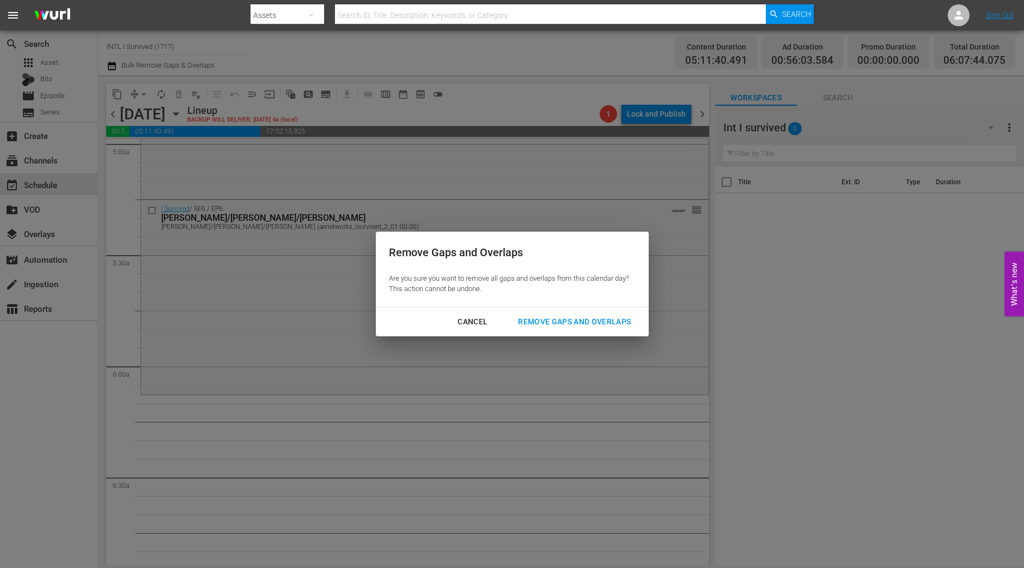
click at [632, 332] on div "Cancel Remove Gaps and Overlaps" at bounding box center [512, 321] width 273 height 29
click at [620, 320] on div "Remove Gaps and Overlaps" at bounding box center [574, 322] width 130 height 14
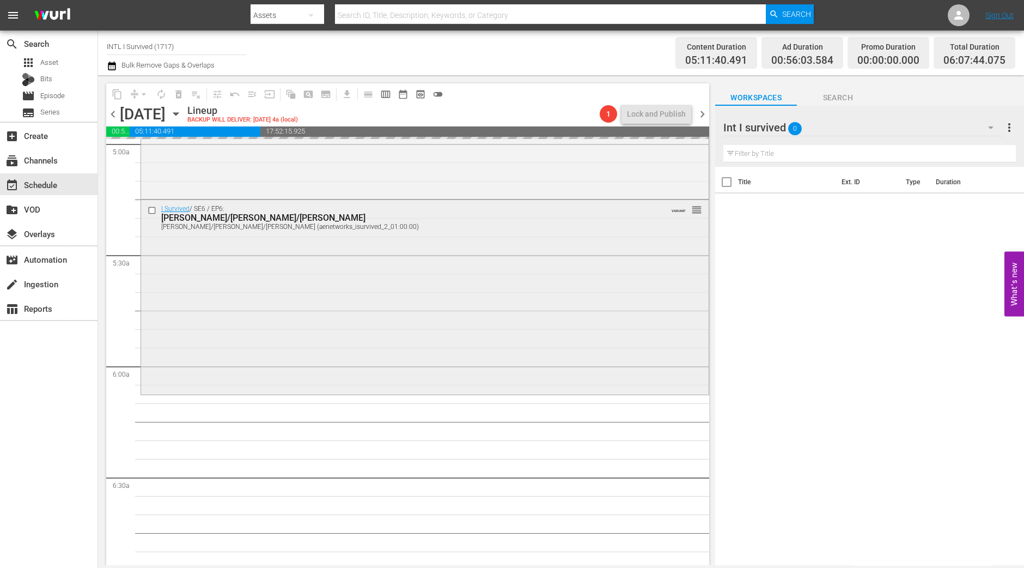
click at [545, 349] on div "I Survived / SE6 / EP6: Kristina/Jon/Amanda Kristina/Jon/Amanda (aenetworks_isu…" at bounding box center [425, 296] width 568 height 192
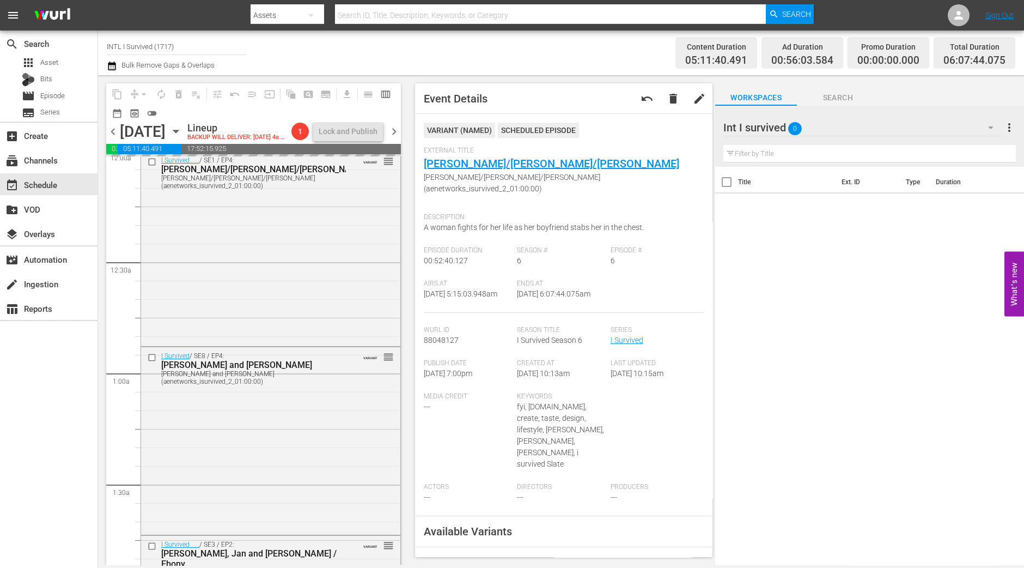
scroll to position [0, 0]
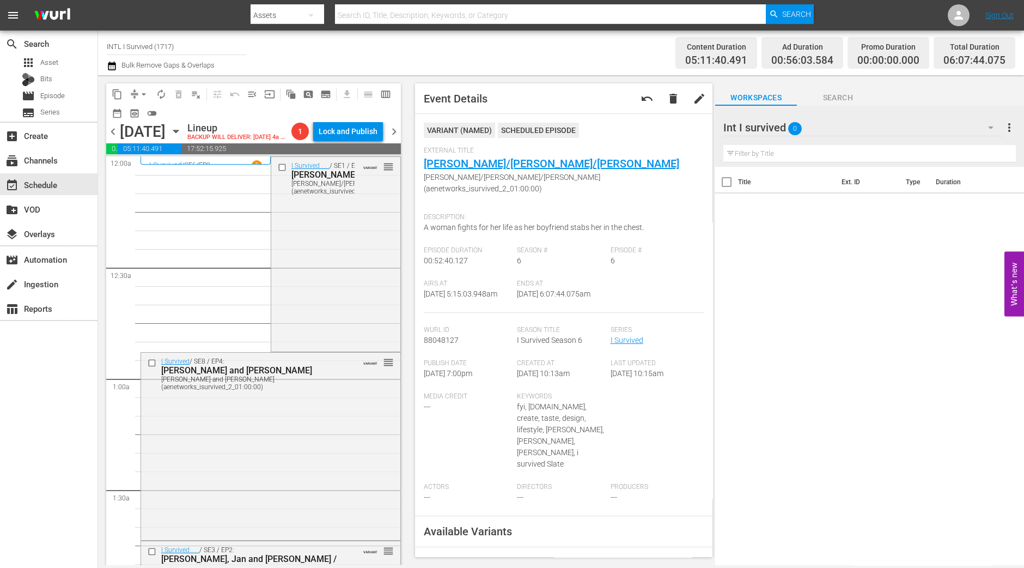
click at [343, 268] on div "I Survived . . . / SE1 / EP4: Lonnie/Rulon/Stanley Lonnie/Rulon/Stanley (aenetw…" at bounding box center [335, 253] width 129 height 192
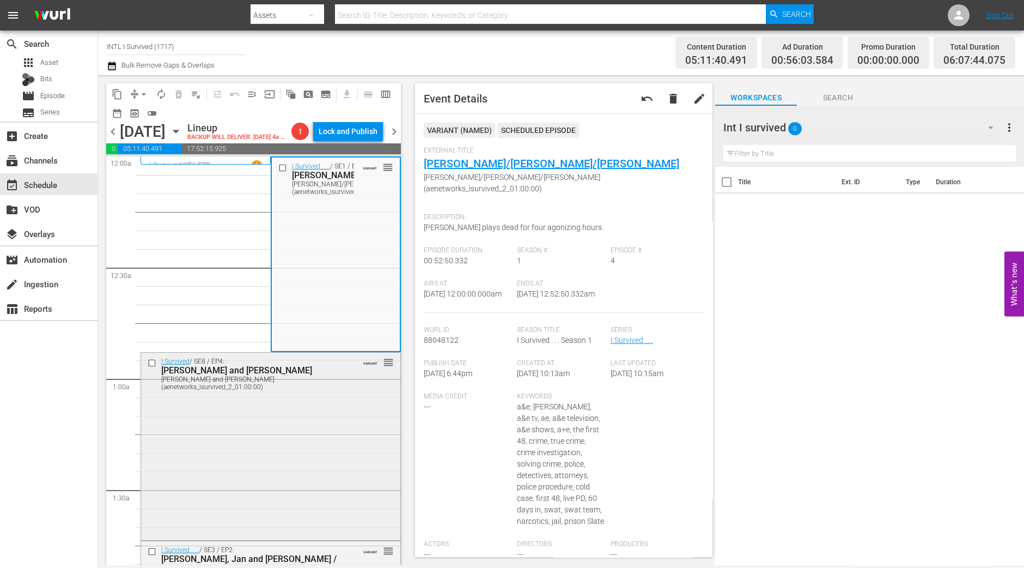
click at [262, 448] on div "I Survived / SE8 / EP4: Eduardo and Jayne Eduardo and Jayne (aenetworks_isurviv…" at bounding box center [270, 445] width 259 height 185
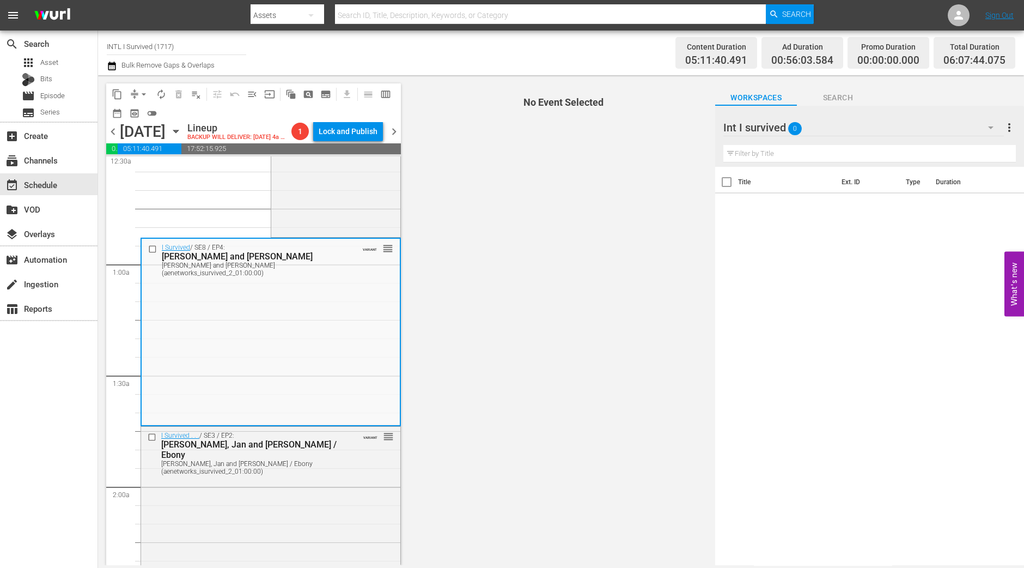
scroll to position [136, 0]
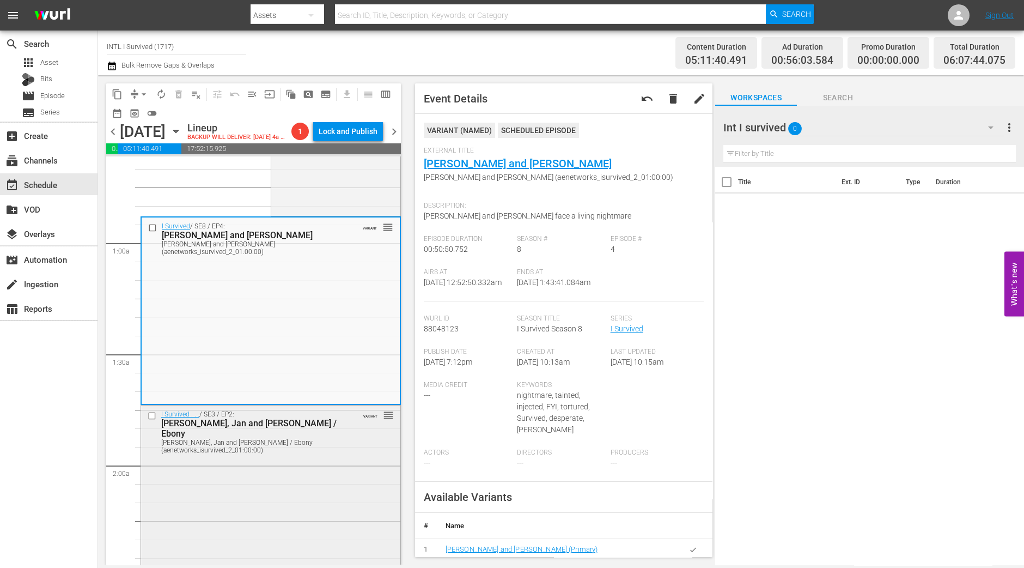
click at [272, 490] on div "I Survived . . . / SE3 / EP2: Alfred, Jan and Jerry / Ebony Alfred, Jan and Jer…" at bounding box center [270, 501] width 259 height 193
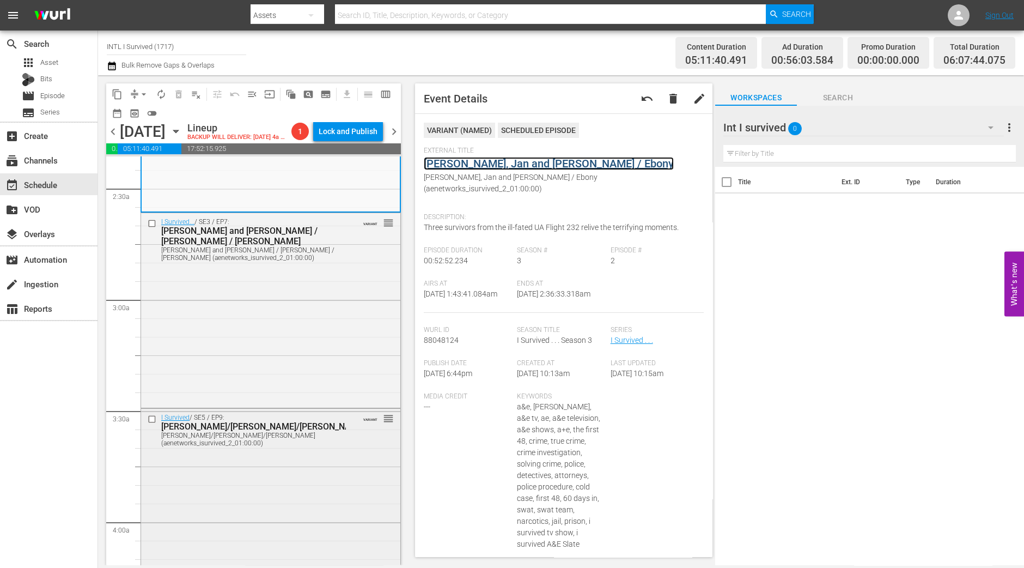
scroll to position [544, 0]
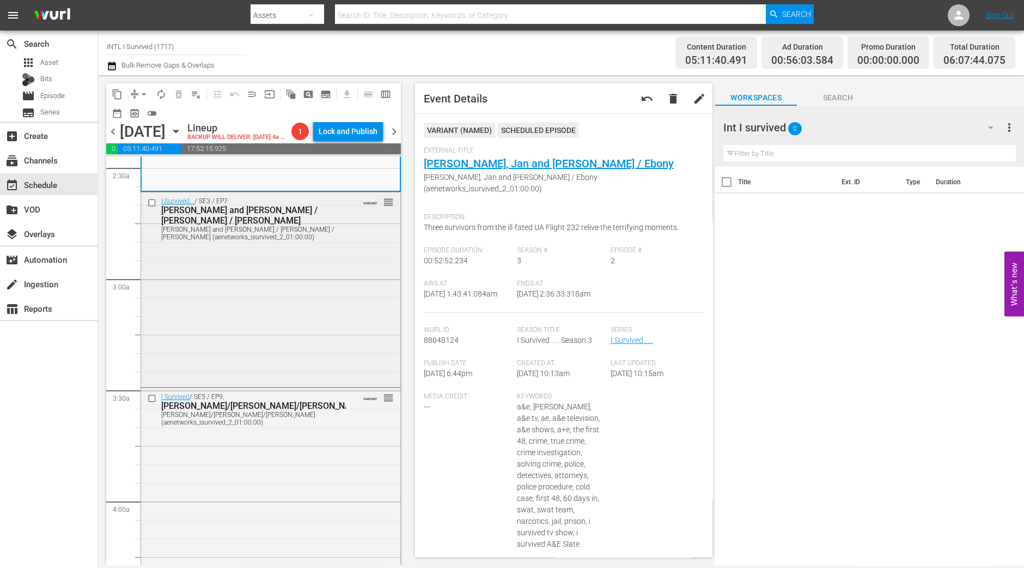
click at [335, 308] on div "I Survived... / SE3 / EP7: Scott and Sean / Timothy / Stacey Scott and Sean / T…" at bounding box center [270, 288] width 259 height 193
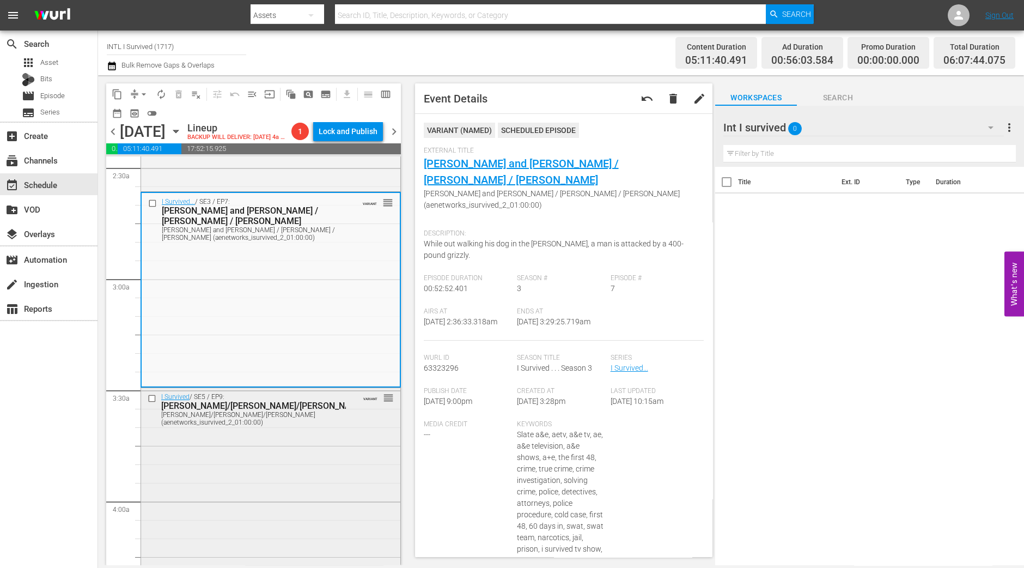
click at [312, 465] on div "I Survived / SE5 / EP9: Albert/Matt/Kristie Albert/Matt/Kristie (aenetworks_isu…" at bounding box center [270, 484] width 259 height 192
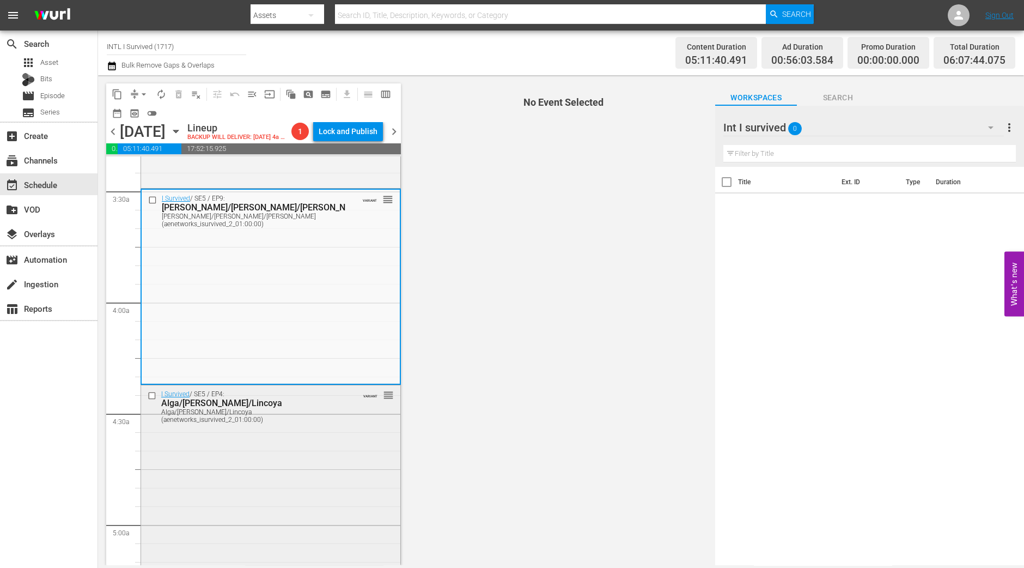
scroll to position [749, 0]
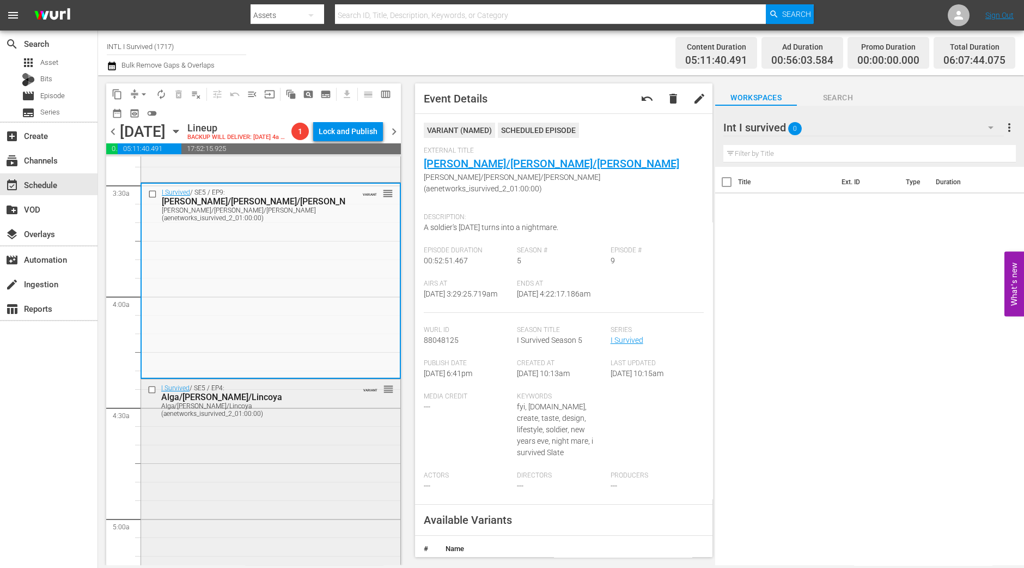
click at [330, 481] on div "I Survived / SE5 / EP4: Alga/Blaine/Lincoya Alga/Blaine/Lincoya (aenetworks_isu…" at bounding box center [270, 475] width 259 height 192
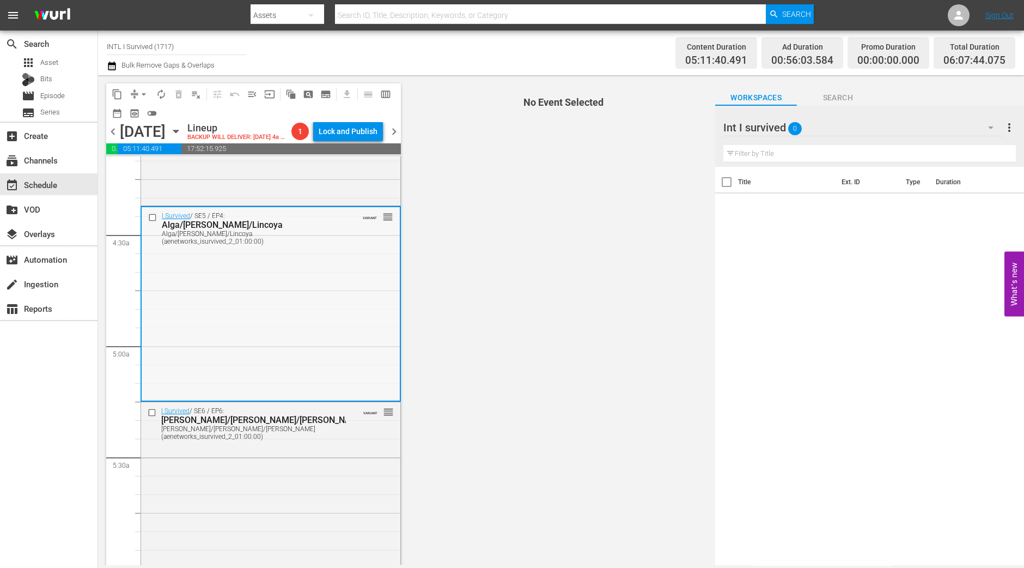
scroll to position [953, 0]
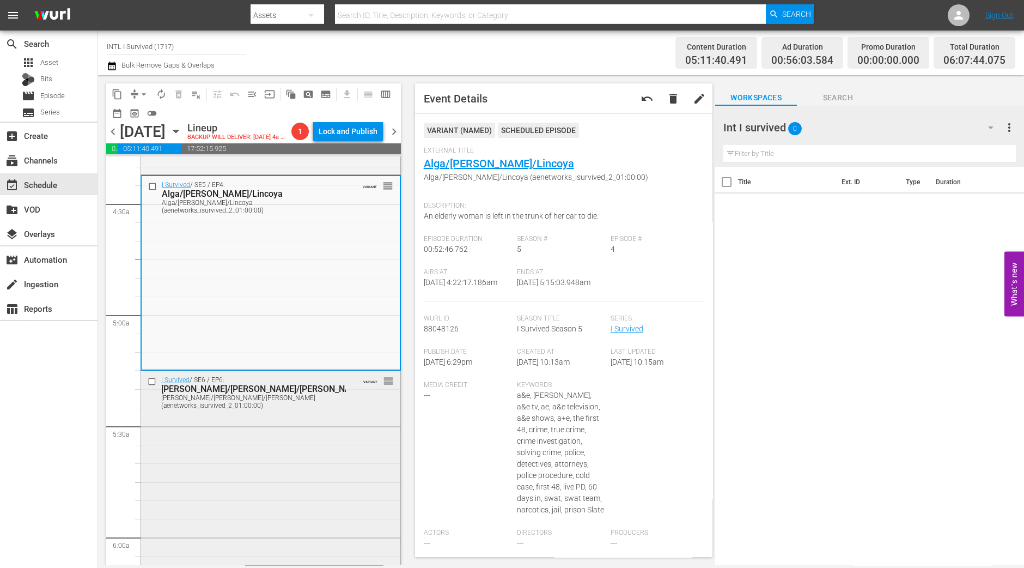
click at [300, 523] on div "I Survived / SE6 / EP6: Kristina/Jon/Amanda Kristina/Jon/Amanda (aenetworks_isu…" at bounding box center [270, 467] width 259 height 192
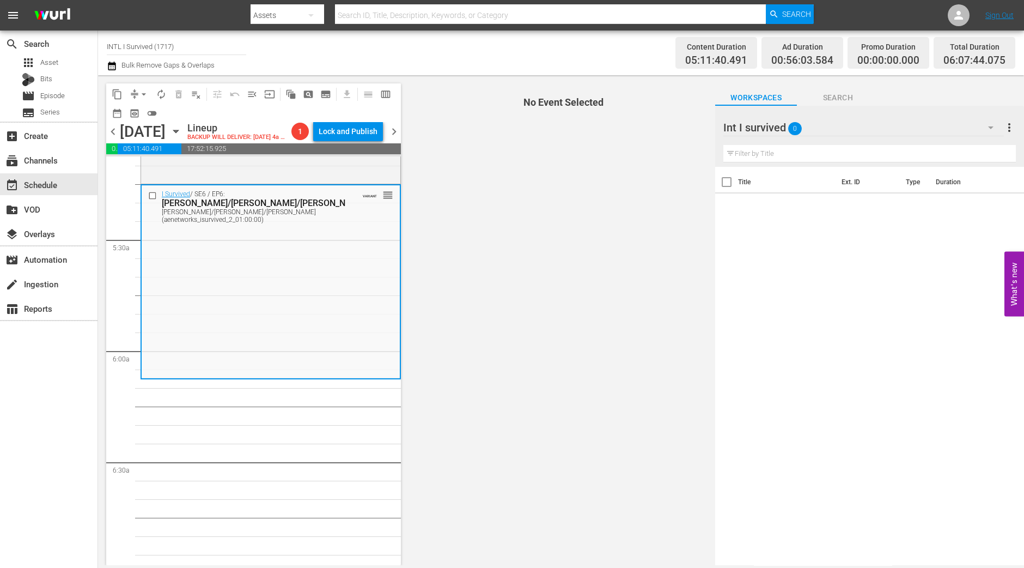
scroll to position [1158, 0]
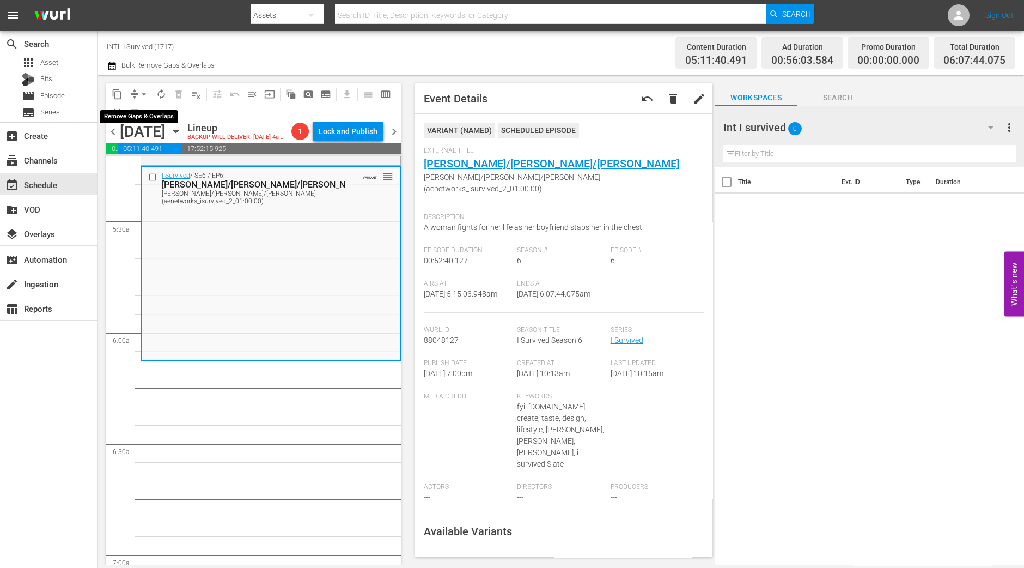
click at [147, 90] on span "arrow_drop_down" at bounding box center [143, 94] width 11 height 11
click at [151, 117] on li "Align to Midnight" at bounding box center [144, 116] width 114 height 18
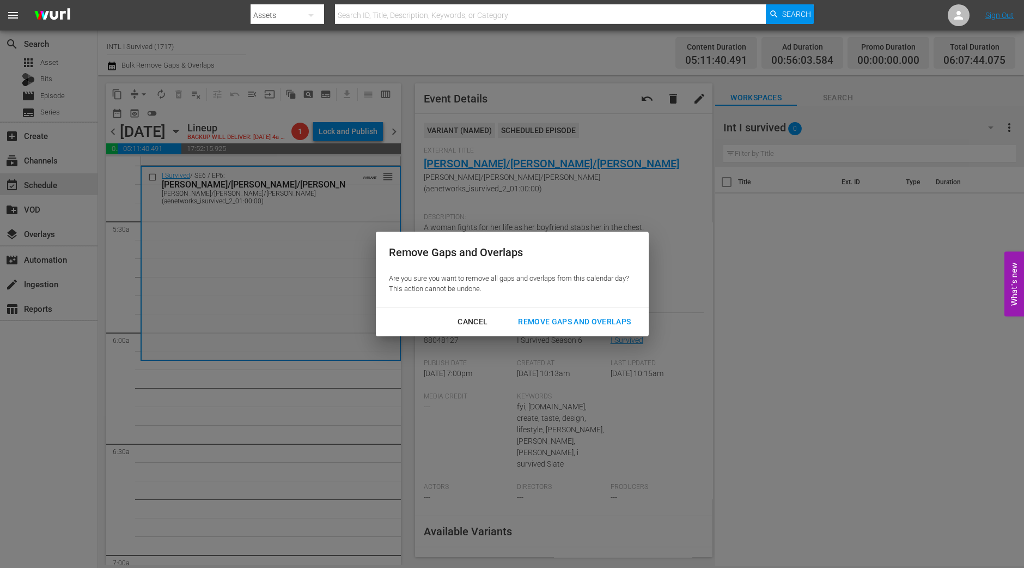
click at [599, 329] on button "Remove Gaps and Overlaps" at bounding box center [574, 322] width 139 height 20
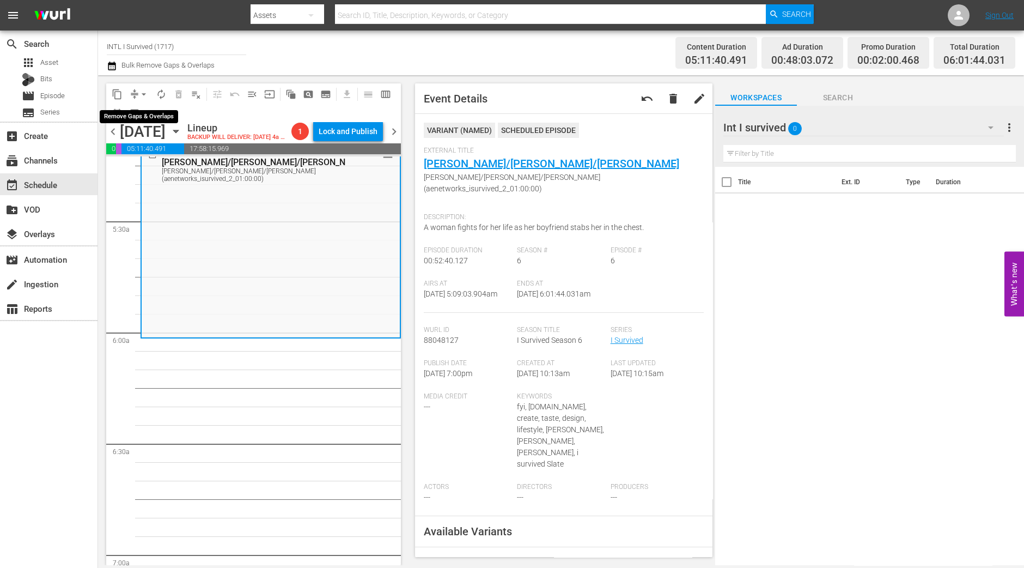
click at [142, 90] on span "arrow_drop_down" at bounding box center [143, 94] width 11 height 11
click at [147, 113] on li "Align to Midnight" at bounding box center [144, 116] width 114 height 18
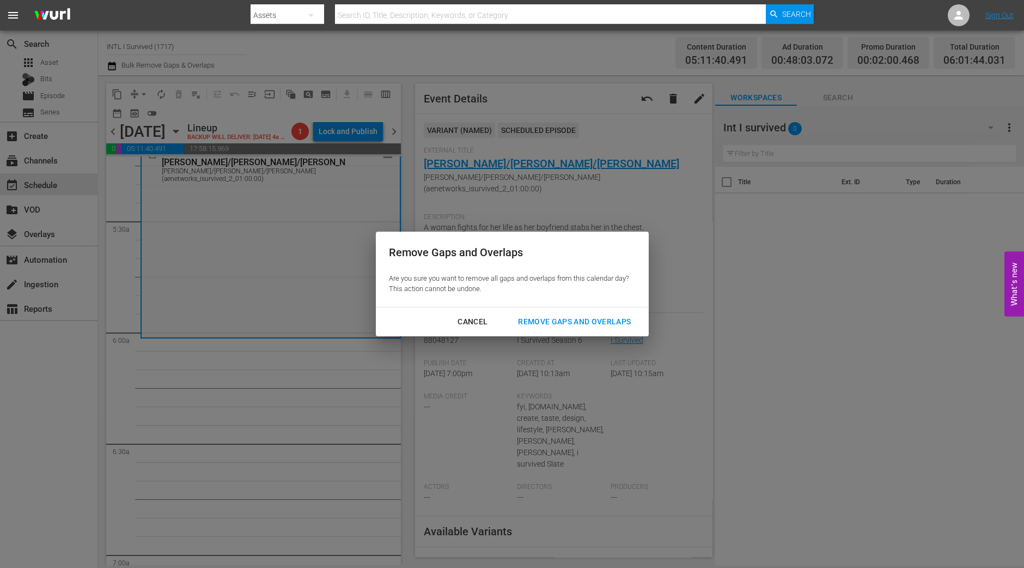
click at [614, 324] on div "Remove Gaps and Overlaps" at bounding box center [574, 322] width 130 height 14
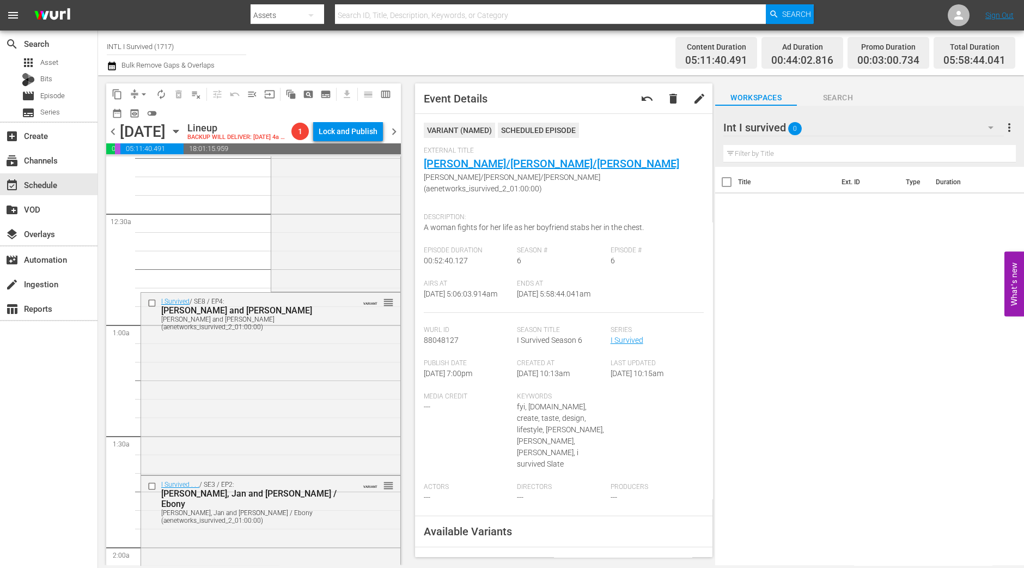
scroll to position [0, 0]
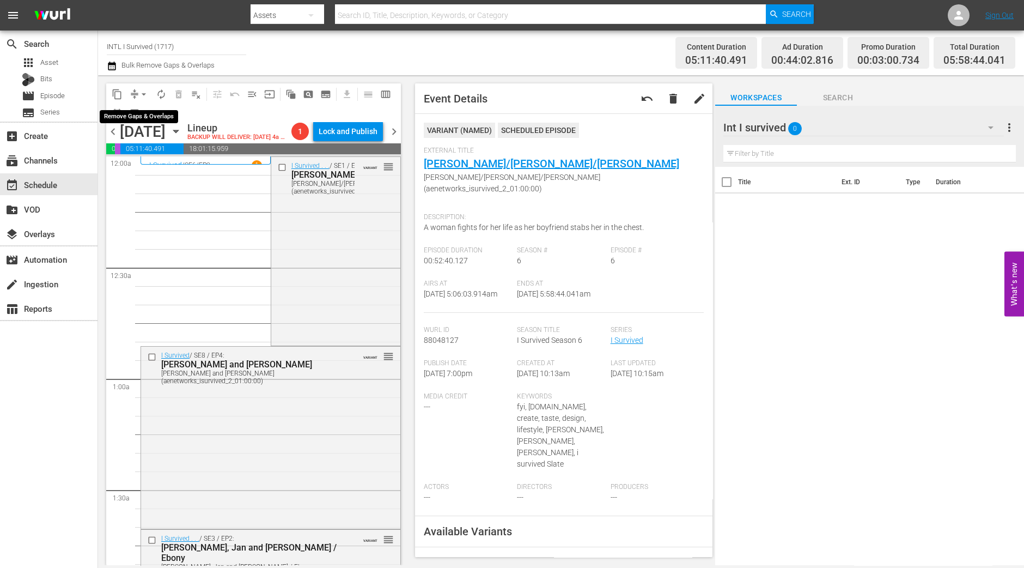
click at [139, 95] on span "arrow_drop_down" at bounding box center [143, 94] width 11 height 11
click at [142, 116] on li "Align to Midnight" at bounding box center [144, 116] width 114 height 18
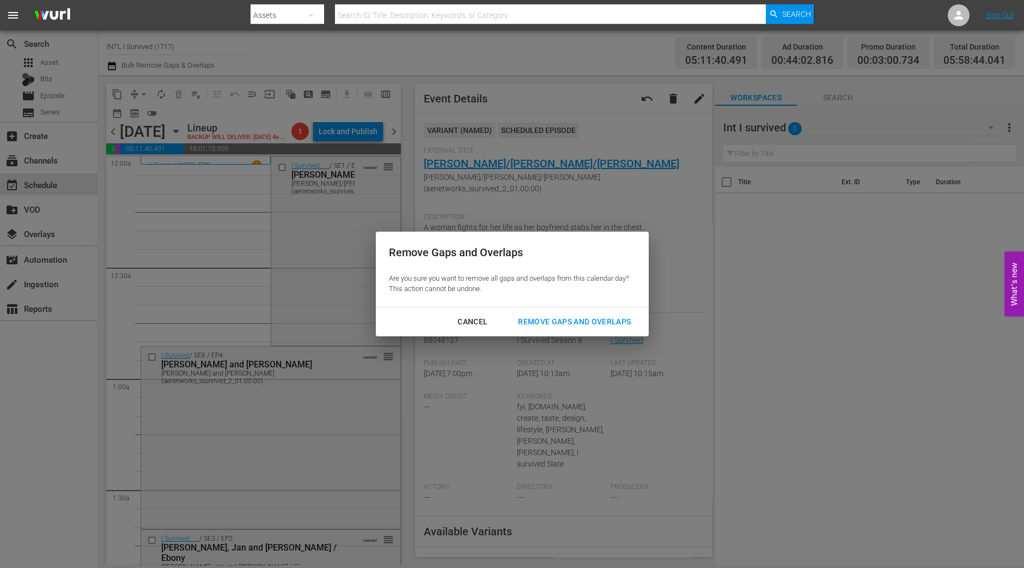
click at [561, 322] on div "Remove Gaps and Overlaps" at bounding box center [574, 322] width 130 height 14
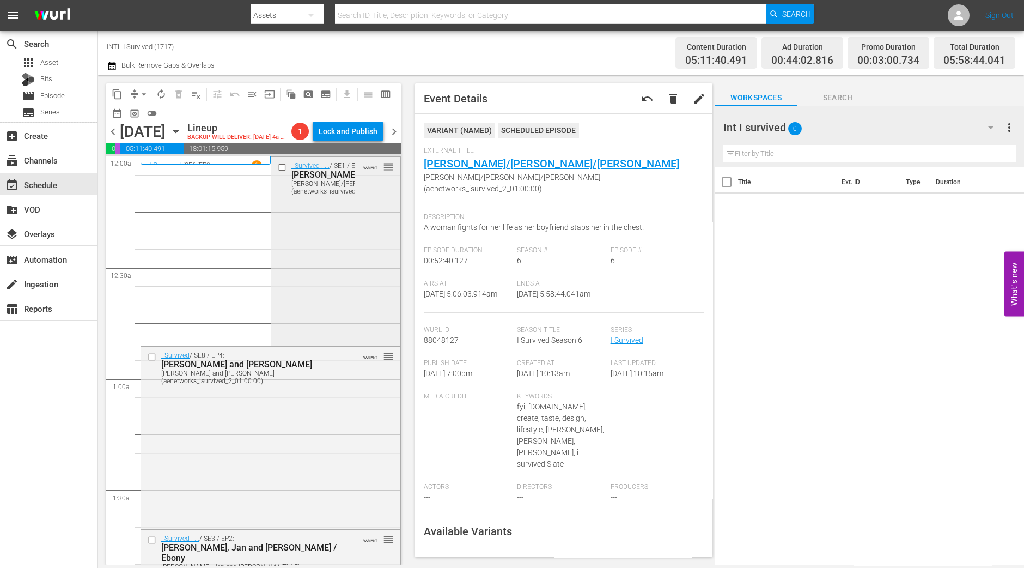
click at [338, 296] on div "I Survived . . . / SE1 / EP4: Lonnie/Rulon/Stanley Lonnie/Rulon/Stanley (aenetw…" at bounding box center [335, 250] width 129 height 187
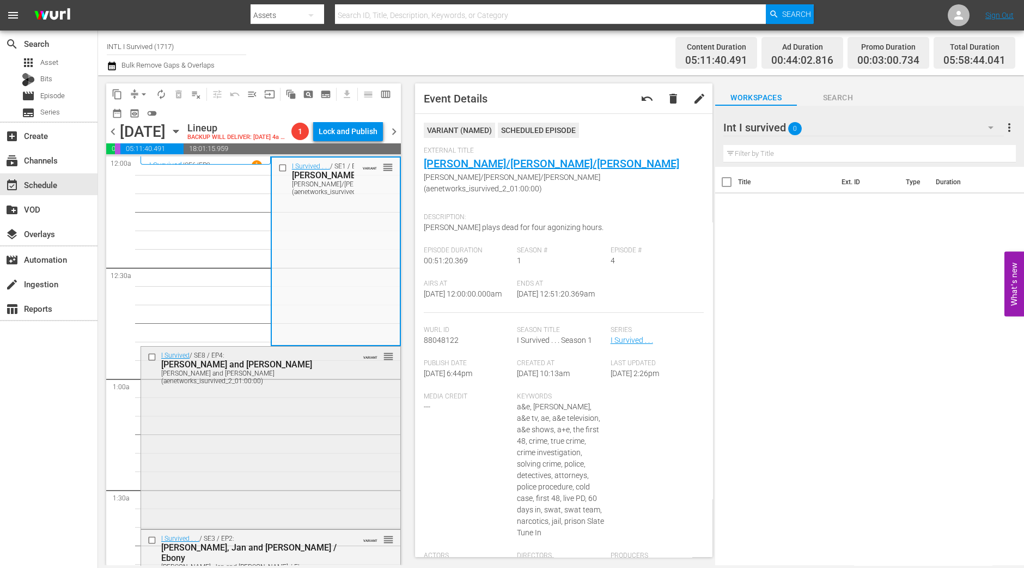
click at [300, 479] on div "I Survived / SE8 / EP4: Eduardo and Jayne Eduardo and Jayne (aenetworks_isurviv…" at bounding box center [270, 437] width 259 height 180
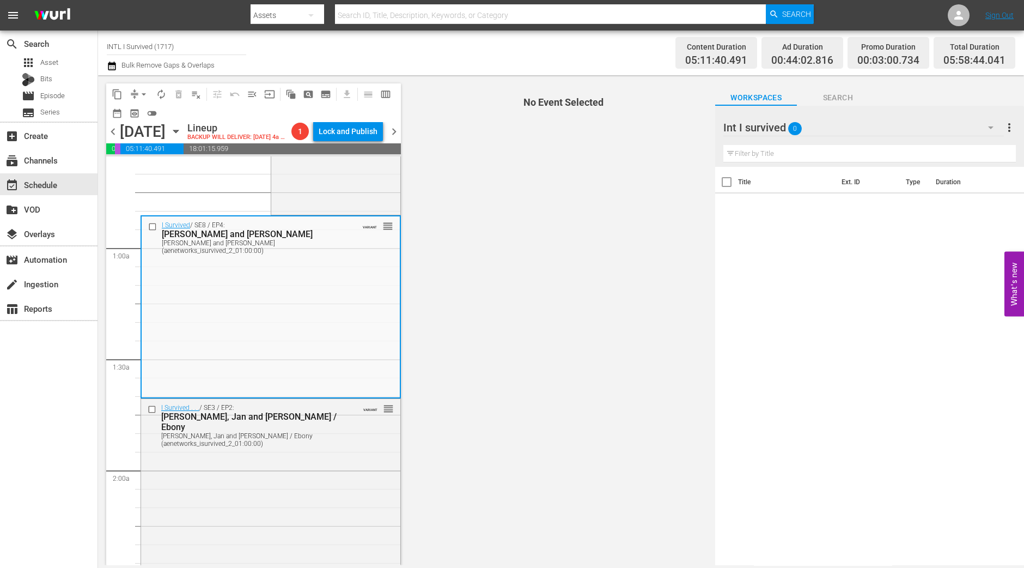
scroll to position [136, 0]
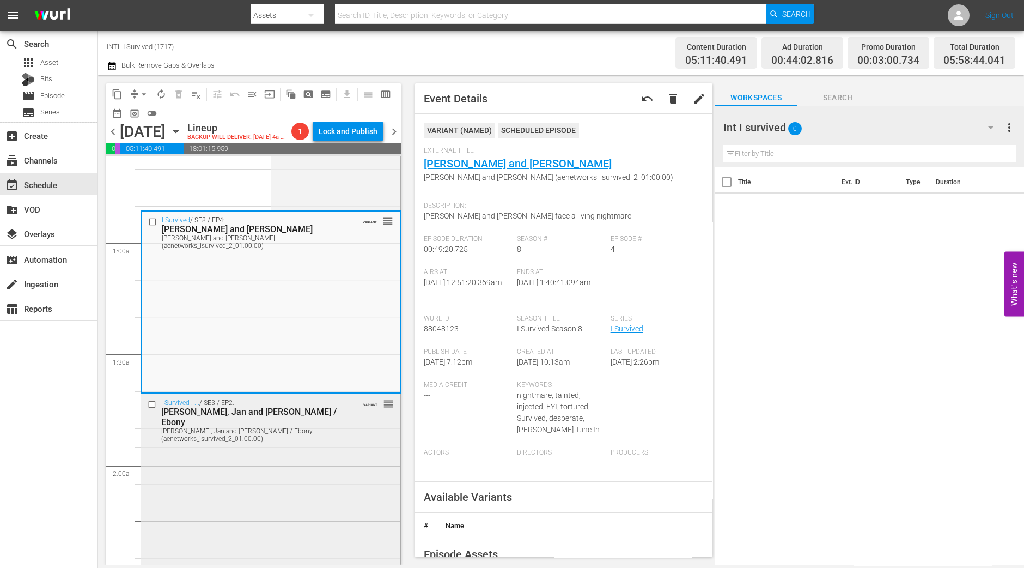
click at [299, 442] on div "Alfred, Jan and Jerry / Ebony (aenetworks_isurvived_2_01:00:00)" at bounding box center [253, 434] width 185 height 15
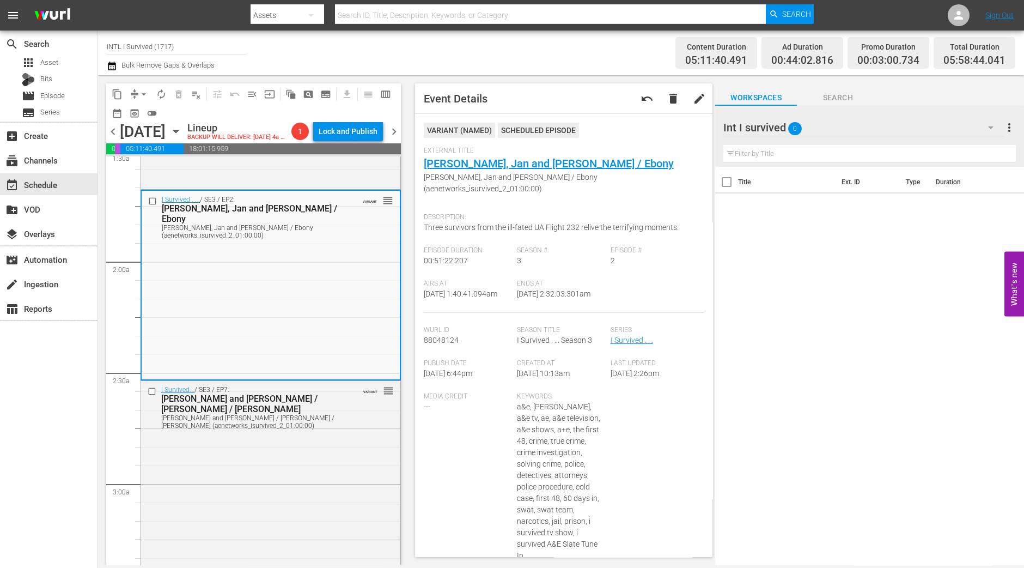
scroll to position [341, 0]
click at [267, 464] on div "I Survived... / SE3 / EP7: Scott and Sean / Timothy / Stacey Scott and Sean / T…" at bounding box center [270, 473] width 259 height 187
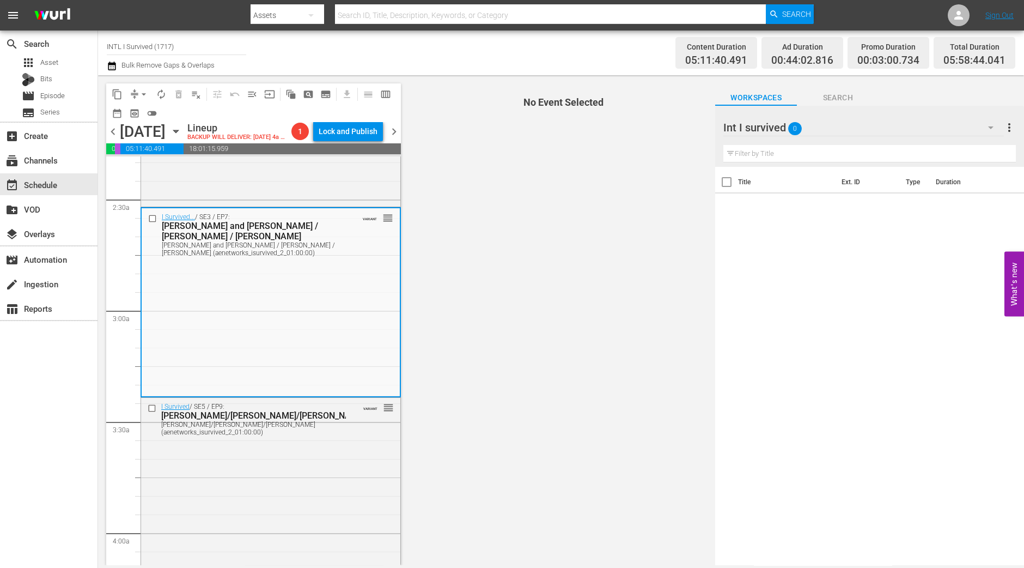
scroll to position [544, 0]
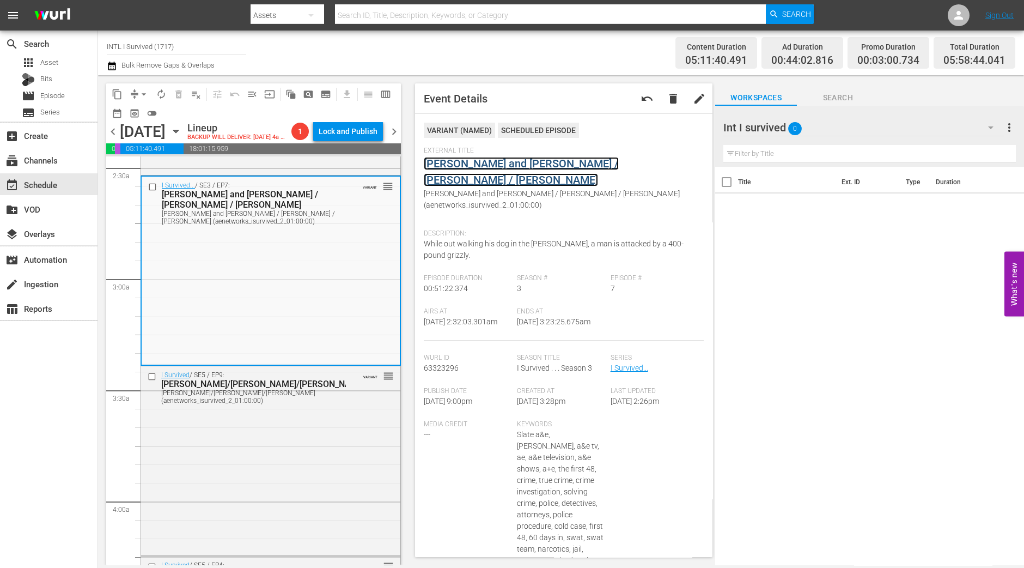
drag, startPoint x: 574, startPoint y: 155, endPoint x: 568, endPoint y: 162, distance: 8.5
click at [244, 508] on div "I Survived / SE5 / EP9: Albert/Matt/Kristie Albert/Matt/Kristie (aenetworks_isu…" at bounding box center [270, 459] width 259 height 187
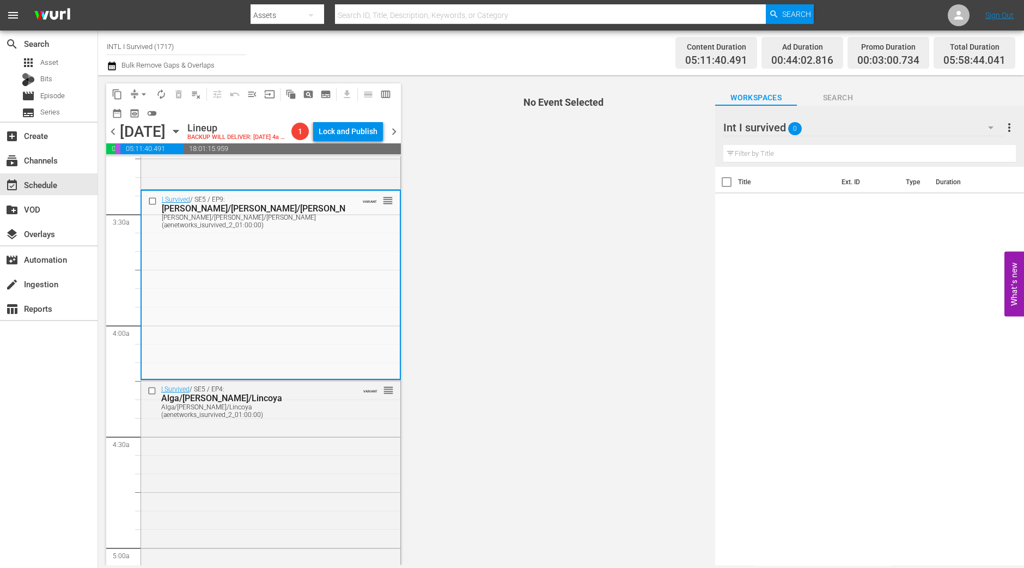
scroll to position [749, 0]
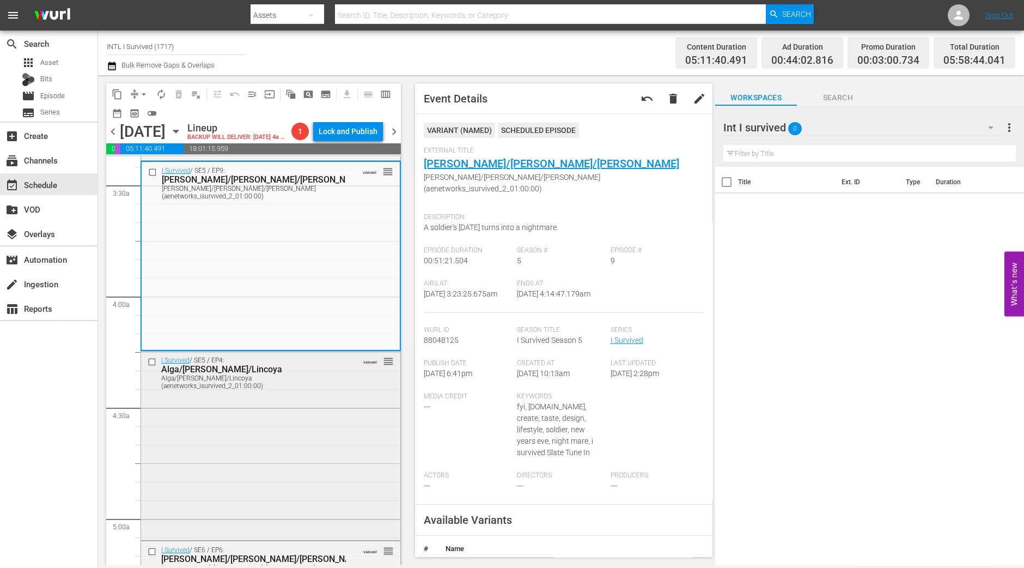
click at [290, 461] on div "I Survived / SE5 / EP4: Alga/Blaine/Lincoya Alga/Blaine/Lincoya (aenetworks_isu…" at bounding box center [270, 444] width 259 height 187
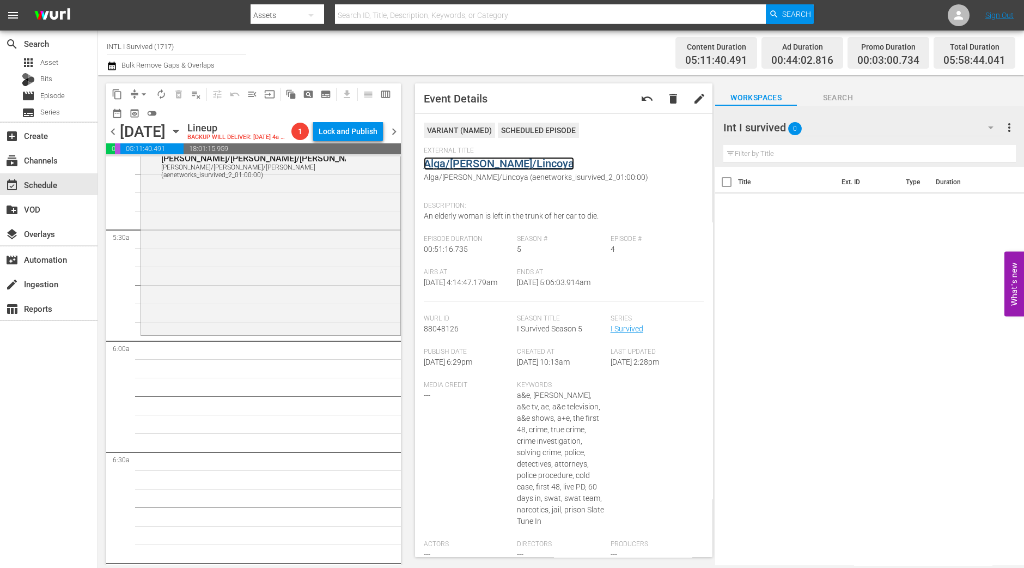
scroll to position [1158, 0]
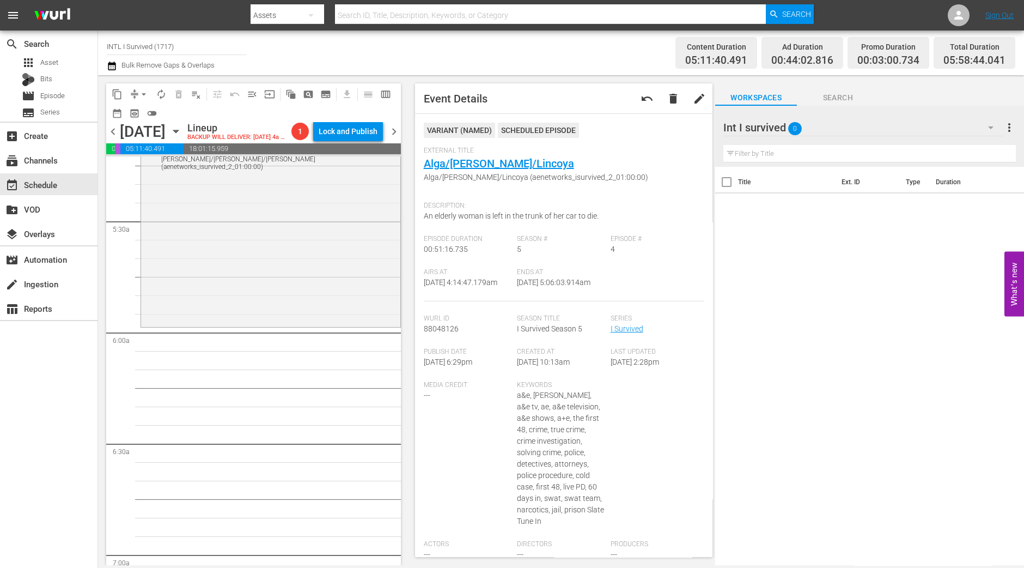
click at [311, 295] on div "I Survived / SE6 / EP6: Kristina/Jon/Amanda Kristina/Jon/Amanda (aenetworks_isu…" at bounding box center [270, 228] width 259 height 192
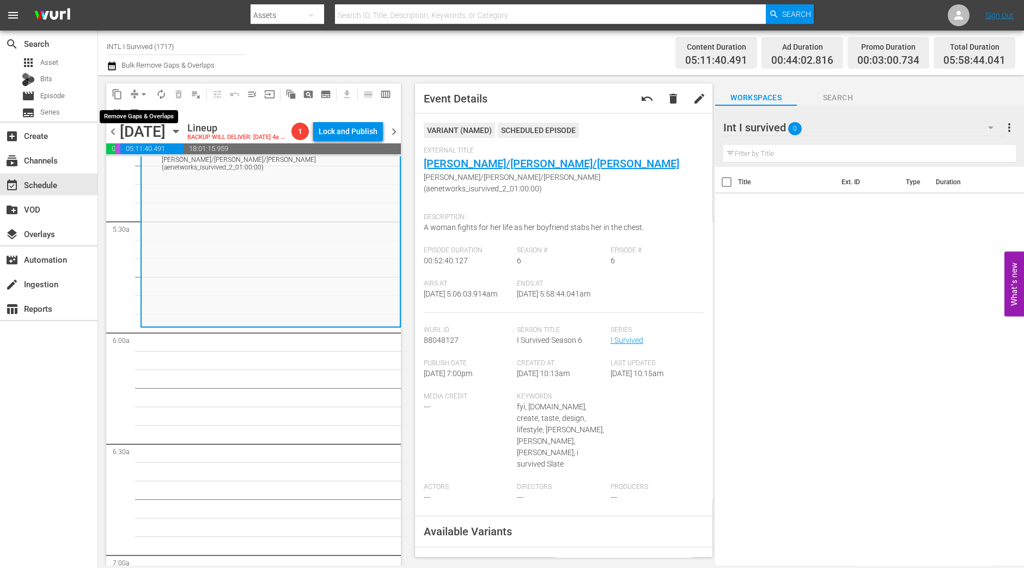
click at [142, 97] on span "arrow_drop_down" at bounding box center [143, 94] width 11 height 11
click at [146, 116] on li "Align to Midnight" at bounding box center [144, 116] width 114 height 18
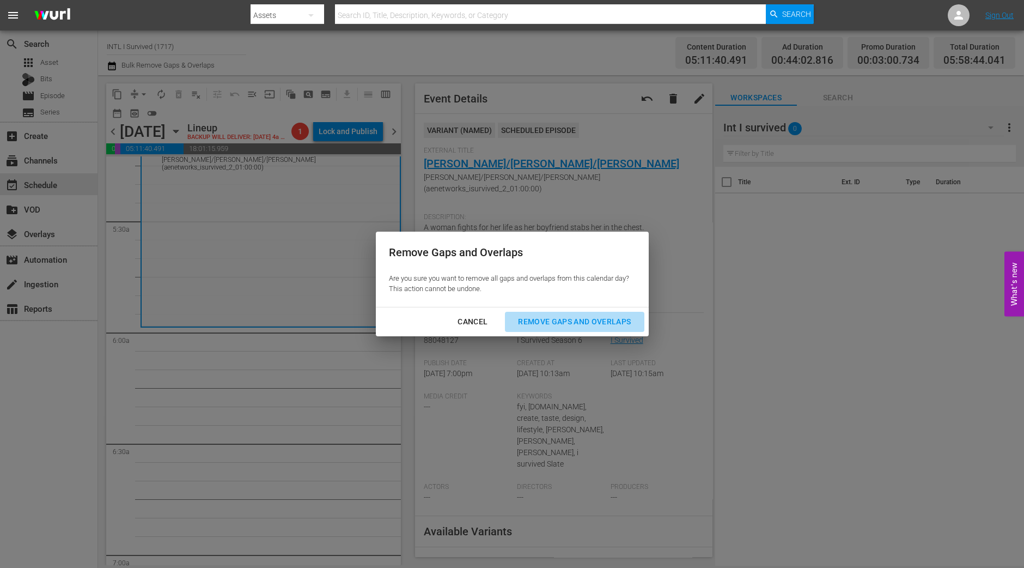
click at [608, 318] on div "Remove Gaps and Overlaps" at bounding box center [574, 322] width 130 height 14
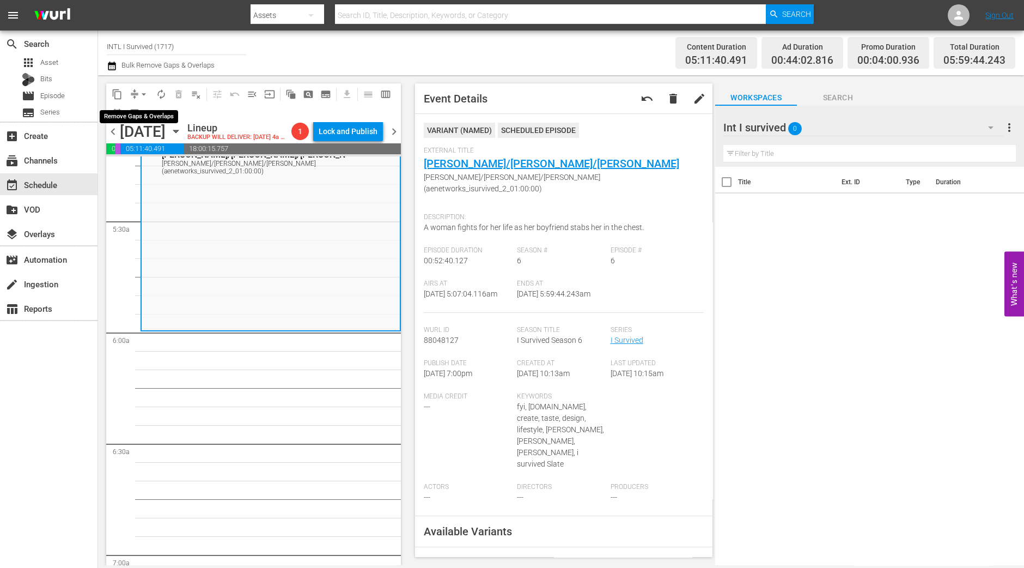
click at [145, 93] on span "arrow_drop_down" at bounding box center [143, 94] width 11 height 11
click at [144, 111] on li "Align to Midnight" at bounding box center [144, 116] width 114 height 18
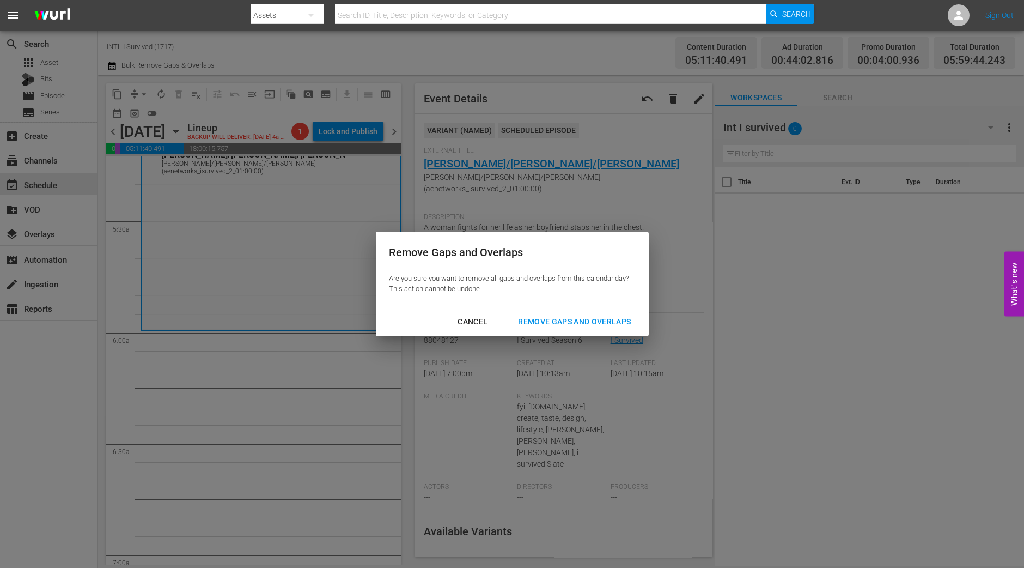
click at [604, 320] on div "Remove Gaps and Overlaps" at bounding box center [574, 322] width 130 height 14
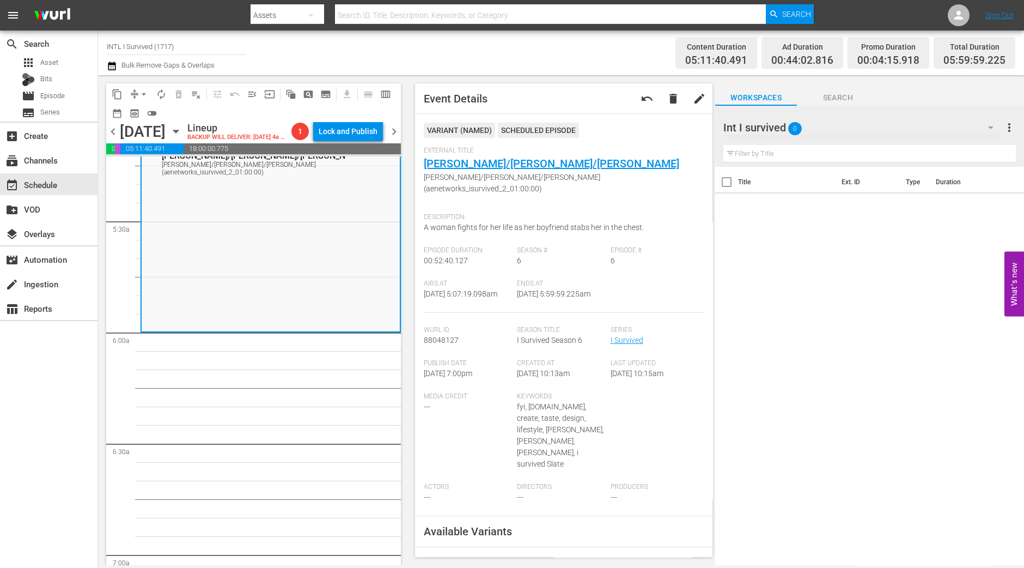
click at [140, 94] on span "arrow_drop_down" at bounding box center [143, 94] width 11 height 11
click at [147, 113] on li "Align to Midnight" at bounding box center [144, 116] width 114 height 18
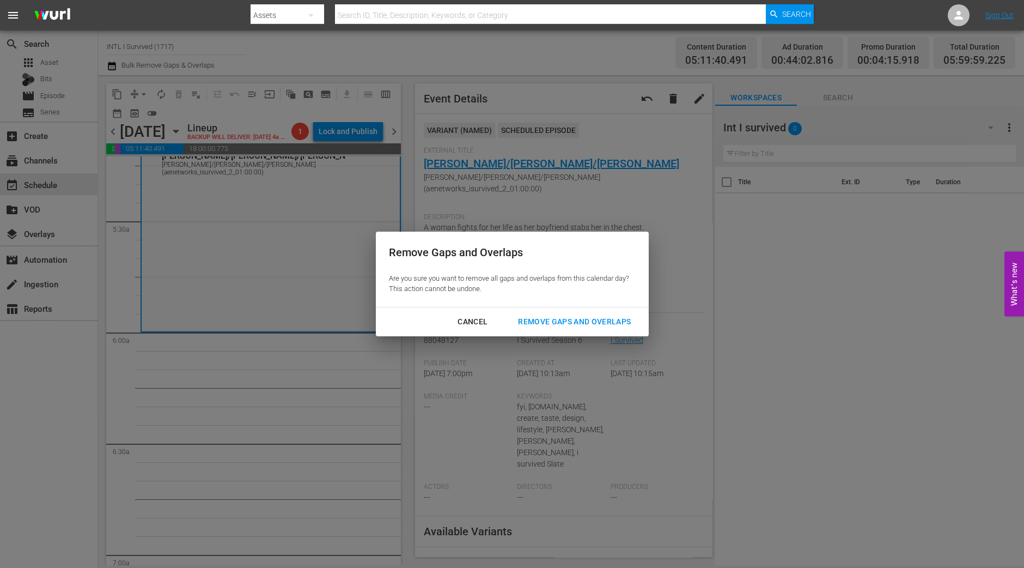
click at [549, 326] on div "Remove Gaps and Overlaps" at bounding box center [574, 322] width 130 height 14
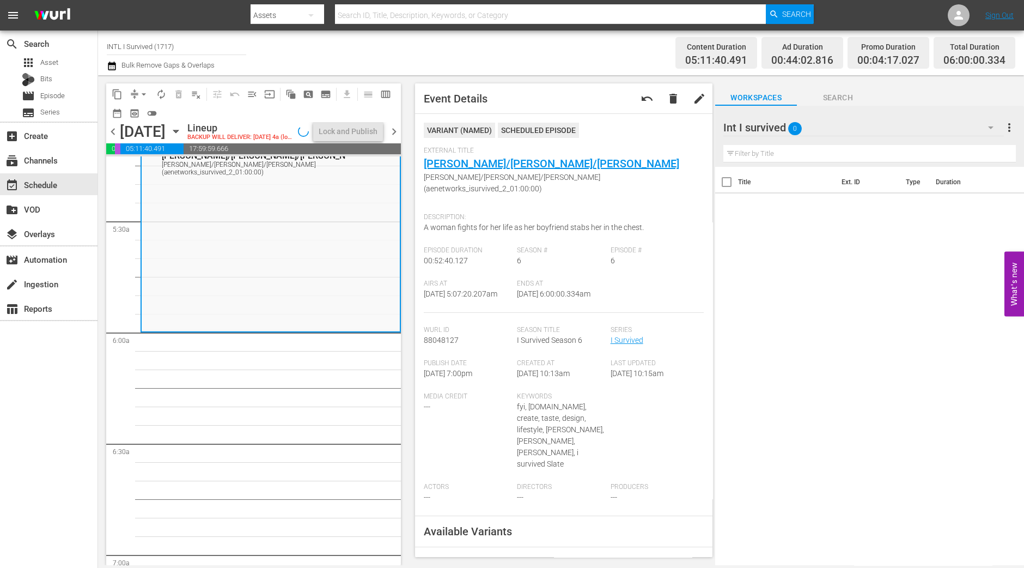
click at [162, 95] on span "autorenew_outlined" at bounding box center [161, 94] width 11 height 11
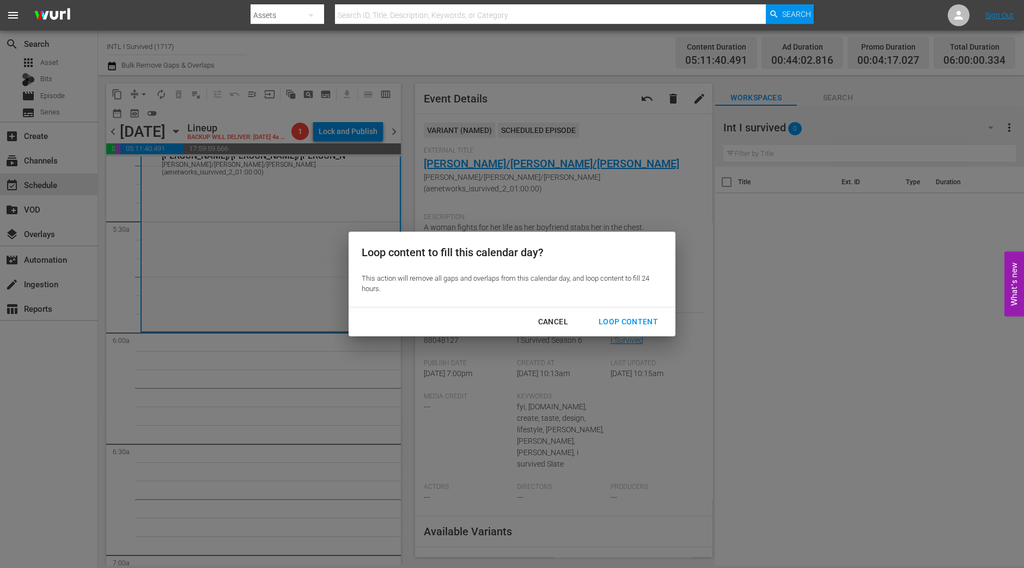
click at [639, 332] on div "Cancel Loop Content" at bounding box center [512, 321] width 327 height 29
click at [638, 326] on div "Loop Content" at bounding box center [628, 322] width 77 height 14
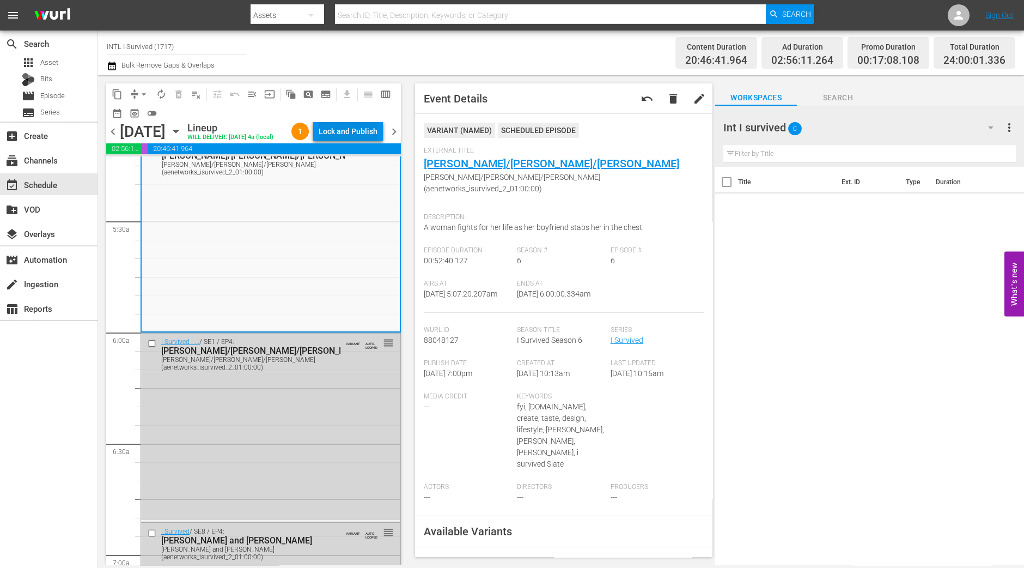
click at [362, 134] on div "Lock and Publish" at bounding box center [348, 132] width 59 height 20
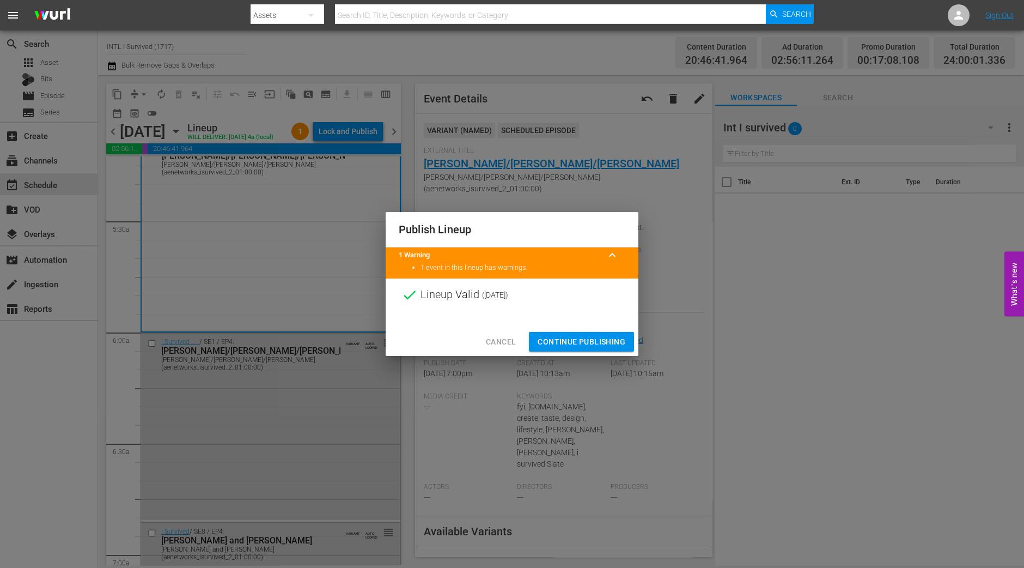
click at [597, 342] on span "Continue Publishing" at bounding box center [582, 342] width 88 height 14
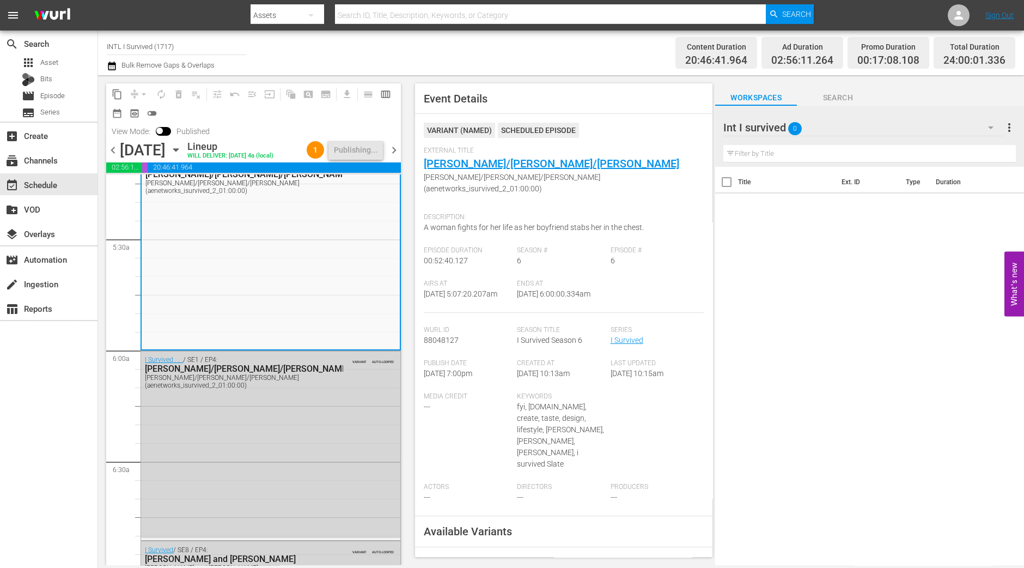
click at [399, 157] on span "chevron_right" at bounding box center [394, 150] width 14 height 14
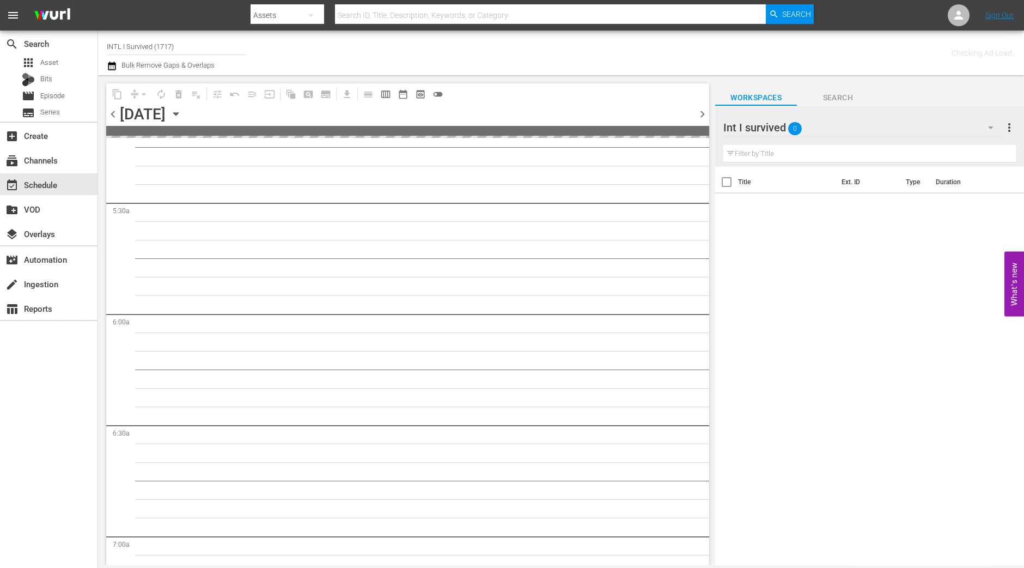
scroll to position [1269, 0]
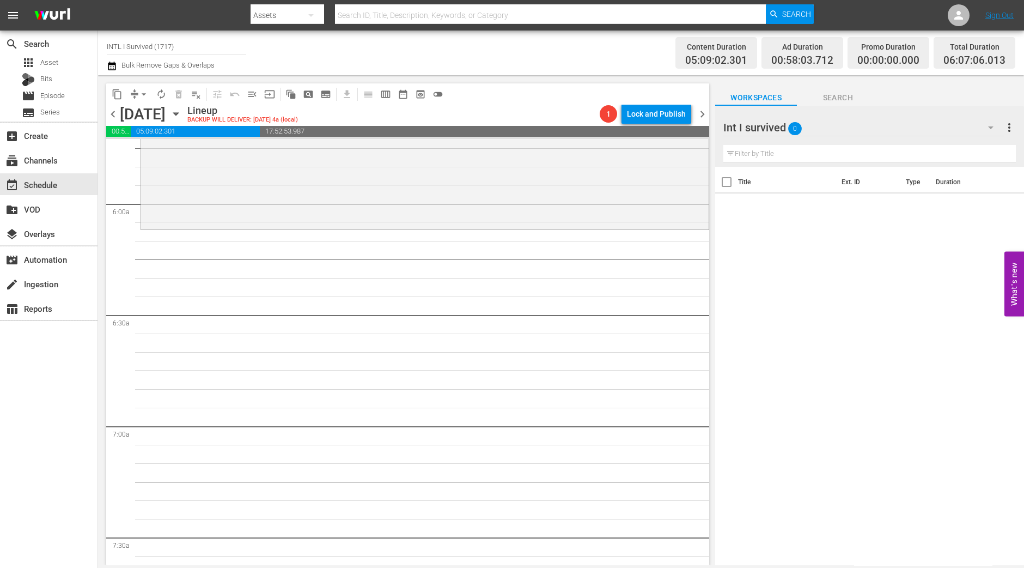
click at [191, 207] on div "I Survived . . . / SE2 / EP3: Jewish Federation / Alberto / Tamara Jewish Feder…" at bounding box center [425, 130] width 568 height 192
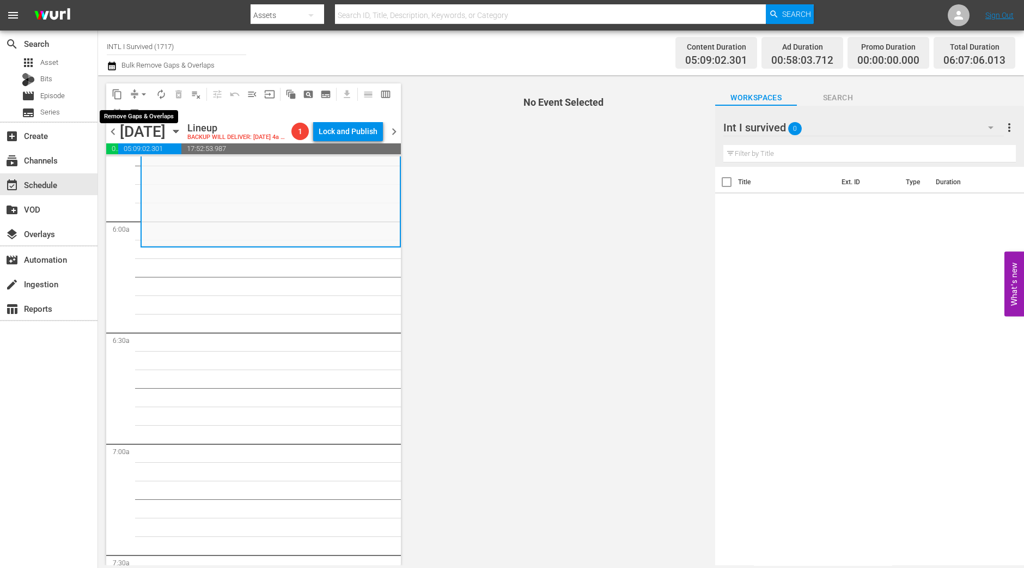
click at [147, 98] on span "arrow_drop_down" at bounding box center [143, 94] width 11 height 11
click at [147, 111] on li "Align to Midnight" at bounding box center [144, 116] width 114 height 18
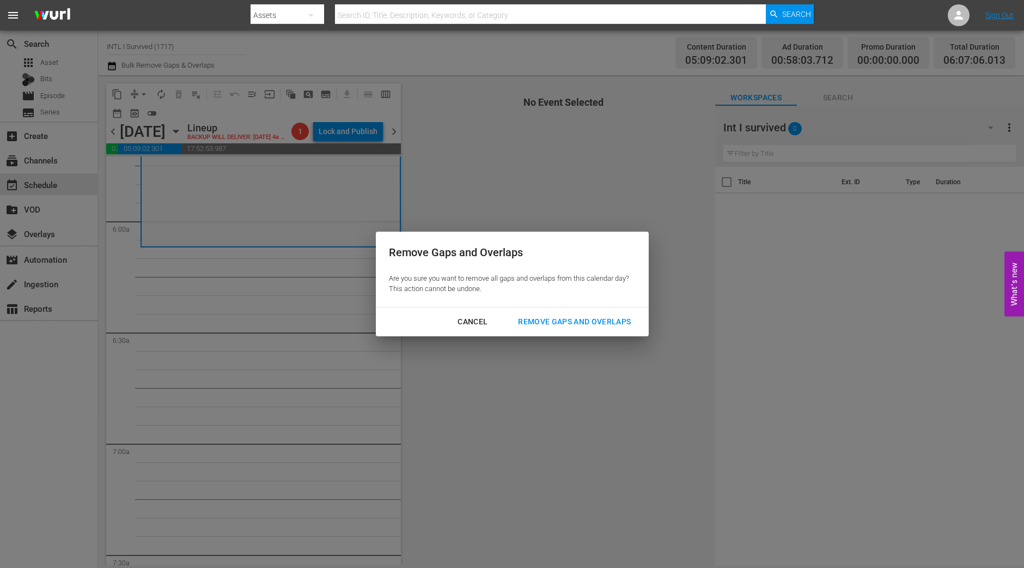
click at [610, 326] on div "Remove Gaps and Overlaps" at bounding box center [574, 322] width 130 height 14
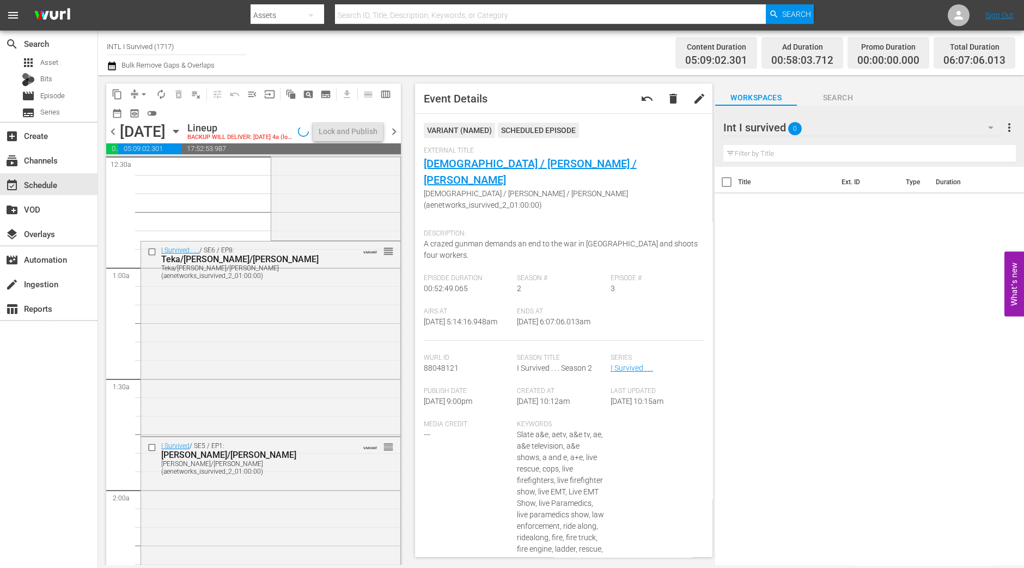
scroll to position [0, 0]
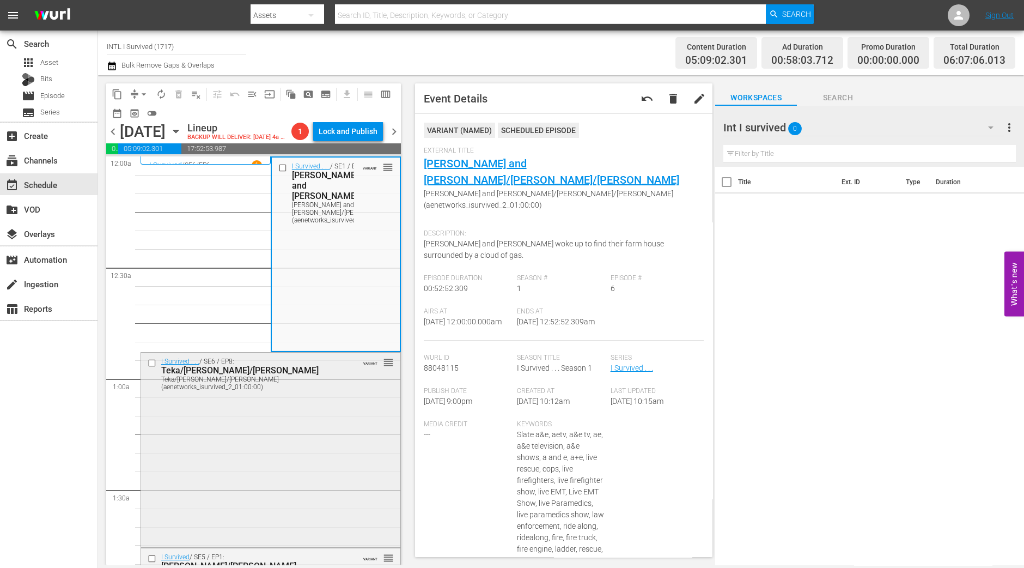
click at [243, 487] on div "I Survived . . . / SE6 / EP8: Teka/Robert/Debbie Teka/Robert/Debbie (aenetworks…" at bounding box center [270, 449] width 259 height 192
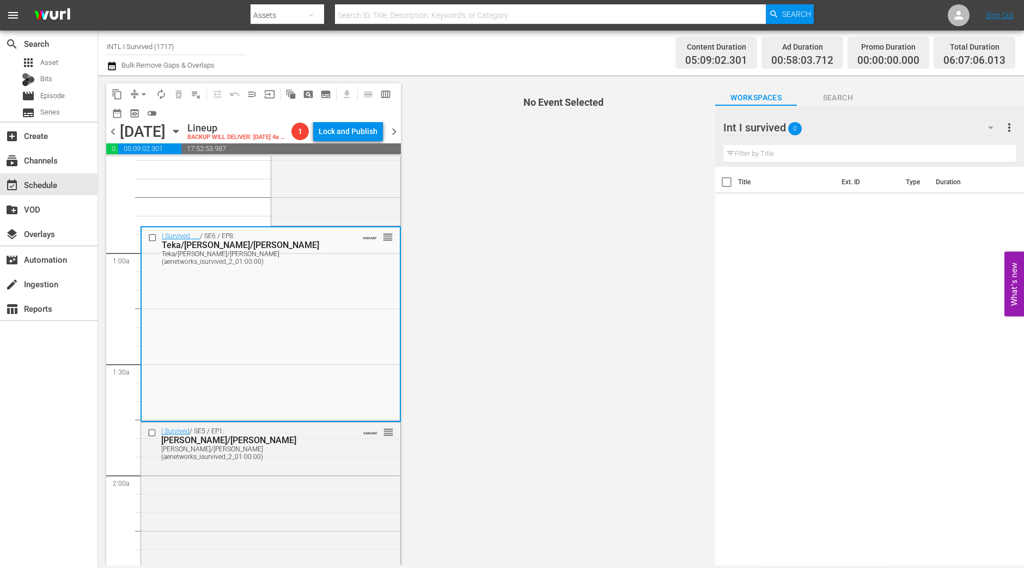
scroll to position [136, 0]
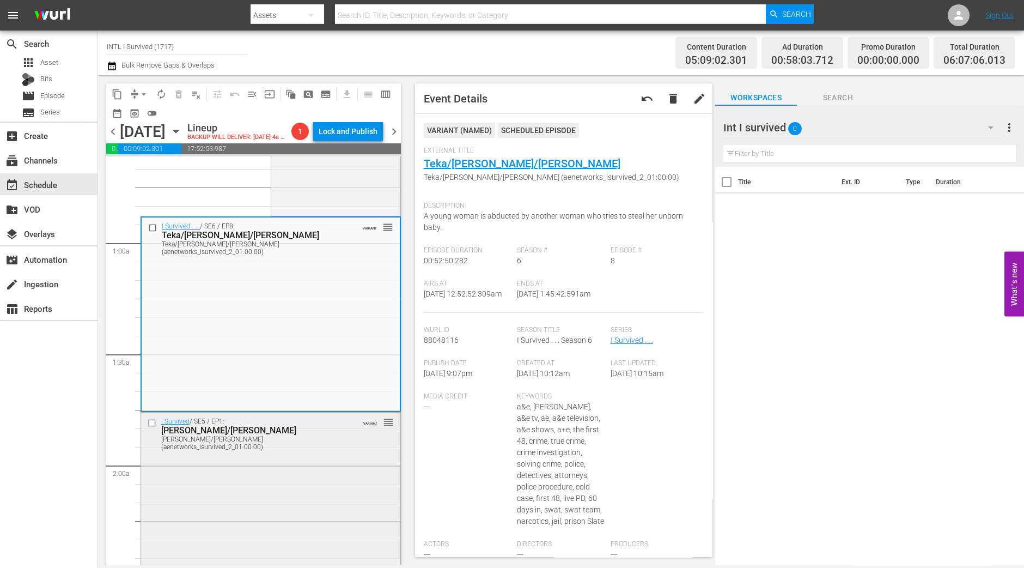
click at [248, 551] on div "I Survived / SE5 / EP1: Glen/Barbara Glen/Barbara (aenetworks_isurvived_2_01:00…" at bounding box center [270, 508] width 259 height 192
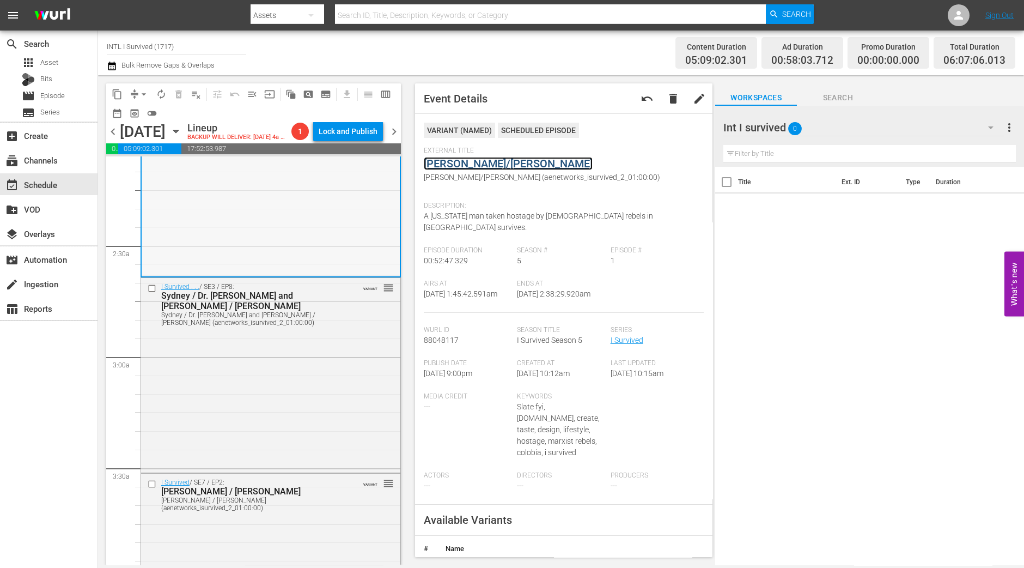
scroll to position [544, 0]
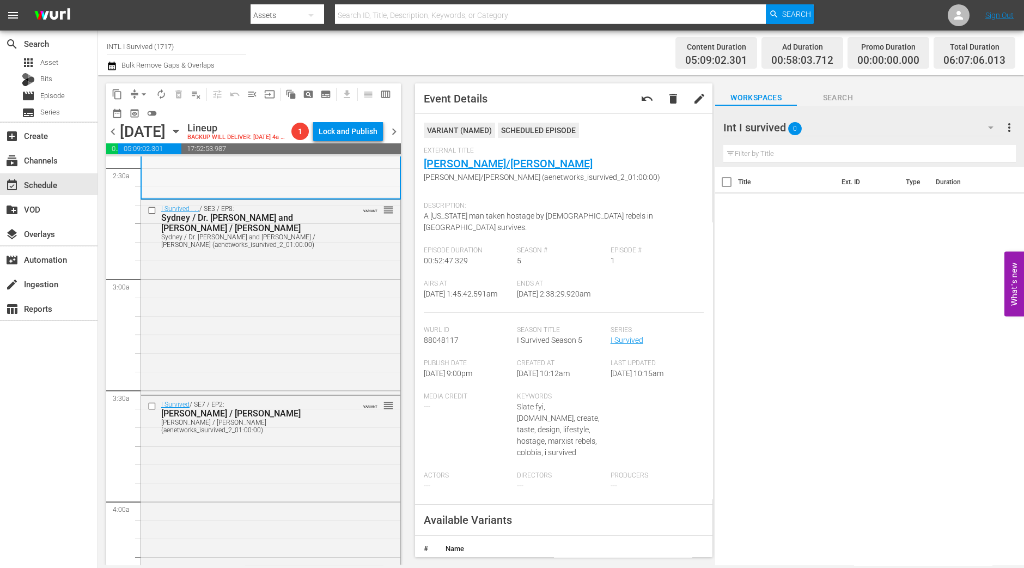
click at [294, 350] on div "I Survived . . . / SE3 / EP8: Sydney / Dr. Roger and Dena / Jennifer Sydney / D…" at bounding box center [270, 296] width 259 height 193
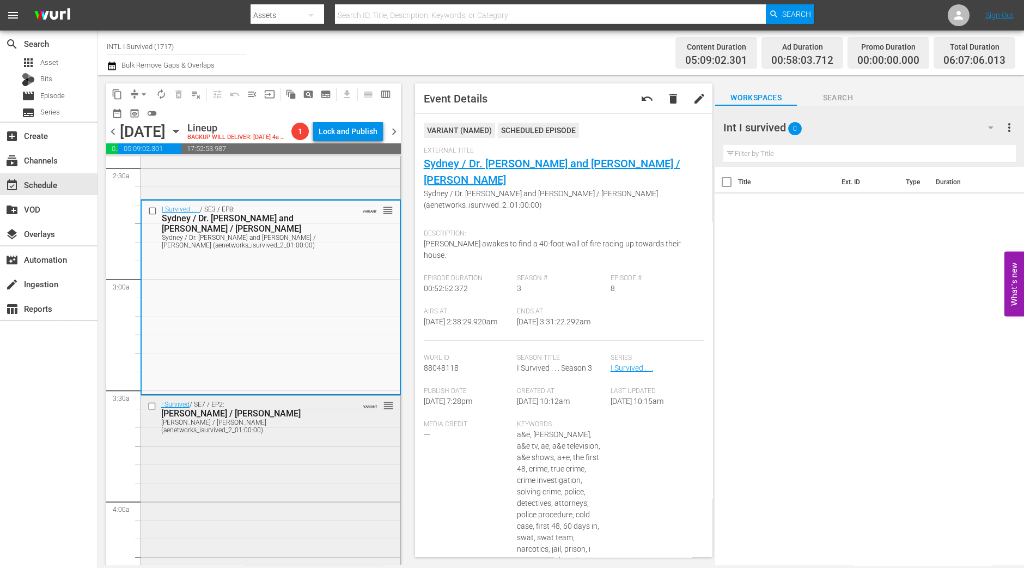
click at [305, 456] on div "I Survived / SE7 / EP2: Kristy / Jamison Kristy / Jamison (aenetworks_isurvived…" at bounding box center [270, 491] width 259 height 190
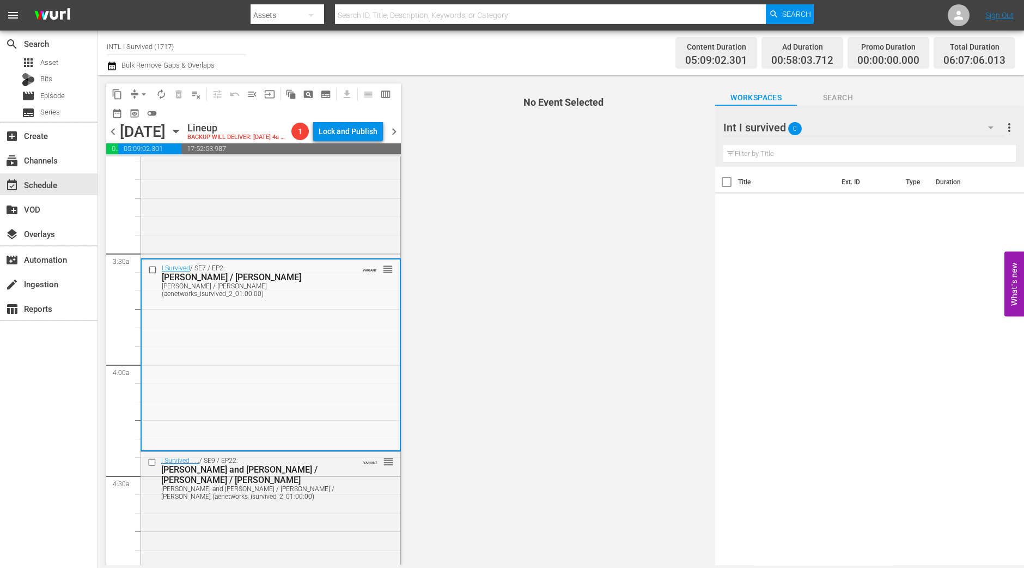
scroll to position [749, 0]
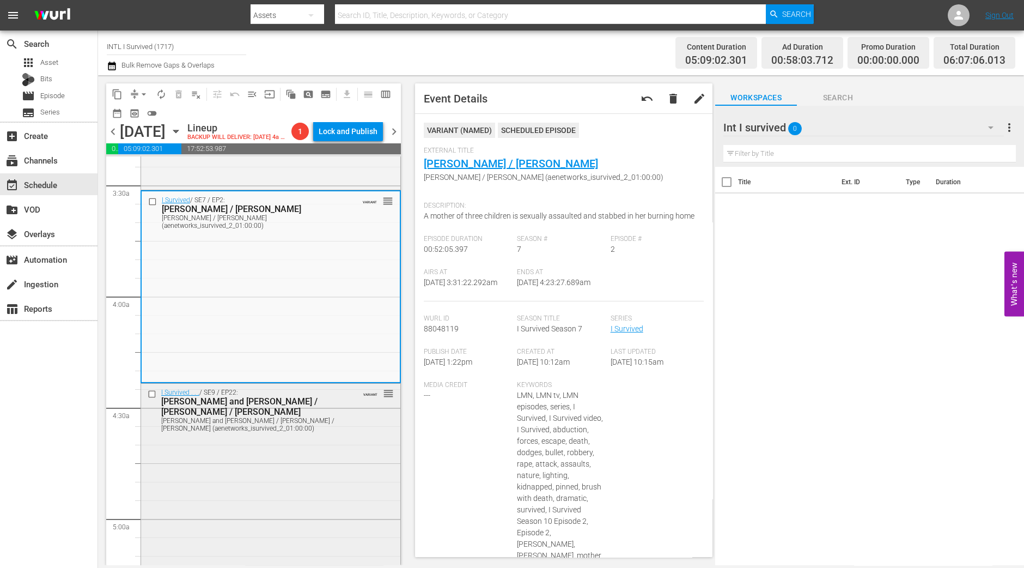
click at [294, 482] on div "I Survived . . . / SE9 / EP22: Tricia and Linae / Jason / Mary Tricia and Linae…" at bounding box center [270, 476] width 259 height 185
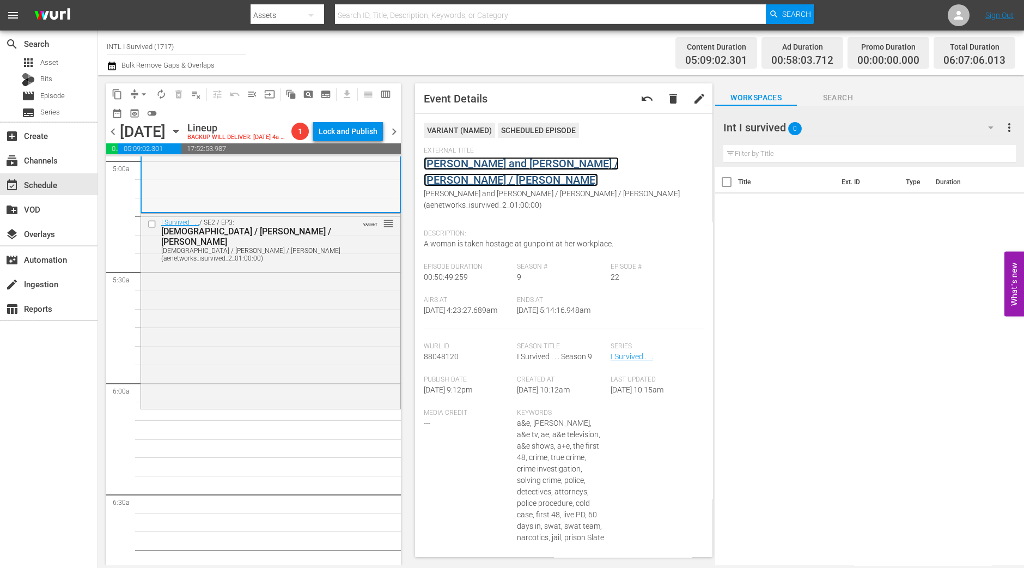
scroll to position [1158, 0]
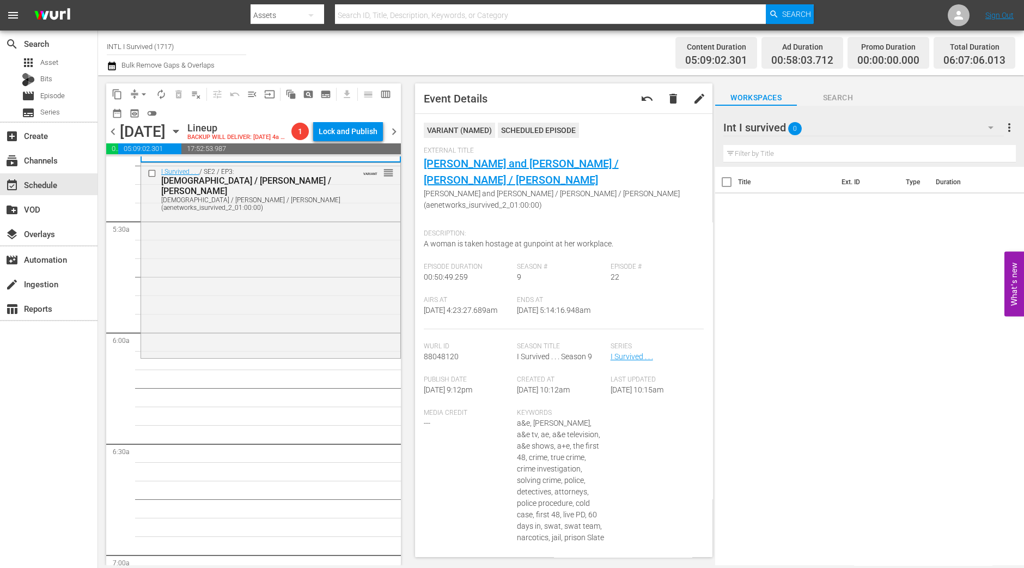
click at [333, 293] on div "I Survived . . . / SE2 / EP3: Jewish Federation / Alberto / Tamara Jewish Feder…" at bounding box center [270, 259] width 259 height 192
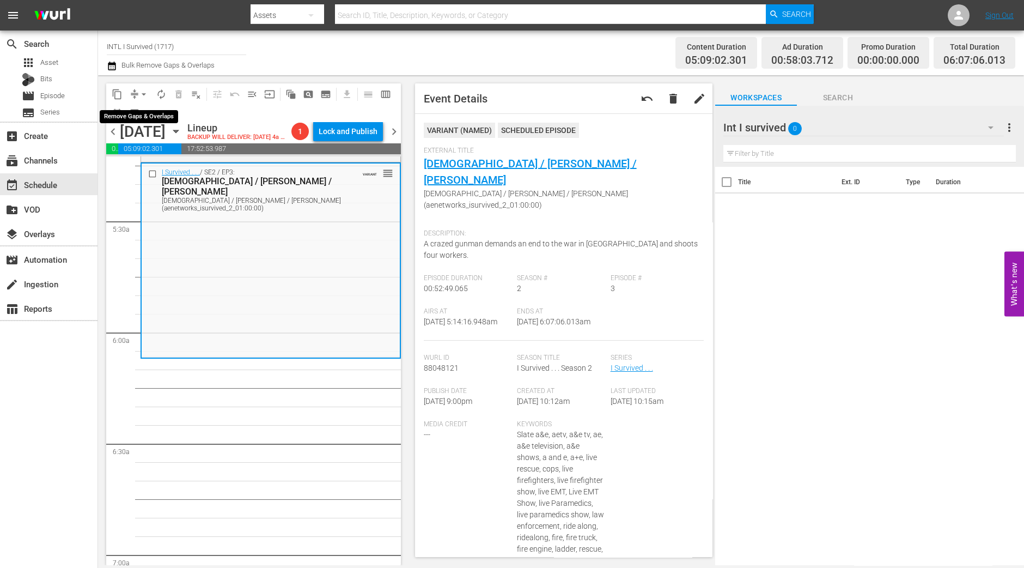
click at [136, 93] on button "arrow_drop_down" at bounding box center [143, 94] width 17 height 17
click at [138, 108] on li "Align to Midnight" at bounding box center [144, 116] width 114 height 18
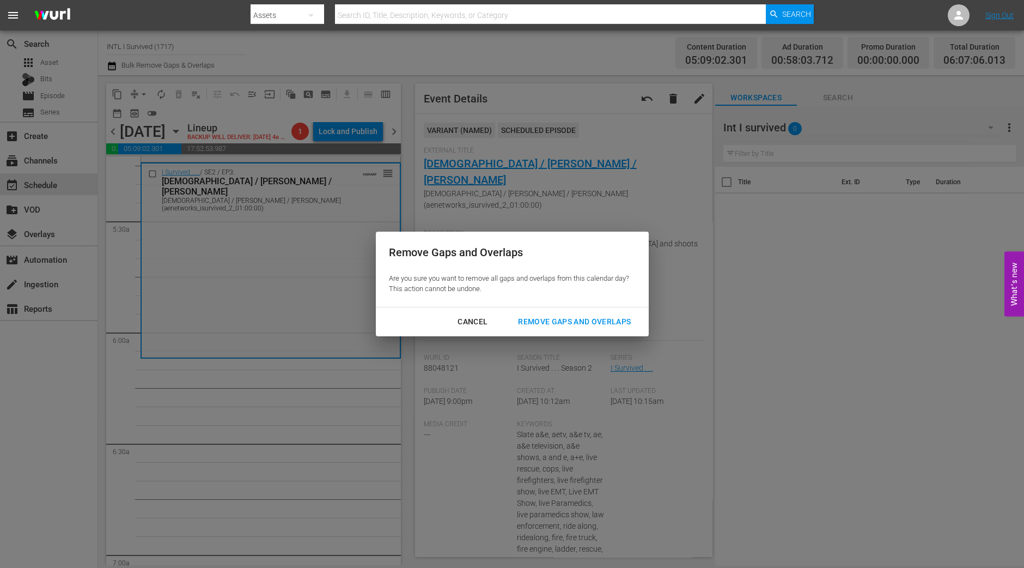
click at [564, 316] on div "Remove Gaps and Overlaps" at bounding box center [574, 322] width 130 height 14
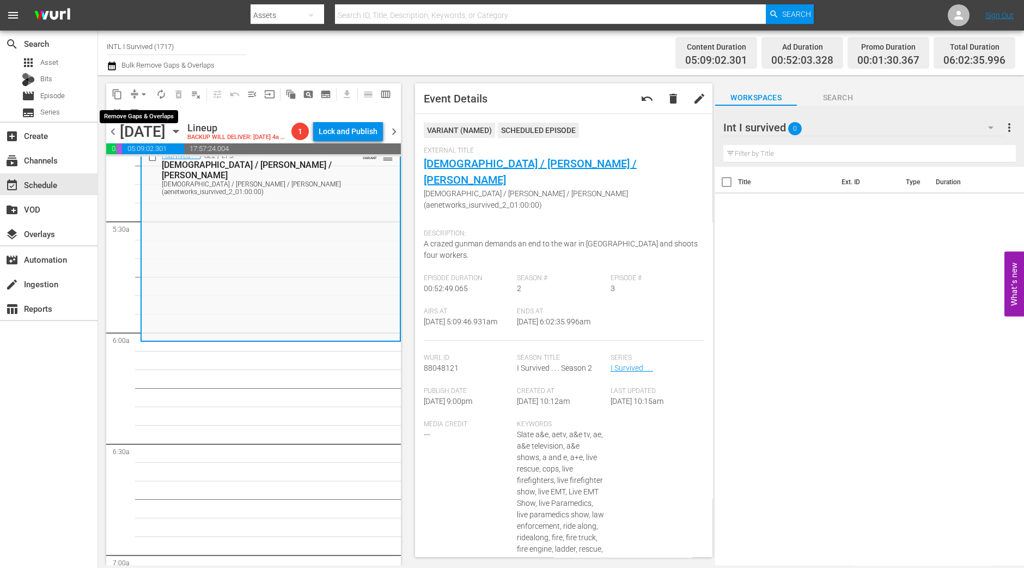
click at [141, 99] on span "arrow_drop_down" at bounding box center [143, 94] width 11 height 11
click at [147, 118] on li "Align to Midnight" at bounding box center [144, 116] width 114 height 18
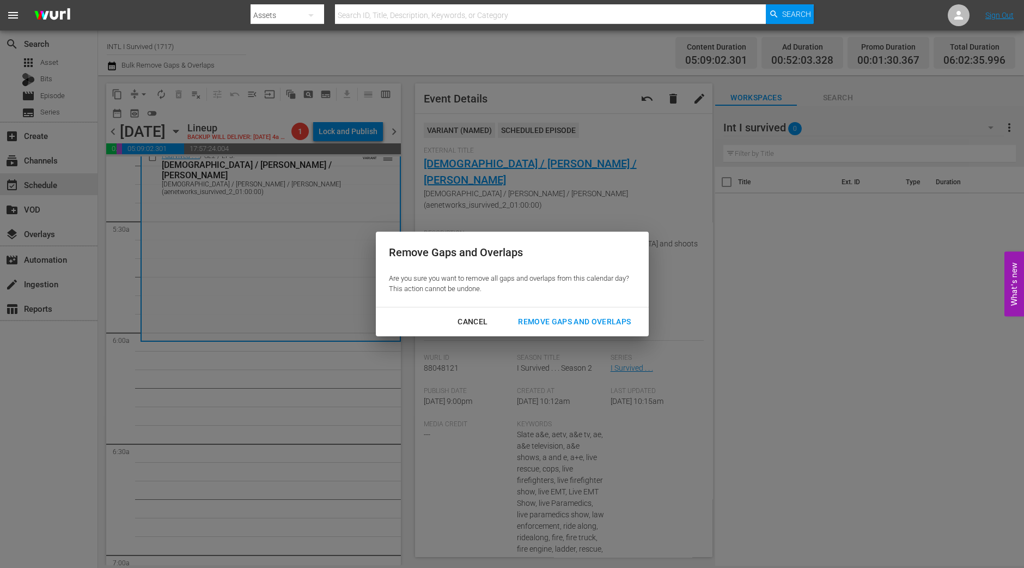
click at [610, 324] on div "Remove Gaps and Overlaps" at bounding box center [574, 322] width 130 height 14
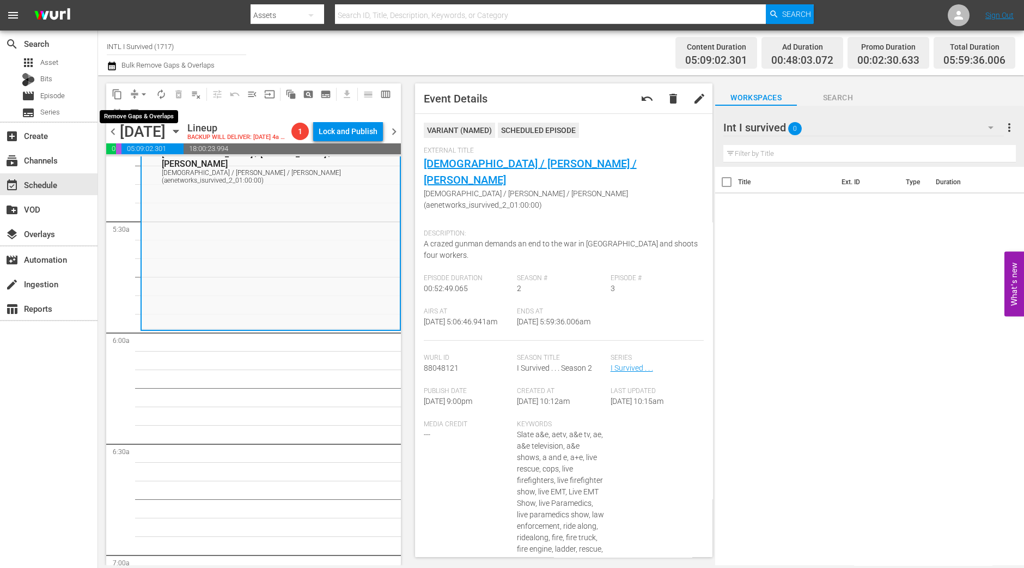
click at [142, 93] on span "arrow_drop_down" at bounding box center [143, 94] width 11 height 11
click at [142, 113] on li "Align to Midnight" at bounding box center [144, 116] width 114 height 18
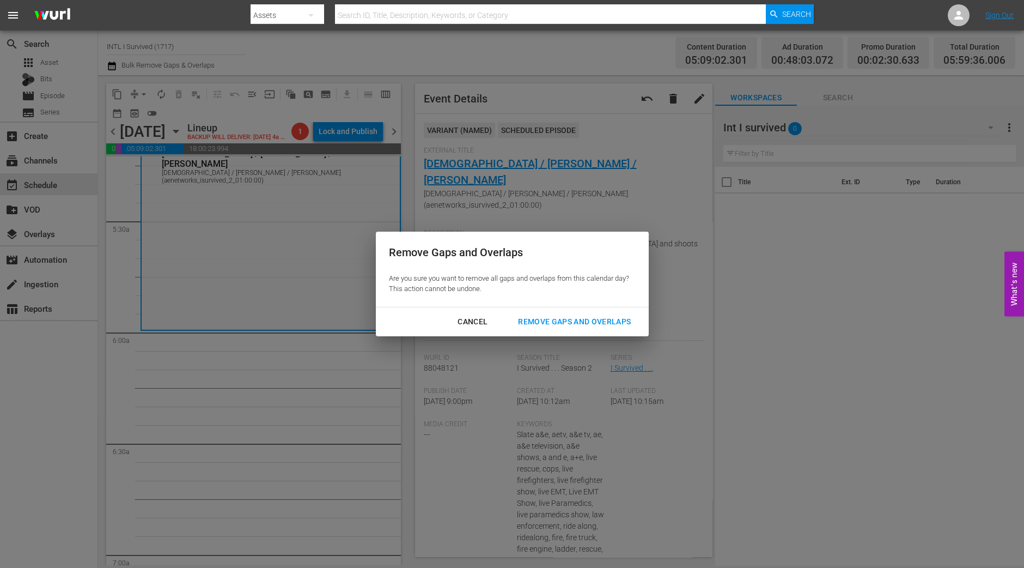
click at [609, 325] on div "Remove Gaps and Overlaps" at bounding box center [574, 322] width 130 height 14
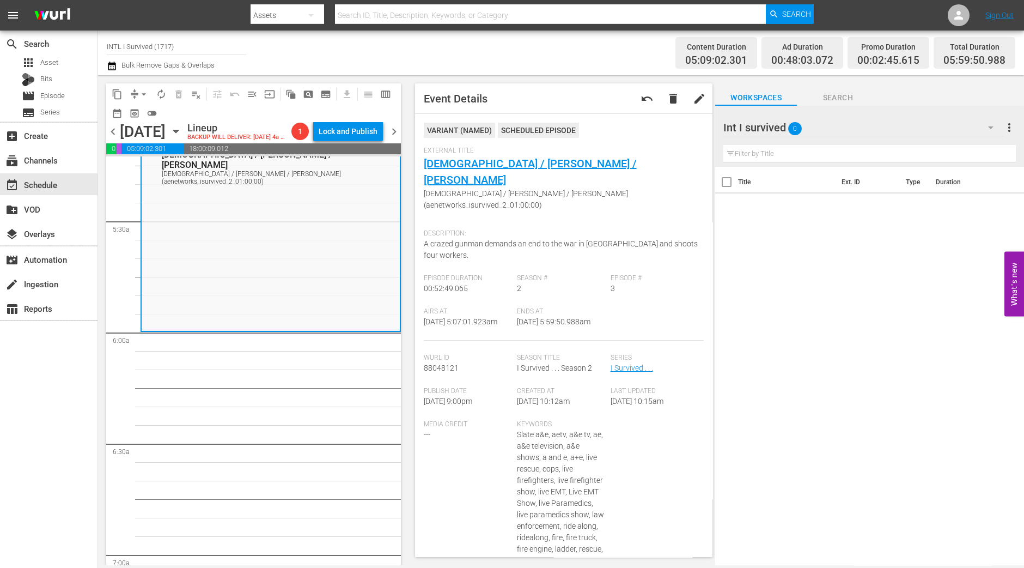
click at [141, 94] on span "arrow_drop_down" at bounding box center [143, 94] width 11 height 11
click at [147, 112] on li "Align to Midnight" at bounding box center [144, 116] width 114 height 18
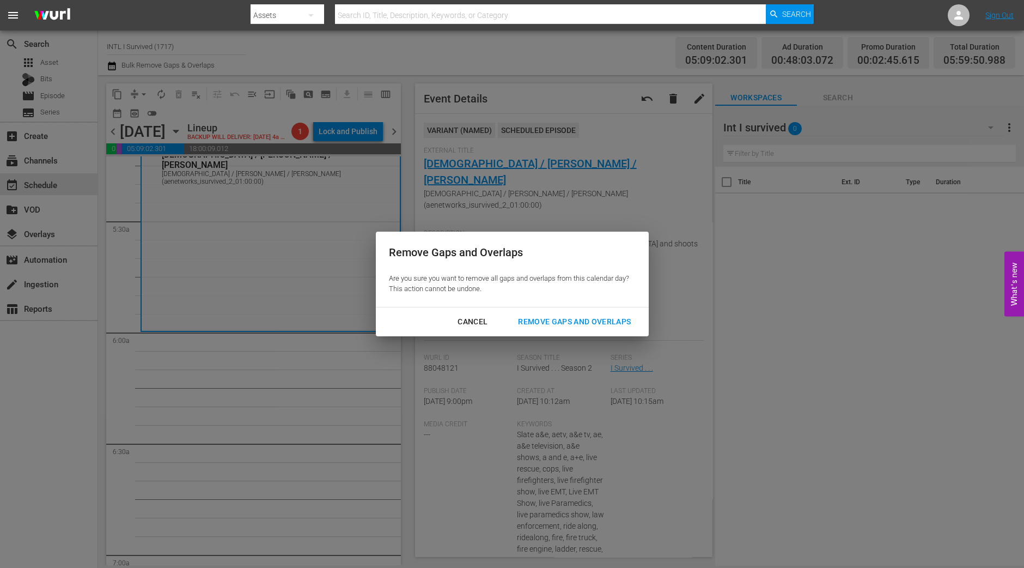
click at [609, 316] on div "Remove Gaps and Overlaps" at bounding box center [574, 322] width 130 height 14
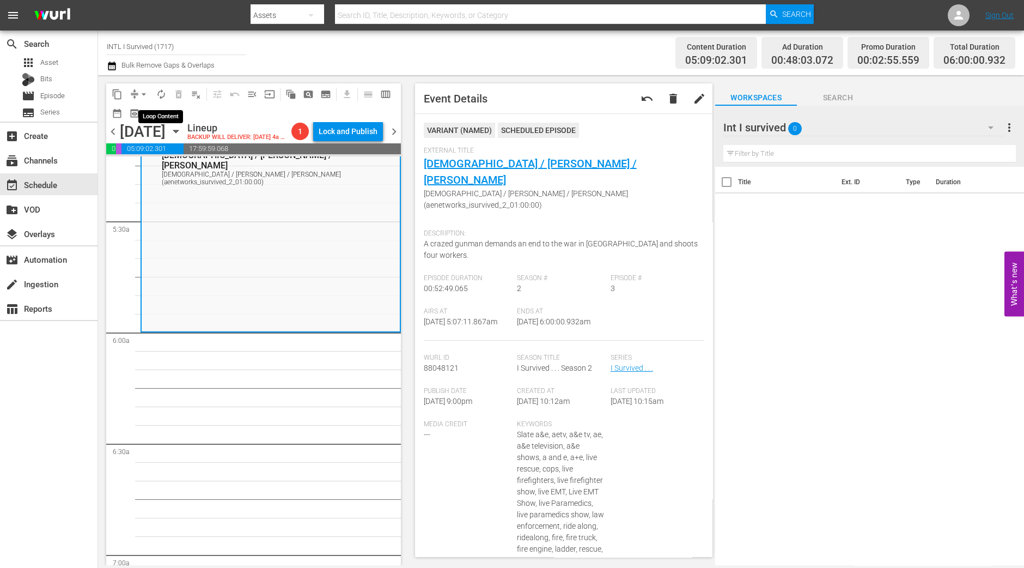
click at [161, 92] on span "autorenew_outlined" at bounding box center [161, 94] width 11 height 11
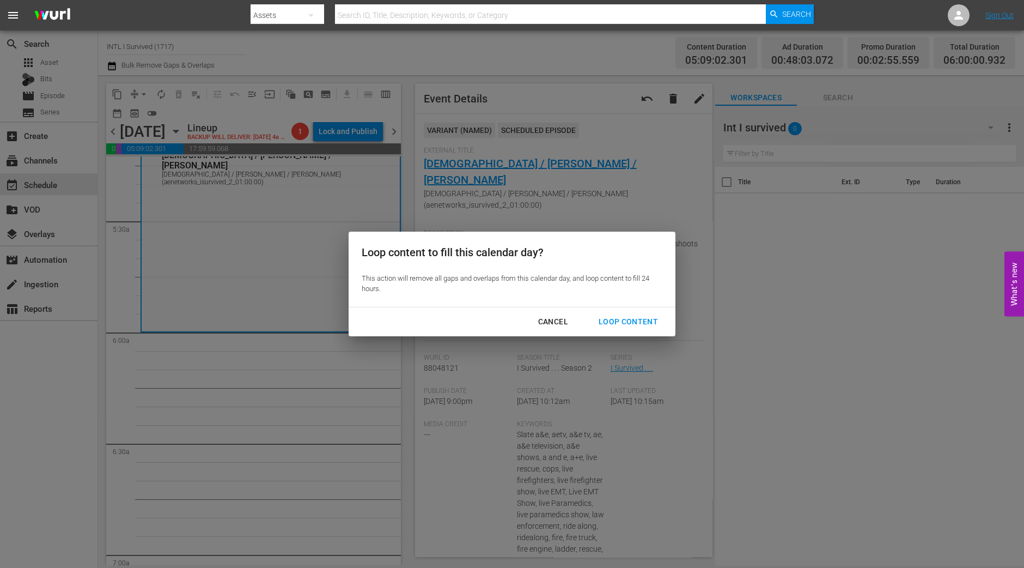
click at [624, 323] on div "Loop Content" at bounding box center [628, 322] width 77 height 14
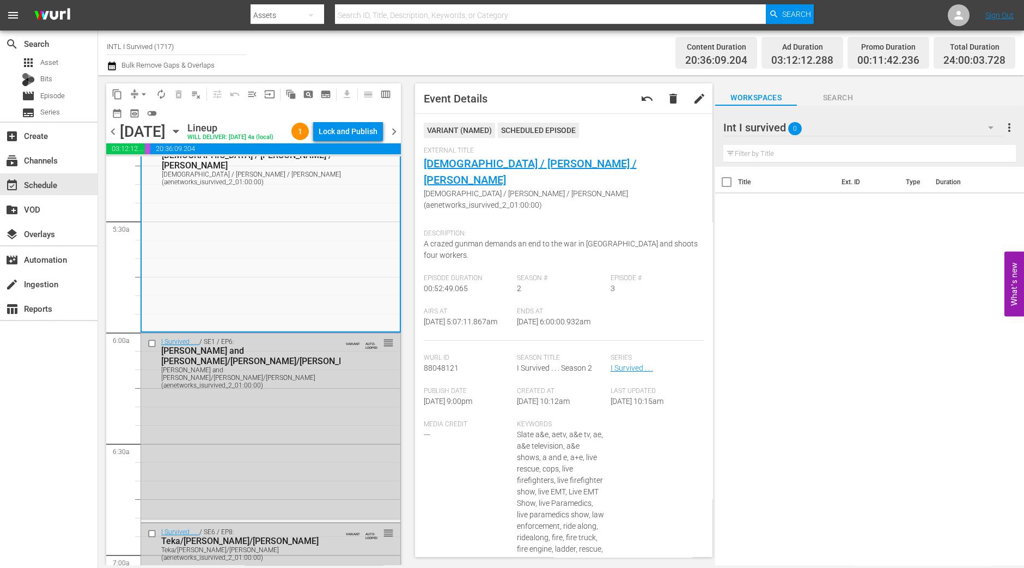
click at [343, 129] on div "Lock and Publish" at bounding box center [348, 132] width 59 height 20
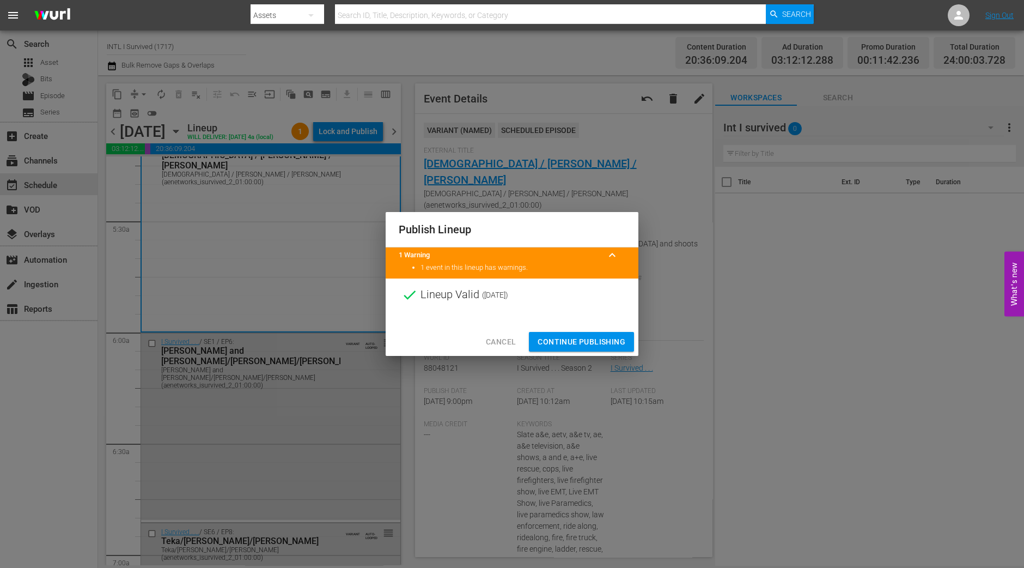
click at [588, 333] on button "Continue Publishing" at bounding box center [581, 342] width 105 height 20
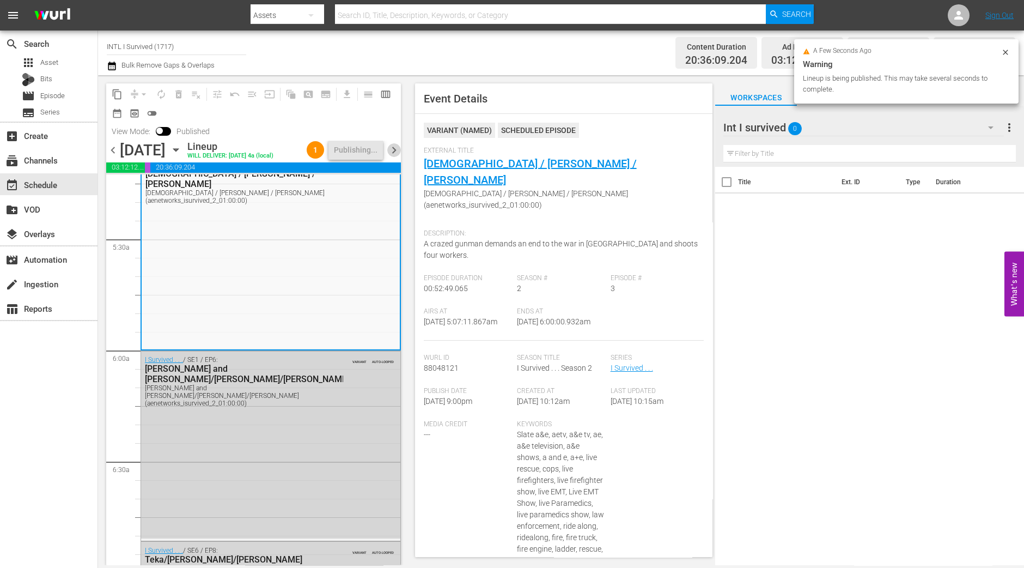
click at [395, 152] on span "chevron_right" at bounding box center [394, 150] width 14 height 14
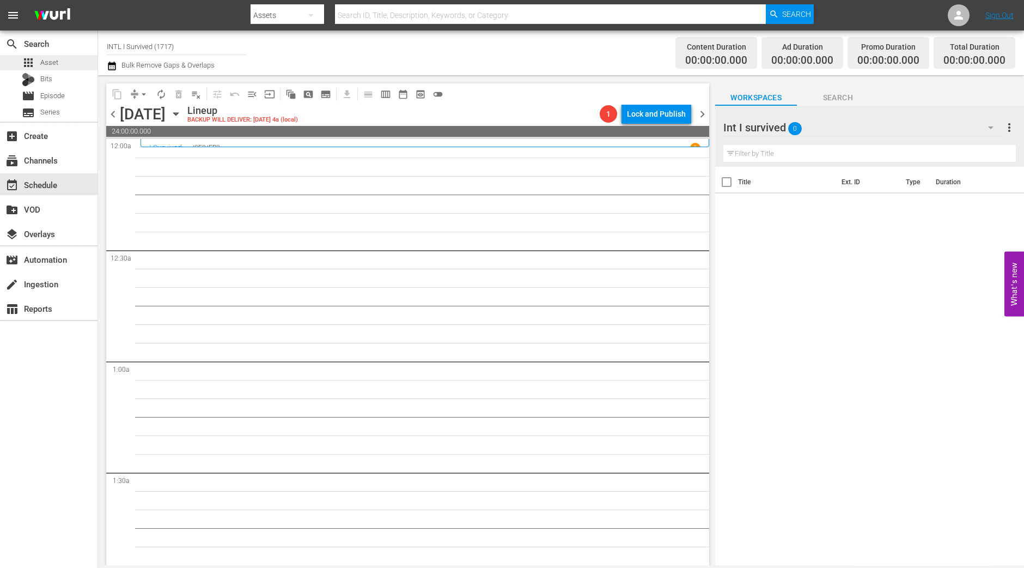
click at [51, 68] on div "apps Asset" at bounding box center [40, 62] width 37 height 15
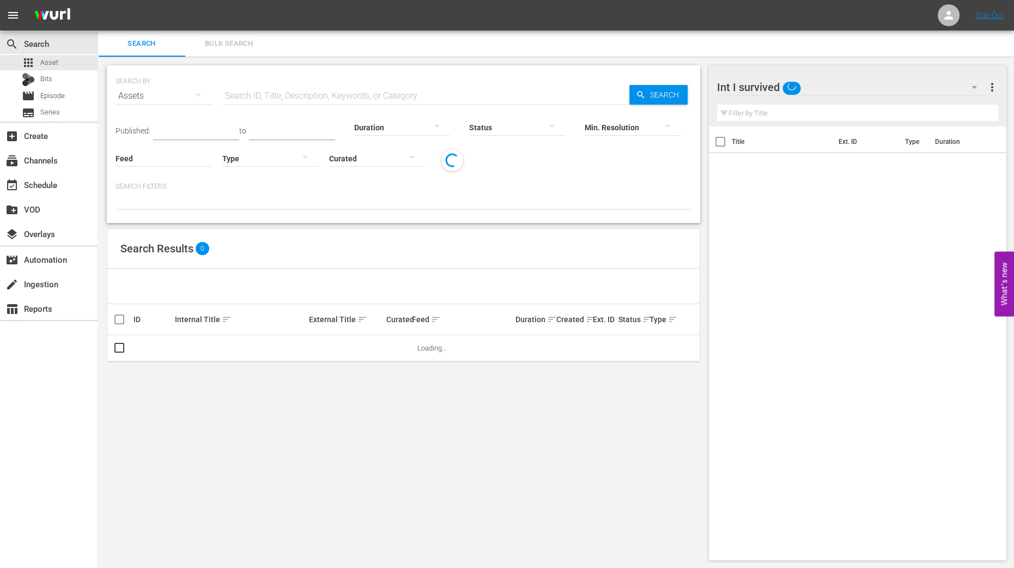
click at [238, 52] on button "Bulk Search" at bounding box center [228, 44] width 87 height 26
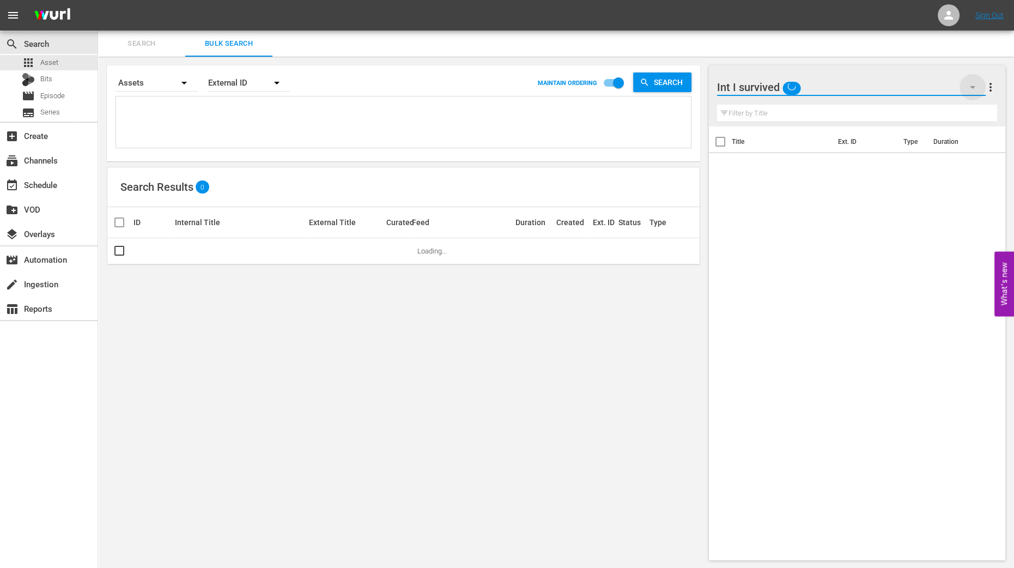
click at [977, 87] on icon "button" at bounding box center [972, 87] width 13 height 13
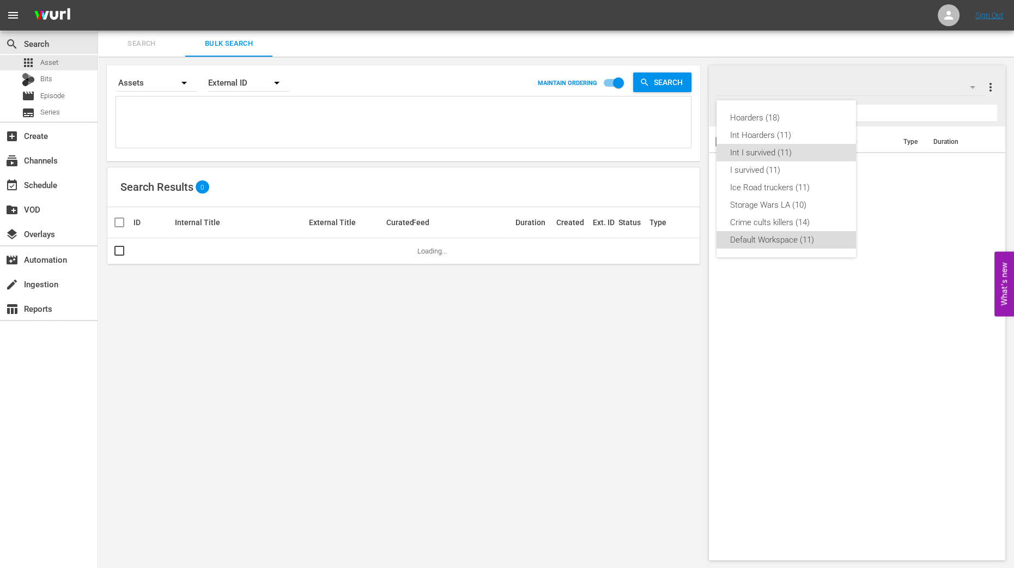
click at [812, 242] on div "Default Workspace (11)" at bounding box center [786, 239] width 113 height 17
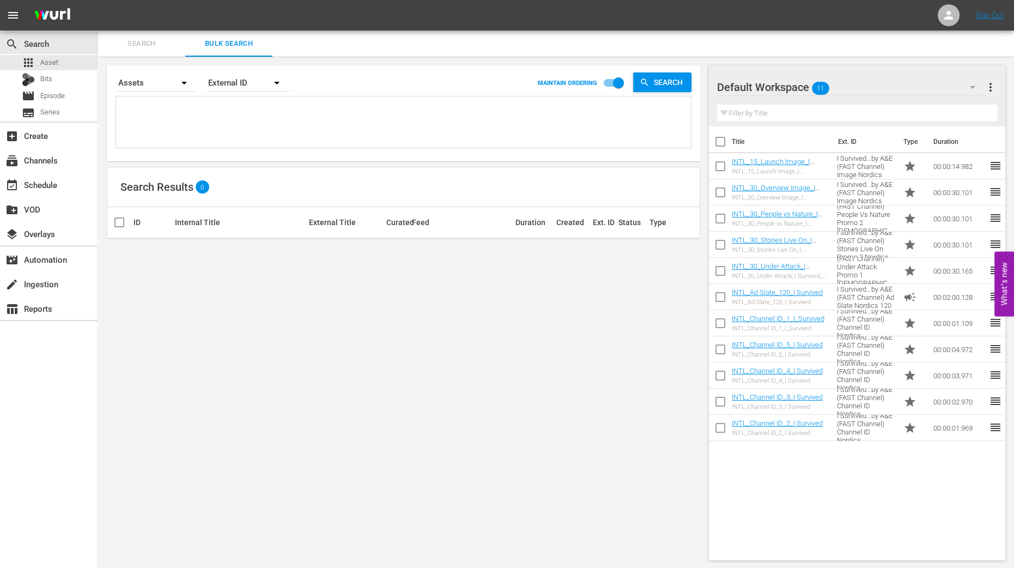
click at [722, 146] on input "checkbox" at bounding box center [720, 143] width 23 height 23
checkbox input "true"
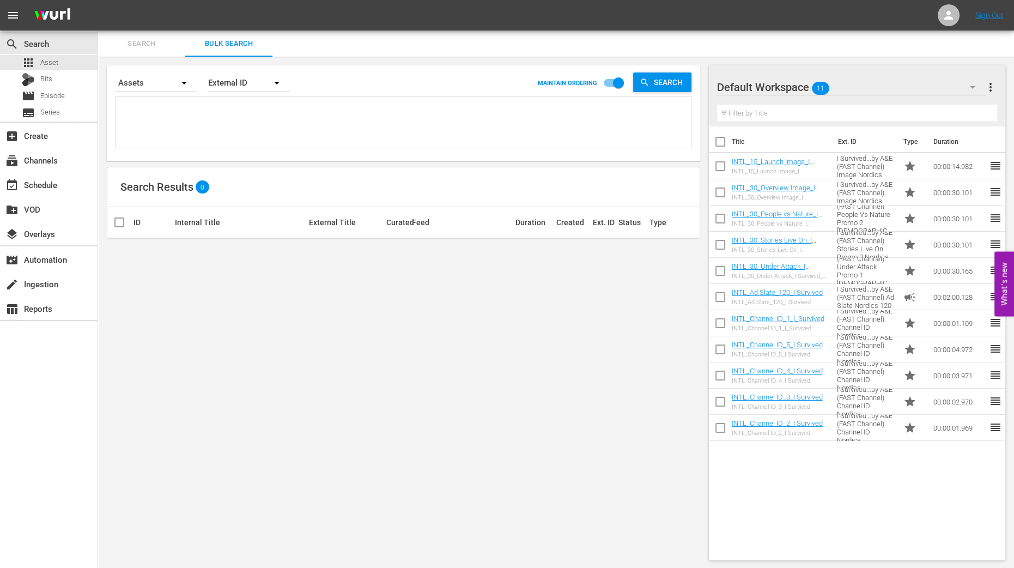
checkbox input "true"
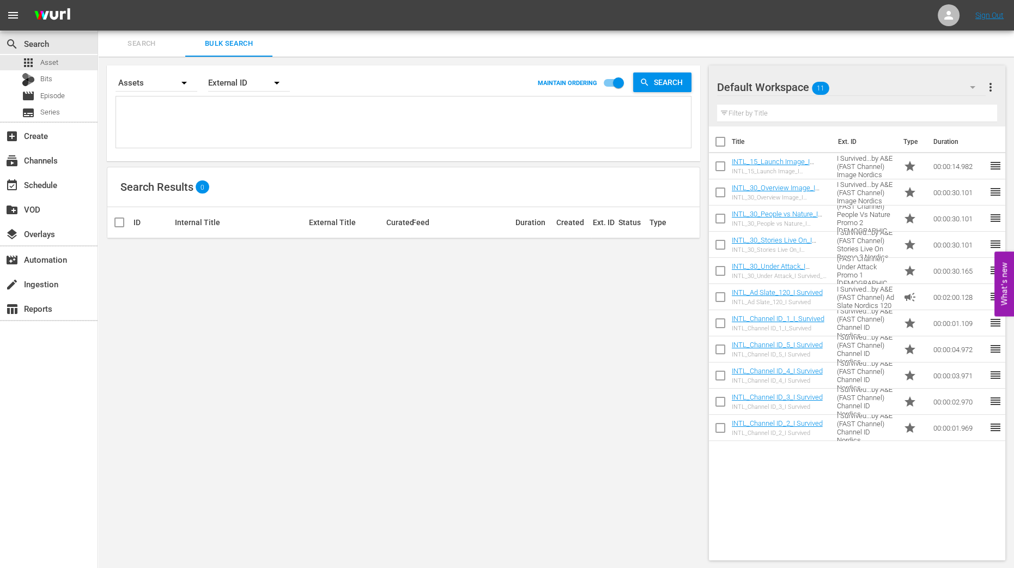
checkbox input "true"
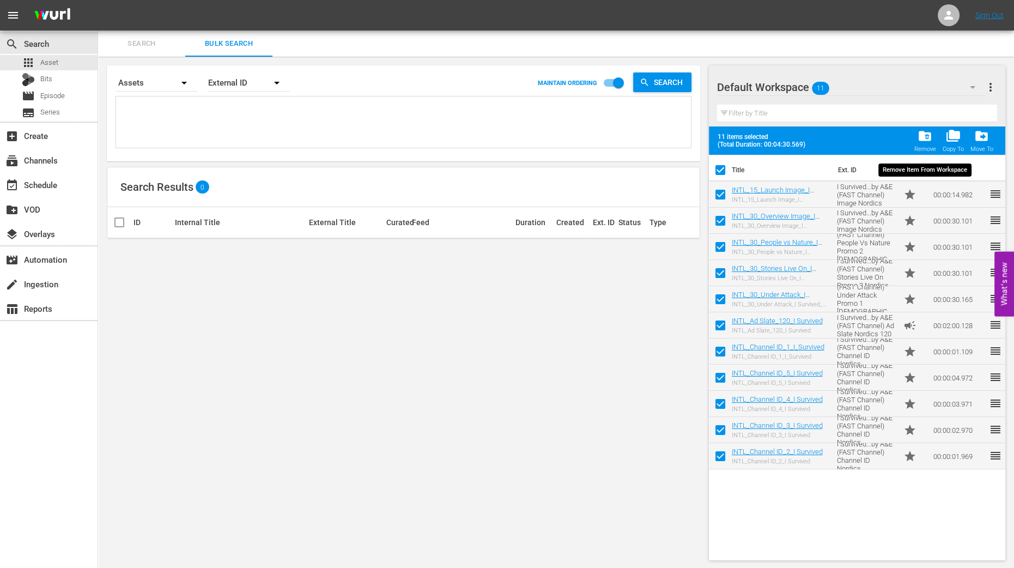
click at [917, 140] on div "folder_delete Remove" at bounding box center [925, 141] width 22 height 24
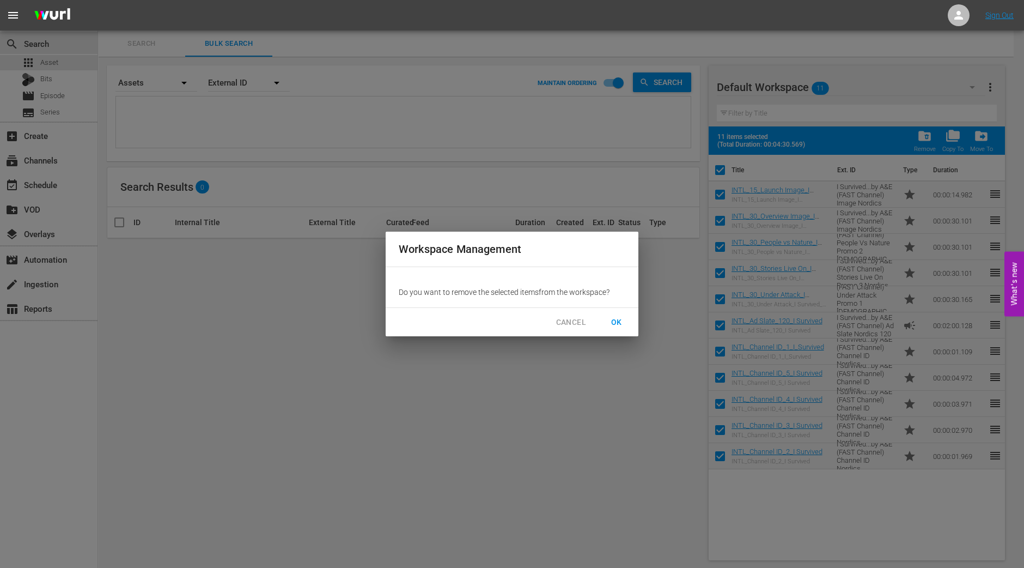
click at [621, 317] on span "OK" at bounding box center [616, 322] width 17 height 14
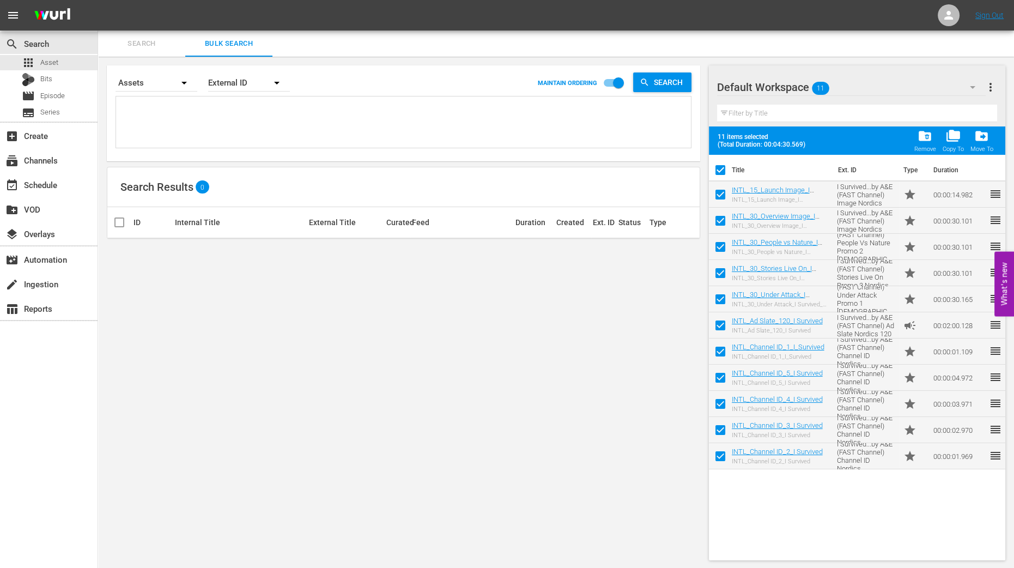
checkbox input "false"
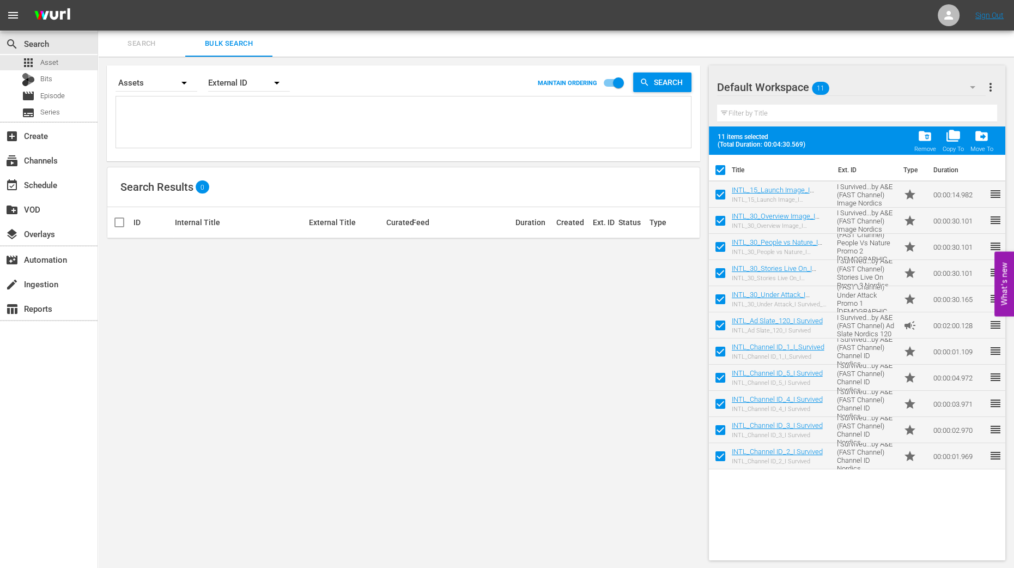
checkbox input "false"
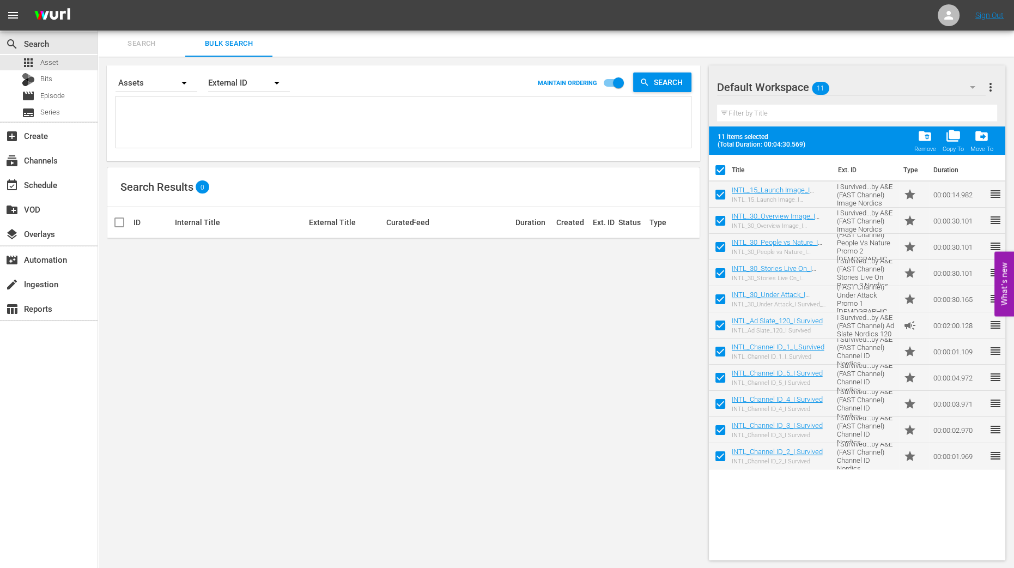
checkbox input "false"
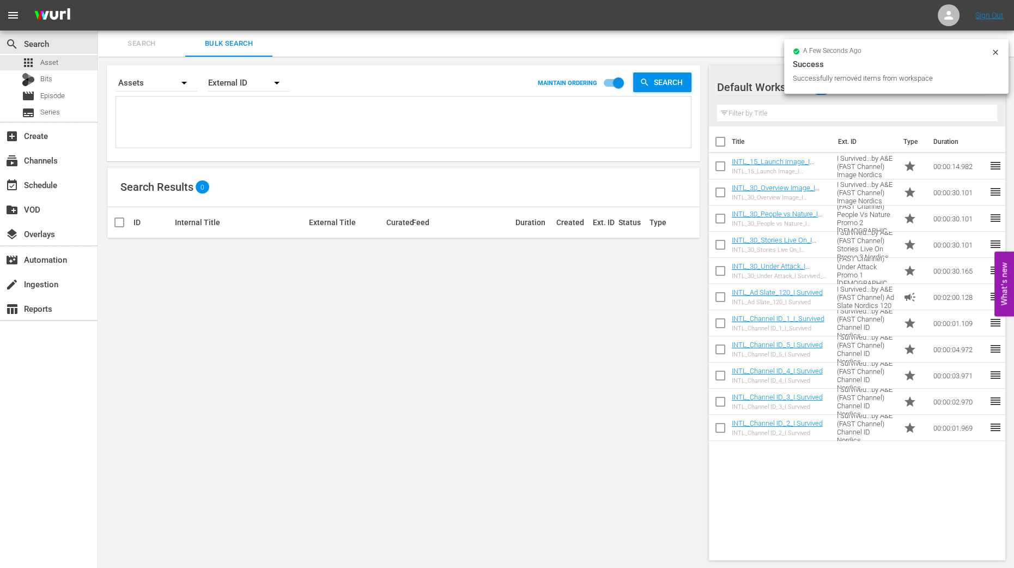
click at [1000, 48] on div "a few seconds ago Success Successfully removed items from workspace" at bounding box center [896, 66] width 224 height 54
click at [998, 50] on icon at bounding box center [995, 52] width 9 height 9
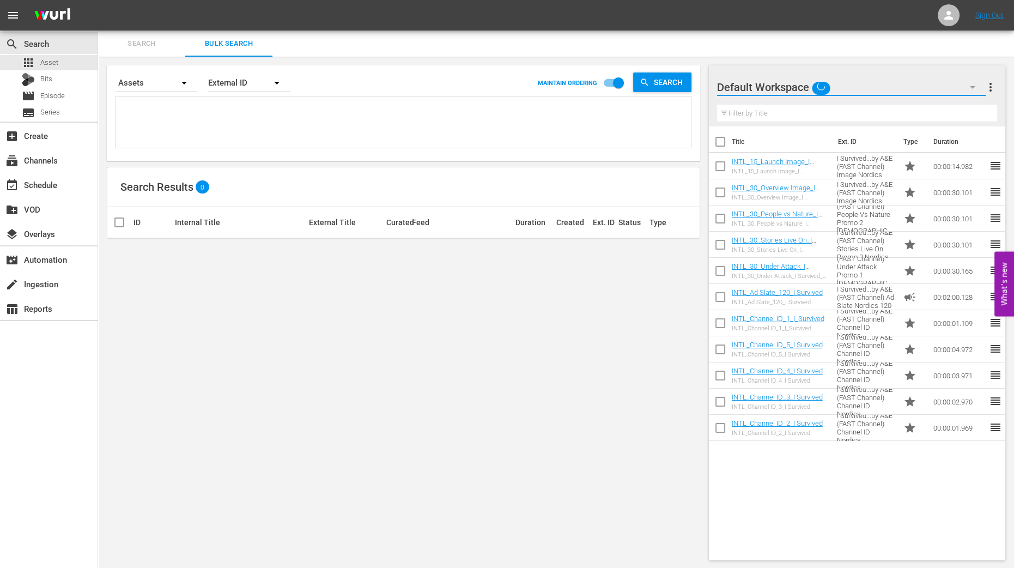
click at [973, 96] on button "button" at bounding box center [973, 87] width 26 height 26
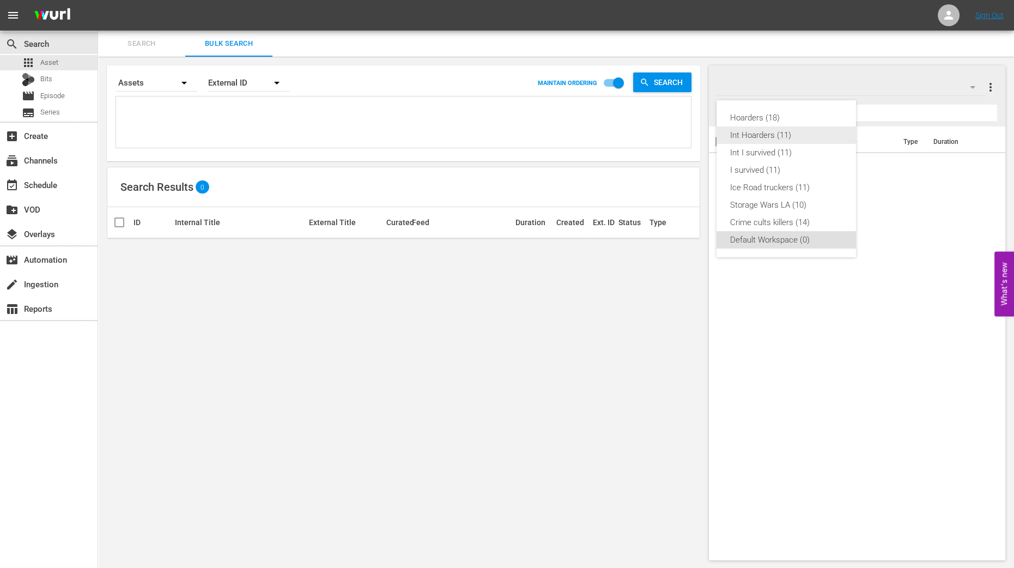
click at [791, 133] on div "Int Hoarders (11)" at bounding box center [786, 134] width 113 height 17
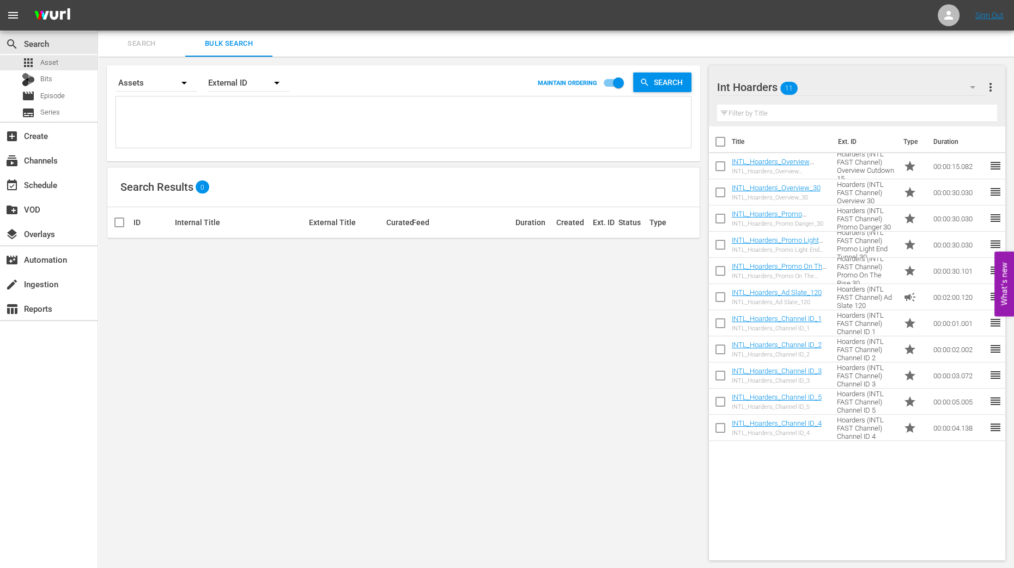
click at [721, 142] on input "checkbox" at bounding box center [720, 143] width 23 height 23
checkbox input "true"
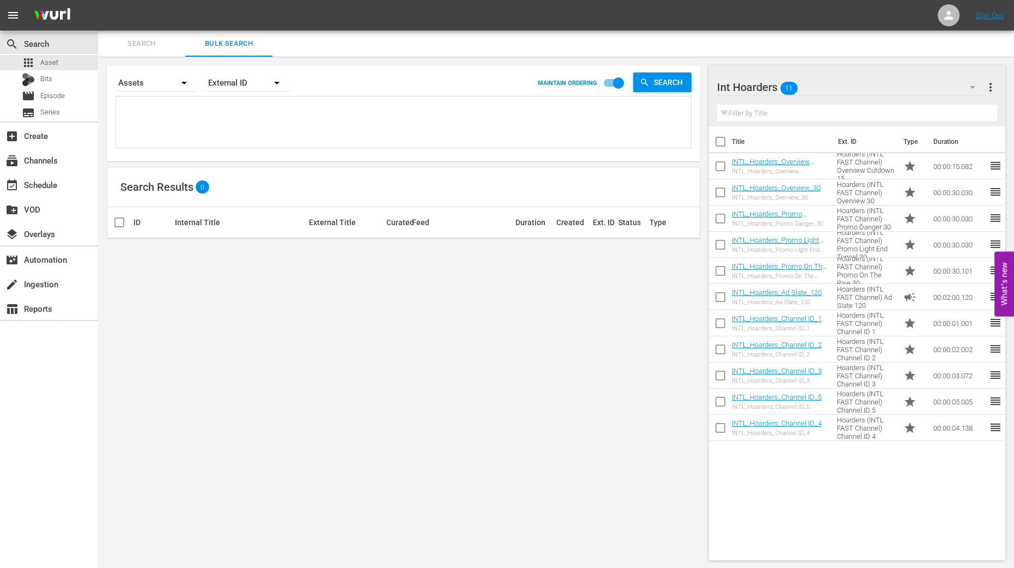
checkbox input "true"
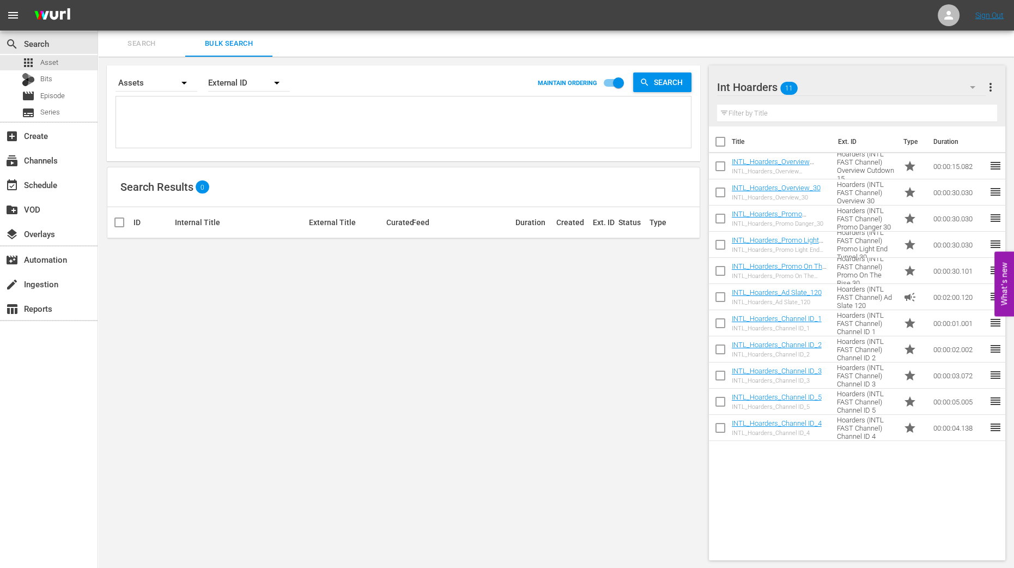
checkbox input "true"
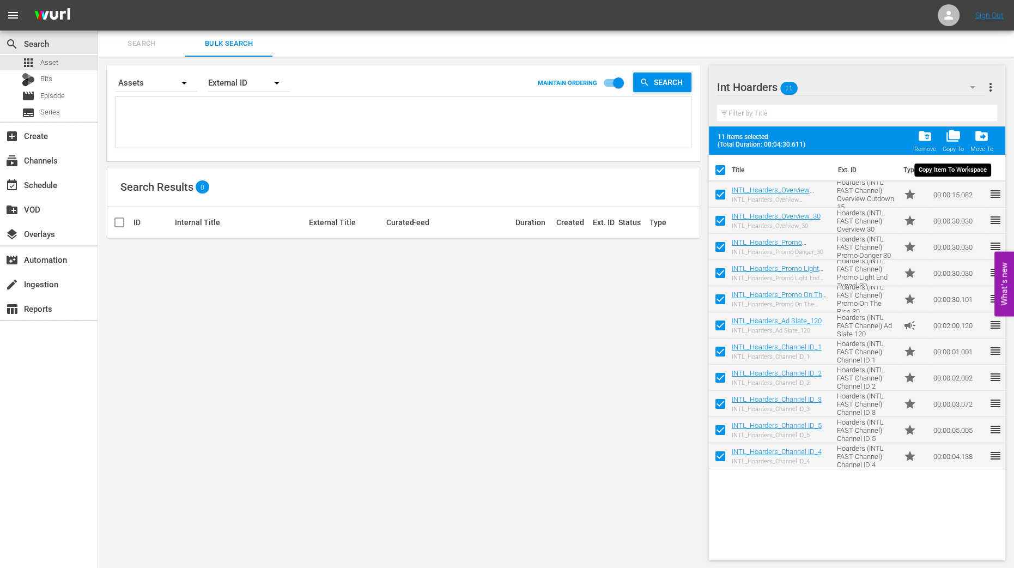
click at [952, 143] on div "folder_copy Copy To" at bounding box center [953, 141] width 21 height 24
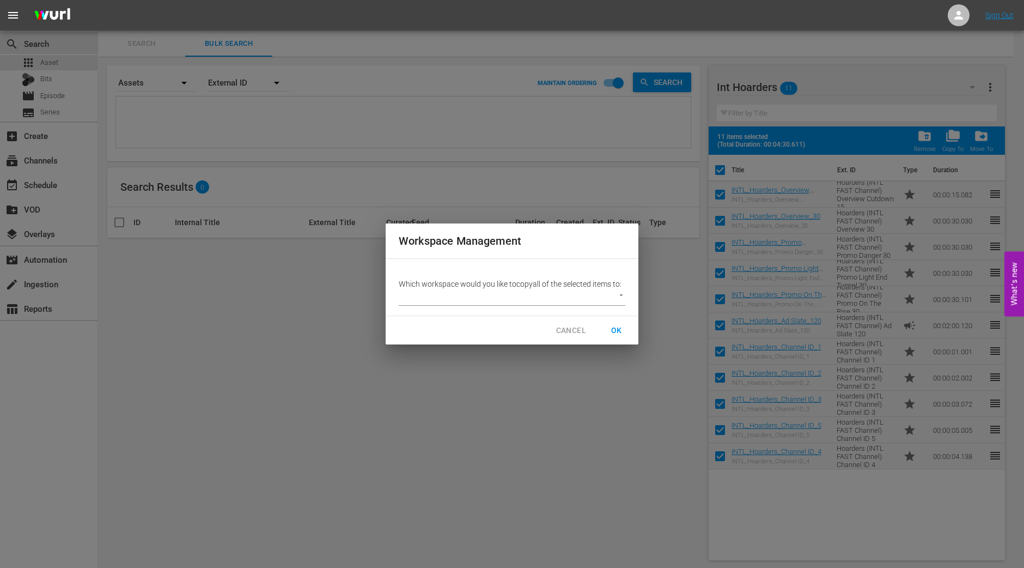
click at [594, 290] on body "menu Sign Out search Search apps Asset Bits movie Episode subtitles Series add_…" at bounding box center [512, 284] width 1024 height 568
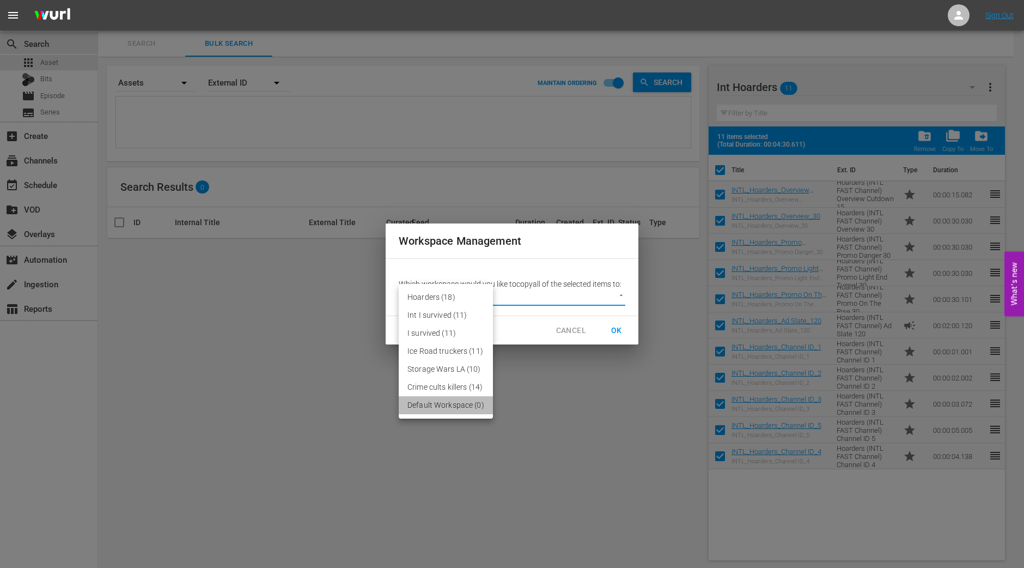
click at [462, 407] on li "Default Workspace (0)" at bounding box center [446, 405] width 94 height 18
type input "2095"
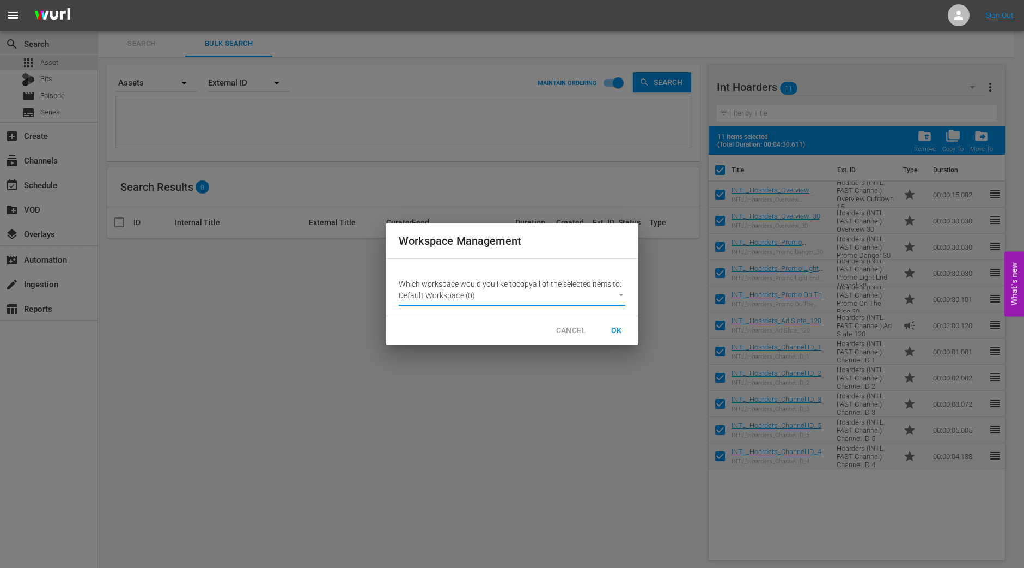
click at [617, 335] on span "OK" at bounding box center [616, 331] width 17 height 14
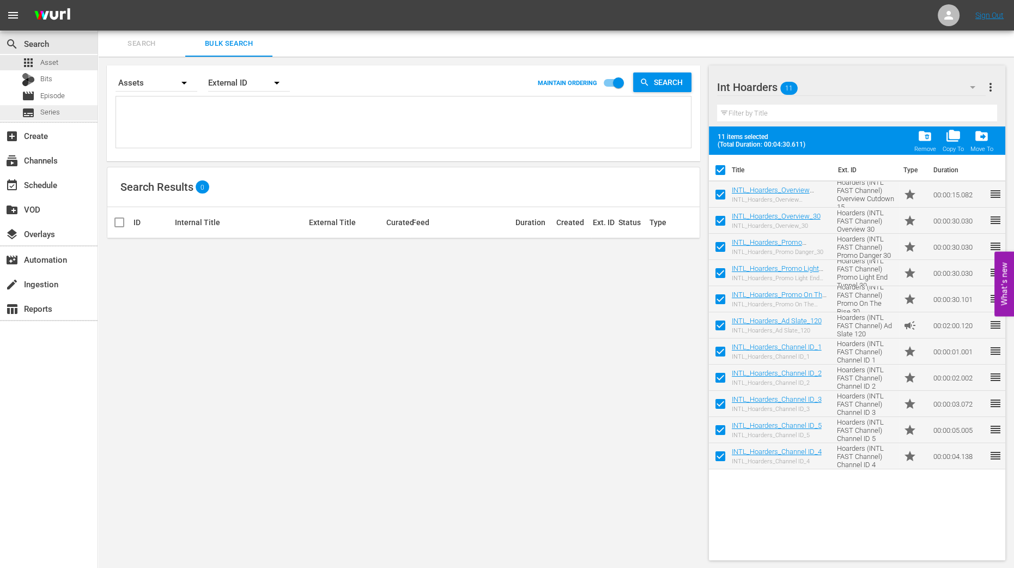
checkbox input "false"
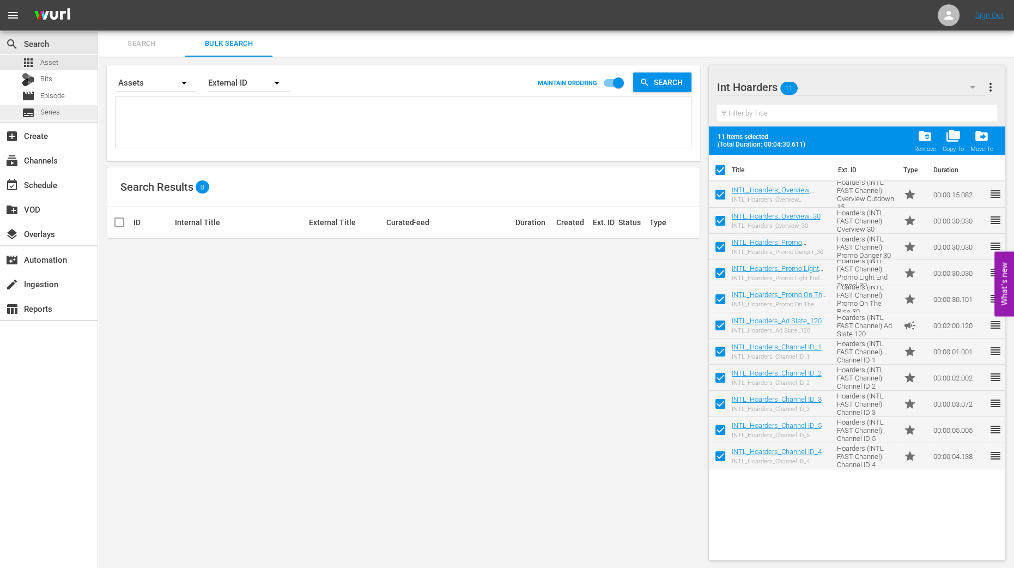
checkbox input "false"
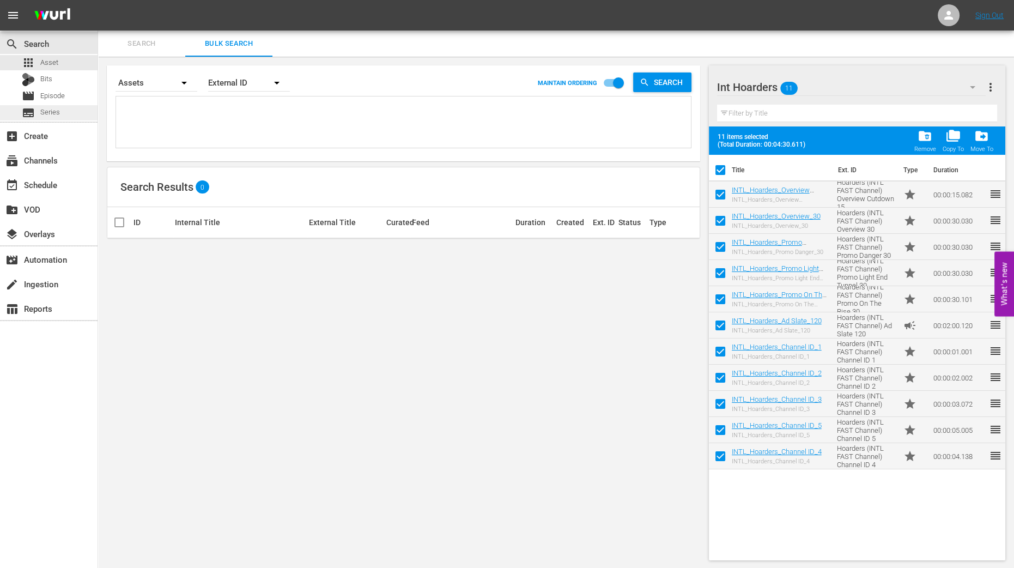
checkbox input "false"
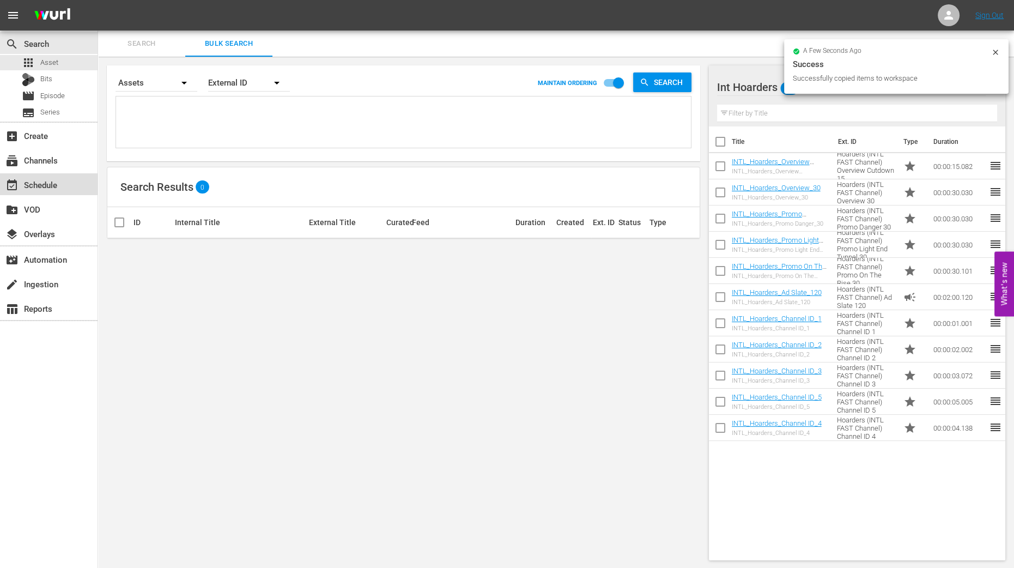
click at [43, 188] on div "event_available Schedule" at bounding box center [30, 183] width 61 height 10
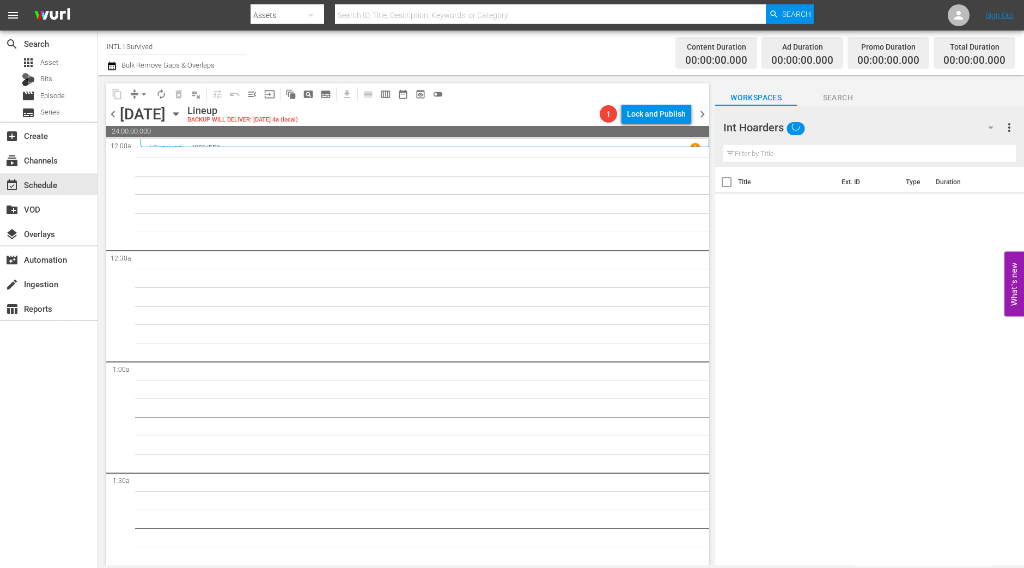
drag, startPoint x: 860, startPoint y: 521, endPoint x: 855, endPoint y: 521, distance: 5.5
click at [860, 521] on div "Title Ext. ID Type Duration" at bounding box center [869, 367] width 309 height 400
click at [182, 116] on icon "button" at bounding box center [176, 114] width 12 height 12
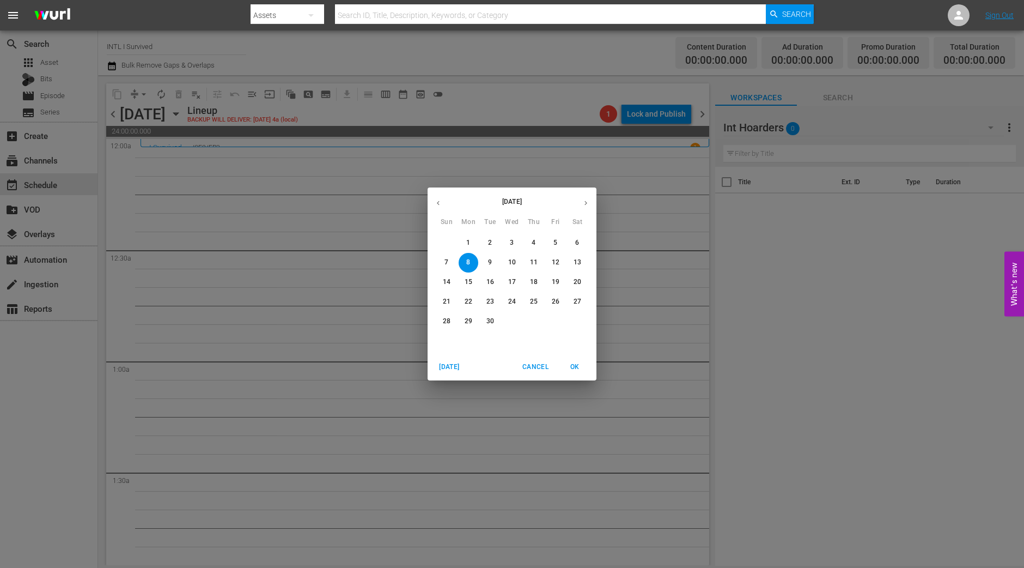
click at [468, 241] on p "1" at bounding box center [468, 242] width 4 height 9
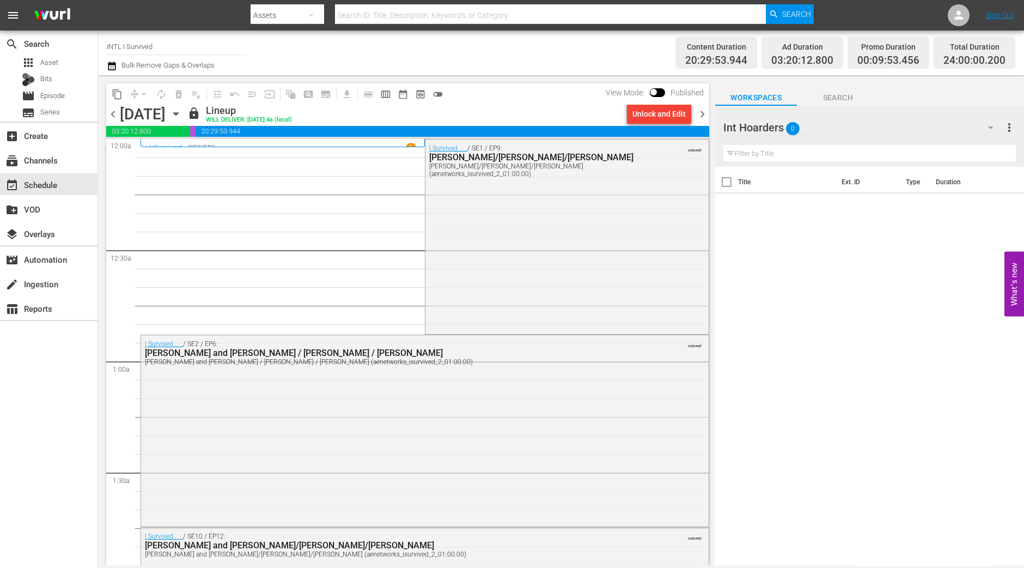
click at [165, 50] on input "INTL I Survived" at bounding box center [176, 46] width 139 height 26
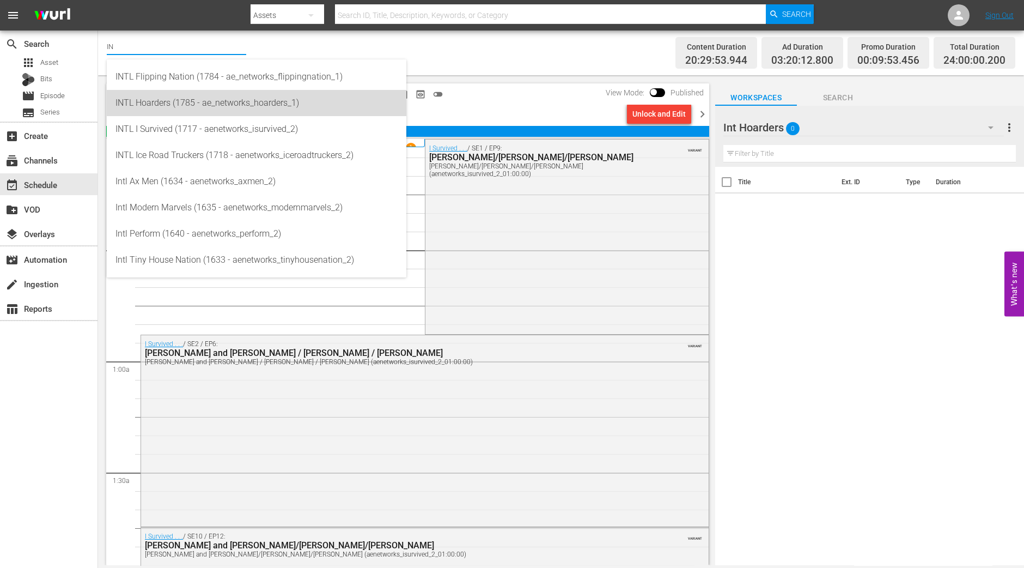
click at [157, 103] on div "INTL Hoarders (1785 - ae_networks_hoarders_1)" at bounding box center [257, 103] width 282 height 26
type input "INTL Hoarders (1785 - ae_networks_hoarders_1)"
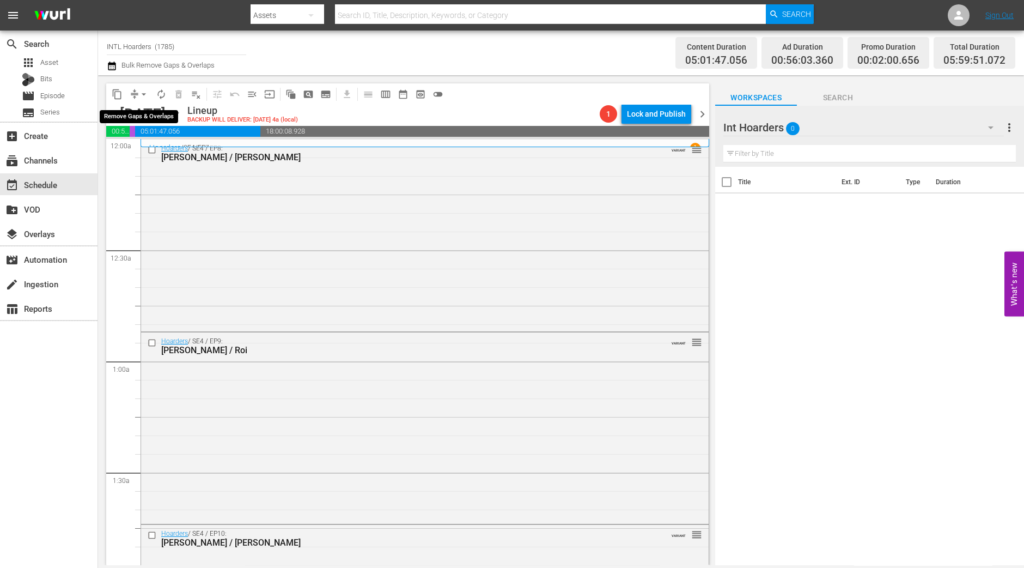
click at [145, 96] on span "arrow_drop_down" at bounding box center [143, 94] width 11 height 11
click at [146, 111] on li "Align to Midnight" at bounding box center [144, 116] width 114 height 18
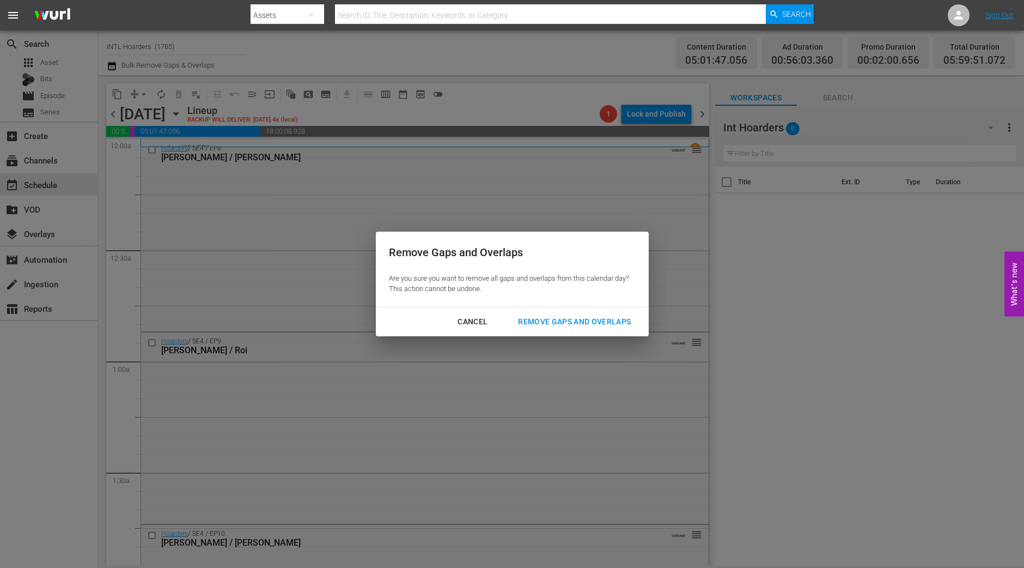
click at [623, 313] on button "Remove Gaps and Overlaps" at bounding box center [574, 322] width 139 height 20
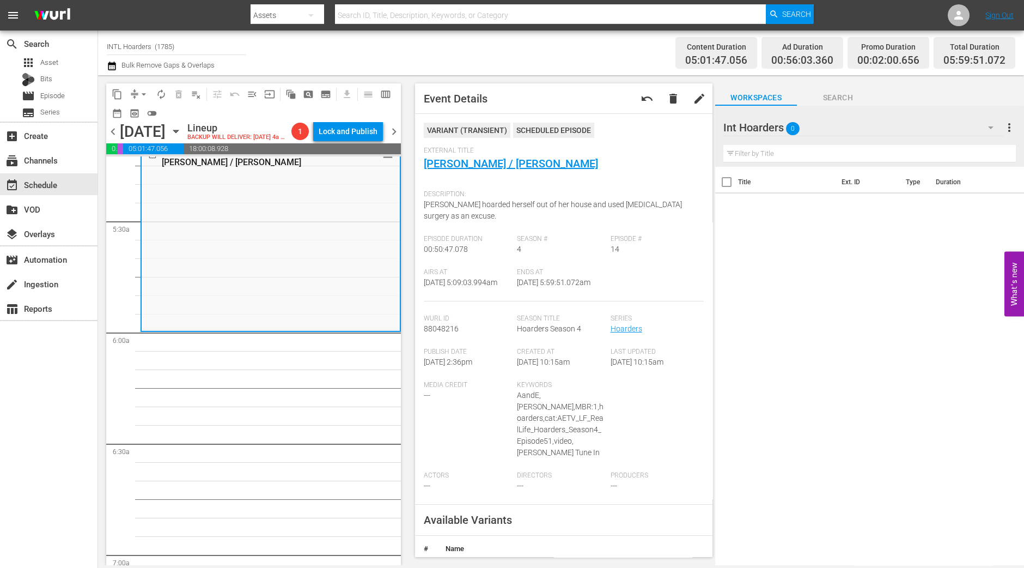
scroll to position [817, 0]
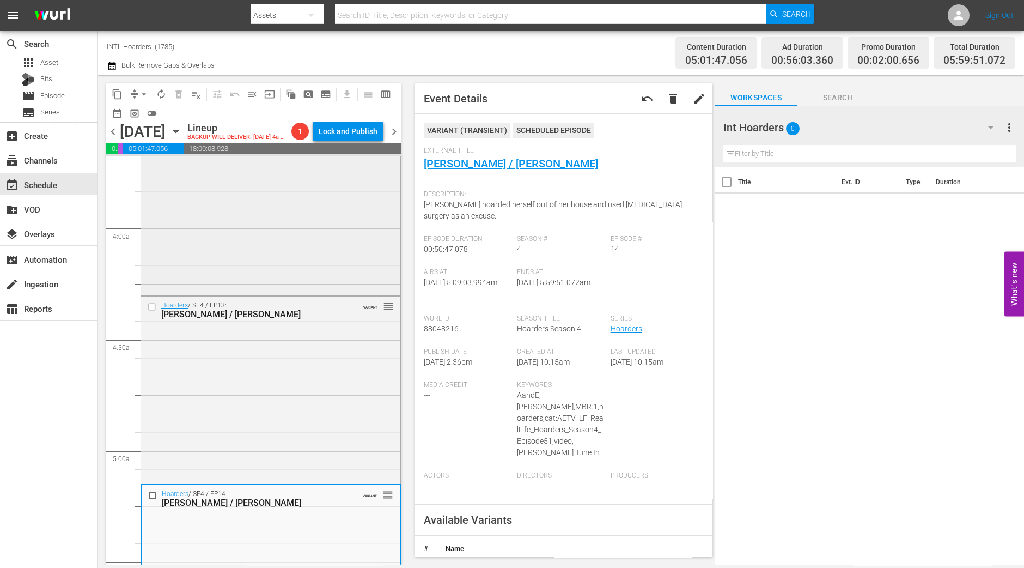
click at [263, 234] on div "Hoarders / SE4 / EP12: Kevin / Mary VARIANT reorder" at bounding box center [270, 200] width 259 height 185
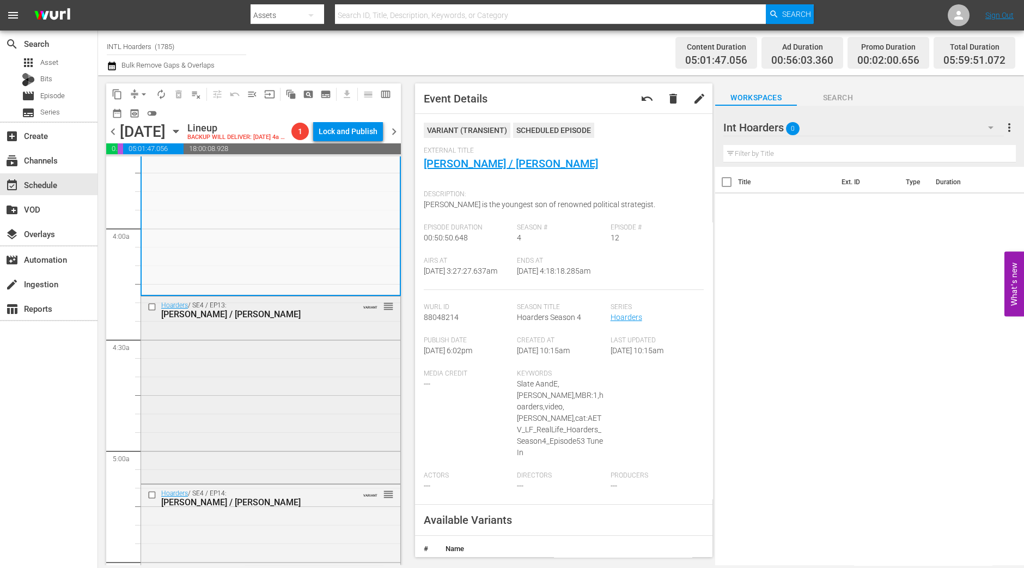
click at [276, 431] on div "Hoarders / SE4 / EP13: John / Vivian VARIANT reorder" at bounding box center [270, 388] width 259 height 185
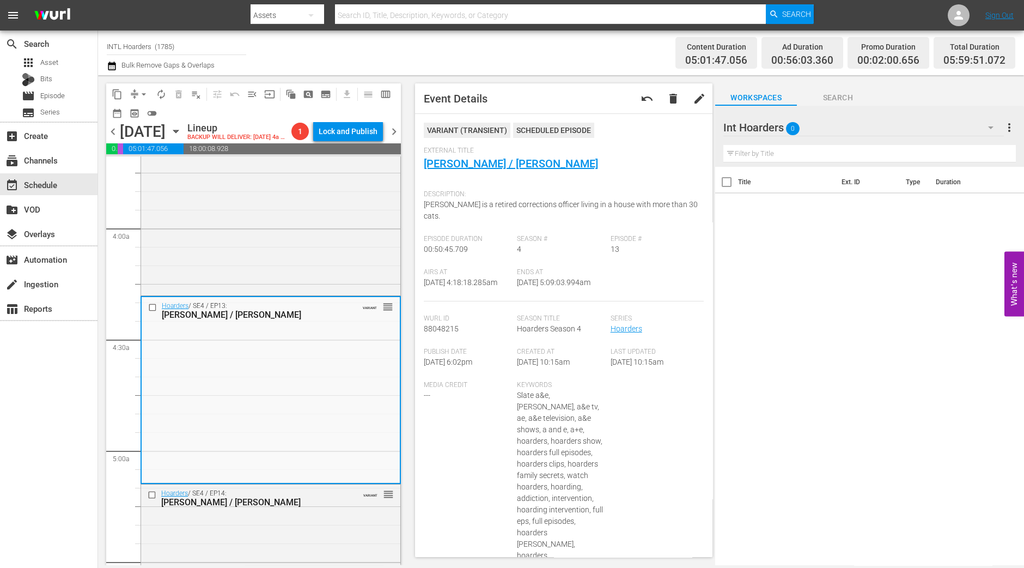
click at [142, 95] on span "arrow_drop_down" at bounding box center [143, 94] width 11 height 11
click at [146, 117] on li "Align to Midnight" at bounding box center [144, 116] width 114 height 18
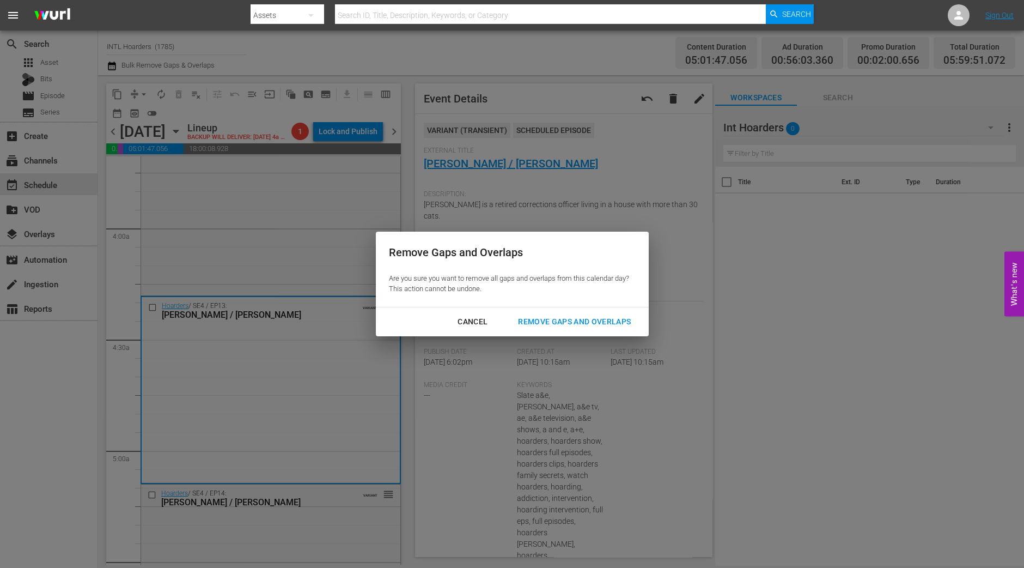
click at [556, 327] on div "Remove Gaps and Overlaps" at bounding box center [574, 322] width 130 height 14
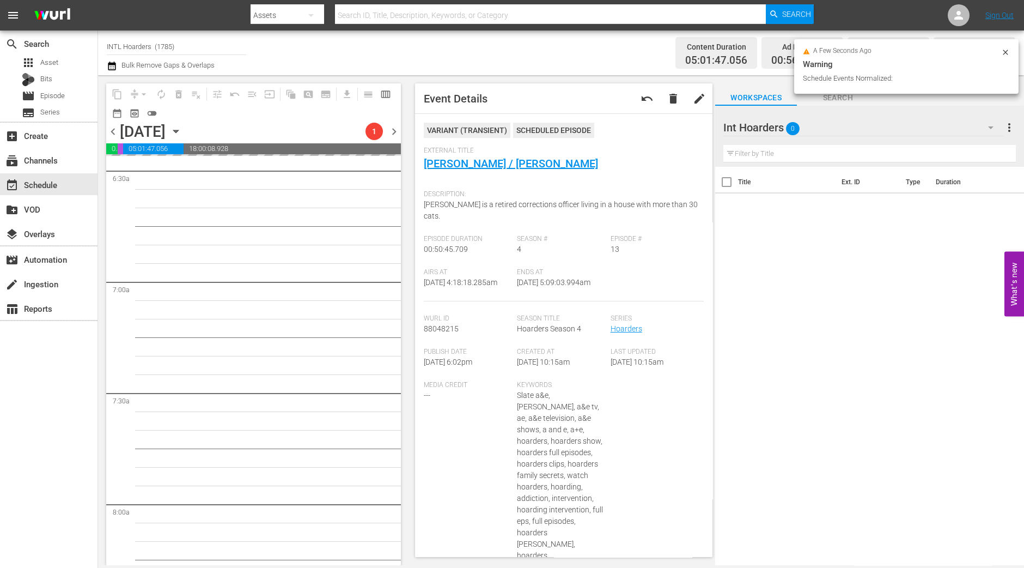
scroll to position [1294, 0]
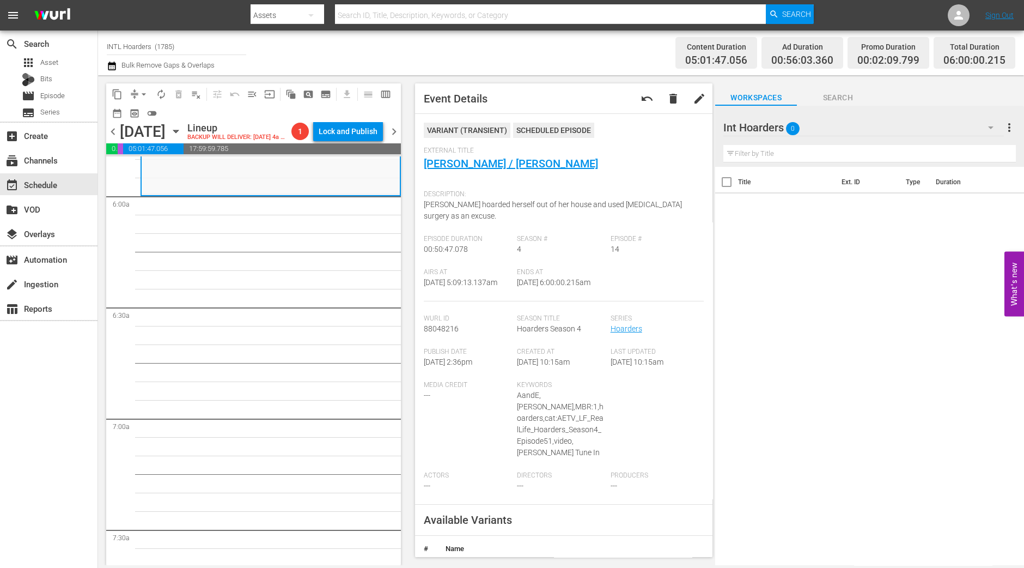
click at [160, 92] on span "autorenew_outlined" at bounding box center [161, 94] width 11 height 11
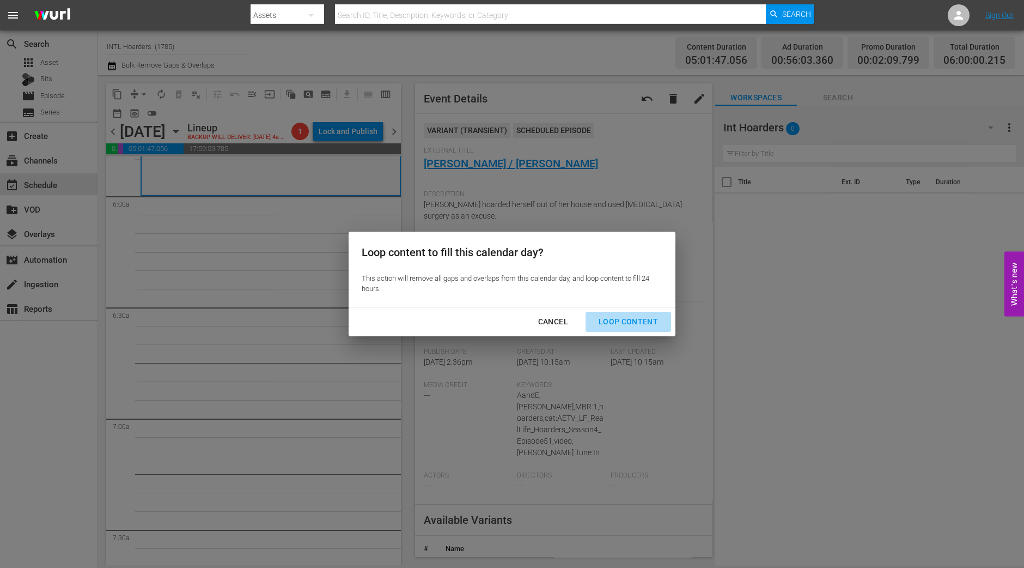
click at [642, 318] on div "Loop Content" at bounding box center [628, 322] width 77 height 14
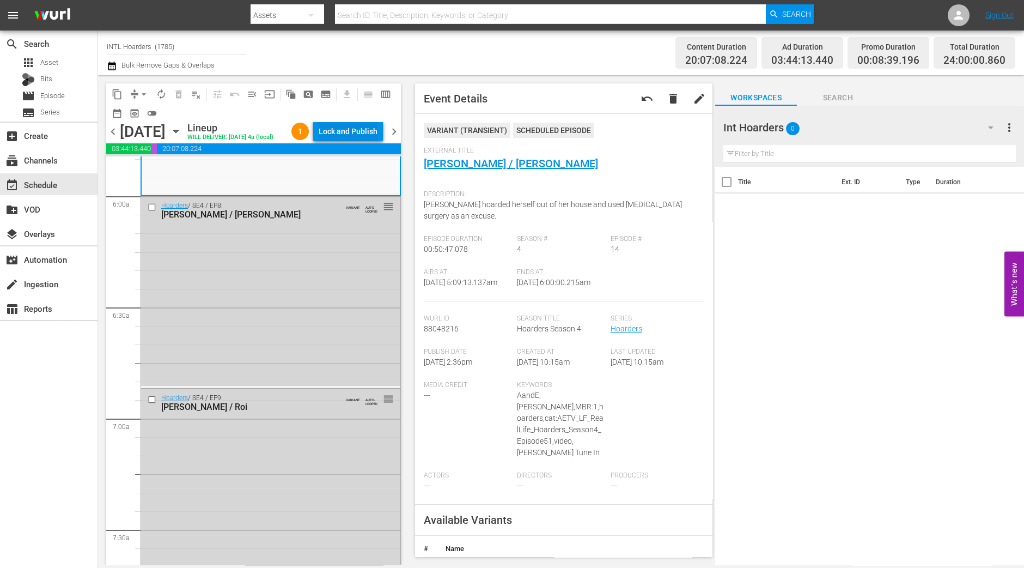
click at [368, 132] on div "Lock and Publish" at bounding box center [348, 132] width 59 height 20
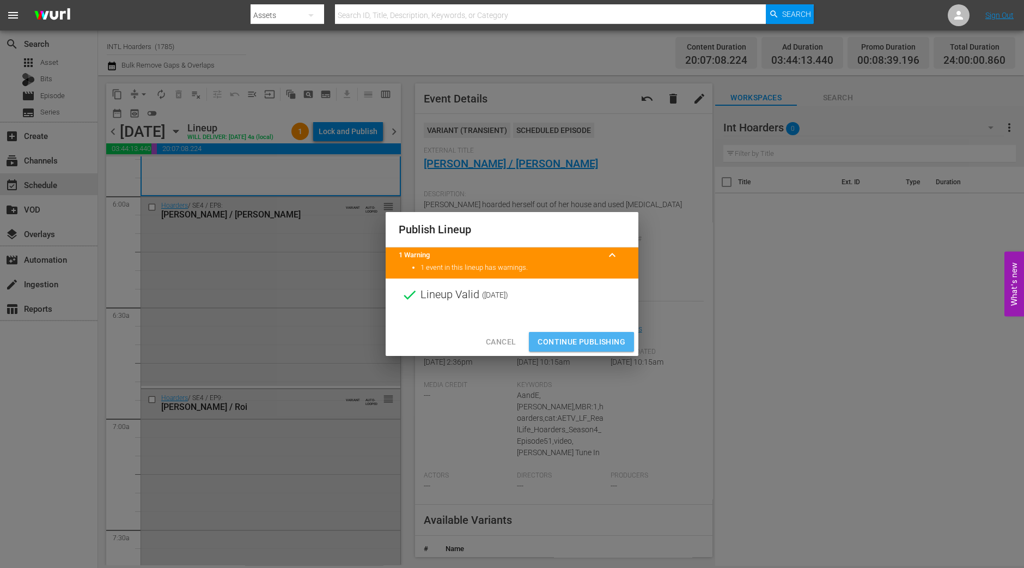
click at [575, 342] on span "Continue Publishing" at bounding box center [582, 342] width 88 height 14
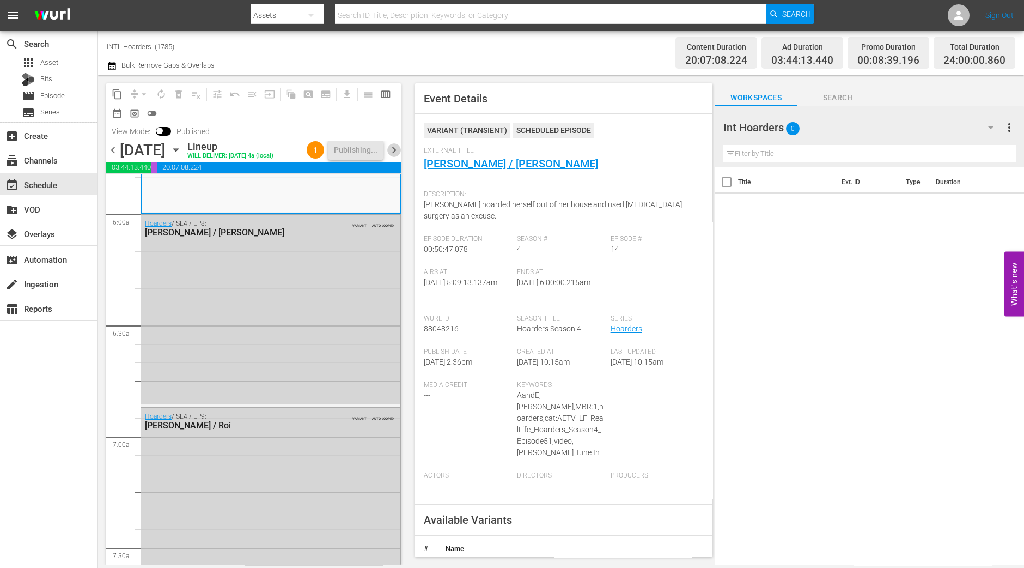
click at [395, 151] on span "chevron_right" at bounding box center [394, 150] width 14 height 14
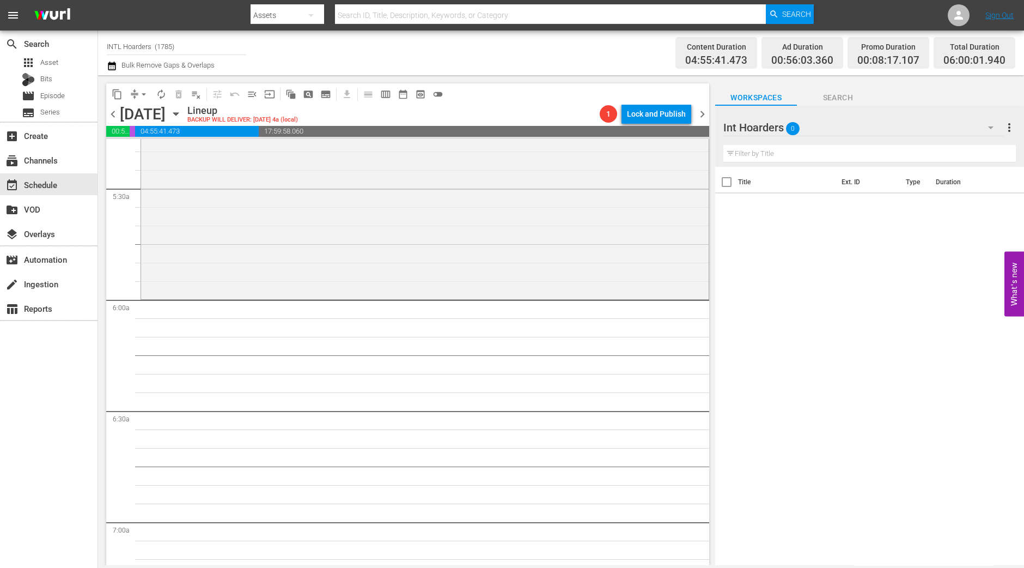
scroll to position [1089, 0]
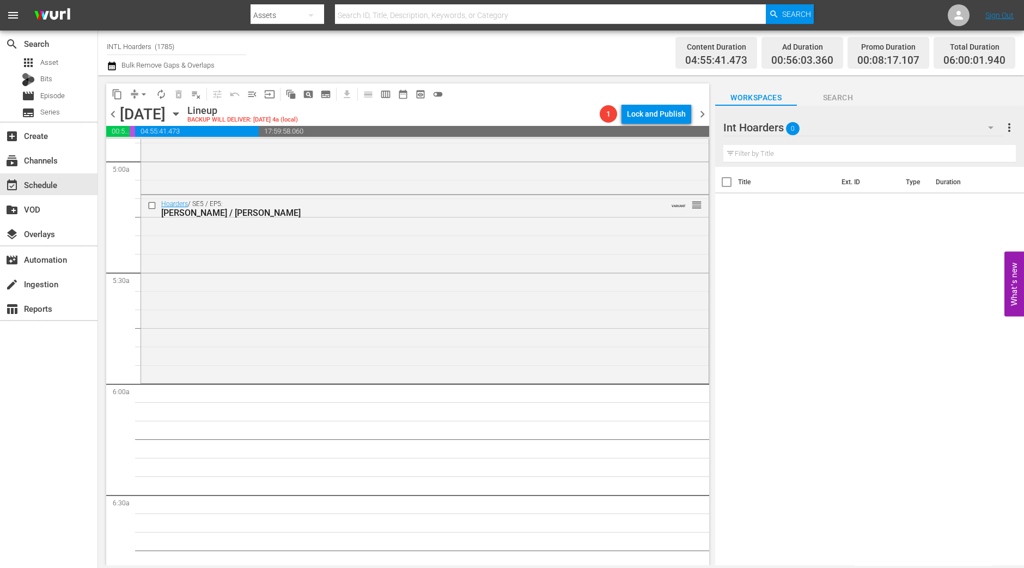
click at [369, 287] on div "Hoarders / SE5 / EP5: Joanne / Kristy VARIANT reorder" at bounding box center [425, 288] width 568 height 186
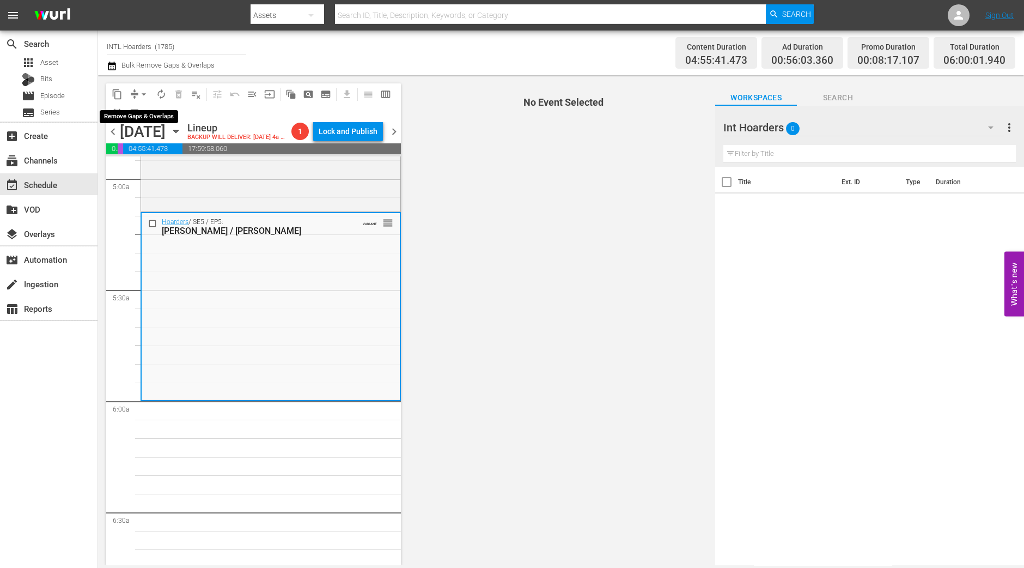
click at [140, 92] on span "arrow_drop_down" at bounding box center [143, 94] width 11 height 11
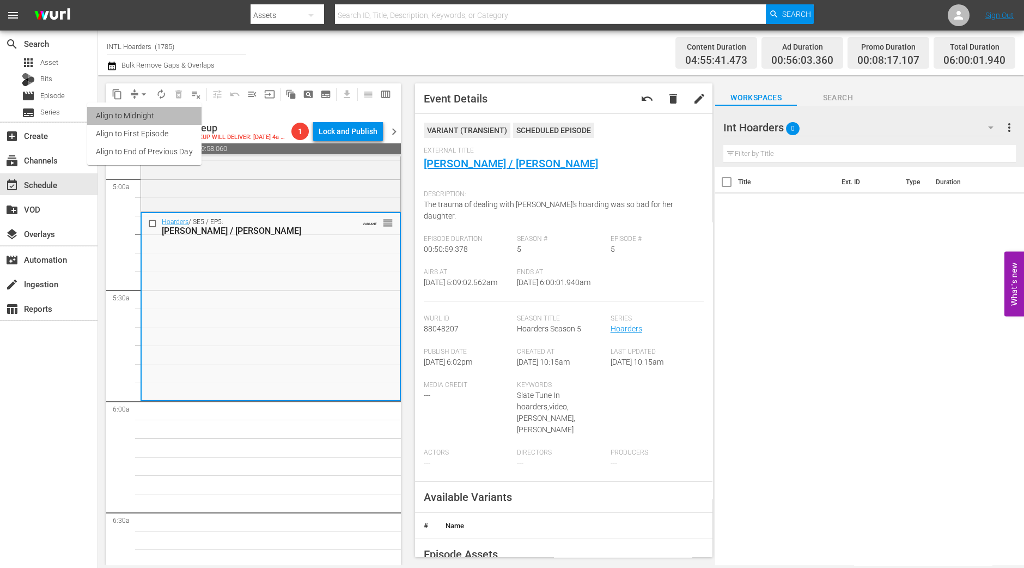
click at [152, 112] on li "Align to Midnight" at bounding box center [144, 116] width 114 height 18
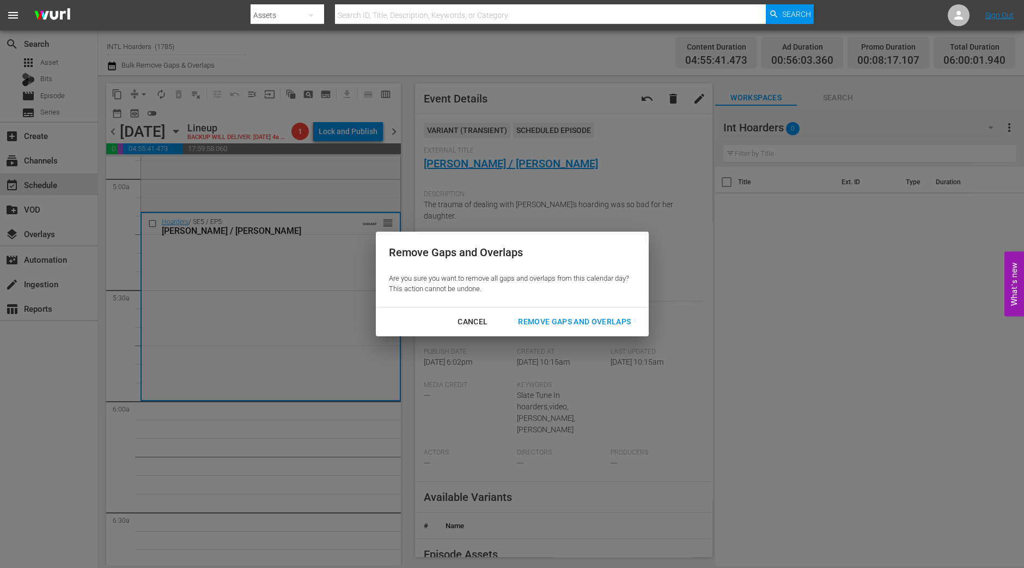
click at [616, 324] on div "Remove Gaps and Overlaps" at bounding box center [574, 322] width 130 height 14
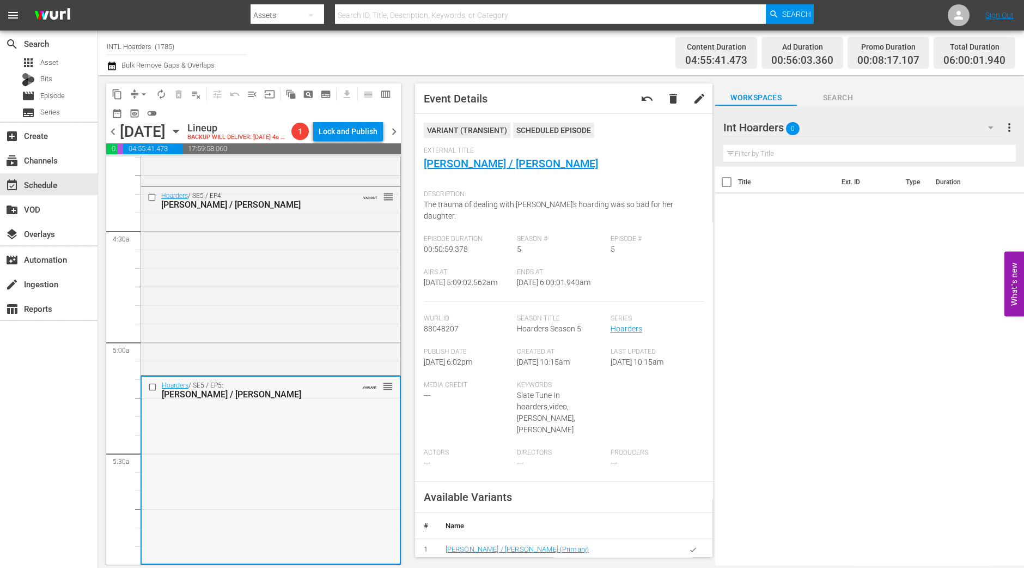
scroll to position [749, 0]
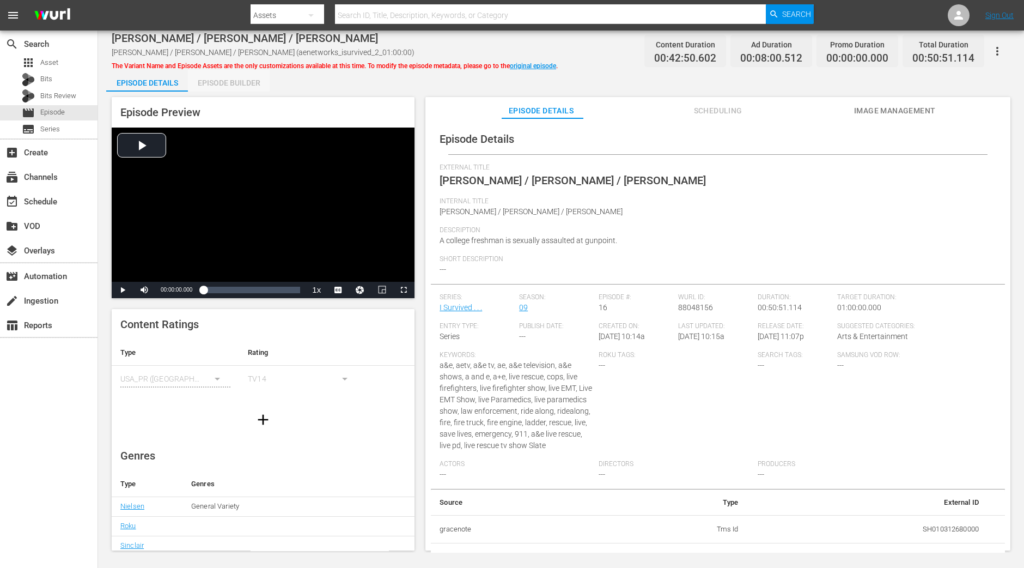
click at [228, 82] on div "Episode Builder" at bounding box center [229, 83] width 82 height 26
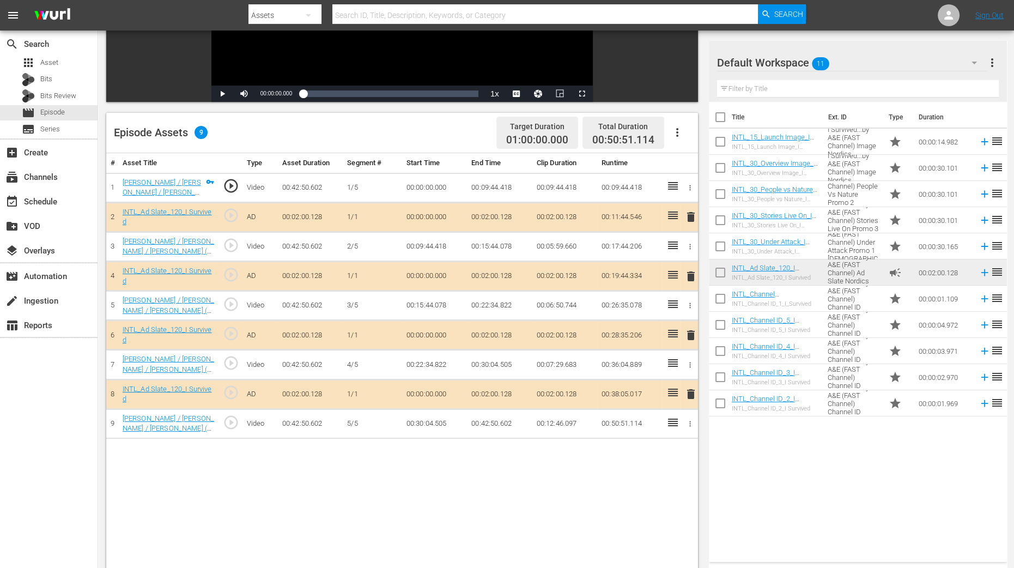
scroll to position [283, 0]
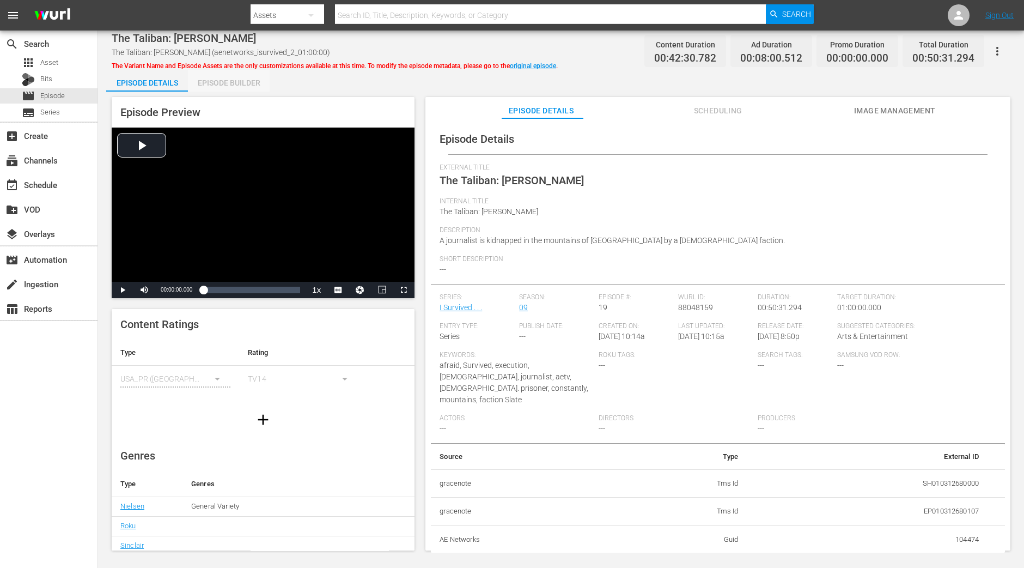
click at [244, 88] on div "Episode Builder" at bounding box center [229, 83] width 82 height 26
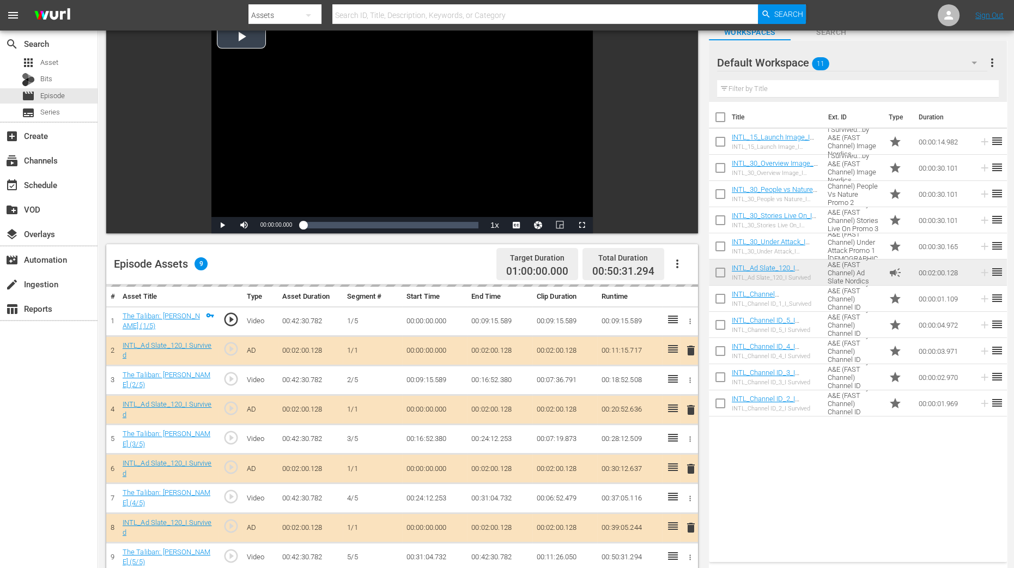
scroll to position [204, 0]
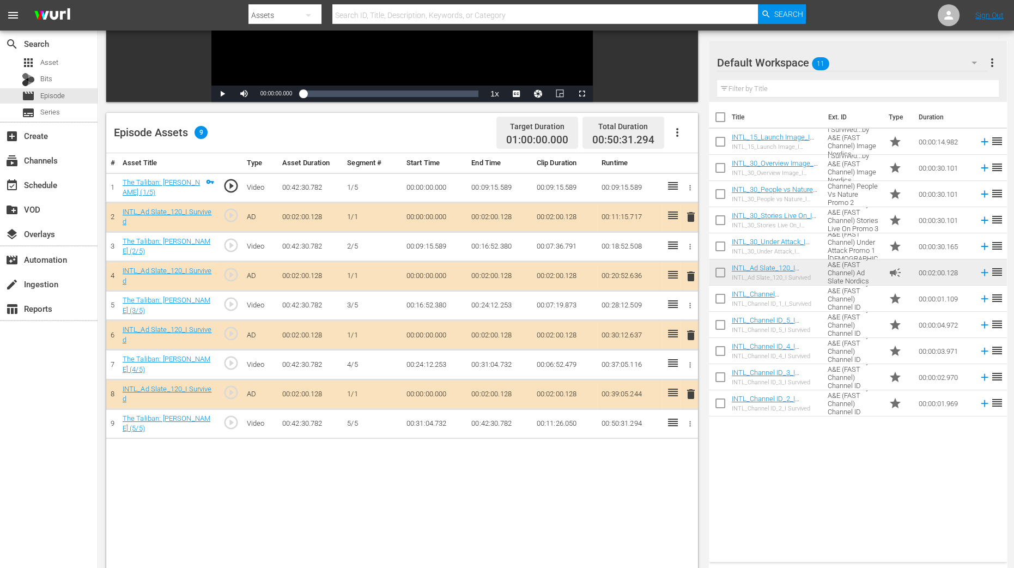
click at [694, 276] on span "delete" at bounding box center [690, 276] width 13 height 13
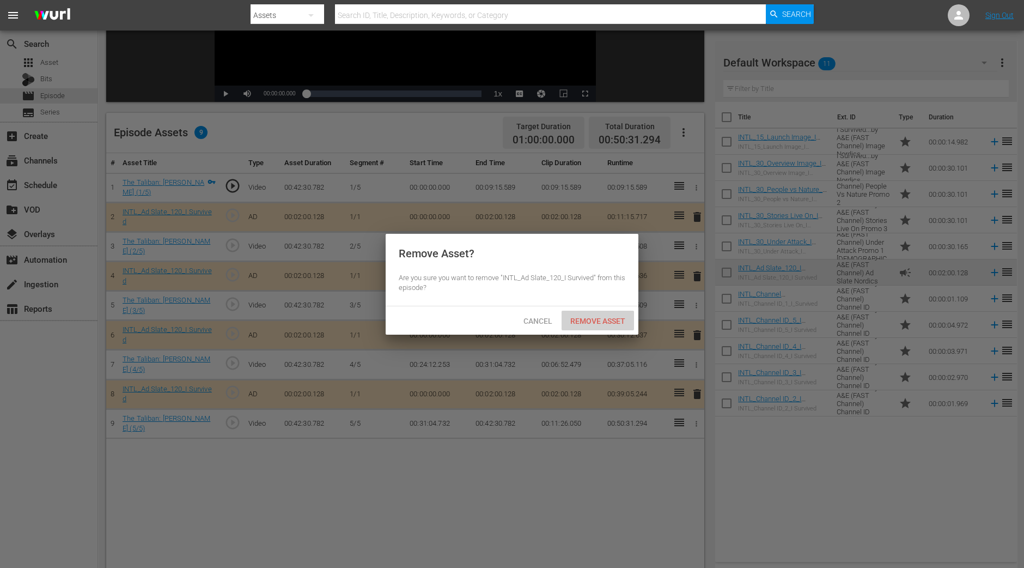
click at [613, 322] on span "Remove Asset" at bounding box center [598, 321] width 72 height 9
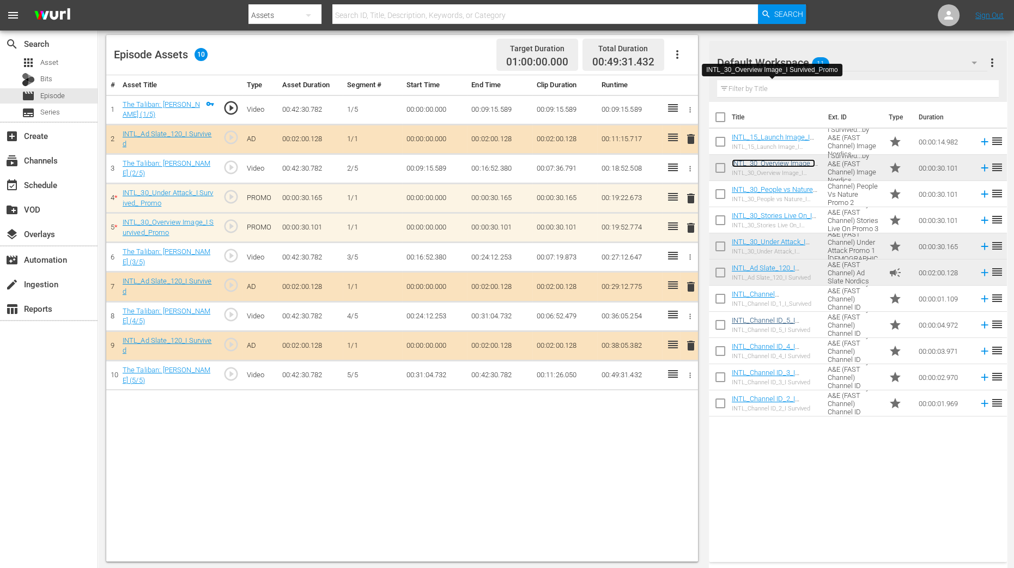
scroll to position [283, 0]
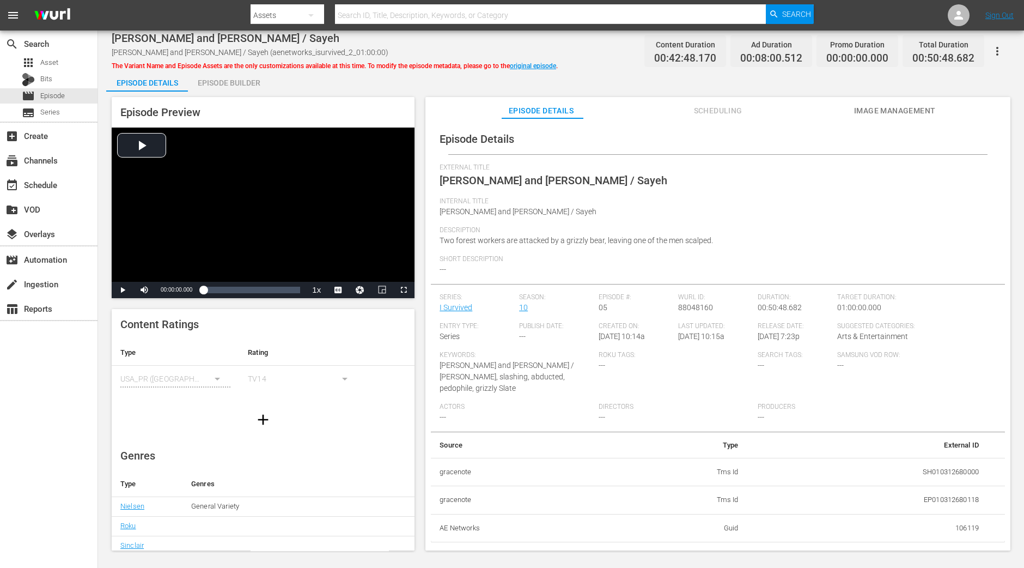
click at [247, 75] on div "Episode Builder" at bounding box center [229, 83] width 82 height 26
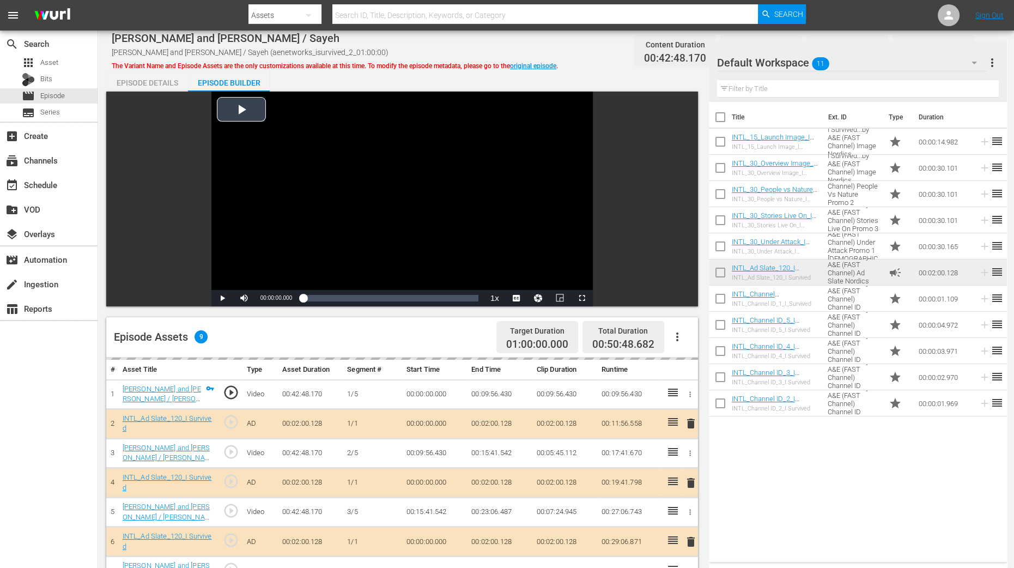
scroll to position [272, 0]
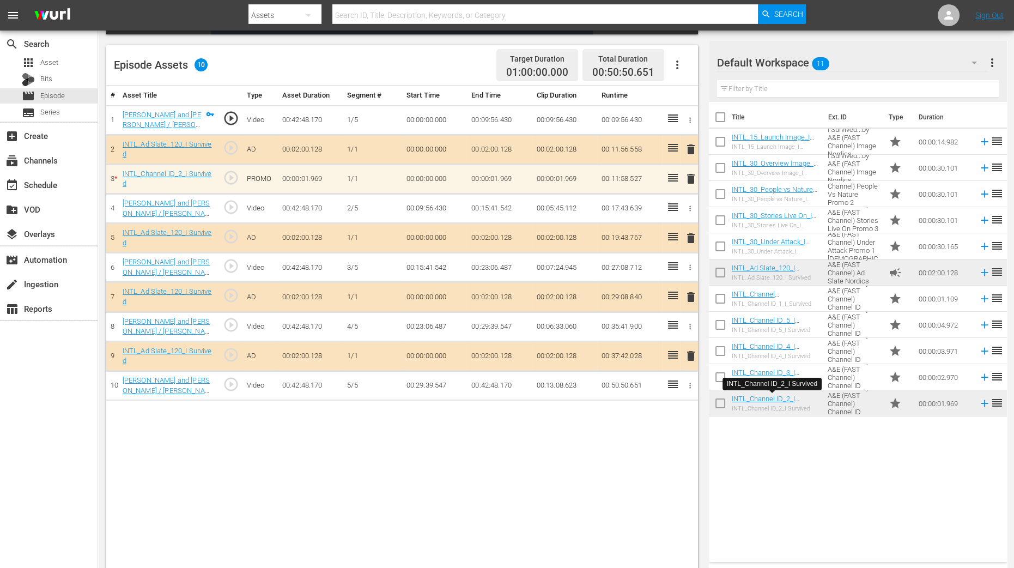
click at [687, 177] on span "delete" at bounding box center [690, 178] width 13 height 13
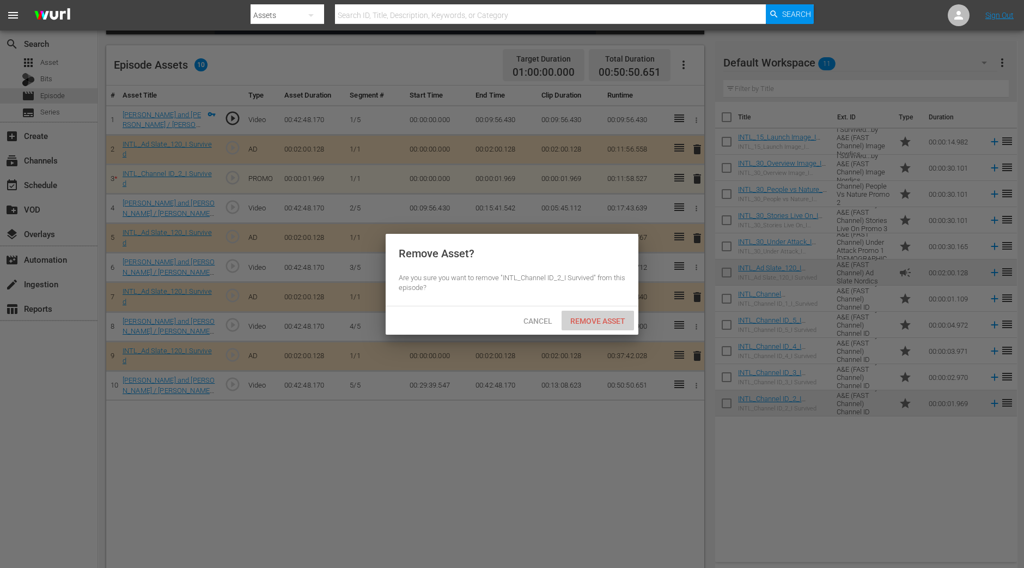
click at [609, 320] on span "Remove Asset" at bounding box center [598, 321] width 72 height 9
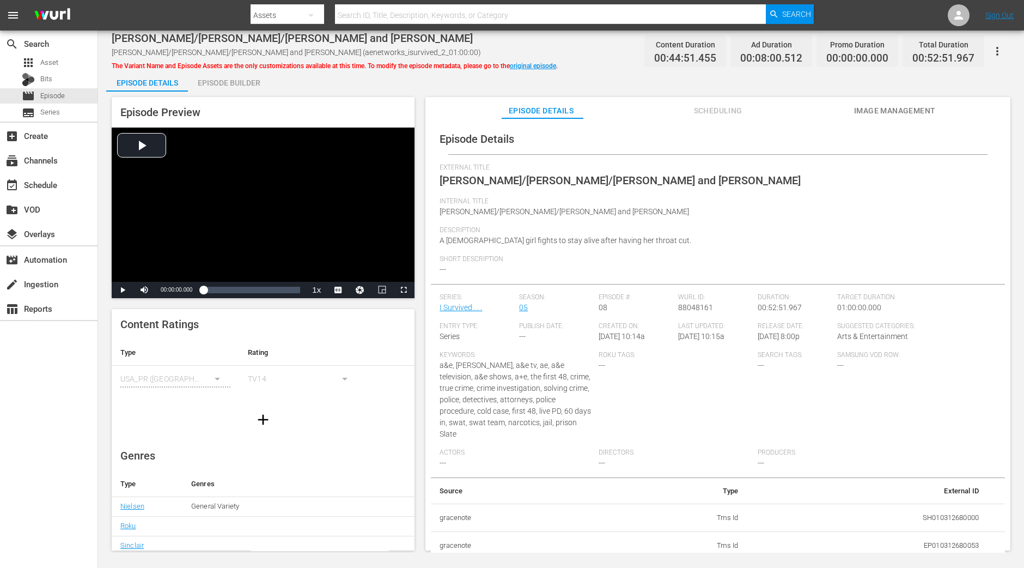
click at [250, 83] on div "Episode Builder" at bounding box center [229, 83] width 82 height 26
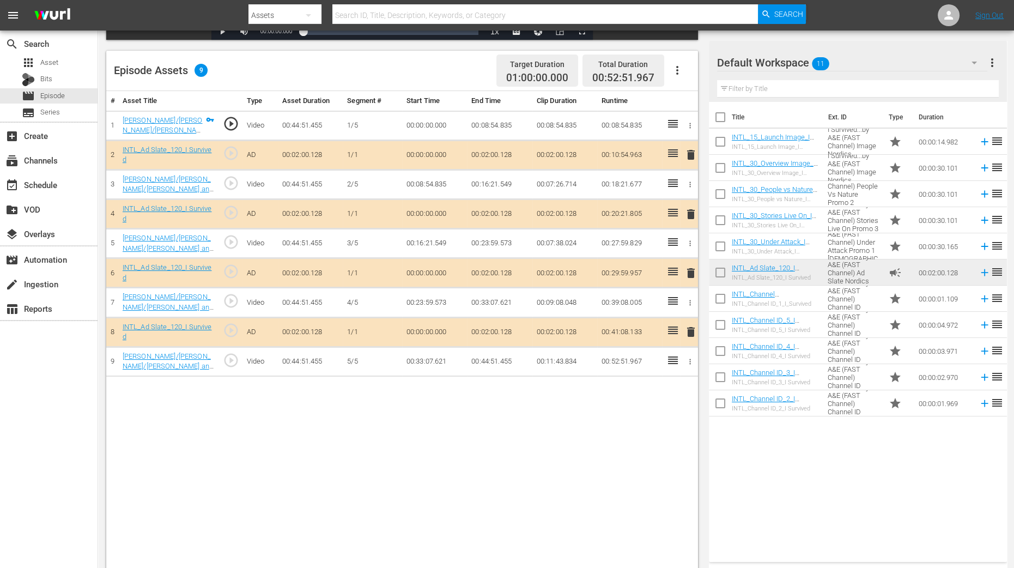
scroll to position [272, 0]
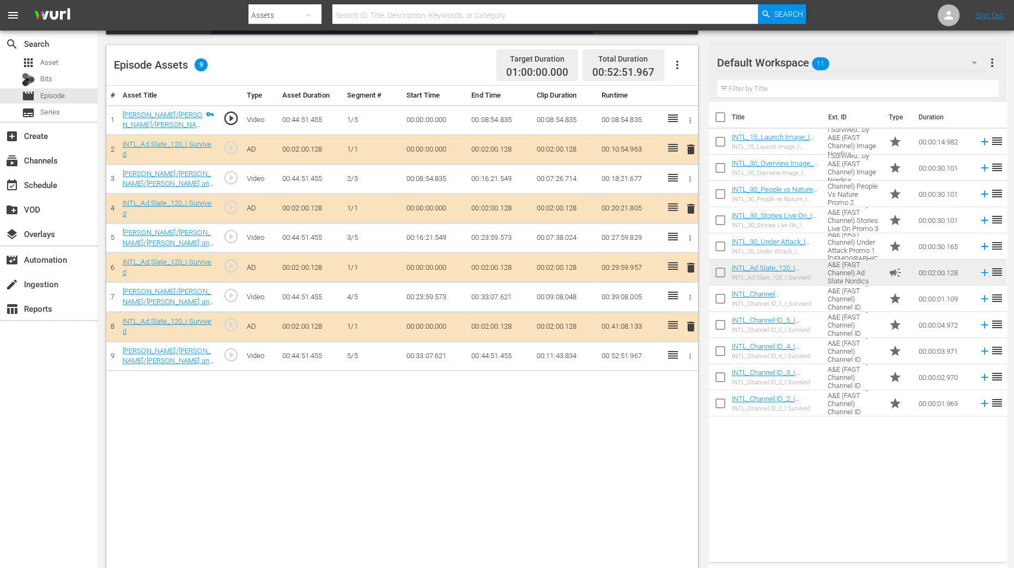
click at [691, 208] on span "delete" at bounding box center [690, 208] width 13 height 13
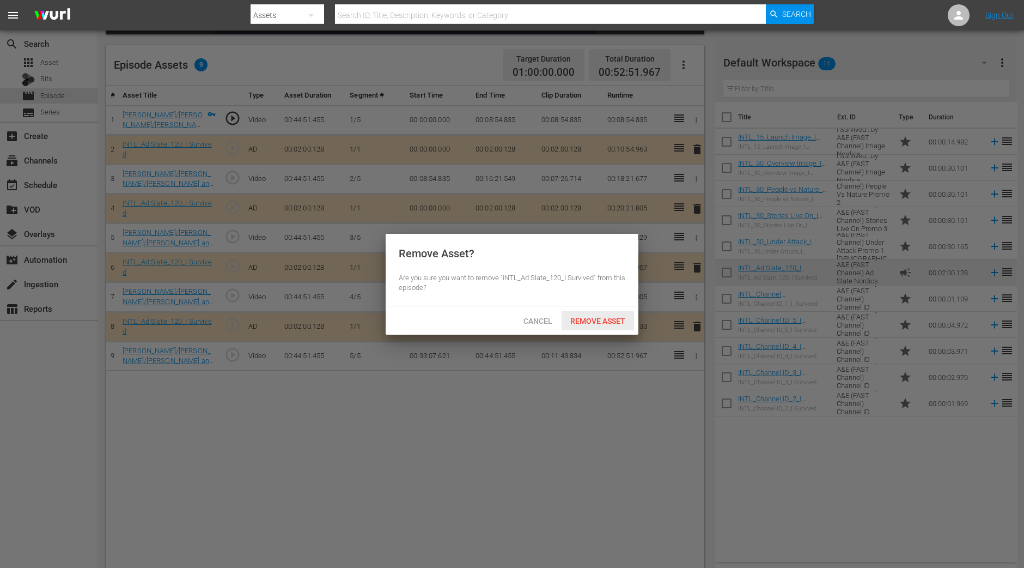
click at [583, 325] on div "Remove Asset" at bounding box center [598, 321] width 72 height 20
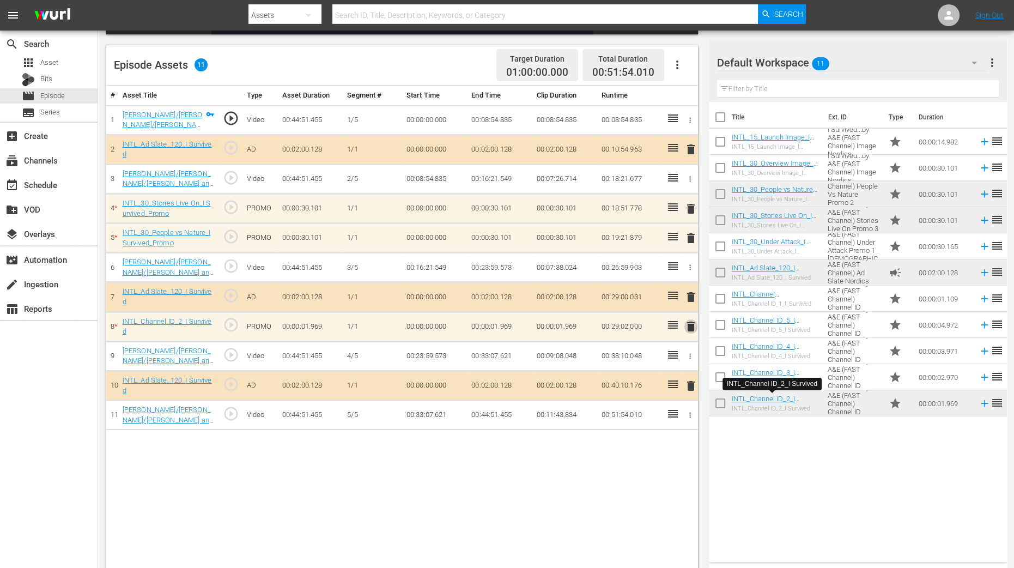
click at [687, 322] on span "delete" at bounding box center [690, 326] width 13 height 13
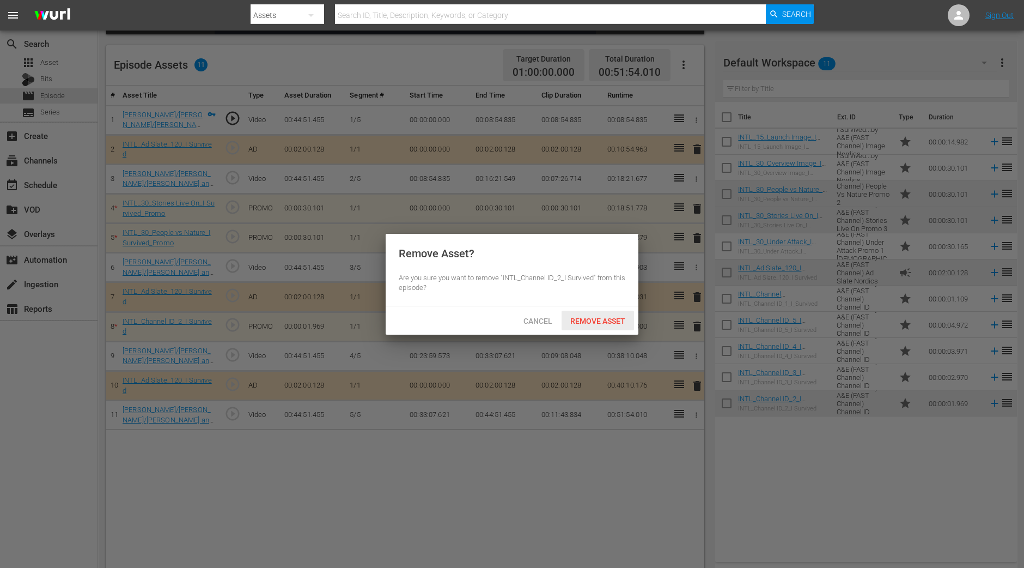
click at [615, 317] on span "Remove Asset" at bounding box center [598, 321] width 72 height 9
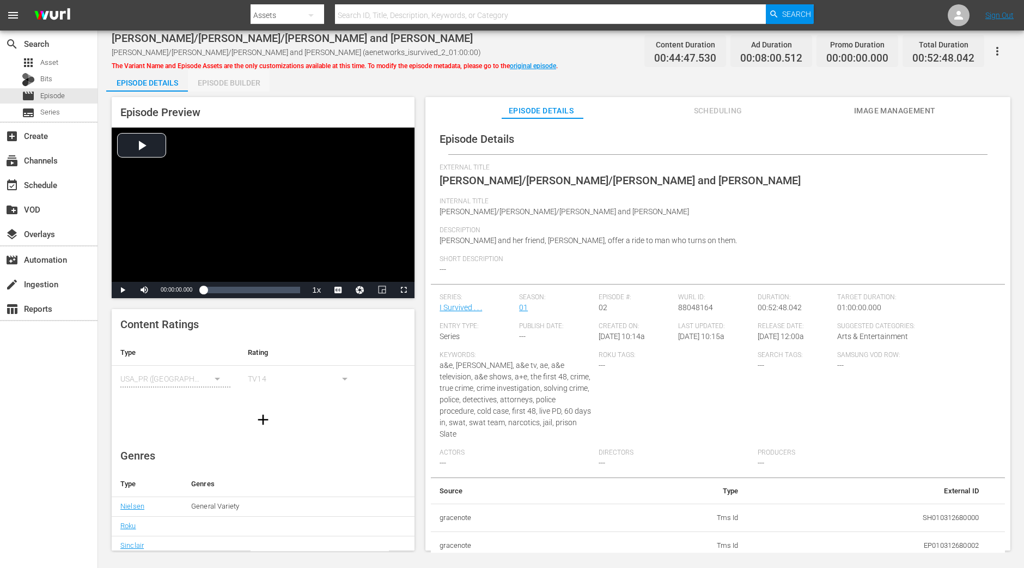
click at [226, 83] on div "Episode Builder" at bounding box center [229, 83] width 82 height 26
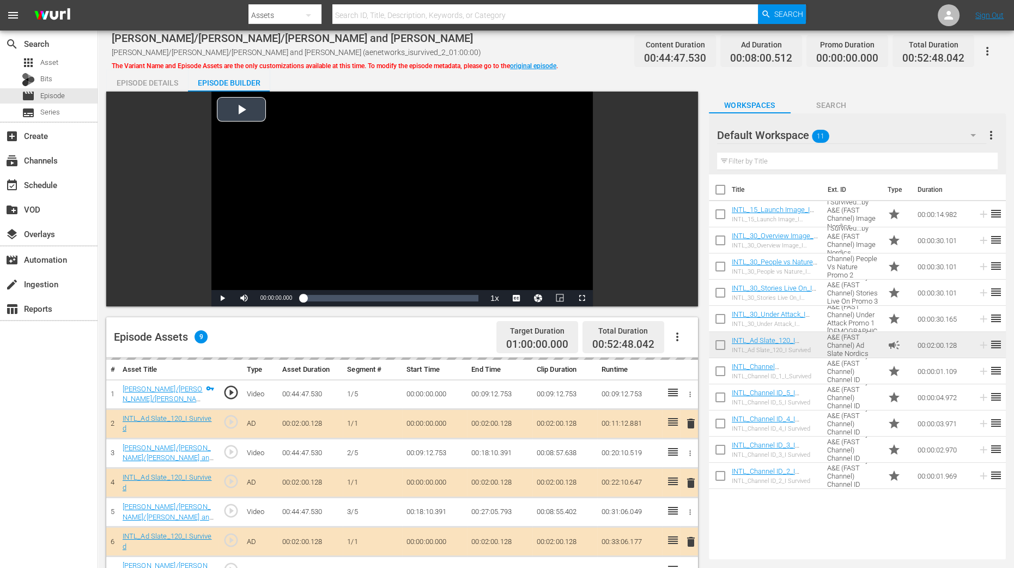
scroll to position [283, 0]
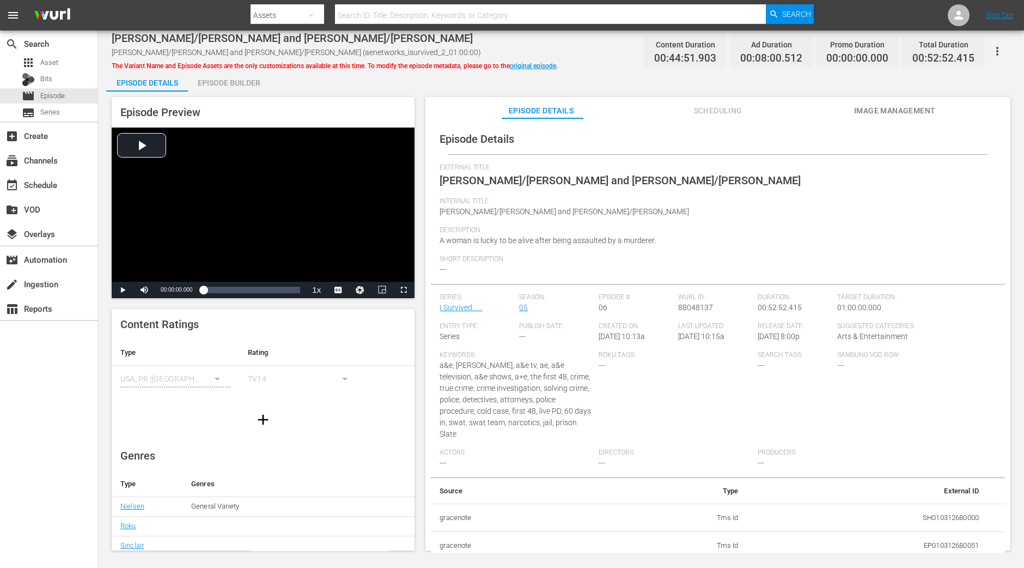
click at [248, 92] on div "Episode Preview Video Player is loading. Play Video Play Mute Current Time 00:0…" at bounding box center [561, 326] width 910 height 468
click at [242, 82] on div "Episode Builder" at bounding box center [229, 83] width 82 height 26
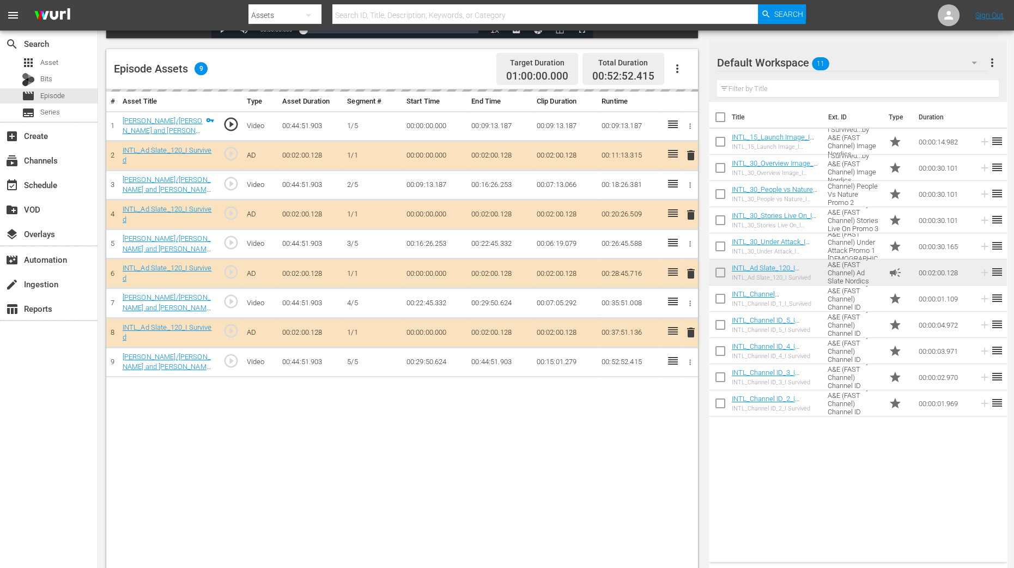
scroll to position [283, 0]
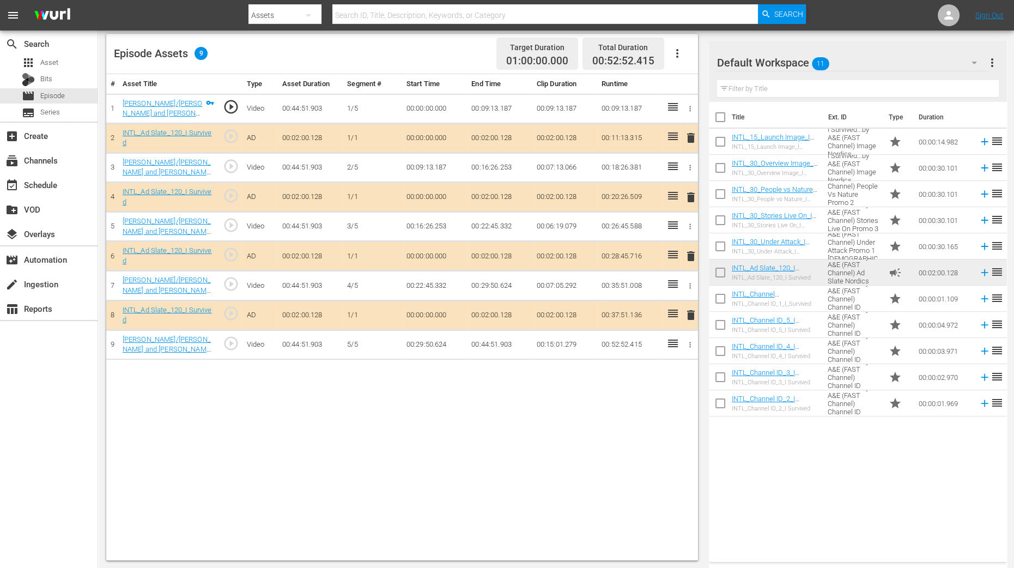
click at [691, 194] on span "delete" at bounding box center [690, 197] width 13 height 13
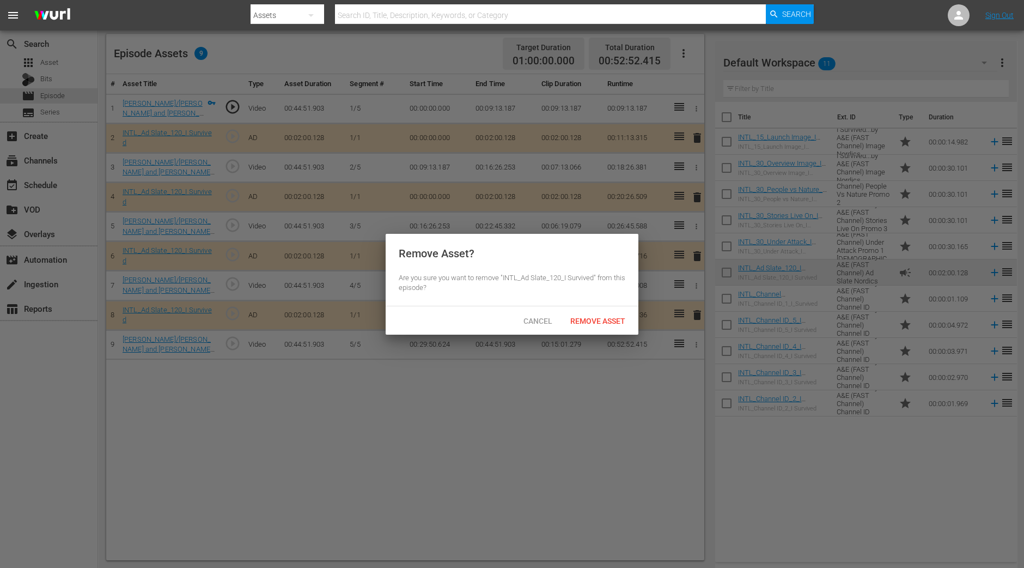
click at [600, 311] on div "Remove Asset" at bounding box center [598, 321] width 72 height 20
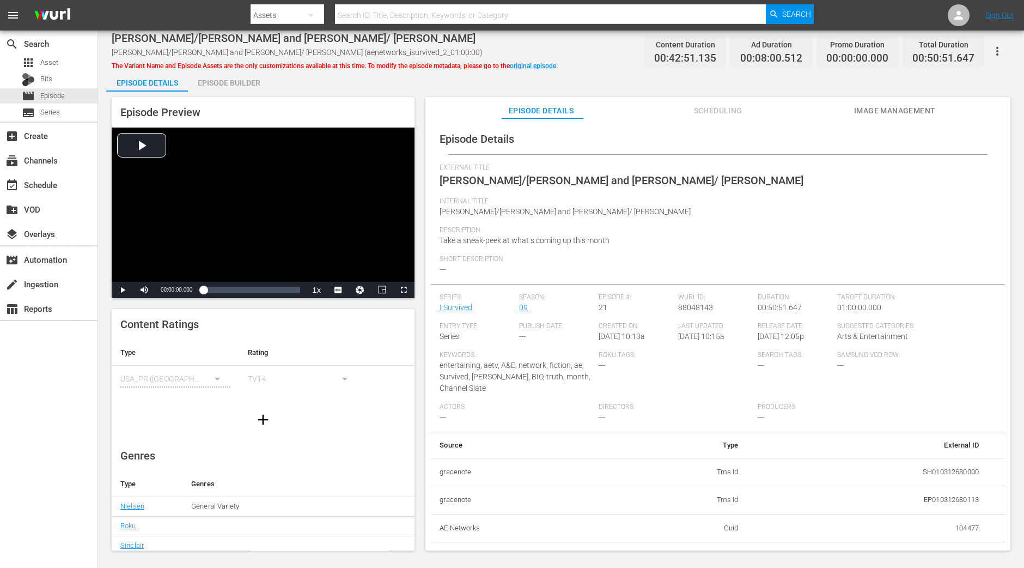
click at [240, 87] on div "Episode Builder" at bounding box center [229, 83] width 82 height 26
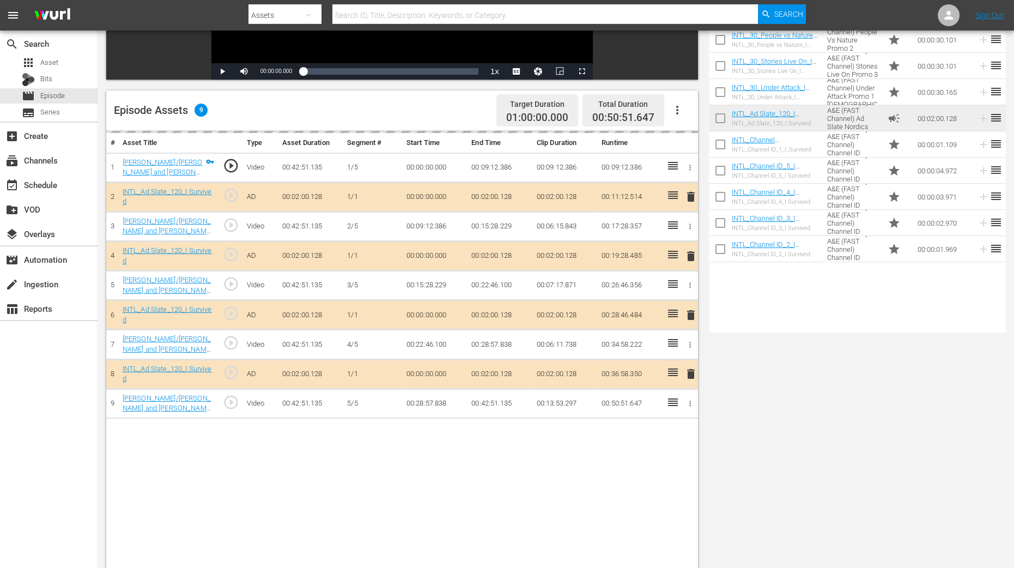
scroll to position [283, 0]
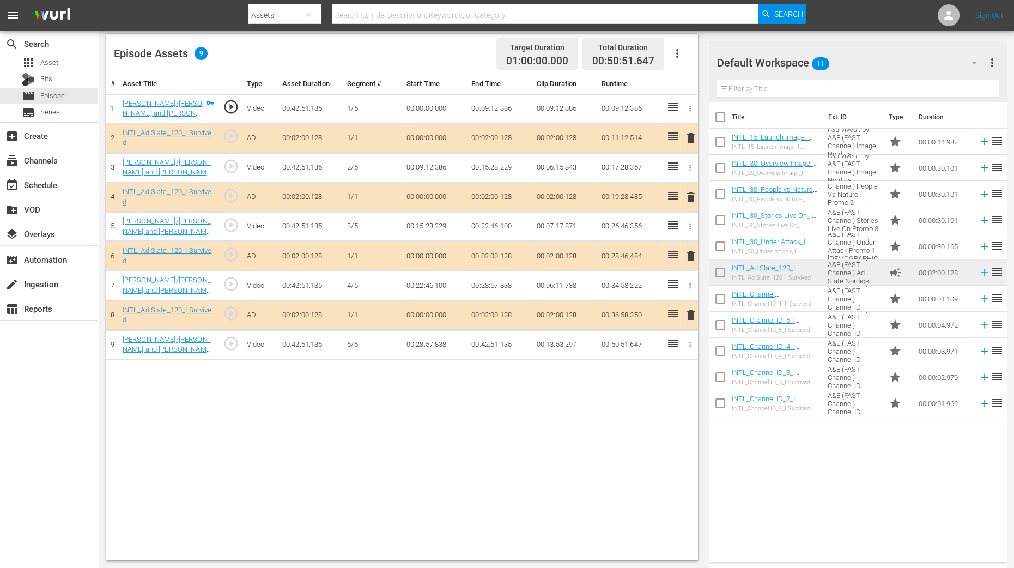
click at [691, 197] on span "delete" at bounding box center [690, 197] width 13 height 13
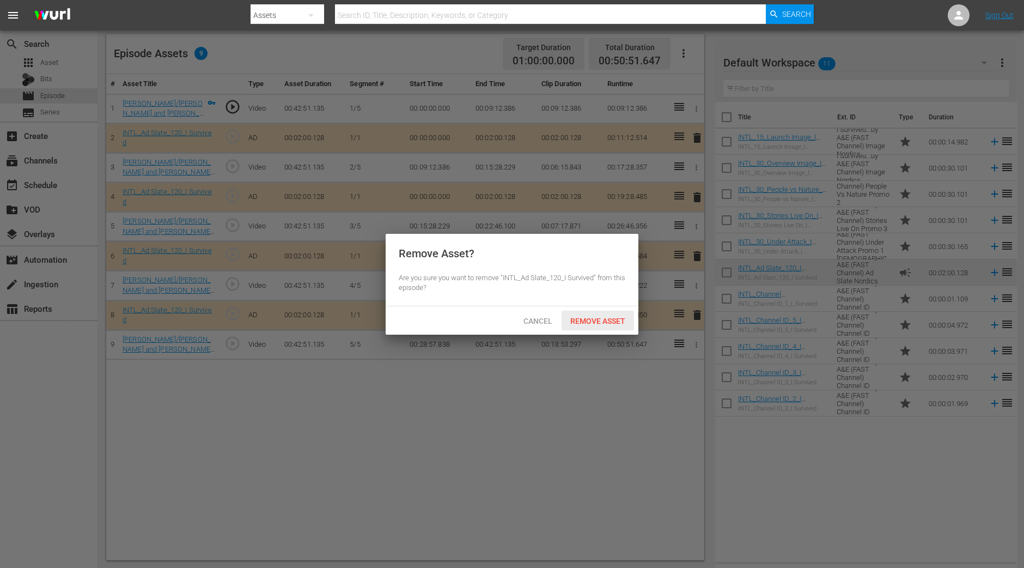
click at [617, 311] on div "Remove Asset" at bounding box center [598, 321] width 72 height 20
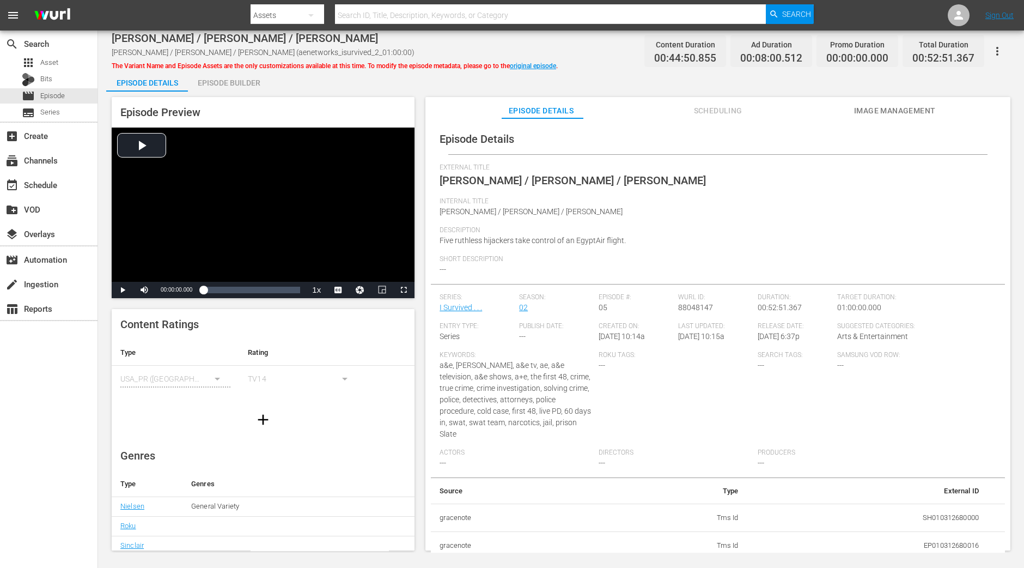
click at [241, 87] on div "Episode Builder" at bounding box center [229, 83] width 82 height 26
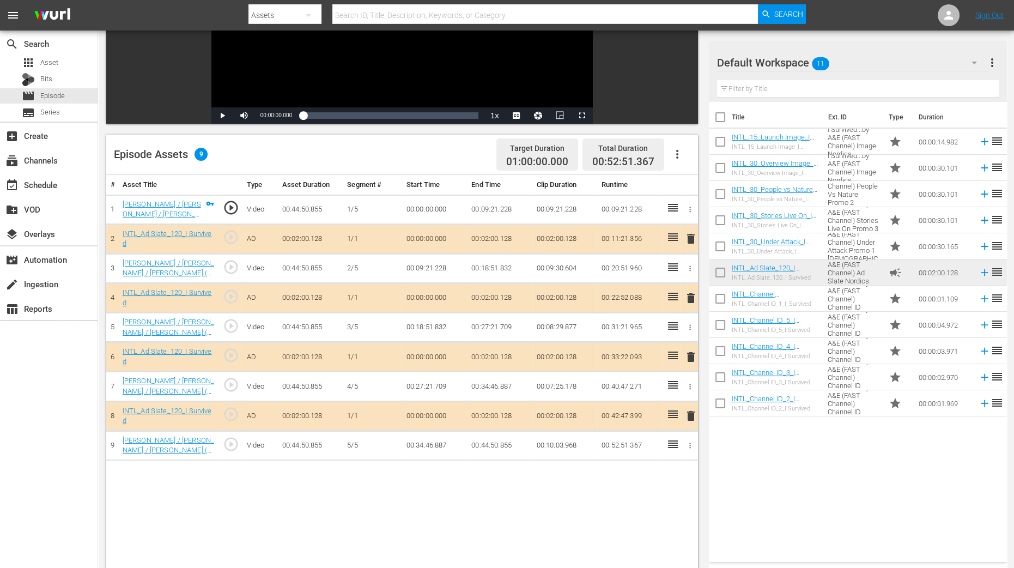
scroll to position [204, 0]
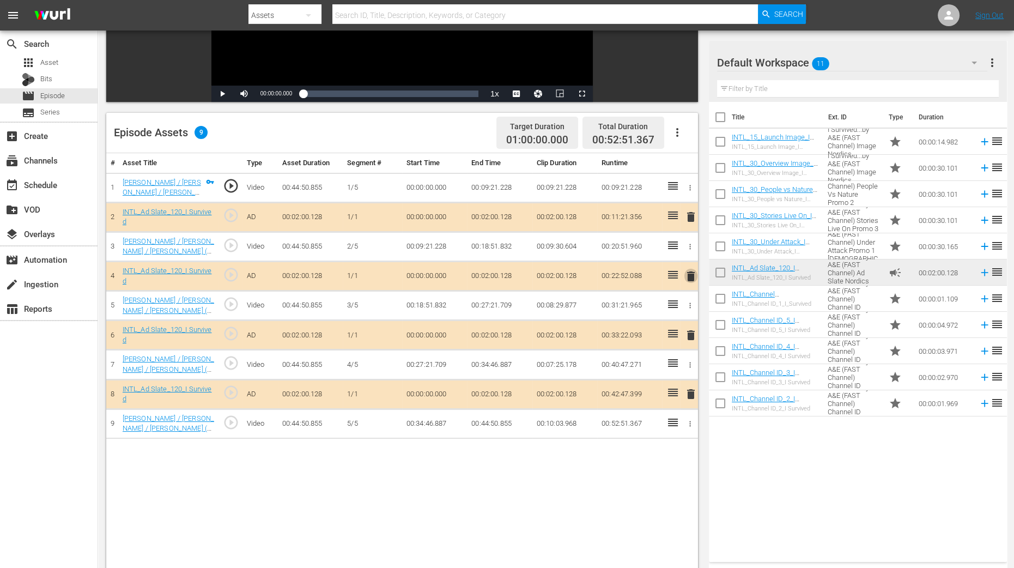
click at [691, 277] on span "delete" at bounding box center [690, 276] width 13 height 13
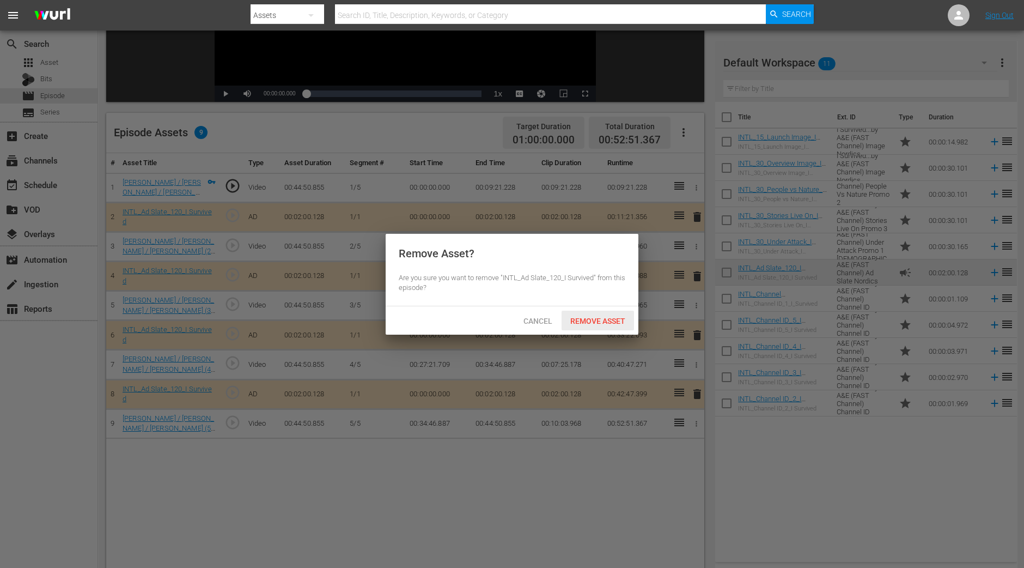
click at [625, 323] on span "Remove Asset" at bounding box center [598, 321] width 72 height 9
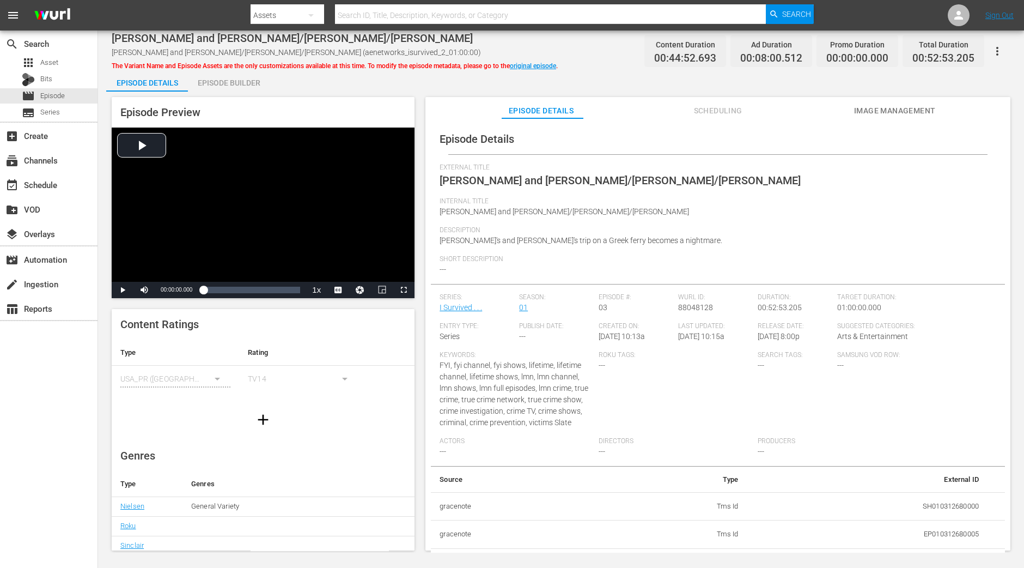
click at [230, 83] on div "Episode Builder" at bounding box center [229, 83] width 82 height 26
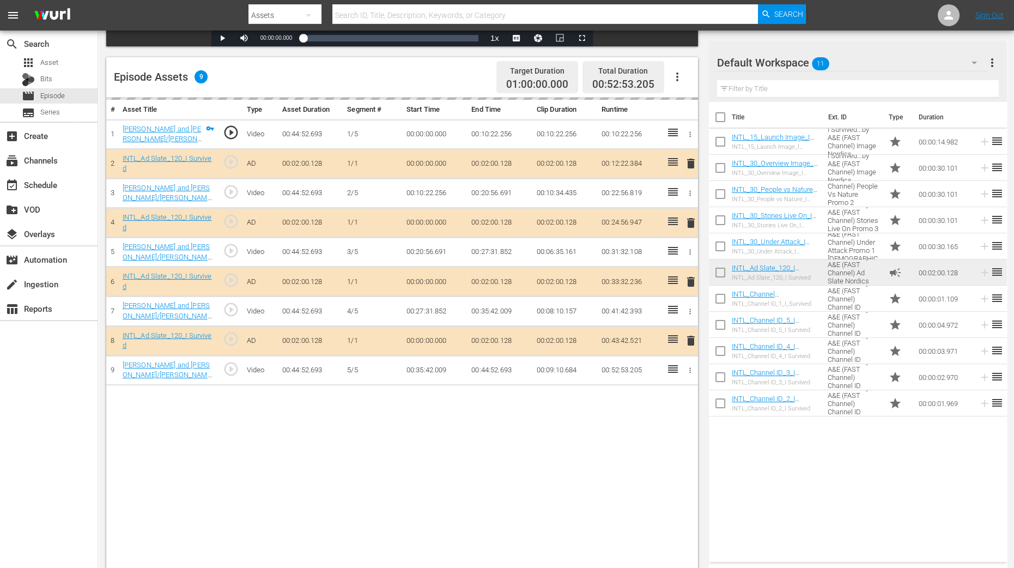
scroll to position [272, 0]
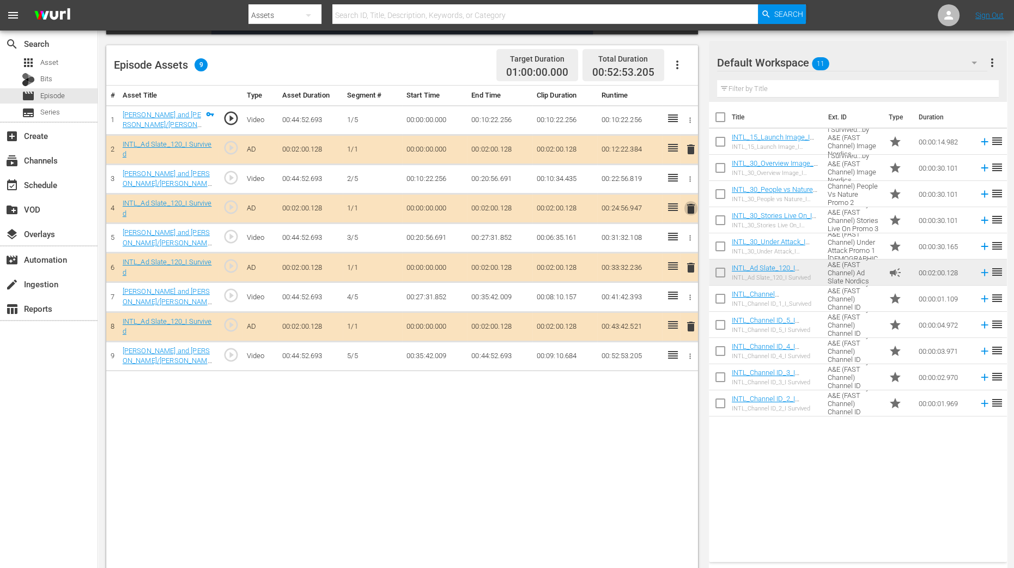
click at [687, 205] on span "delete" at bounding box center [690, 208] width 13 height 13
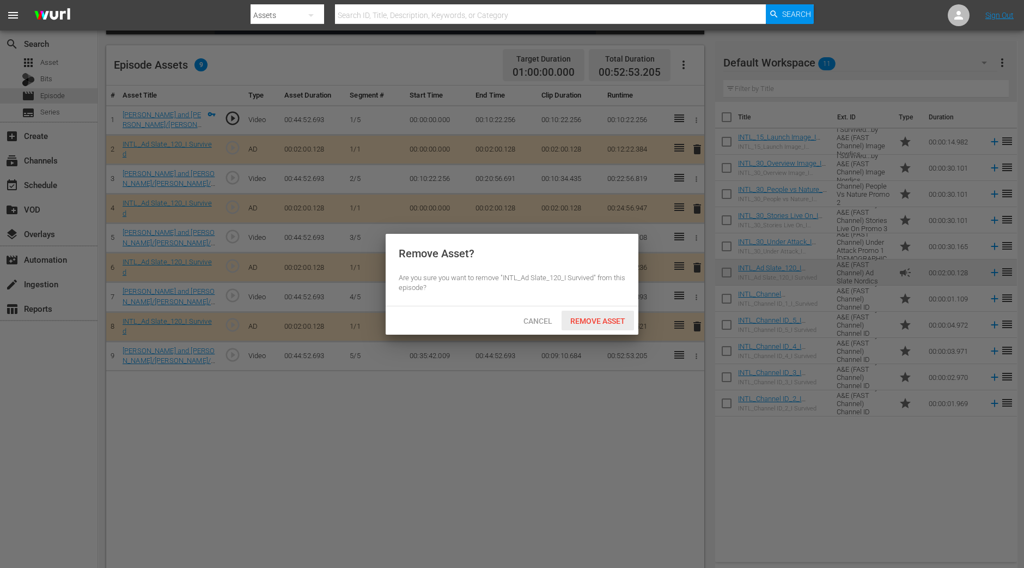
click at [610, 324] on span "Remove Asset" at bounding box center [598, 321] width 72 height 9
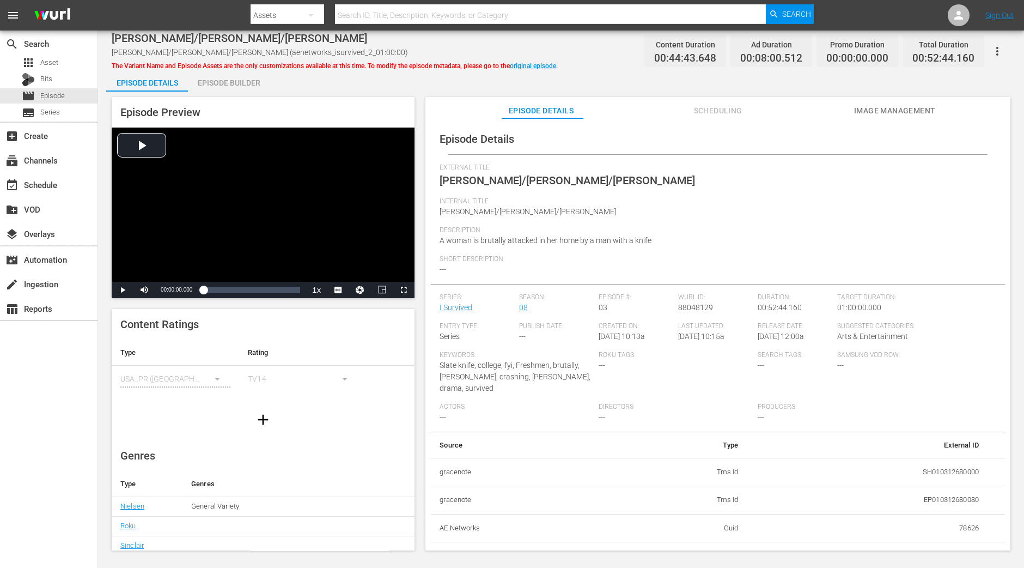
click at [220, 77] on div "Episode Builder" at bounding box center [229, 83] width 82 height 26
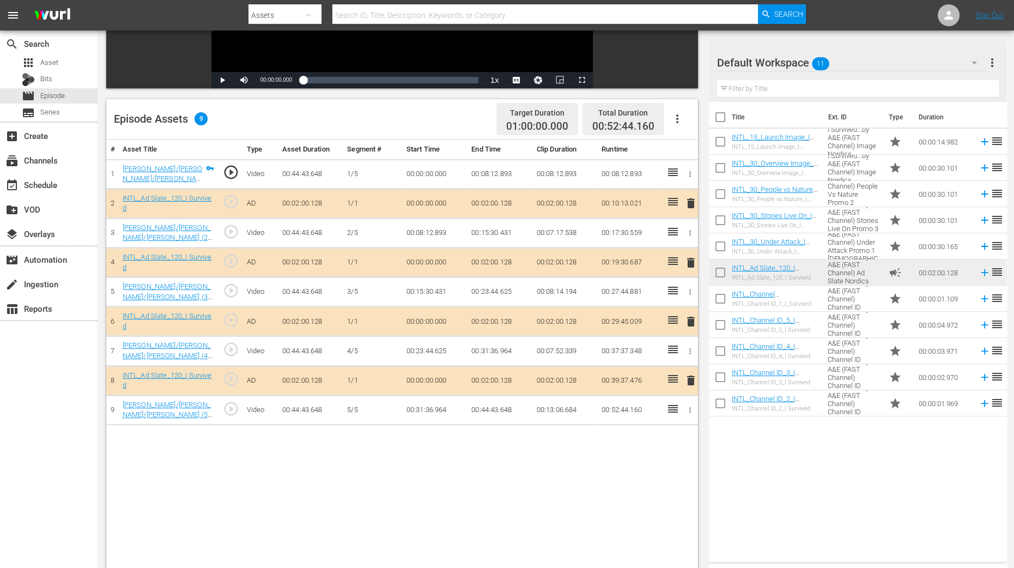
scroll to position [283, 0]
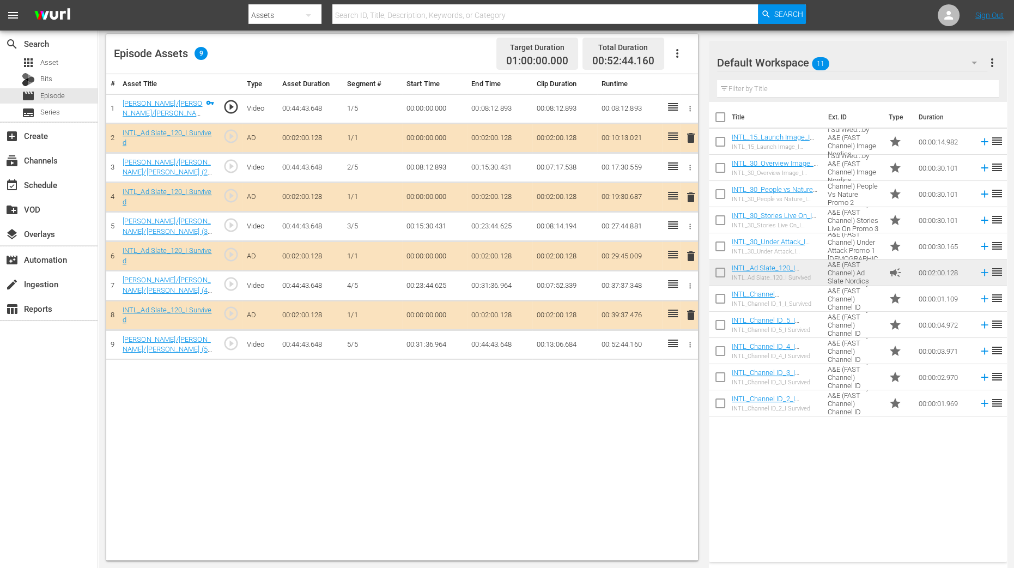
click at [691, 199] on span "delete" at bounding box center [690, 197] width 13 height 13
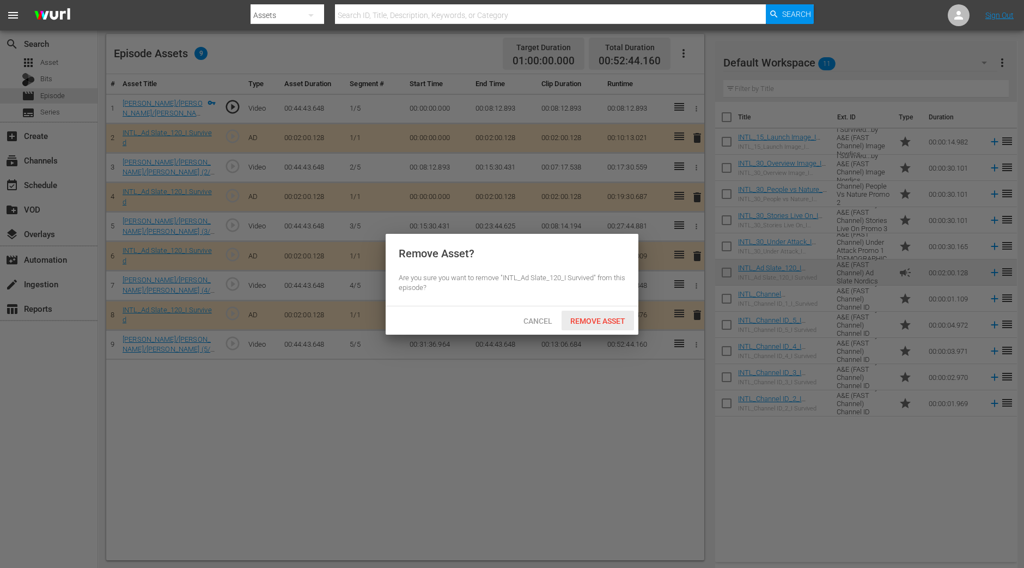
click at [601, 324] on span "Remove Asset" at bounding box center [598, 321] width 72 height 9
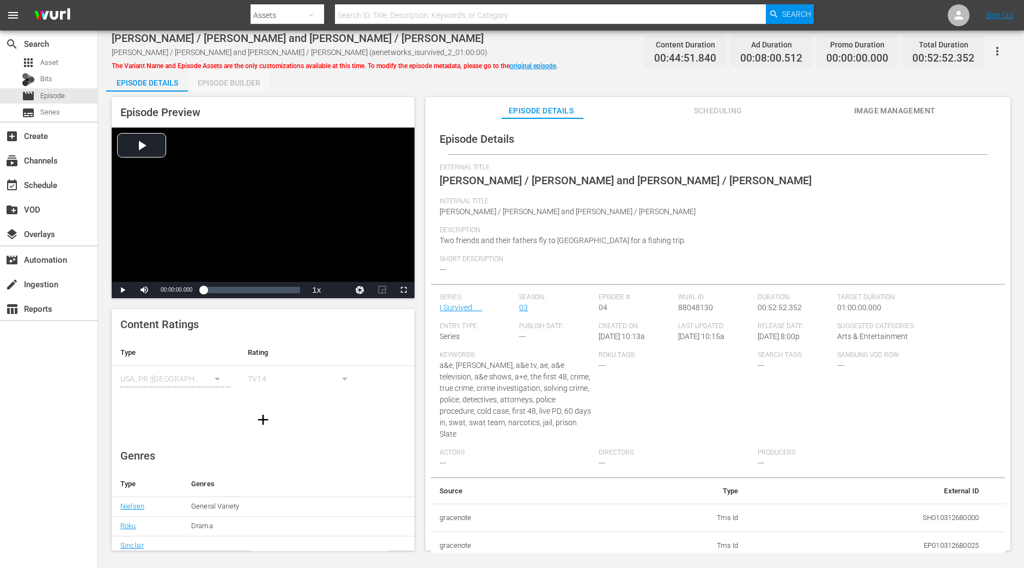
click at [225, 77] on div "Episode Builder" at bounding box center [229, 83] width 82 height 26
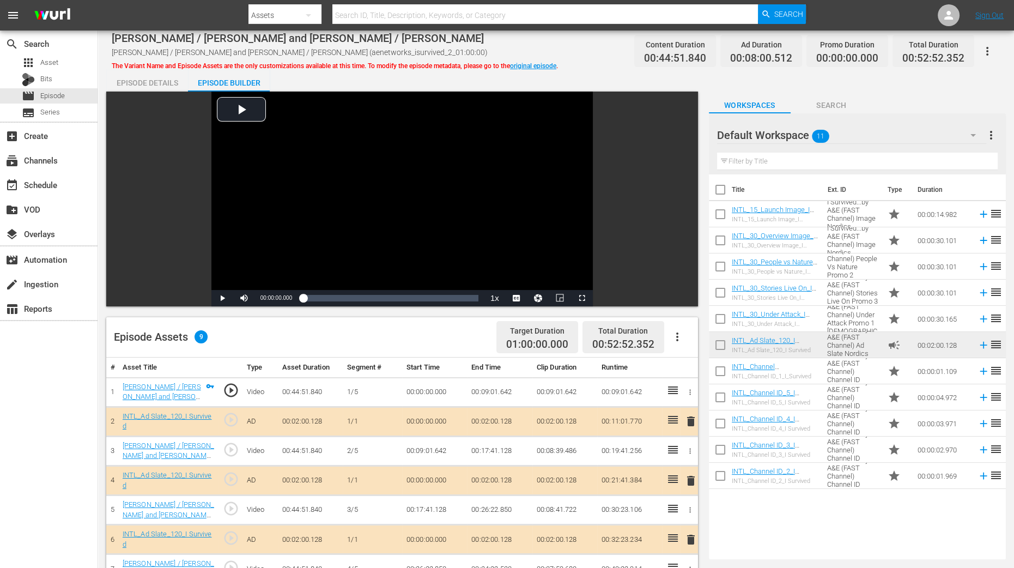
scroll to position [272, 0]
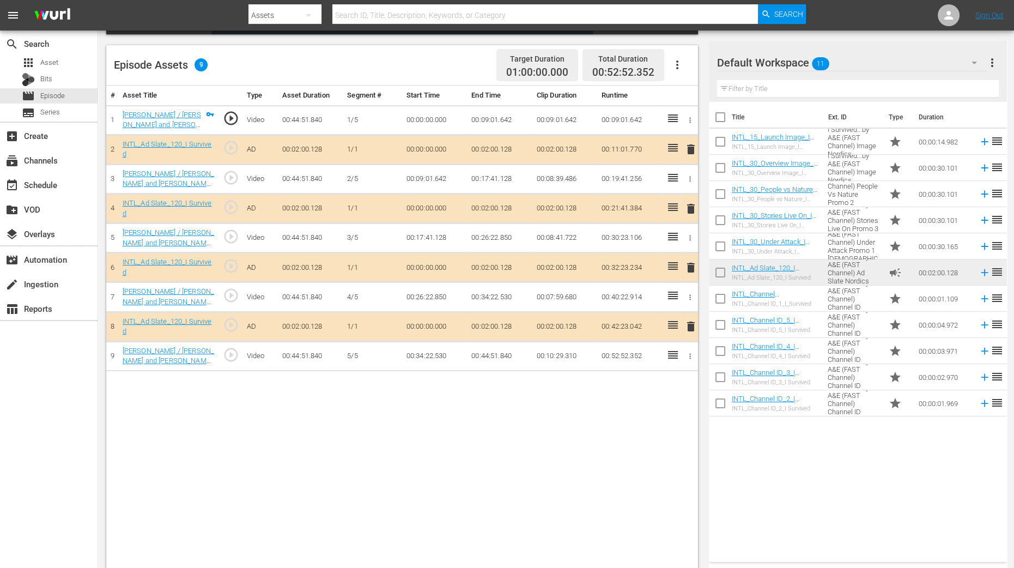
click at [689, 205] on span "delete" at bounding box center [690, 208] width 13 height 13
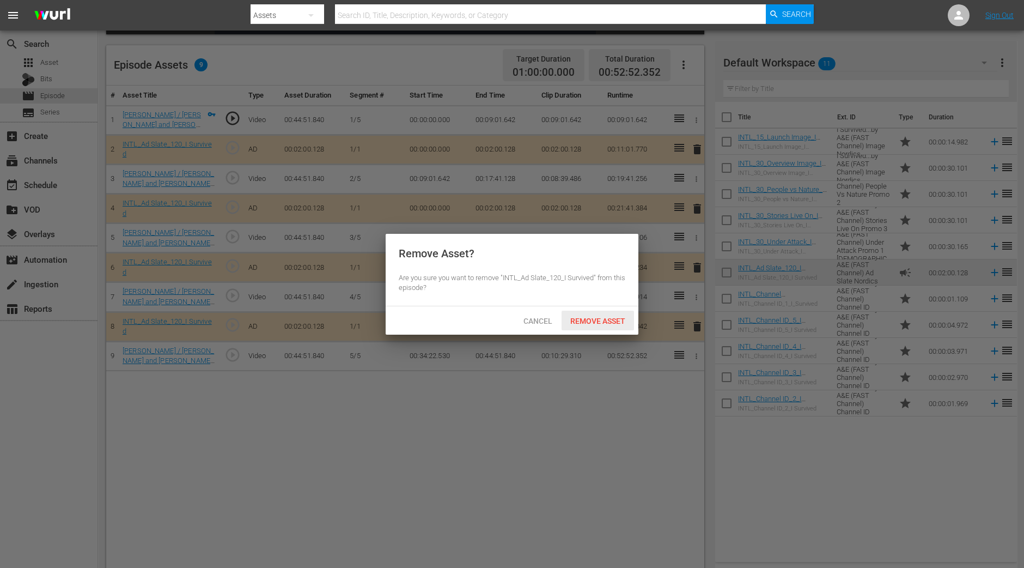
click at [620, 311] on div "Remove Asset" at bounding box center [598, 321] width 72 height 20
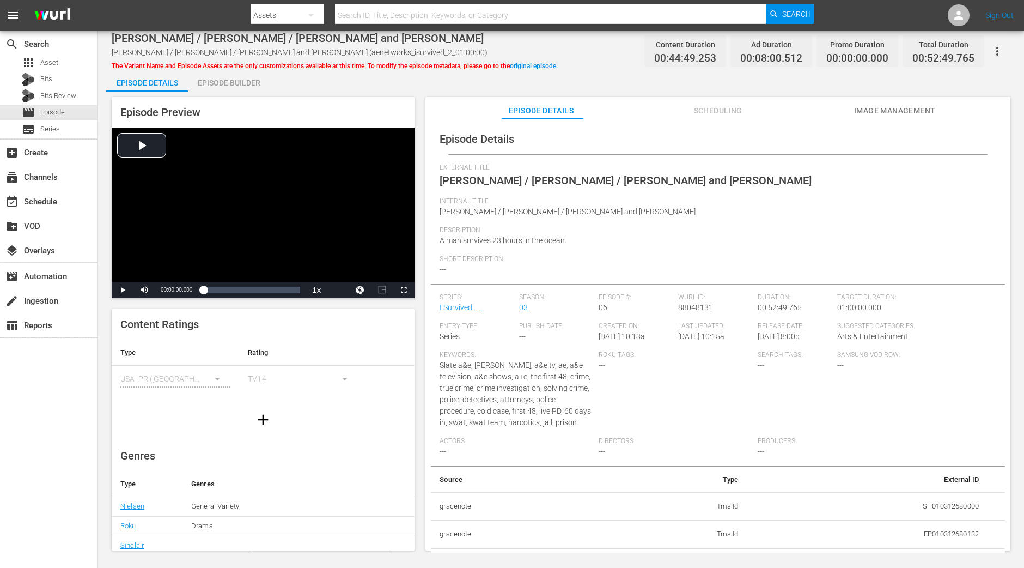
click at [234, 93] on div "Episode Preview Video Player is loading. Play Video Play Mute Current Time 00:0…" at bounding box center [561, 326] width 910 height 468
click at [234, 89] on div "Episode Builder" at bounding box center [229, 83] width 82 height 26
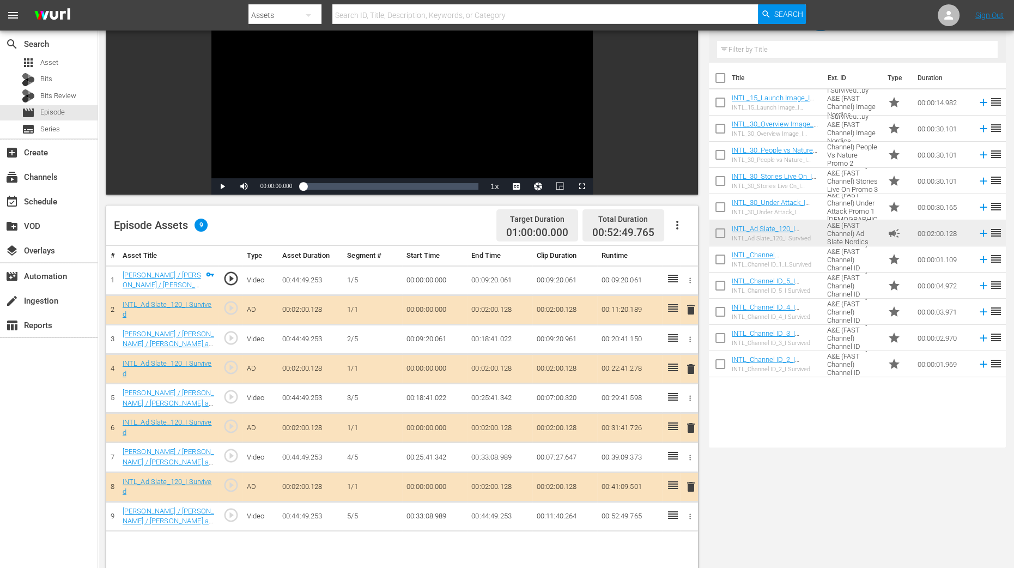
scroll to position [283, 0]
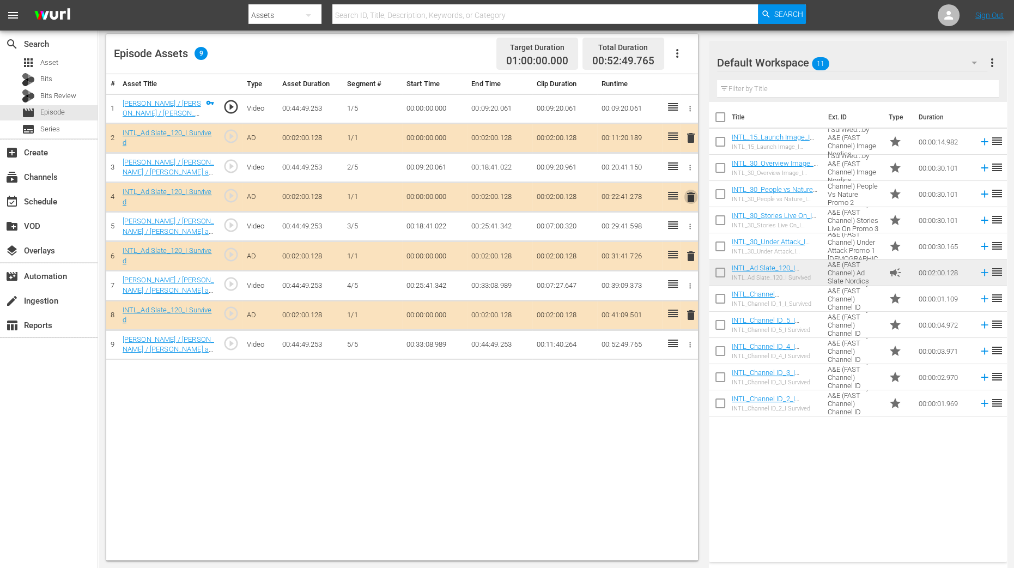
click at [691, 197] on span "delete" at bounding box center [690, 197] width 13 height 13
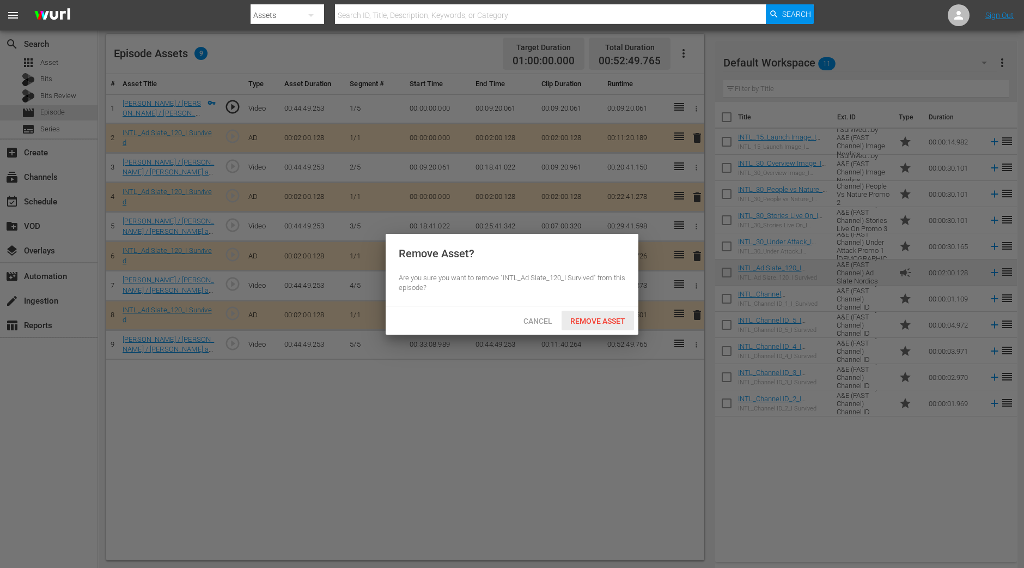
click at [610, 320] on span "Remove Asset" at bounding box center [598, 321] width 72 height 9
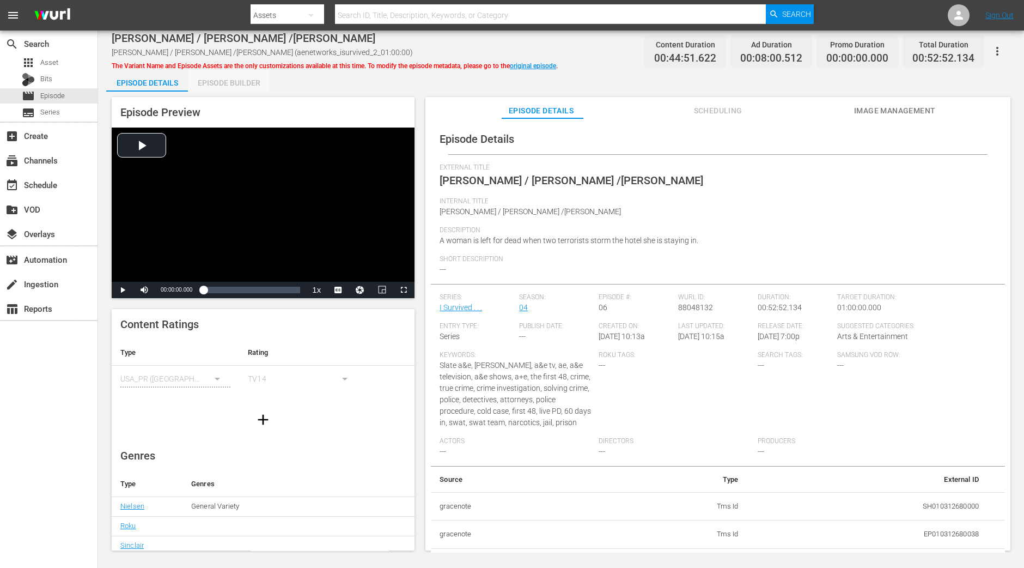
click at [246, 82] on div "Episode Builder" at bounding box center [229, 83] width 82 height 26
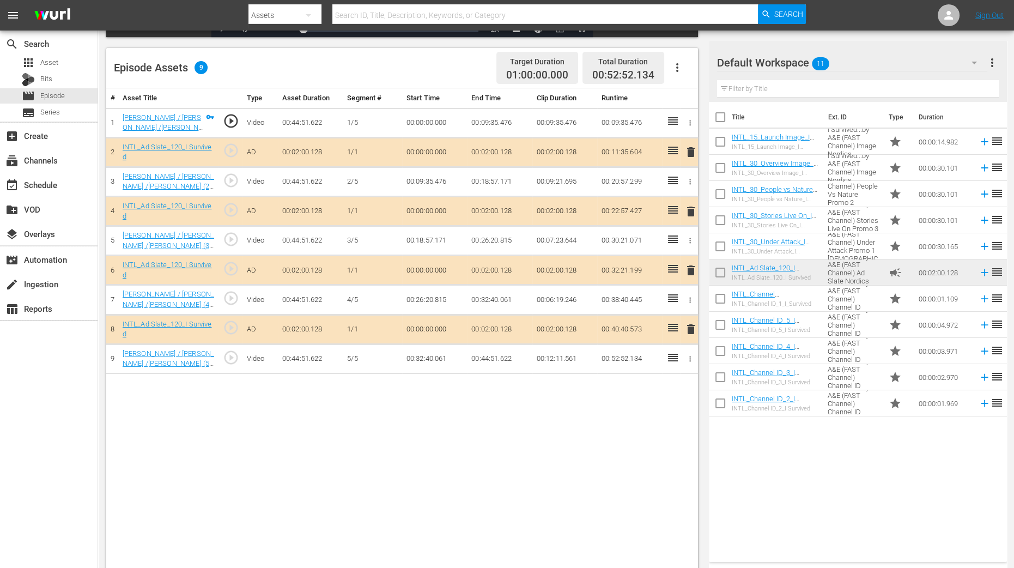
scroll to position [283, 0]
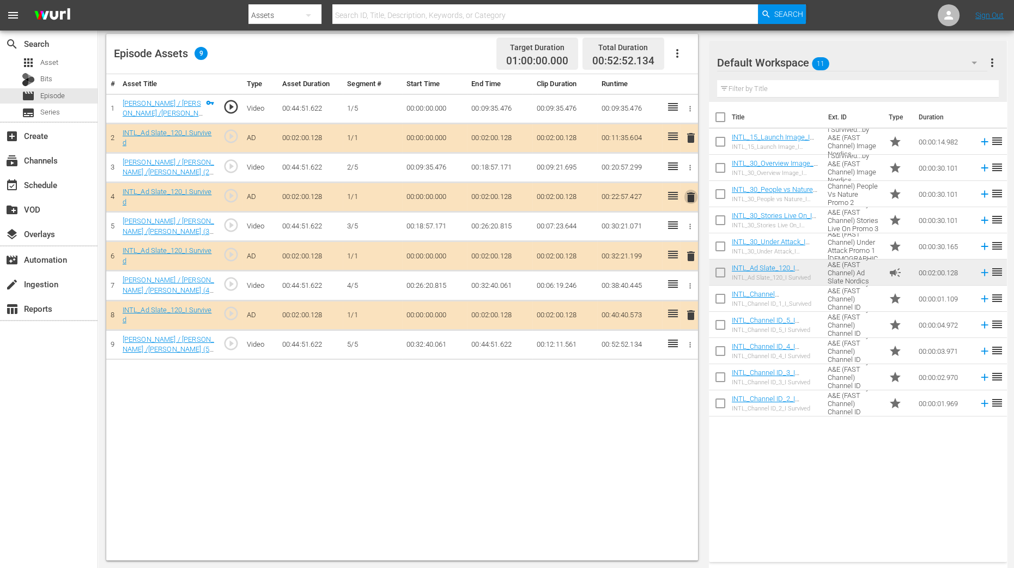
click at [691, 191] on span "delete" at bounding box center [690, 197] width 13 height 13
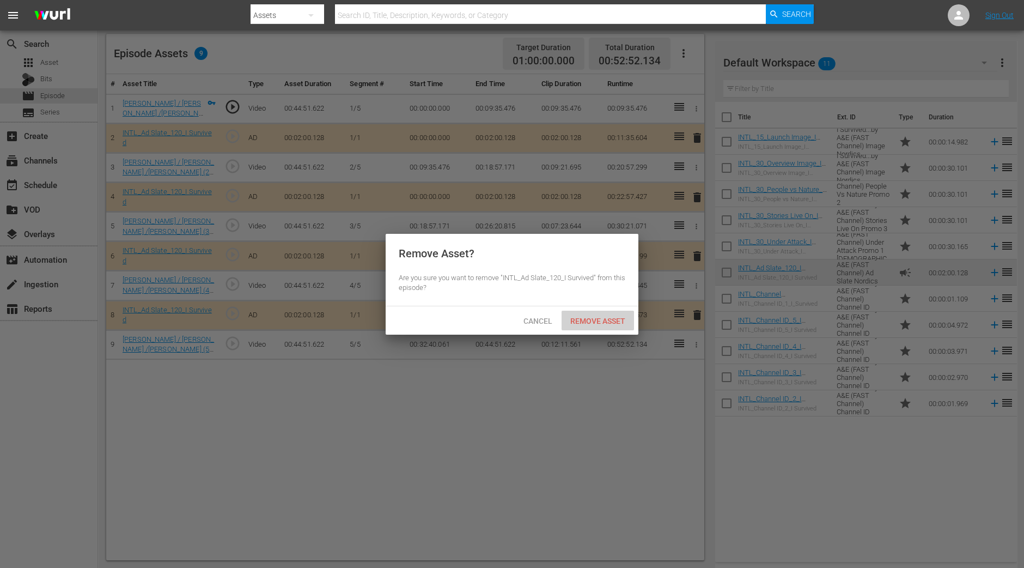
click at [622, 321] on span "Remove Asset" at bounding box center [598, 321] width 72 height 9
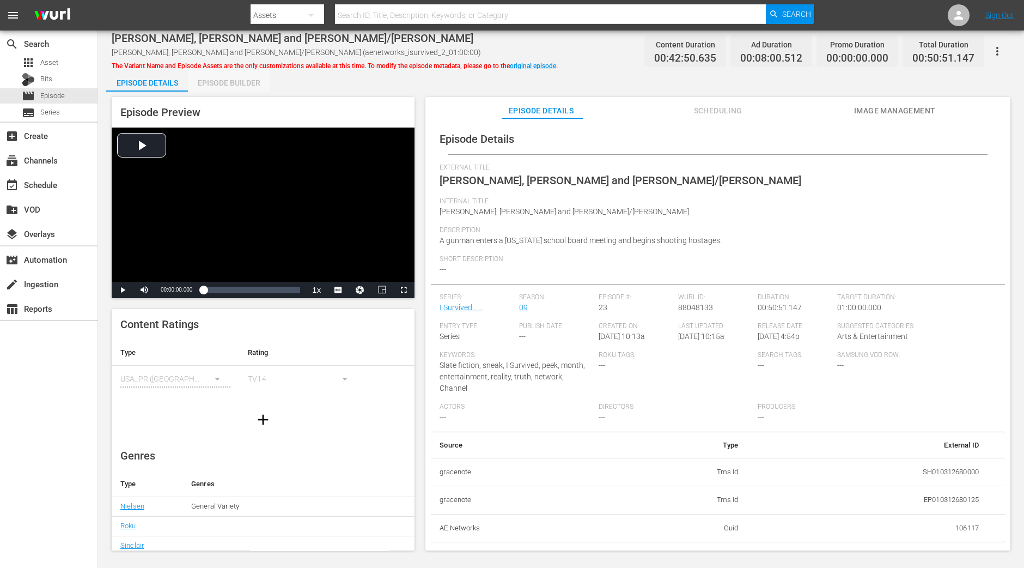
click at [248, 74] on div "Episode Builder" at bounding box center [229, 83] width 82 height 26
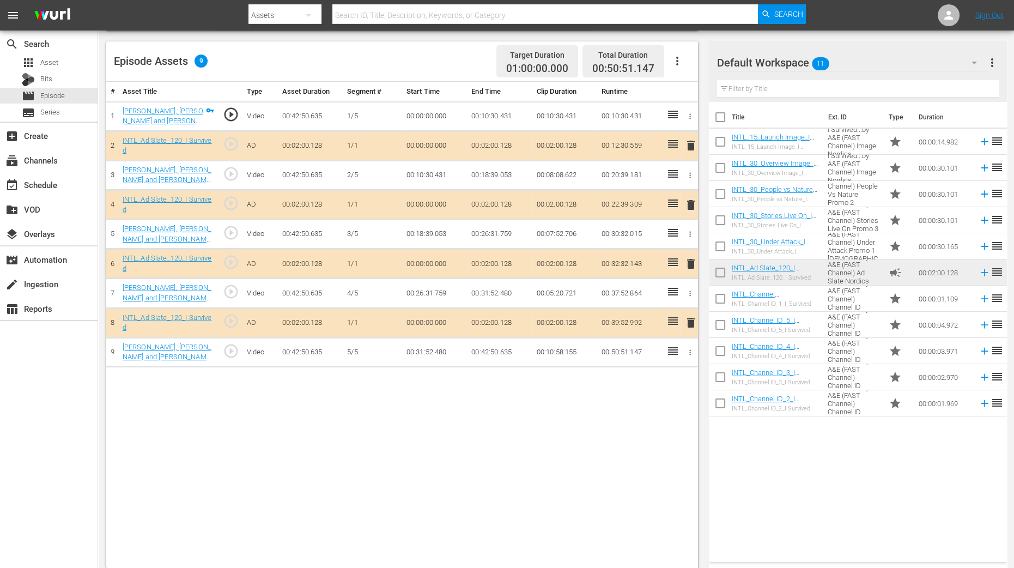
scroll to position [283, 0]
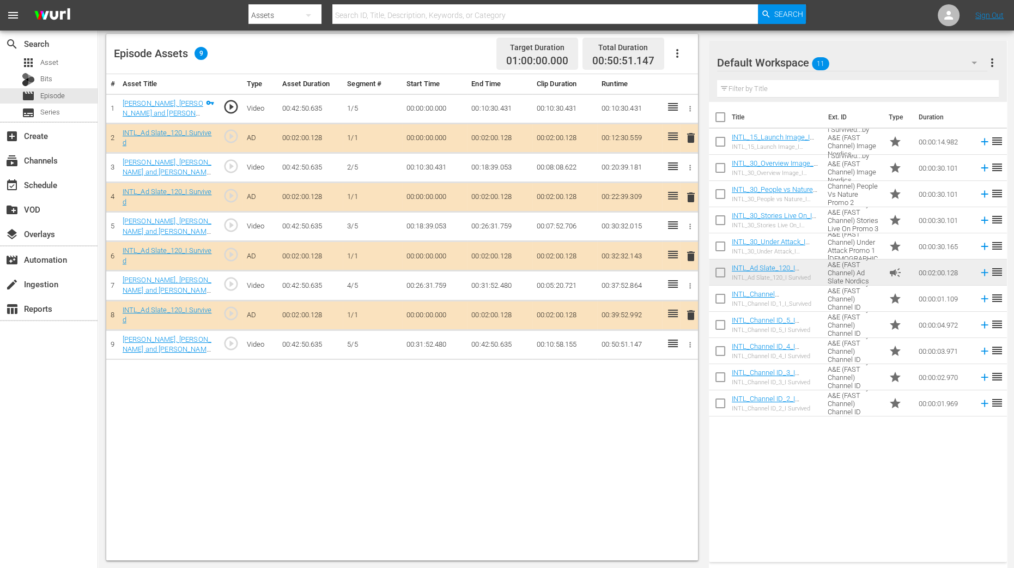
click at [691, 202] on span "delete" at bounding box center [690, 197] width 13 height 13
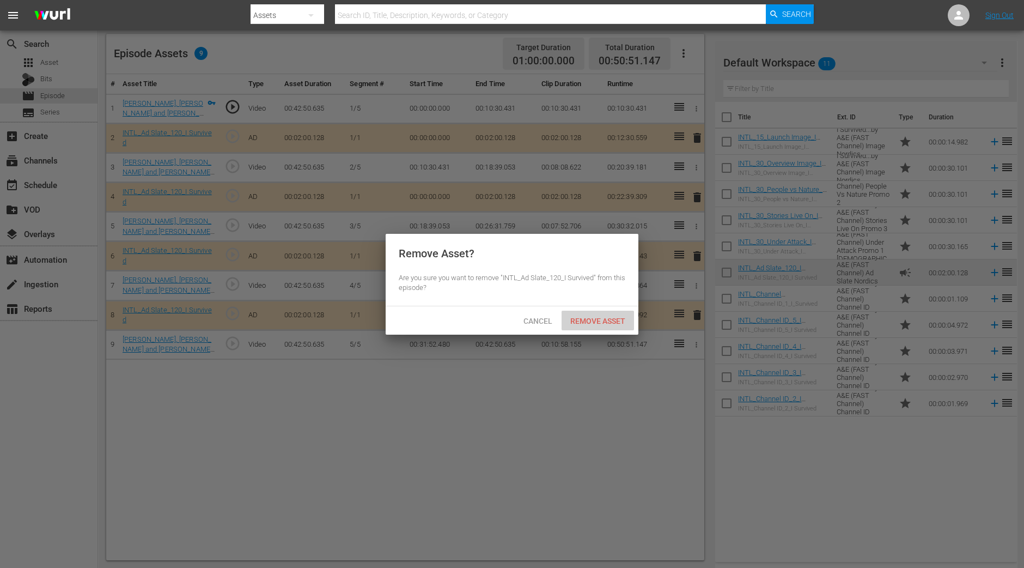
click at [599, 314] on div "Remove Asset" at bounding box center [598, 321] width 72 height 20
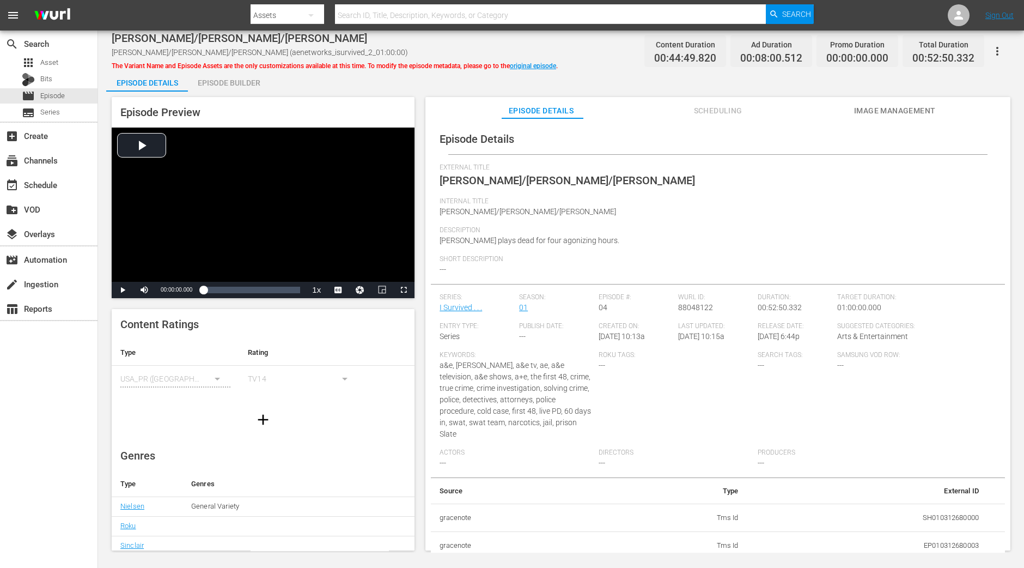
drag, startPoint x: 213, startPoint y: 77, endPoint x: 218, endPoint y: 96, distance: 19.8
click at [213, 77] on div "Episode Builder" at bounding box center [229, 83] width 82 height 26
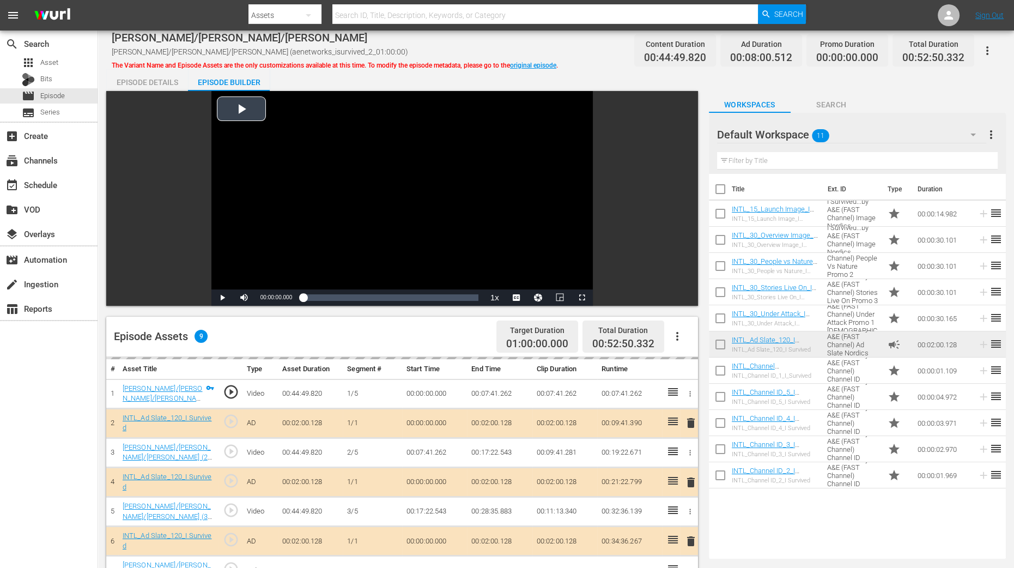
scroll to position [283, 0]
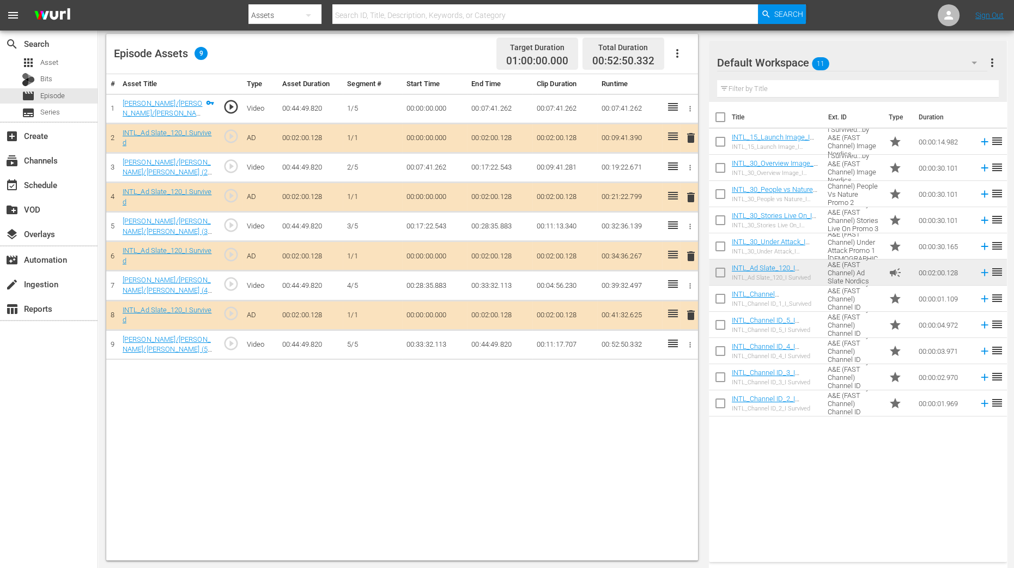
click at [691, 197] on span "delete" at bounding box center [690, 197] width 13 height 13
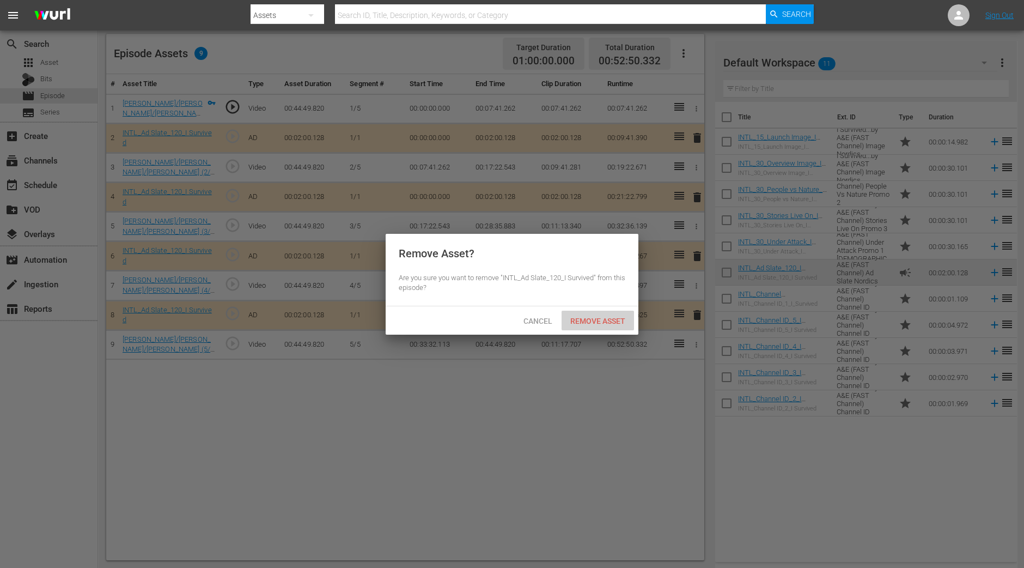
click at [595, 312] on div "Remove Asset" at bounding box center [598, 321] width 72 height 20
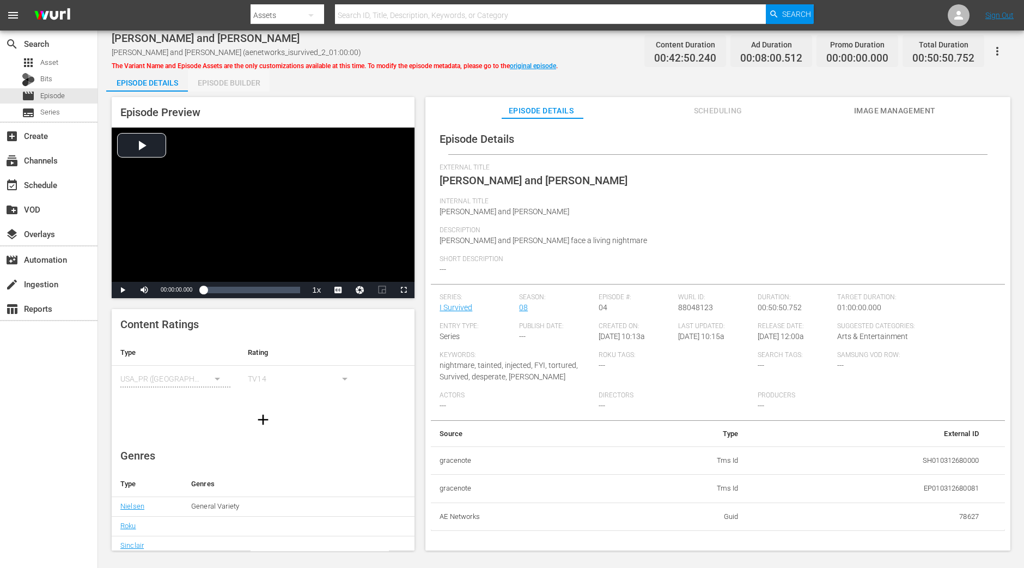
click at [236, 82] on div "Episode Builder" at bounding box center [229, 83] width 82 height 26
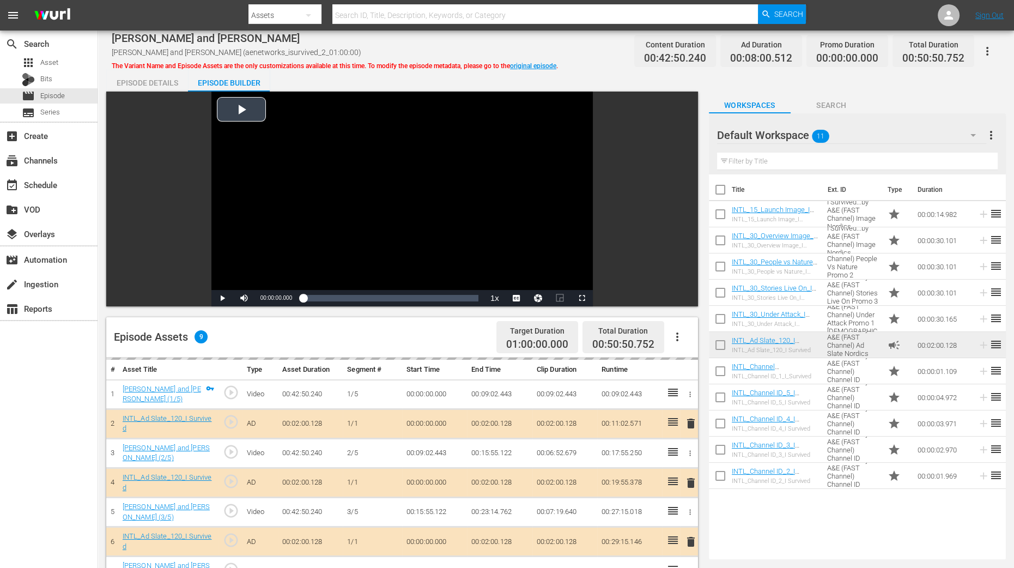
scroll to position [283, 0]
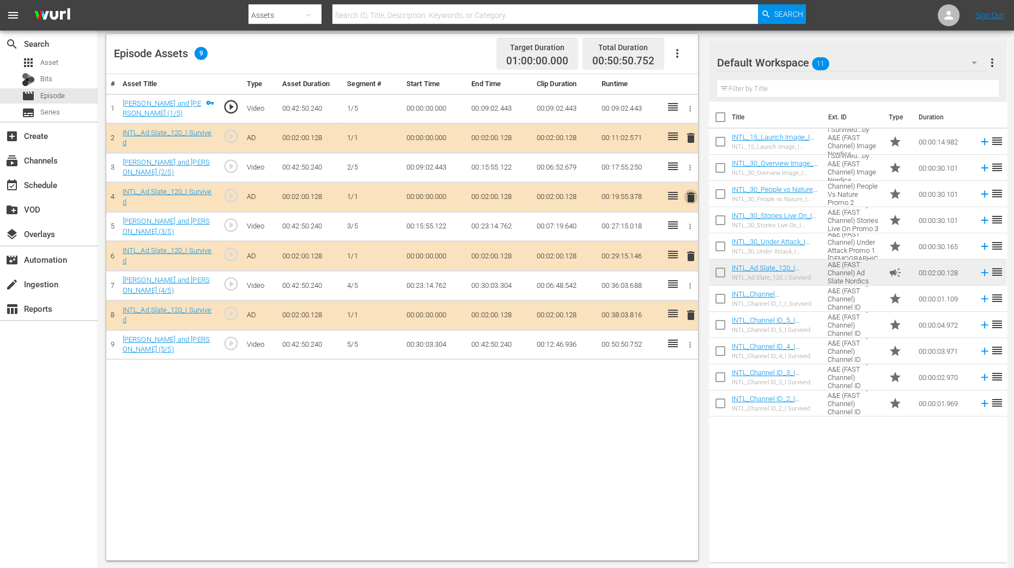
click at [690, 193] on span "delete" at bounding box center [690, 197] width 13 height 13
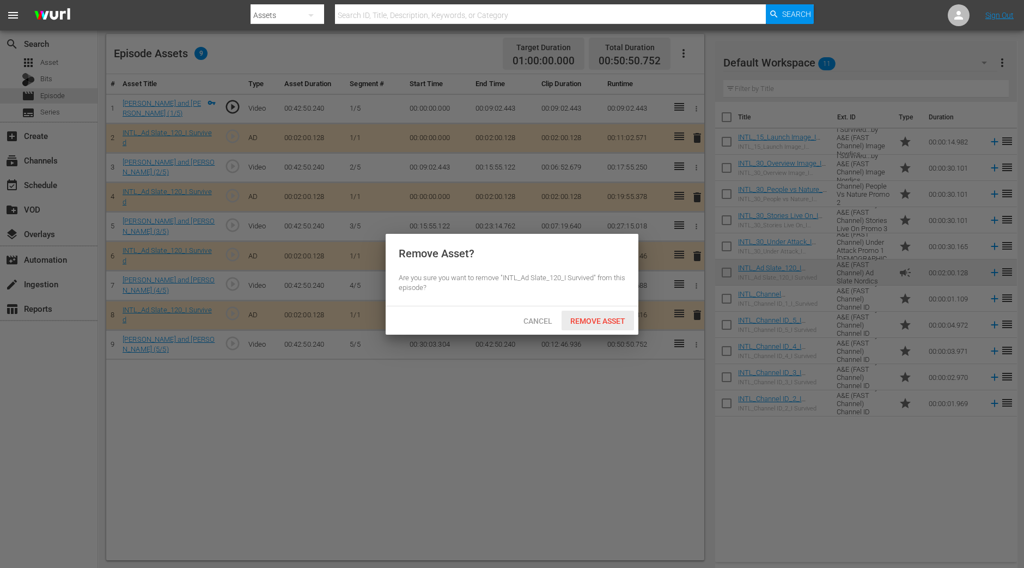
click at [599, 318] on span "Remove Asset" at bounding box center [598, 321] width 72 height 9
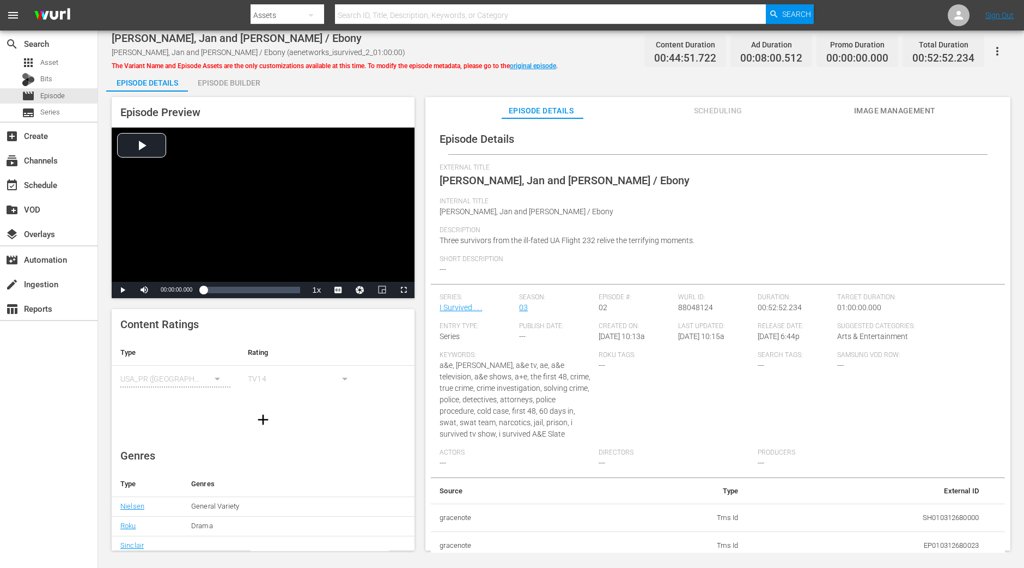
click at [245, 79] on div "Episode Builder" at bounding box center [229, 83] width 82 height 26
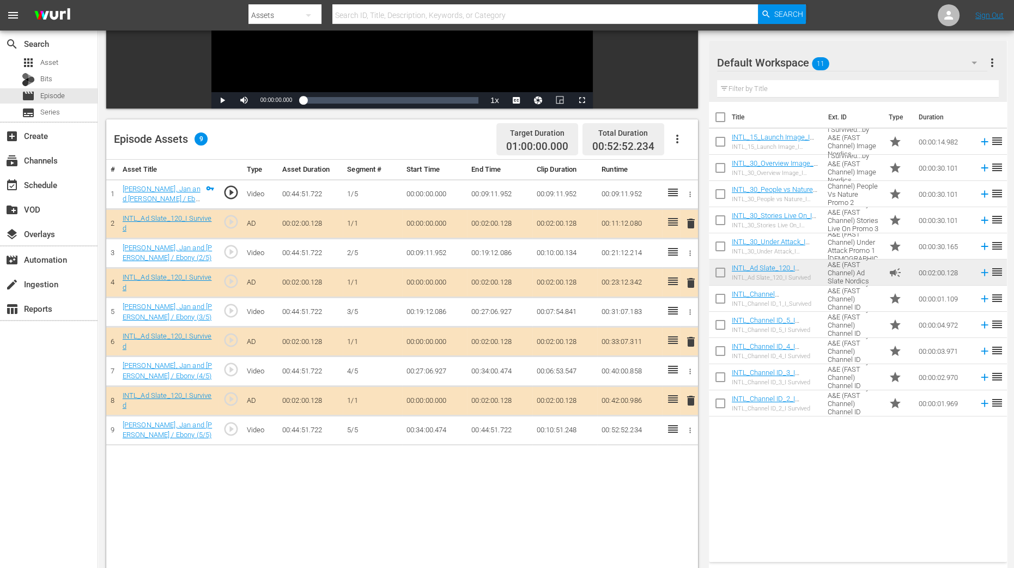
scroll to position [272, 0]
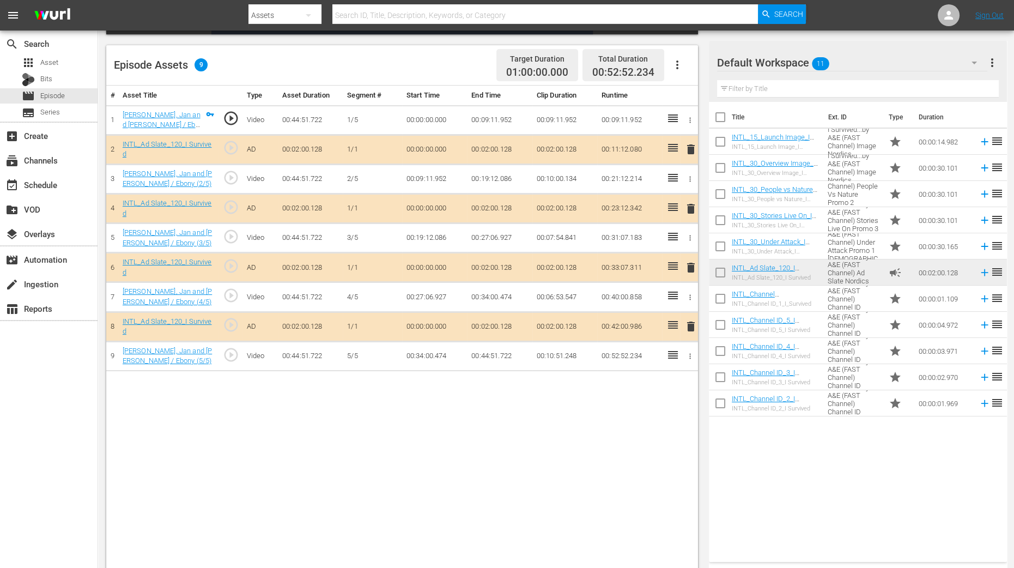
click at [691, 205] on span "delete" at bounding box center [690, 208] width 13 height 13
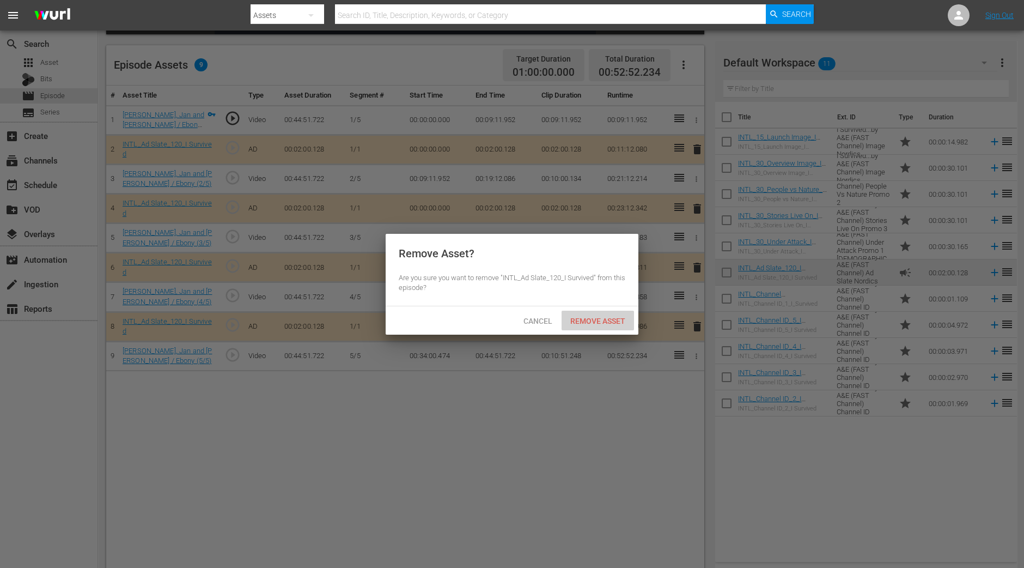
click at [622, 321] on span "Remove Asset" at bounding box center [598, 321] width 72 height 9
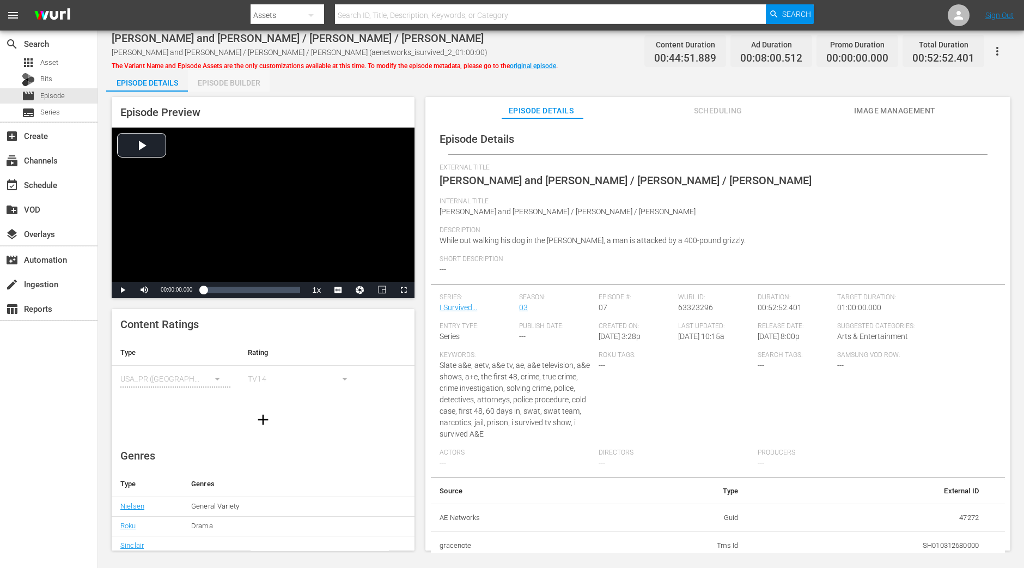
click at [247, 88] on div "Episode Builder" at bounding box center [229, 83] width 82 height 26
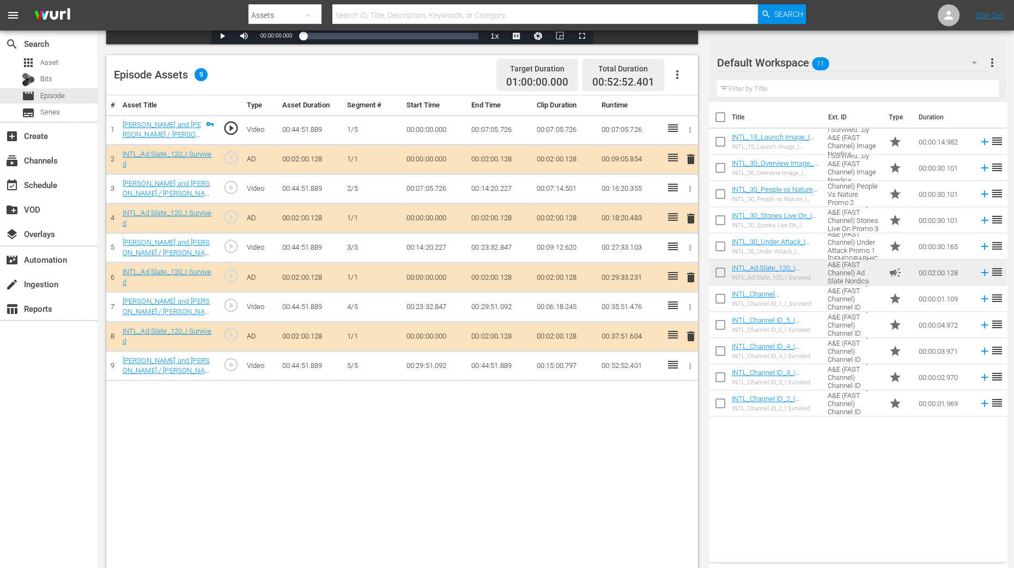
scroll to position [283, 0]
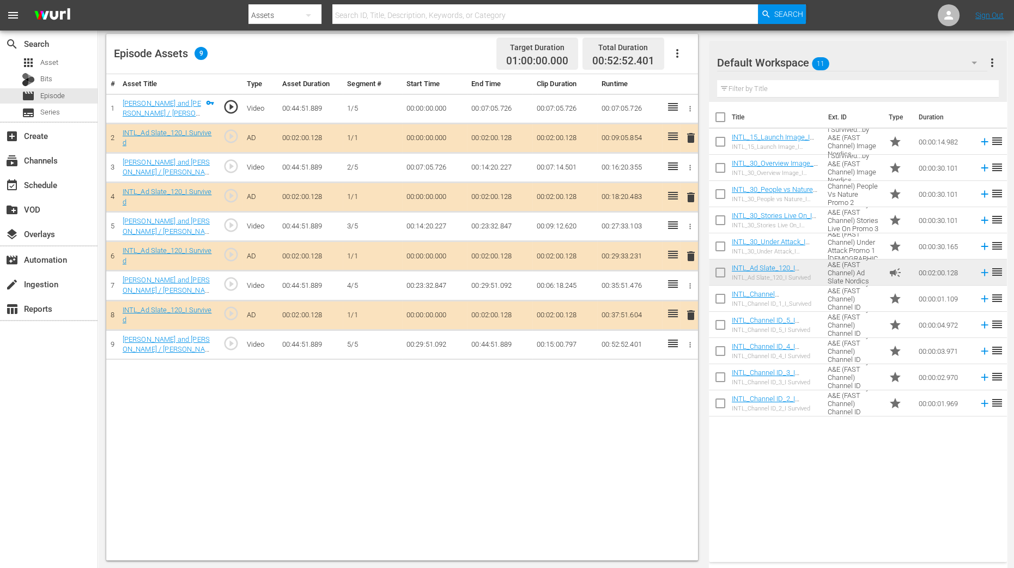
click at [693, 199] on span "delete" at bounding box center [690, 197] width 13 height 13
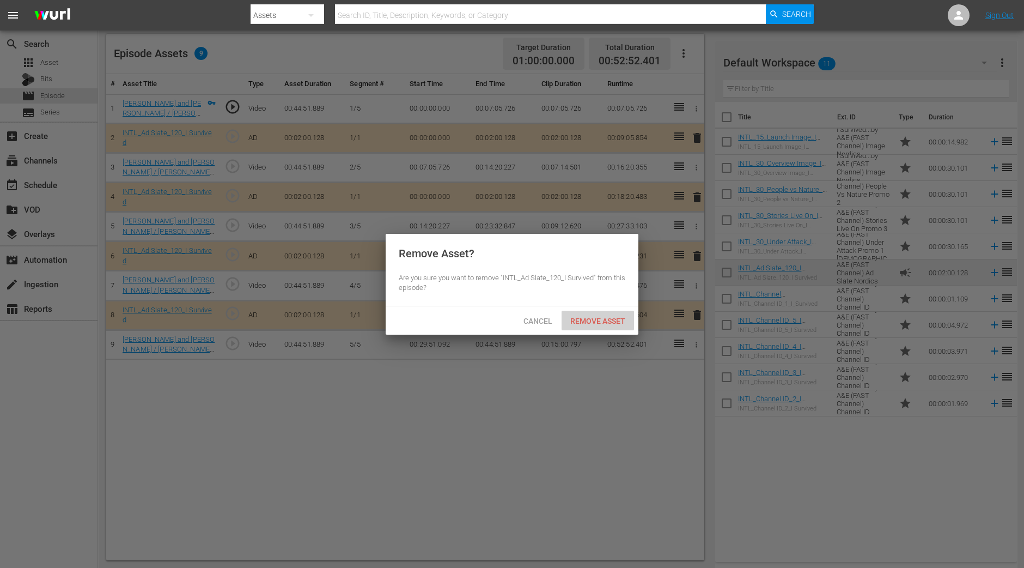
click at [610, 321] on span "Remove Asset" at bounding box center [598, 321] width 72 height 9
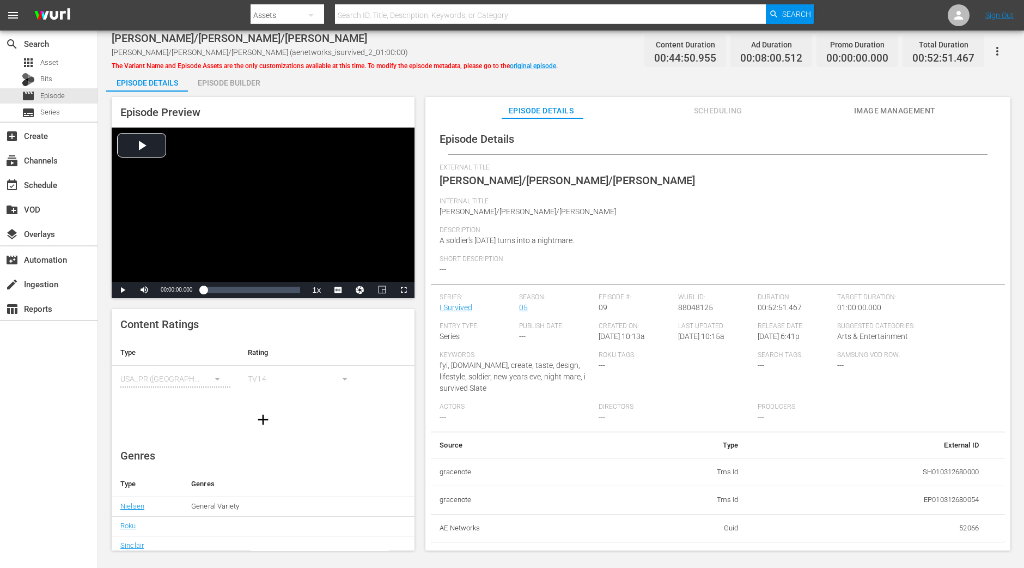
click at [245, 80] on div "Episode Builder" at bounding box center [229, 83] width 82 height 26
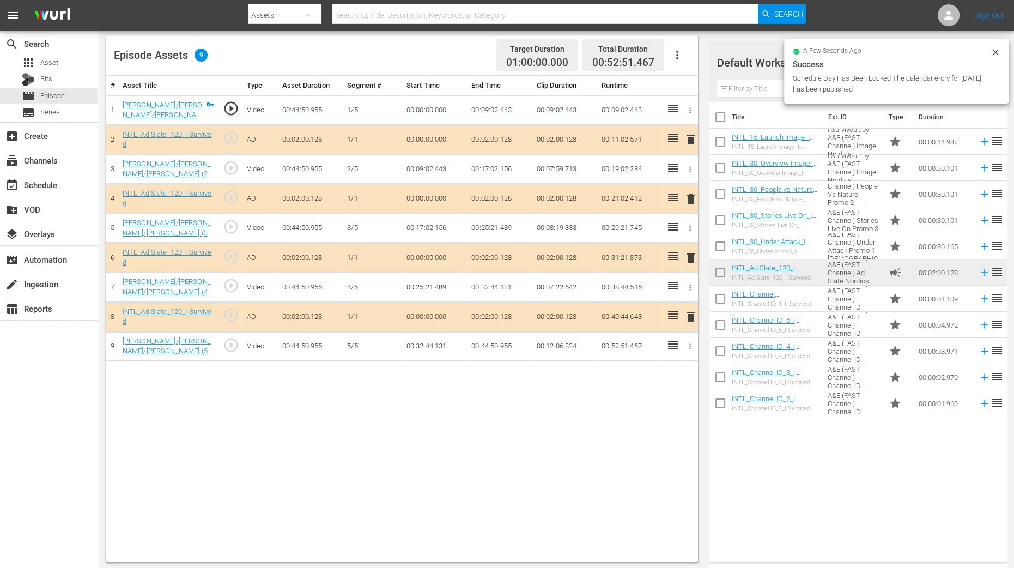
scroll to position [283, 0]
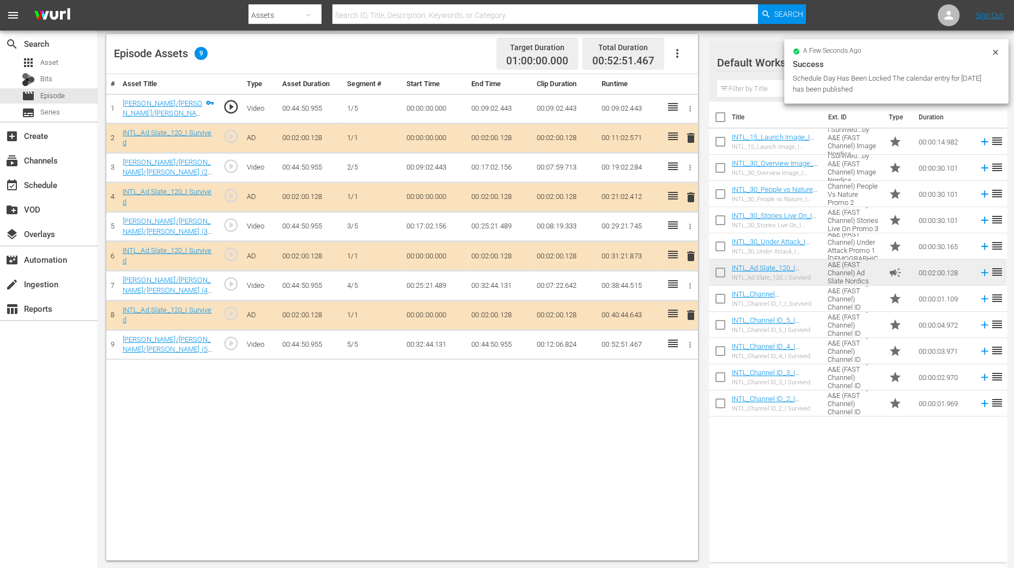
click at [691, 196] on span "delete" at bounding box center [690, 197] width 13 height 13
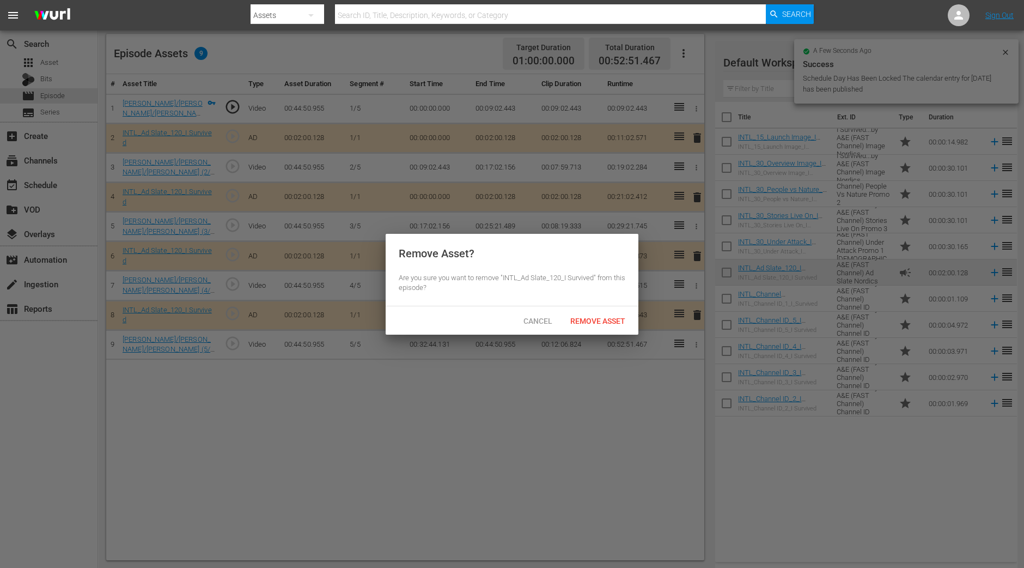
click at [615, 306] on div "Cancel Remove Asset" at bounding box center [512, 320] width 253 height 28
click at [615, 312] on div "Remove Asset" at bounding box center [598, 321] width 72 height 20
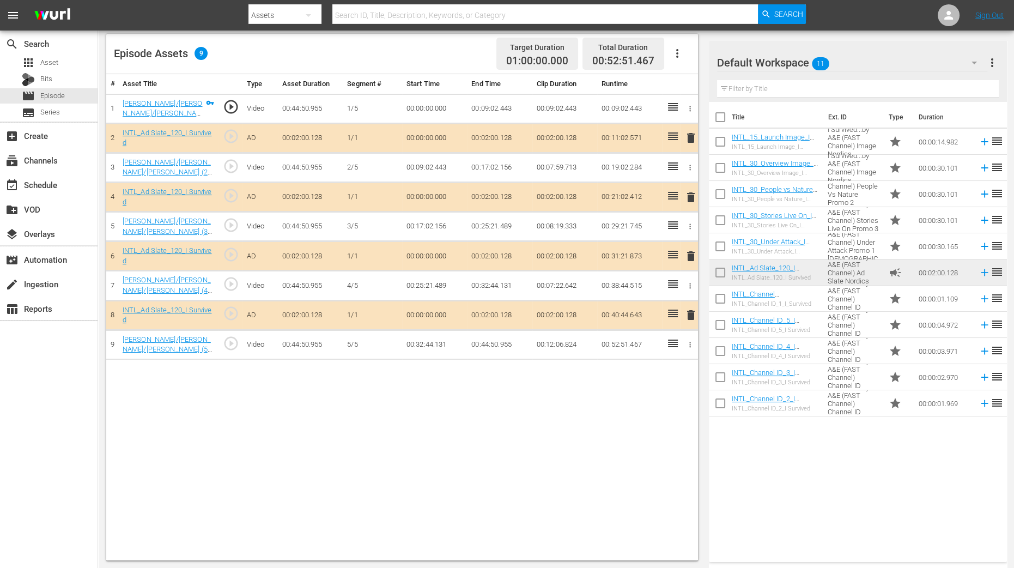
click at [689, 195] on span "delete" at bounding box center [690, 197] width 13 height 13
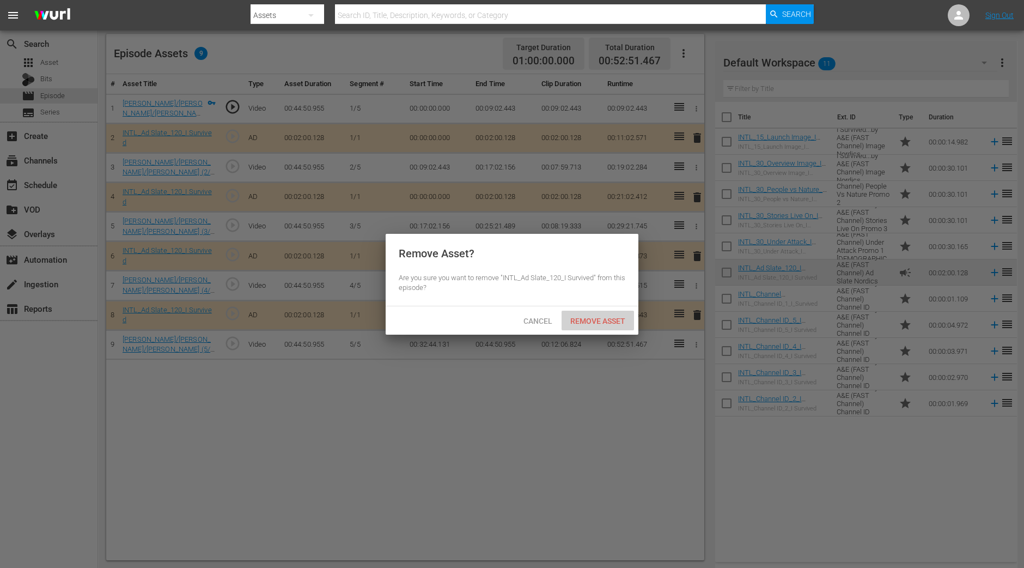
click at [602, 324] on span "Remove Asset" at bounding box center [598, 321] width 72 height 9
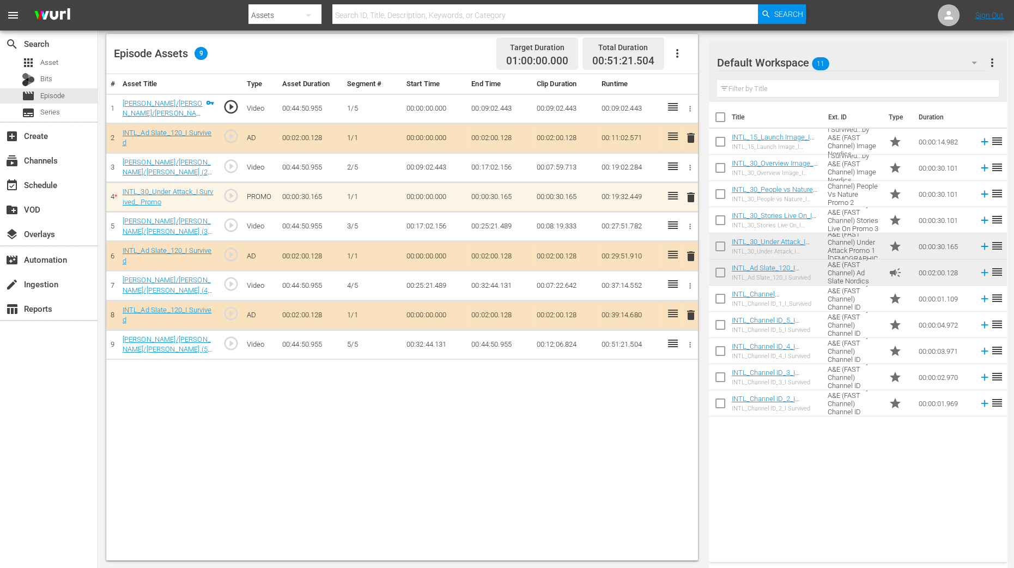
click at [565, 174] on td "00:07:59.713" at bounding box center [564, 167] width 65 height 29
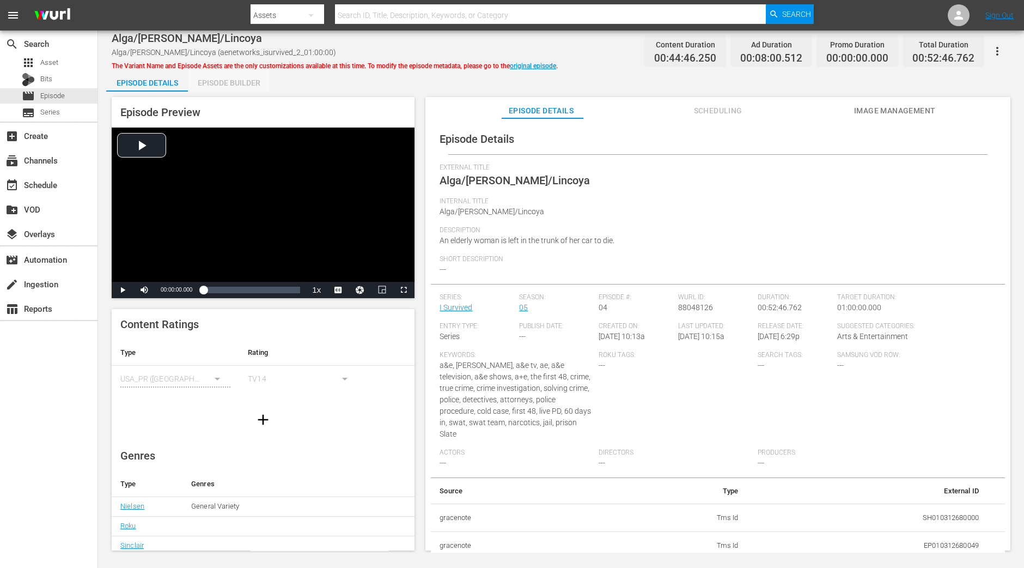
click at [230, 86] on div "Episode Builder" at bounding box center [229, 83] width 82 height 26
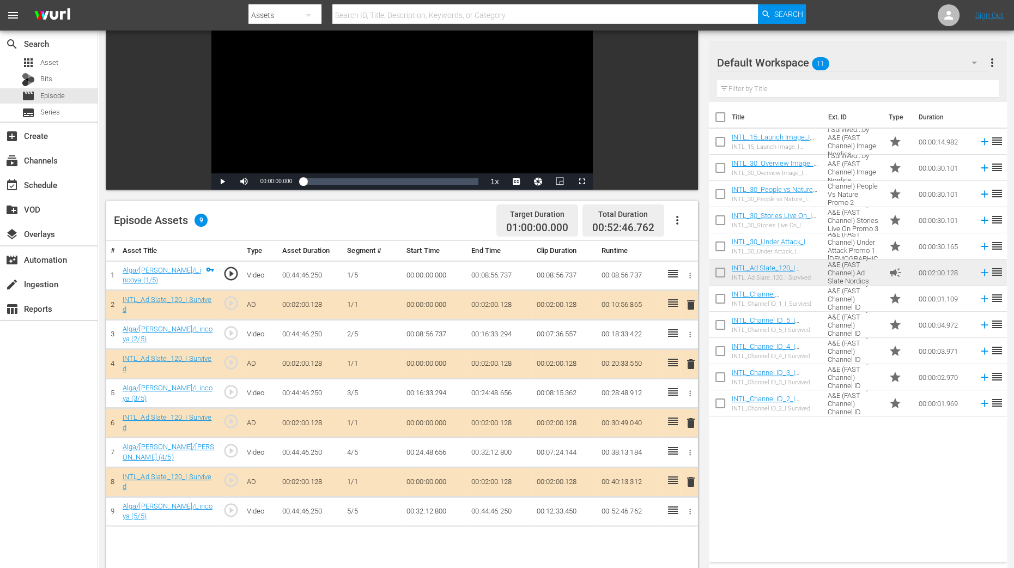
scroll to position [204, 0]
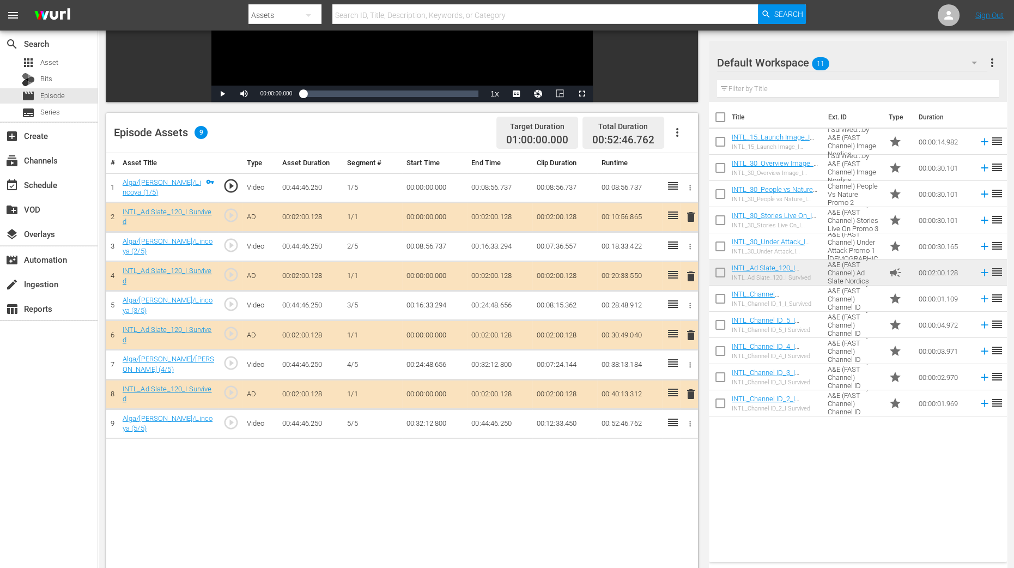
click at [695, 274] on span "delete" at bounding box center [690, 276] width 13 height 13
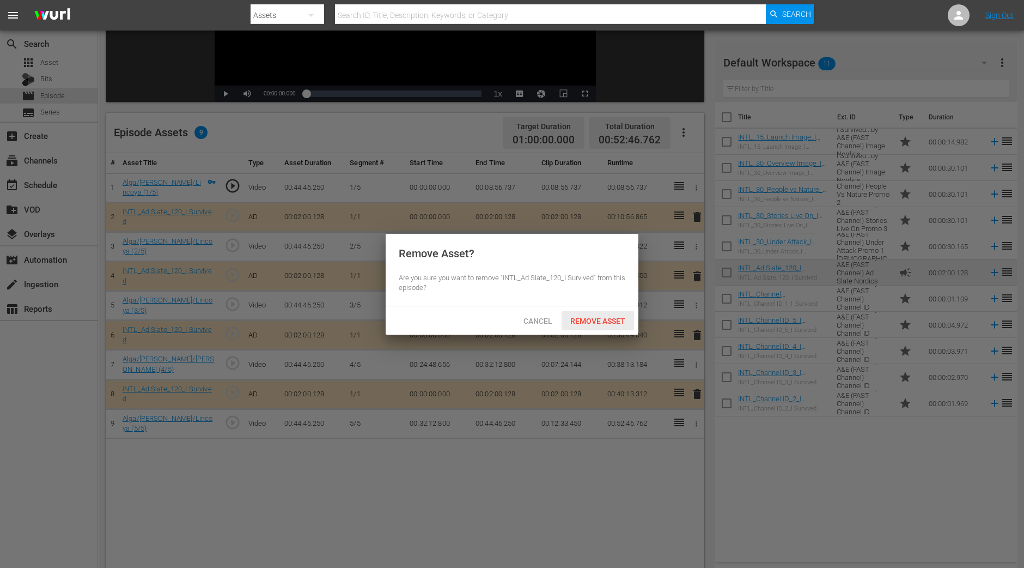
click at [625, 317] on span "Remove Asset" at bounding box center [598, 321] width 72 height 9
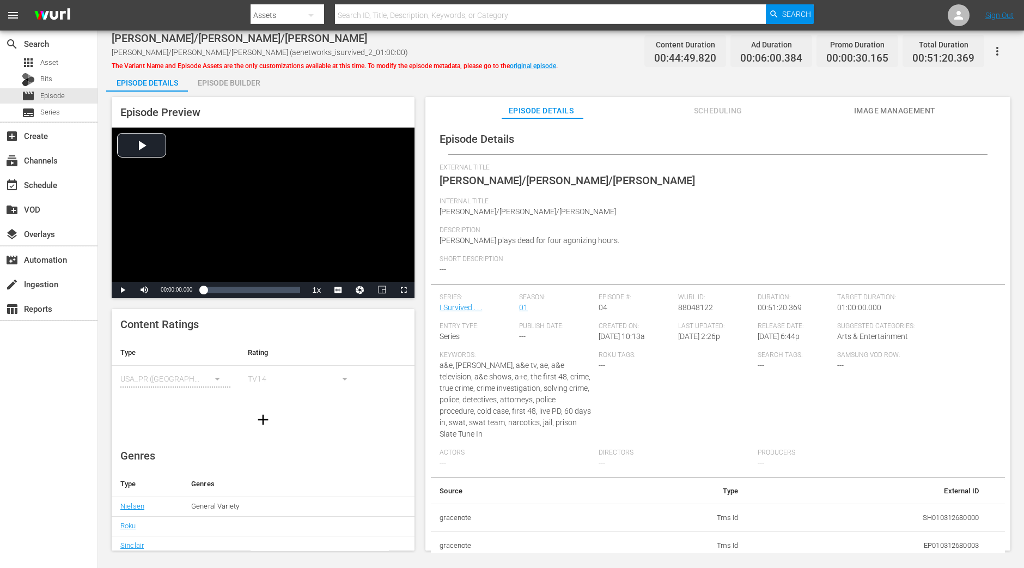
click at [217, 78] on div "Episode Builder" at bounding box center [229, 83] width 82 height 26
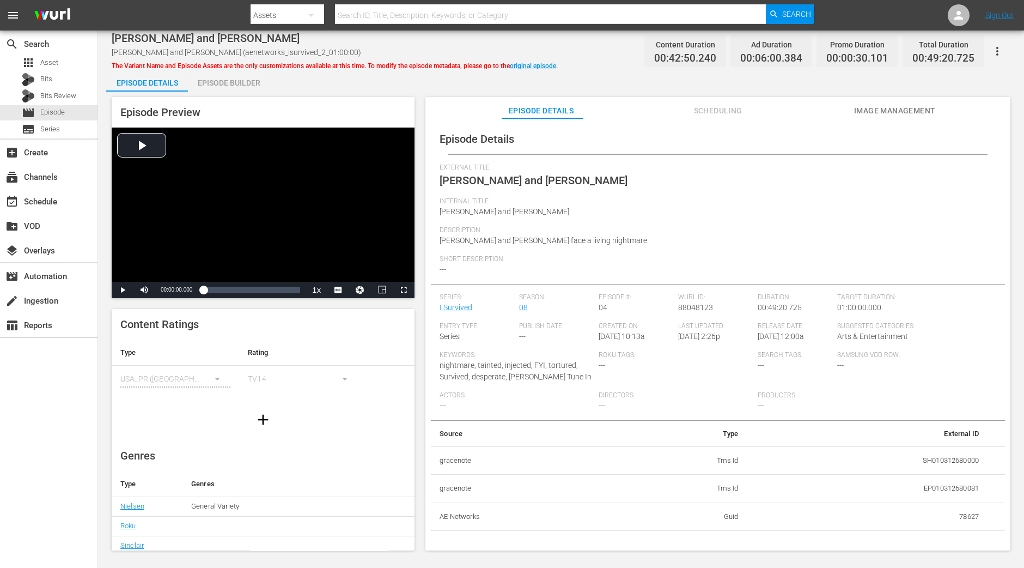
click at [237, 83] on div "Episode Builder" at bounding box center [229, 83] width 82 height 26
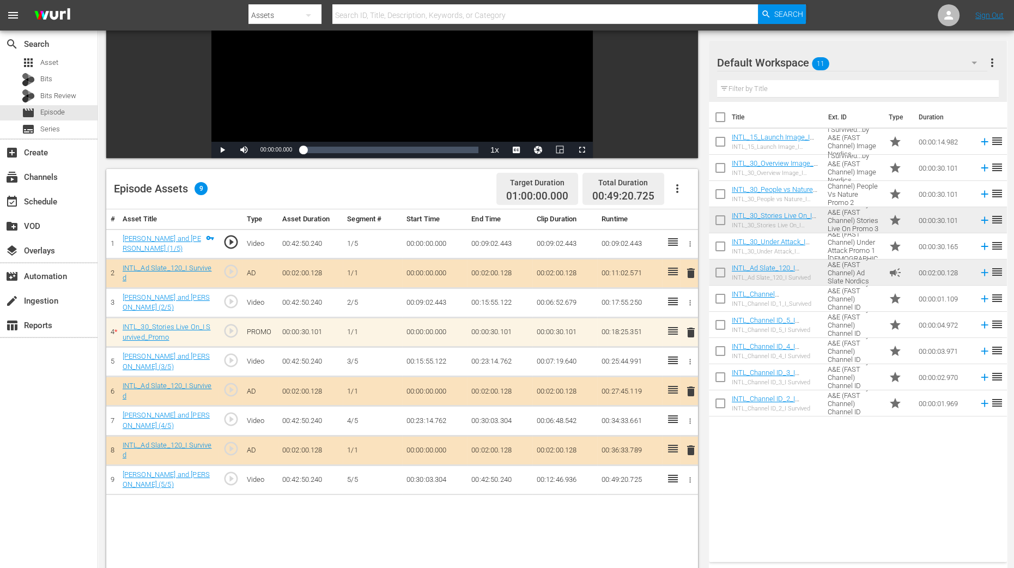
scroll to position [283, 0]
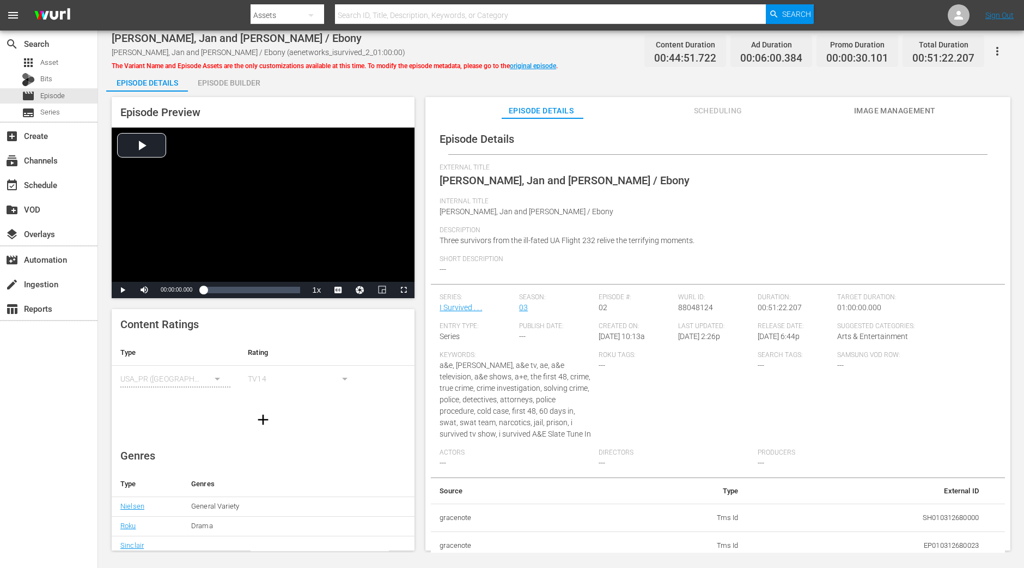
click at [239, 79] on div "Episode Builder" at bounding box center [229, 83] width 82 height 26
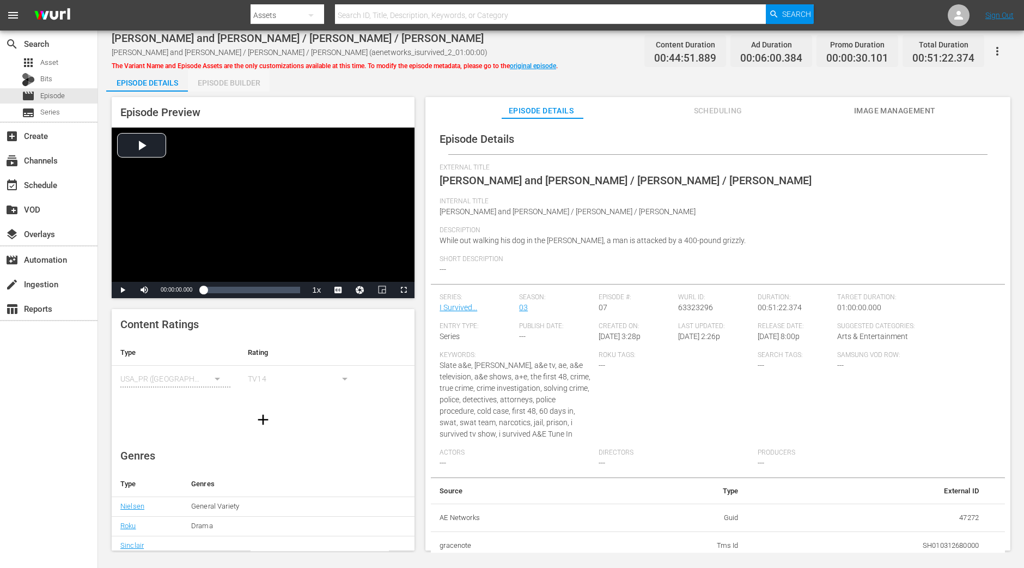
click at [232, 82] on div "Episode Builder" at bounding box center [229, 83] width 82 height 26
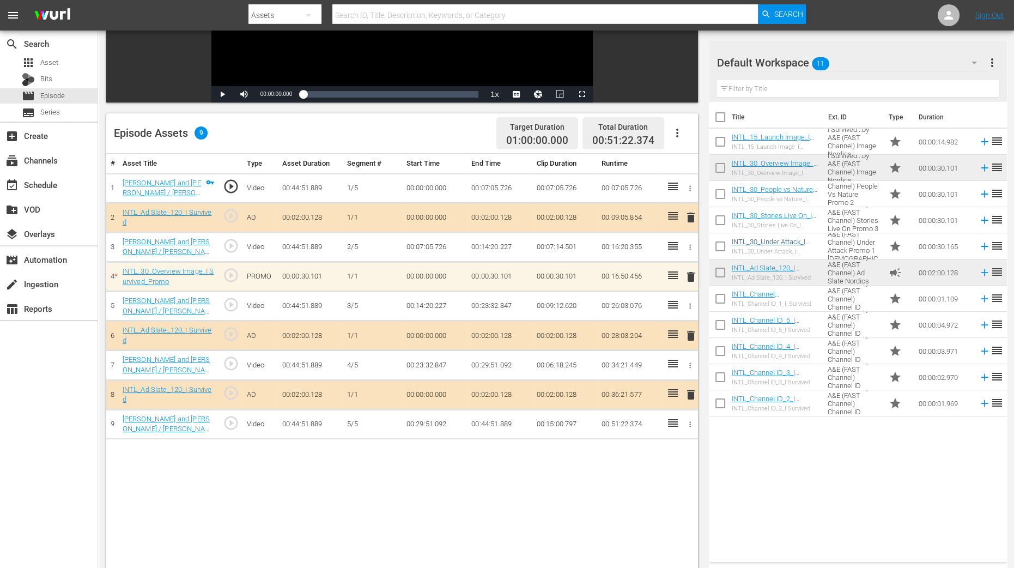
scroll to position [204, 0]
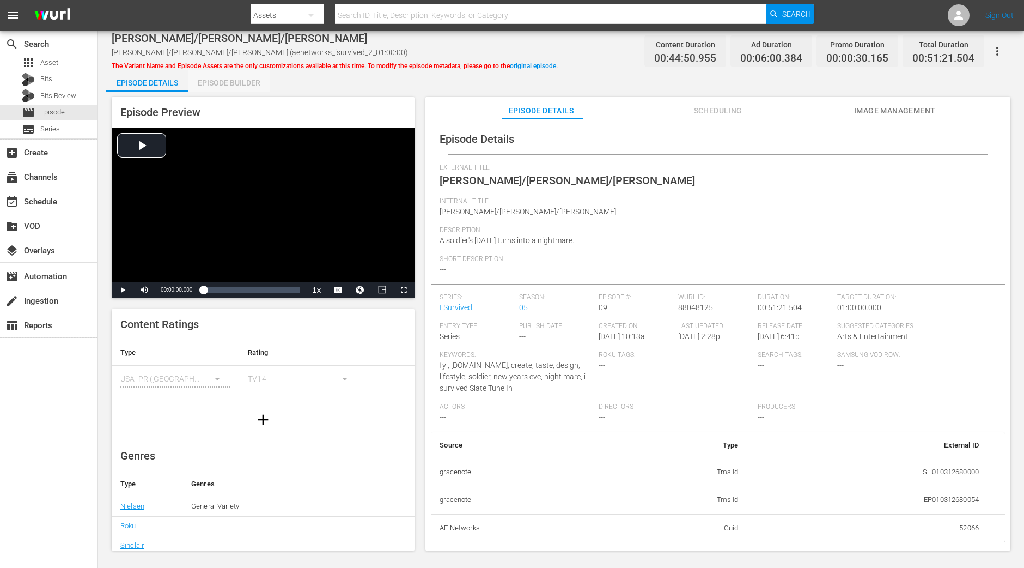
click at [251, 84] on div "Episode Builder" at bounding box center [229, 83] width 82 height 26
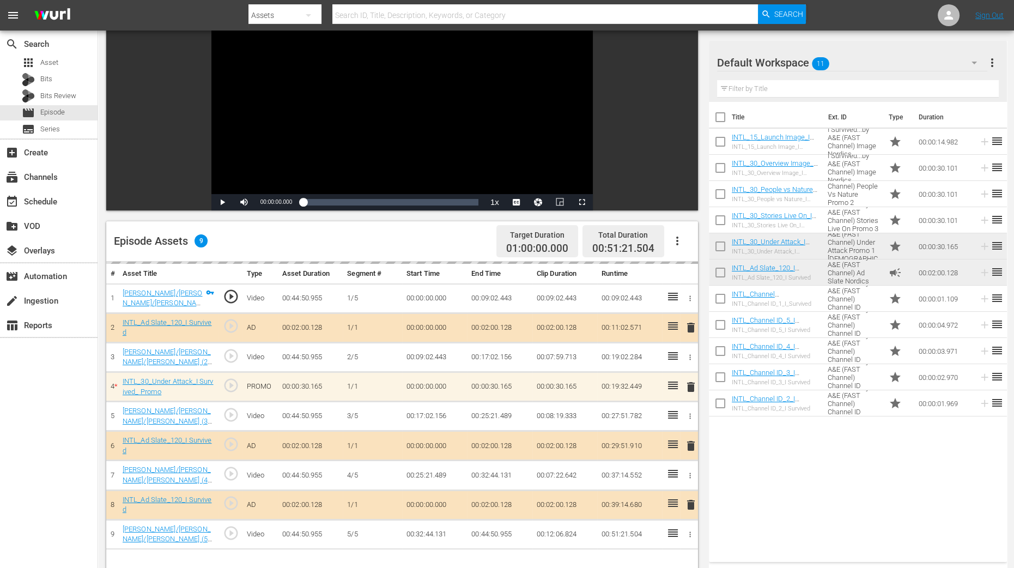
scroll to position [204, 0]
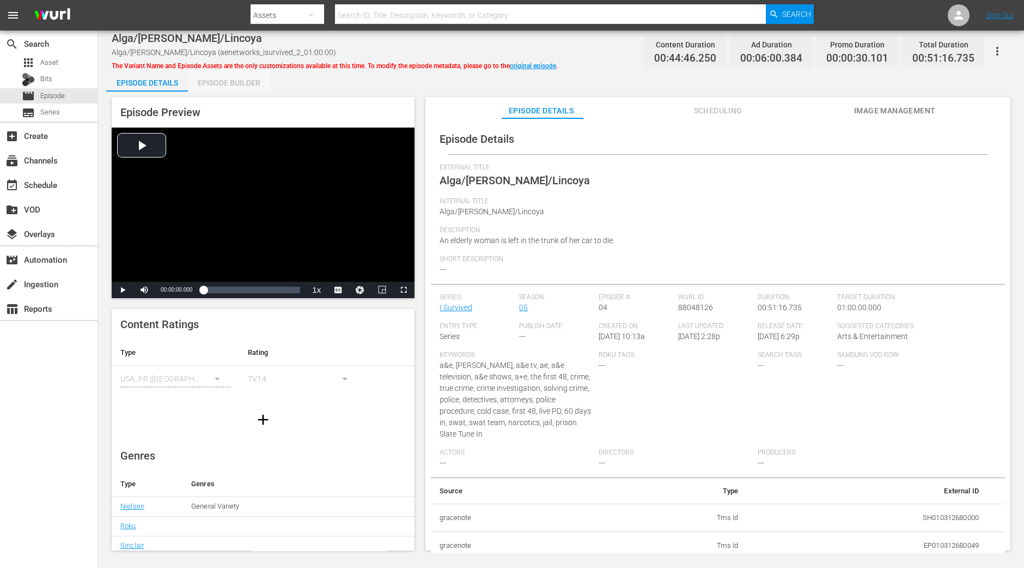
drag, startPoint x: 253, startPoint y: 82, endPoint x: 257, endPoint y: 93, distance: 12.1
click at [252, 82] on div "Episode Builder" at bounding box center [229, 83] width 82 height 26
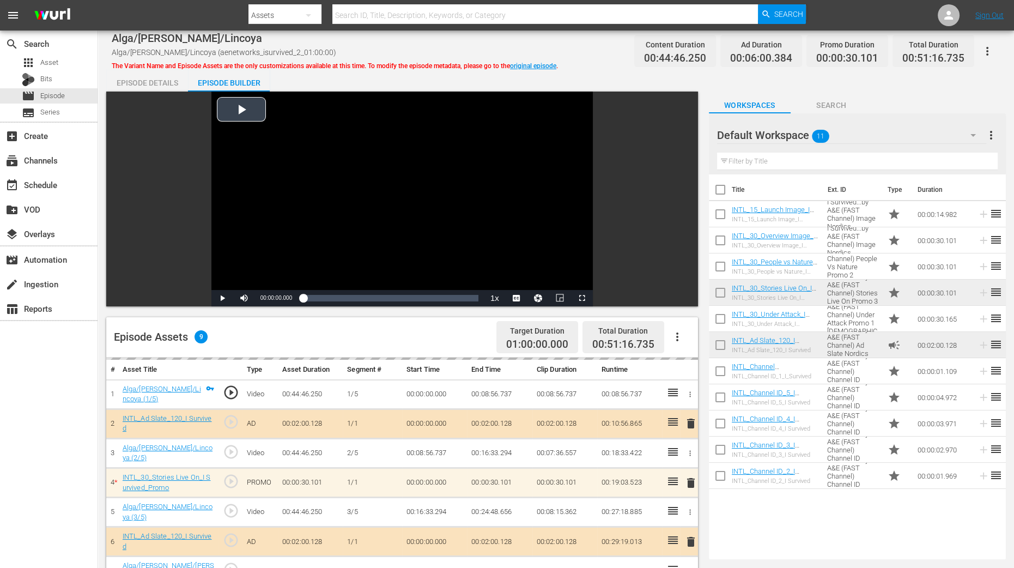
scroll to position [204, 0]
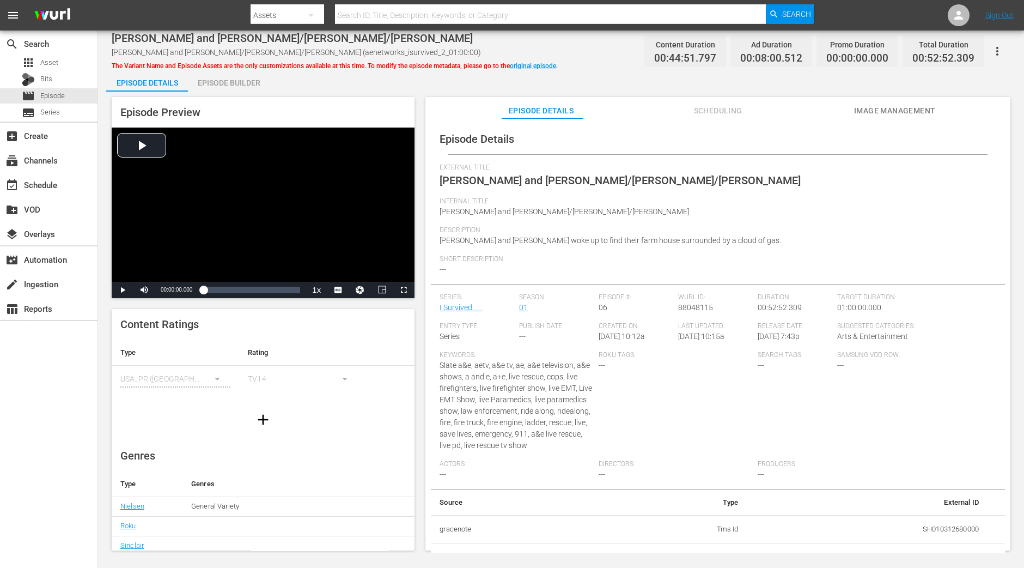
click at [226, 84] on div "Episode Builder" at bounding box center [229, 83] width 82 height 26
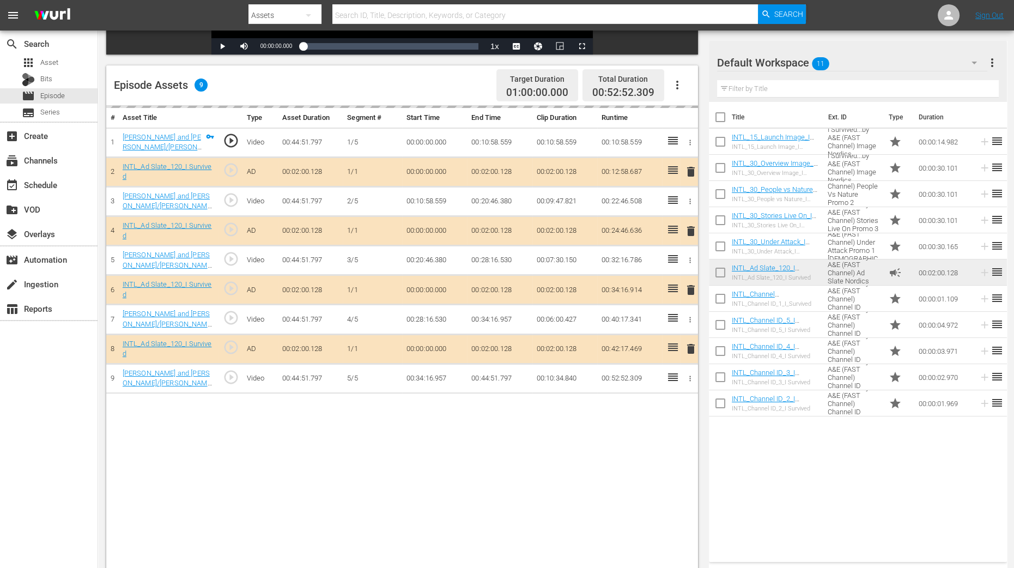
scroll to position [272, 0]
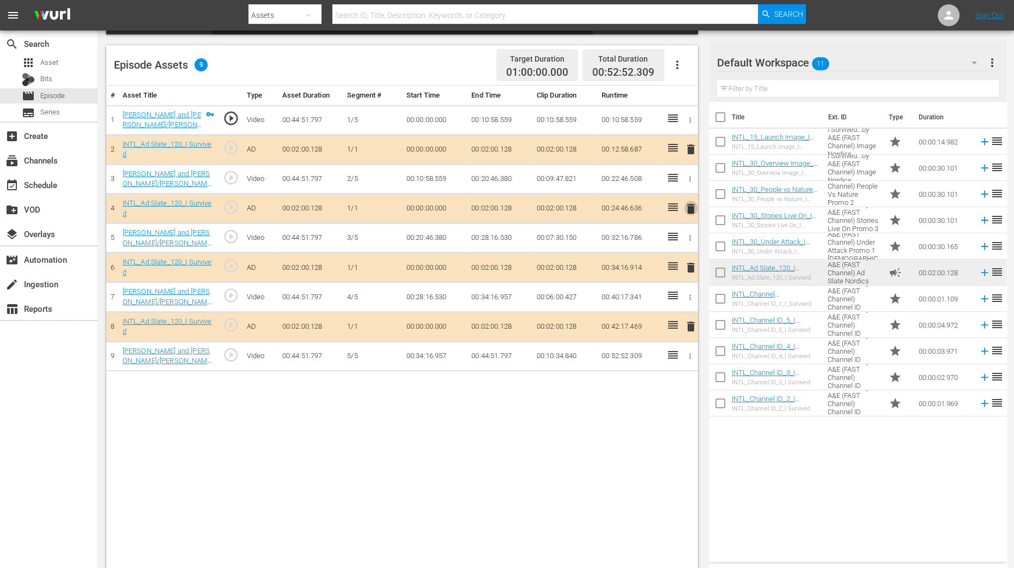
click at [686, 207] on span "delete" at bounding box center [690, 208] width 13 height 13
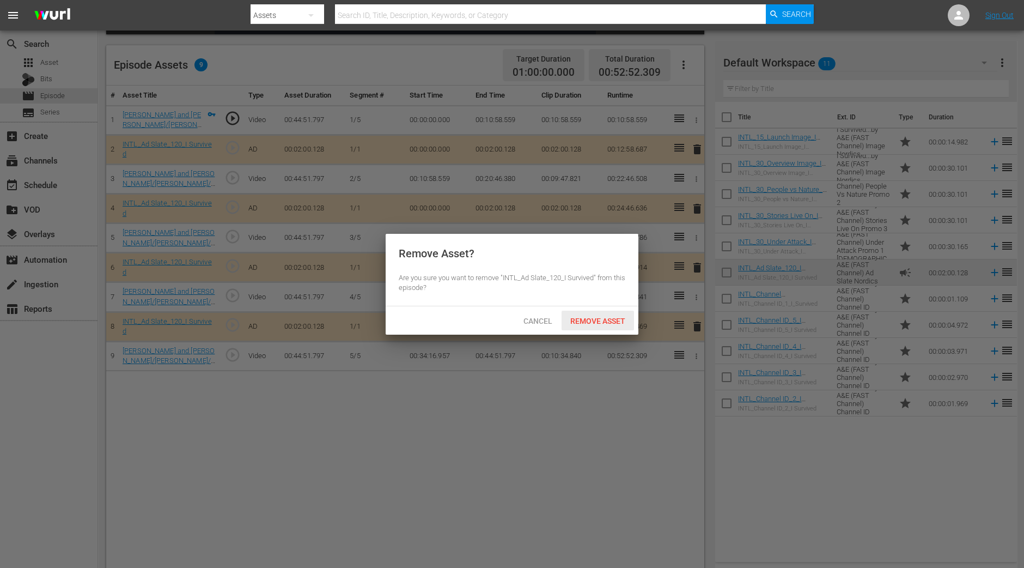
click at [618, 322] on span "Remove Asset" at bounding box center [598, 321] width 72 height 9
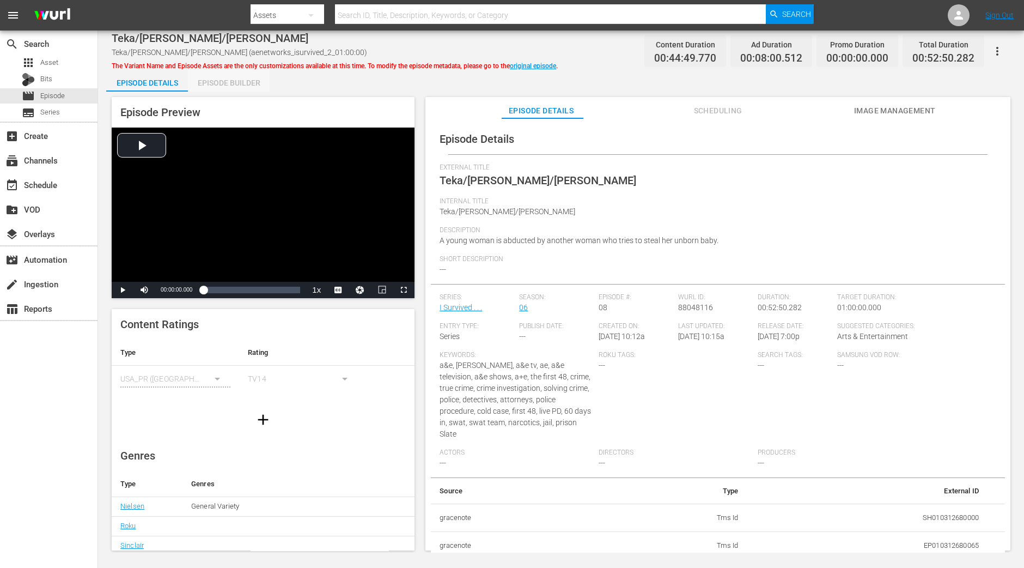
click at [213, 74] on div "Episode Builder" at bounding box center [229, 83] width 82 height 26
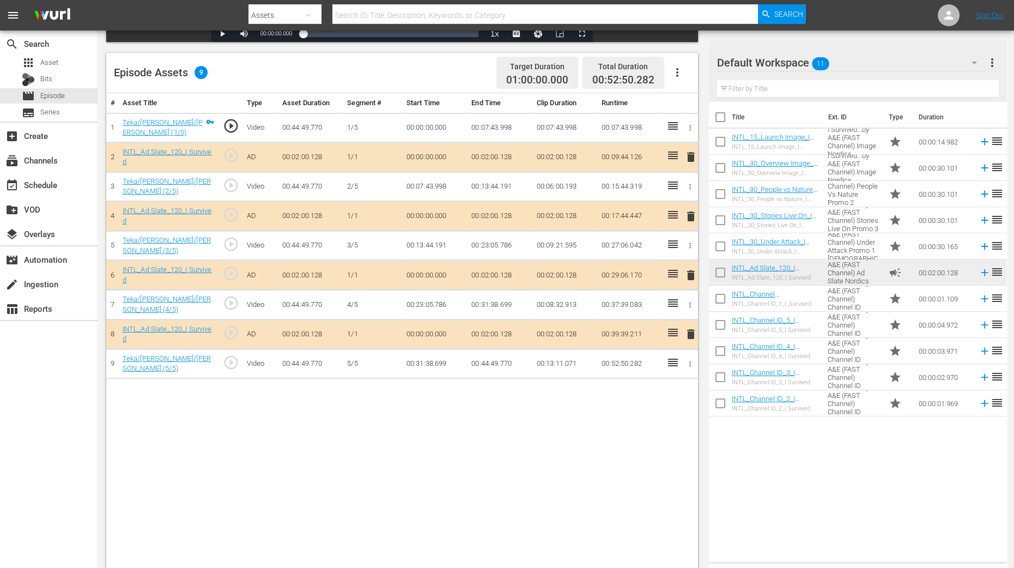
scroll to position [272, 0]
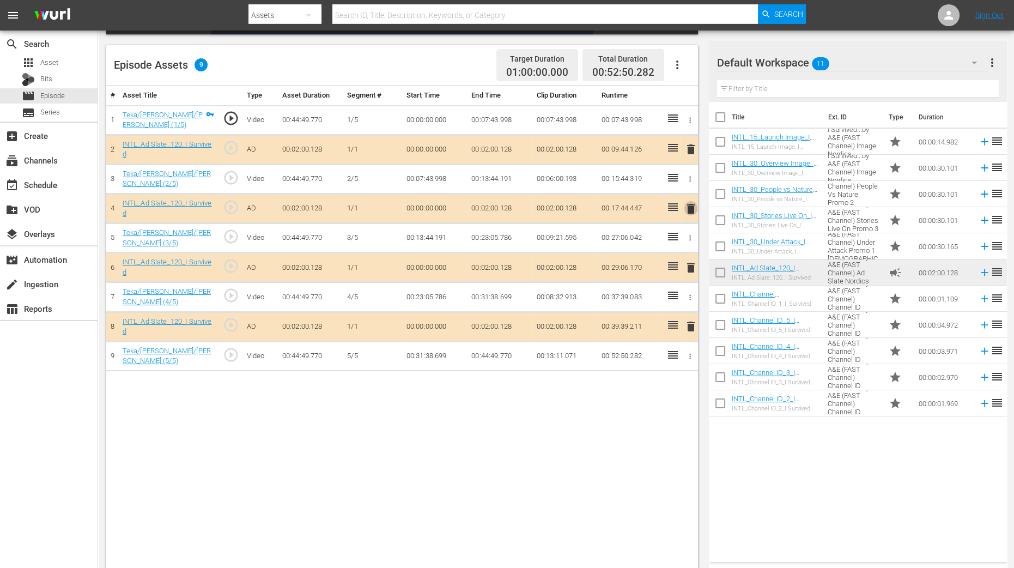
click at [693, 204] on span "delete" at bounding box center [690, 208] width 13 height 13
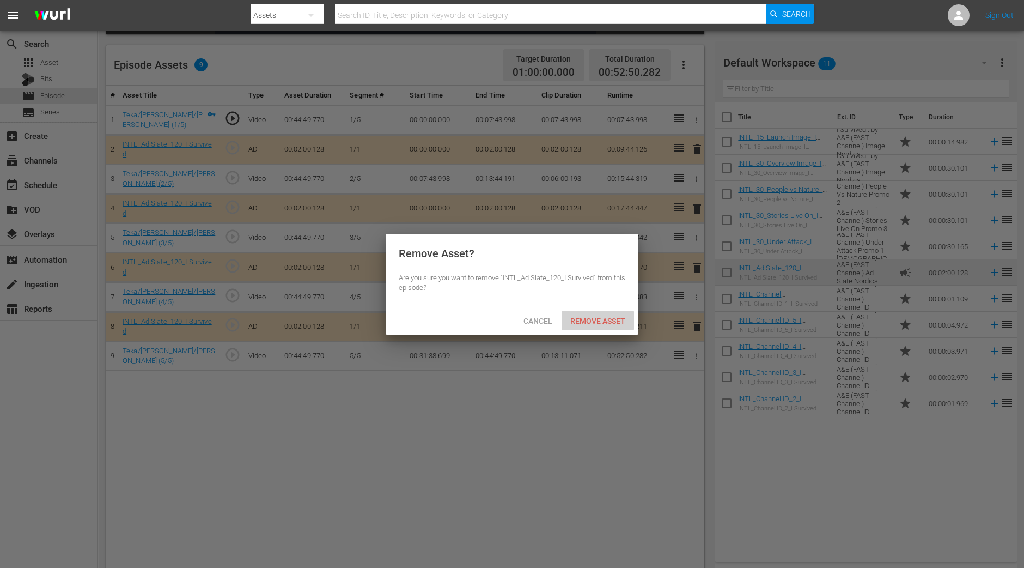
click at [608, 323] on span "Remove Asset" at bounding box center [598, 321] width 72 height 9
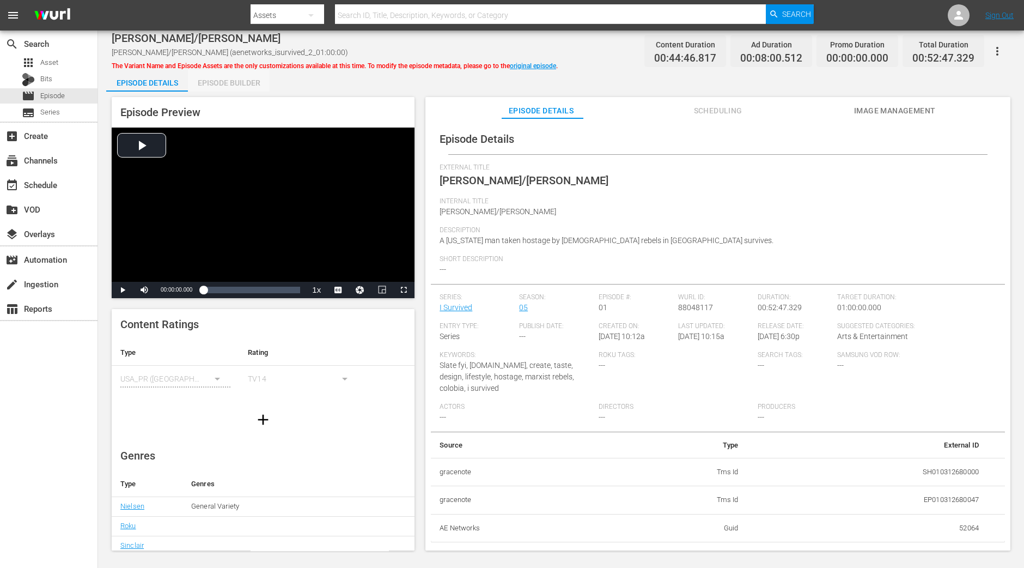
click at [218, 89] on div "Episode Builder" at bounding box center [229, 83] width 82 height 26
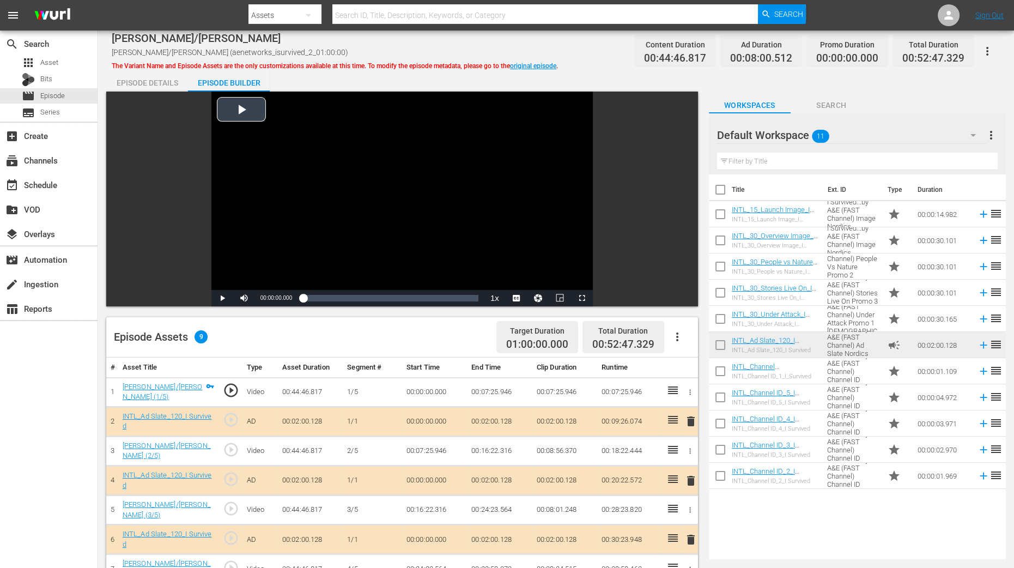
scroll to position [272, 0]
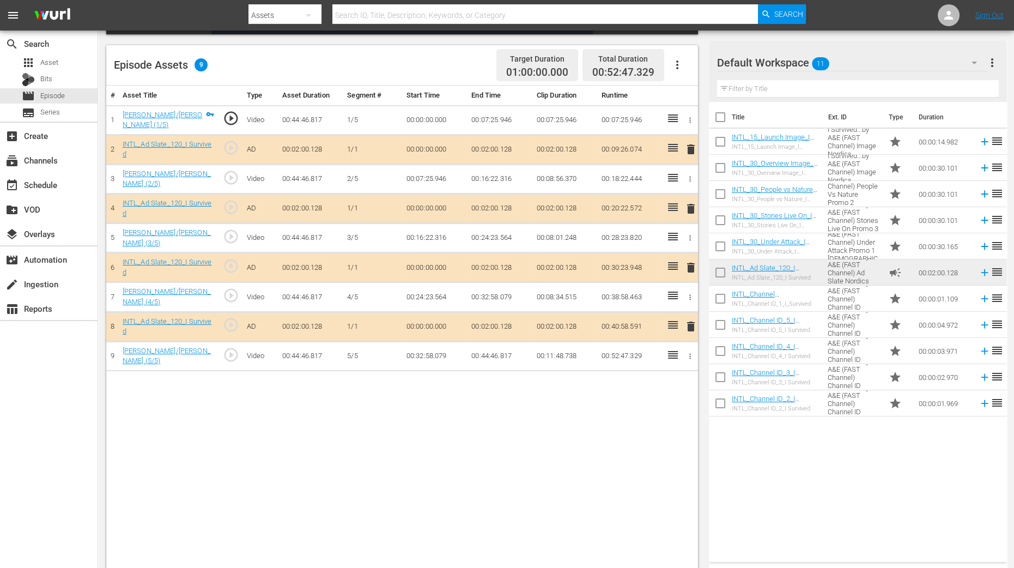
click at [689, 207] on span "delete" at bounding box center [690, 208] width 13 height 13
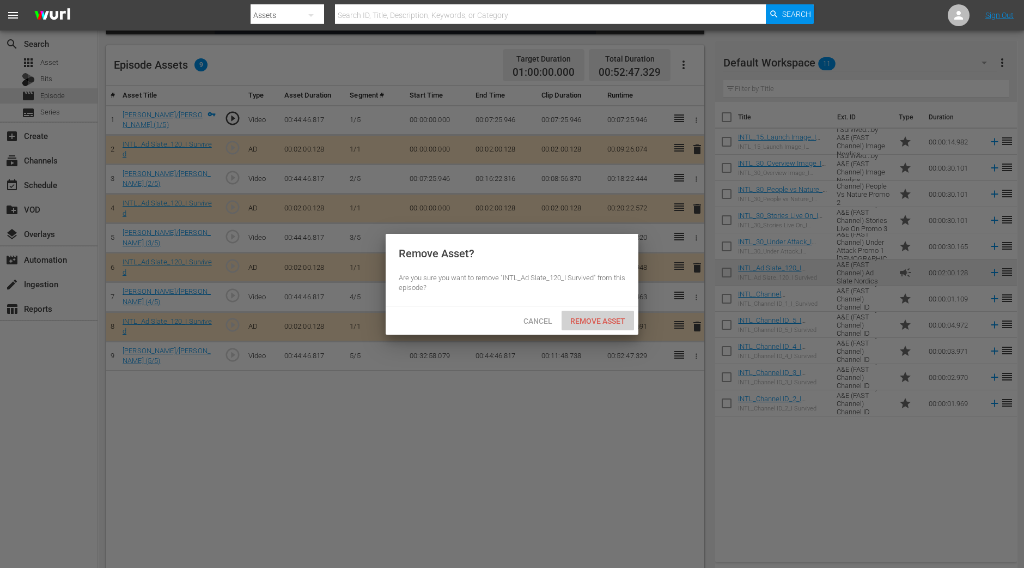
click at [597, 314] on div "Remove Asset" at bounding box center [598, 321] width 72 height 20
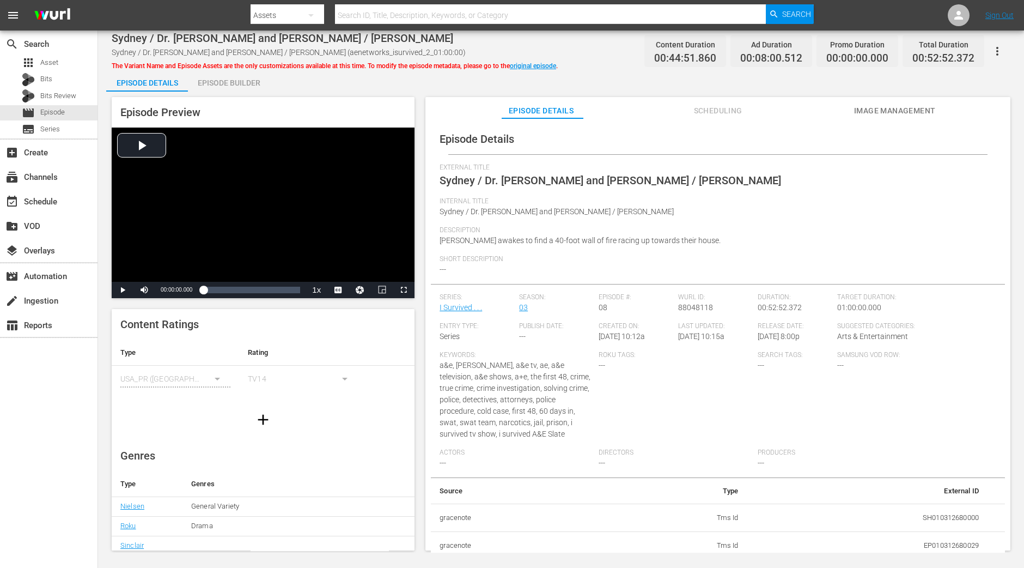
click at [237, 88] on div "Episode Builder" at bounding box center [229, 83] width 82 height 26
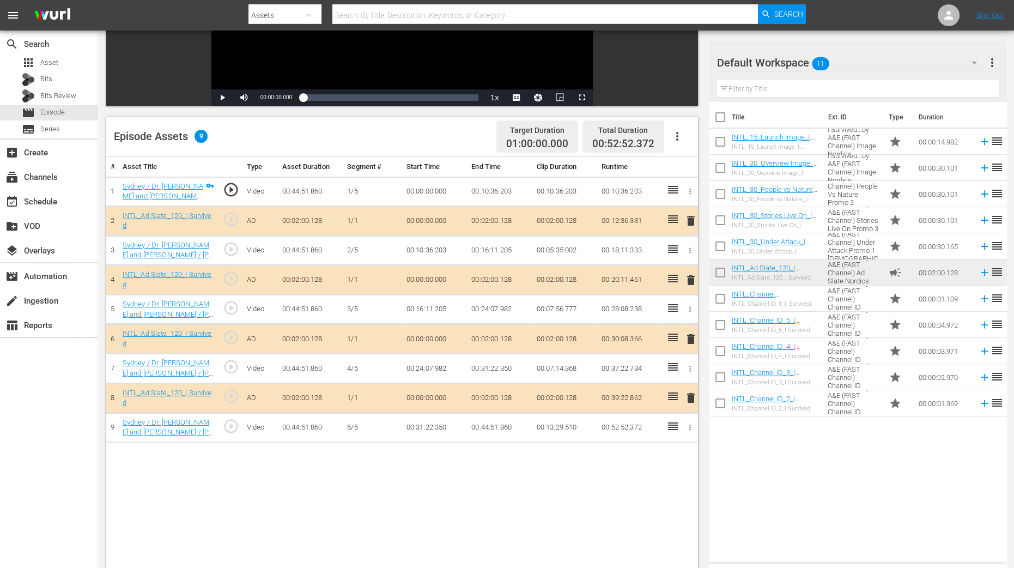
scroll to position [204, 0]
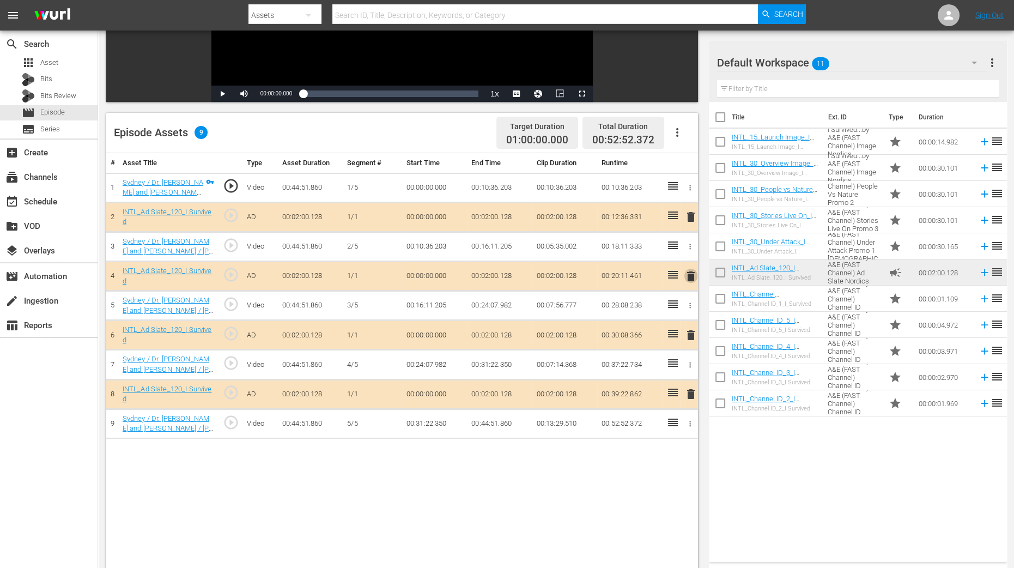
click at [694, 271] on span "delete" at bounding box center [690, 276] width 13 height 13
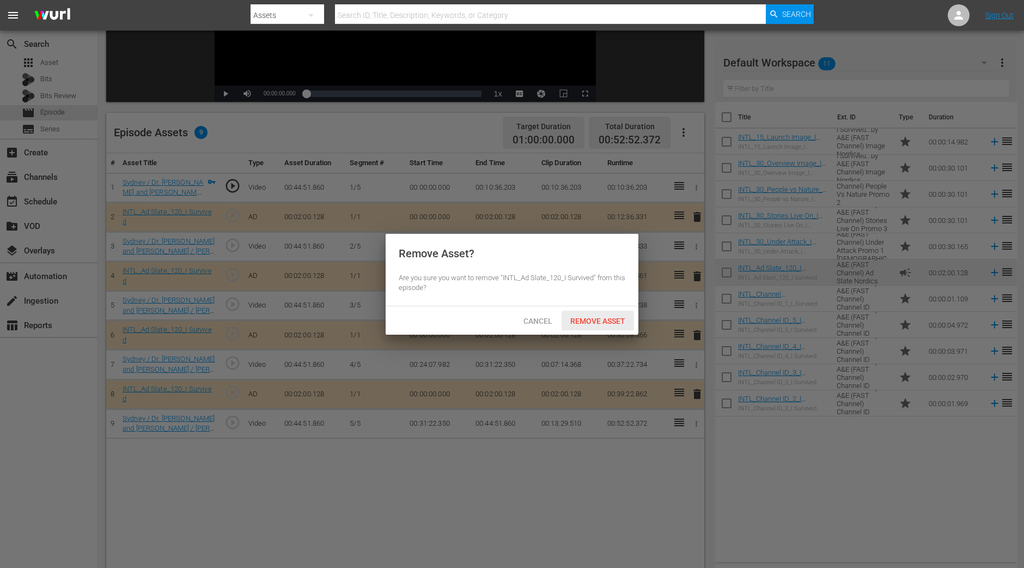
click at [608, 314] on div "Remove Asset" at bounding box center [598, 321] width 72 height 20
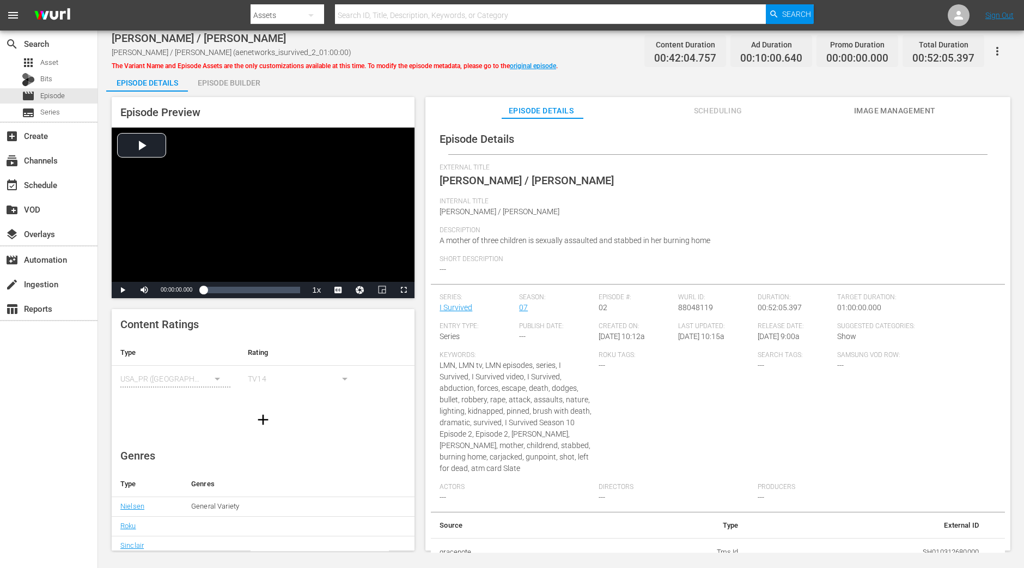
click at [243, 78] on div "Episode Builder" at bounding box center [229, 83] width 82 height 26
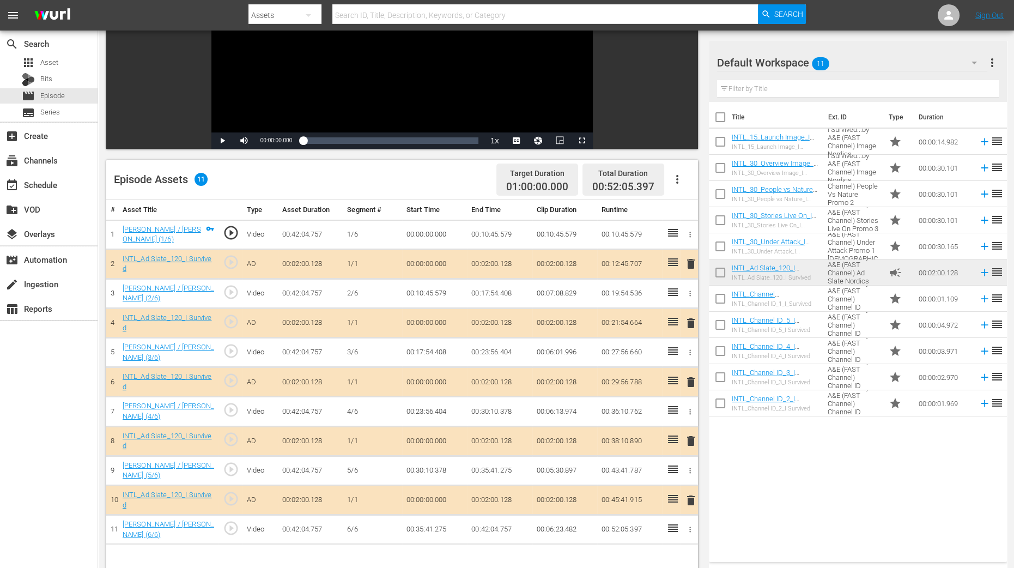
scroll to position [204, 0]
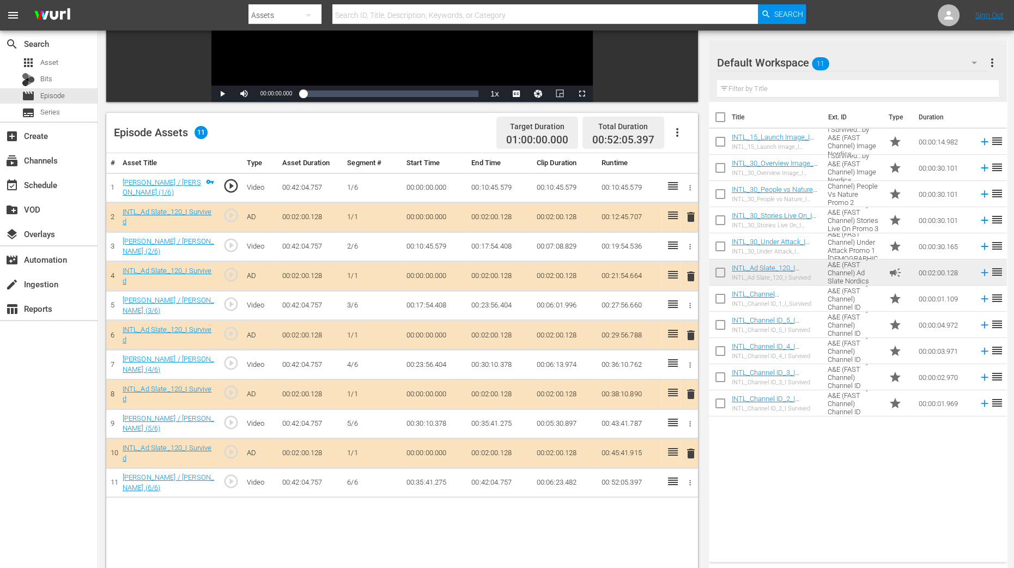
click at [688, 275] on span "delete" at bounding box center [690, 276] width 13 height 13
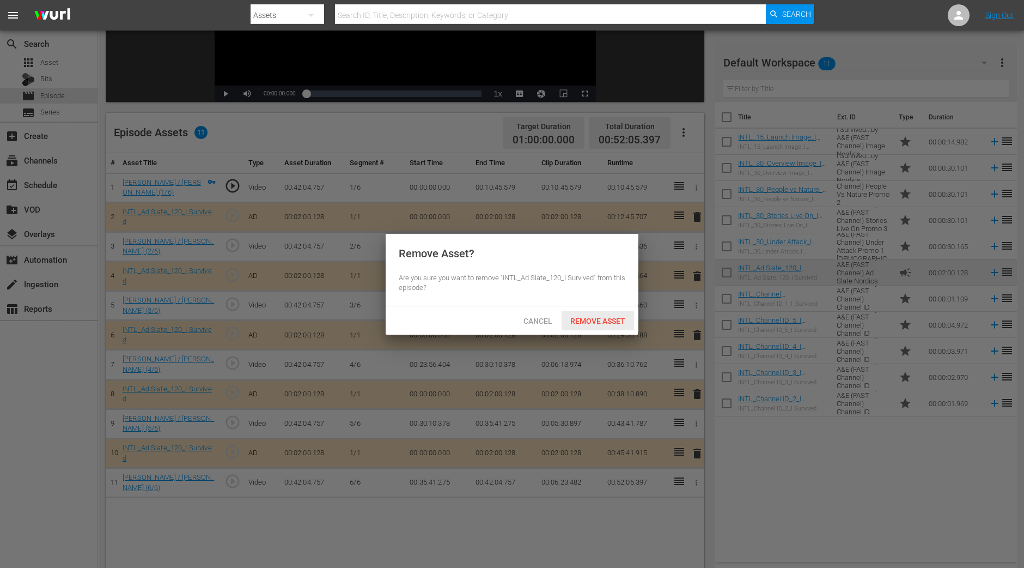
click at [599, 317] on span "Remove Asset" at bounding box center [598, 321] width 72 height 9
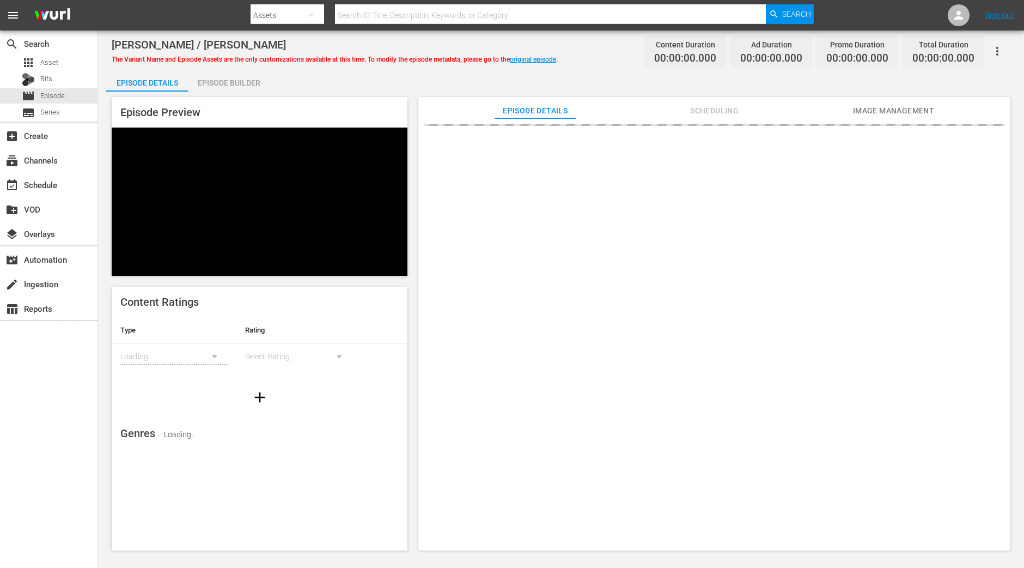
click at [251, 81] on div "Episode Builder" at bounding box center [229, 83] width 82 height 26
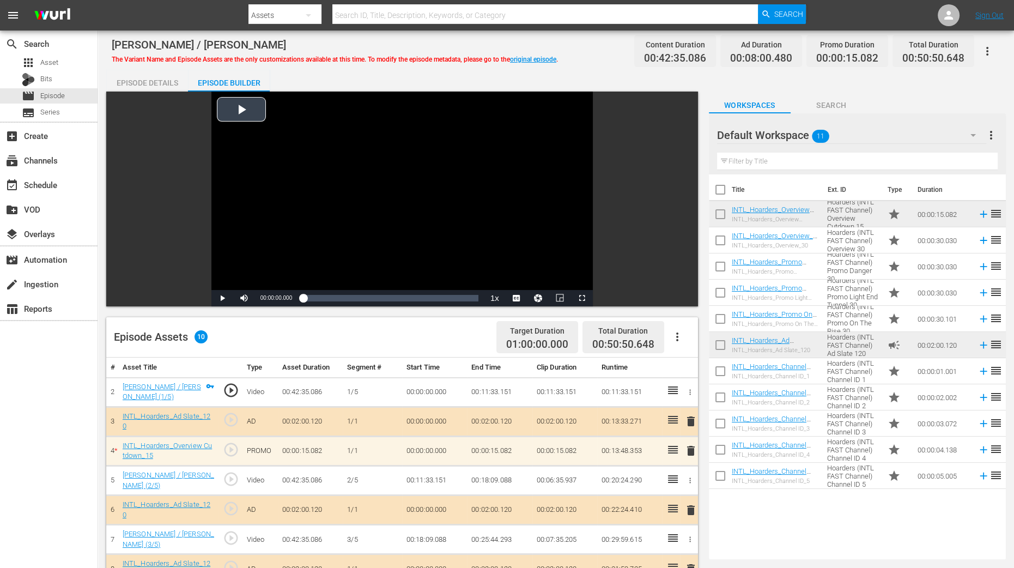
scroll to position [204, 0]
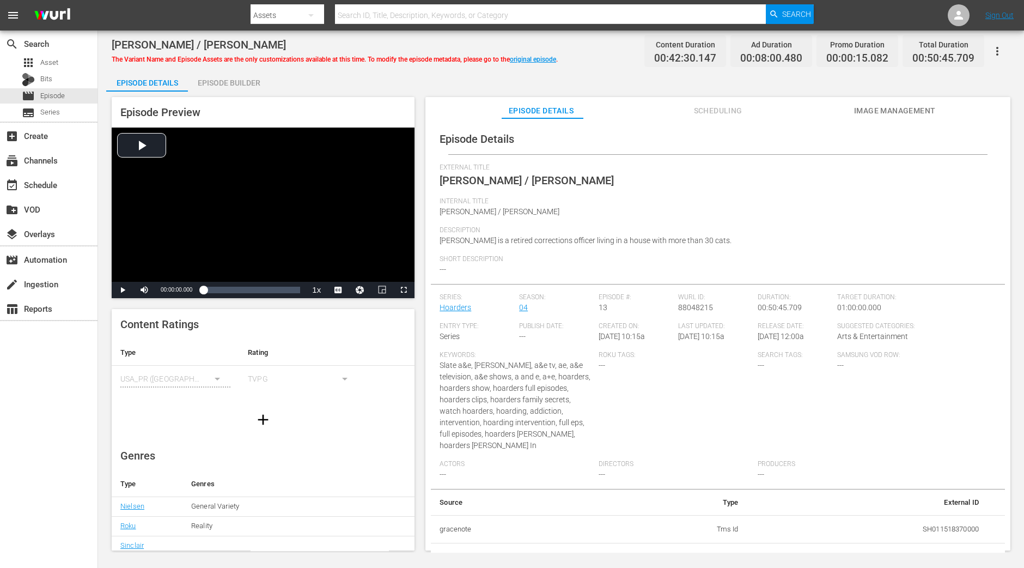
click at [251, 86] on div "Episode Builder" at bounding box center [229, 83] width 82 height 26
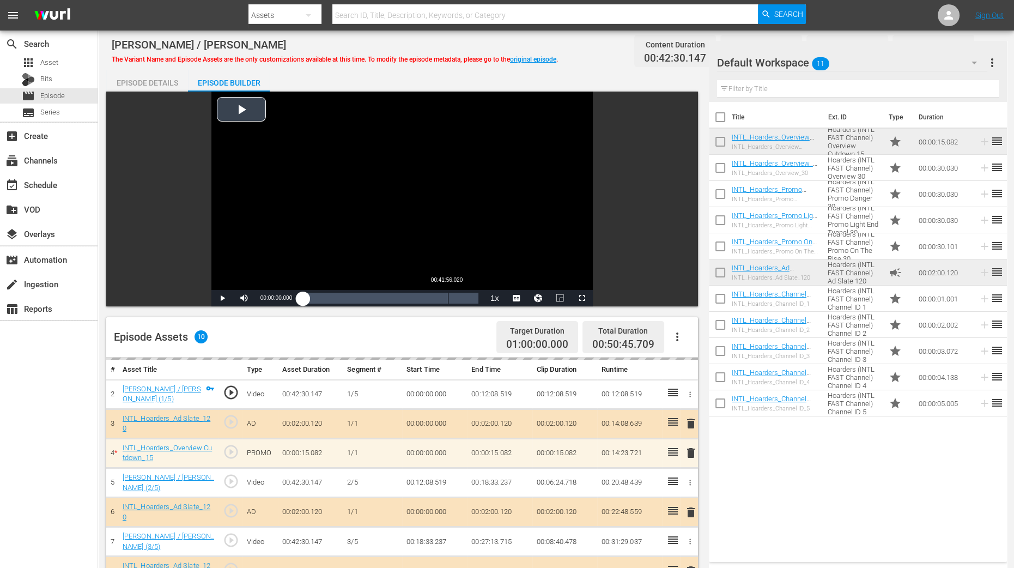
scroll to position [272, 0]
